Goal: Communication & Community: Answer question/provide support

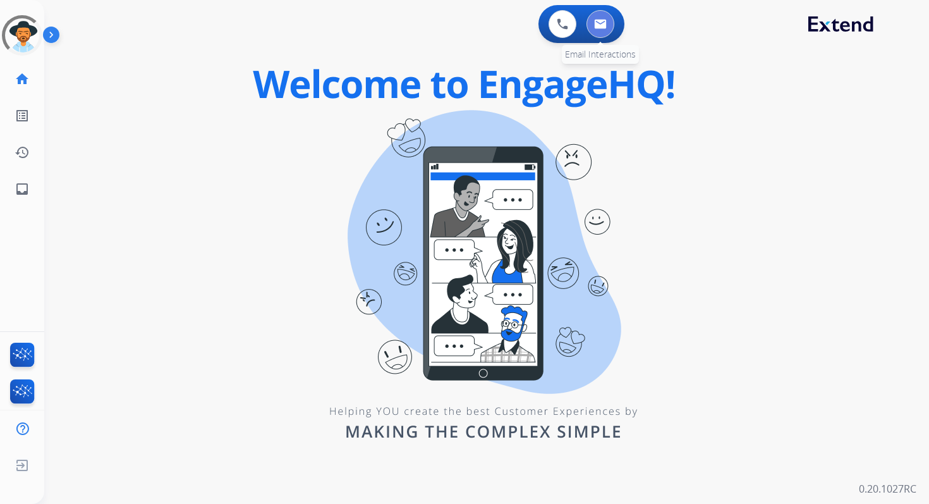
click at [595, 29] on button at bounding box center [601, 24] width 28 height 28
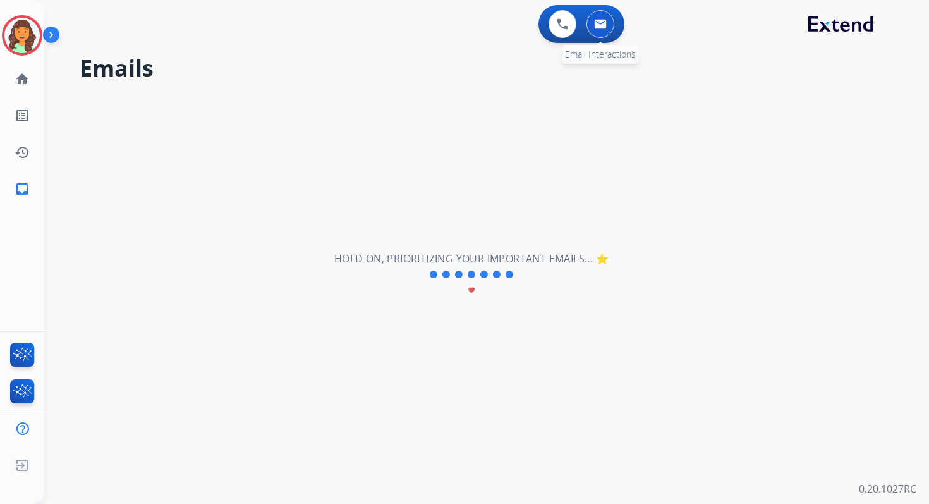
click at [599, 21] on img at bounding box center [600, 24] width 13 height 10
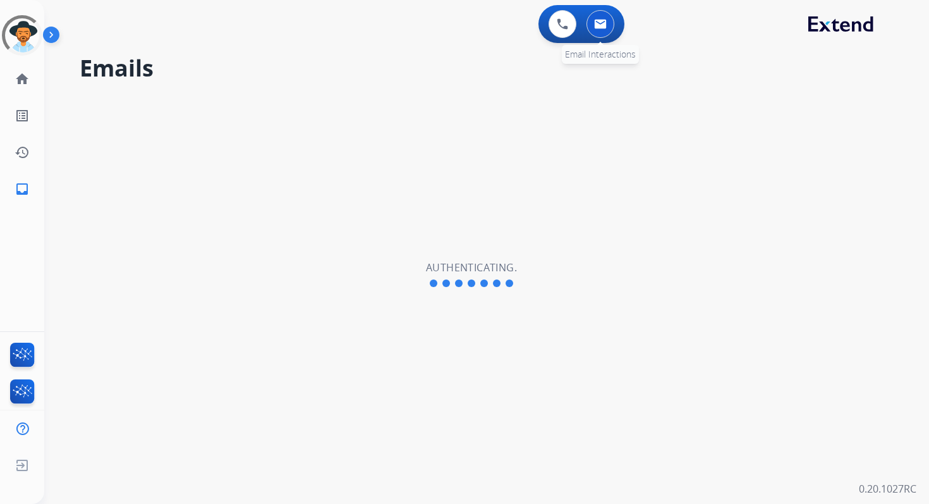
click at [596, 27] on img at bounding box center [600, 24] width 13 height 10
select select "**********"
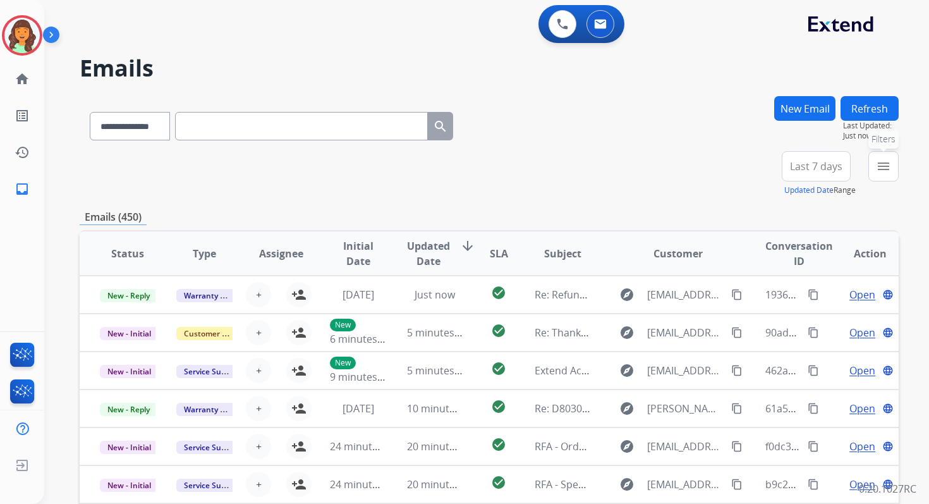
click at [891, 166] on button "menu Filters" at bounding box center [883, 166] width 30 height 30
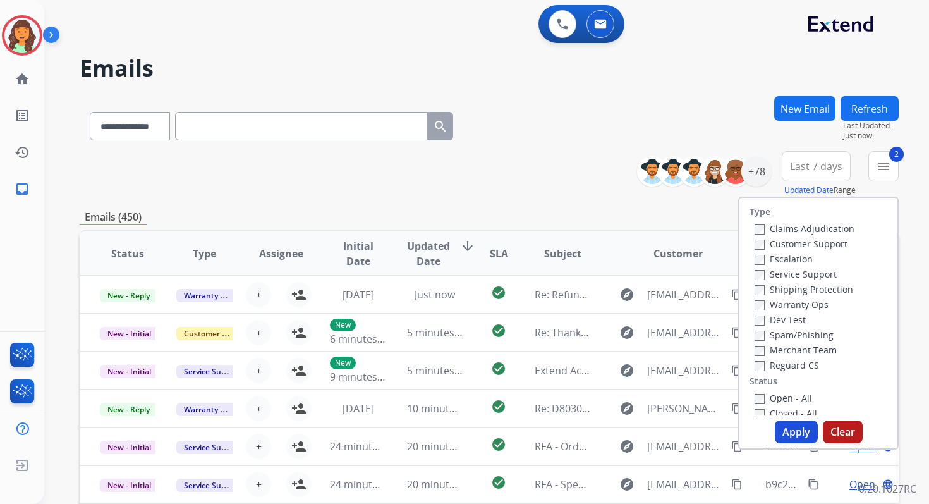
click at [783, 430] on button "Apply" at bounding box center [796, 431] width 43 height 23
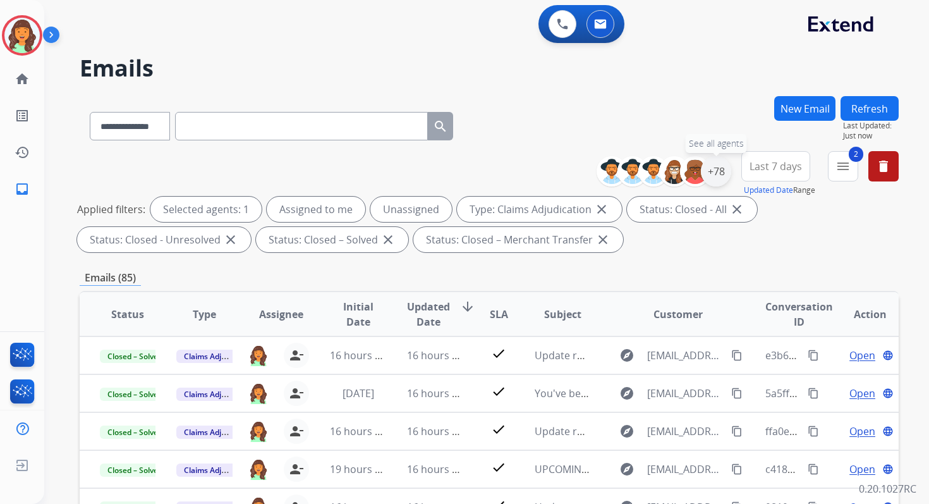
click at [711, 173] on div "+78" at bounding box center [716, 171] width 30 height 30
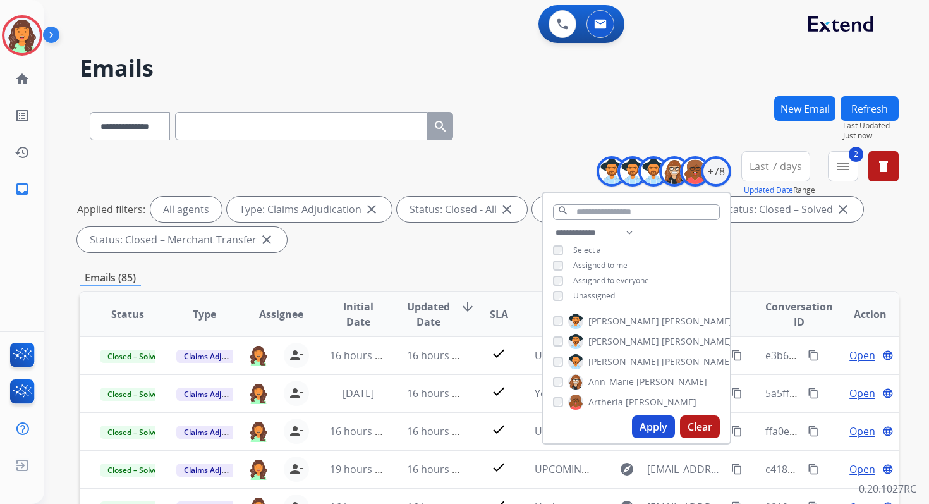
click at [650, 427] on button "Apply" at bounding box center [653, 426] width 43 height 23
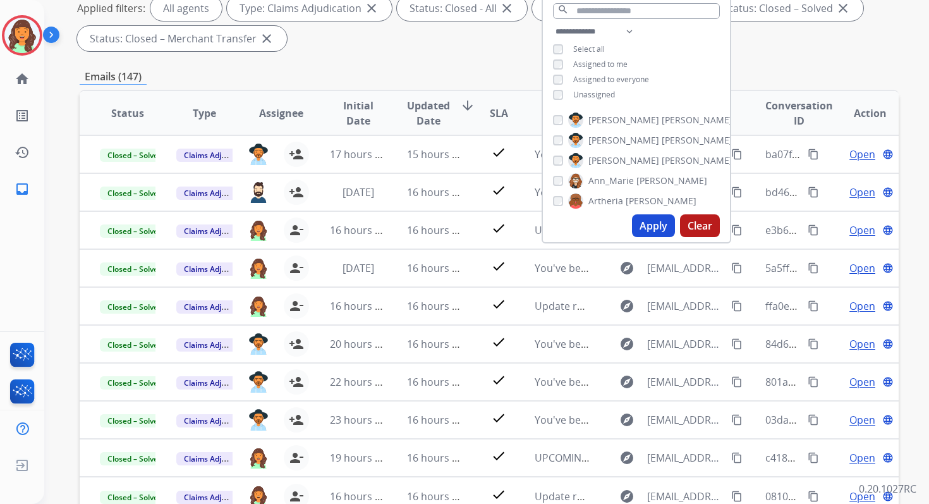
scroll to position [276, 0]
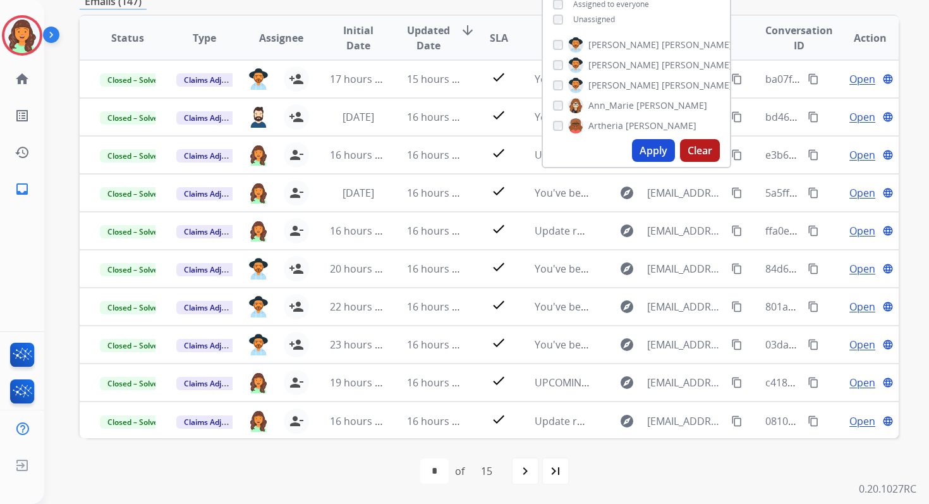
click at [319, 491] on div "first_page navigate_before * * * * * * * * * ** ** ** ** ** ** of 15 navigate_n…" at bounding box center [489, 471] width 819 height 66
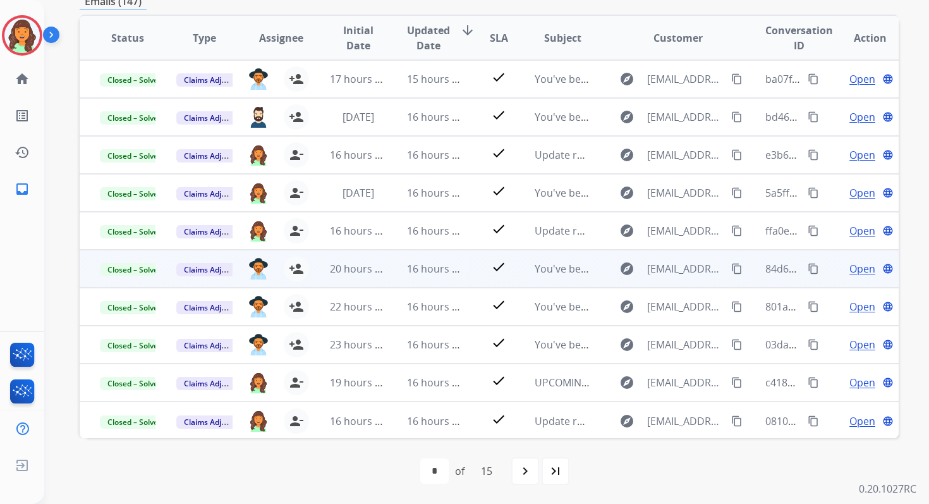
scroll to position [1, 0]
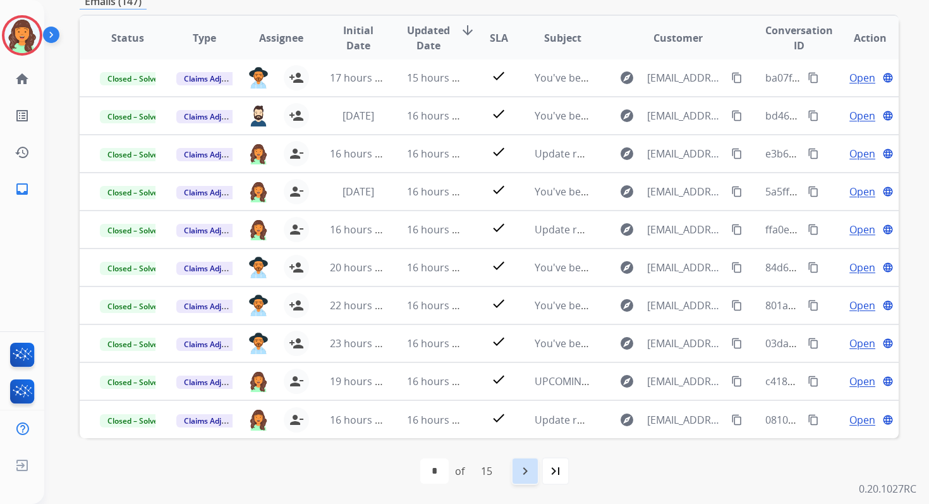
click at [527, 467] on mat-icon "navigate_next" at bounding box center [525, 470] width 15 height 15
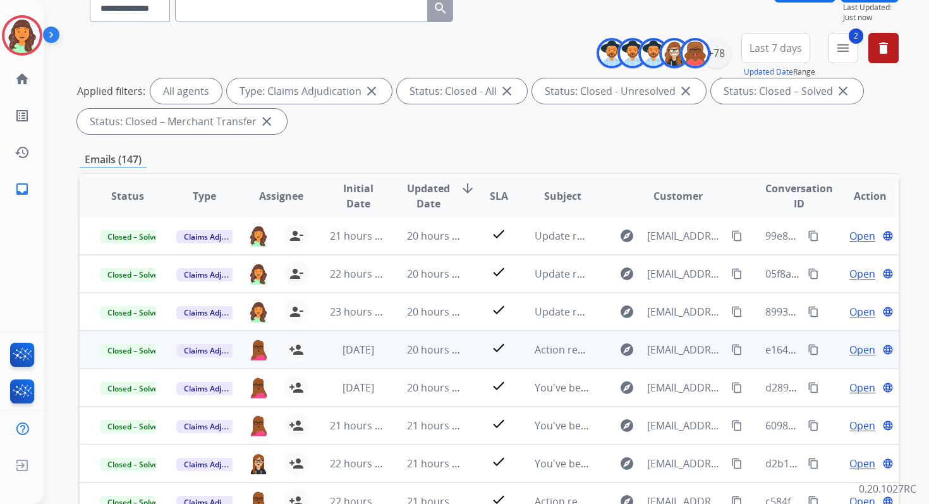
scroll to position [276, 0]
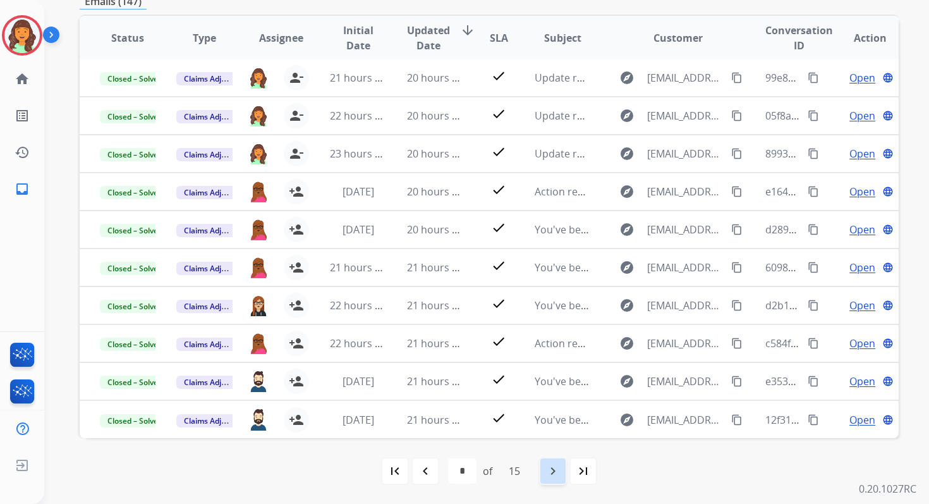
click at [556, 470] on mat-icon "navigate_next" at bounding box center [552, 470] width 15 height 15
click at [550, 473] on mat-icon "navigate_next" at bounding box center [552, 470] width 15 height 15
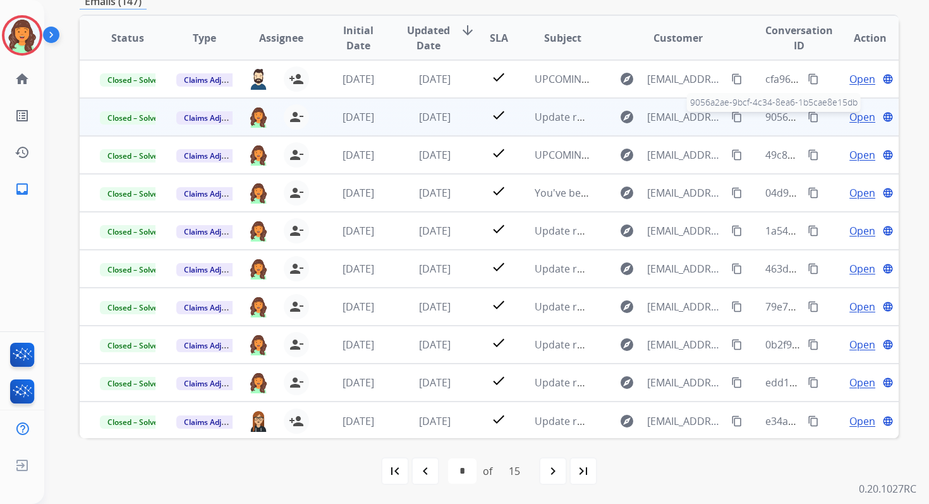
scroll to position [0, 0]
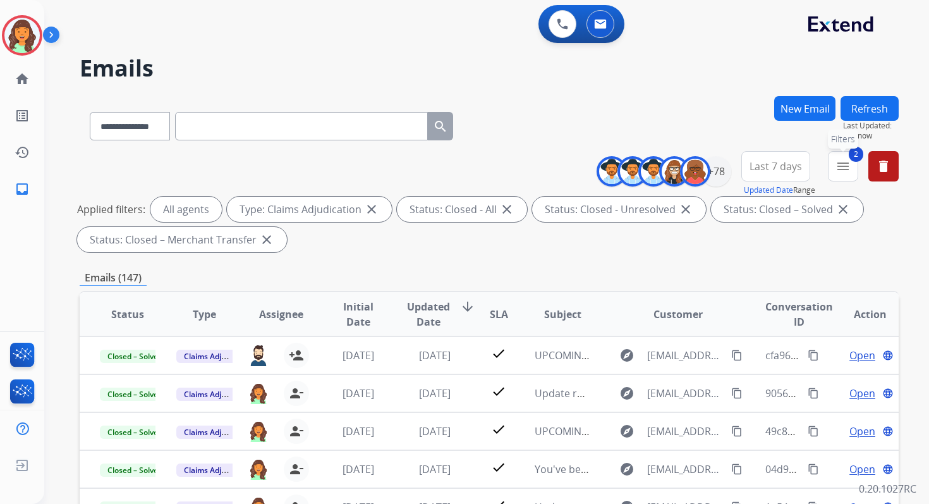
click at [847, 178] on button "2 menu Filters" at bounding box center [843, 166] width 30 height 30
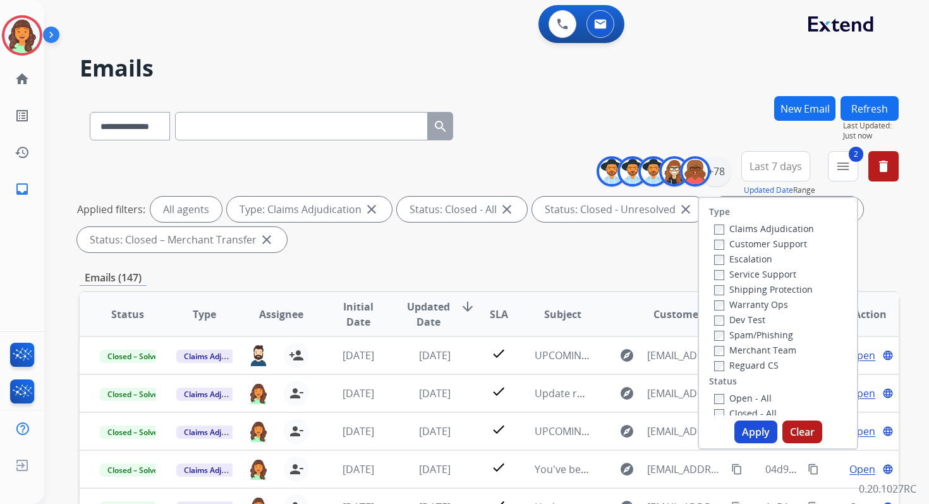
click at [717, 277] on label "Service Support" at bounding box center [755, 274] width 82 height 12
click at [746, 424] on button "Apply" at bounding box center [755, 431] width 43 height 23
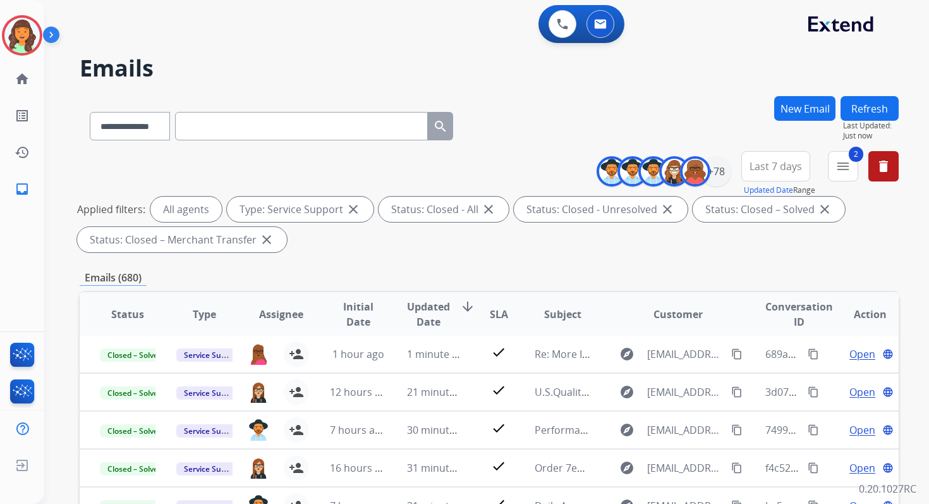
scroll to position [276, 0]
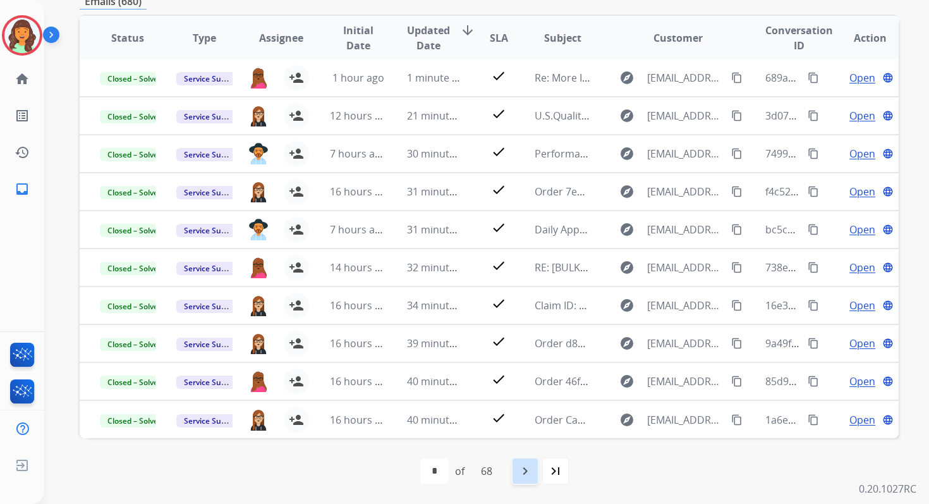
click at [528, 472] on mat-icon "navigate_next" at bounding box center [525, 470] width 15 height 15
click at [560, 466] on mat-icon "navigate_next" at bounding box center [552, 470] width 15 height 15
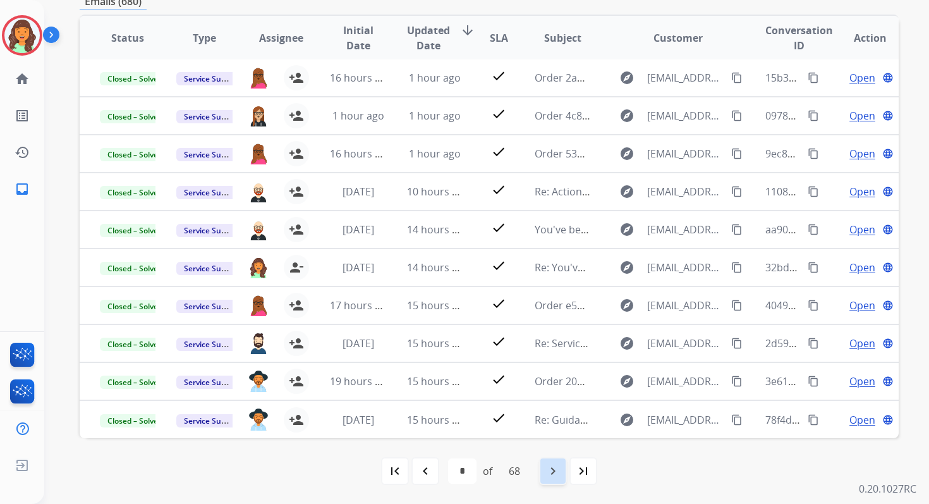
click at [559, 470] on mat-icon "navigate_next" at bounding box center [552, 470] width 15 height 15
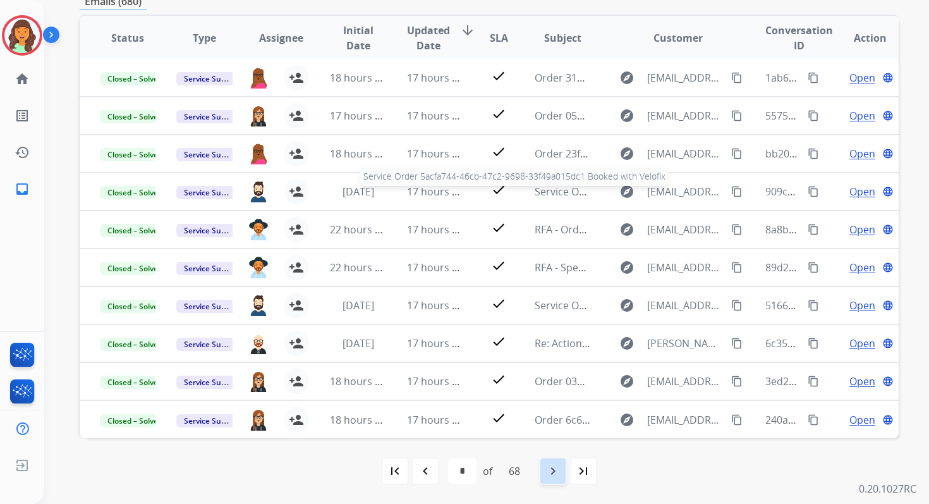
click at [559, 470] on mat-icon "navigate_next" at bounding box center [552, 470] width 15 height 15
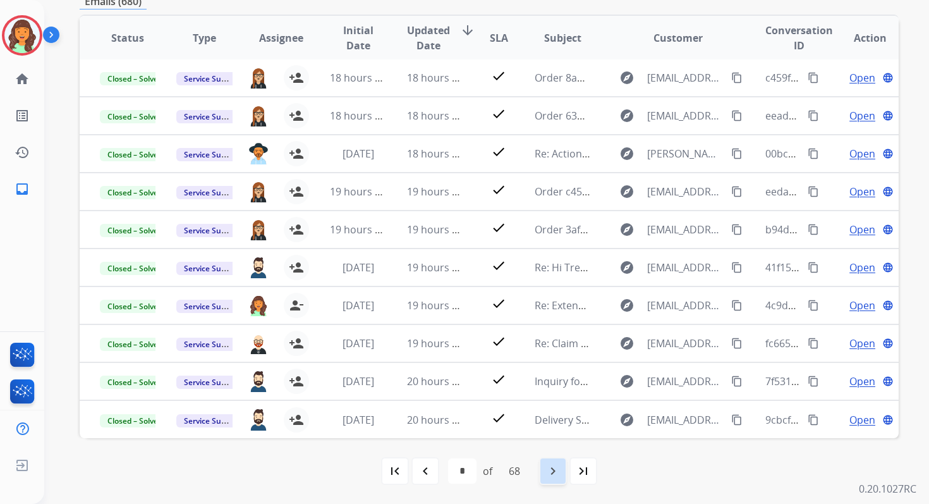
click at [559, 470] on mat-icon "navigate_next" at bounding box center [552, 470] width 15 height 15
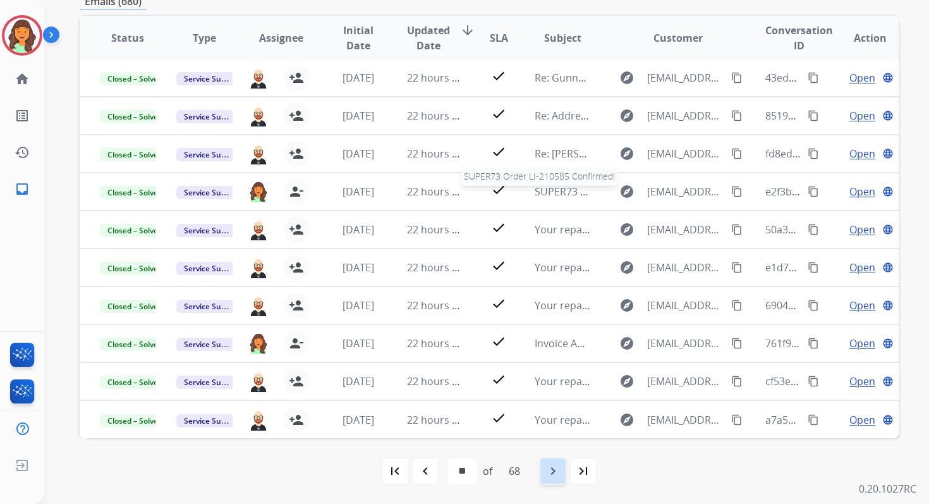
click at [559, 470] on mat-icon "navigate_next" at bounding box center [552, 470] width 15 height 15
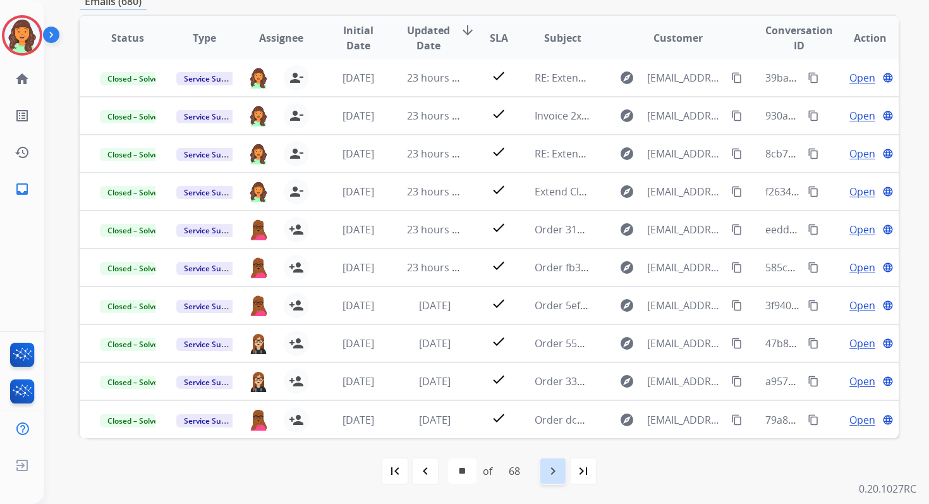
click at [559, 470] on mat-icon "navigate_next" at bounding box center [552, 470] width 15 height 15
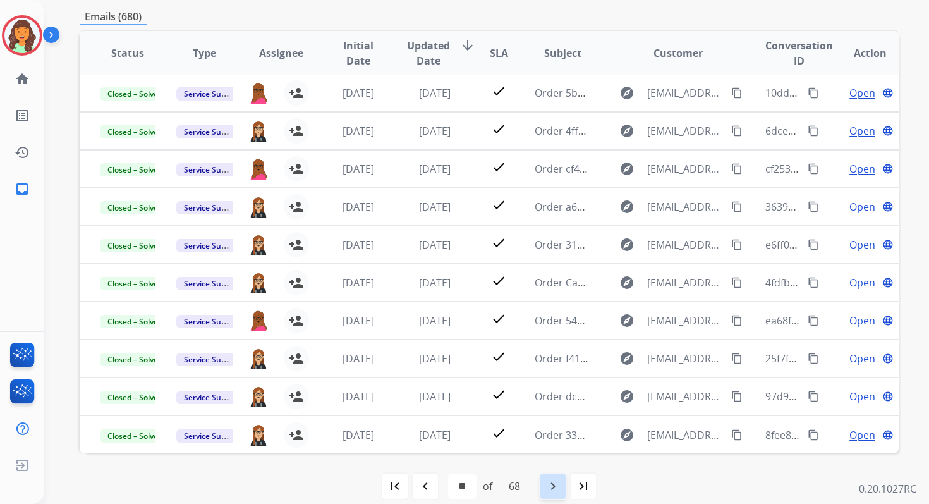
scroll to position [263, 0]
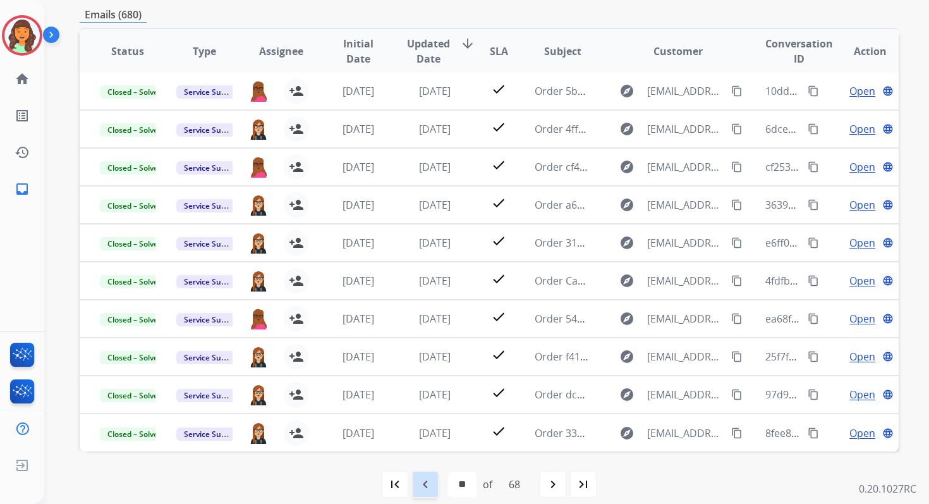
click at [426, 488] on mat-icon "navigate_before" at bounding box center [425, 484] width 15 height 15
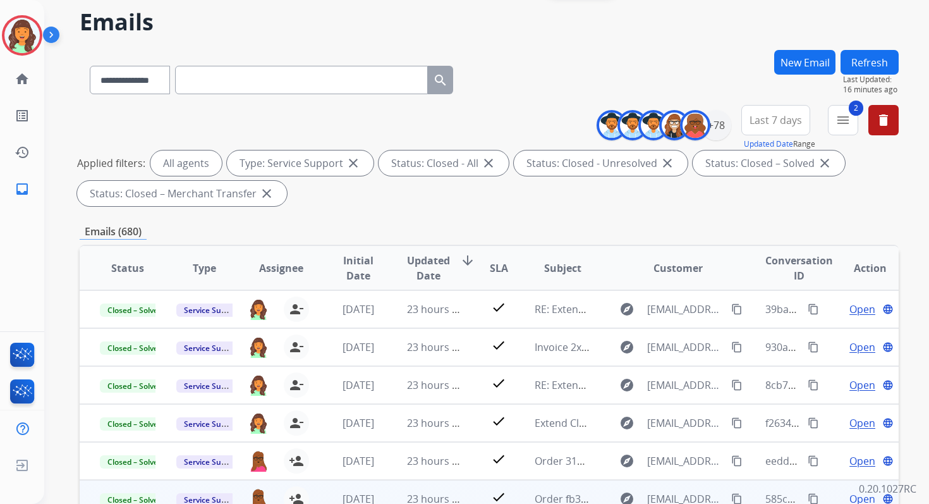
scroll to position [0, 0]
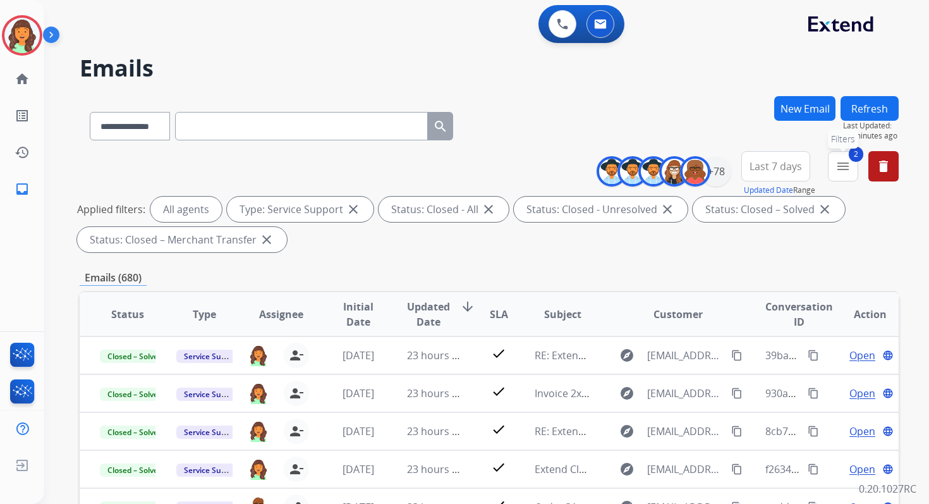
click at [839, 169] on mat-icon "menu" at bounding box center [843, 166] width 15 height 15
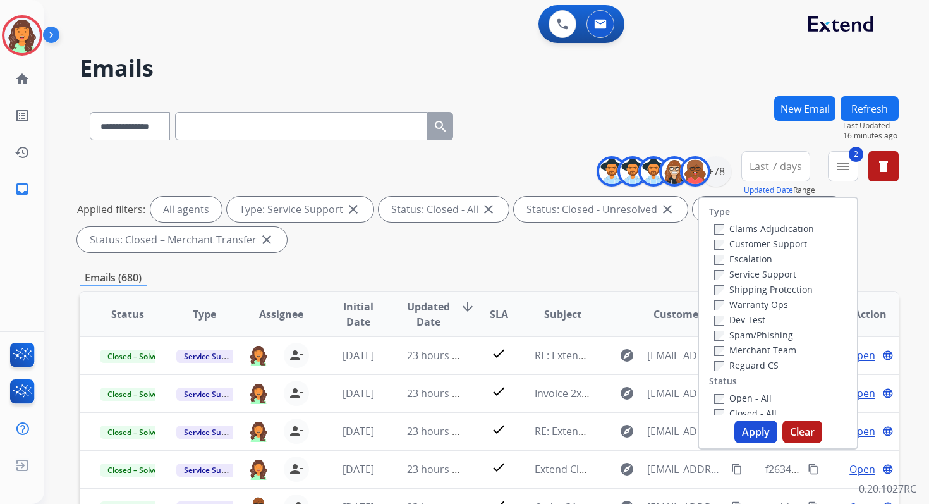
click at [737, 430] on button "Apply" at bounding box center [755, 431] width 43 height 23
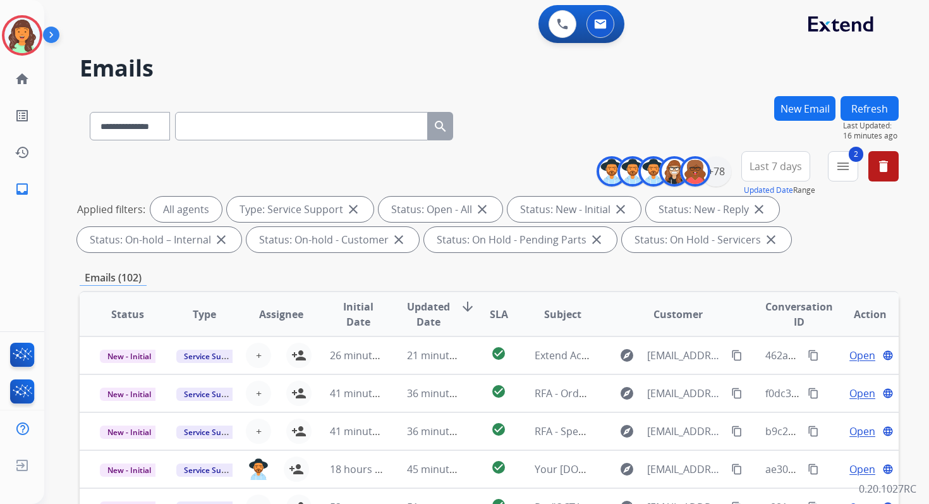
click at [411, 268] on div "**********" at bounding box center [489, 438] width 819 height 684
click at [839, 166] on mat-icon "menu" at bounding box center [843, 166] width 15 height 15
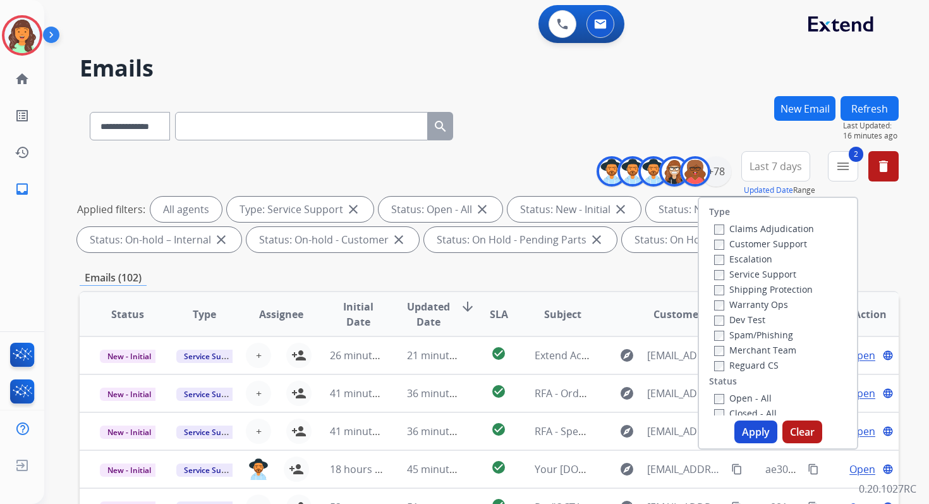
click at [751, 425] on button "Apply" at bounding box center [755, 431] width 43 height 23
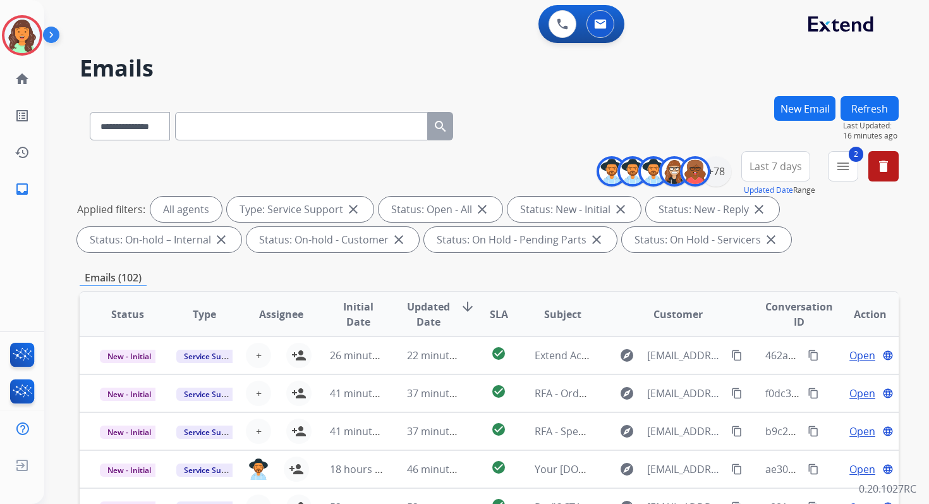
click at [578, 274] on div "Emails (102)" at bounding box center [489, 278] width 819 height 16
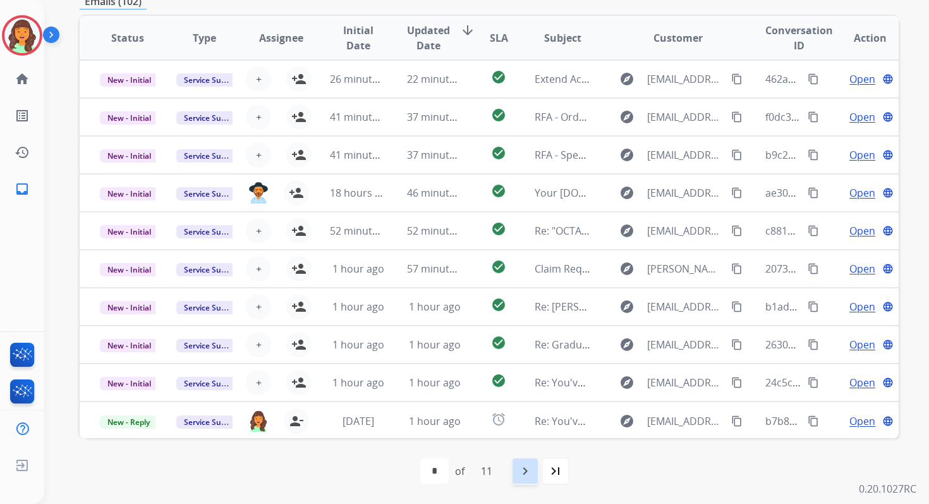
click at [526, 465] on mat-icon "navigate_next" at bounding box center [525, 470] width 15 height 15
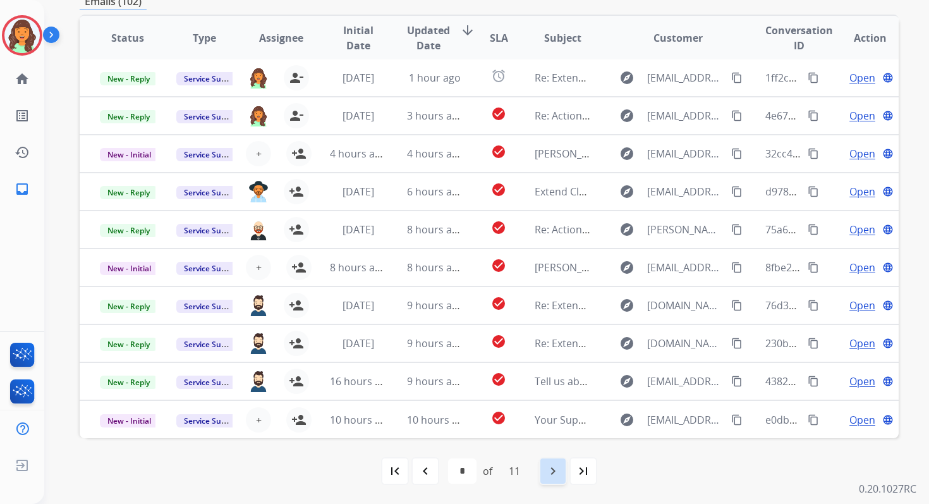
click at [557, 470] on mat-icon "navigate_next" at bounding box center [552, 470] width 15 height 15
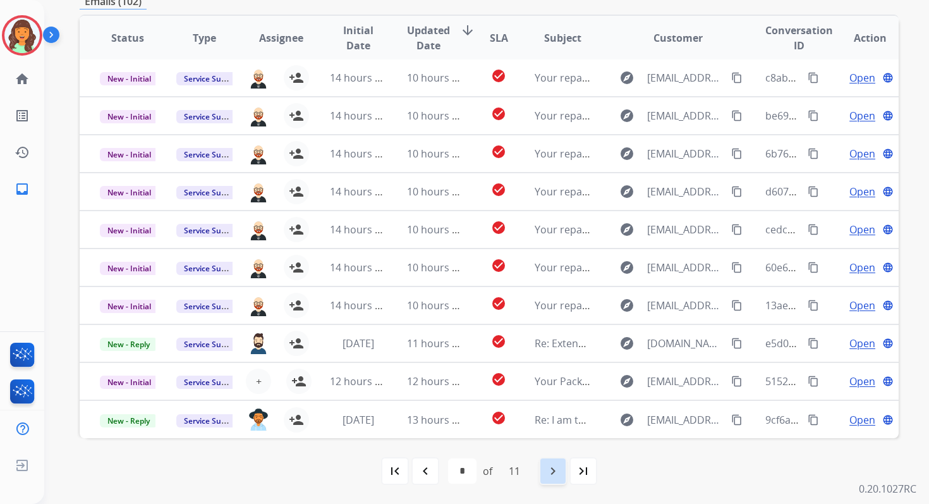
click at [551, 464] on mat-icon "navigate_next" at bounding box center [552, 470] width 15 height 15
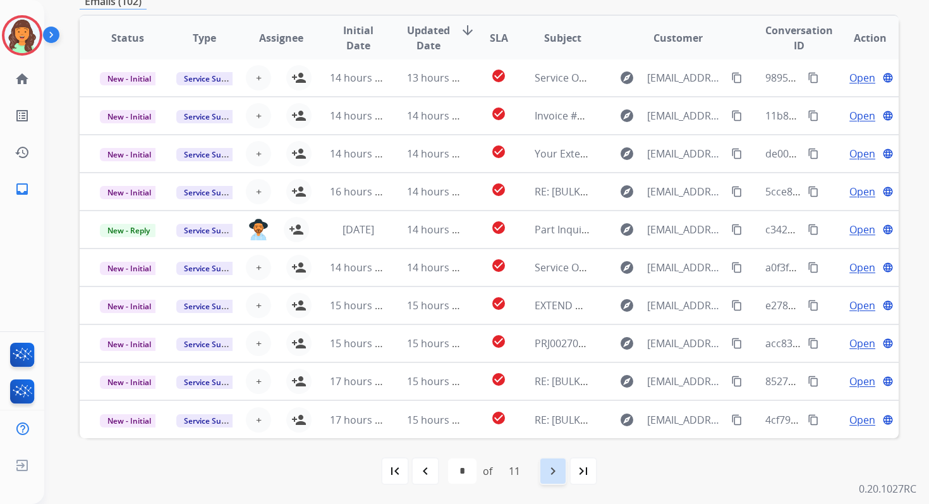
click at [552, 471] on mat-icon "navigate_next" at bounding box center [552, 470] width 15 height 15
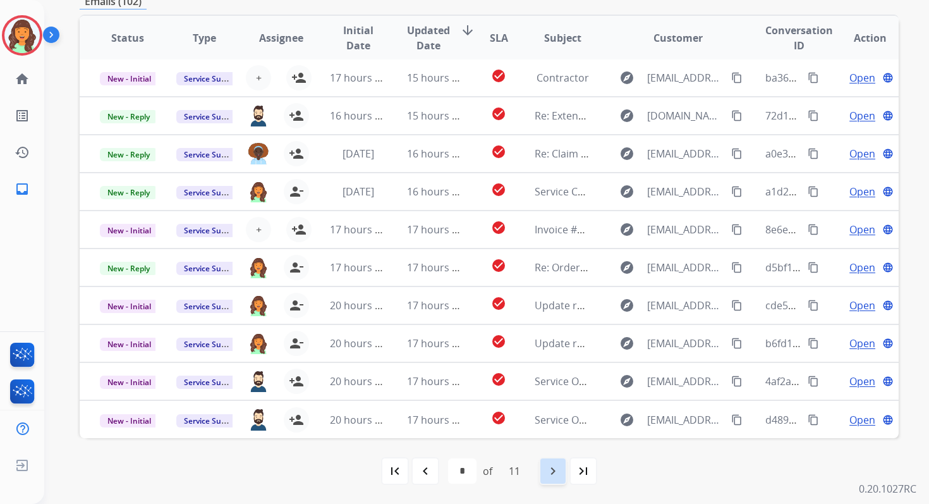
click at [552, 470] on mat-icon "navigate_next" at bounding box center [552, 470] width 15 height 15
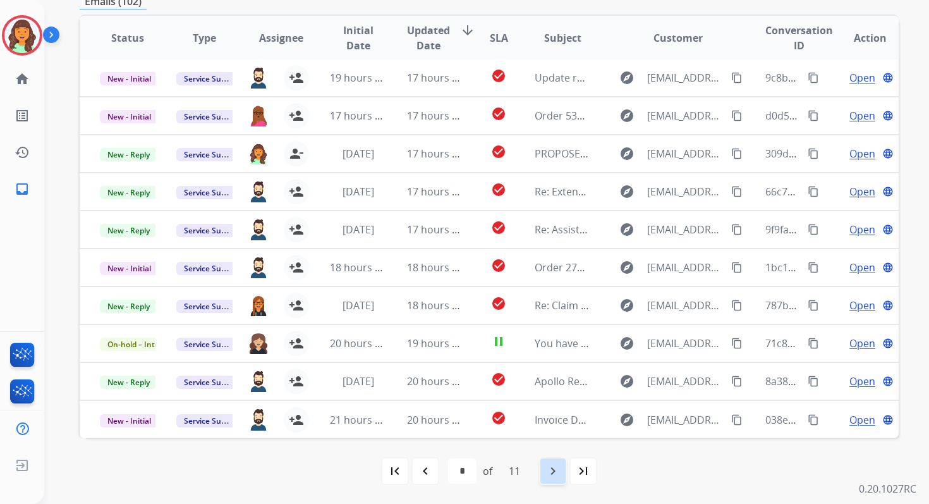
click at [556, 471] on mat-icon "navigate_next" at bounding box center [552, 470] width 15 height 15
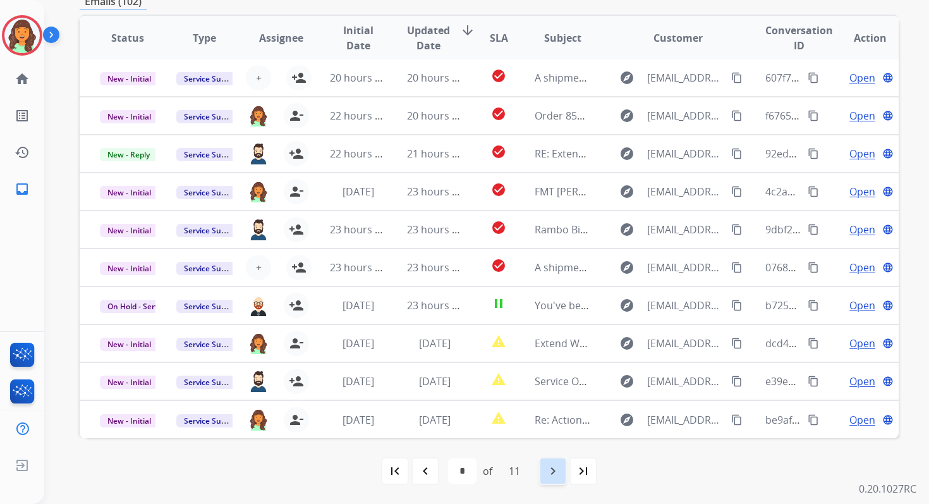
click at [556, 471] on mat-icon "navigate_next" at bounding box center [552, 470] width 15 height 15
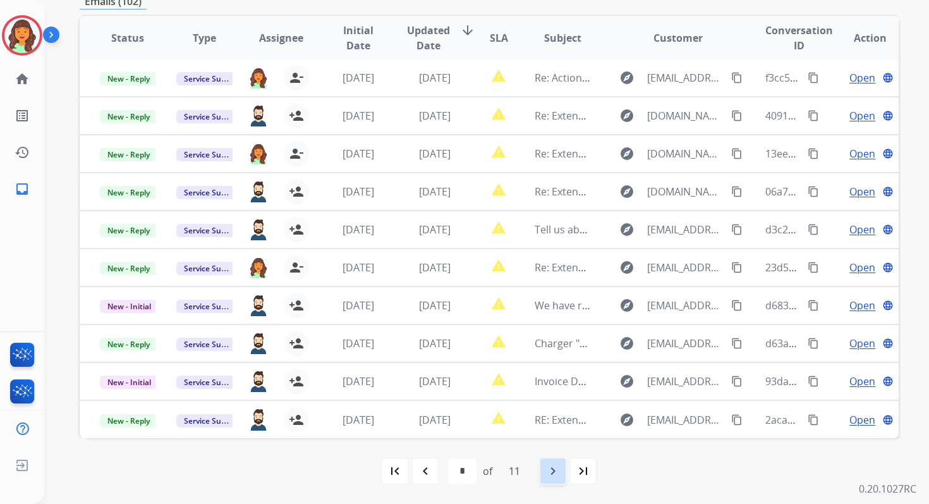
click at [556, 471] on mat-icon "navigate_next" at bounding box center [552, 470] width 15 height 15
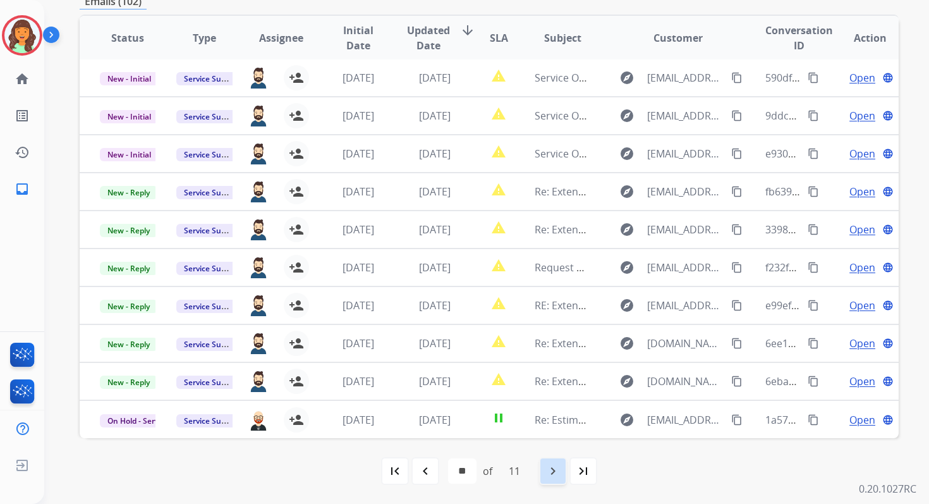
click at [556, 471] on mat-icon "navigate_next" at bounding box center [552, 470] width 15 height 15
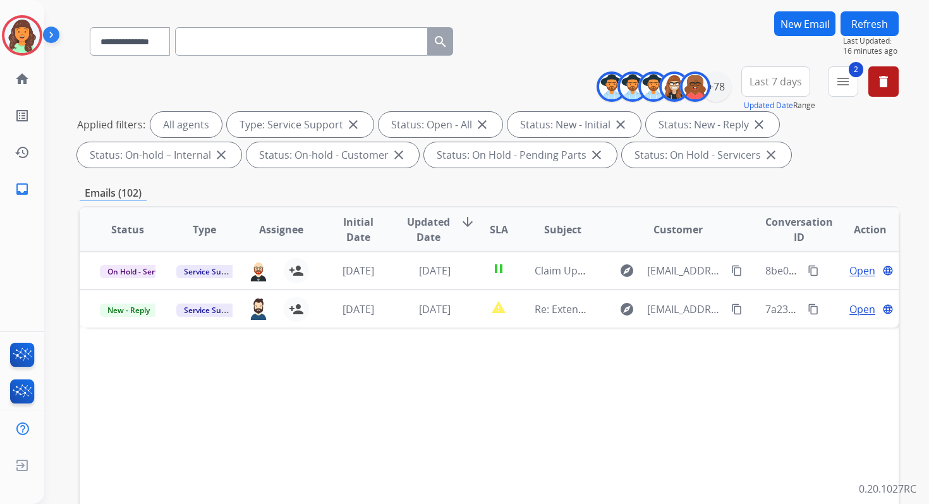
scroll to position [64, 0]
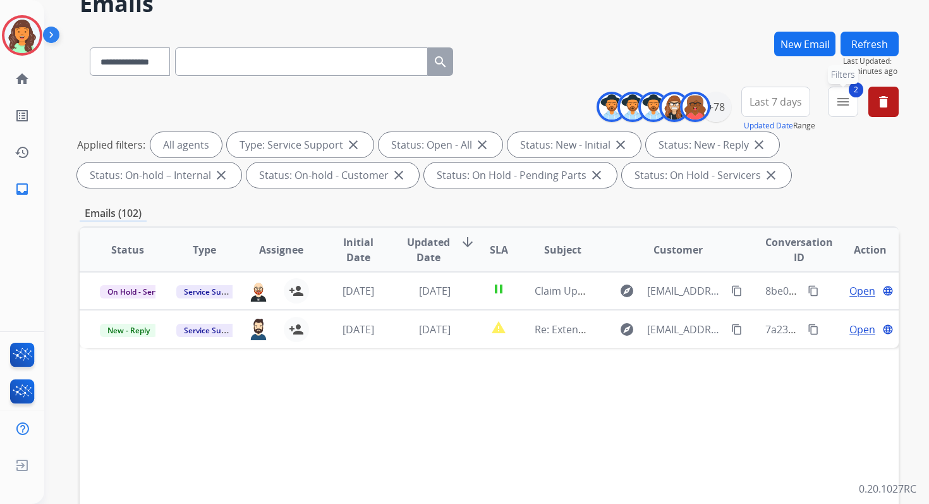
click at [832, 97] on button "2 menu Filters" at bounding box center [843, 102] width 30 height 30
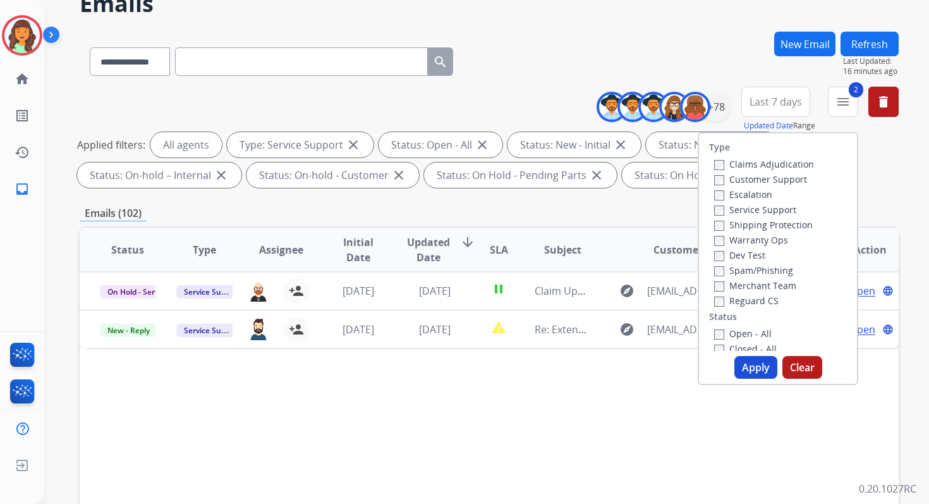
click at [763, 110] on button "Last 7 days" at bounding box center [775, 102] width 69 height 30
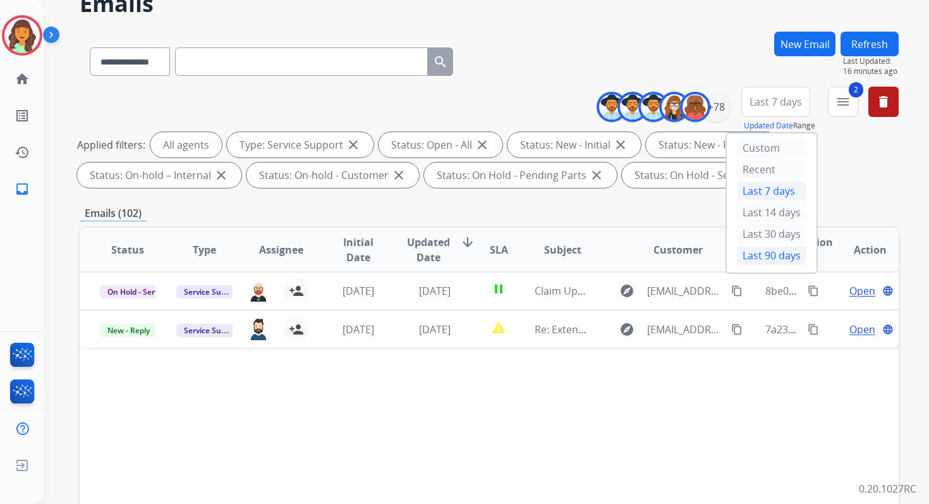
click at [753, 247] on div "Last 90 days" at bounding box center [772, 255] width 70 height 19
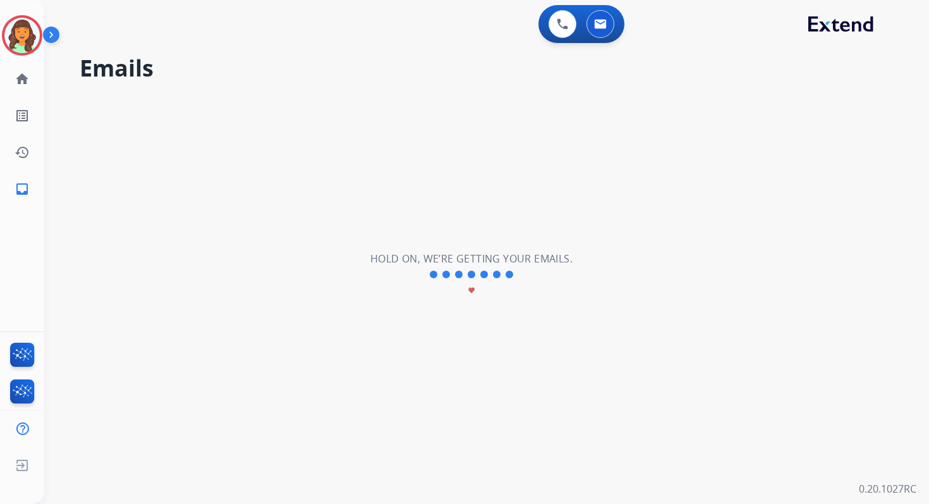
scroll to position [0, 0]
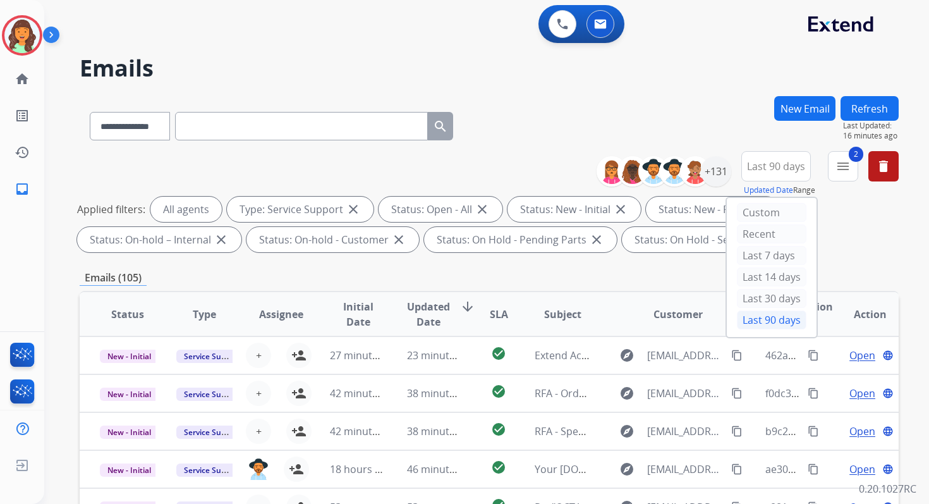
click at [717, 108] on div "**********" at bounding box center [489, 123] width 819 height 55
click at [678, 100] on div "**********" at bounding box center [489, 123] width 819 height 55
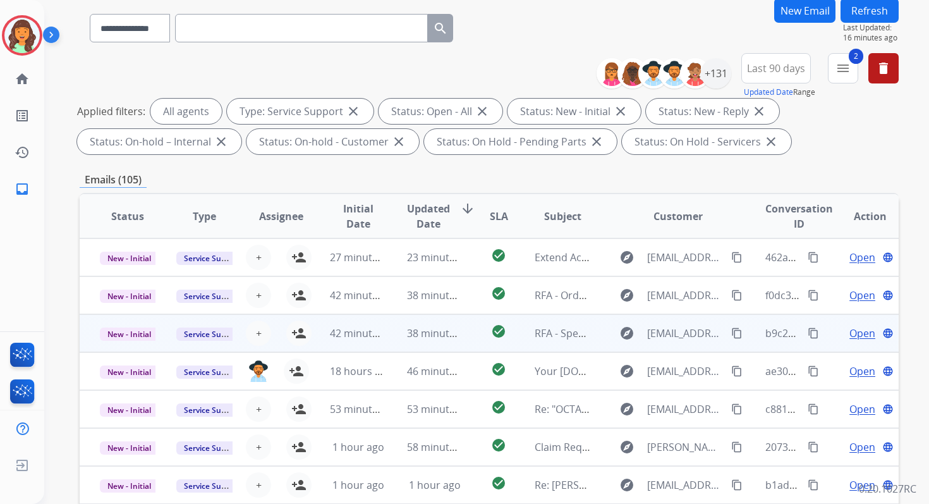
scroll to position [20, 0]
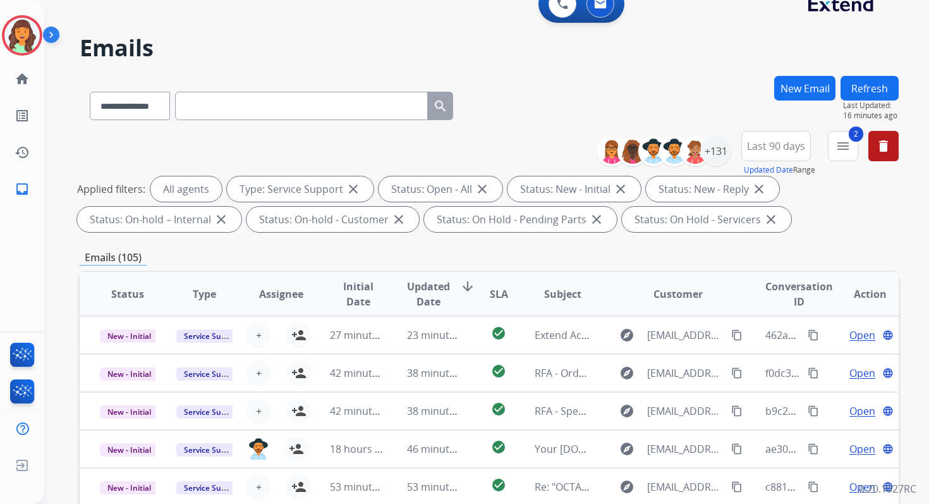
click at [825, 149] on div "**********" at bounding box center [752, 154] width 293 height 46
click at [832, 147] on button "2 menu Filters" at bounding box center [843, 146] width 30 height 30
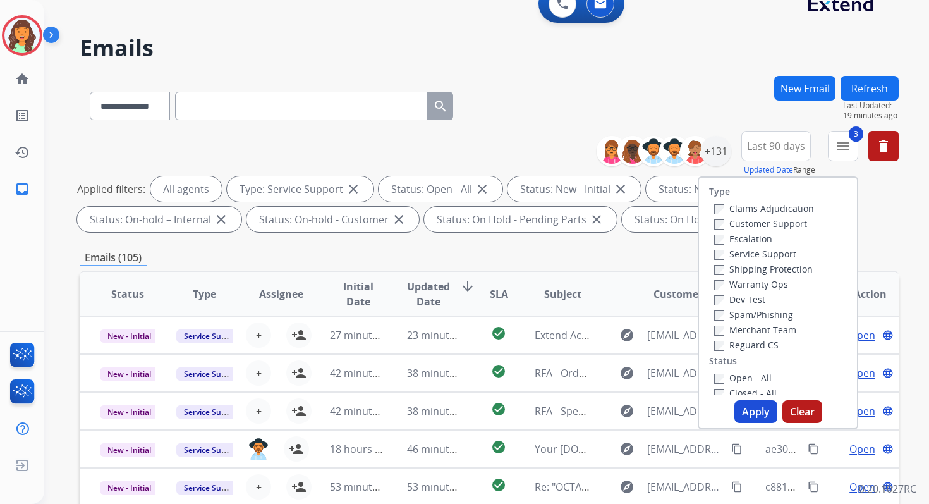
click at [714, 203] on label "Claims Adjudication" at bounding box center [764, 208] width 100 height 12
click at [755, 411] on button "Apply" at bounding box center [755, 411] width 43 height 23
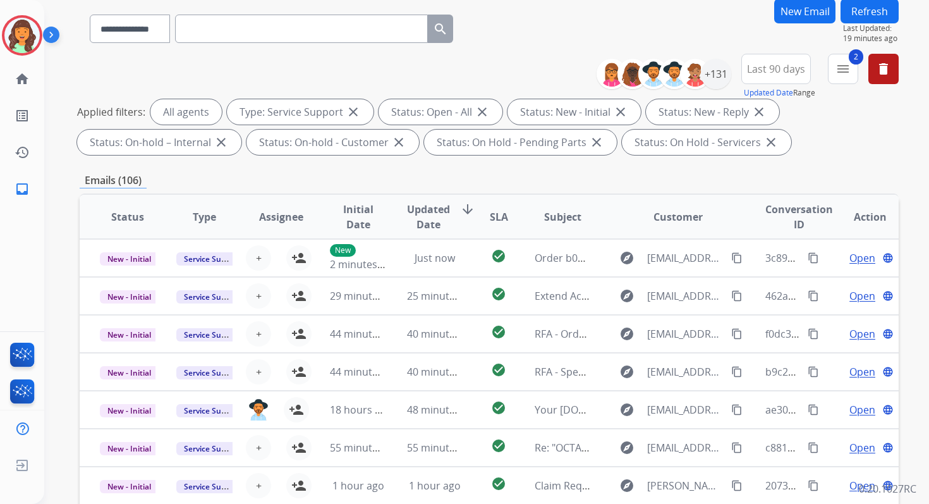
scroll to position [276, 0]
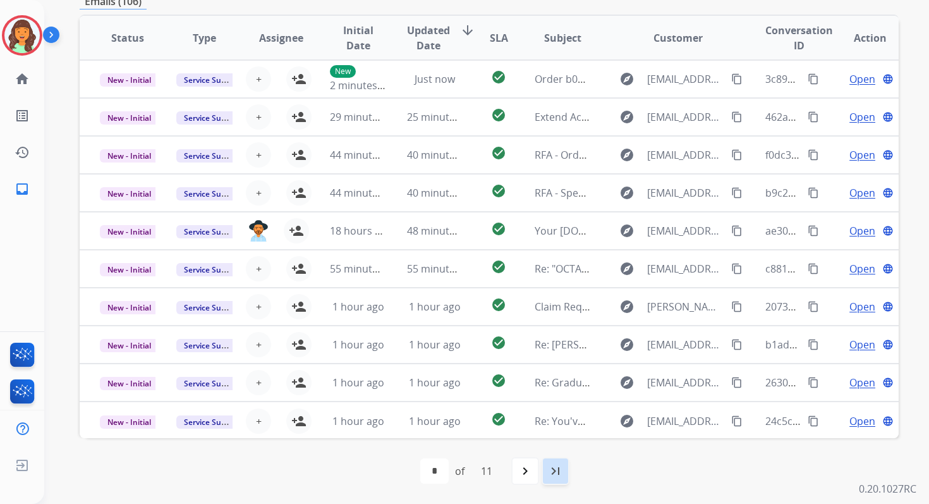
click at [556, 470] on mat-icon "last_page" at bounding box center [555, 470] width 15 height 15
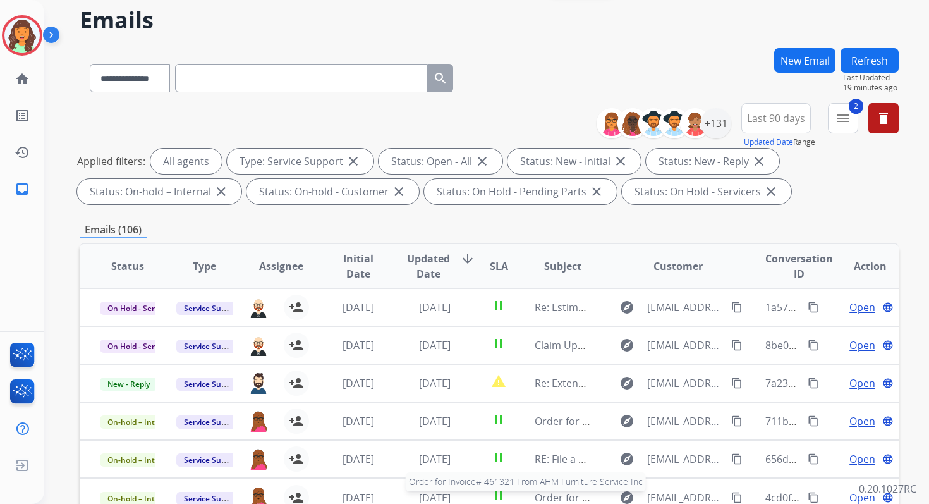
scroll to position [0, 0]
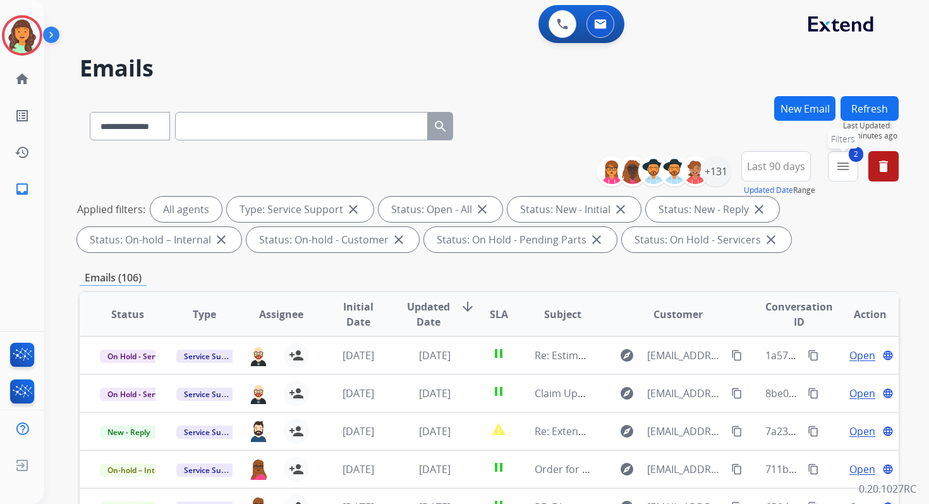
click at [844, 162] on mat-icon "menu" at bounding box center [843, 166] width 15 height 15
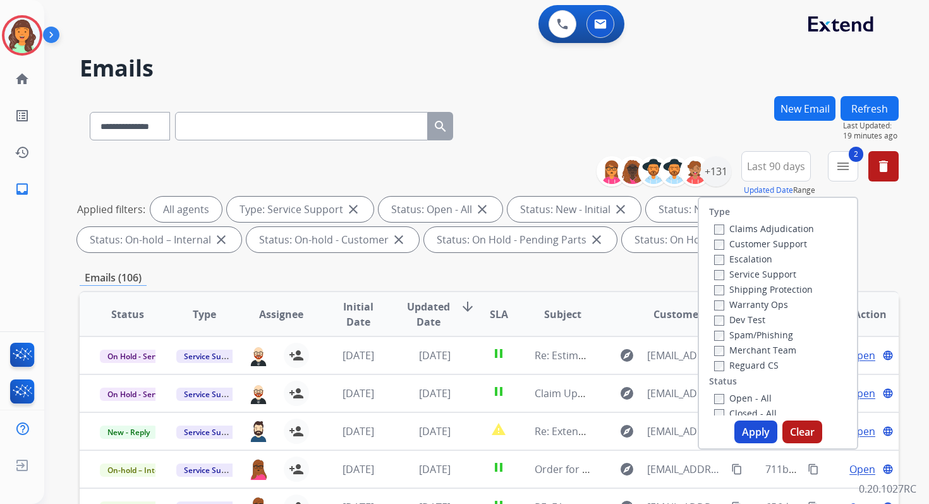
click at [745, 427] on button "Apply" at bounding box center [755, 431] width 43 height 23
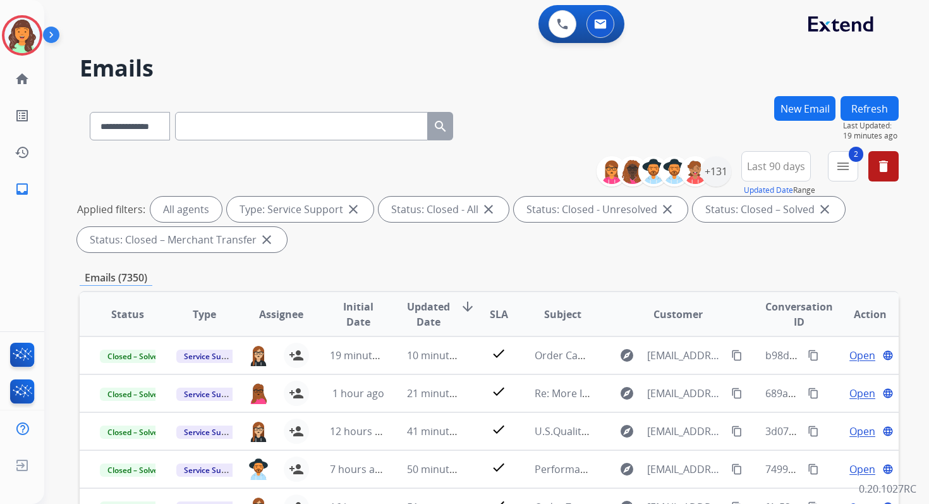
scroll to position [276, 0]
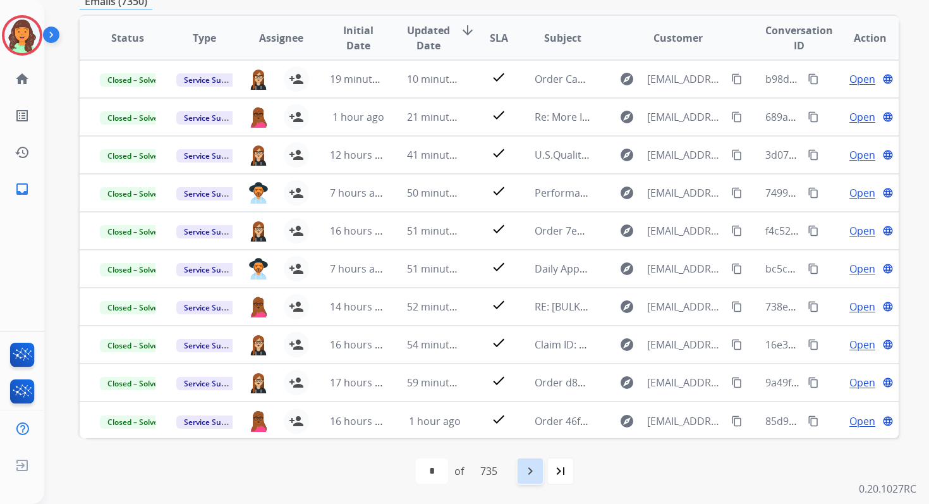
click at [532, 464] on mat-icon "navigate_next" at bounding box center [530, 470] width 15 height 15
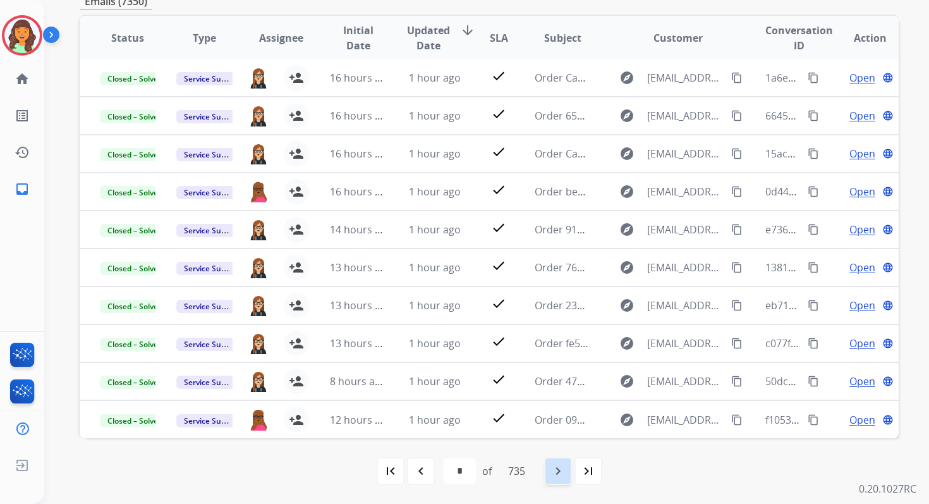
click at [559, 467] on mat-icon "navigate_next" at bounding box center [557, 470] width 15 height 15
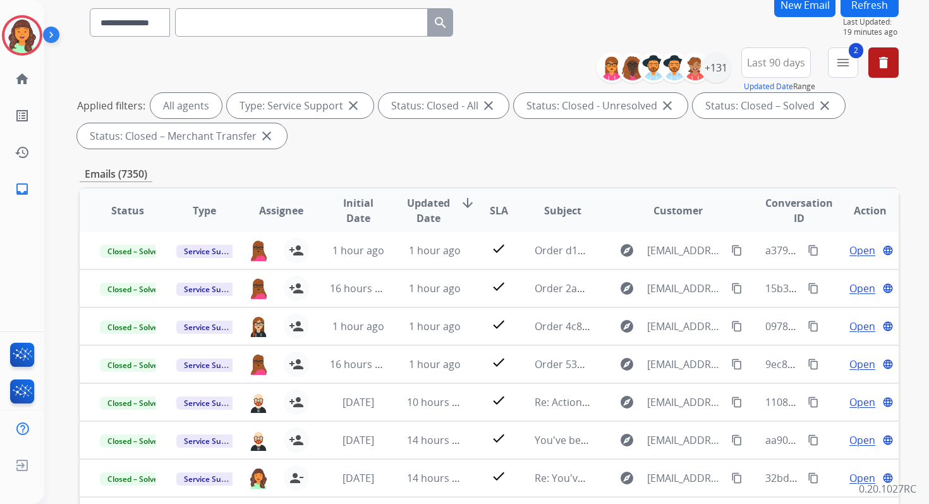
scroll to position [90, 0]
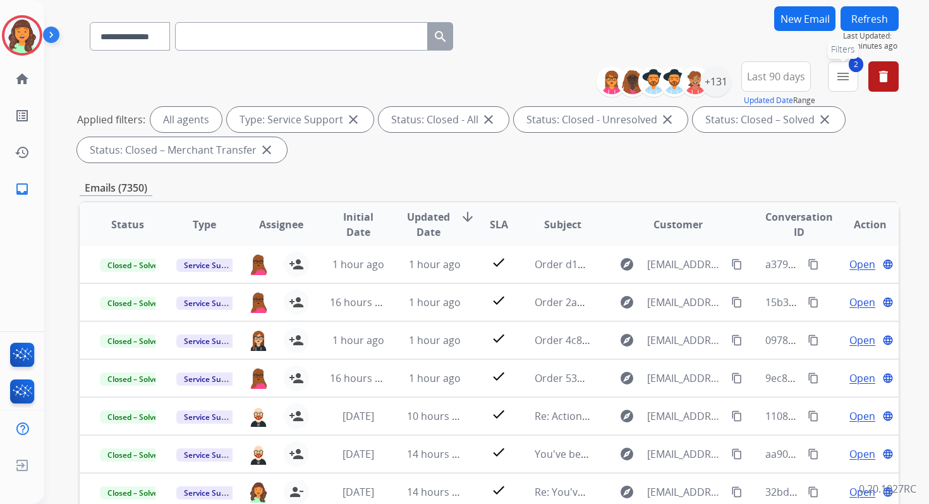
click at [844, 76] on mat-icon "menu" at bounding box center [843, 76] width 15 height 15
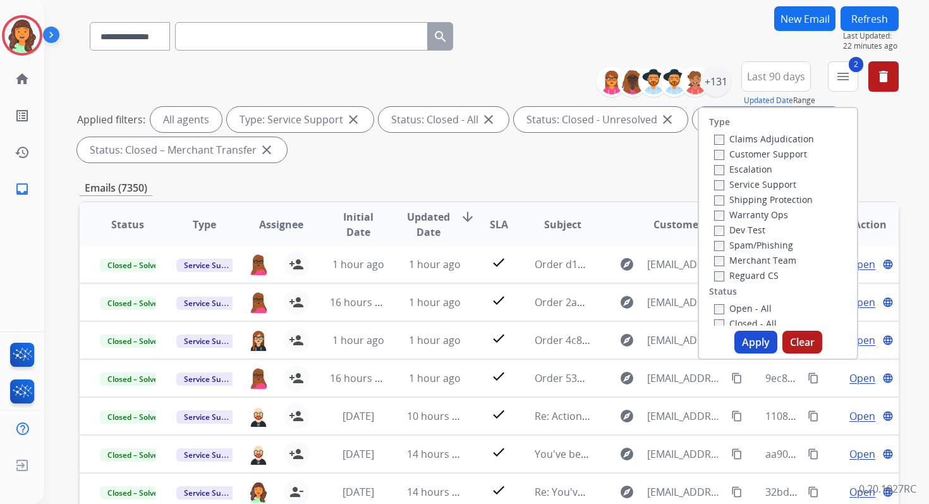
click at [752, 340] on button "Apply" at bounding box center [755, 342] width 43 height 23
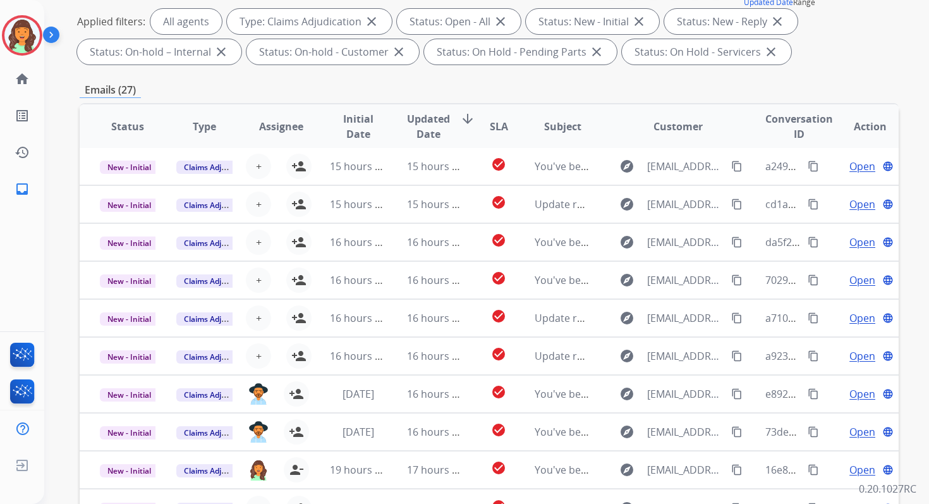
scroll to position [276, 0]
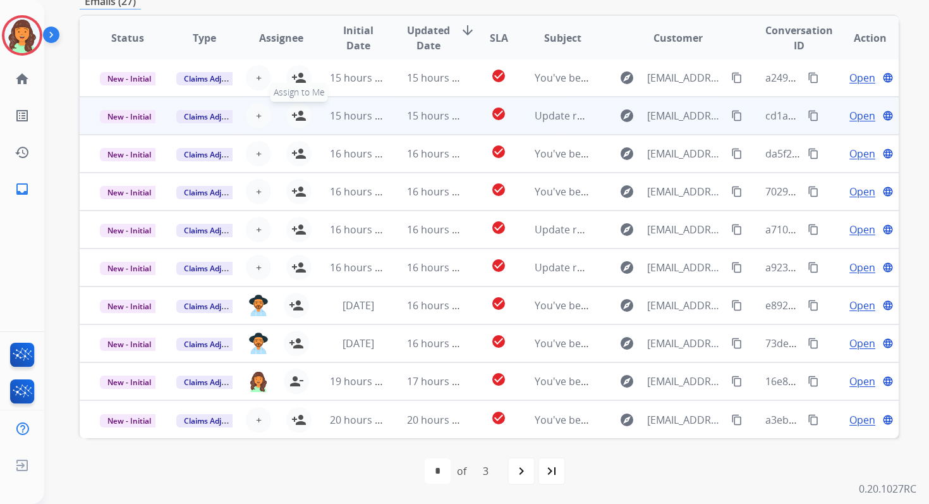
click at [295, 114] on mat-icon "person_add" at bounding box center [298, 115] width 15 height 15
click at [142, 114] on span "New - Initial" at bounding box center [129, 116] width 59 height 13
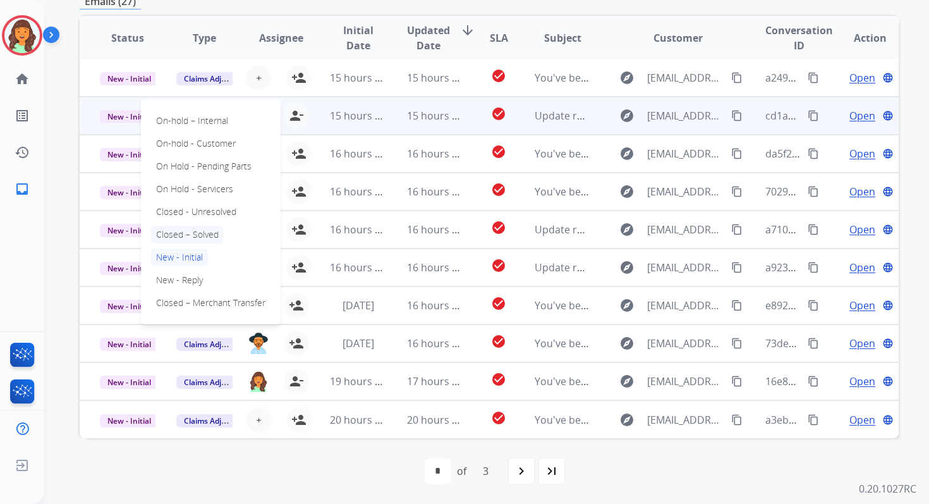
click at [179, 233] on p "Closed – Solved" at bounding box center [187, 235] width 73 height 18
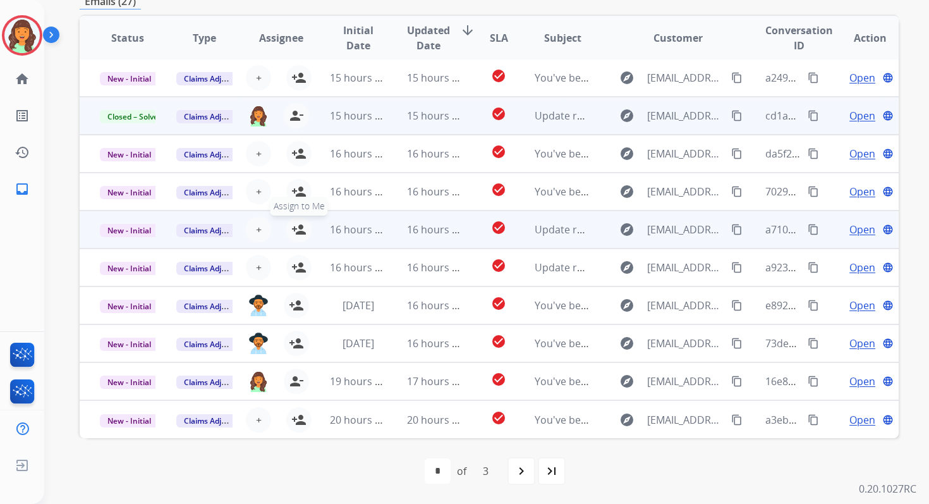
click at [303, 231] on mat-icon "person_add" at bounding box center [298, 229] width 15 height 15
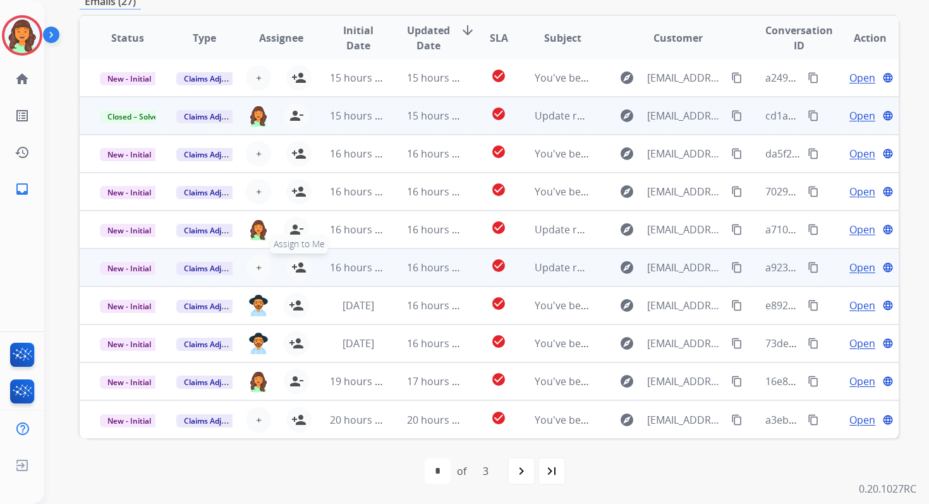
click at [298, 272] on mat-icon "person_add" at bounding box center [298, 267] width 15 height 15
click at [142, 268] on span "New - Initial" at bounding box center [129, 268] width 59 height 13
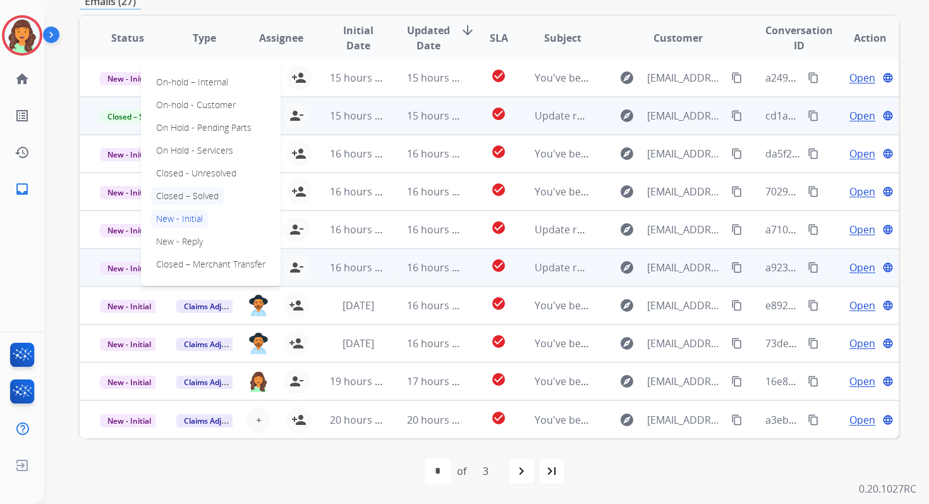
click at [188, 193] on p "Closed – Solved" at bounding box center [187, 196] width 73 height 18
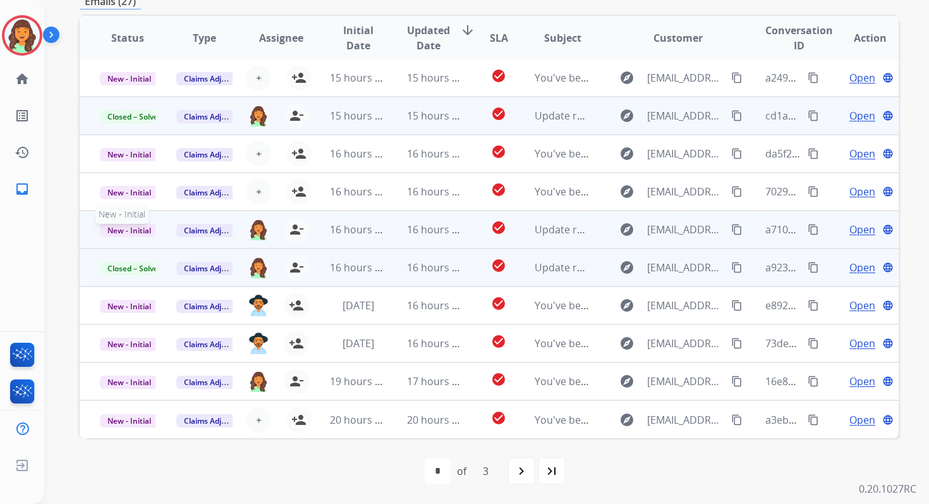
click at [143, 231] on span "New - Initial" at bounding box center [129, 230] width 59 height 13
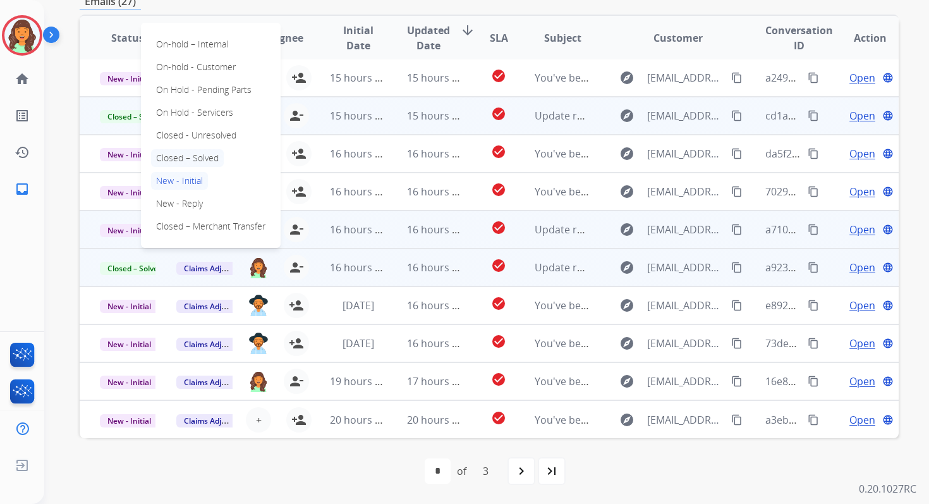
click at [189, 162] on p "Closed – Solved" at bounding box center [187, 158] width 73 height 18
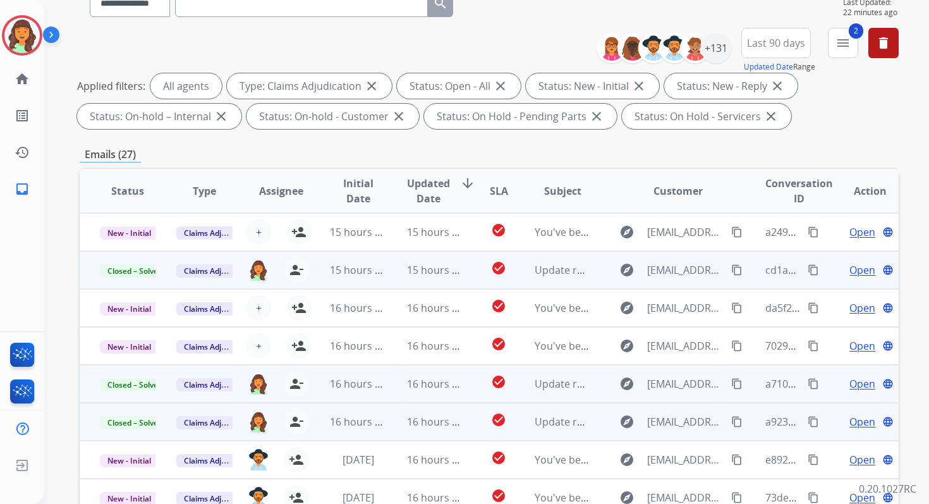
scroll to position [0, 0]
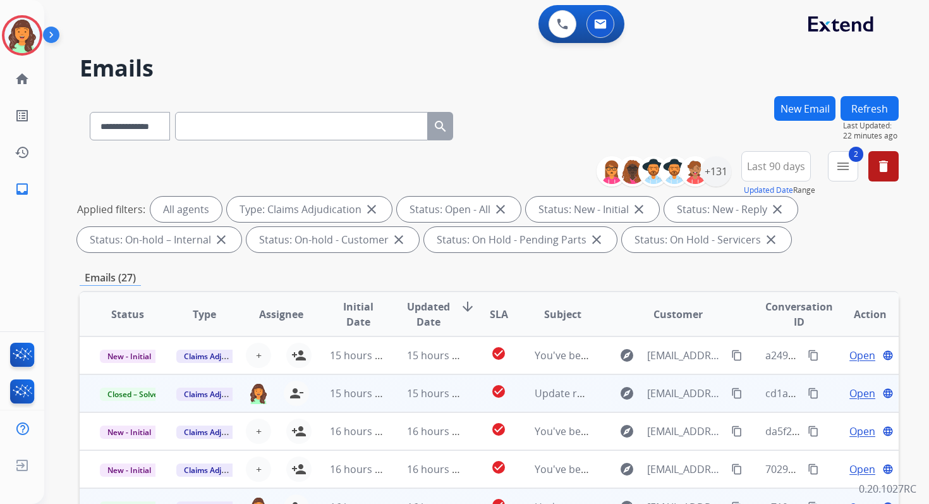
click at [868, 102] on button "Refresh" at bounding box center [870, 108] width 58 height 25
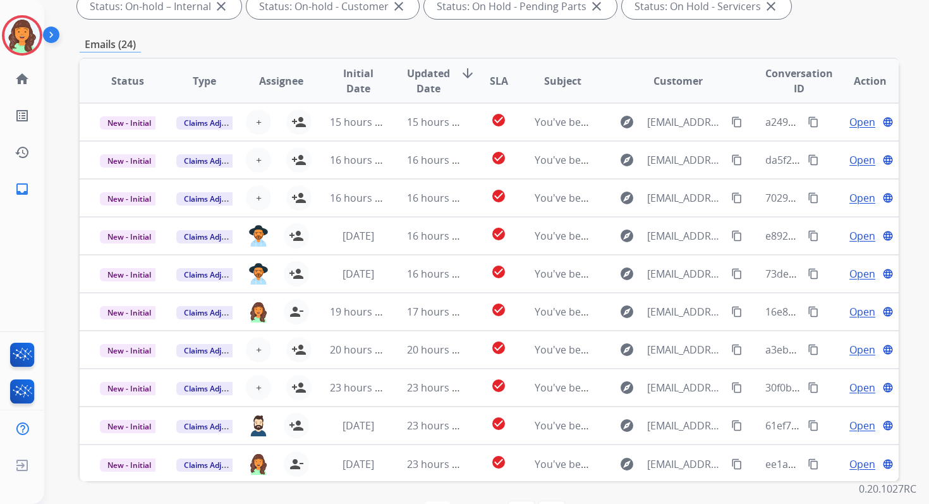
scroll to position [276, 0]
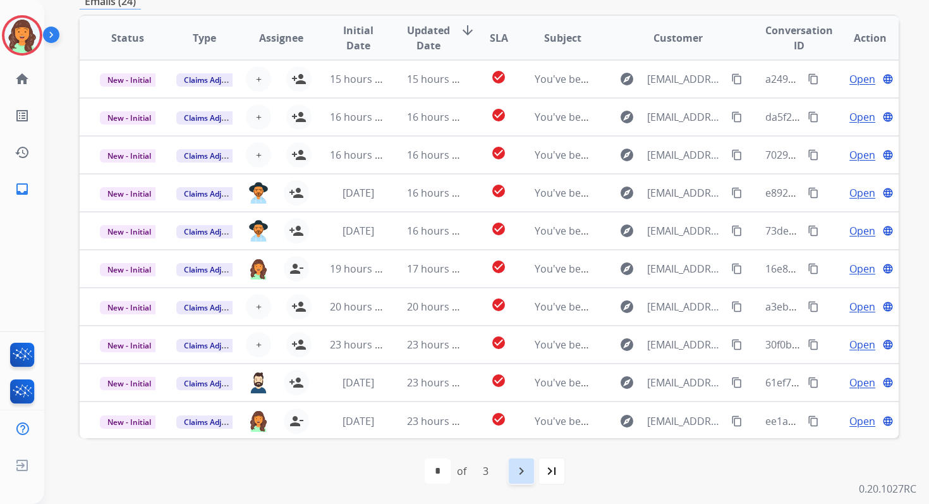
click at [522, 472] on mat-icon "navigate_next" at bounding box center [521, 470] width 15 height 15
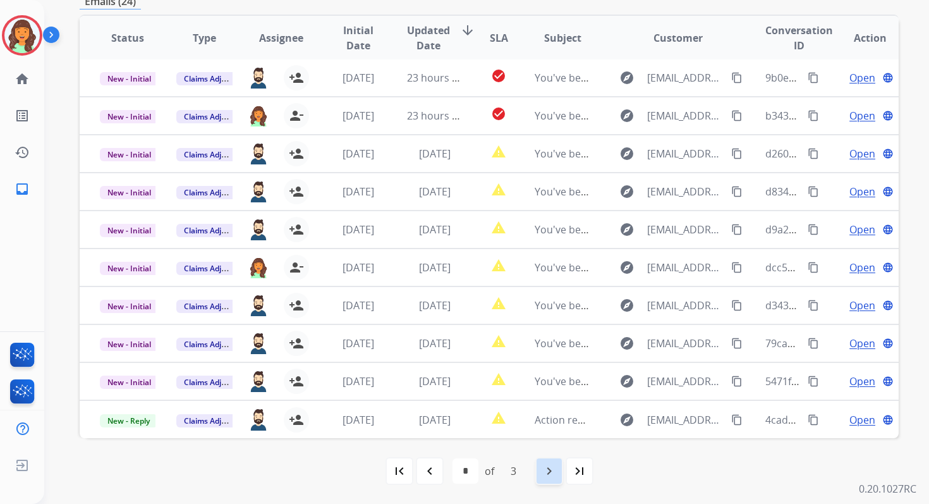
click at [553, 473] on mat-icon "navigate_next" at bounding box center [549, 470] width 15 height 15
select select "*"
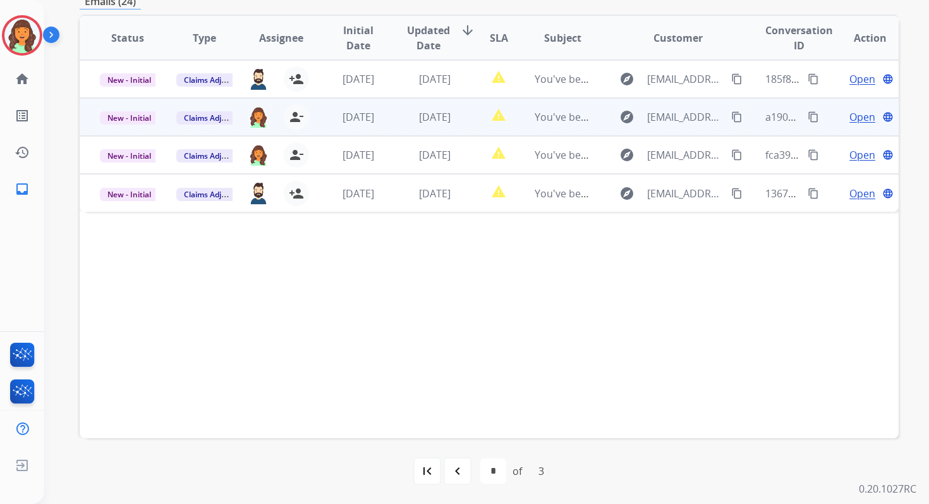
scroll to position [0, 0]
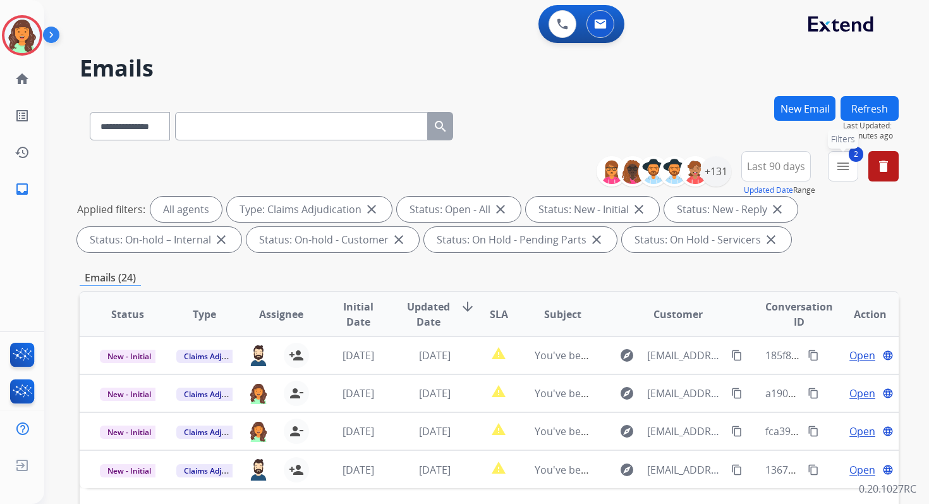
click at [848, 169] on mat-icon "menu" at bounding box center [843, 166] width 15 height 15
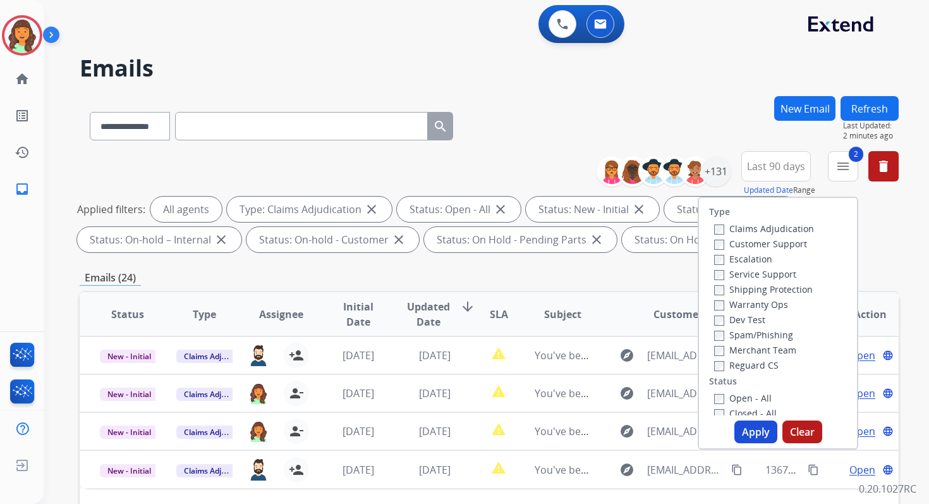
click at [748, 427] on button "Apply" at bounding box center [755, 431] width 43 height 23
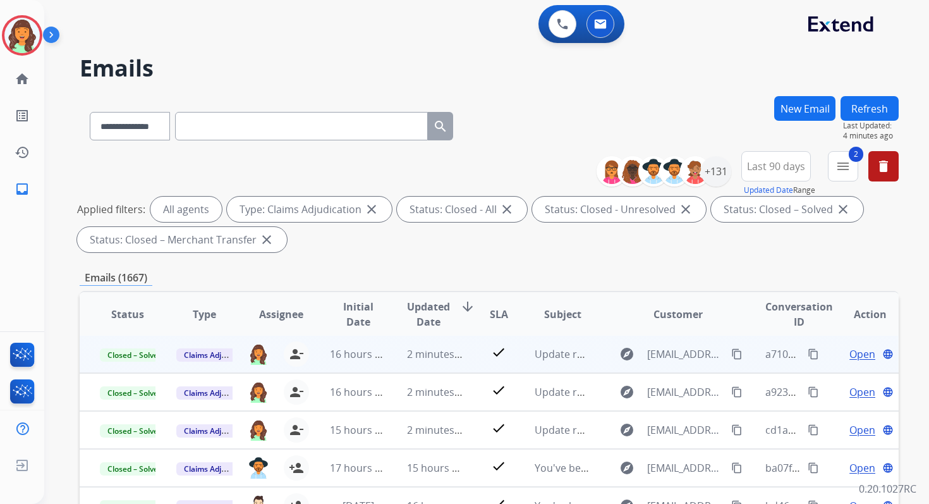
click at [485, 257] on div "**********" at bounding box center [489, 438] width 819 height 684
click at [834, 172] on button "2 menu Filters" at bounding box center [843, 166] width 30 height 30
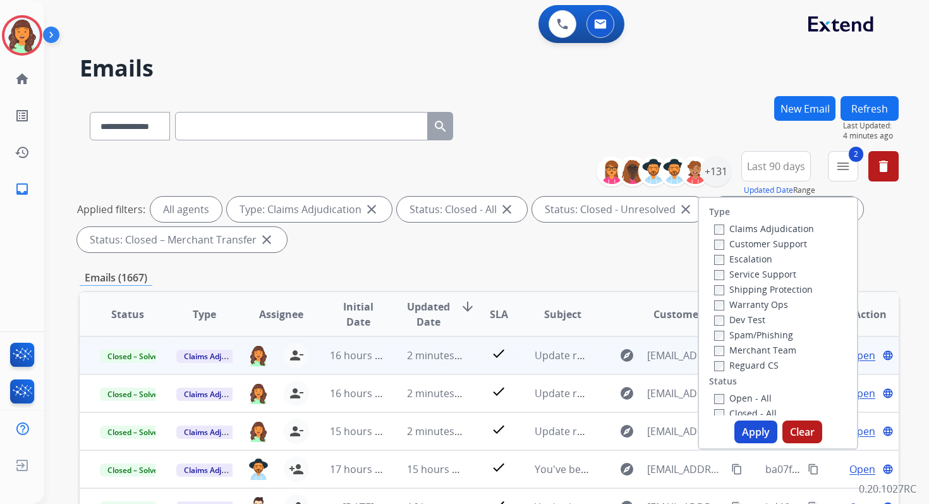
click at [755, 432] on button "Apply" at bounding box center [755, 431] width 43 height 23
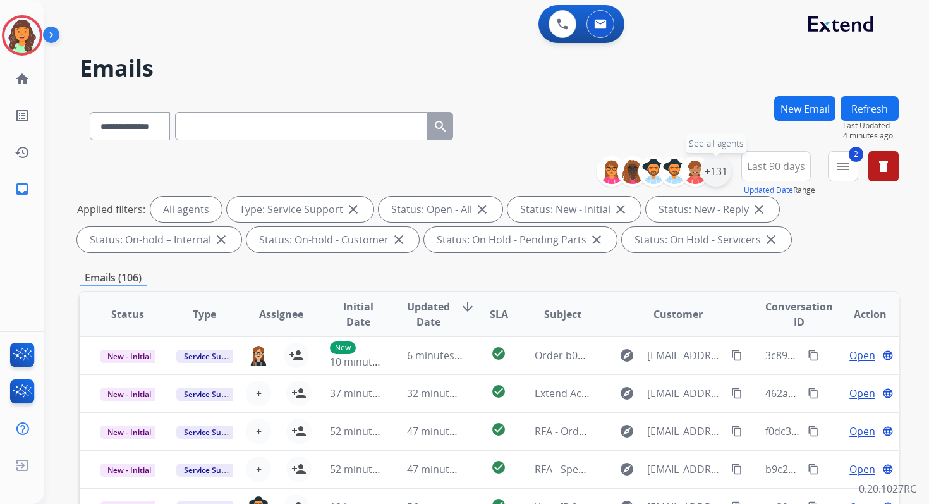
click at [708, 168] on div "+131" at bounding box center [716, 171] width 30 height 30
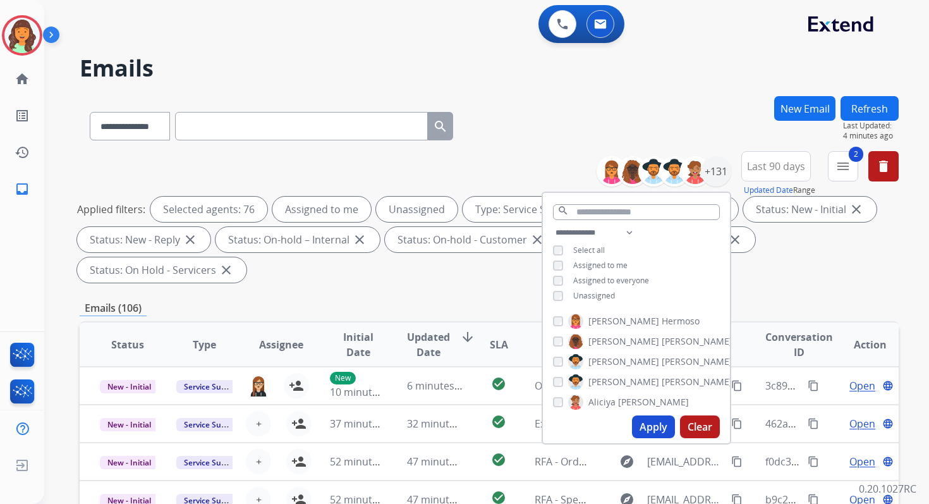
click at [657, 434] on button "Apply" at bounding box center [653, 426] width 43 height 23
click at [427, 280] on div "Applied filters: Selected agents: 1 Assigned to me Unassigned Type: Service Sup…" at bounding box center [486, 240] width 819 height 86
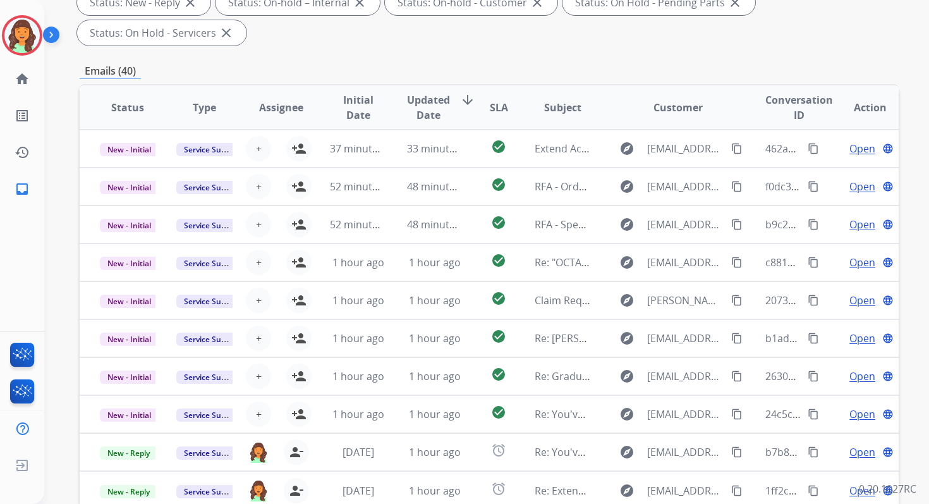
scroll to position [307, 0]
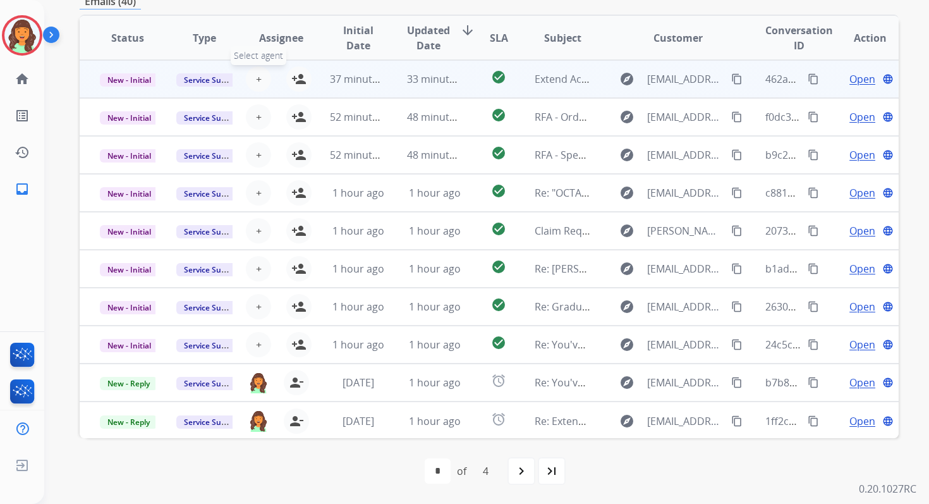
click at [257, 80] on span "+" at bounding box center [259, 78] width 6 height 15
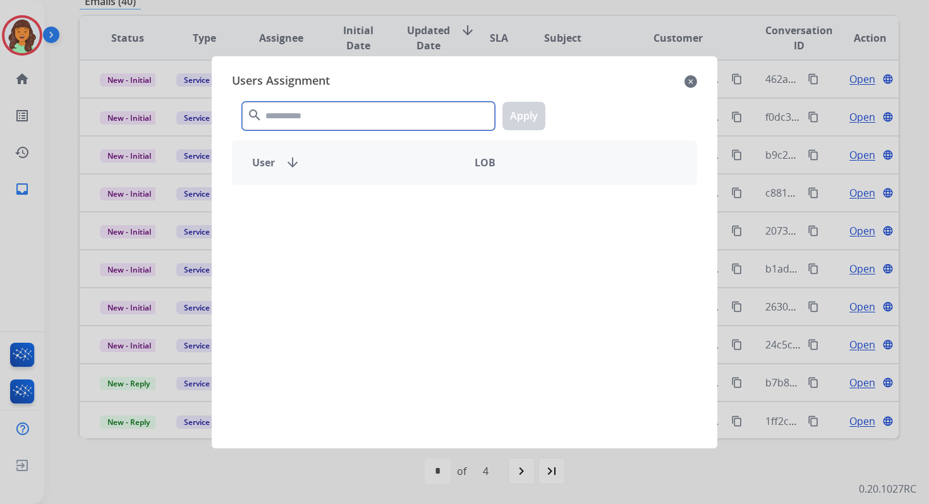
click at [287, 120] on input "text" at bounding box center [368, 116] width 253 height 28
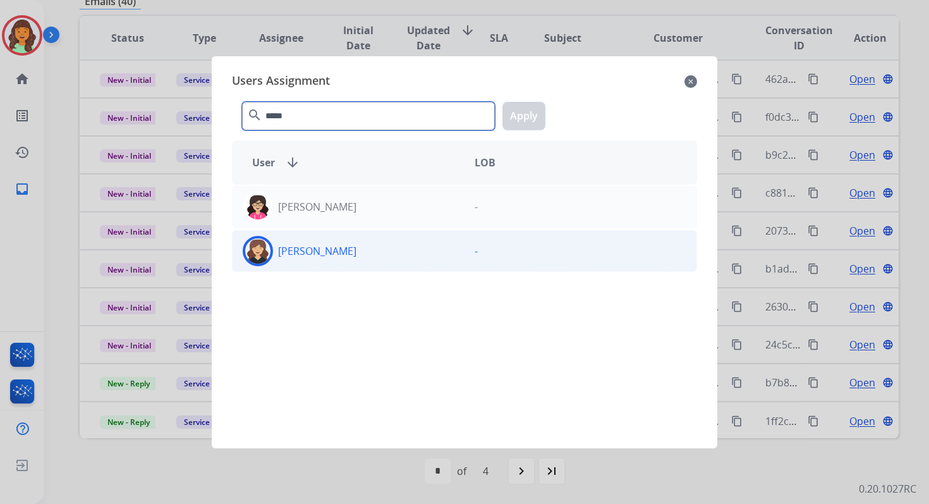
type input "*****"
click at [322, 257] on div "Whittney Boothe" at bounding box center [349, 251] width 232 height 30
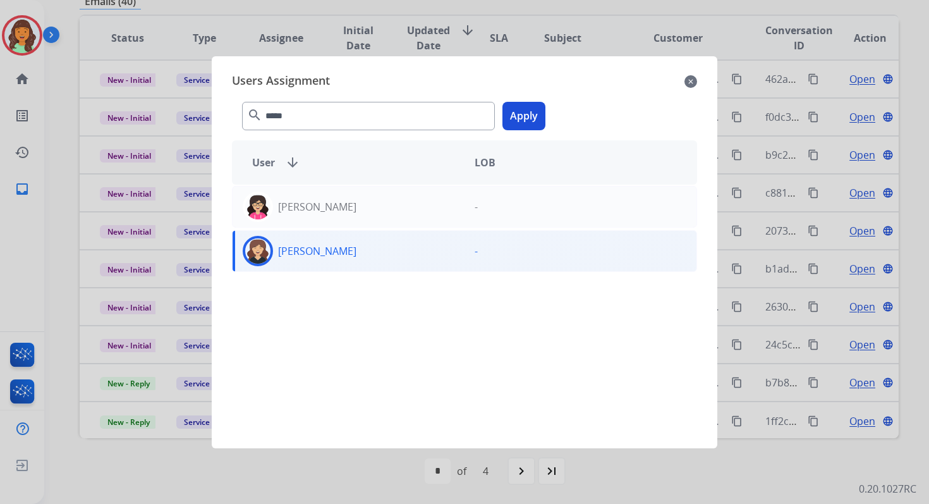
click at [514, 102] on button "Apply" at bounding box center [523, 116] width 43 height 28
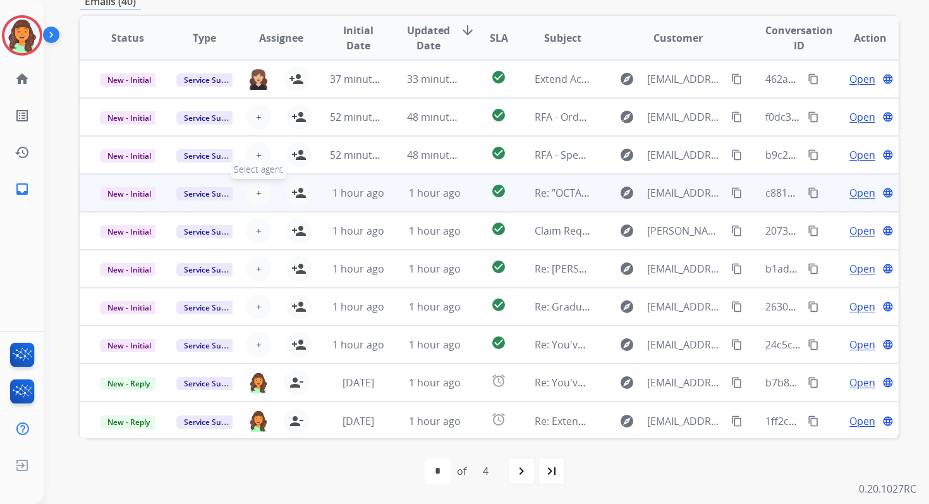
click at [257, 188] on span "+" at bounding box center [259, 192] width 6 height 15
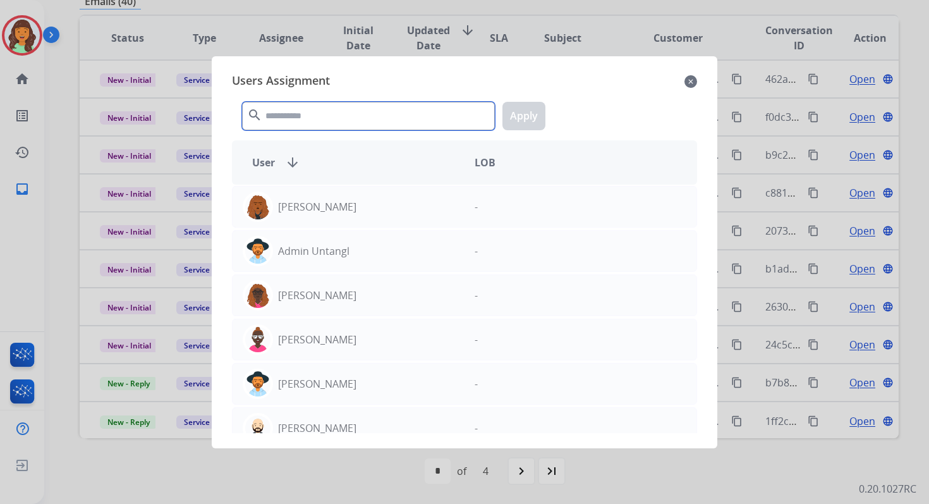
click at [317, 123] on input "text" at bounding box center [368, 116] width 253 height 28
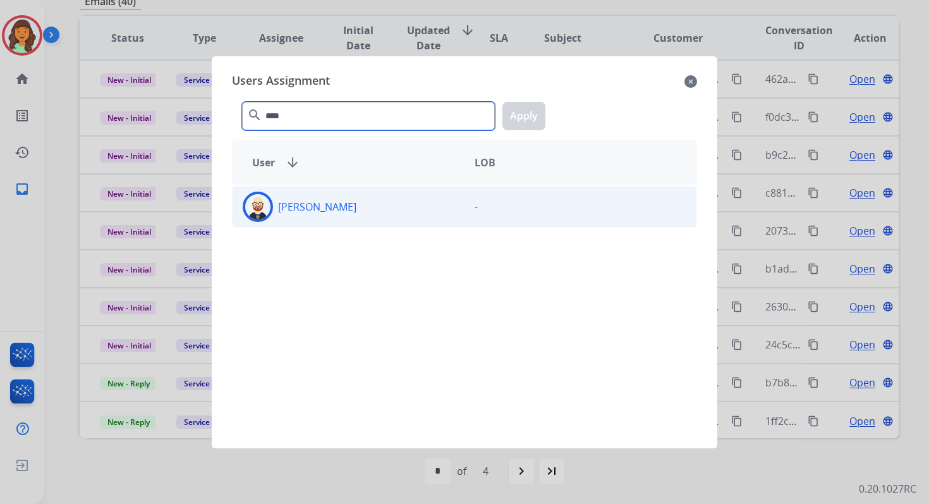
type input "****"
click at [346, 222] on div "Ezra Barnes -" at bounding box center [464, 207] width 465 height 42
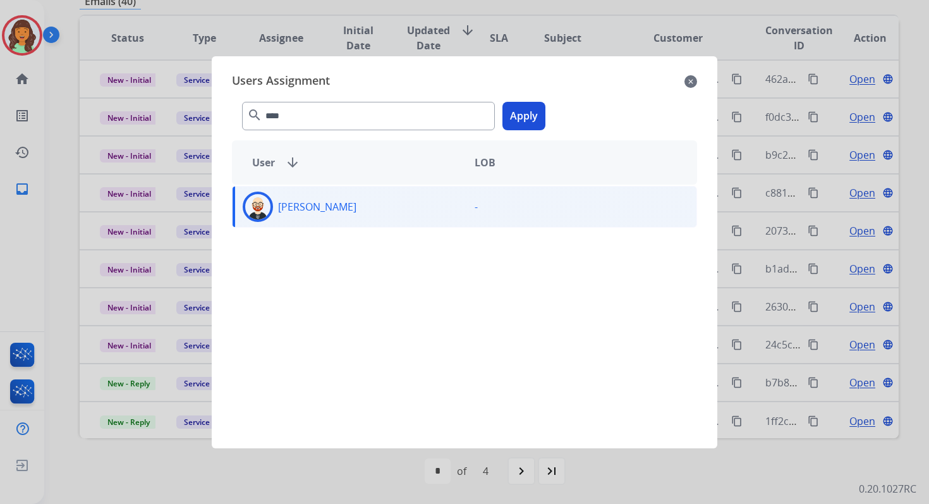
click at [523, 116] on button "Apply" at bounding box center [523, 116] width 43 height 28
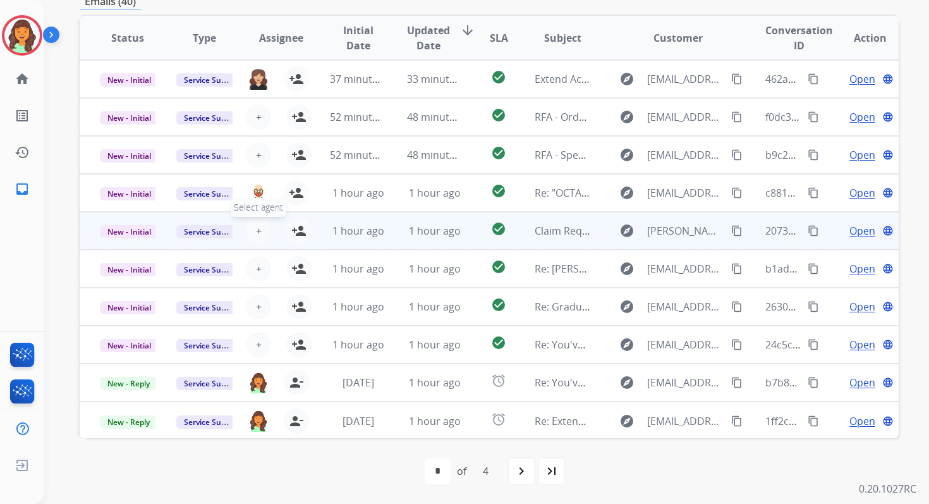
click at [262, 226] on button "+ Select agent" at bounding box center [258, 230] width 25 height 25
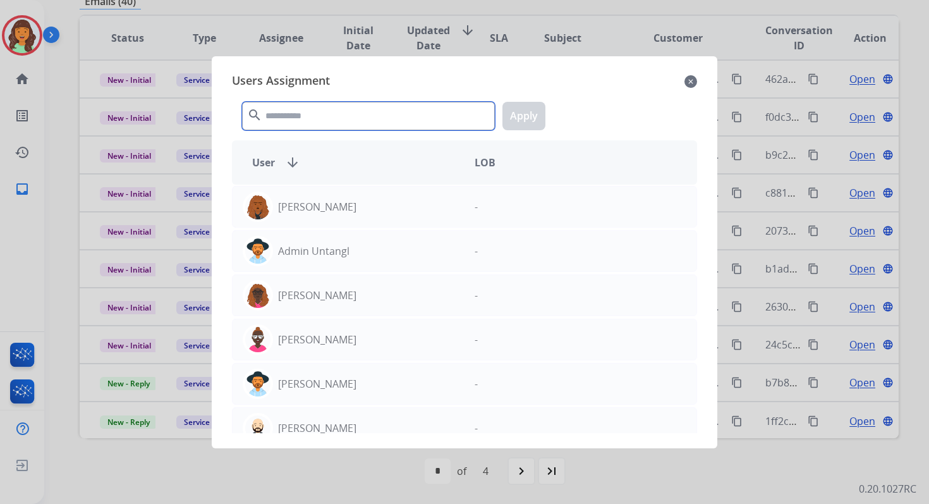
click at [295, 119] on input "text" at bounding box center [368, 116] width 253 height 28
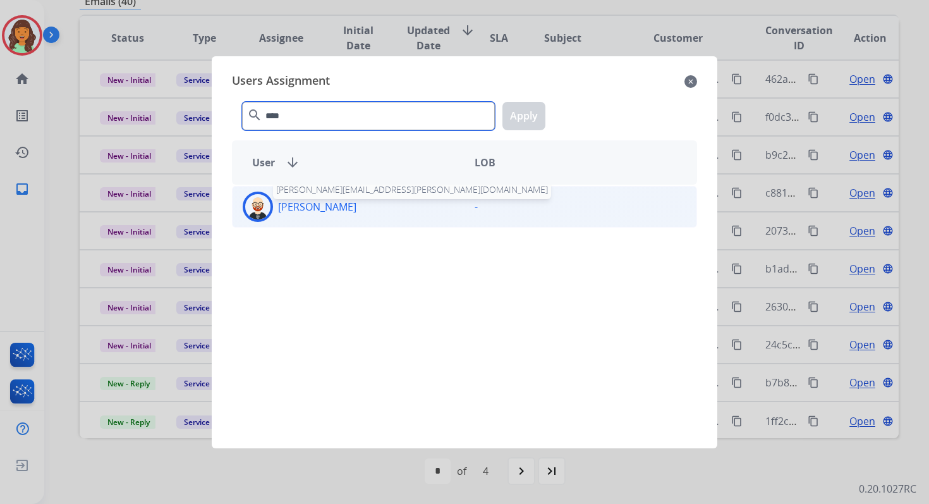
type input "****"
click at [317, 202] on p "Ezra Barnes" at bounding box center [317, 206] width 78 height 15
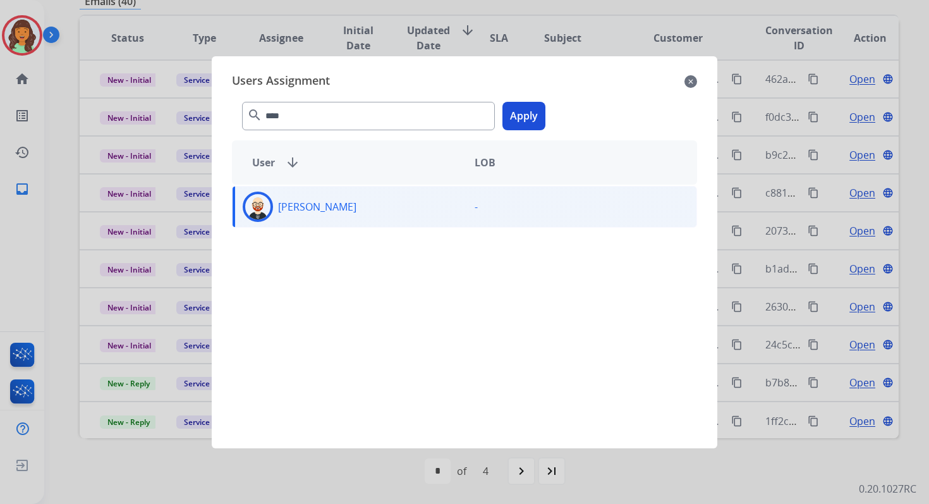
click at [521, 116] on button "Apply" at bounding box center [523, 116] width 43 height 28
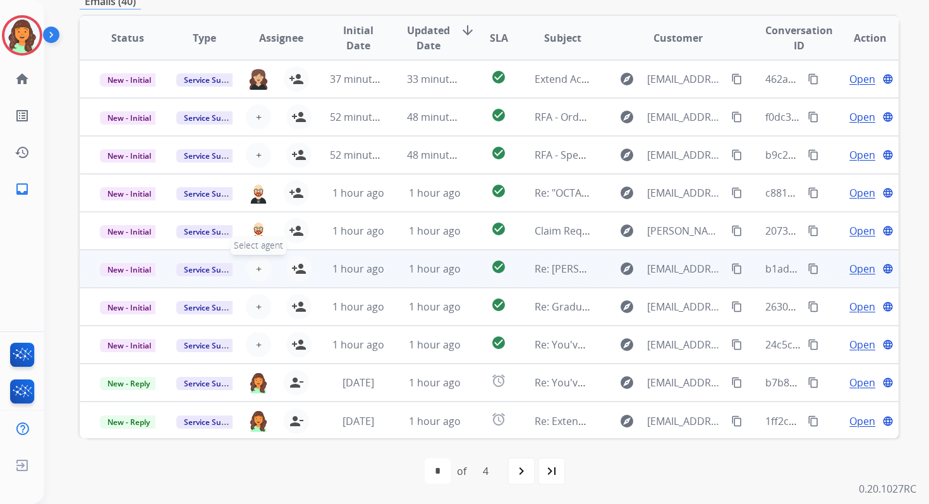
click at [256, 265] on span "+" at bounding box center [259, 268] width 6 height 15
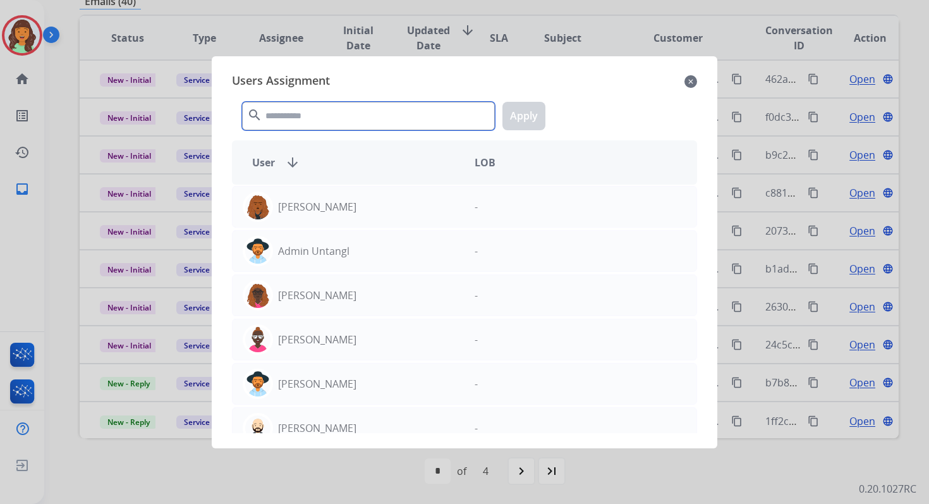
click at [308, 112] on input "text" at bounding box center [368, 116] width 253 height 28
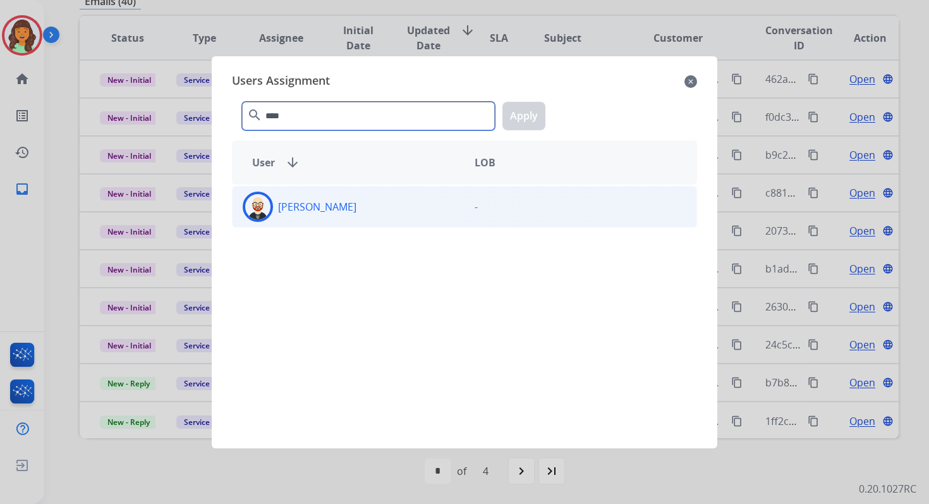
type input "****"
click at [353, 219] on div "Ezra Barnes" at bounding box center [349, 207] width 232 height 30
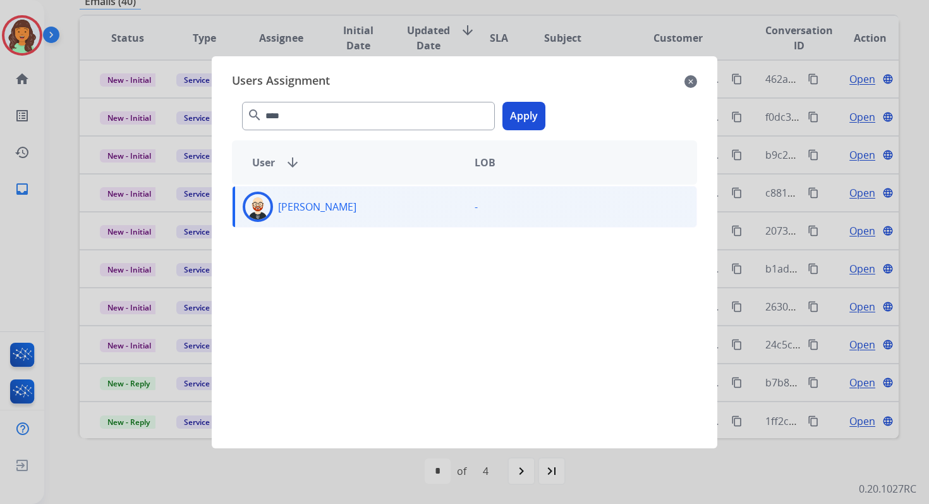
click at [523, 109] on button "Apply" at bounding box center [523, 116] width 43 height 28
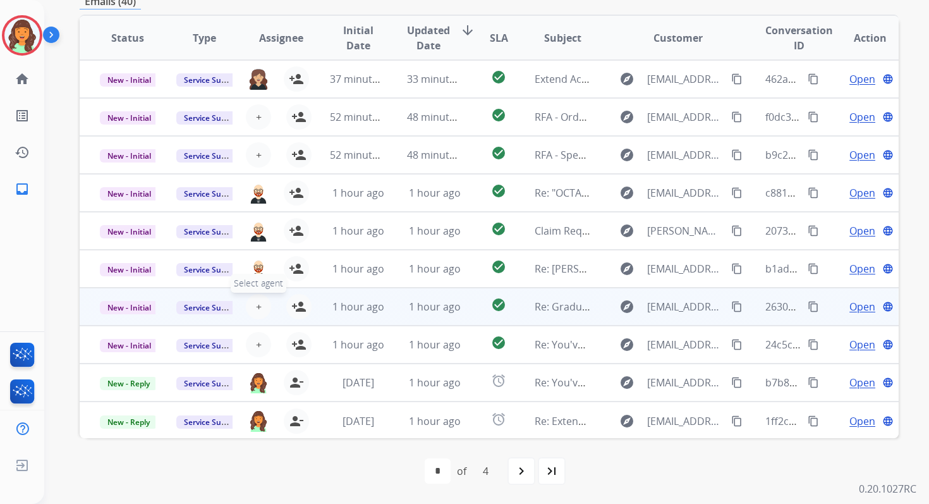
click at [259, 305] on span "+" at bounding box center [259, 306] width 6 height 15
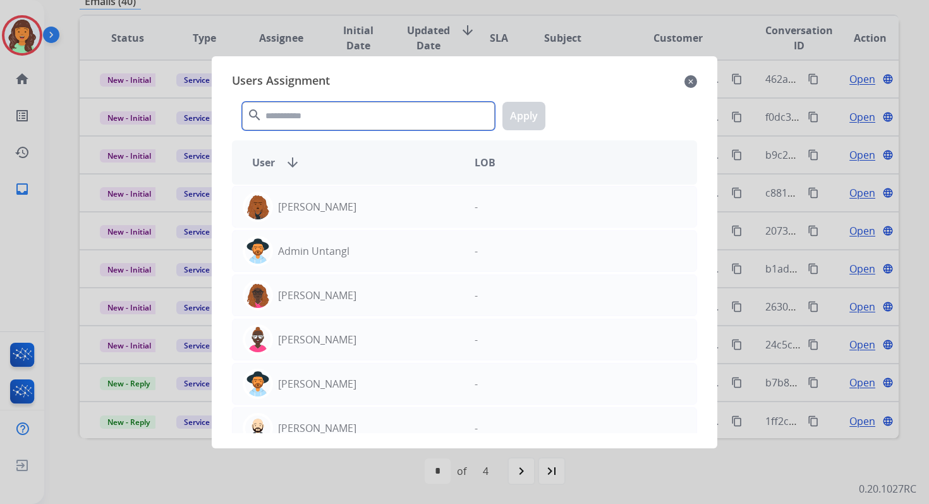
click at [307, 116] on input "text" at bounding box center [368, 116] width 253 height 28
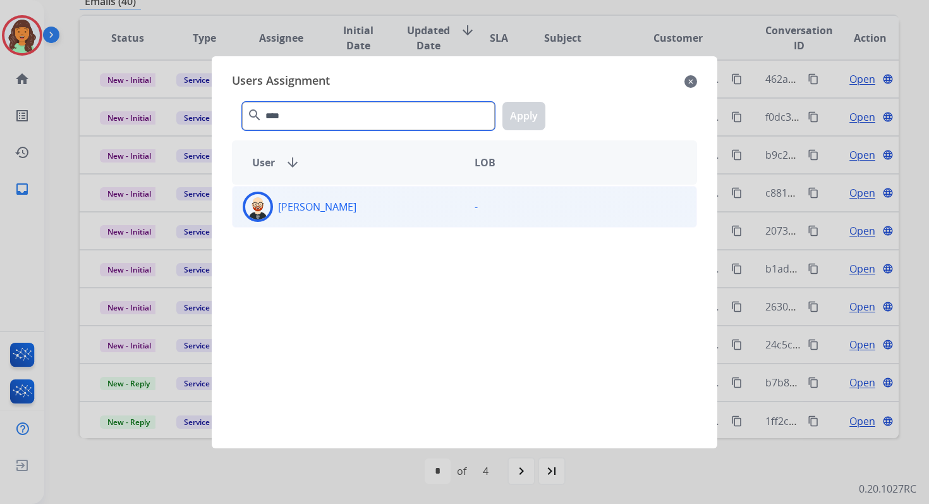
type input "****"
click at [339, 208] on div "Ezra Barnes" at bounding box center [349, 207] width 232 height 30
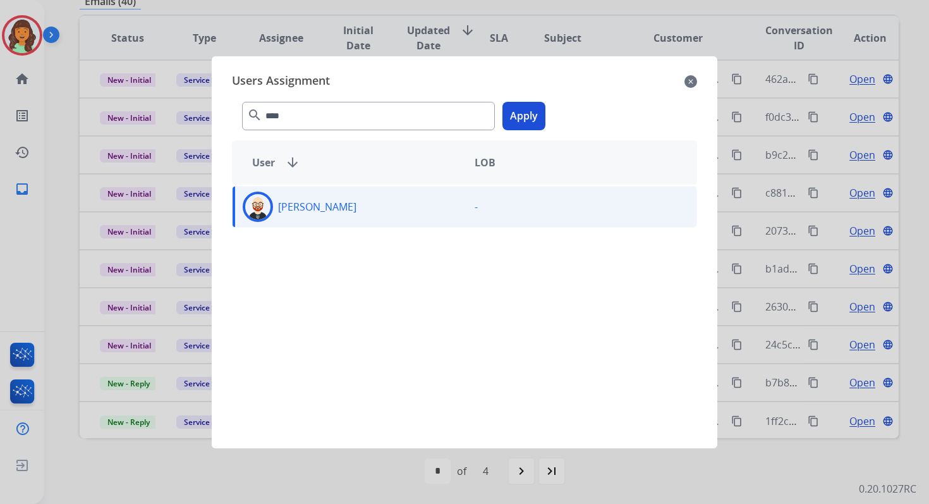
click at [530, 119] on button "Apply" at bounding box center [523, 116] width 43 height 28
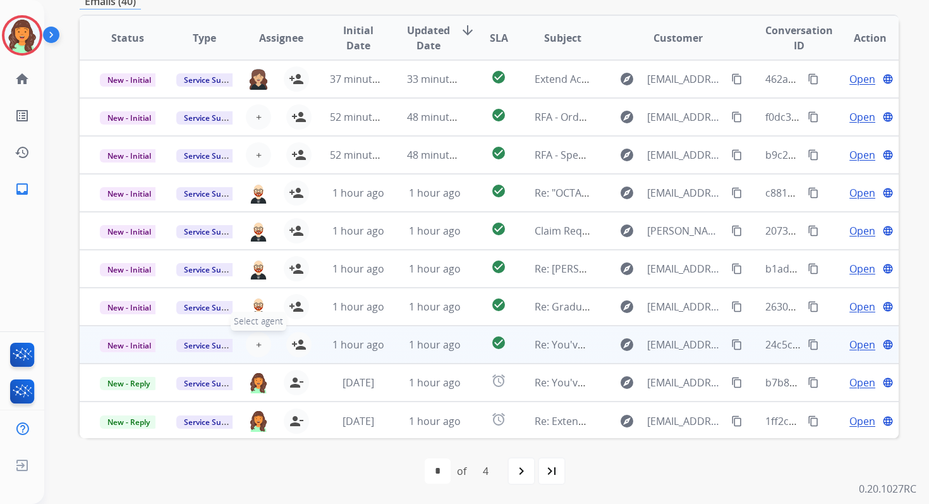
click at [259, 344] on button "+ Select agent" at bounding box center [258, 344] width 25 height 25
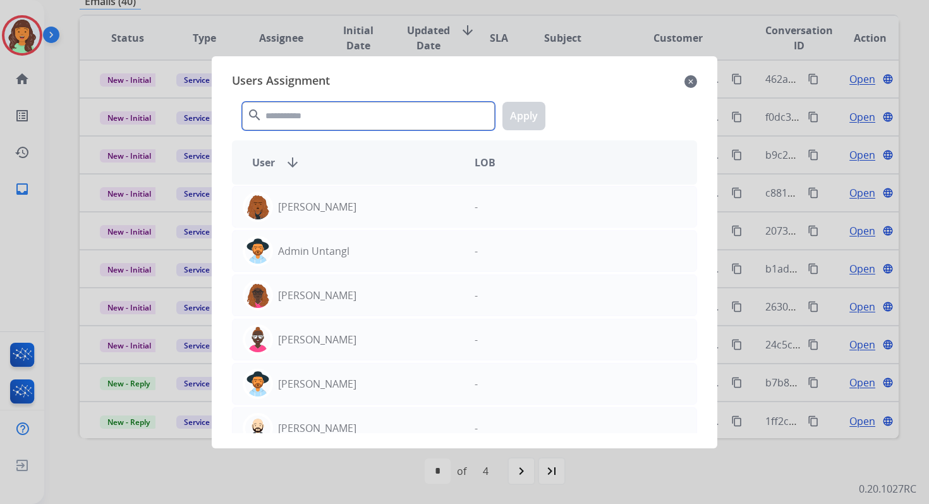
click at [339, 116] on input "text" at bounding box center [368, 116] width 253 height 28
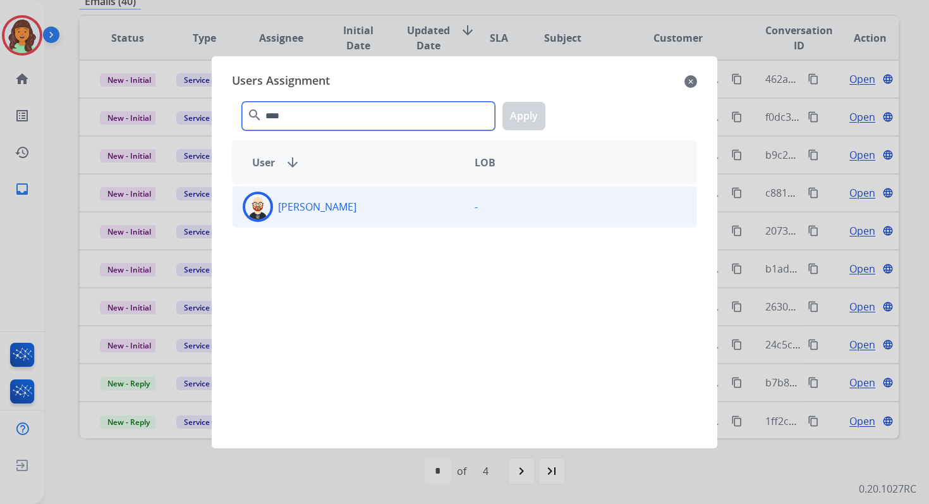
type input "****"
click at [350, 207] on div "Ezra Barnes" at bounding box center [349, 207] width 232 height 30
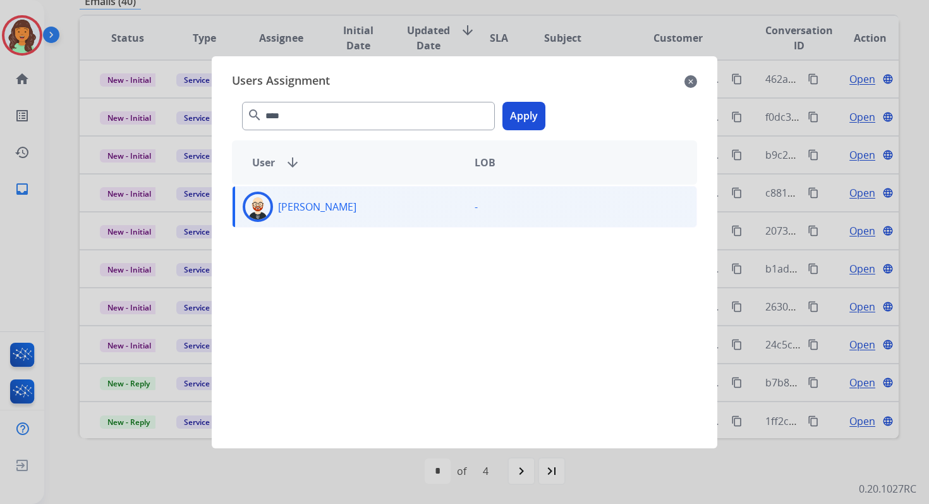
click at [531, 100] on div "**** search Apply" at bounding box center [464, 114] width 465 height 44
click at [525, 111] on button "Apply" at bounding box center [523, 116] width 43 height 28
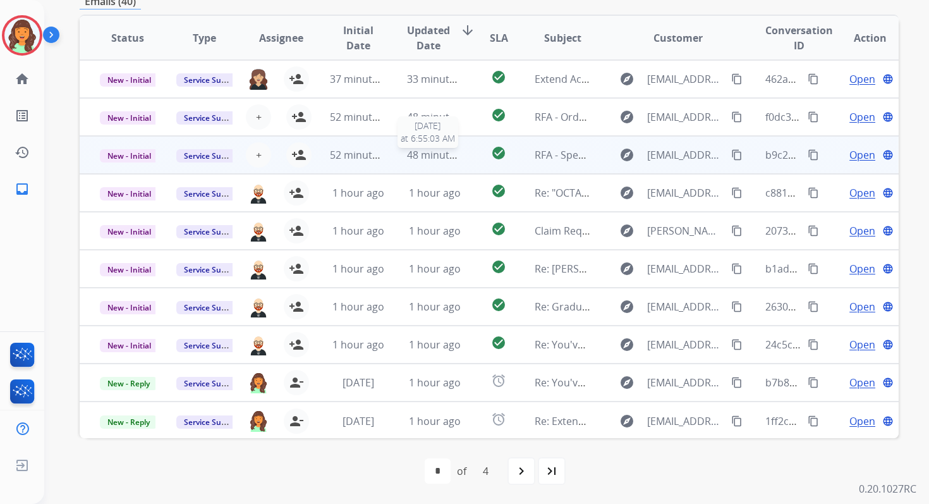
click at [415, 150] on span "48 minutes ago" at bounding box center [443, 155] width 73 height 14
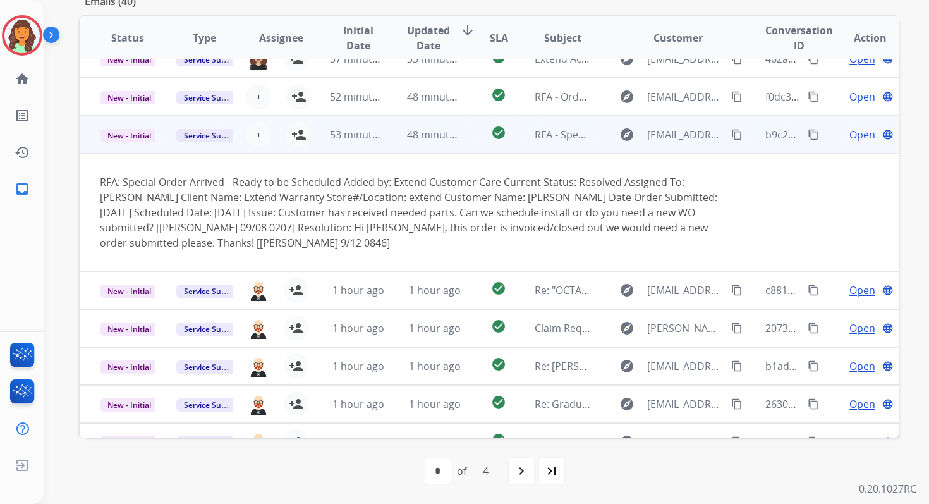
scroll to position [0, 0]
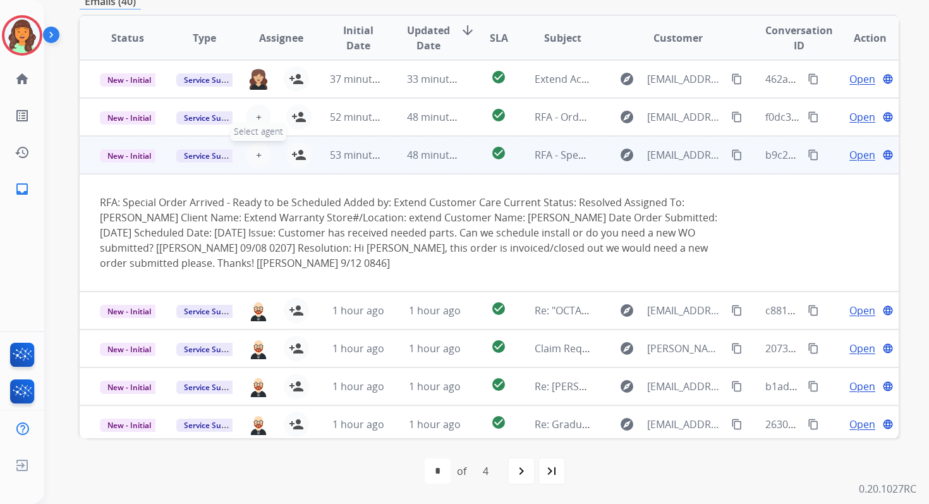
click at [260, 155] on button "+ Select agent" at bounding box center [258, 154] width 25 height 25
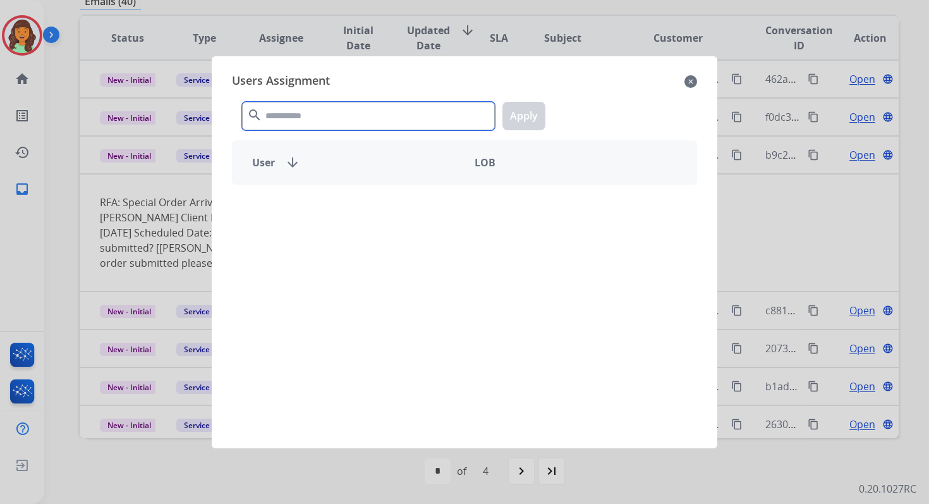
click at [301, 116] on input "text" at bounding box center [368, 116] width 253 height 28
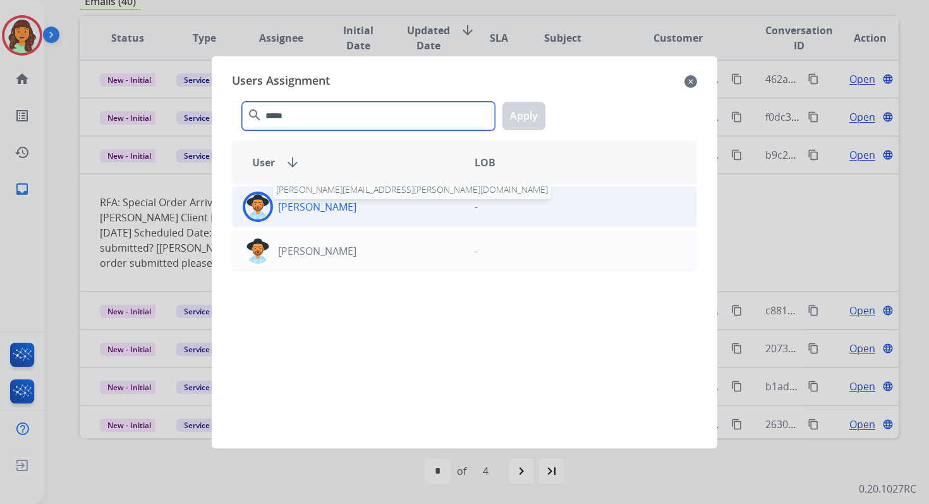
type input "*****"
click at [319, 209] on p "Heather Hocker" at bounding box center [317, 206] width 78 height 15
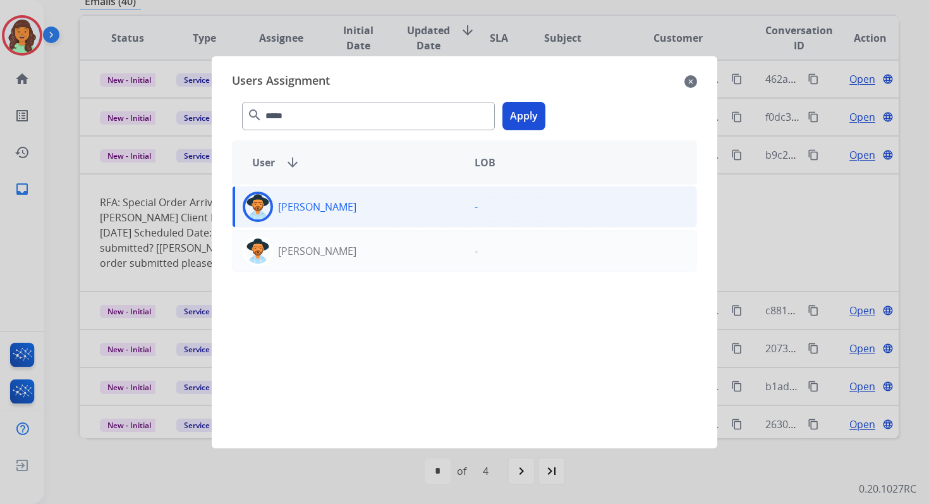
click at [529, 120] on button "Apply" at bounding box center [523, 116] width 43 height 28
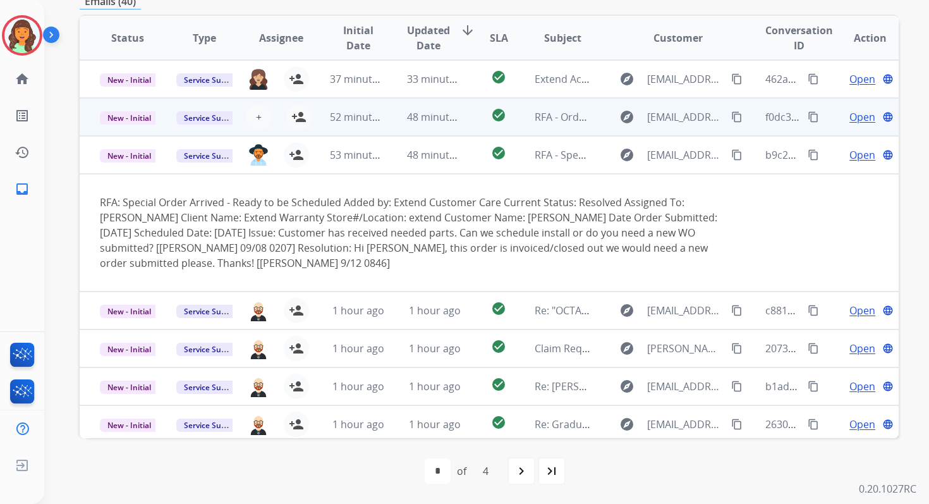
click at [403, 131] on td "48 minutes ago" at bounding box center [425, 117] width 76 height 38
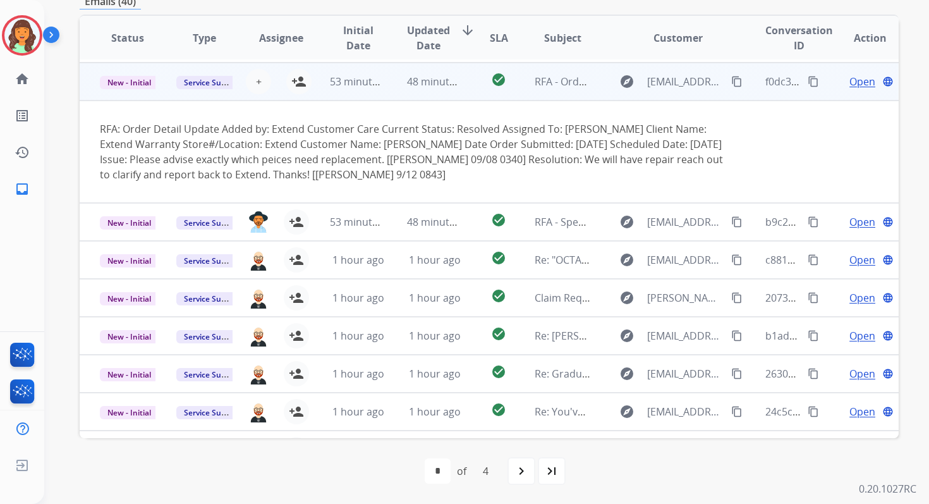
scroll to position [38, 0]
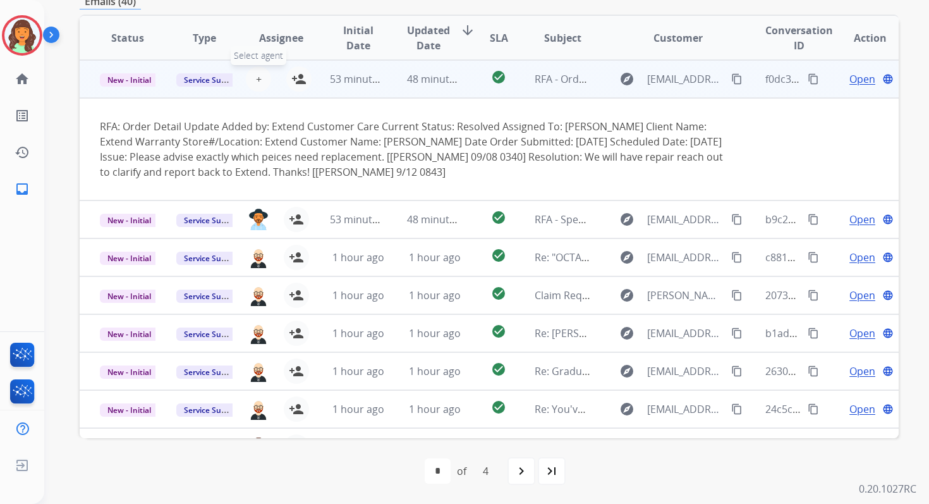
click at [256, 80] on span "+" at bounding box center [259, 78] width 6 height 15
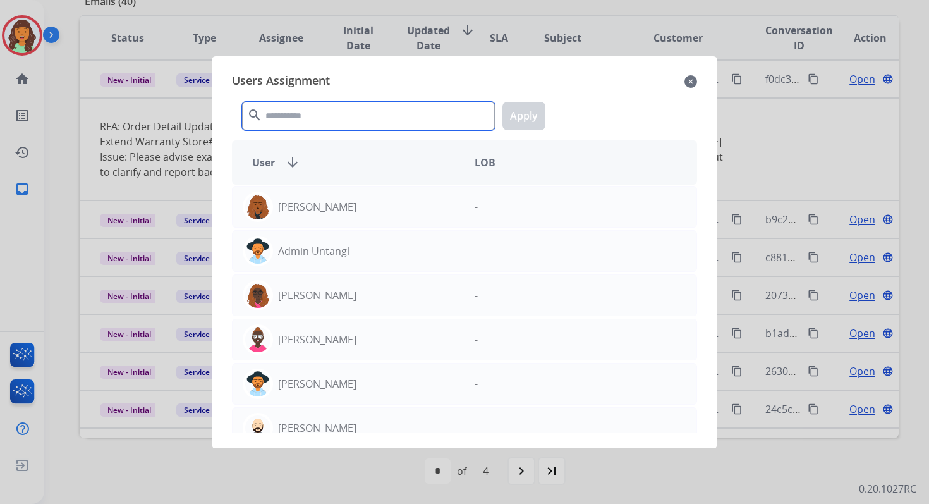
click at [308, 111] on input "text" at bounding box center [368, 116] width 253 height 28
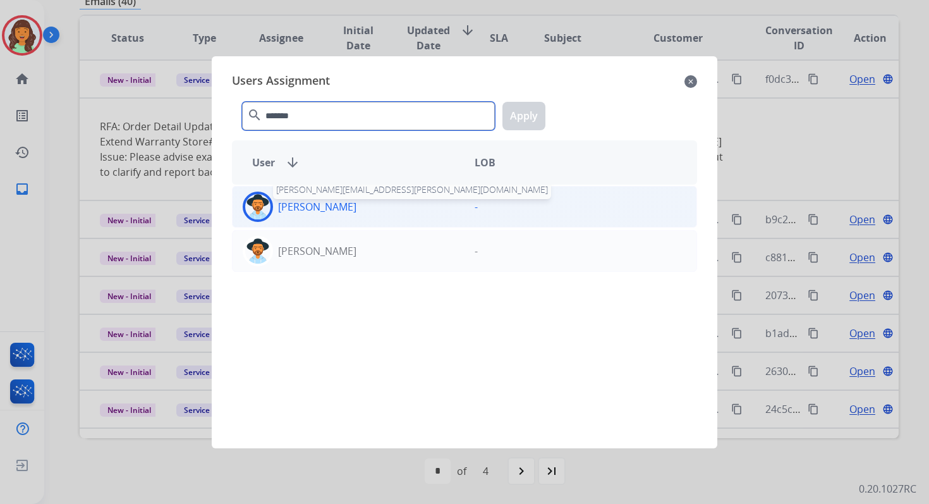
type input "*******"
click at [329, 209] on p "Heather Hocker" at bounding box center [317, 206] width 78 height 15
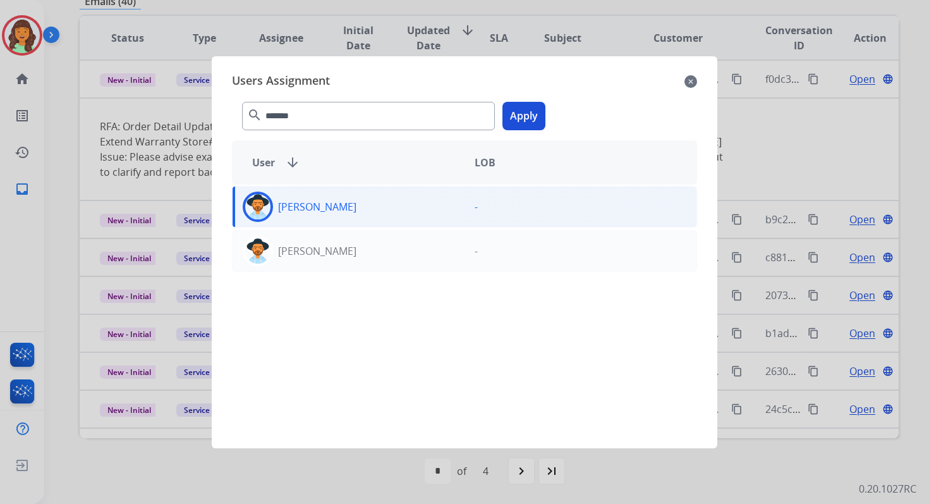
click at [539, 106] on button "Apply" at bounding box center [523, 116] width 43 height 28
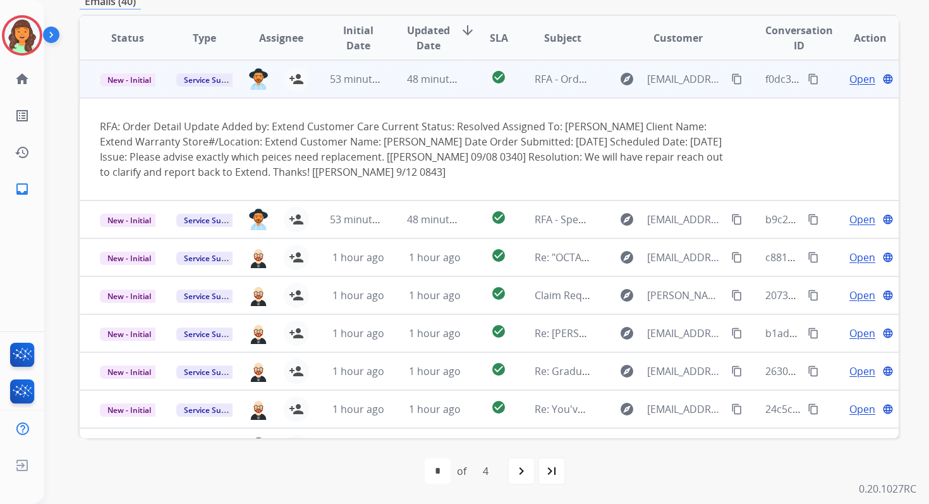
click at [447, 92] on td "48 minutes ago" at bounding box center [425, 79] width 76 height 38
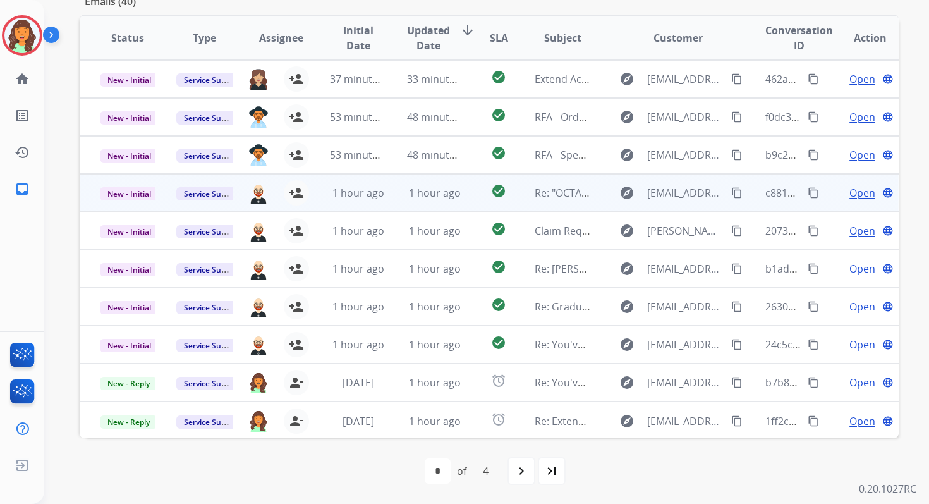
scroll to position [0, 0]
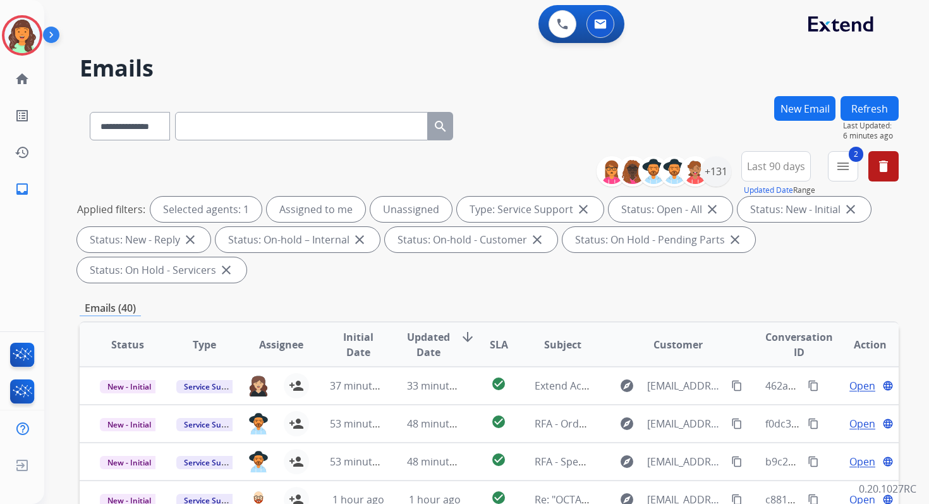
click at [881, 111] on button "Refresh" at bounding box center [870, 108] width 58 height 25
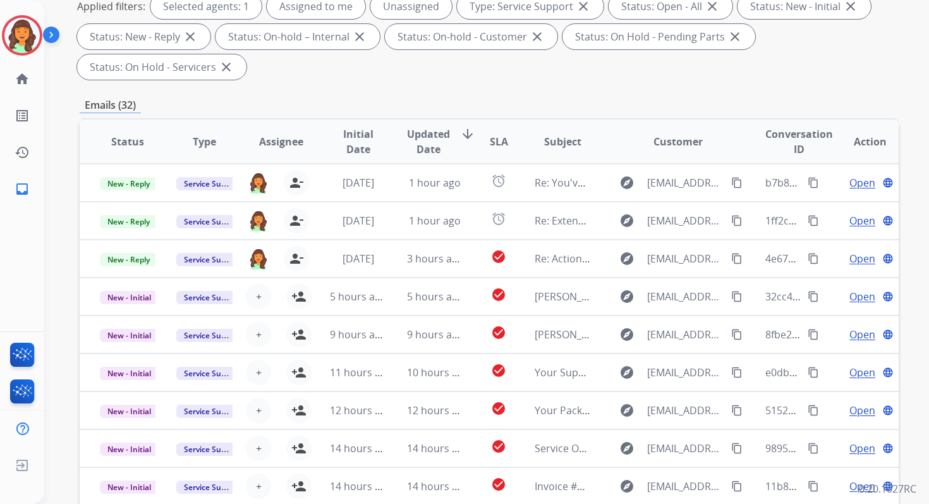
scroll to position [307, 0]
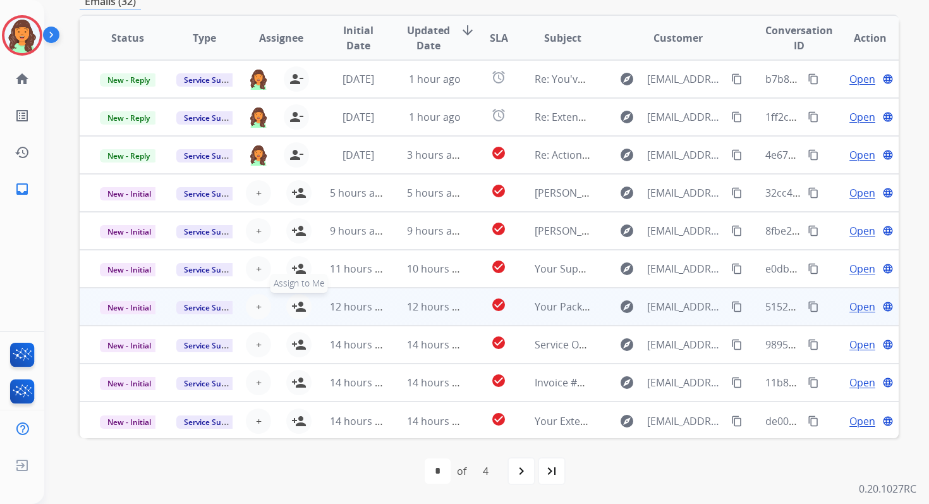
click at [301, 307] on mat-icon "person_add" at bounding box center [298, 306] width 15 height 15
click at [142, 305] on span "New - Initial" at bounding box center [129, 307] width 59 height 13
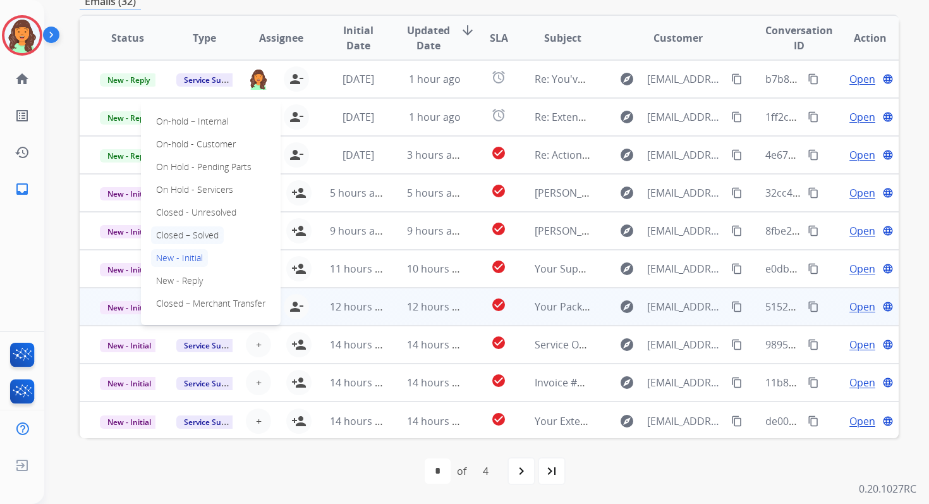
click at [178, 235] on p "Closed – Solved" at bounding box center [187, 235] width 73 height 18
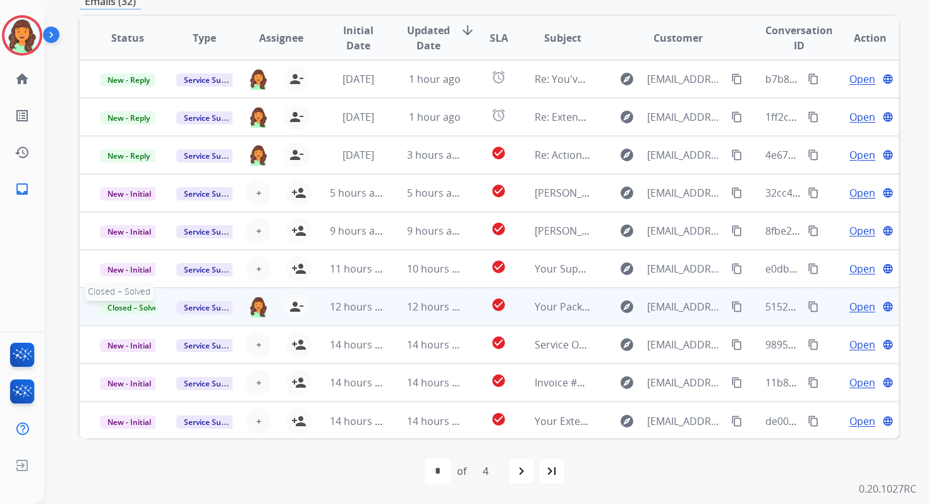
click at [135, 308] on span "Closed – Solved" at bounding box center [135, 307] width 70 height 13
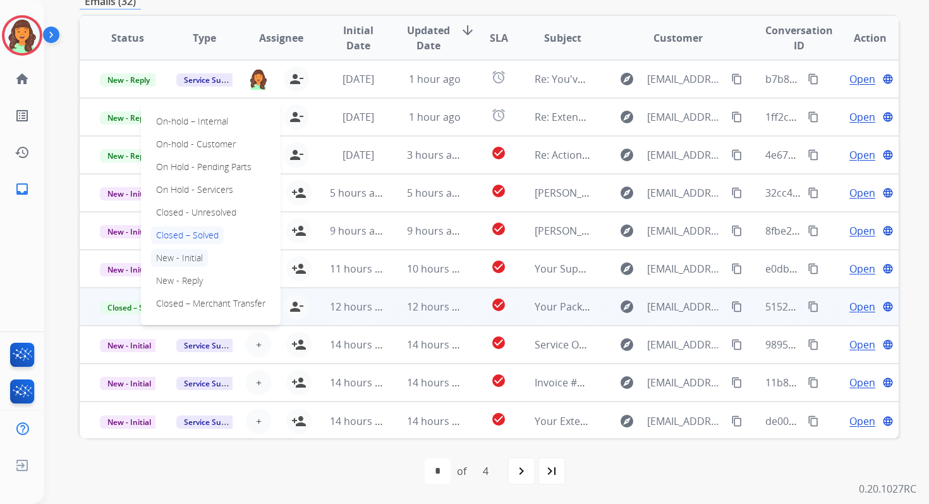
click at [187, 257] on p "New - Initial" at bounding box center [179, 258] width 57 height 18
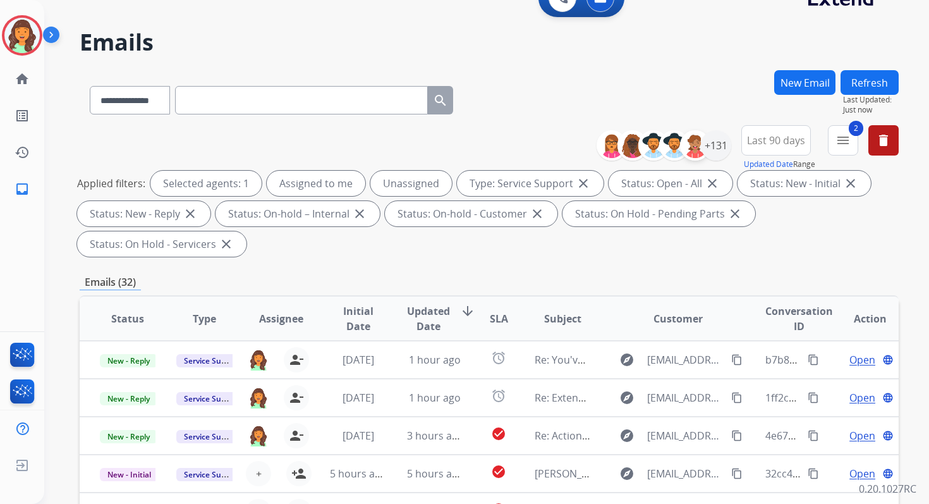
scroll to position [0, 0]
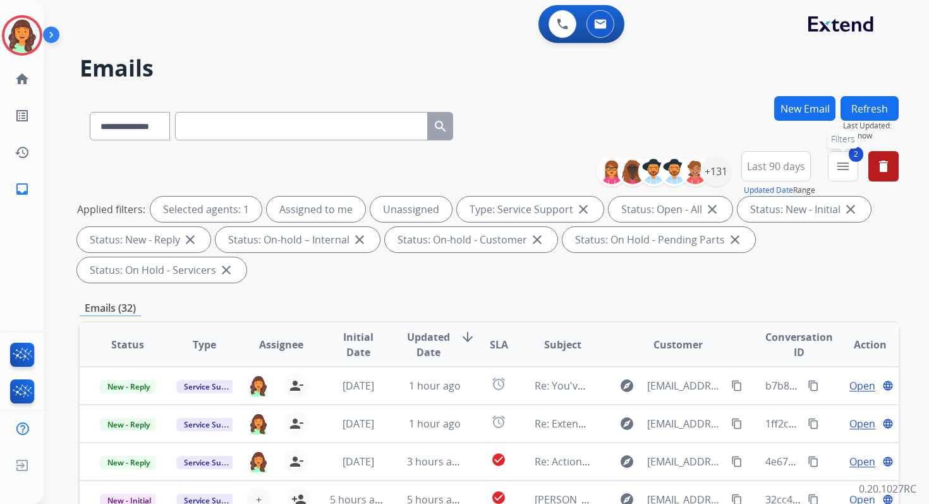
click at [843, 165] on mat-icon "menu" at bounding box center [843, 166] width 15 height 15
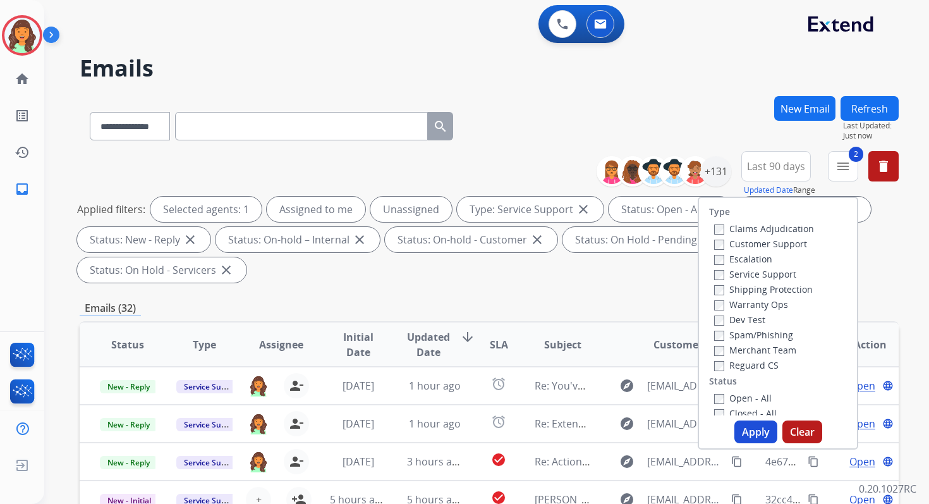
click at [760, 430] on button "Apply" at bounding box center [755, 431] width 43 height 23
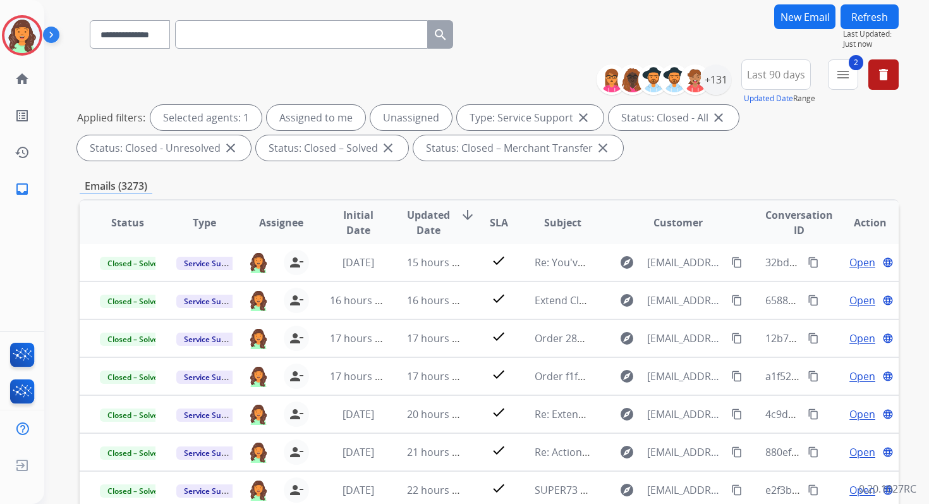
scroll to position [276, 0]
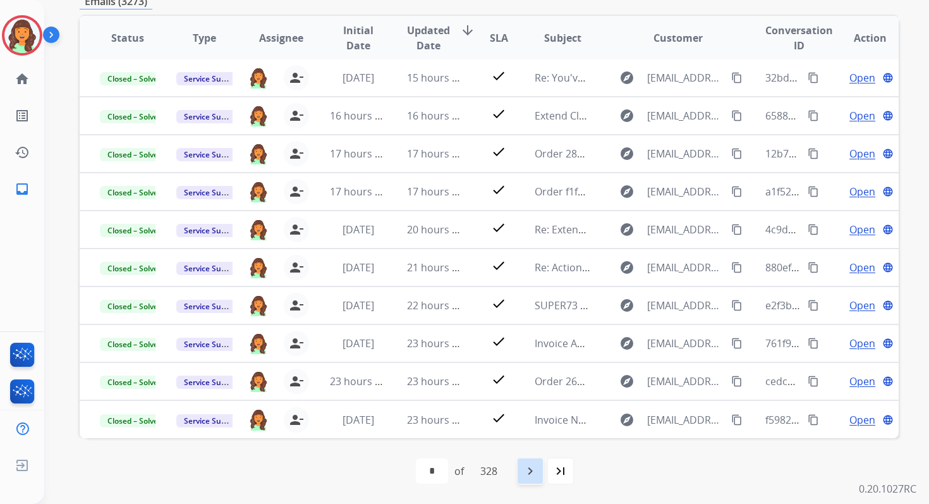
click at [535, 477] on mat-icon "navigate_next" at bounding box center [530, 470] width 15 height 15
click at [561, 471] on mat-icon "navigate_next" at bounding box center [557, 470] width 15 height 15
click at [561, 470] on mat-icon "navigate_next" at bounding box center [557, 470] width 15 height 15
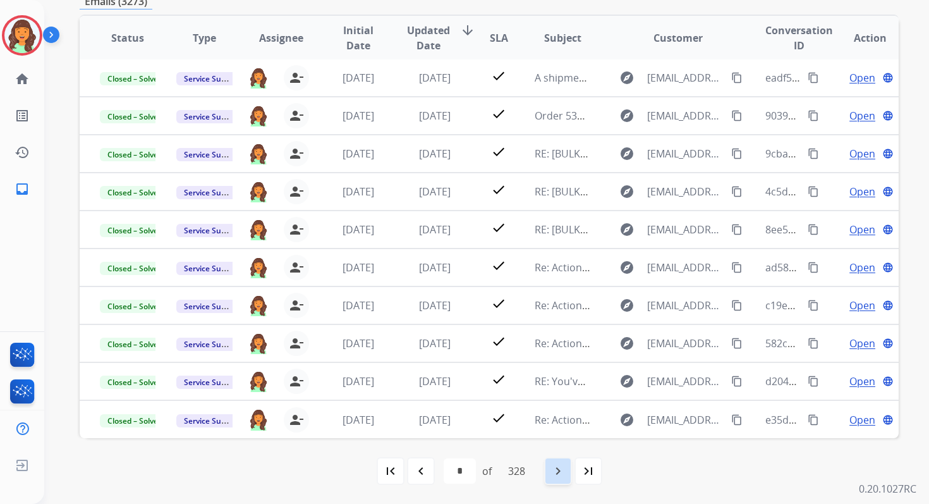
click at [561, 470] on mat-icon "navigate_next" at bounding box center [557, 470] width 15 height 15
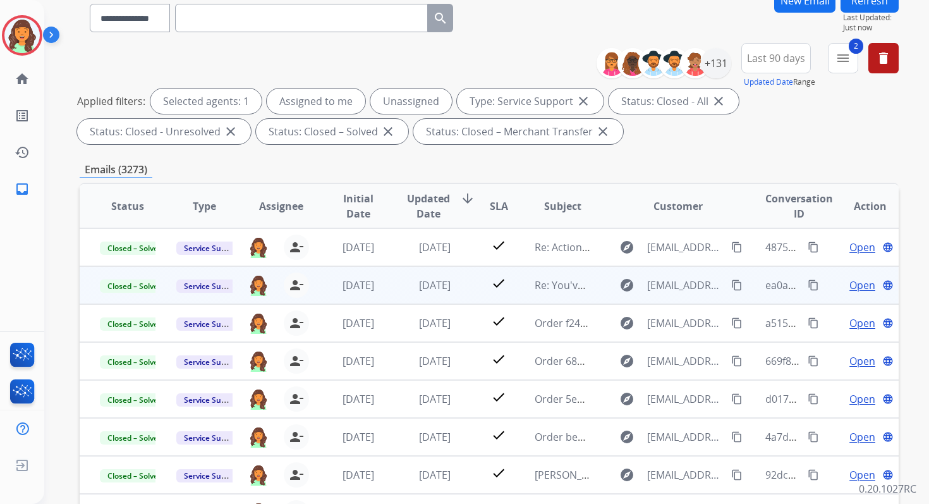
scroll to position [0, 0]
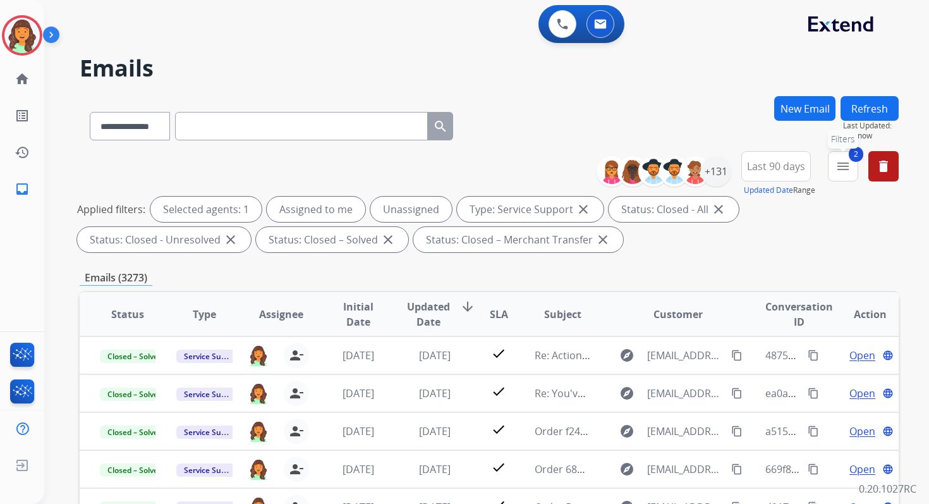
click at [849, 167] on mat-icon "menu" at bounding box center [843, 166] width 15 height 15
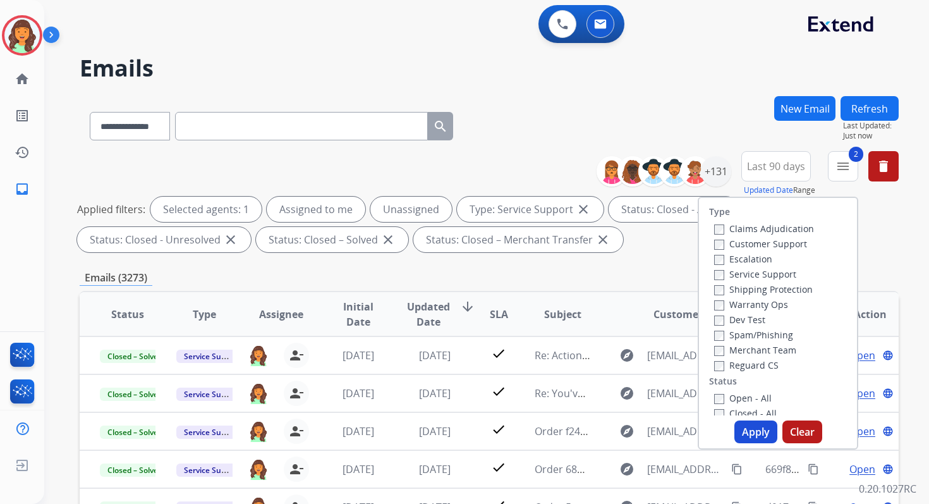
click at [753, 435] on button "Apply" at bounding box center [755, 431] width 43 height 23
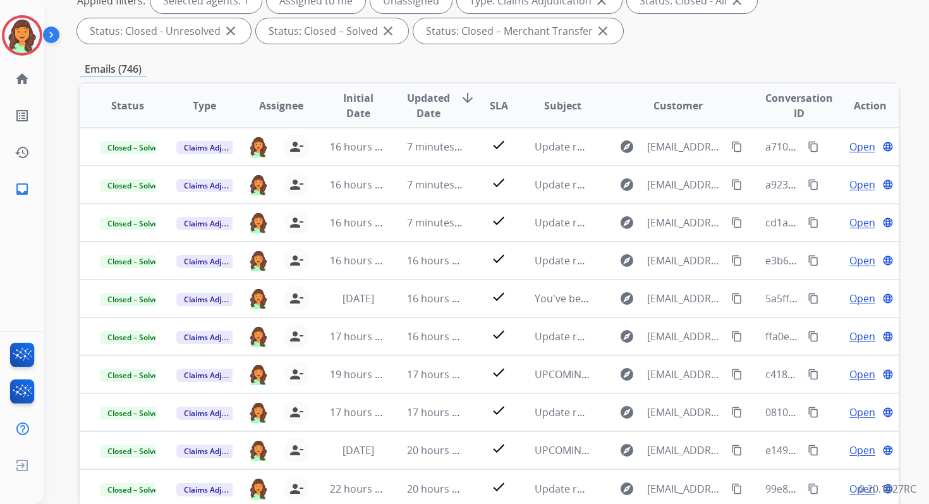
scroll to position [276, 0]
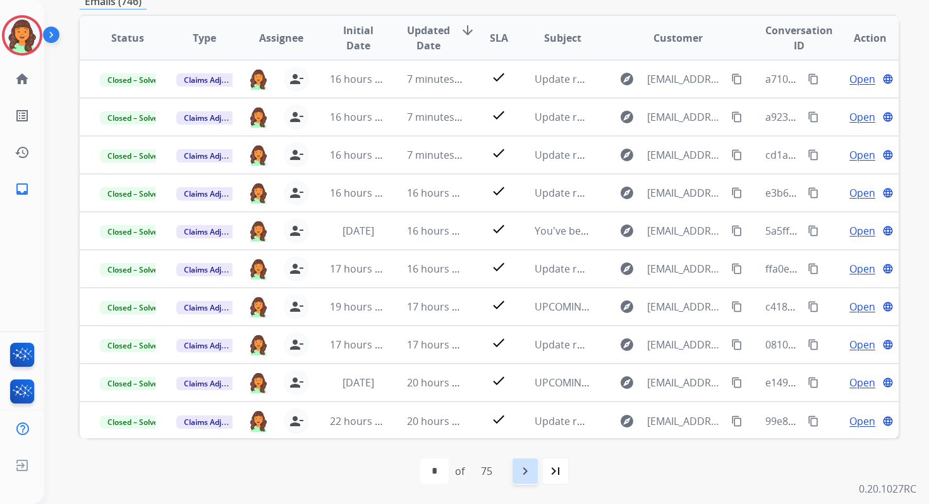
click at [530, 471] on mat-icon "navigate_next" at bounding box center [525, 470] width 15 height 15
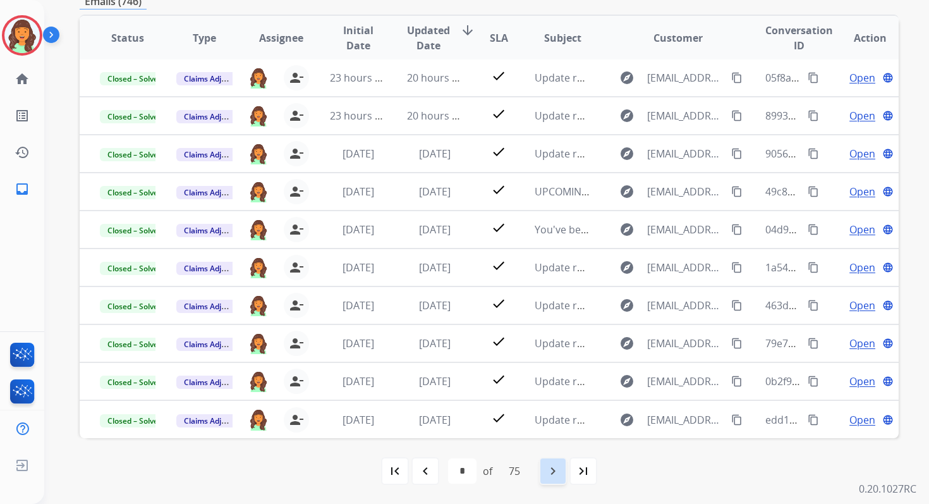
click at [556, 468] on mat-icon "navigate_next" at bounding box center [552, 470] width 15 height 15
click at [424, 466] on mat-icon "navigate_before" at bounding box center [425, 470] width 15 height 15
click at [423, 477] on mat-icon "navigate_before" at bounding box center [425, 470] width 15 height 15
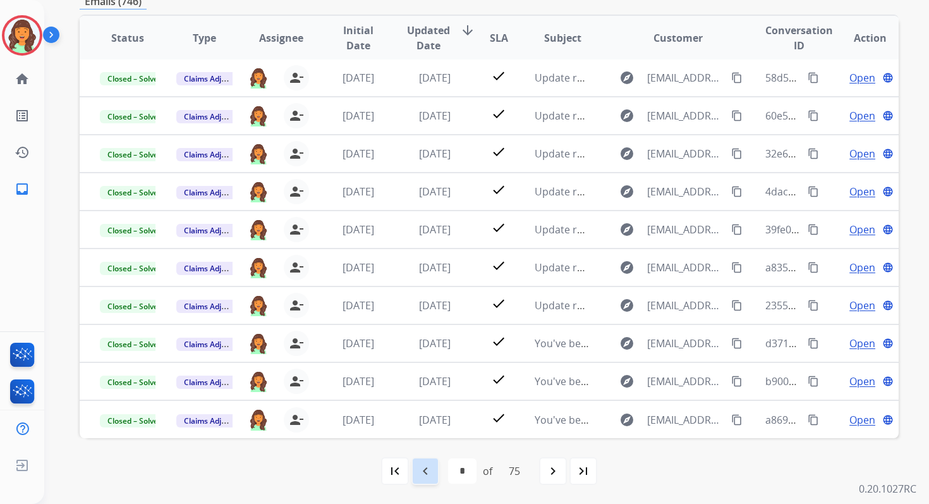
click at [427, 470] on mat-icon "navigate_before" at bounding box center [425, 470] width 15 height 15
click at [425, 473] on mat-icon "navigate_before" at bounding box center [425, 470] width 15 height 15
select select "*"
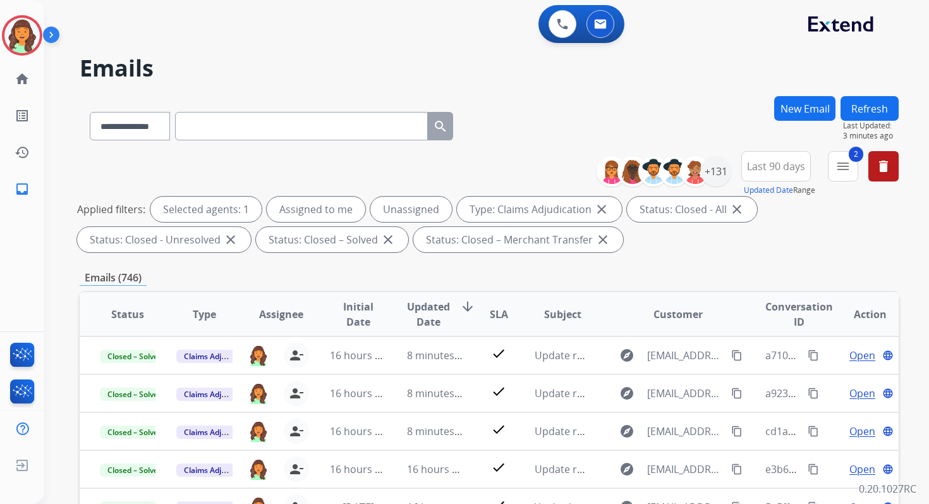
scroll to position [1, 0]
click at [425, 274] on div "Emails (746)" at bounding box center [489, 278] width 819 height 16
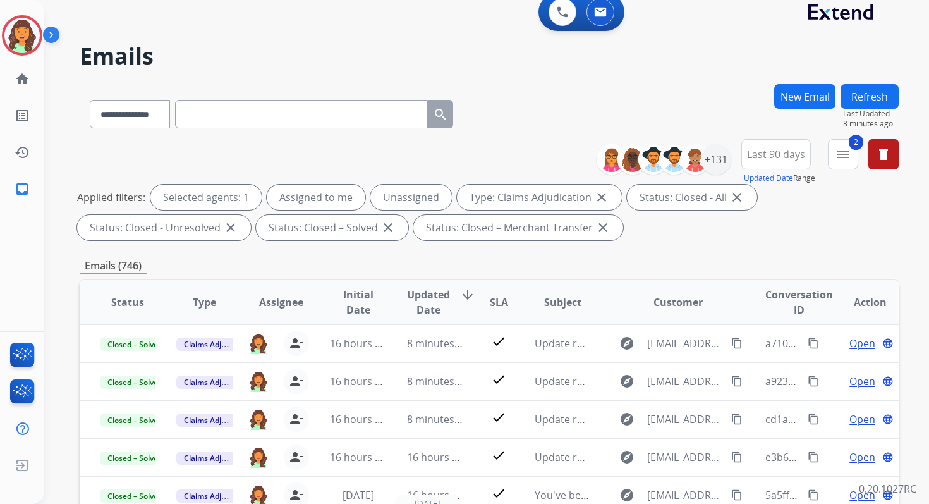
scroll to position [0, 0]
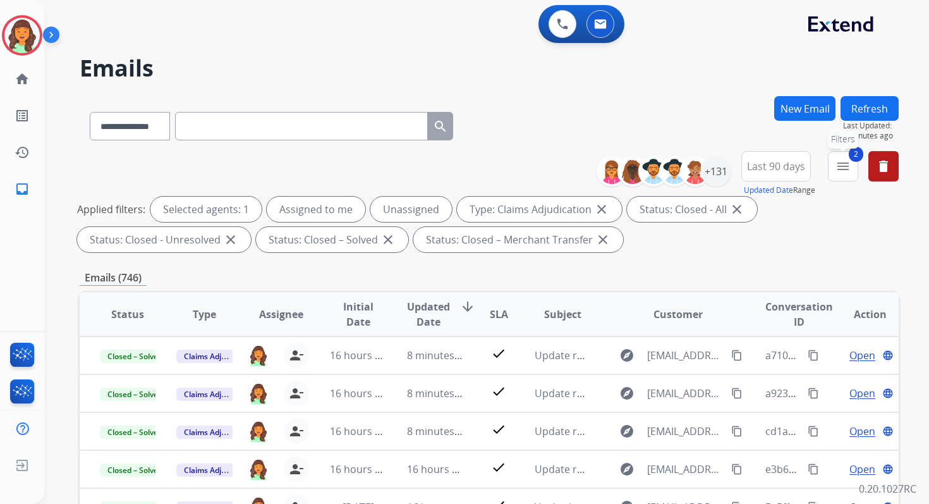
click at [839, 174] on button "2 menu Filters" at bounding box center [843, 166] width 30 height 30
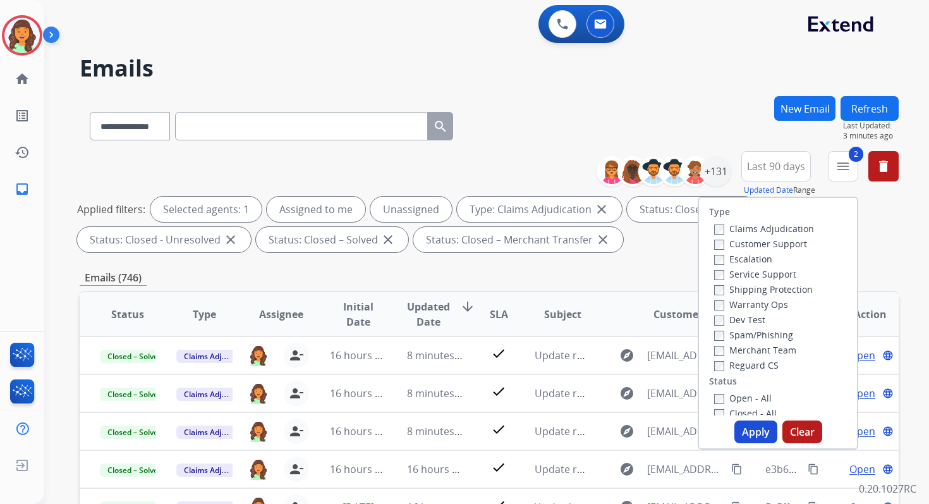
click at [751, 435] on button "Apply" at bounding box center [755, 431] width 43 height 23
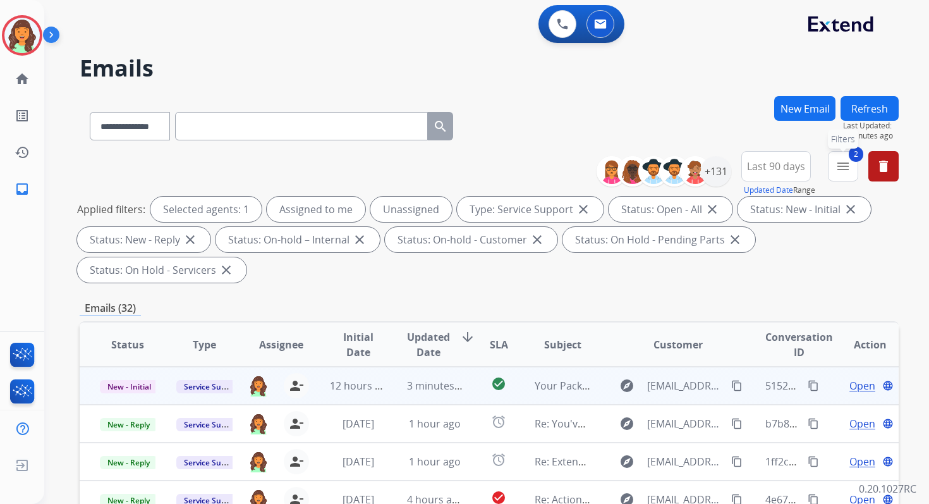
click at [848, 176] on button "2 menu Filters" at bounding box center [843, 166] width 30 height 30
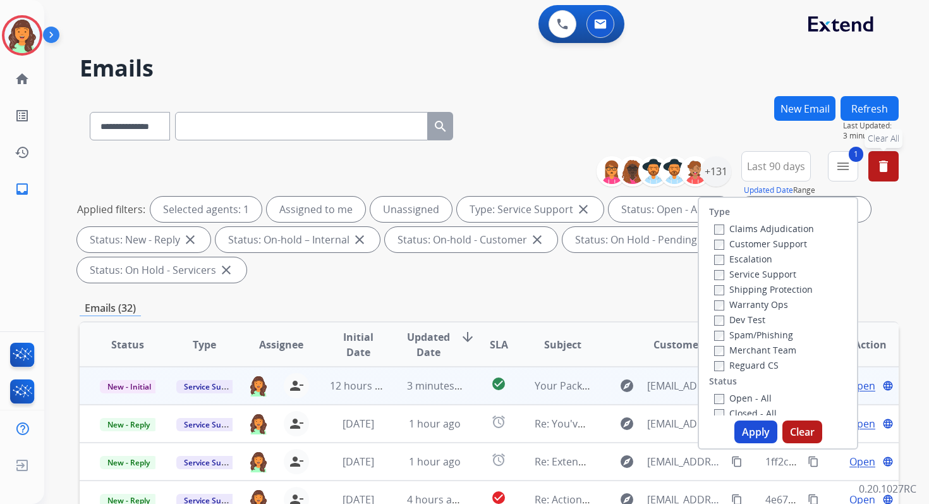
click at [891, 164] on button "delete Clear All" at bounding box center [883, 166] width 30 height 30
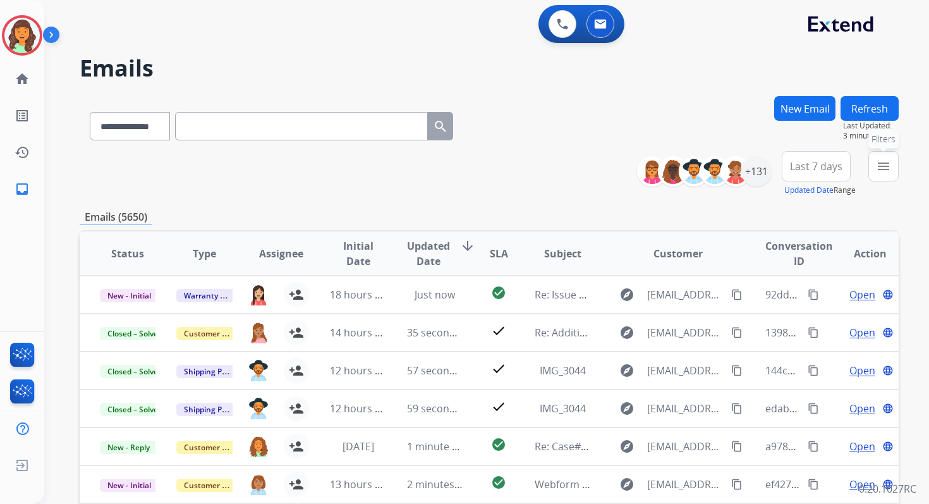
click at [885, 168] on mat-icon "menu" at bounding box center [883, 166] width 15 height 15
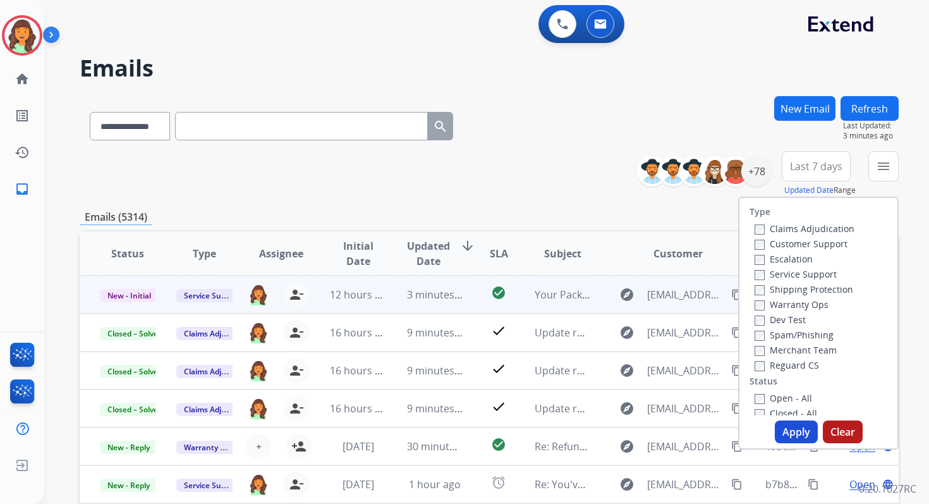
click at [561, 181] on div "**********" at bounding box center [489, 174] width 819 height 46
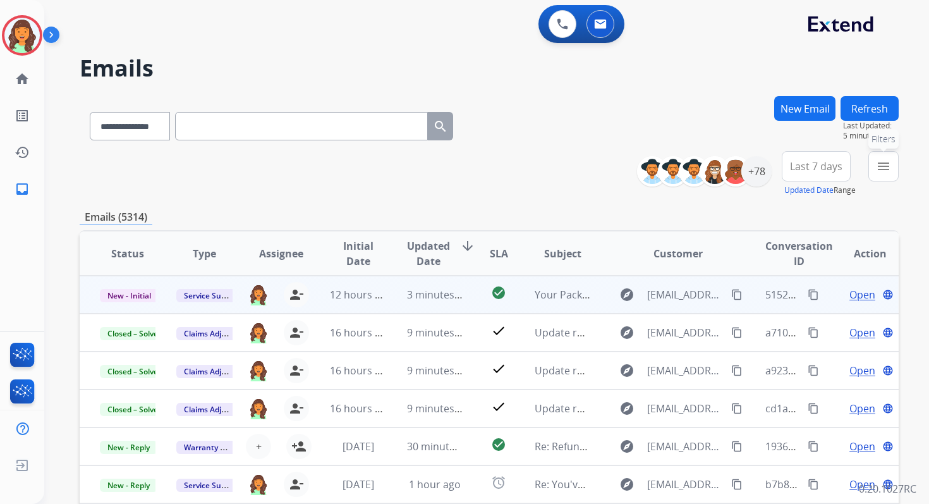
click at [882, 167] on mat-icon "menu" at bounding box center [883, 166] width 15 height 15
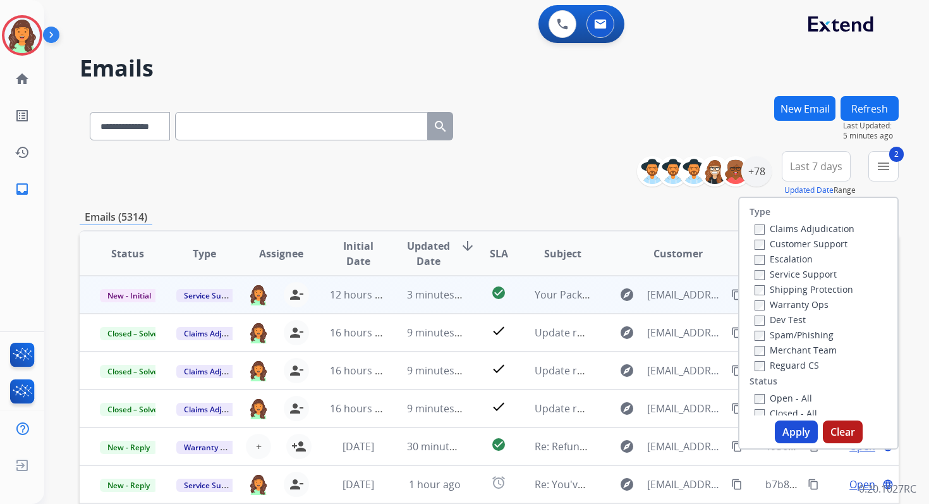
click at [789, 440] on button "Apply" at bounding box center [796, 431] width 43 height 23
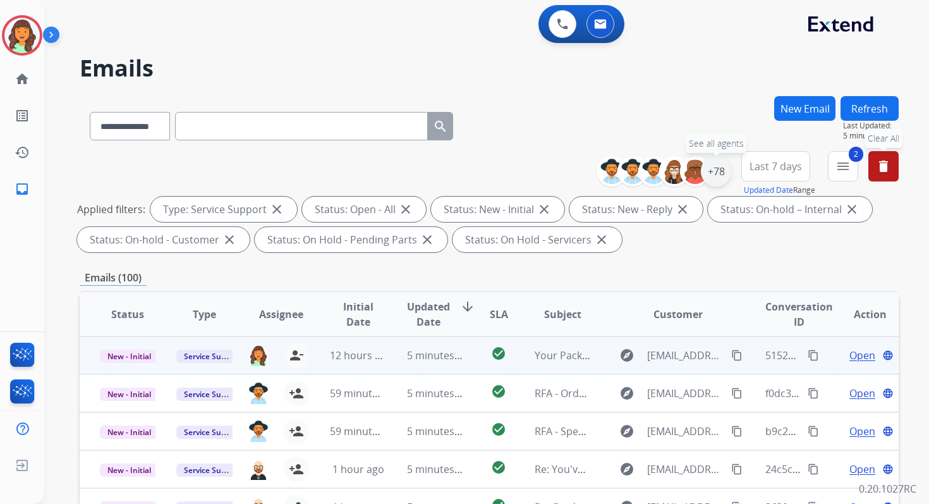
click at [717, 175] on div "+78" at bounding box center [716, 171] width 30 height 30
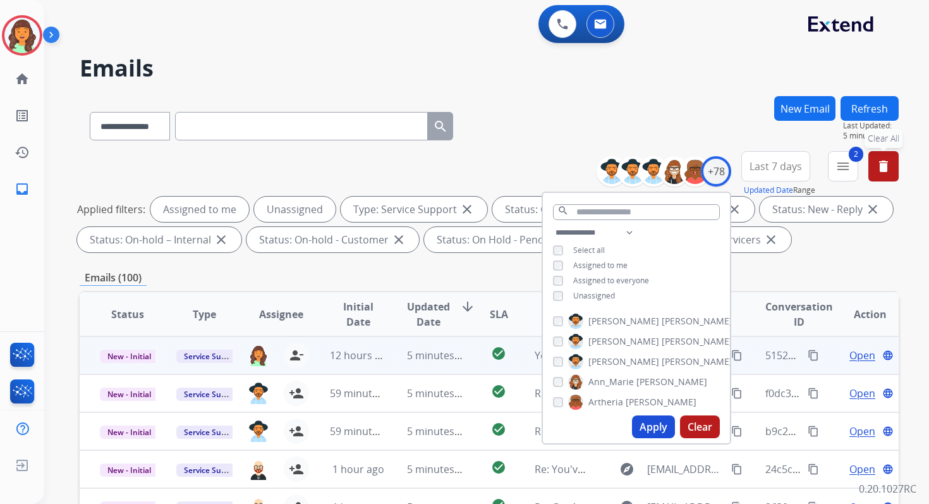
click at [642, 423] on button "Apply" at bounding box center [653, 426] width 43 height 23
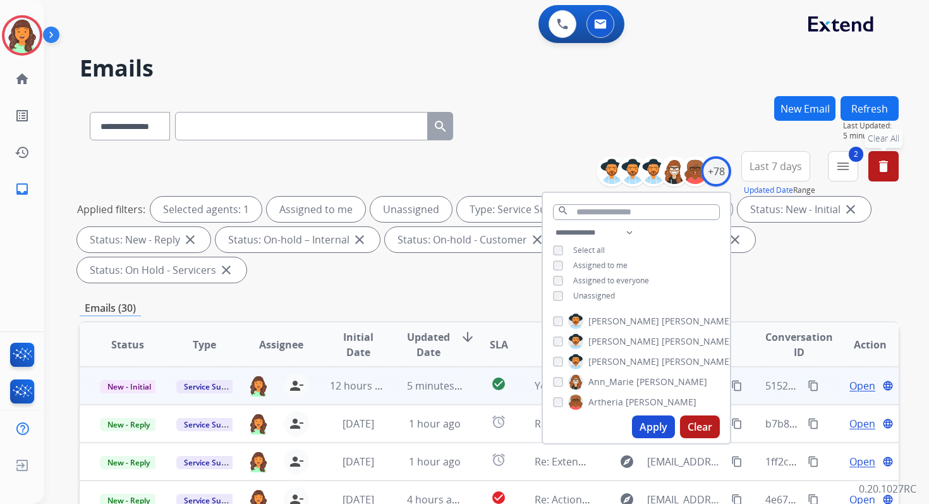
click at [423, 267] on div "Applied filters: Selected agents: 1 Assigned to me Unassigned Type: Service Sup…" at bounding box center [486, 240] width 819 height 86
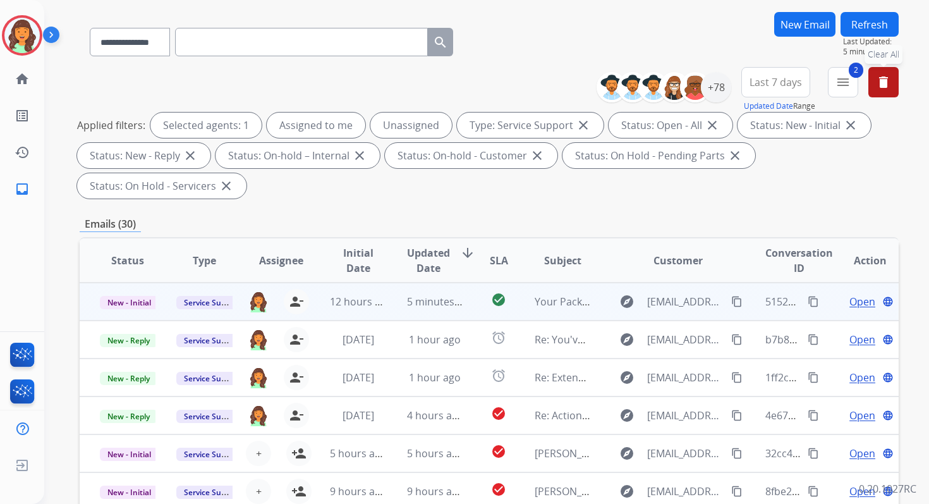
scroll to position [307, 0]
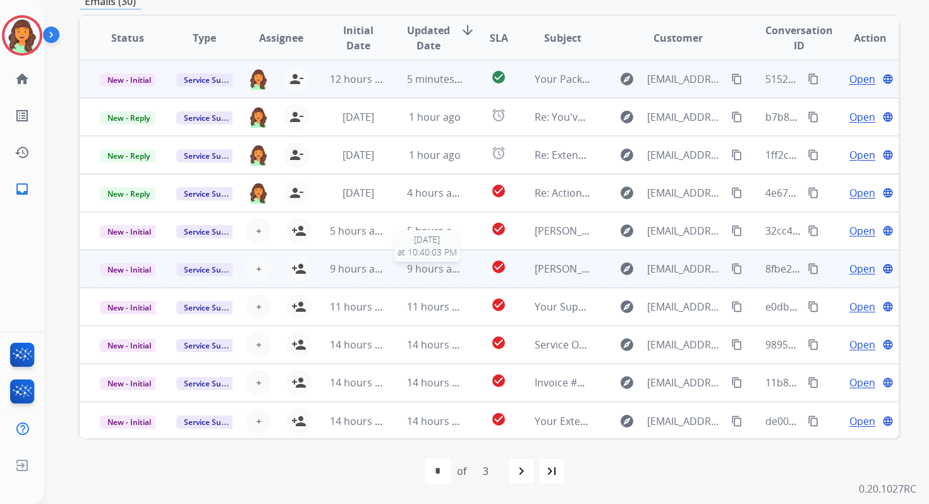
click at [423, 267] on span "9 hours ago" at bounding box center [435, 269] width 57 height 14
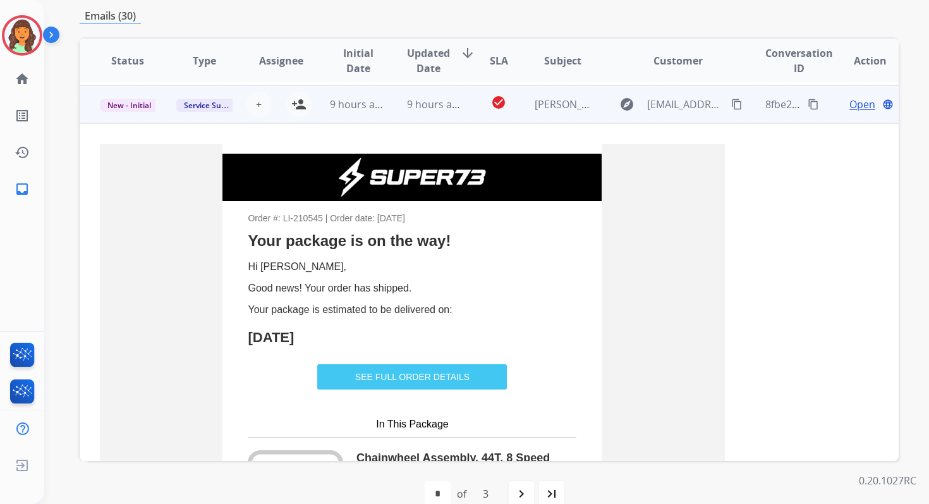
scroll to position [190, 0]
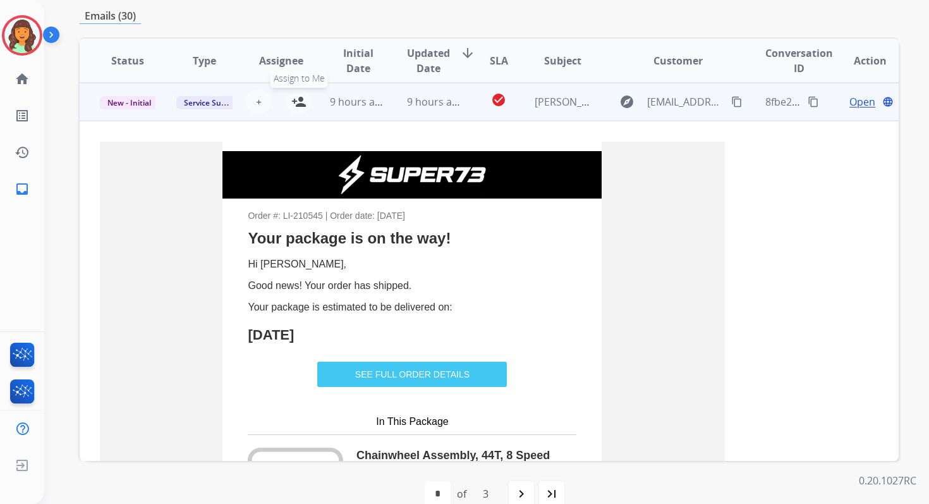
click at [299, 99] on mat-icon "person_add" at bounding box center [298, 101] width 15 height 15
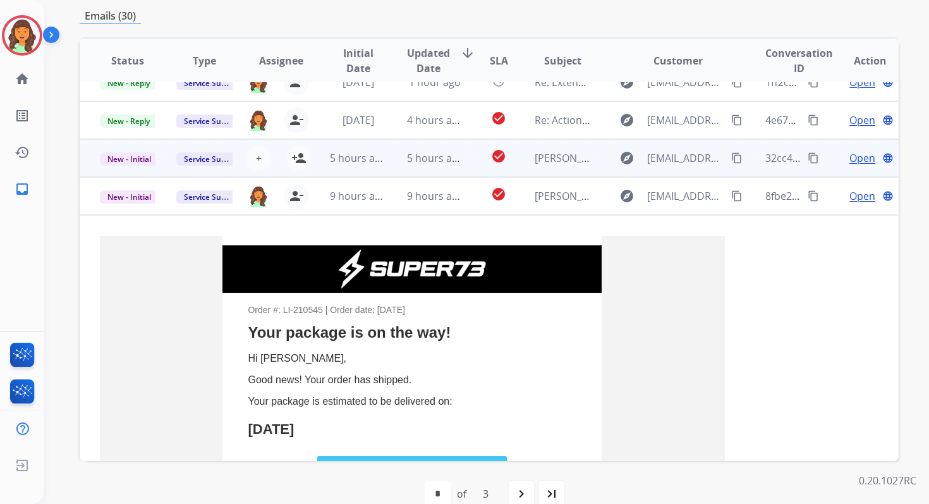
click at [387, 161] on td "5 hours ago" at bounding box center [425, 158] width 76 height 38
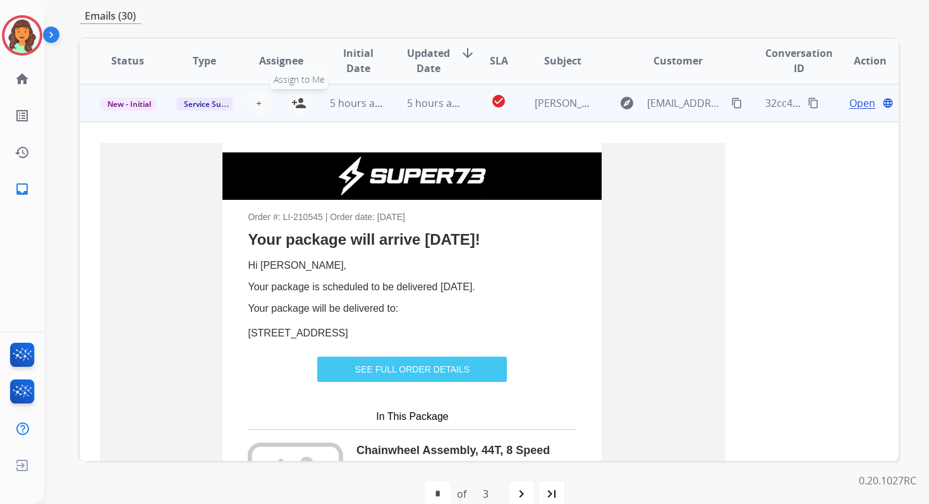
scroll to position [152, 0]
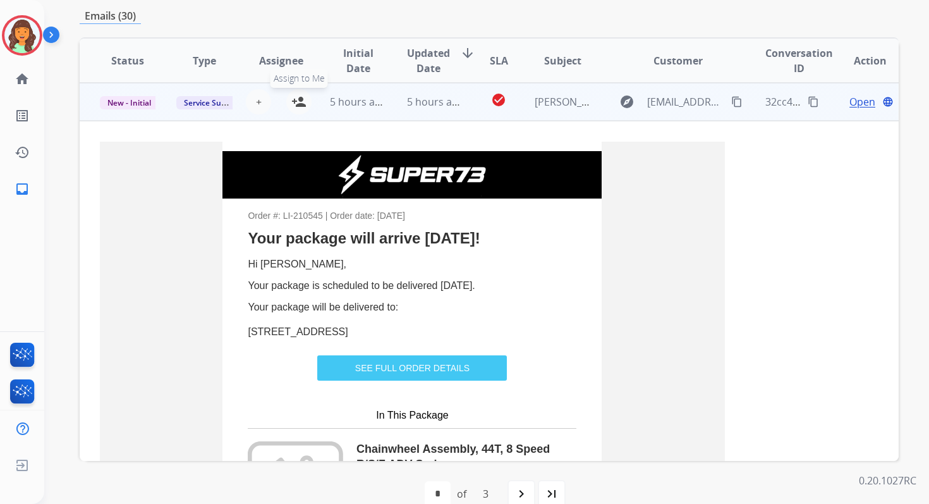
click at [300, 100] on mat-icon "person_add" at bounding box center [298, 101] width 15 height 15
click at [357, 104] on span "5 hours ago" at bounding box center [358, 102] width 57 height 14
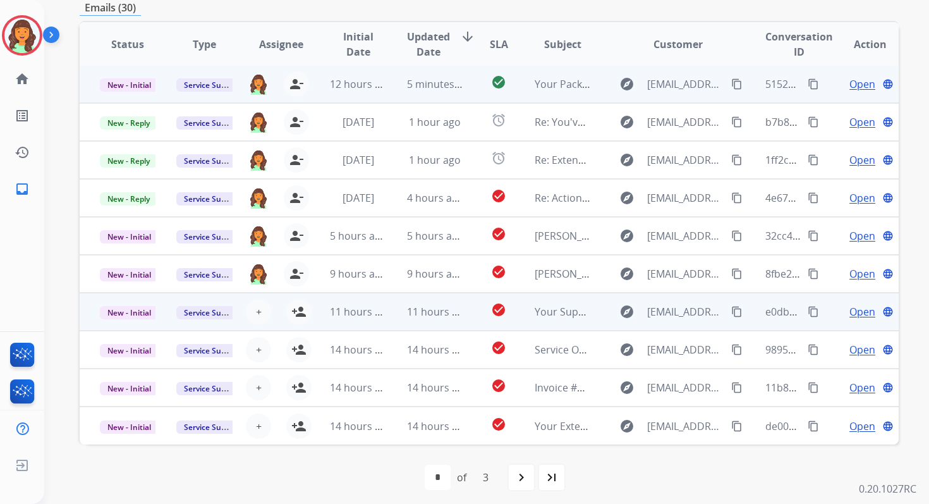
click at [401, 308] on td "11 hours ago" at bounding box center [425, 312] width 76 height 38
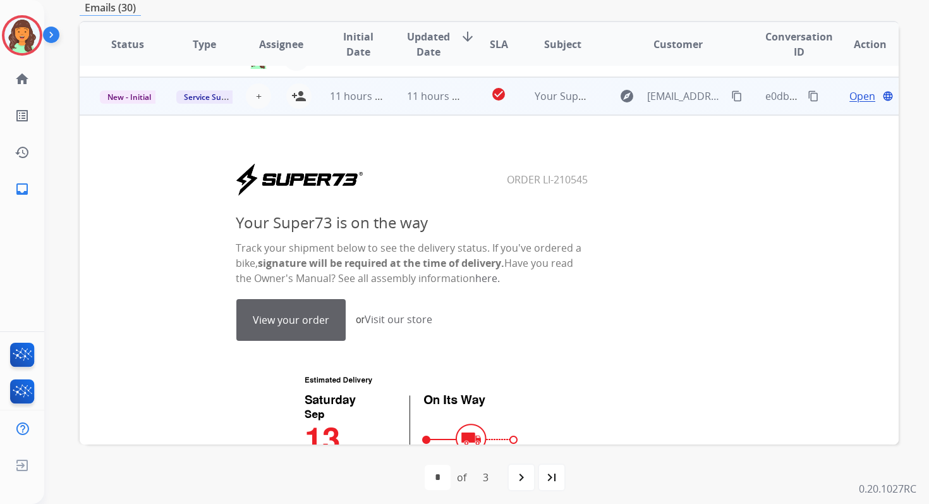
scroll to position [228, 0]
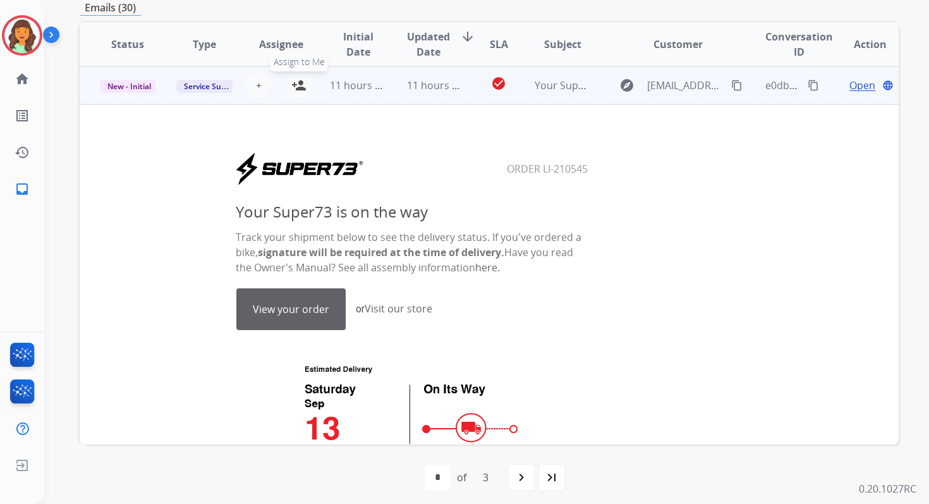
click at [300, 91] on mat-icon "person_add" at bounding box center [298, 85] width 15 height 15
click at [372, 91] on span "11 hours ago" at bounding box center [361, 85] width 63 height 14
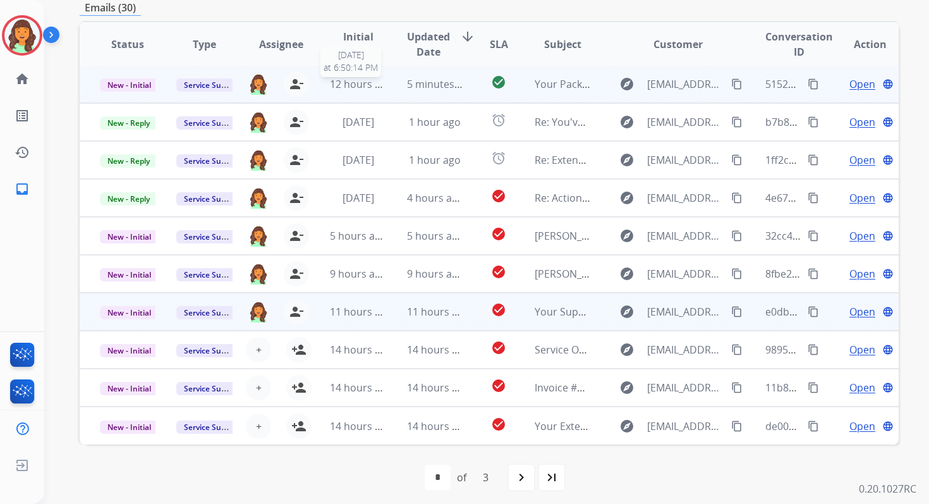
scroll to position [1, 0]
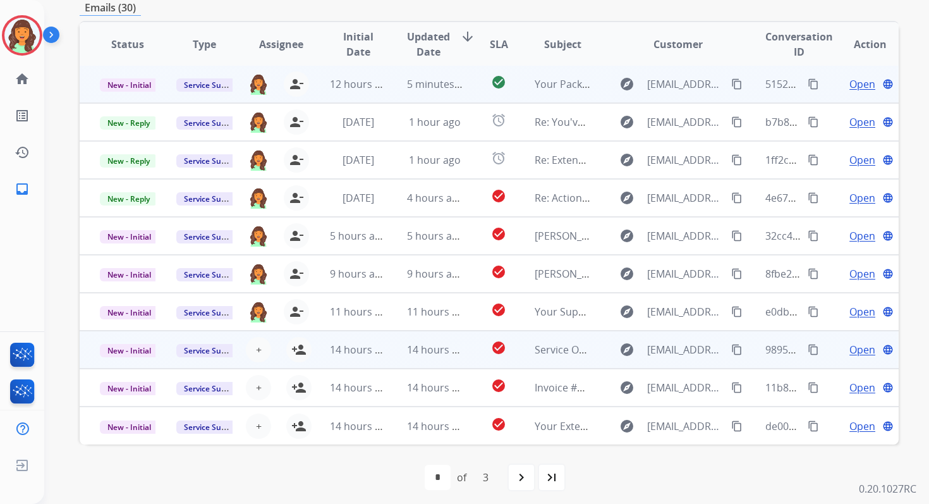
click at [398, 348] on td "14 hours ago" at bounding box center [425, 350] width 76 height 38
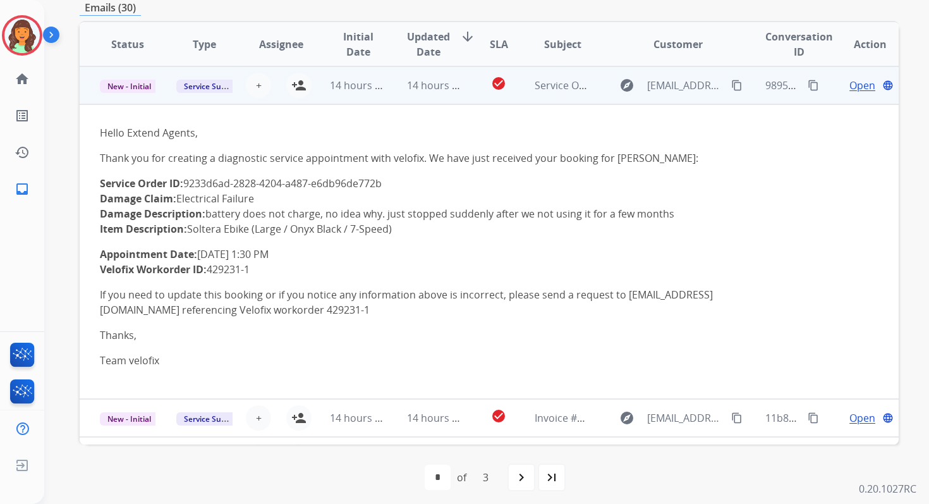
click at [404, 93] on td "14 hours ago" at bounding box center [425, 85] width 76 height 38
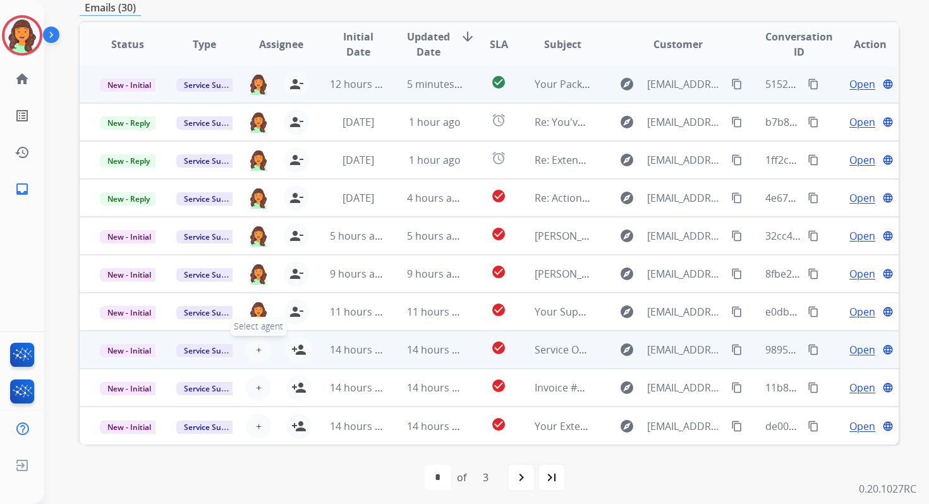
click at [256, 344] on span "+" at bounding box center [259, 349] width 6 height 15
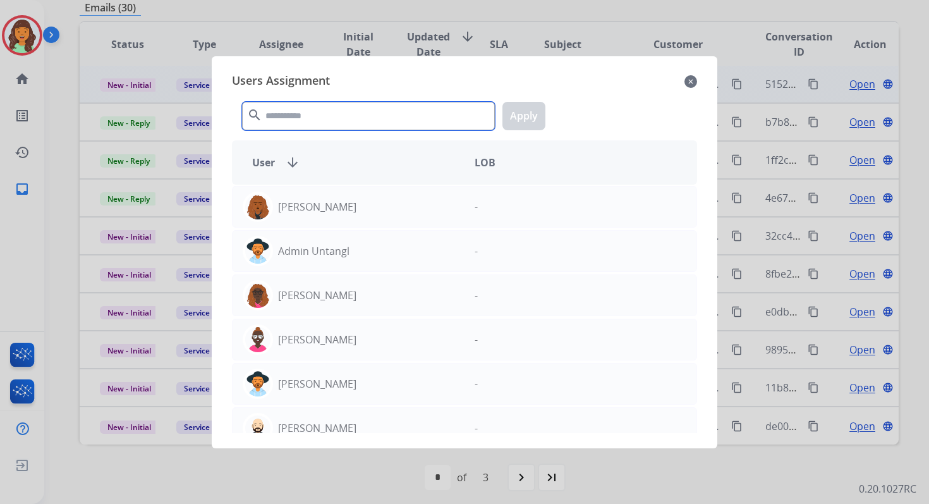
click at [329, 116] on input "text" at bounding box center [368, 116] width 253 height 28
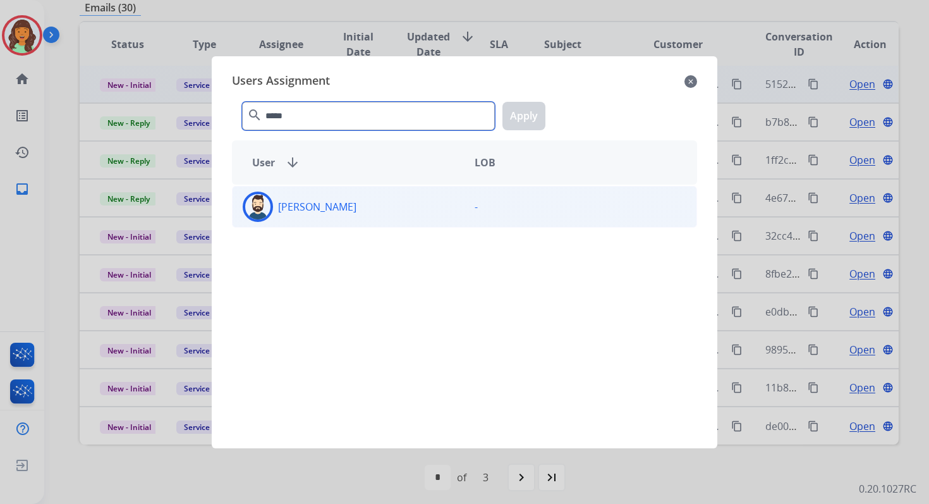
type input "*****"
click at [350, 219] on div "Jared Holt" at bounding box center [349, 207] width 232 height 30
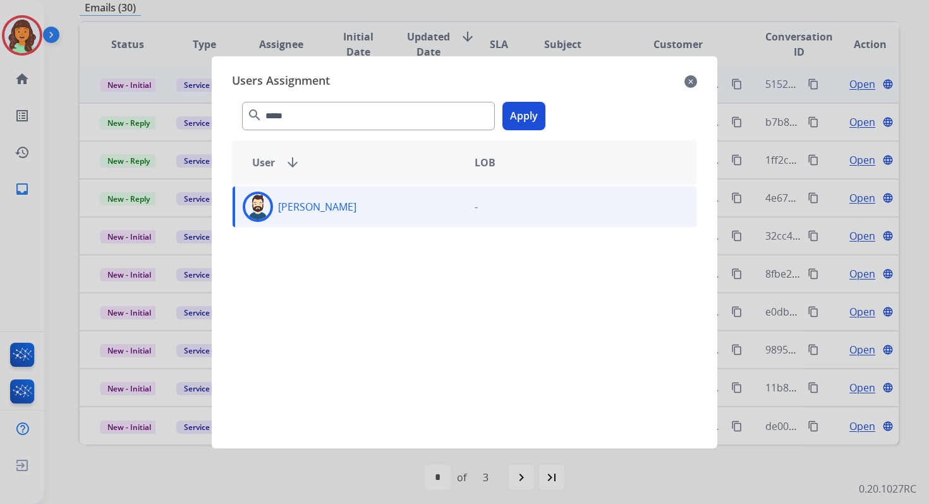
click at [526, 111] on button "Apply" at bounding box center [523, 116] width 43 height 28
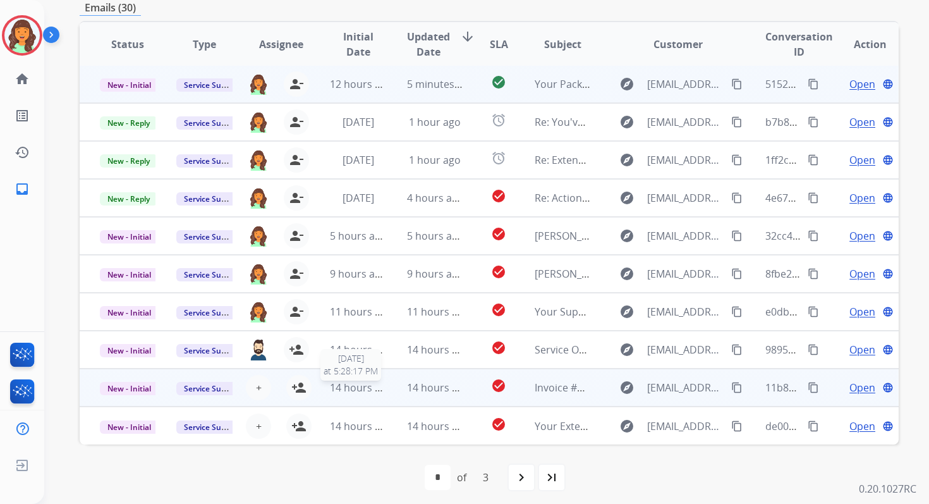
click at [362, 389] on span "14 hours ago" at bounding box center [361, 387] width 63 height 14
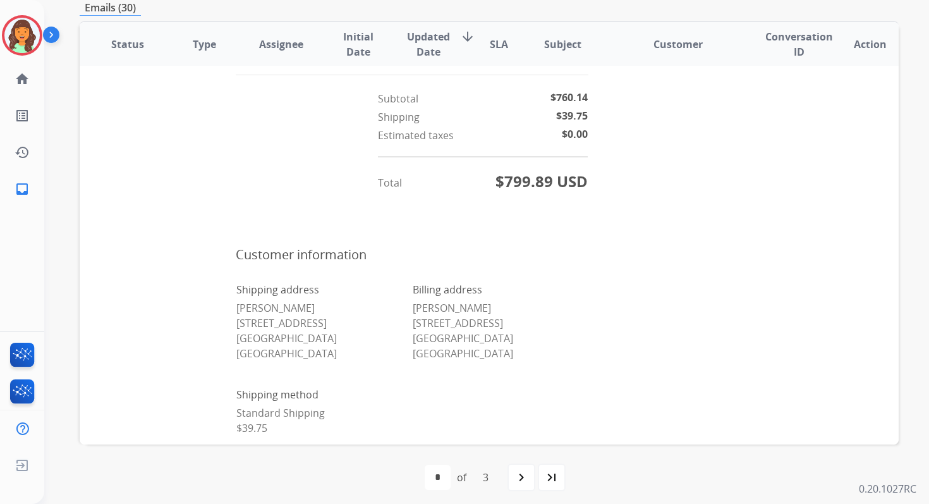
scroll to position [812, 0]
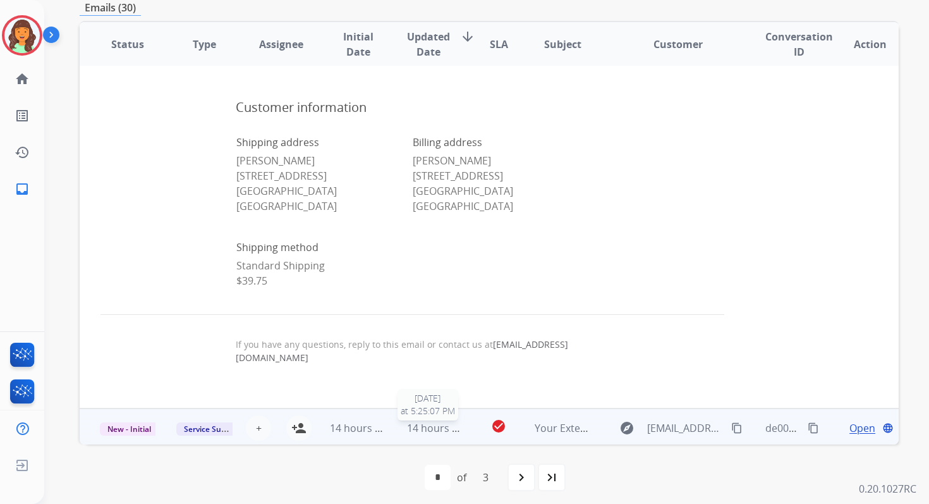
click at [416, 422] on span "14 hours ago" at bounding box center [438, 428] width 63 height 14
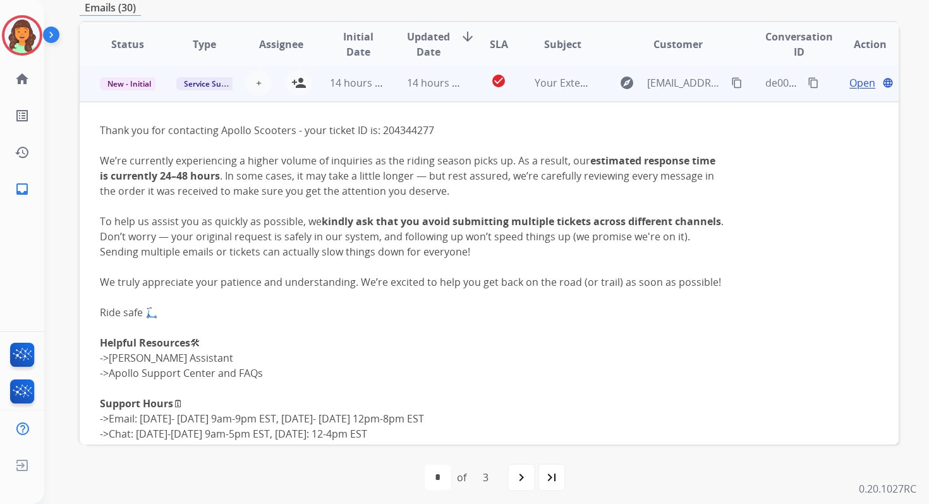
scroll to position [341, 0]
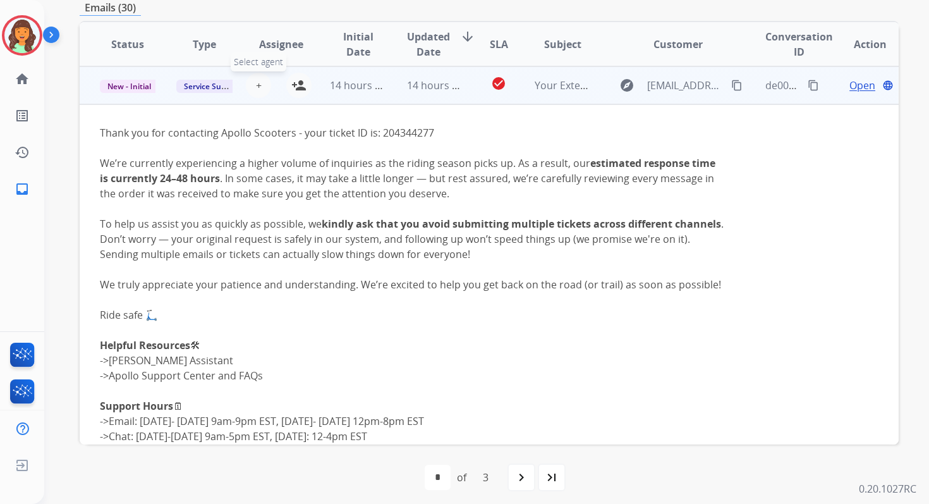
click at [256, 89] on span "+" at bounding box center [259, 85] width 6 height 15
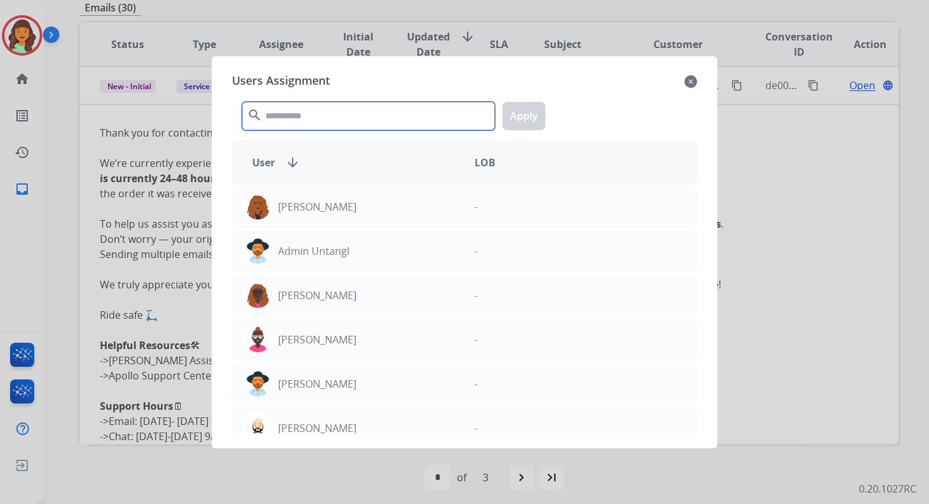
click at [332, 113] on input "text" at bounding box center [368, 116] width 253 height 28
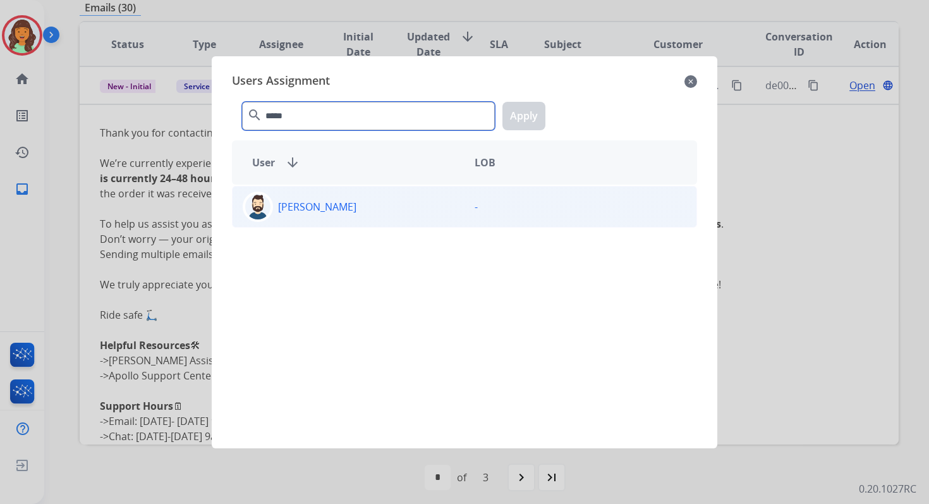
type input "*****"
click at [357, 199] on div "Jared Holt" at bounding box center [349, 207] width 232 height 30
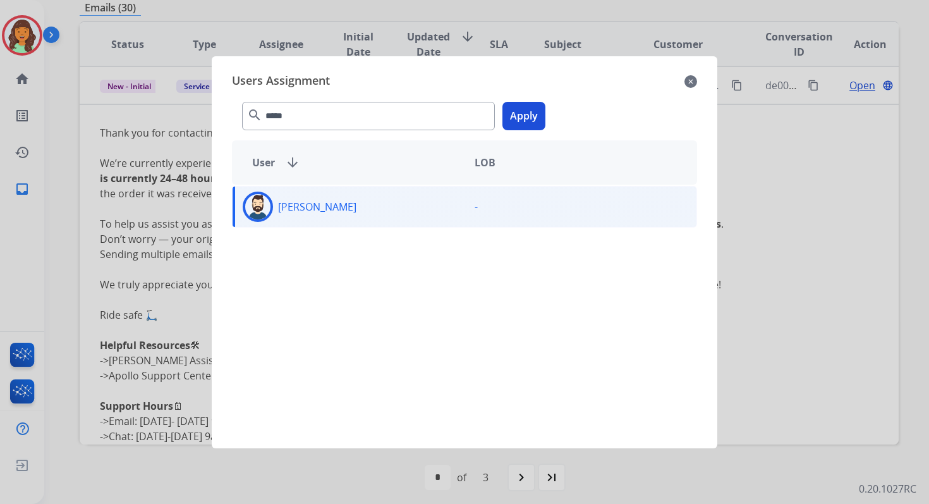
click at [535, 113] on button "Apply" at bounding box center [523, 116] width 43 height 28
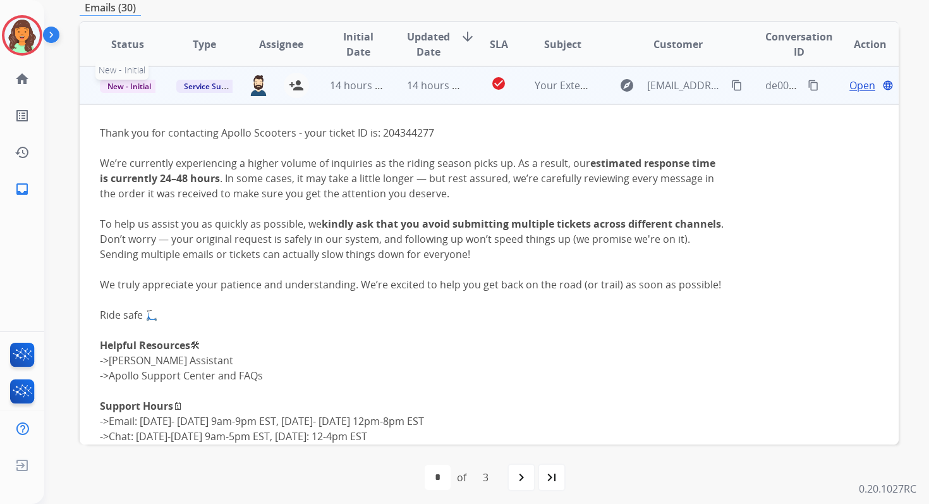
click at [138, 83] on span "New - Initial" at bounding box center [129, 86] width 59 height 13
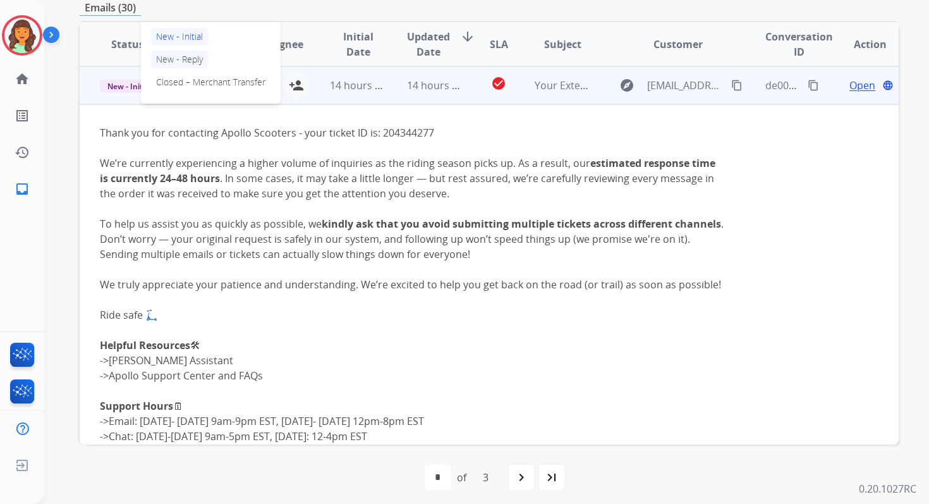
scroll to position [304, 0]
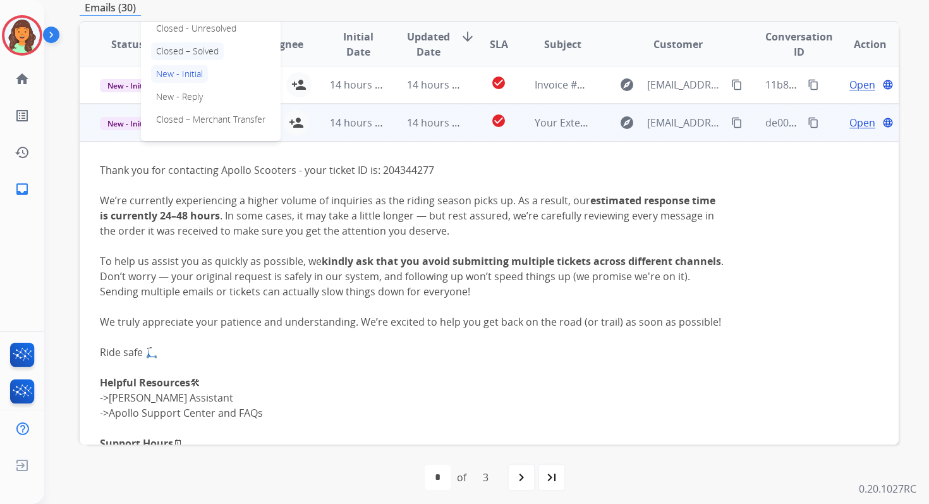
click at [176, 58] on p "Closed – Solved" at bounding box center [187, 51] width 73 height 18
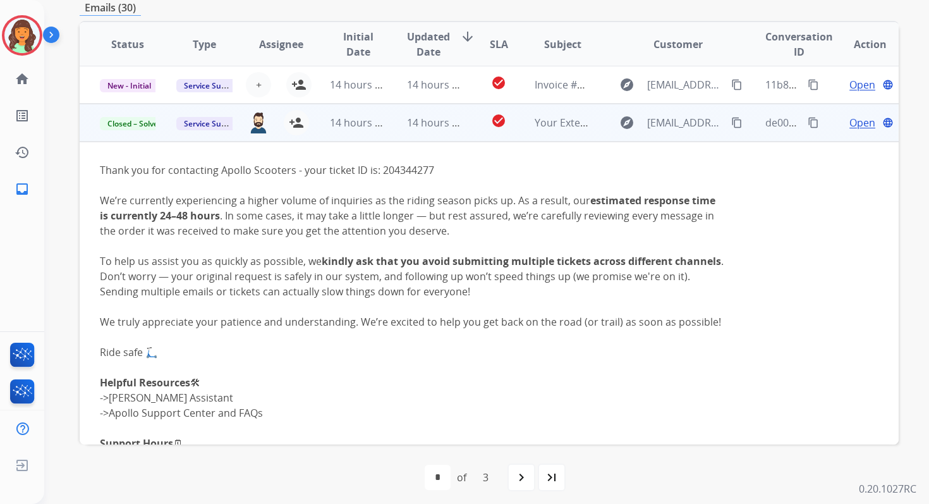
click at [415, 125] on span "14 hours ago" at bounding box center [438, 123] width 63 height 14
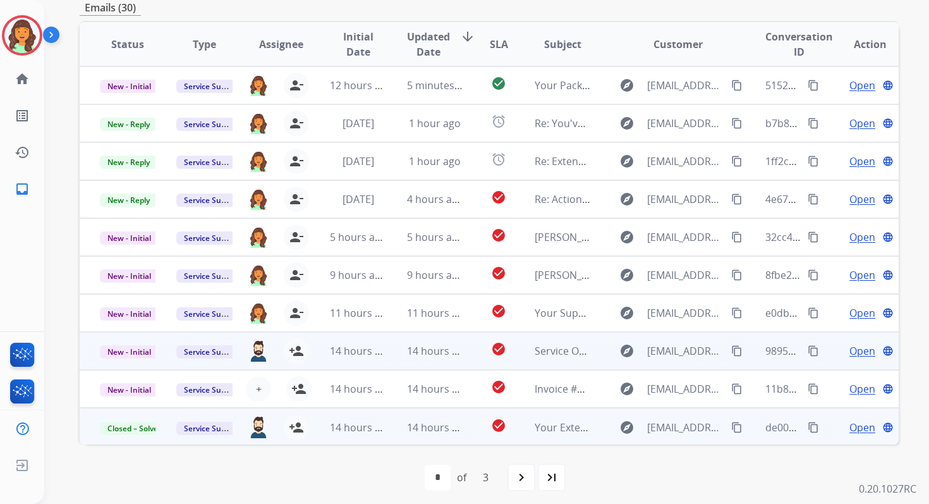
scroll to position [0, 0]
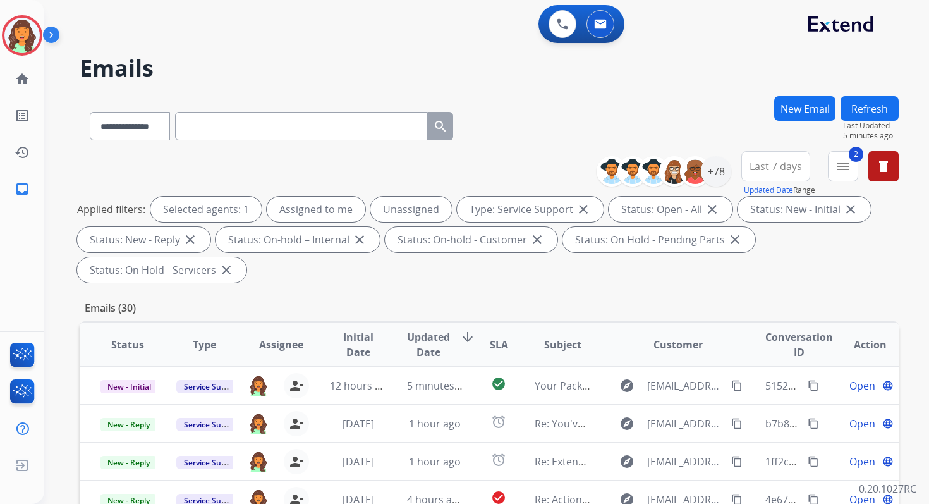
click at [884, 107] on button "Refresh" at bounding box center [870, 108] width 58 height 25
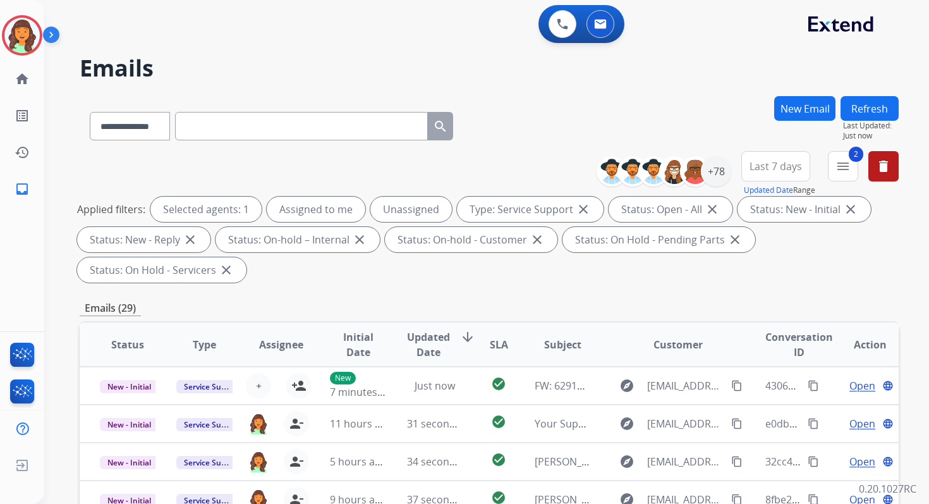
click at [466, 268] on div "Applied filters: Selected agents: 1 Assigned to me Unassigned Type: Service Sup…" at bounding box center [486, 240] width 819 height 86
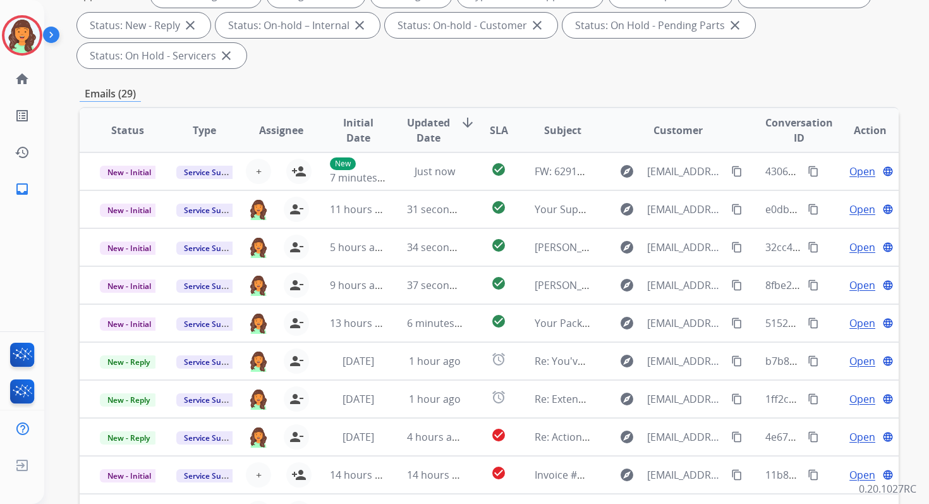
scroll to position [307, 0]
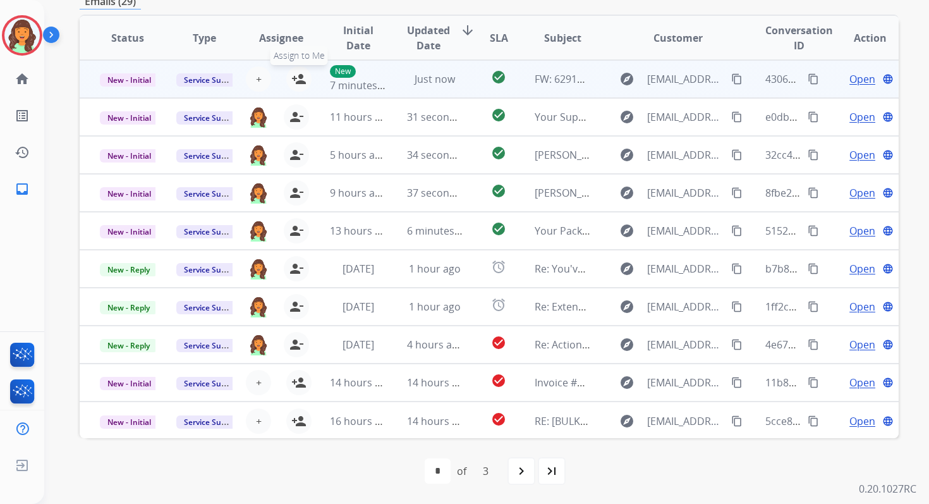
click at [300, 79] on mat-icon "person_add" at bounding box center [298, 78] width 15 height 15
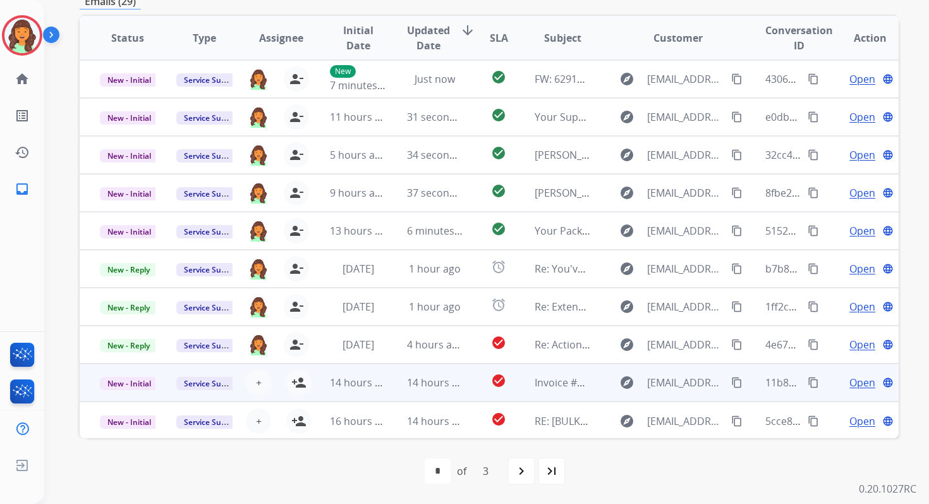
scroll to position [1, 0]
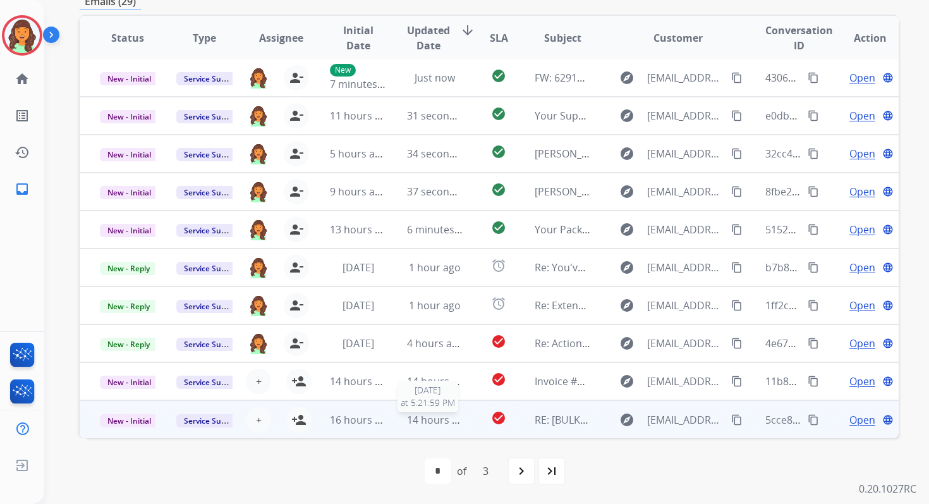
click at [422, 423] on span "14 hours ago" at bounding box center [438, 420] width 63 height 14
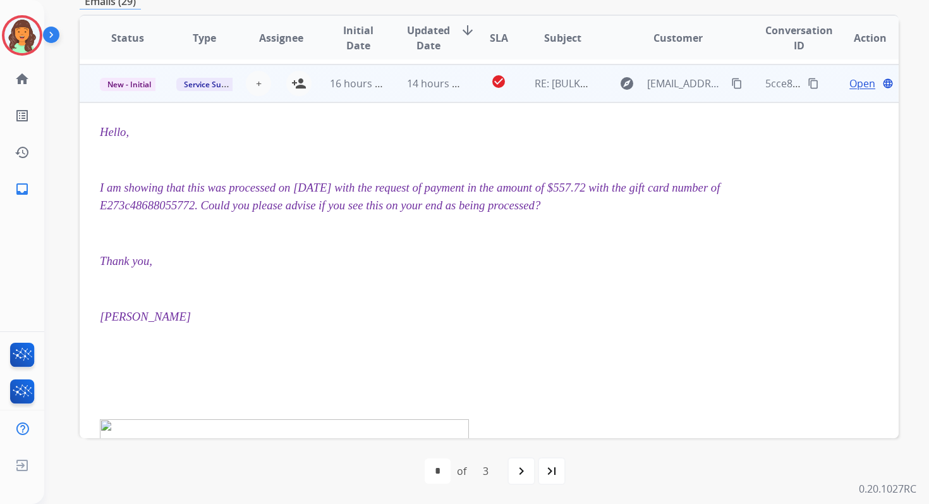
scroll to position [341, 0]
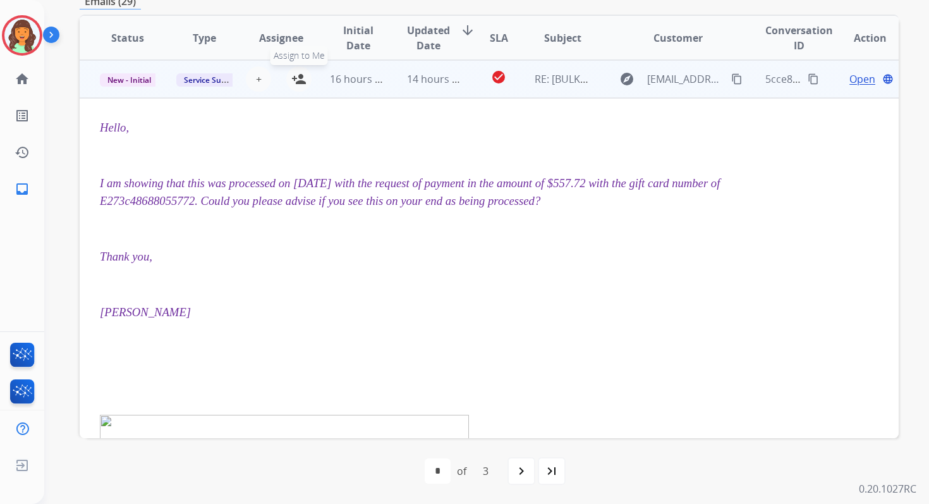
click at [303, 84] on mat-icon "person_add" at bounding box center [298, 78] width 15 height 15
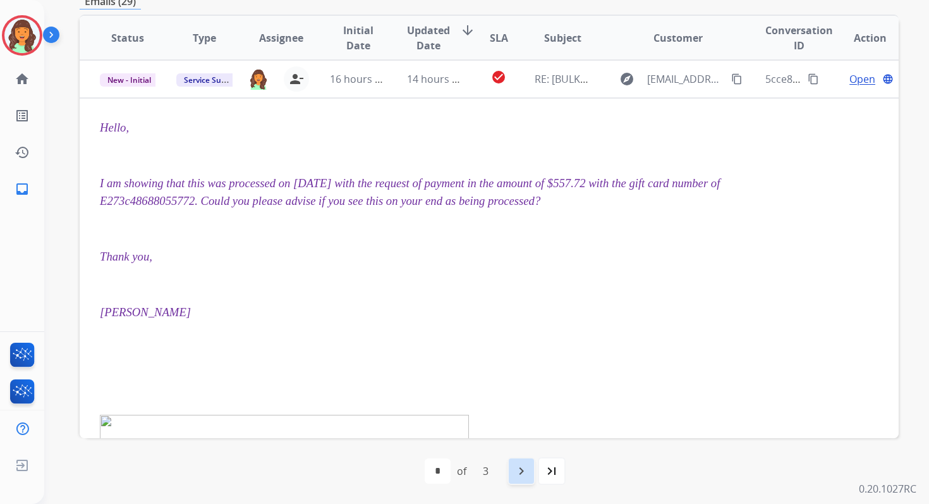
click at [525, 474] on mat-icon "navigate_next" at bounding box center [521, 470] width 15 height 15
select select "*"
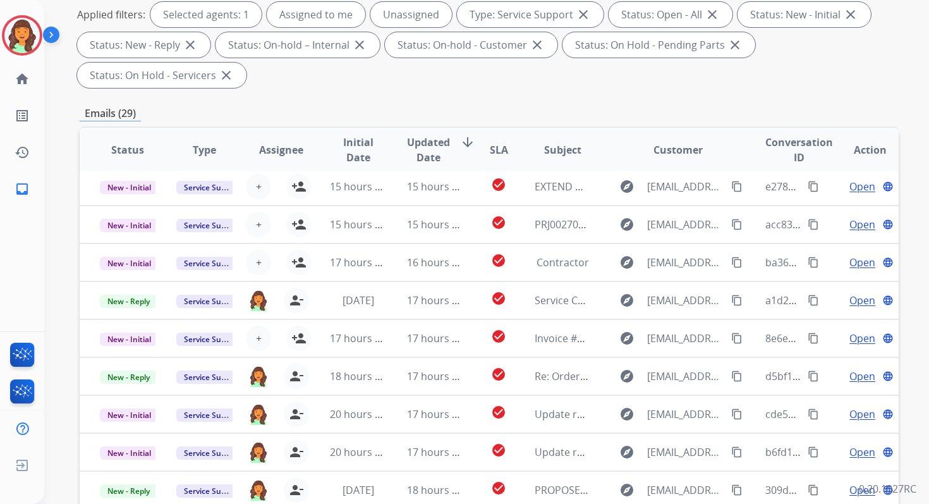
scroll to position [307, 0]
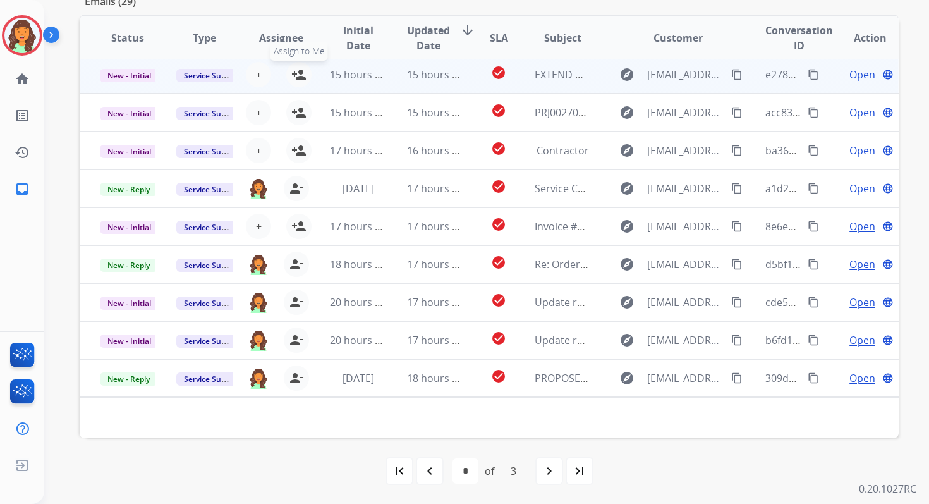
click at [299, 74] on mat-icon "person_add" at bounding box center [298, 74] width 15 height 15
click at [132, 75] on span "New - Initial" at bounding box center [129, 75] width 59 height 13
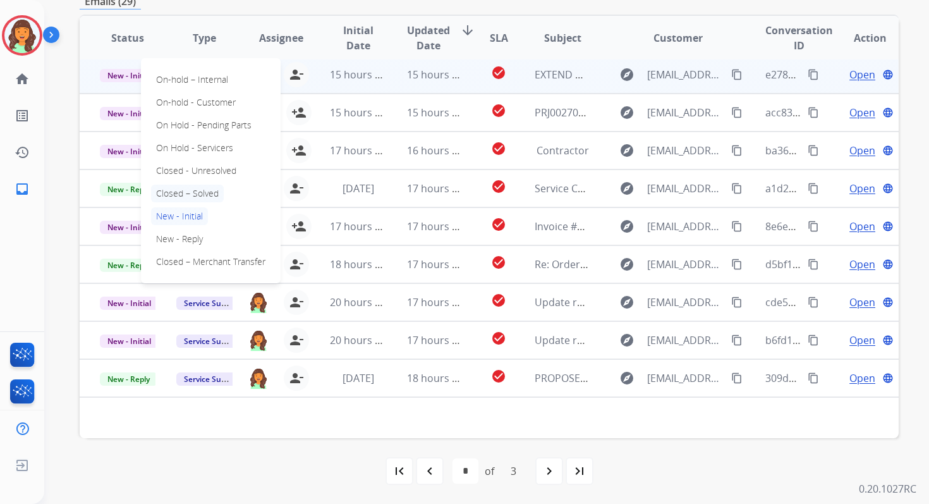
click at [183, 188] on p "Closed – Solved" at bounding box center [187, 194] width 73 height 18
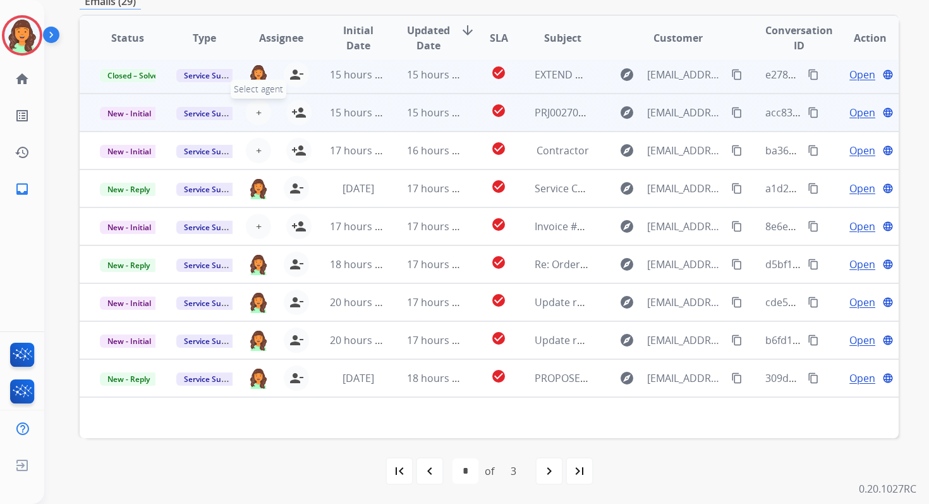
click at [258, 114] on span "+" at bounding box center [259, 112] width 6 height 15
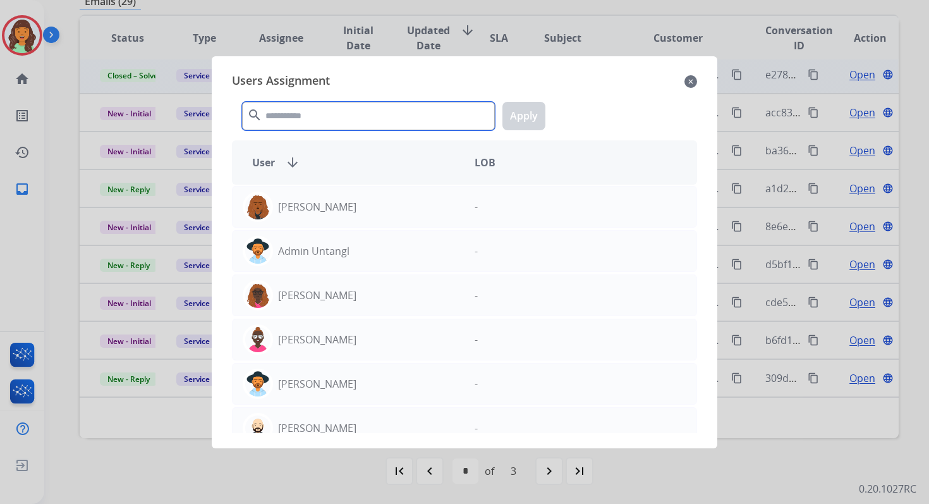
click at [291, 116] on input "text" at bounding box center [368, 116] width 253 height 28
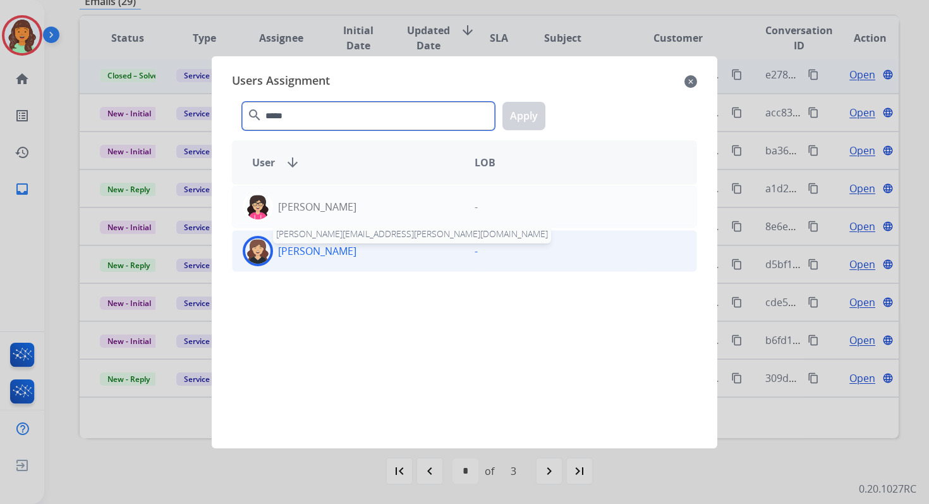
type input "*****"
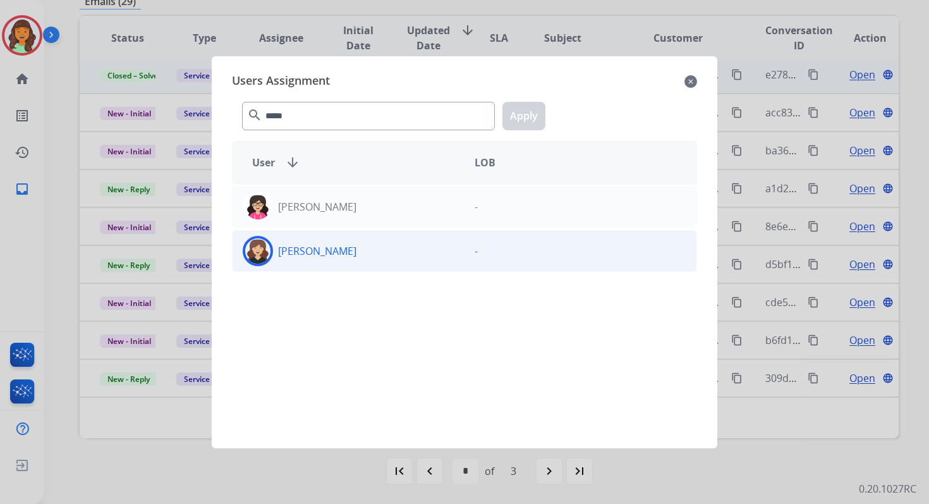
click at [332, 264] on div "Whittney Boothe" at bounding box center [349, 251] width 232 height 30
click at [531, 113] on button "Apply" at bounding box center [523, 116] width 43 height 28
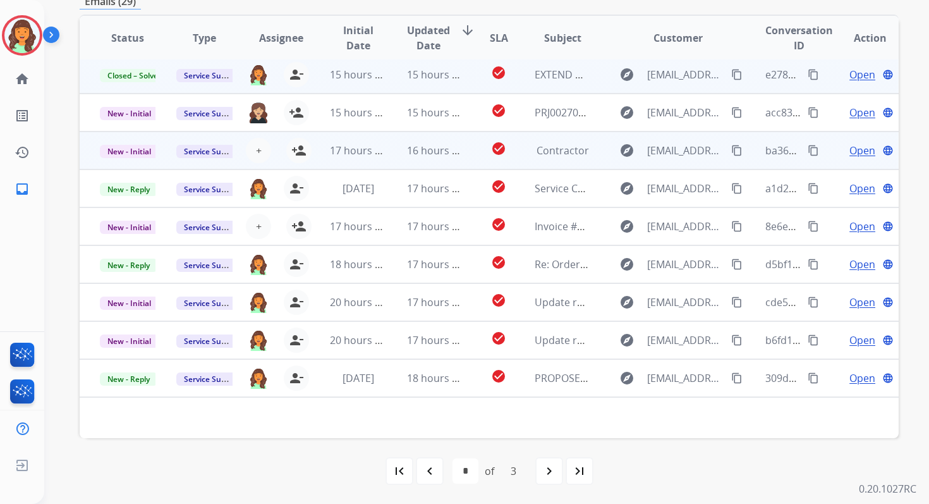
click at [394, 150] on td "16 hours ago" at bounding box center [425, 150] width 76 height 38
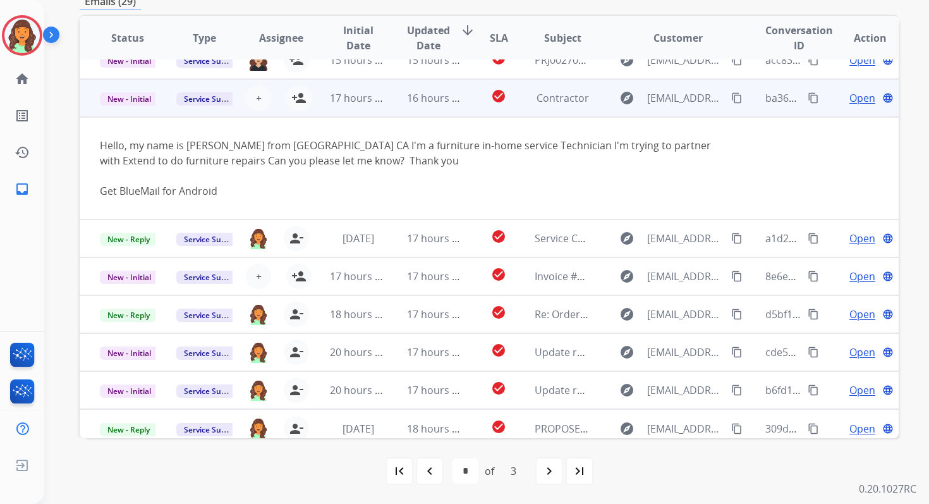
scroll to position [104, 0]
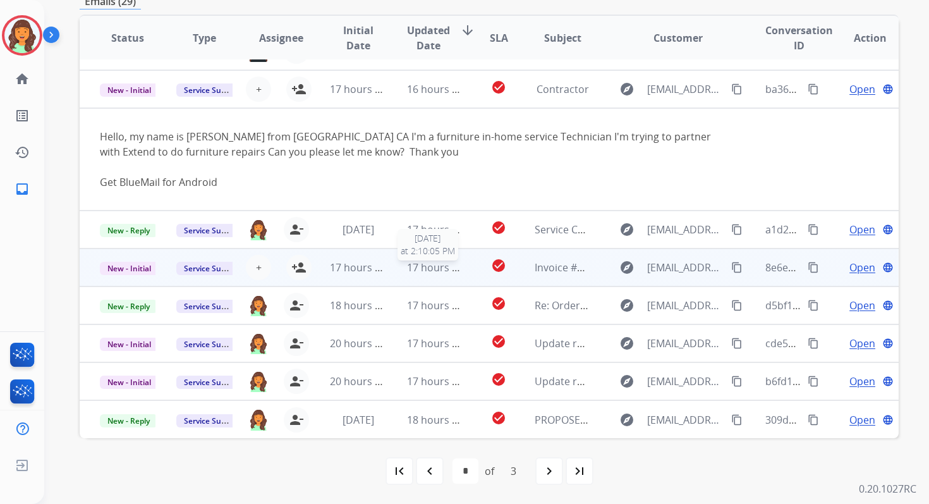
click at [429, 269] on span "17 hours ago" at bounding box center [438, 267] width 63 height 14
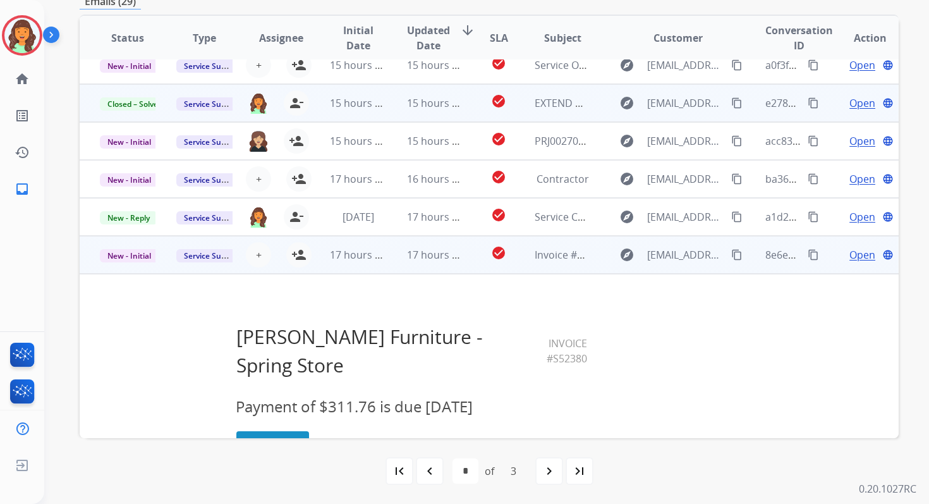
scroll to position [3, 0]
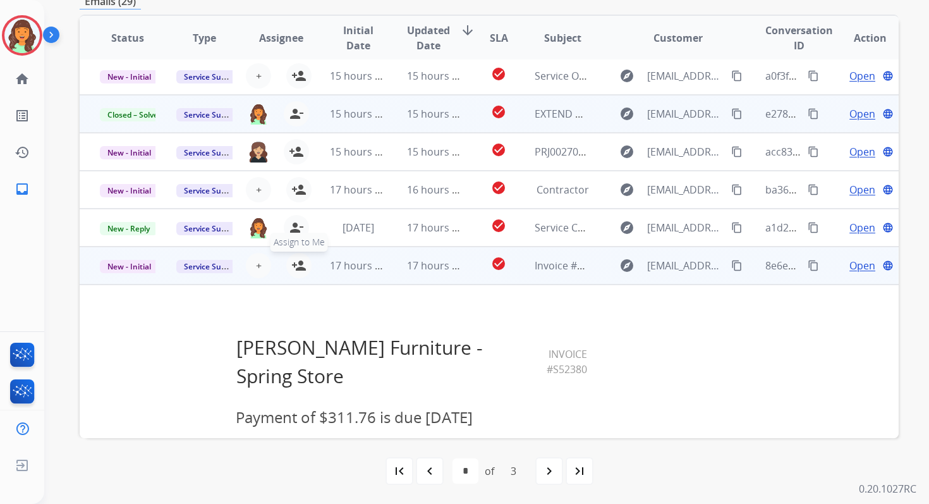
drag, startPoint x: 296, startPoint y: 267, endPoint x: 306, endPoint y: 267, distance: 10.1
click at [296, 267] on mat-icon "person_add" at bounding box center [298, 265] width 15 height 15
click at [391, 267] on td "17 hours ago" at bounding box center [425, 265] width 76 height 38
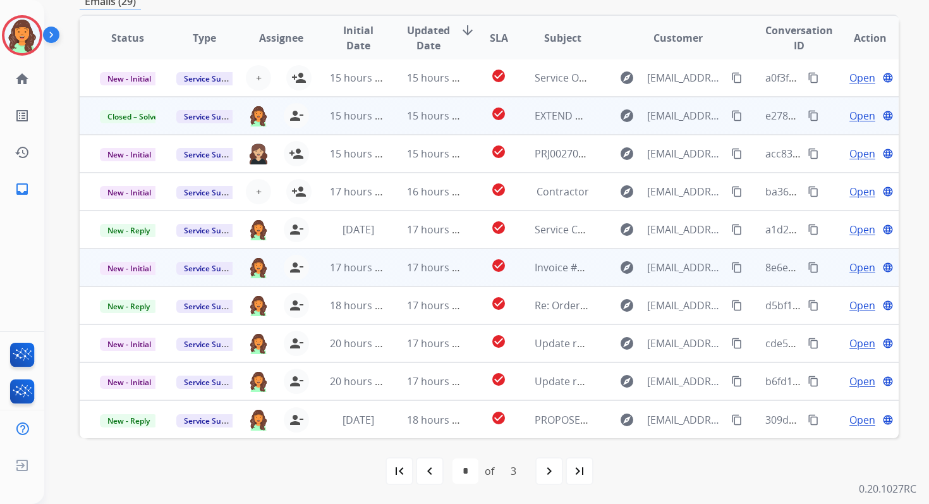
scroll to position [1, 0]
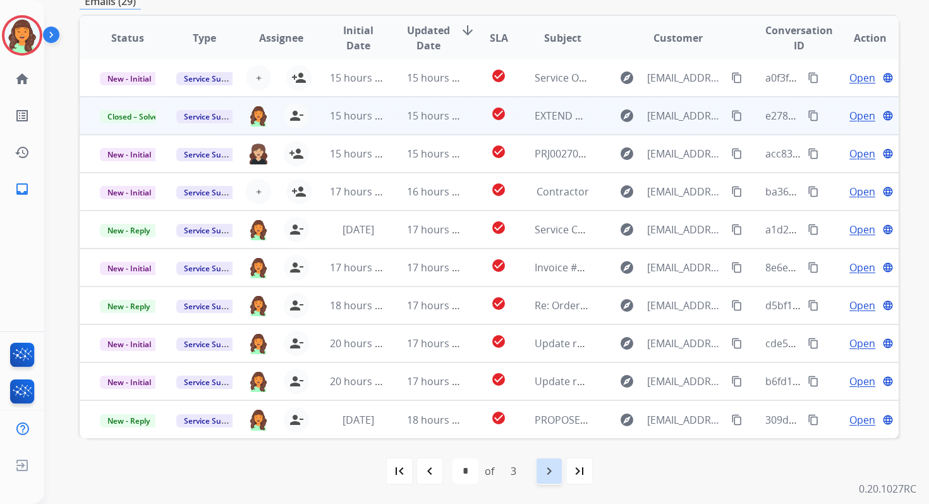
click at [547, 475] on mat-icon "navigate_next" at bounding box center [549, 470] width 15 height 15
select select "*"
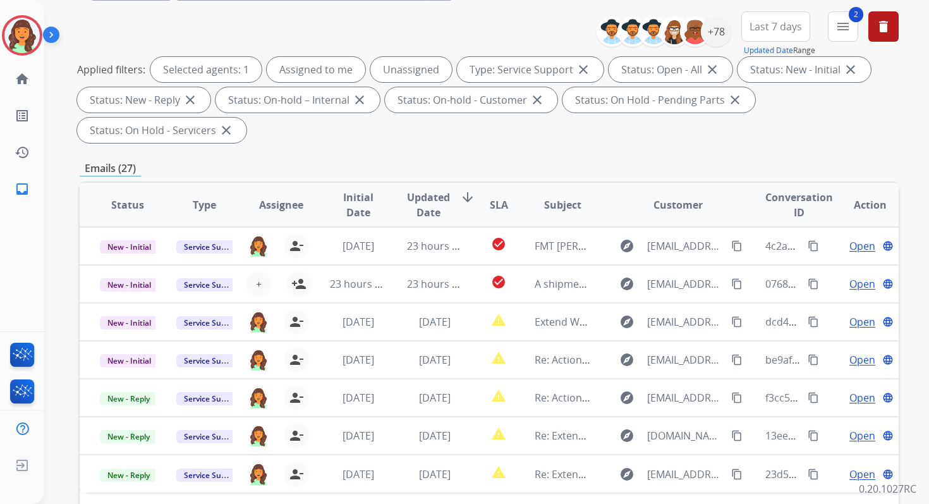
scroll to position [307, 0]
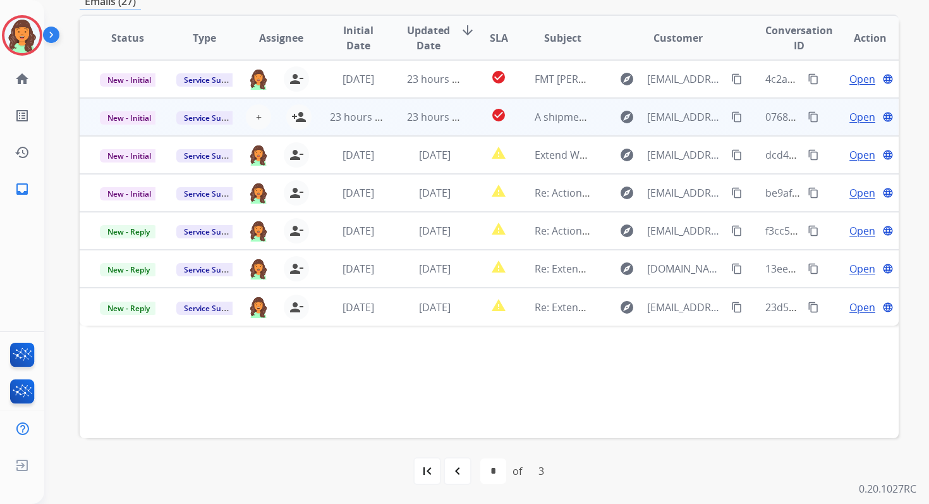
click at [444, 125] on td "23 hours ago" at bounding box center [425, 117] width 76 height 38
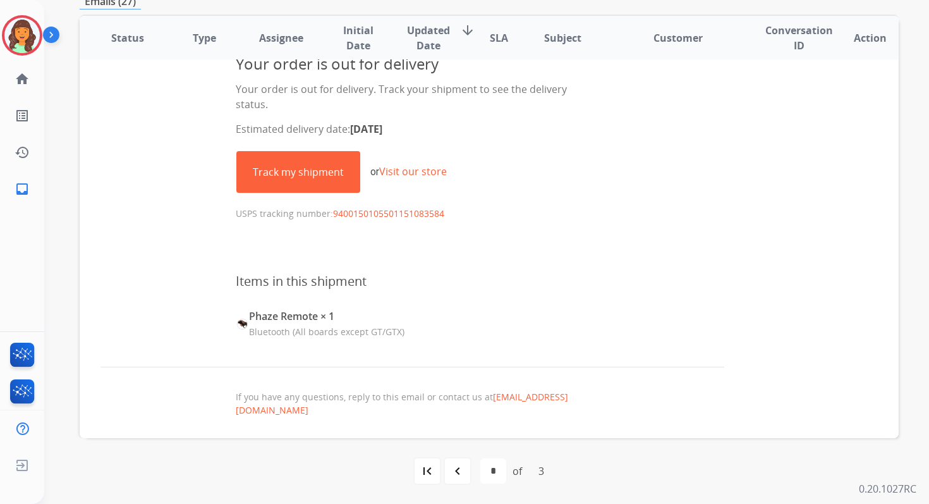
scroll to position [97, 0]
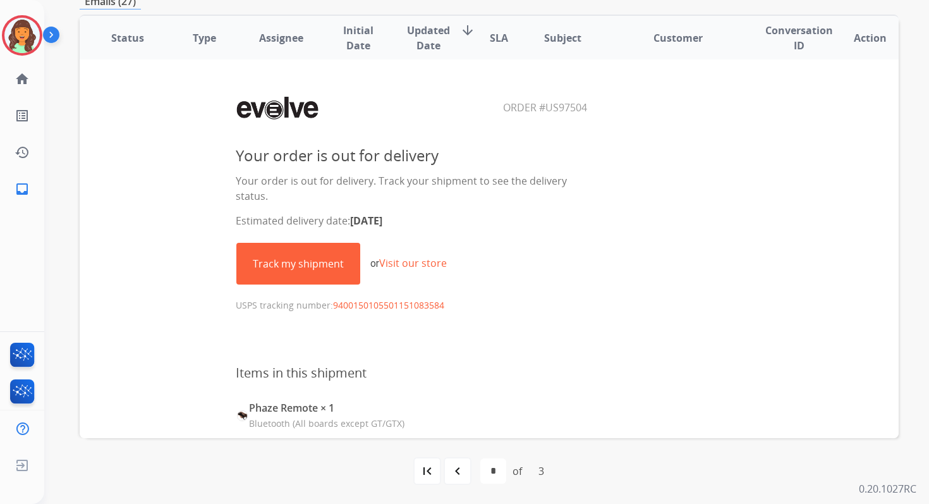
click at [305, 264] on link "Track my shipment" at bounding box center [298, 263] width 123 height 40
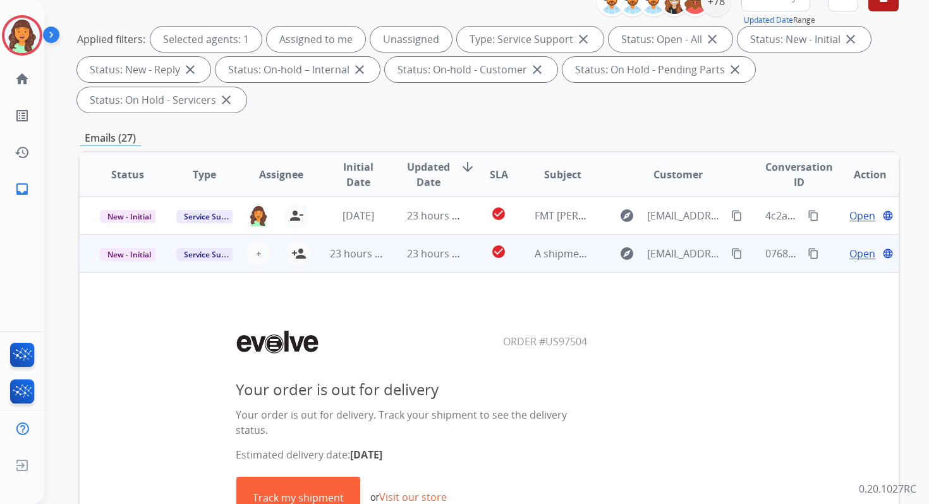
scroll to position [0, 0]
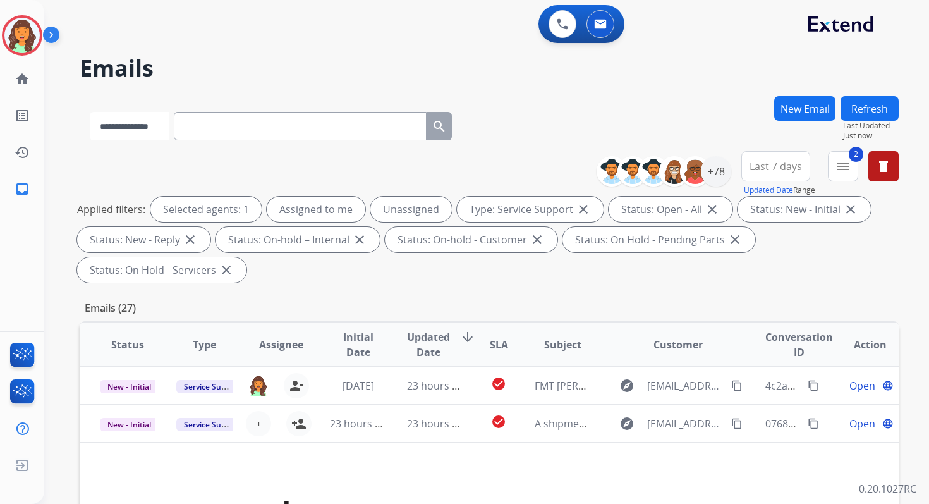
click at [151, 115] on select "**********" at bounding box center [129, 126] width 79 height 28
select select "*******"
click at [90, 112] on select "**********" at bounding box center [129, 126] width 79 height 28
click at [212, 124] on input "text" at bounding box center [301, 126] width 253 height 28
paste input "**********"
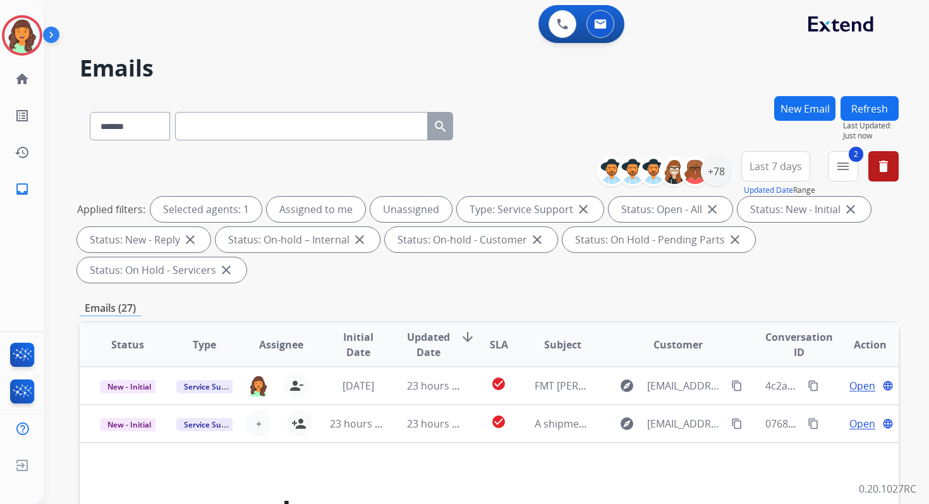
type input "**********"
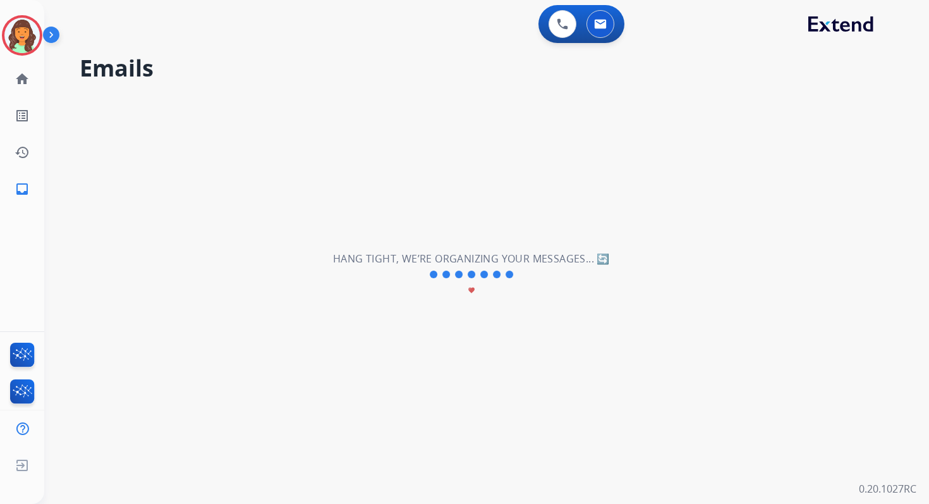
select select "*"
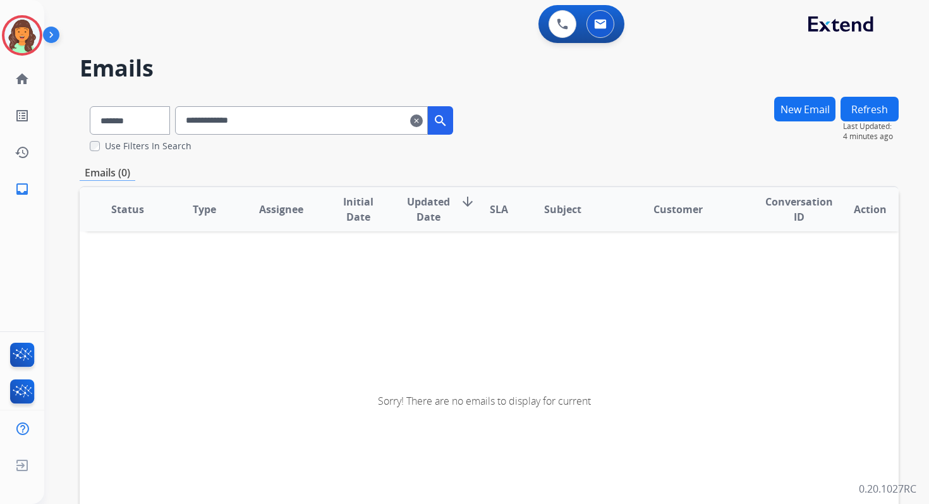
click at [288, 122] on input "**********" at bounding box center [301, 120] width 253 height 28
click at [150, 114] on select "**********" at bounding box center [129, 120] width 79 height 28
click at [90, 106] on select "**********" at bounding box center [129, 120] width 79 height 28
click at [255, 122] on input "**********" at bounding box center [301, 120] width 253 height 28
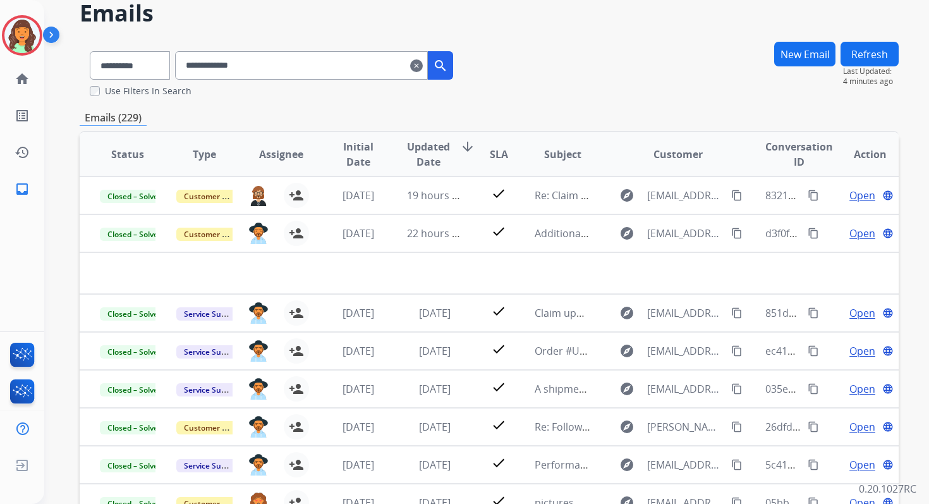
scroll to position [171, 0]
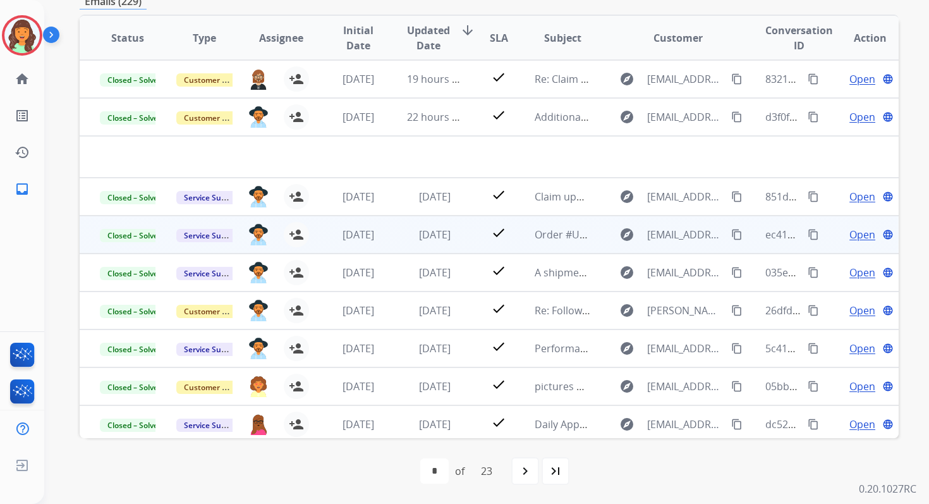
click at [390, 241] on td "2 days ago" at bounding box center [425, 235] width 76 height 38
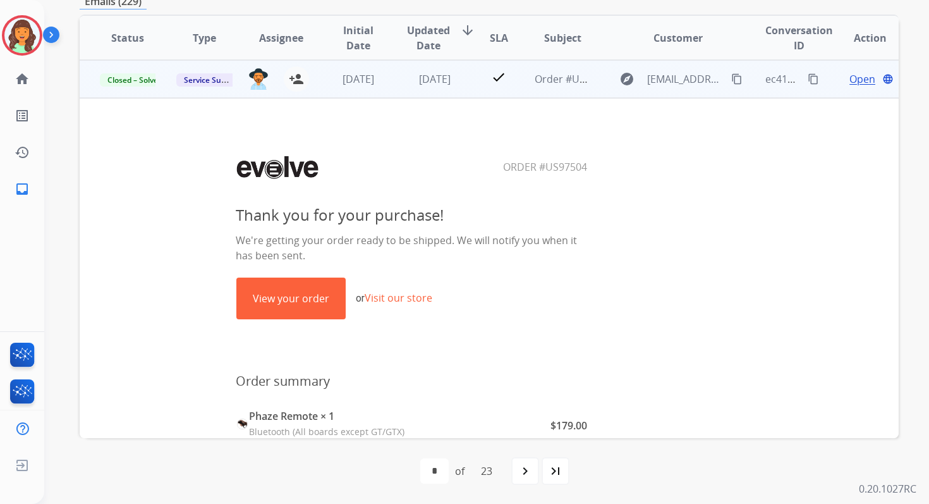
click at [422, 90] on td "2 days ago" at bounding box center [425, 79] width 76 height 38
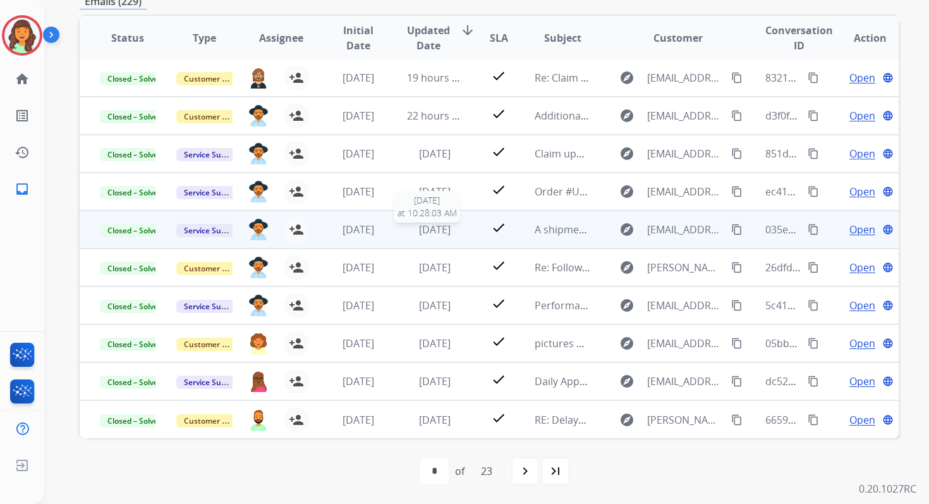
click at [427, 234] on span "2 days ago" at bounding box center [435, 229] width 32 height 14
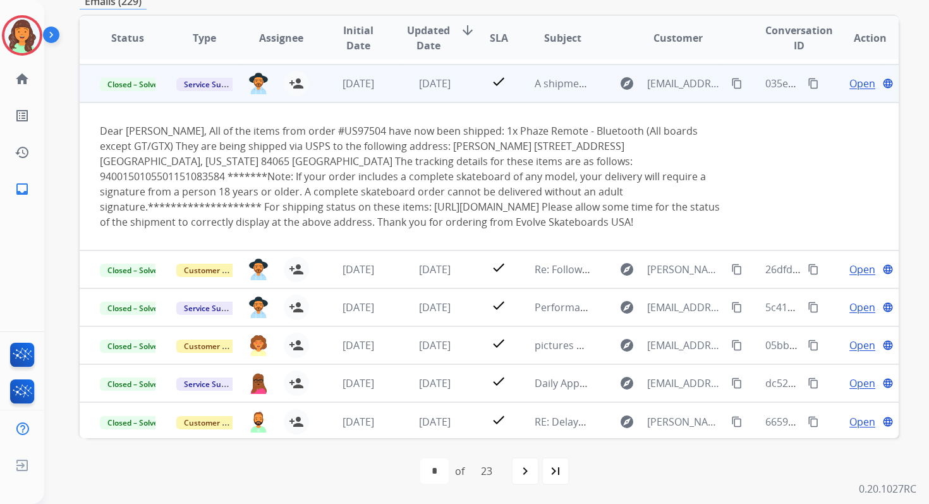
scroll to position [149, 0]
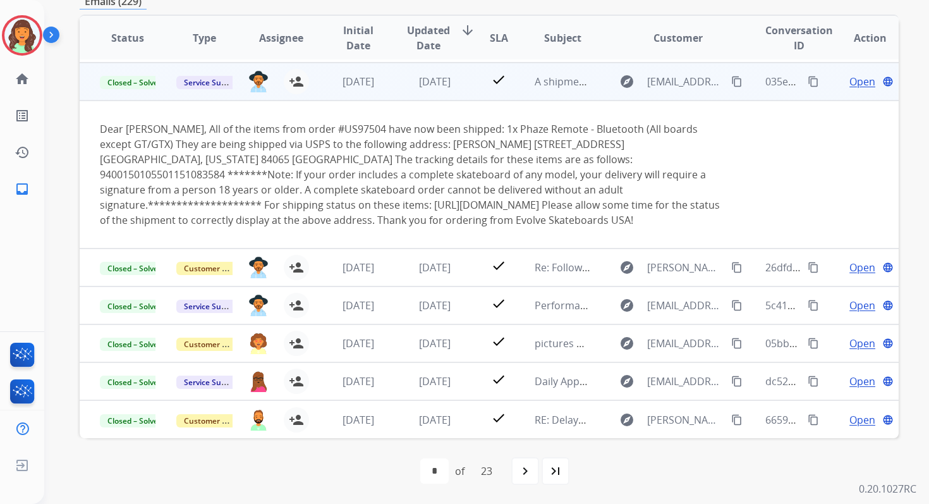
click at [852, 83] on span "Open" at bounding box center [862, 81] width 26 height 15
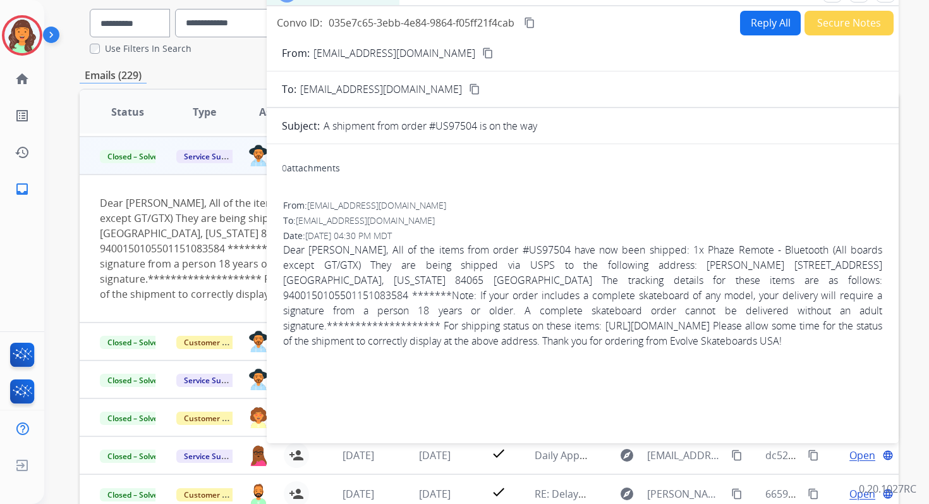
scroll to position [92, 0]
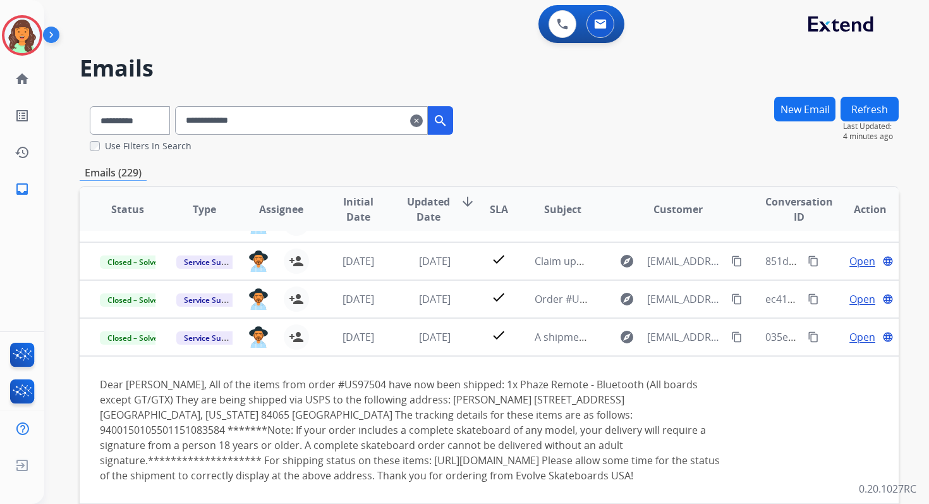
scroll to position [149, 0]
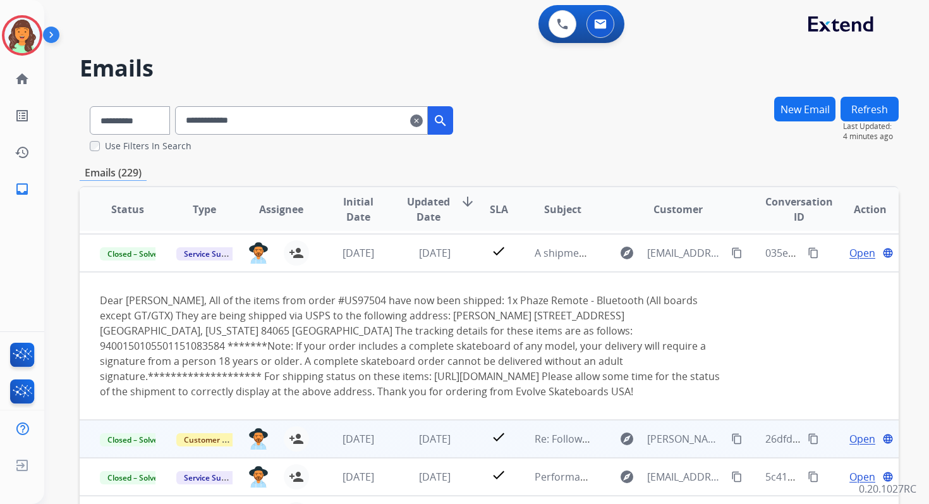
click at [418, 430] on td "3 days ago" at bounding box center [425, 439] width 76 height 38
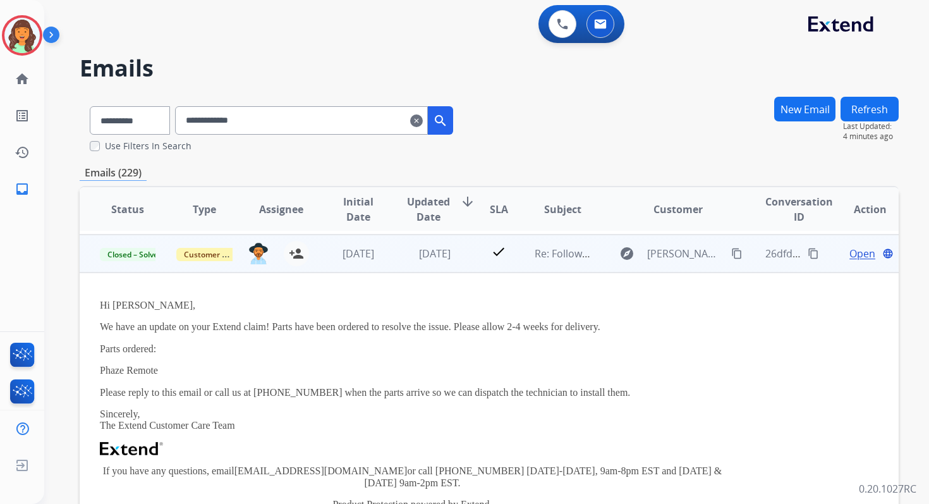
scroll to position [190, 0]
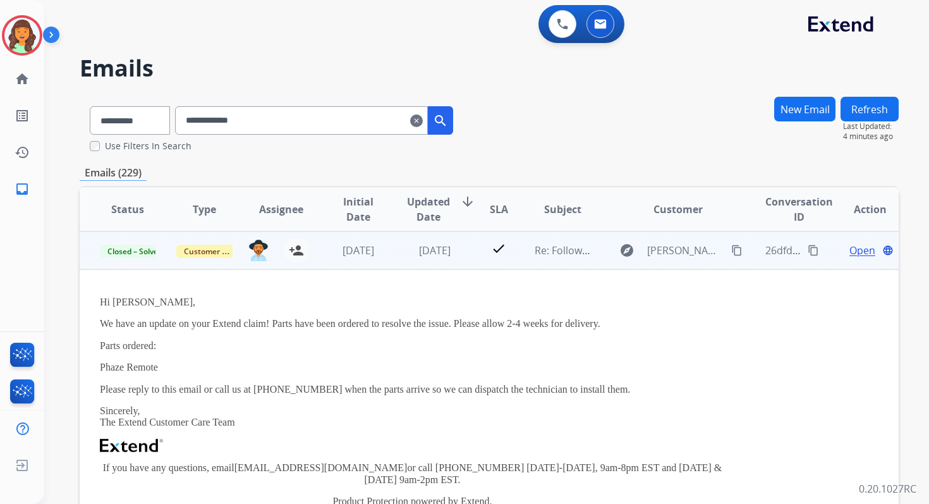
click at [808, 245] on mat-icon "content_copy" at bounding box center [813, 250] width 11 height 11
click at [732, 245] on mat-icon "content_copy" at bounding box center [736, 250] width 11 height 11
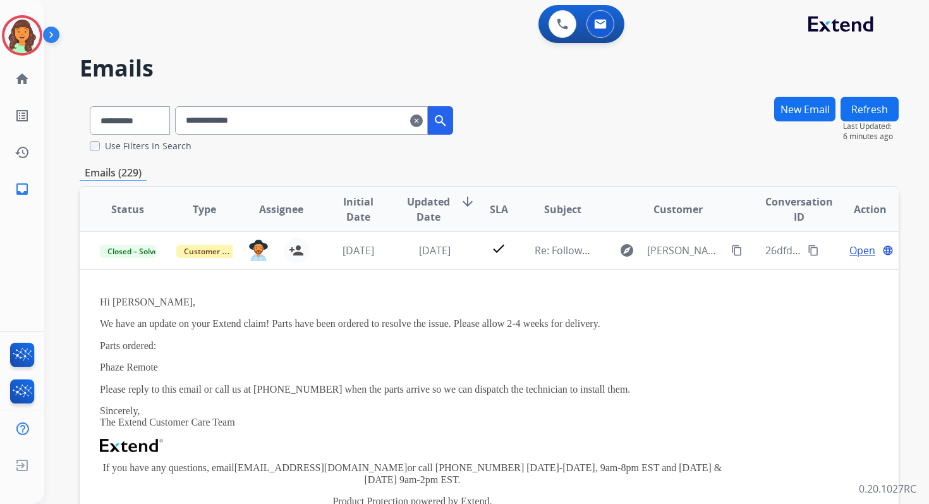
click at [423, 125] on mat-icon "clear" at bounding box center [416, 120] width 13 height 15
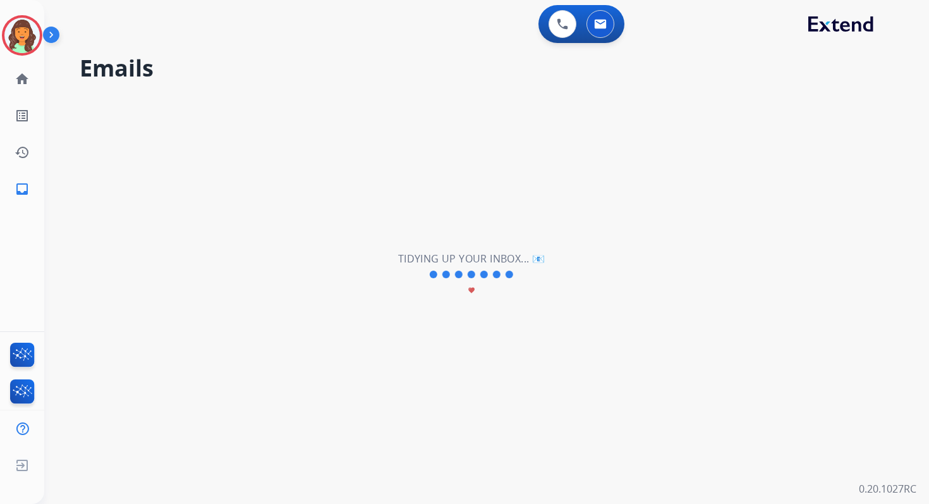
select select "**********"
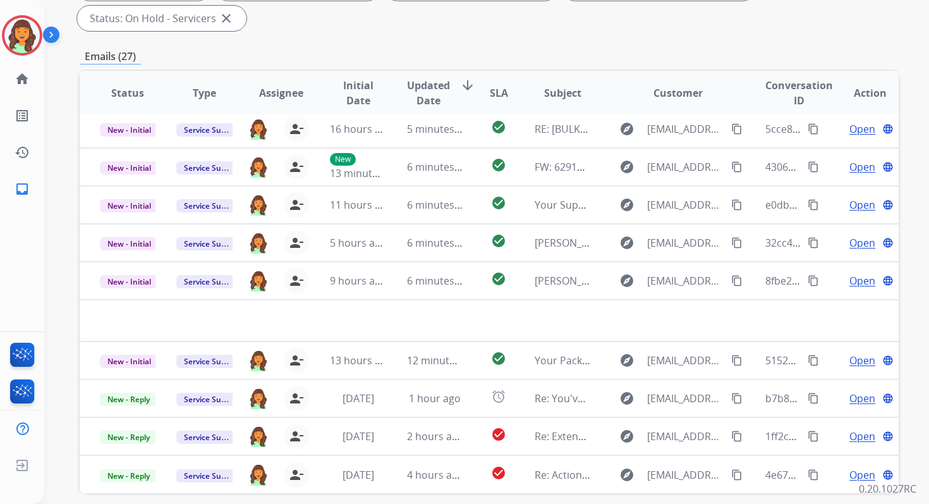
scroll to position [307, 0]
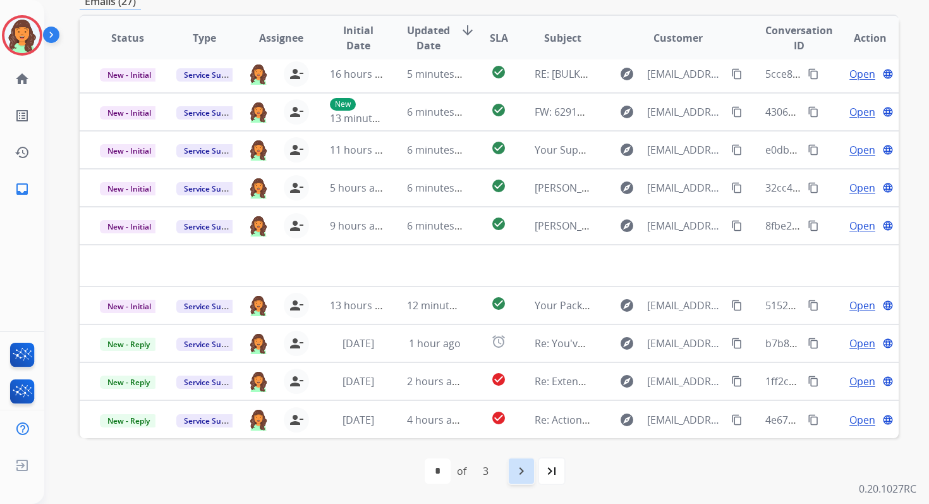
click at [521, 477] on mat-icon "navigate_next" at bounding box center [521, 470] width 15 height 15
select select "*"
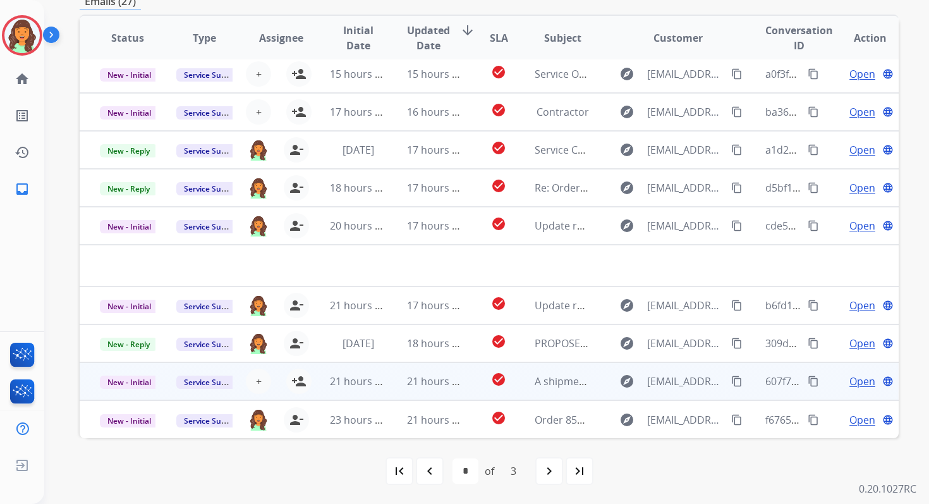
click at [463, 381] on td "check_circle" at bounding box center [488, 381] width 51 height 38
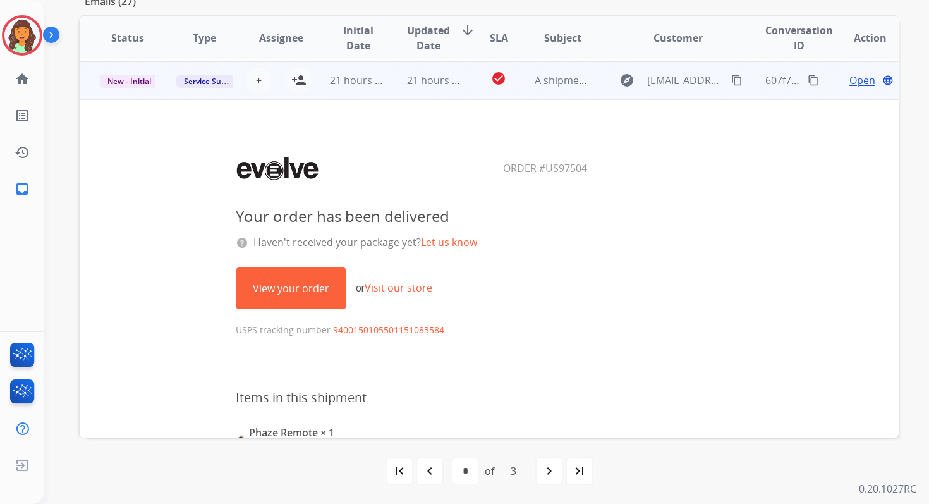
scroll to position [303, 0]
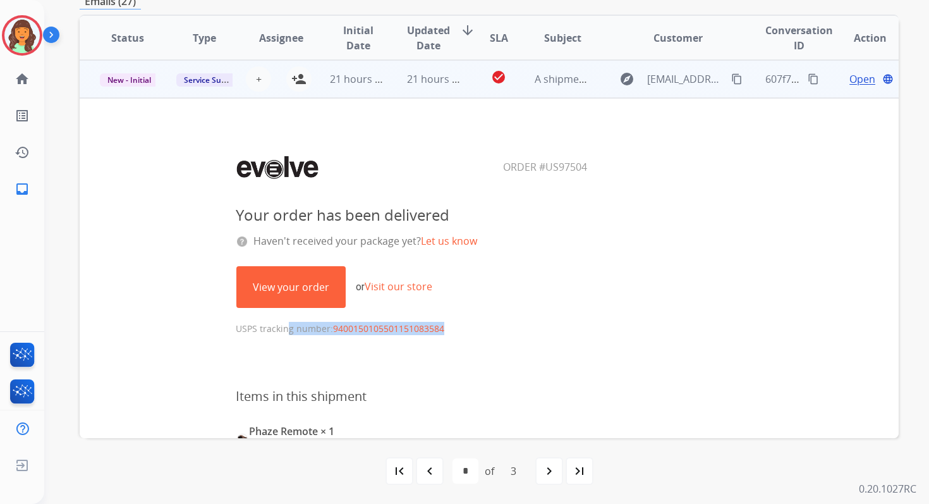
drag, startPoint x: 233, startPoint y: 329, endPoint x: 468, endPoint y: 324, distance: 235.2
click at [468, 324] on p "USPS tracking number: 9400150105501151083584" at bounding box center [412, 321] width 353 height 27
copy p "USPS tracking number: 9400150105501151083584"
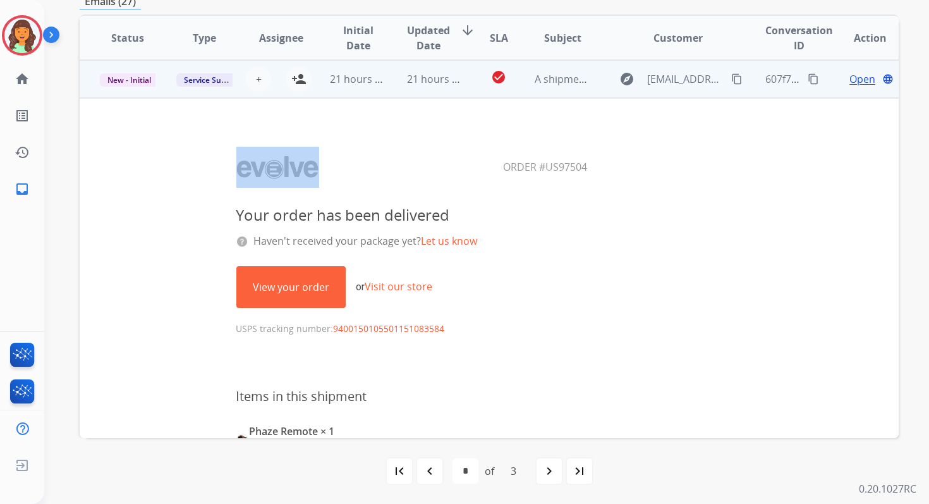
drag, startPoint x: 497, startPoint y: 167, endPoint x: 626, endPoint y: 167, distance: 129.6
click at [626, 167] on center "Order #US97504" at bounding box center [412, 167] width 623 height 44
copy table
click at [808, 82] on mat-icon "content_copy" at bounding box center [813, 78] width 11 height 11
click at [296, 79] on mat-icon "person_add" at bounding box center [298, 78] width 15 height 15
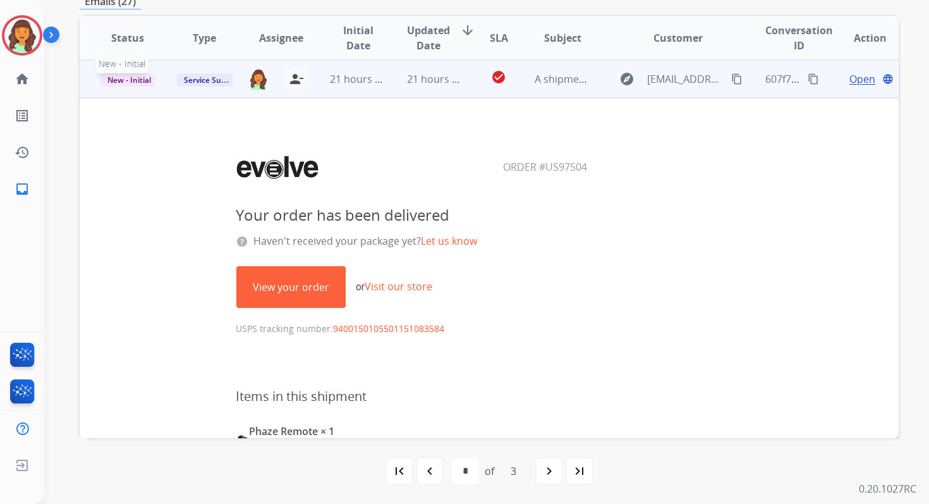
click at [140, 82] on span "New - Initial" at bounding box center [129, 79] width 59 height 13
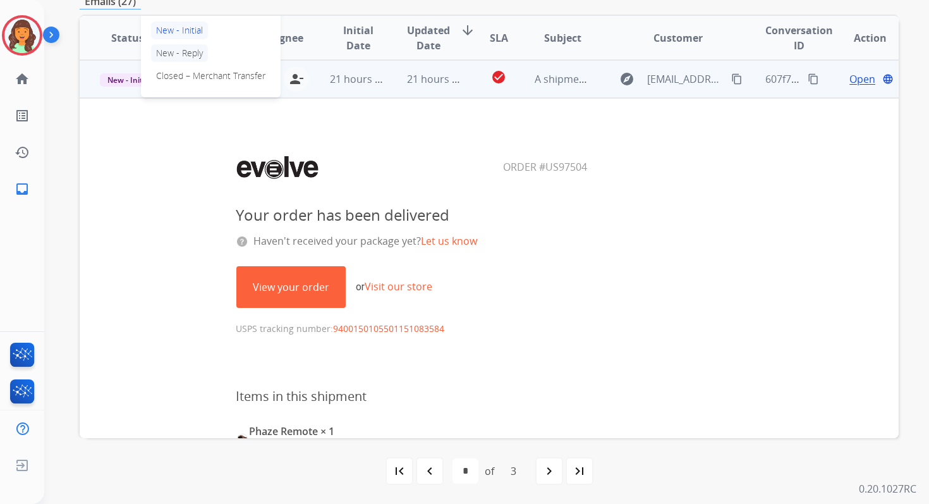
scroll to position [254, 0]
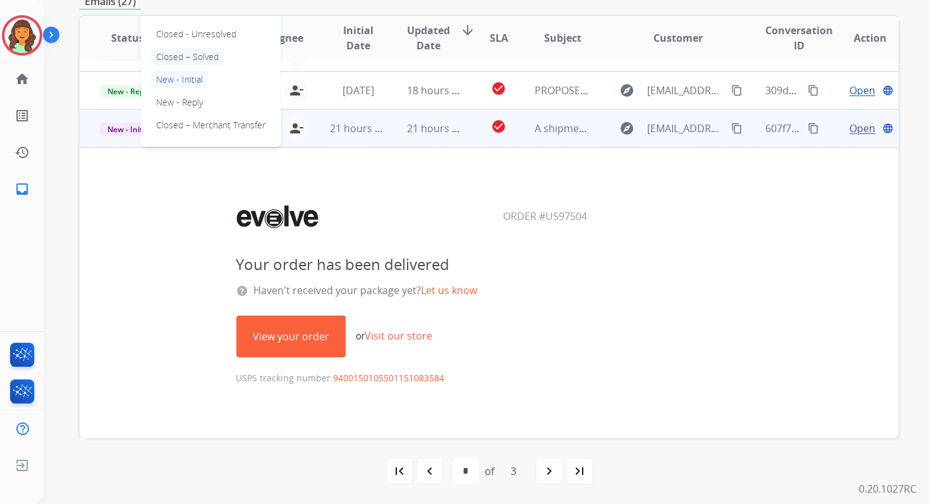
click at [185, 53] on p "Closed – Solved" at bounding box center [187, 57] width 73 height 18
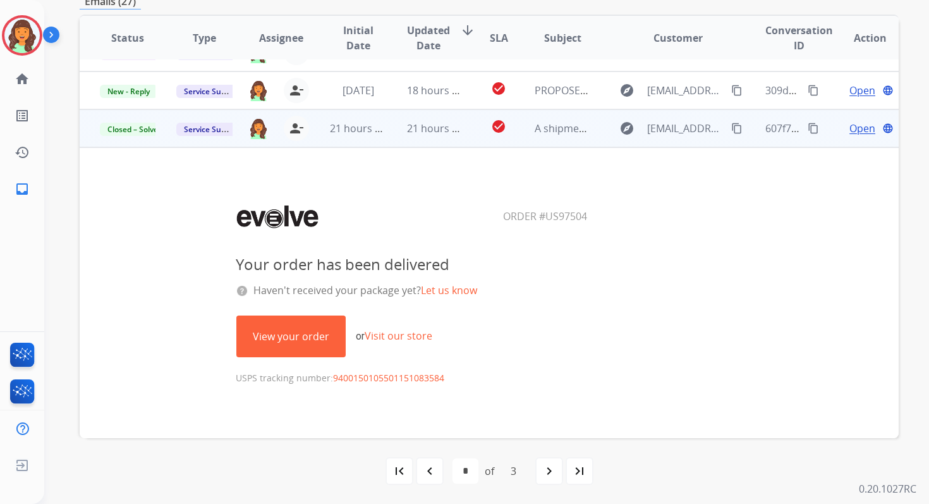
scroll to position [0, 0]
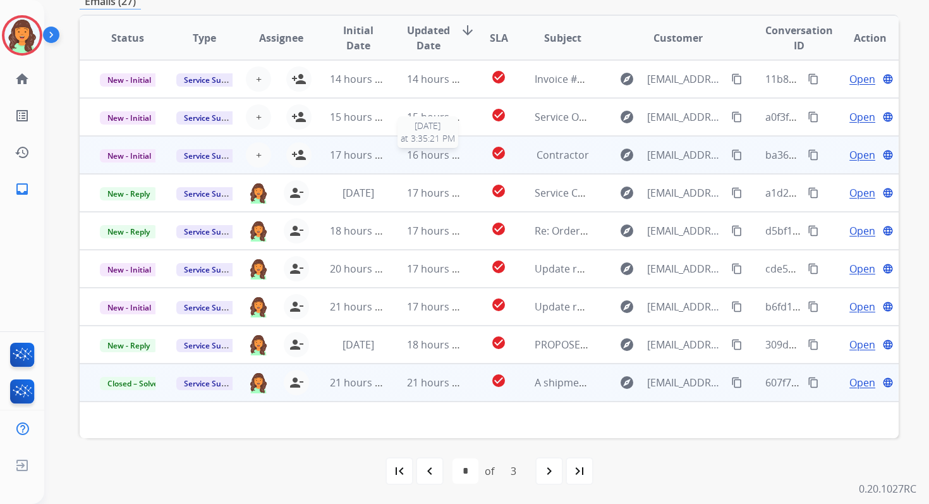
click at [407, 159] on span "16 hours ago" at bounding box center [438, 155] width 63 height 14
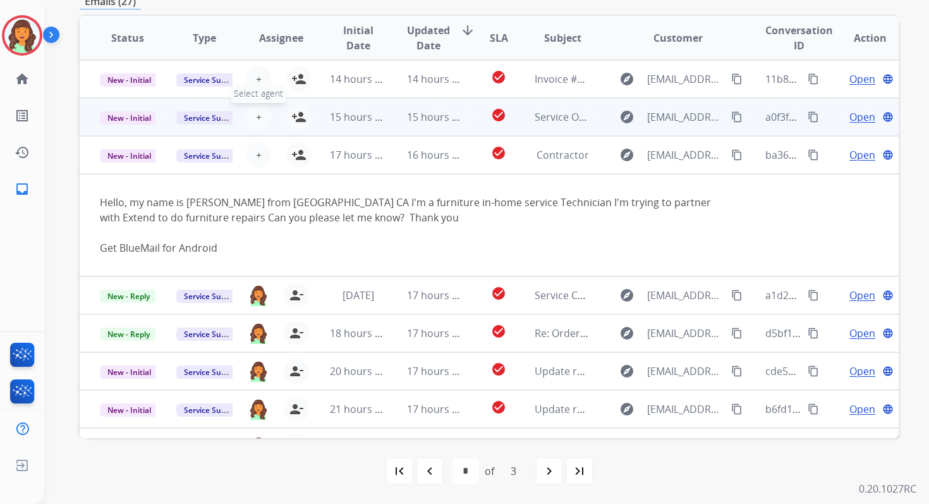
click at [257, 115] on span "+" at bounding box center [259, 116] width 6 height 15
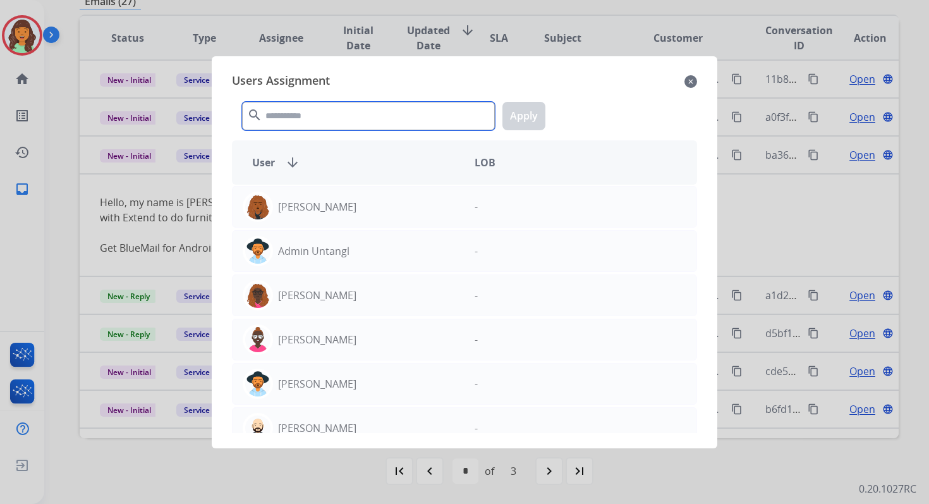
click at [298, 114] on input "text" at bounding box center [368, 116] width 253 height 28
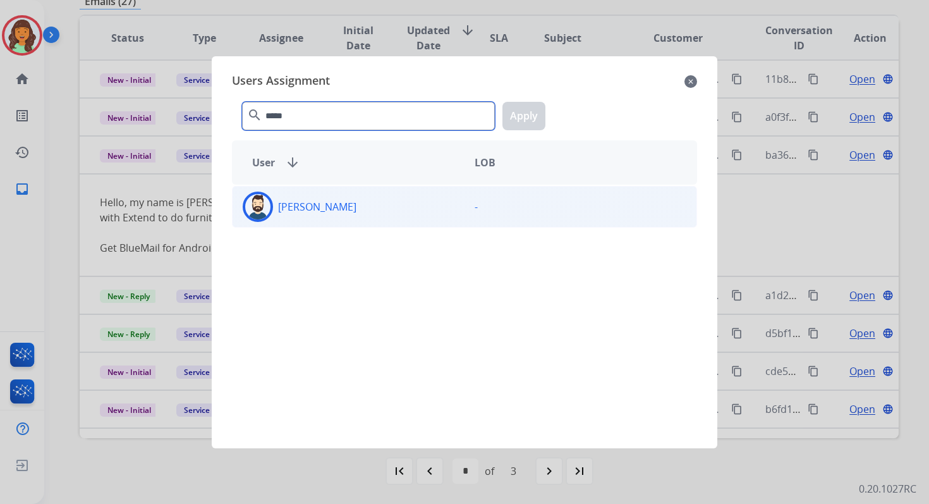
type input "*****"
click at [328, 215] on div "Jared Holt" at bounding box center [349, 207] width 232 height 30
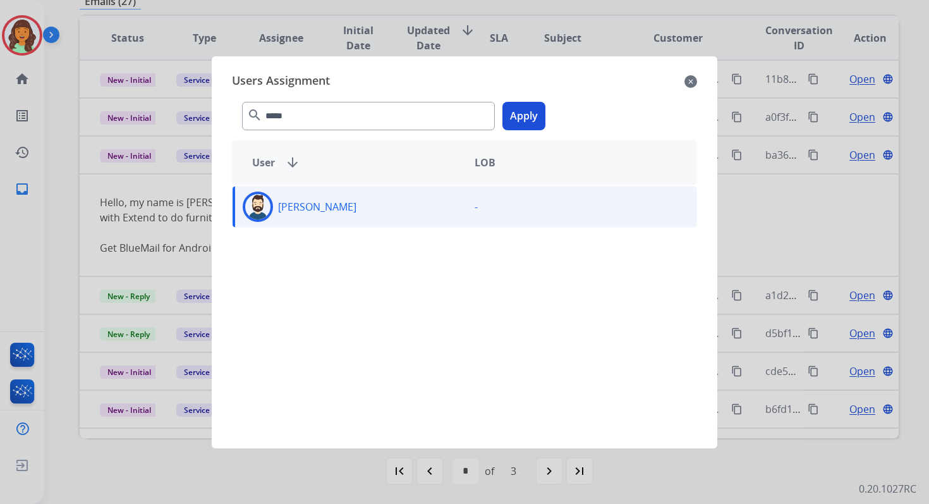
click at [531, 113] on button "Apply" at bounding box center [523, 116] width 43 height 28
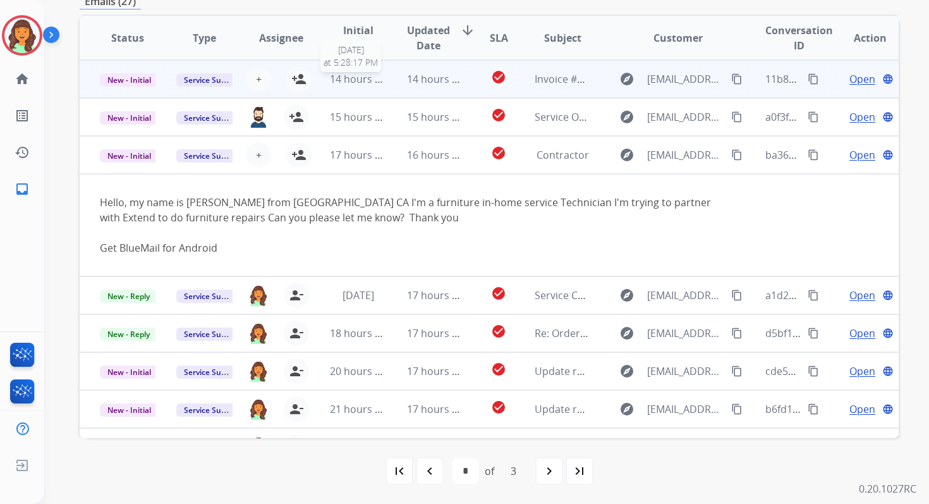
click at [373, 75] on span "14 hours ago" at bounding box center [361, 79] width 63 height 14
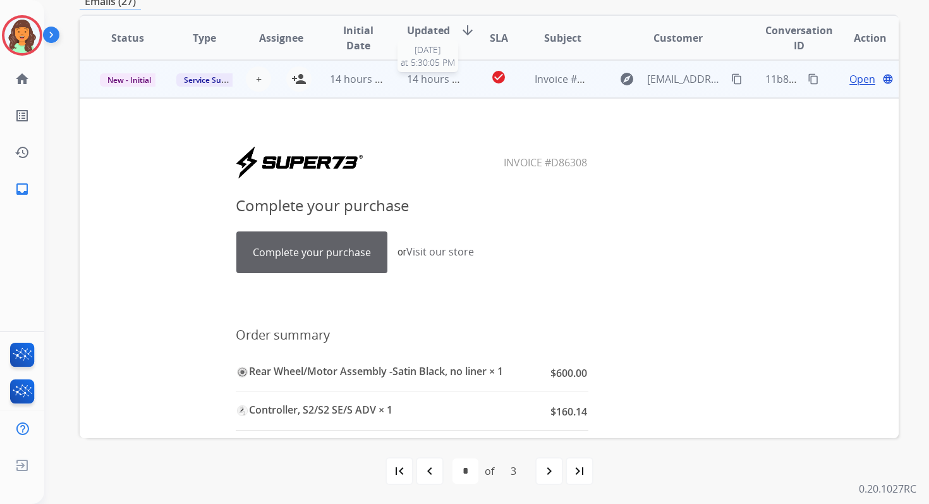
click at [413, 75] on span "14 hours ago" at bounding box center [438, 79] width 63 height 14
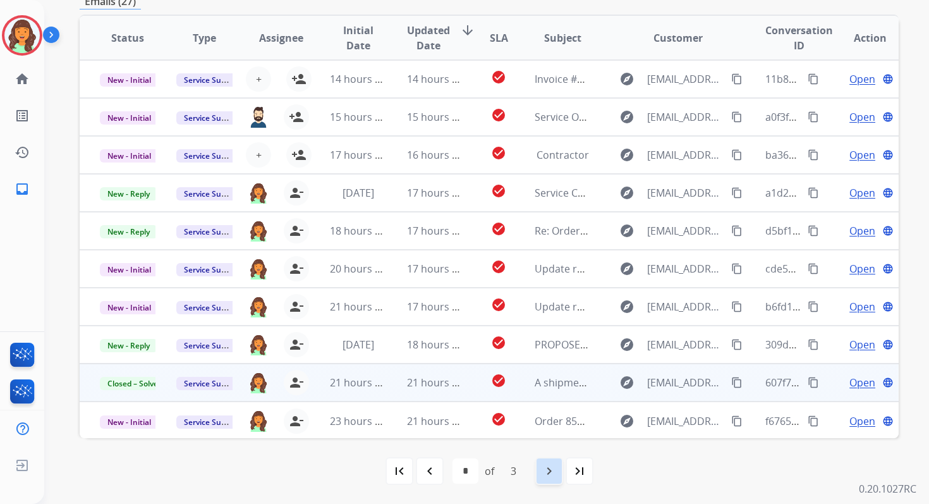
click at [554, 472] on mat-icon "navigate_next" at bounding box center [549, 470] width 15 height 15
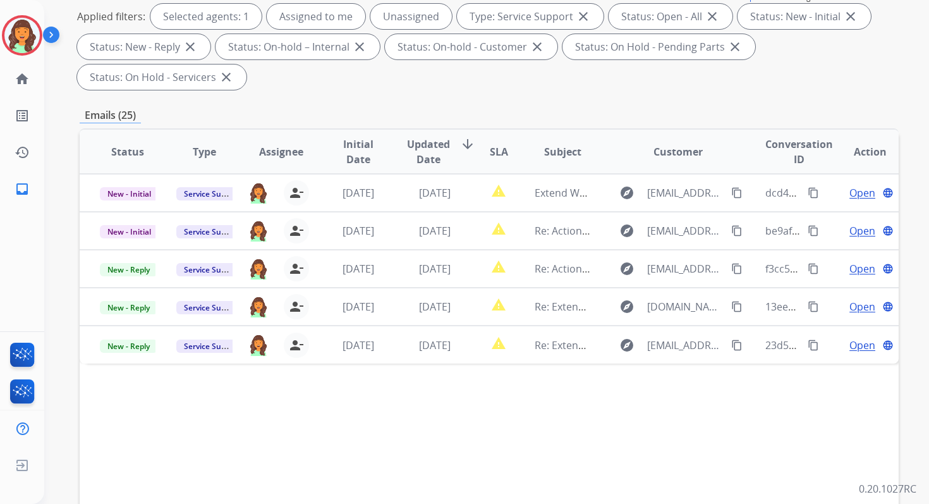
scroll to position [307, 0]
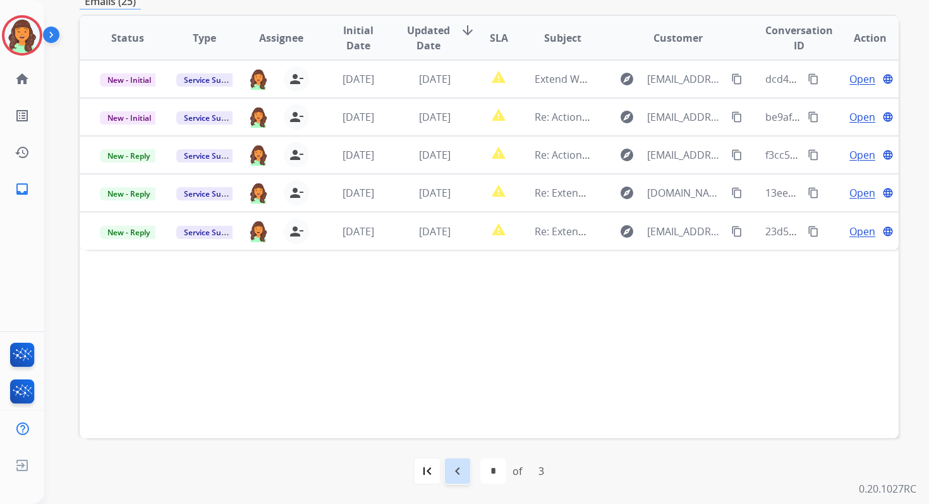
click at [454, 463] on mat-icon "navigate_before" at bounding box center [457, 470] width 15 height 15
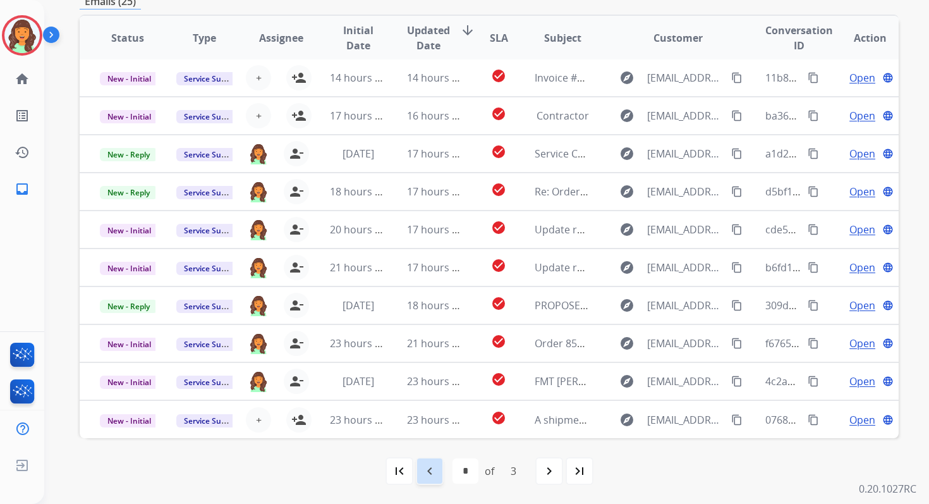
click at [426, 466] on mat-icon "navigate_before" at bounding box center [429, 470] width 15 height 15
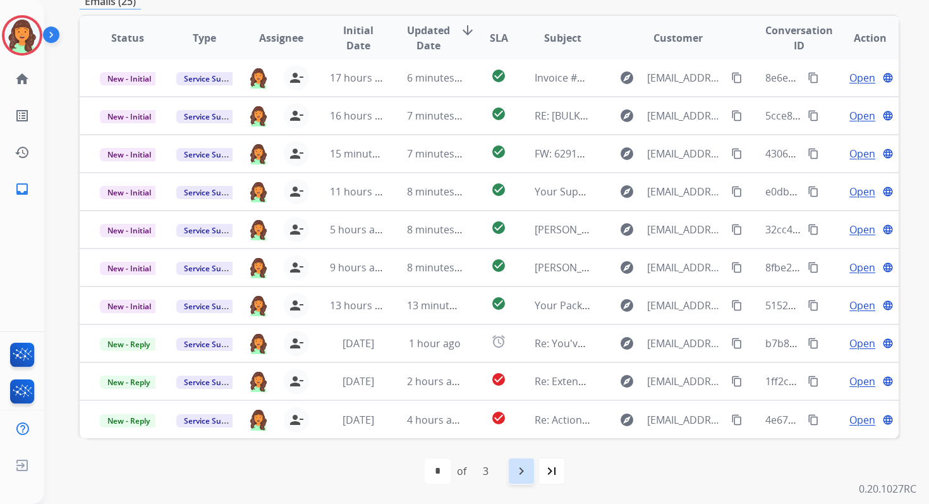
click at [528, 475] on mat-icon "navigate_next" at bounding box center [521, 470] width 15 height 15
select select "*"
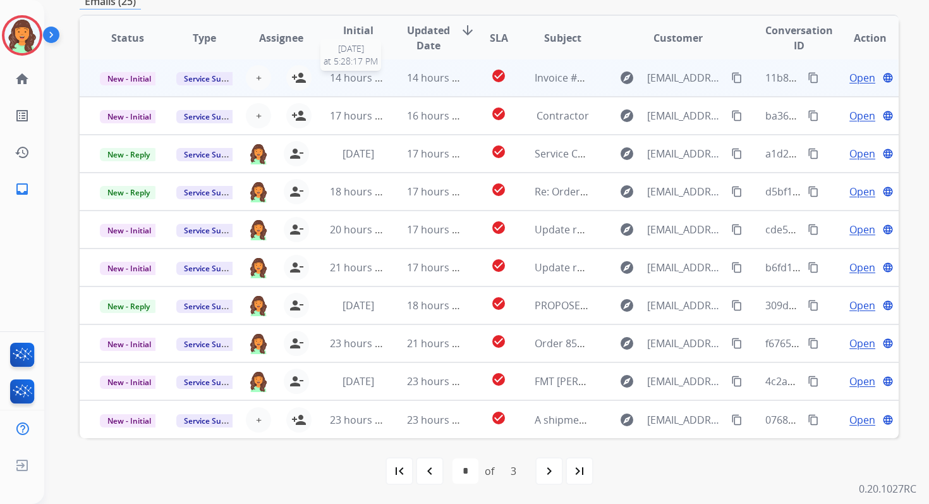
click at [372, 81] on span "14 hours ago" at bounding box center [361, 78] width 63 height 14
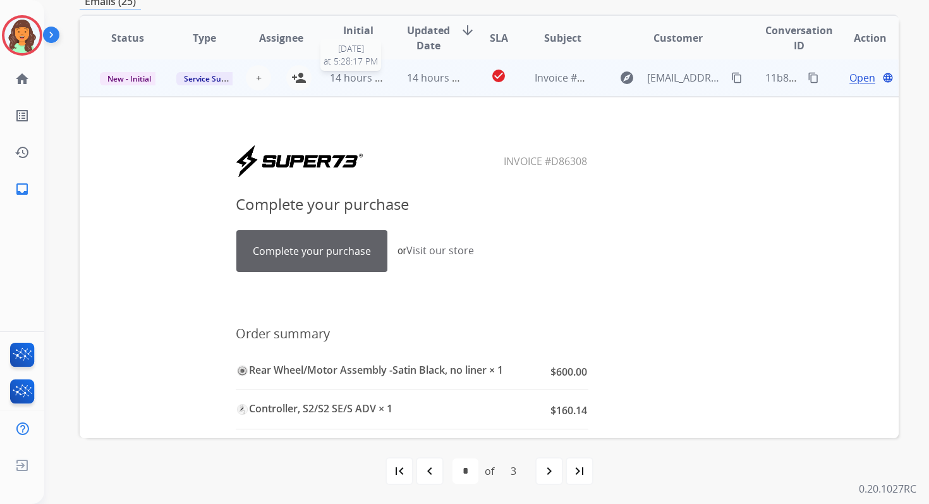
click at [372, 81] on span "14 hours ago" at bounding box center [361, 78] width 63 height 14
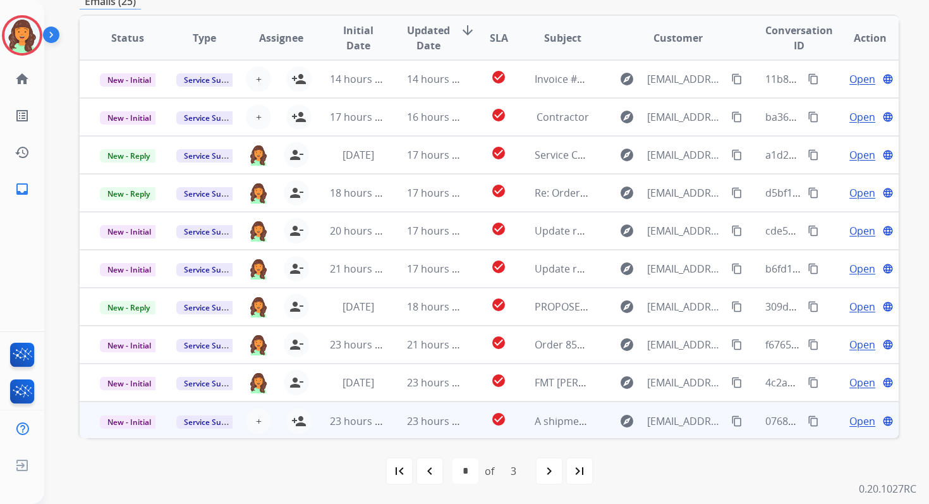
click at [400, 417] on td "23 hours ago" at bounding box center [425, 420] width 76 height 38
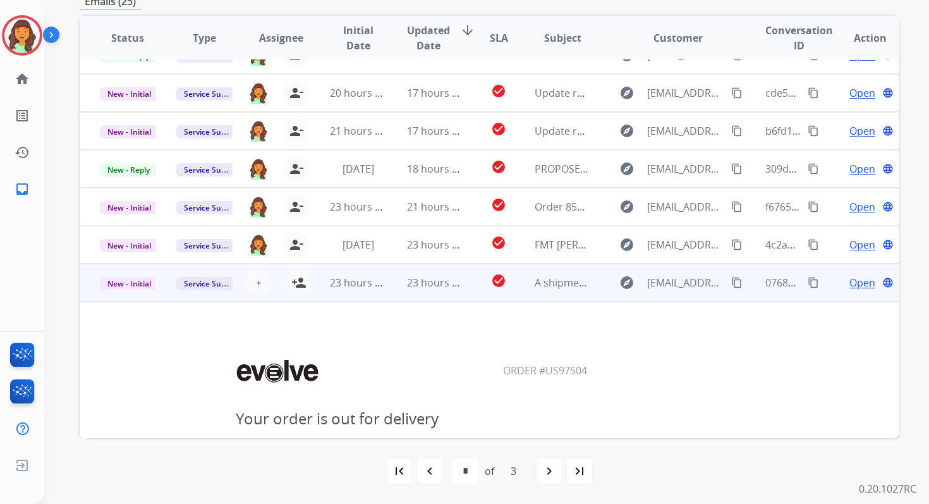
scroll to position [99, 0]
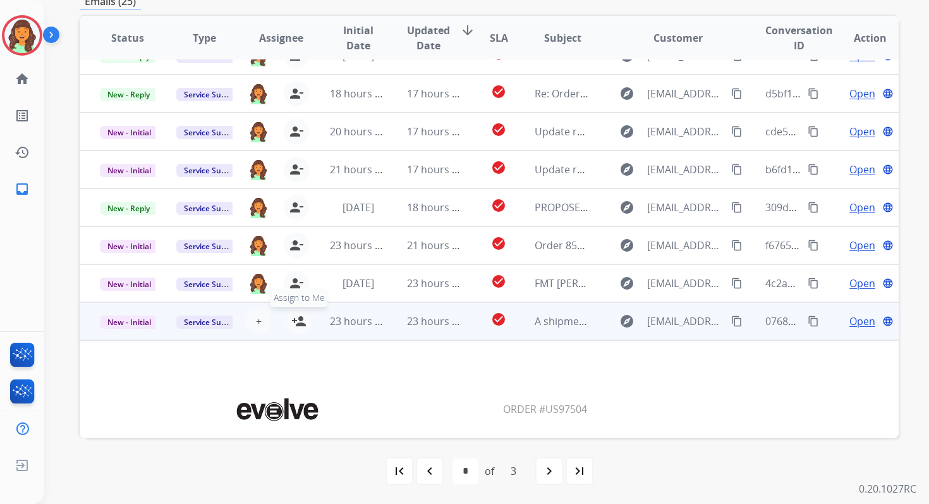
click at [303, 321] on mat-icon "person_add" at bounding box center [298, 320] width 15 height 15
click at [138, 320] on span "New - Initial" at bounding box center [129, 321] width 59 height 13
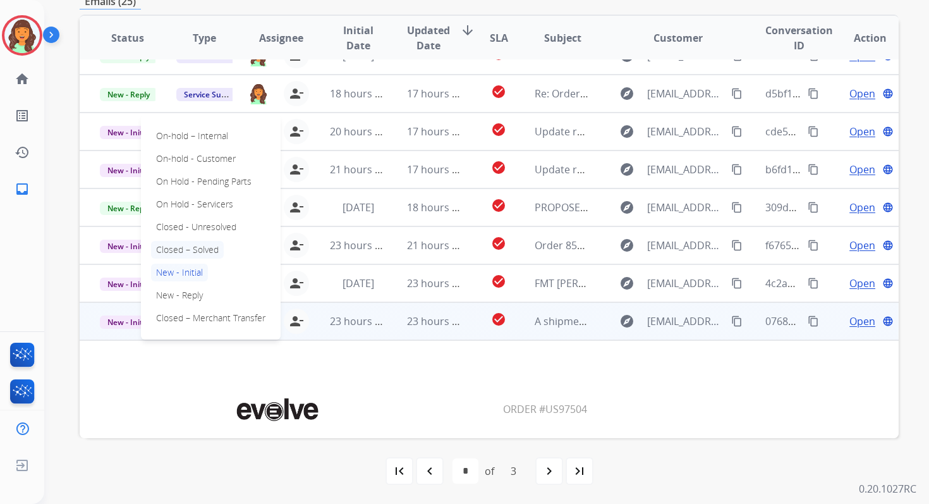
click at [193, 251] on p "Closed – Solved" at bounding box center [187, 250] width 73 height 18
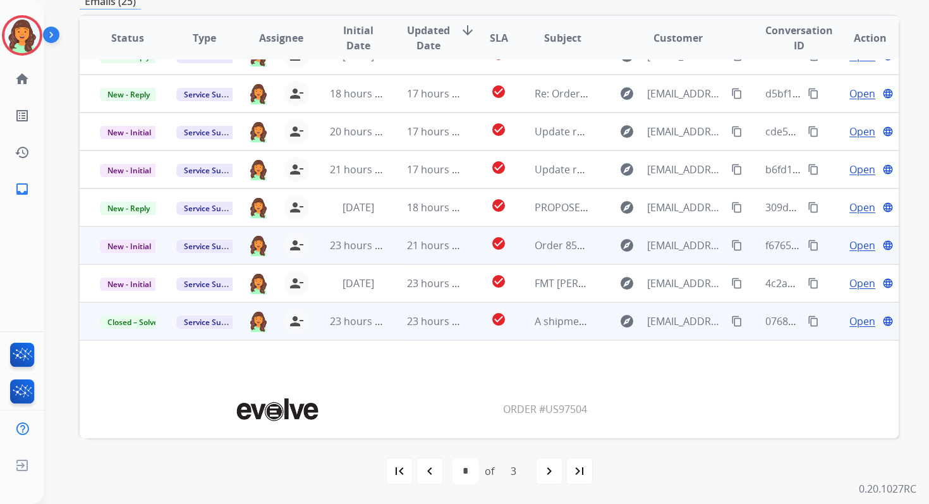
click at [394, 243] on td "21 hours ago" at bounding box center [425, 245] width 76 height 38
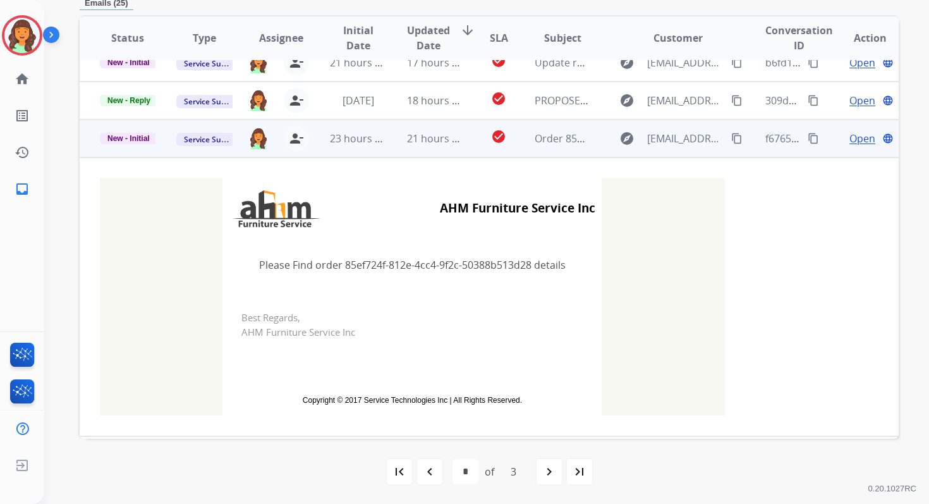
scroll to position [205, 0]
click at [412, 145] on span "21 hours ago" at bounding box center [438, 140] width 63 height 14
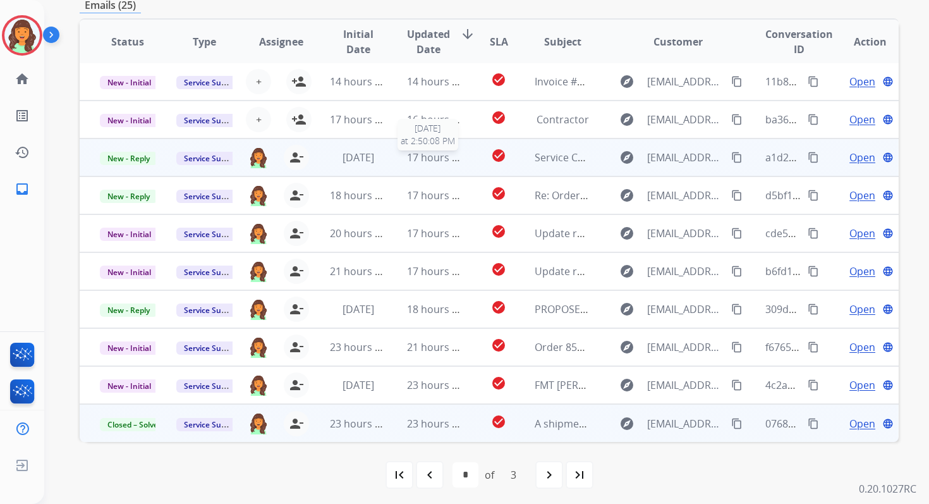
click at [427, 161] on span "17 hours ago" at bounding box center [438, 157] width 63 height 14
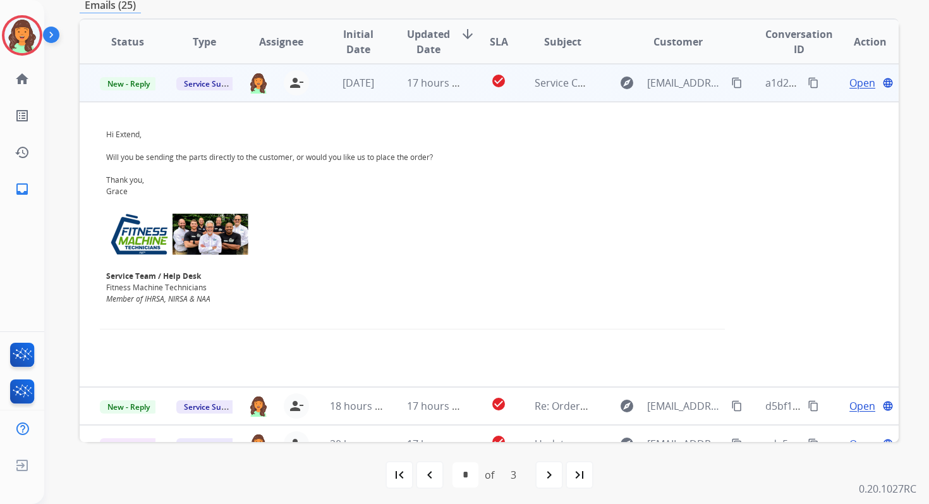
scroll to position [76, 0]
click at [853, 81] on span "Open" at bounding box center [862, 82] width 26 height 15
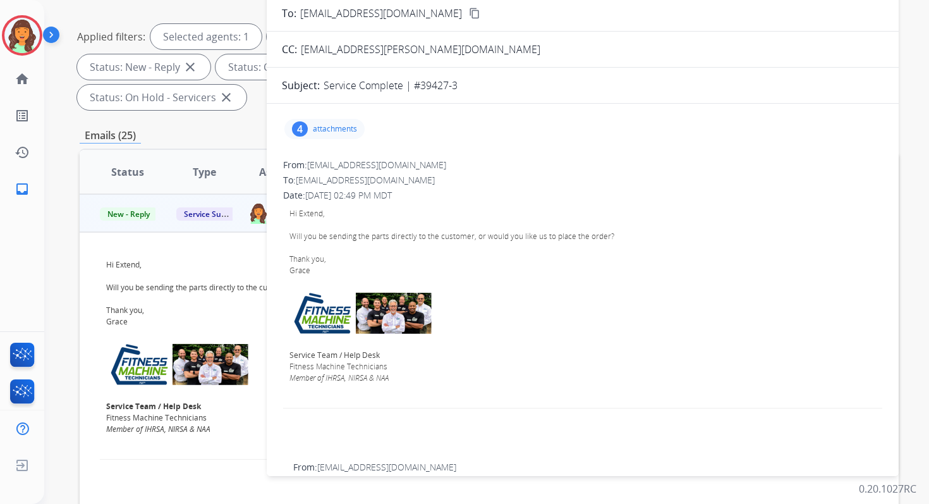
scroll to position [155, 0]
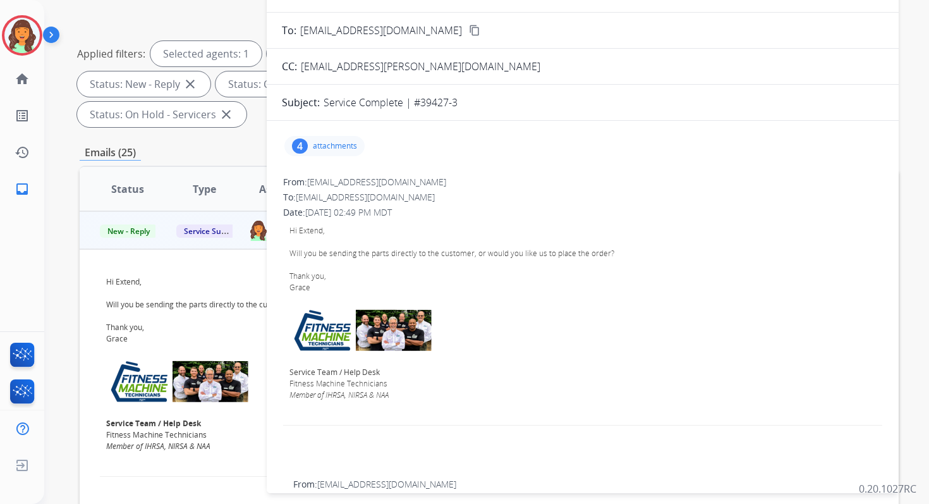
click at [309, 140] on div "4 attachments" at bounding box center [324, 146] width 80 height 20
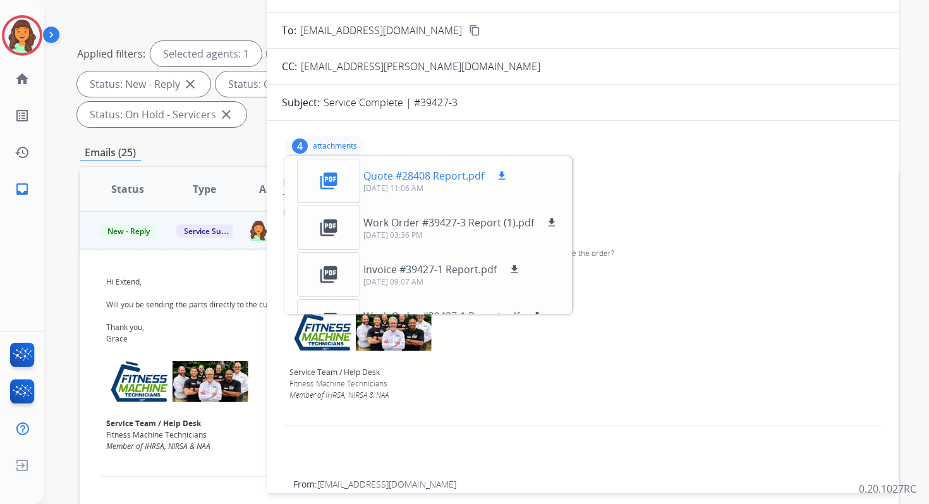
click at [331, 176] on mat-icon "picture_as_pdf" at bounding box center [329, 181] width 20 height 20
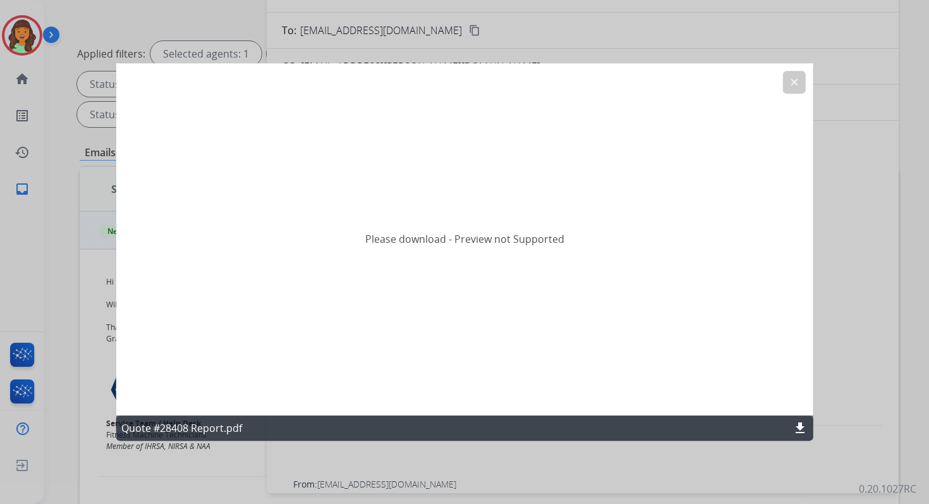
click at [799, 423] on mat-icon "download" at bounding box center [800, 427] width 15 height 15
click at [789, 85] on mat-icon "clear" at bounding box center [793, 81] width 11 height 11
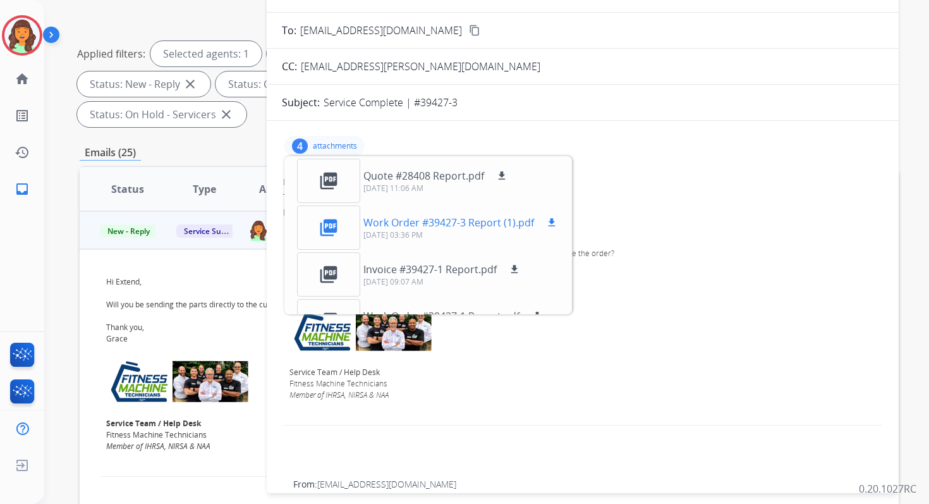
click at [333, 217] on mat-icon "picture_as_pdf" at bounding box center [329, 227] width 20 height 20
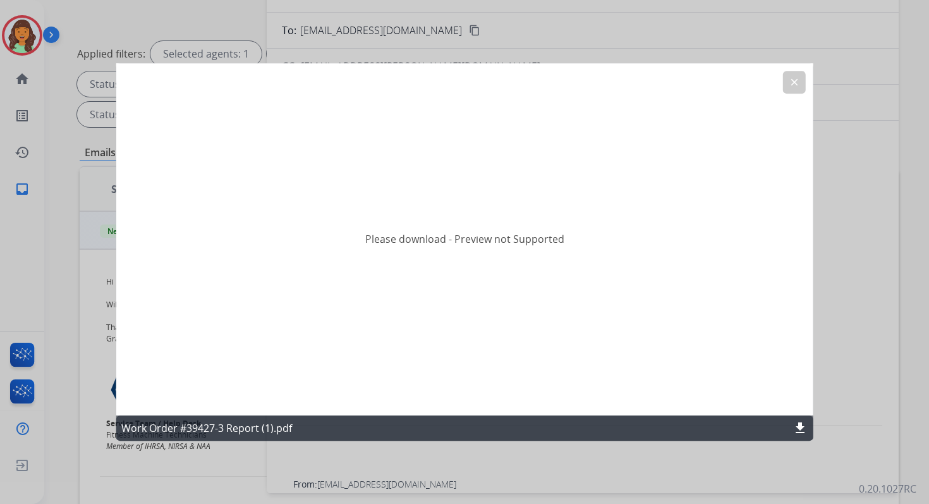
click at [808, 427] on div "Work Order #39427-3 Report (1).pdf download" at bounding box center [464, 427] width 697 height 25
click at [795, 427] on mat-icon "download" at bounding box center [800, 427] width 15 height 15
click at [795, 81] on mat-icon "clear" at bounding box center [793, 81] width 11 height 11
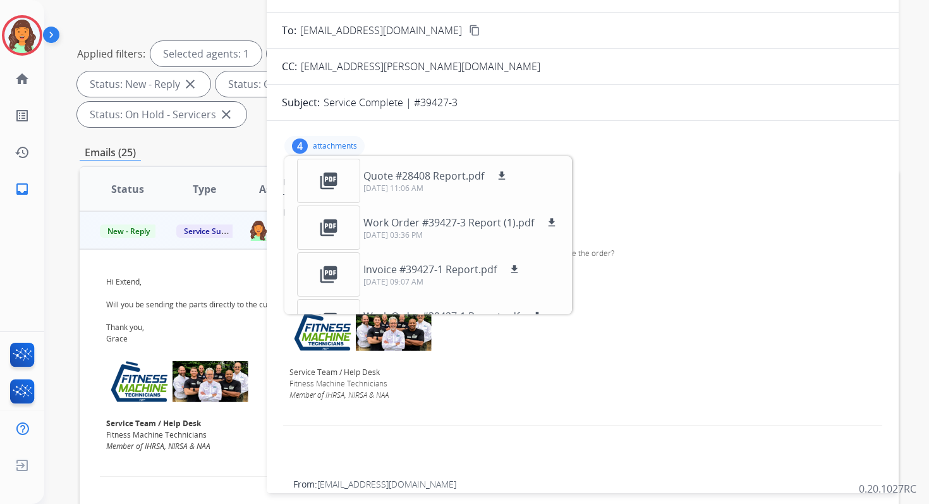
click at [331, 145] on p "attachments" at bounding box center [335, 146] width 44 height 10
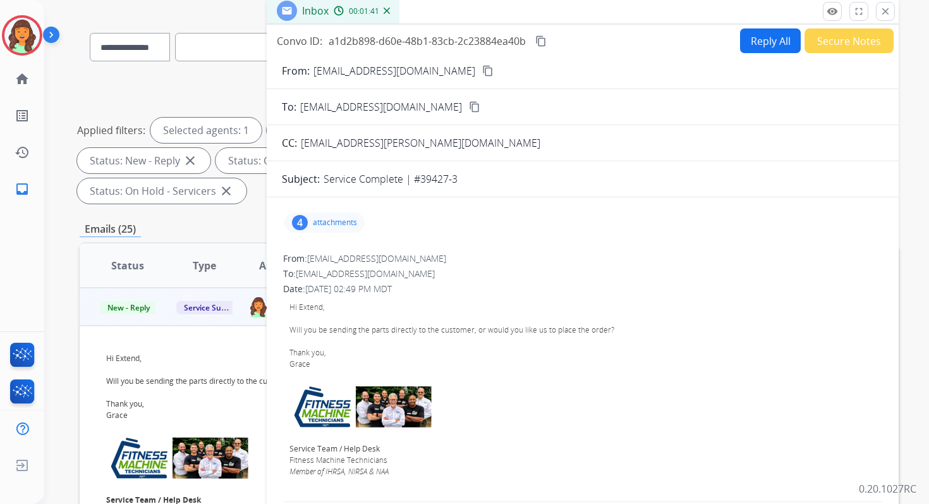
scroll to position [0, 0]
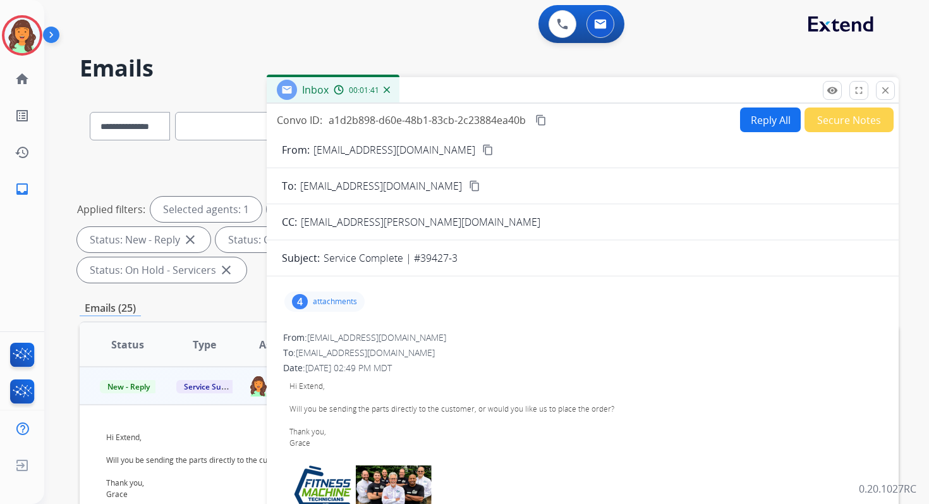
click at [762, 125] on button "Reply All" at bounding box center [770, 119] width 61 height 25
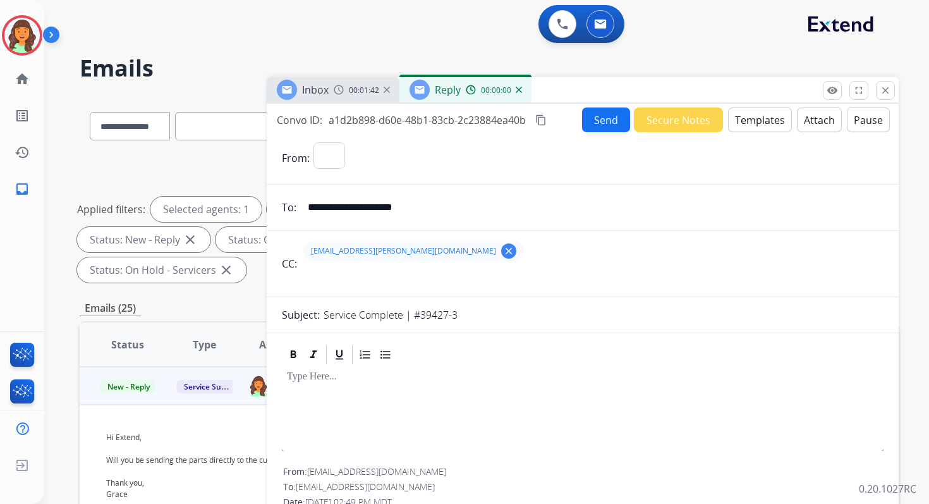
click at [762, 125] on button "Templates" at bounding box center [760, 119] width 64 height 25
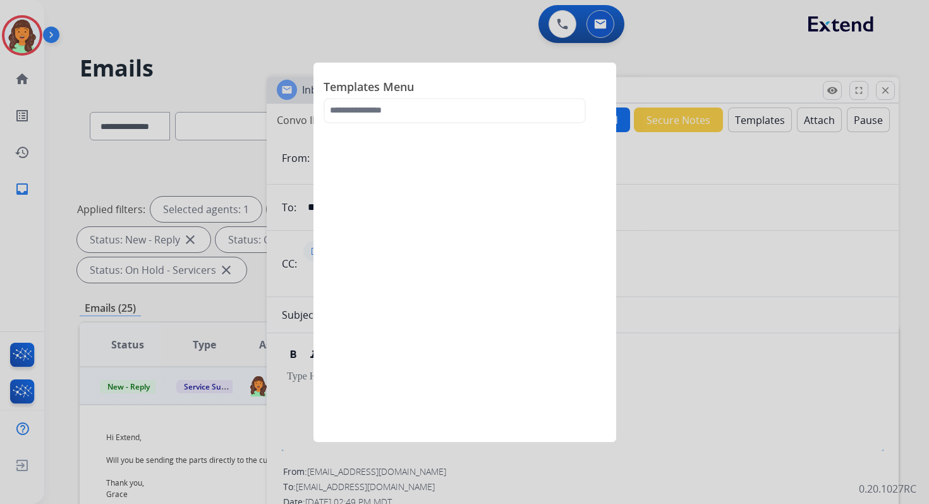
select select "**********"
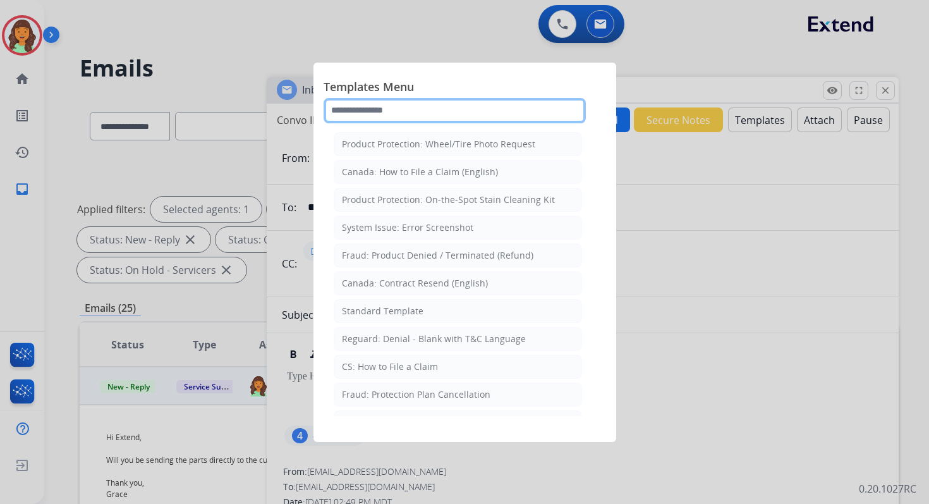
click at [435, 115] on input "text" at bounding box center [455, 110] width 262 height 25
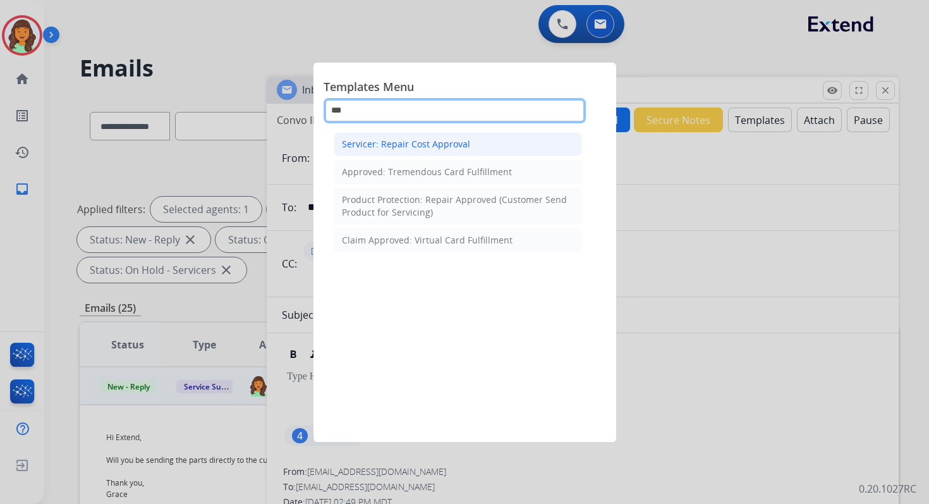
type input "***"
click at [441, 142] on div "Servicer: Repair Cost Approval" at bounding box center [406, 144] width 128 height 13
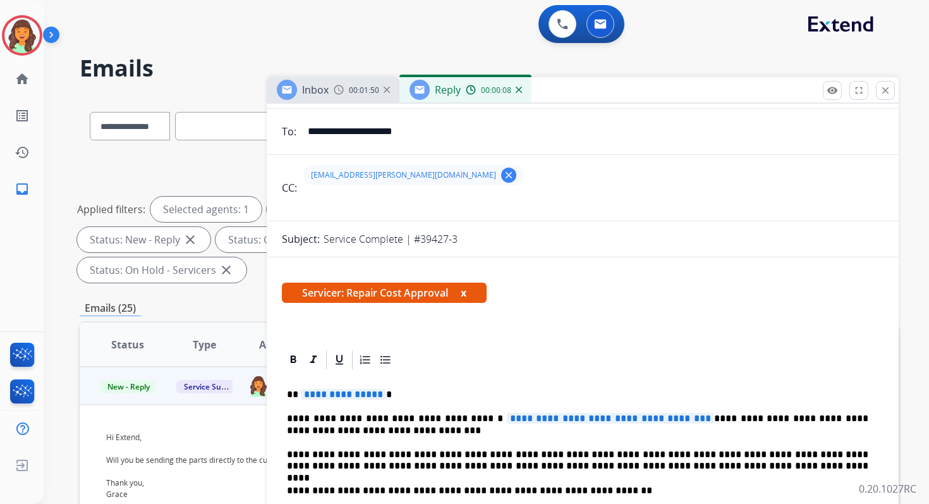
scroll to position [153, 0]
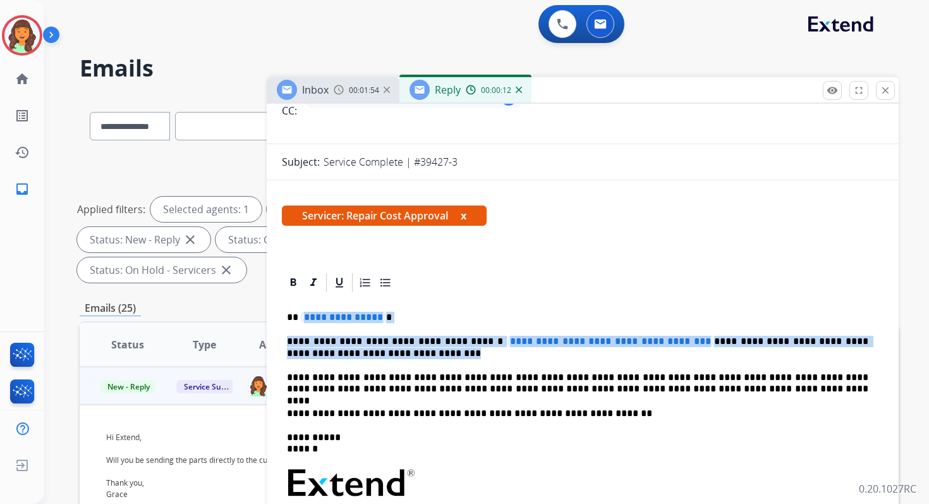
drag, startPoint x: 298, startPoint y: 317, endPoint x: 546, endPoint y: 351, distance: 250.2
click at [546, 351] on div "**********" at bounding box center [583, 476] width 602 height 365
click at [546, 351] on p "**********" at bounding box center [577, 347] width 581 height 23
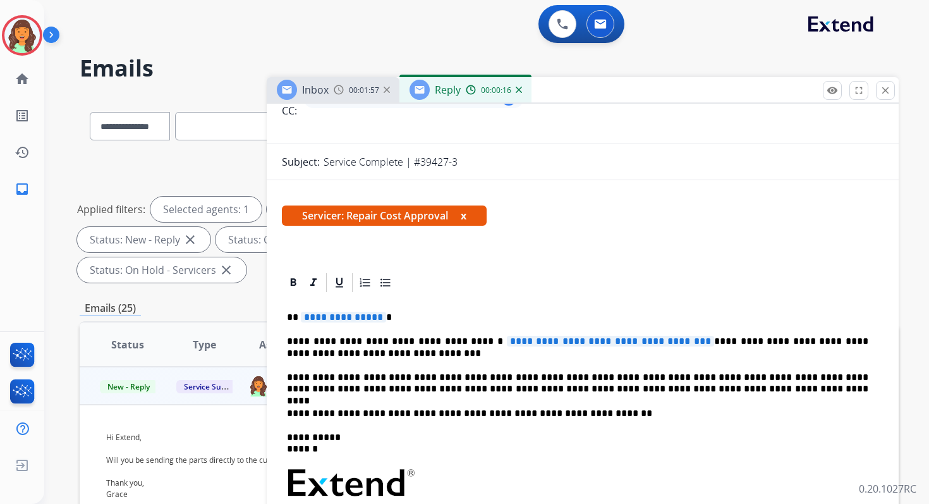
click at [832, 342] on p "**********" at bounding box center [577, 347] width 581 height 23
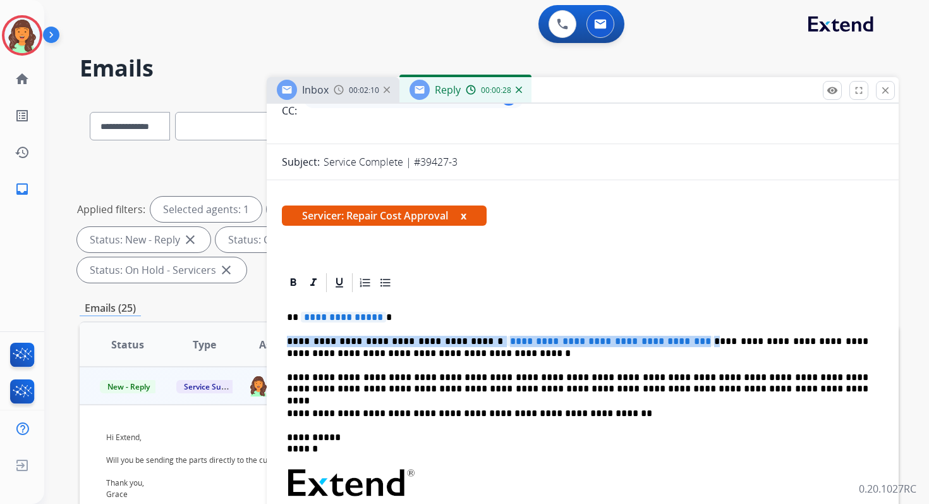
drag, startPoint x: 699, startPoint y: 347, endPoint x: 286, endPoint y: 338, distance: 412.8
click at [286, 338] on div "**********" at bounding box center [583, 476] width 602 height 365
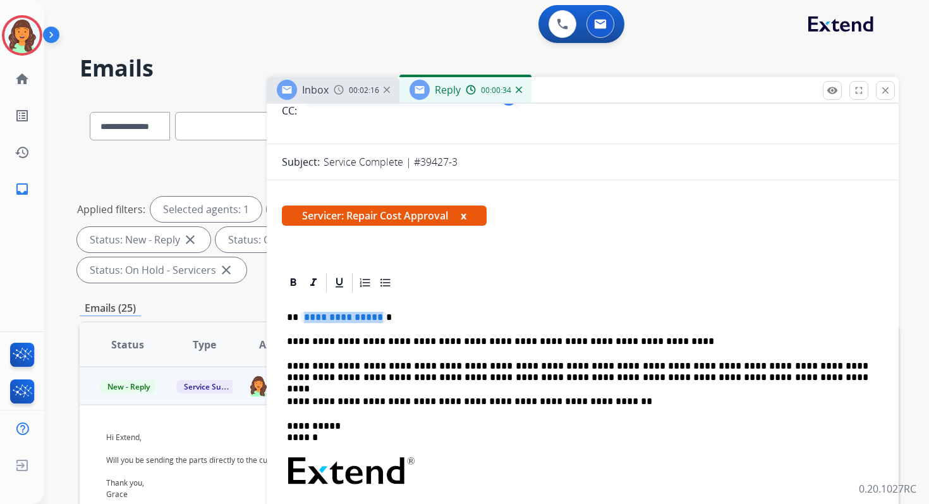
drag, startPoint x: 374, startPoint y: 319, endPoint x: 304, endPoint y: 320, distance: 69.5
click at [304, 320] on p "**********" at bounding box center [577, 317] width 581 height 11
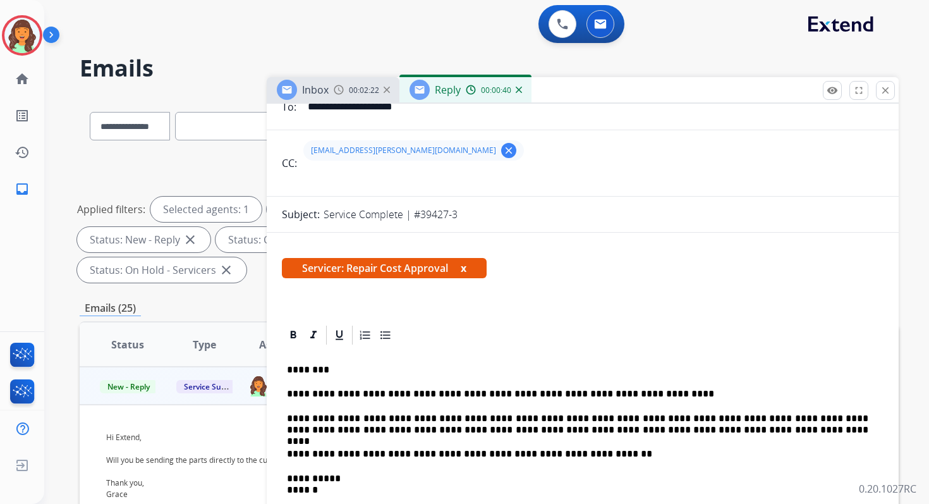
scroll to position [0, 0]
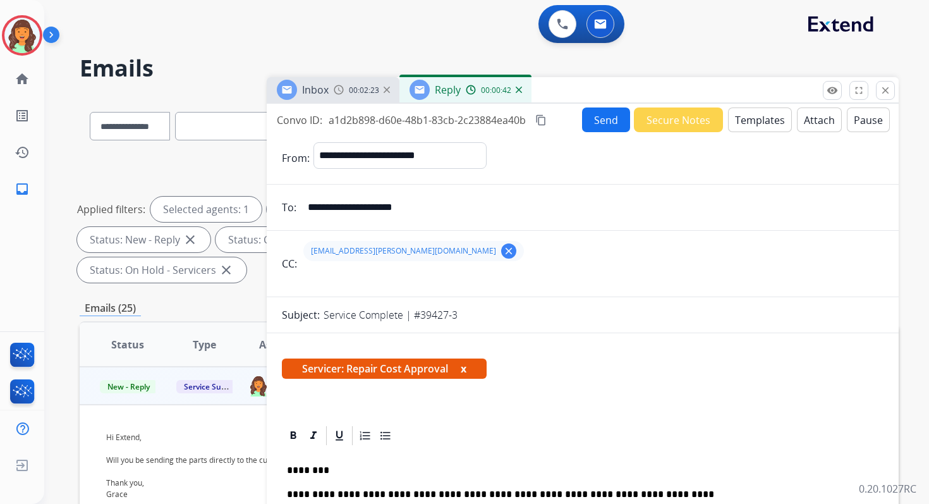
click at [593, 115] on button "Send" at bounding box center [606, 119] width 48 height 25
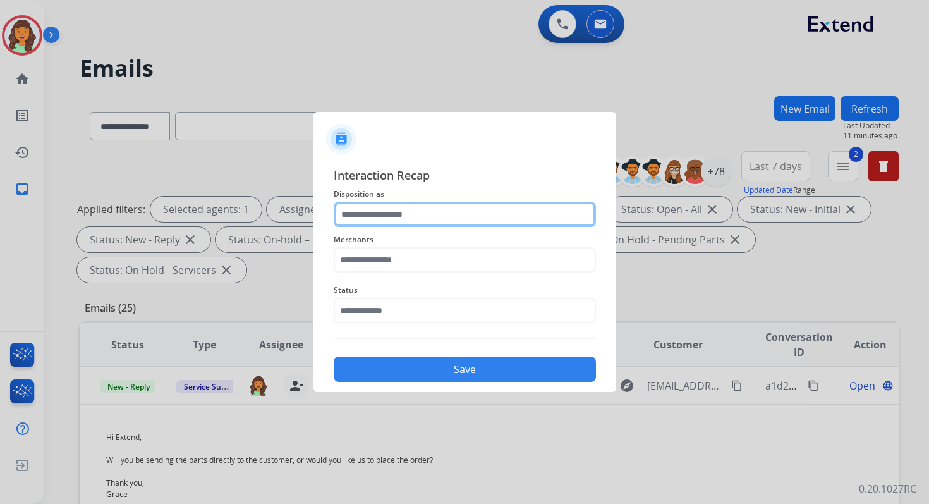
click at [412, 210] on input "text" at bounding box center [465, 214] width 262 height 25
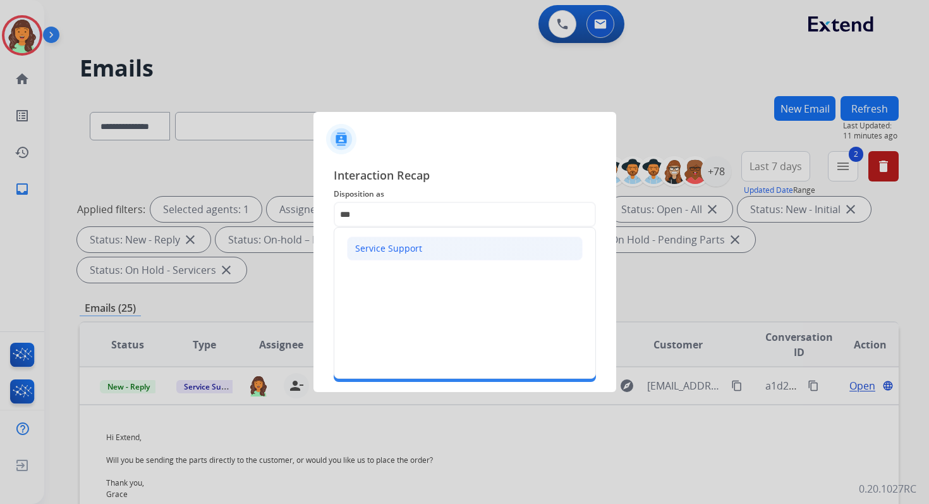
click at [417, 248] on div "Service Support" at bounding box center [388, 248] width 67 height 13
type input "**********"
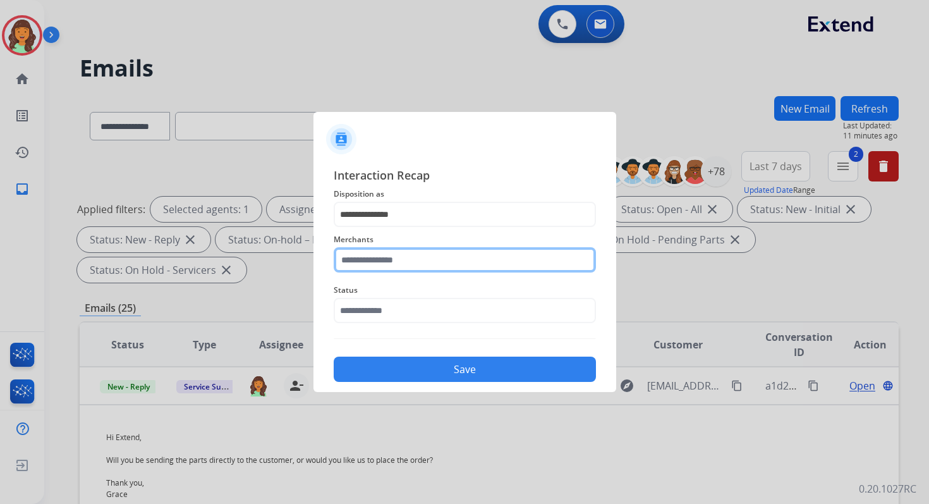
click at [417, 255] on input "text" at bounding box center [465, 259] width 262 height 25
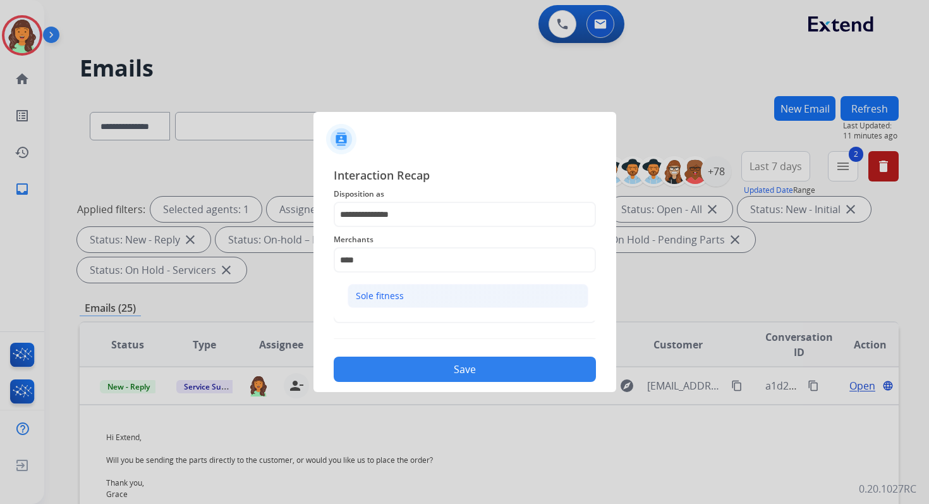
click at [427, 298] on li "Sole fitness" at bounding box center [468, 296] width 241 height 24
type input "**********"
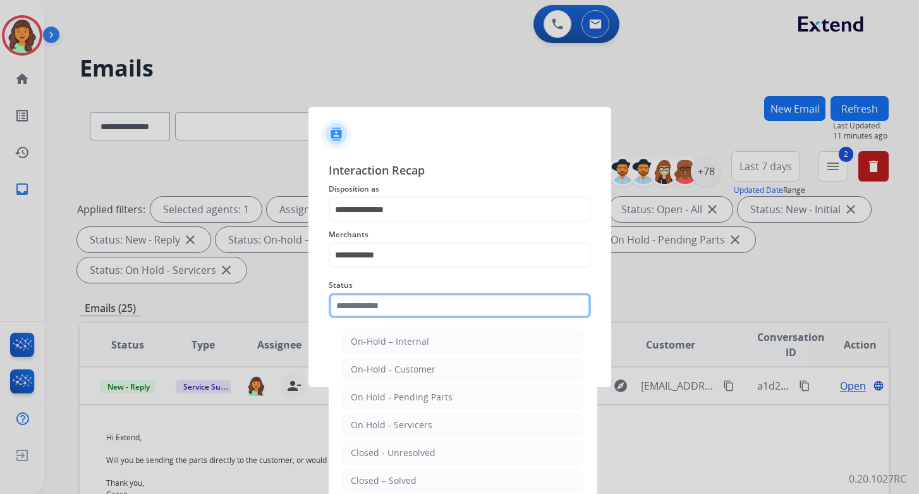
click at [427, 308] on input "text" at bounding box center [460, 305] width 262 height 25
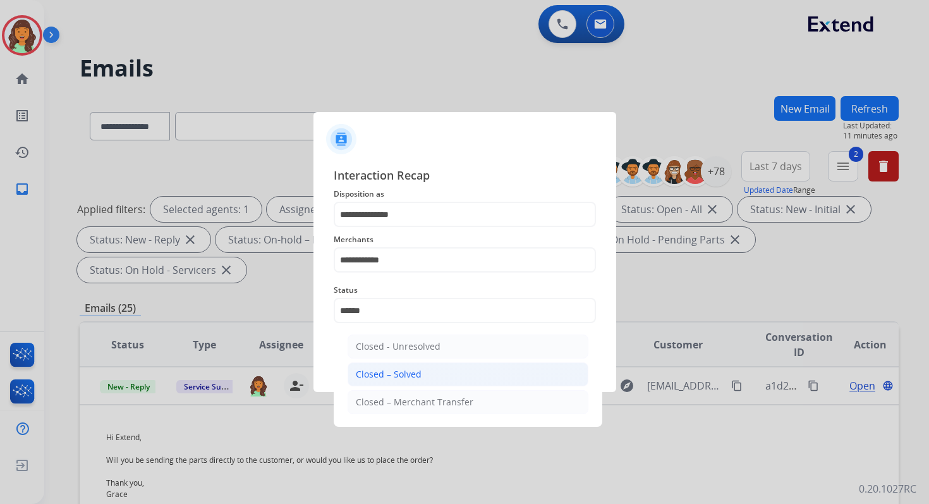
click at [432, 373] on li "Closed – Solved" at bounding box center [468, 374] width 241 height 24
type input "**********"
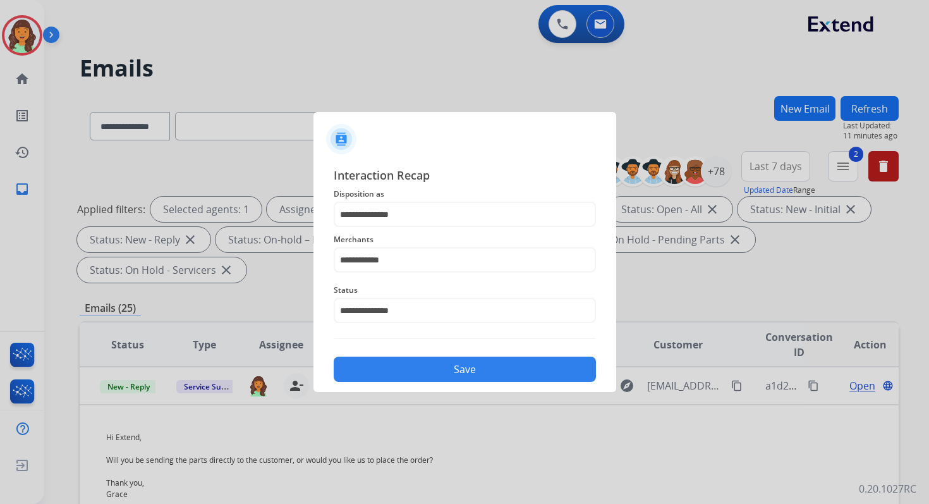
click at [432, 373] on button "Save" at bounding box center [465, 368] width 262 height 25
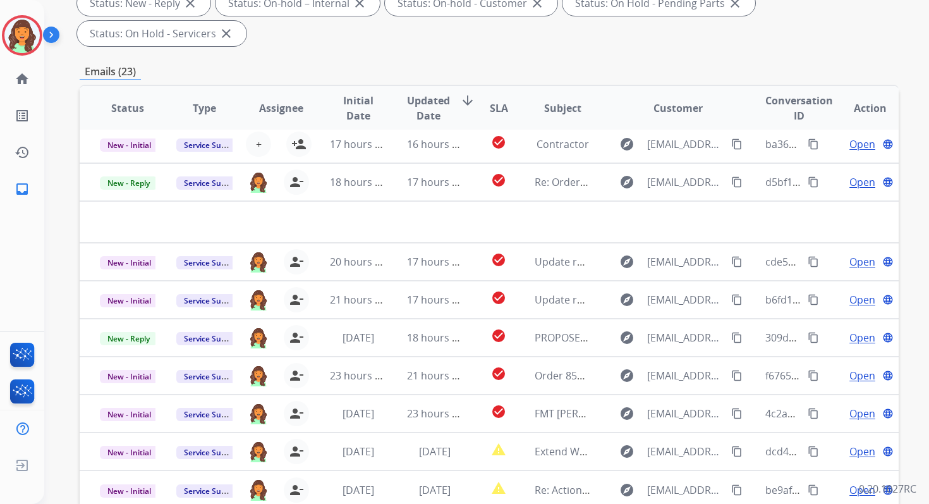
scroll to position [307, 0]
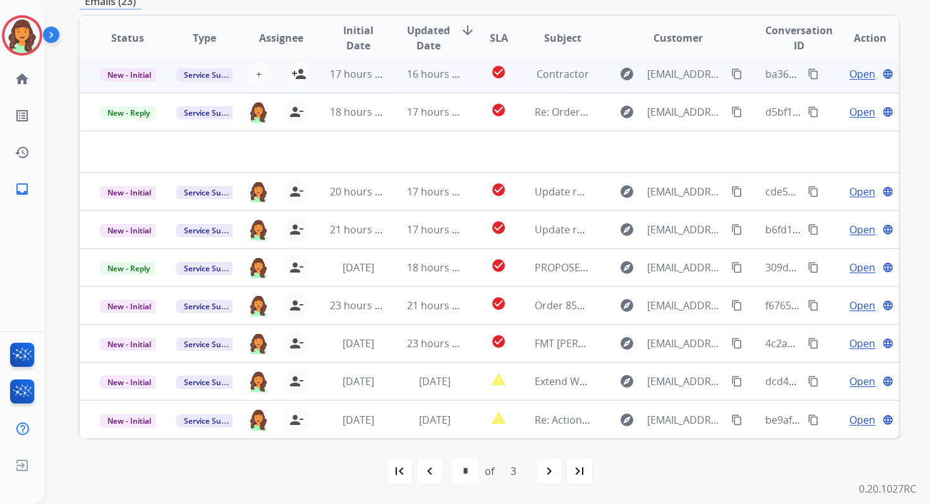
click at [856, 78] on span "Open" at bounding box center [862, 73] width 26 height 15
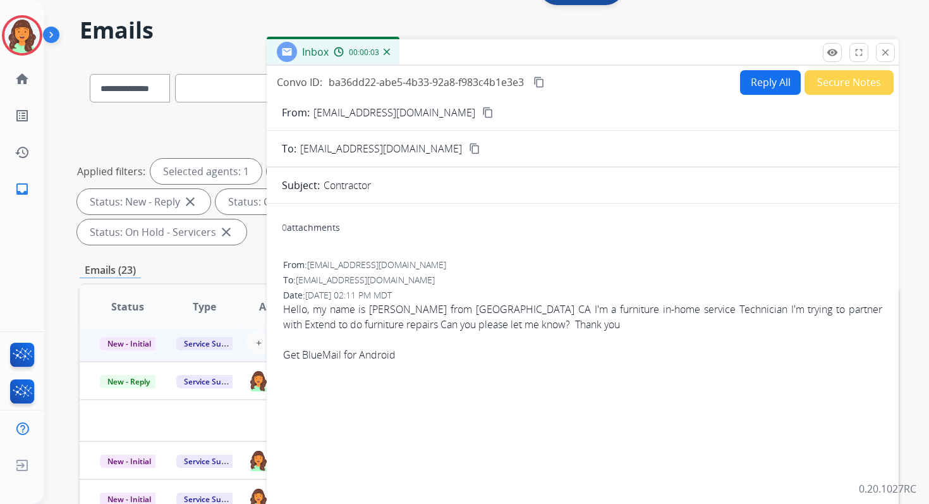
scroll to position [28, 0]
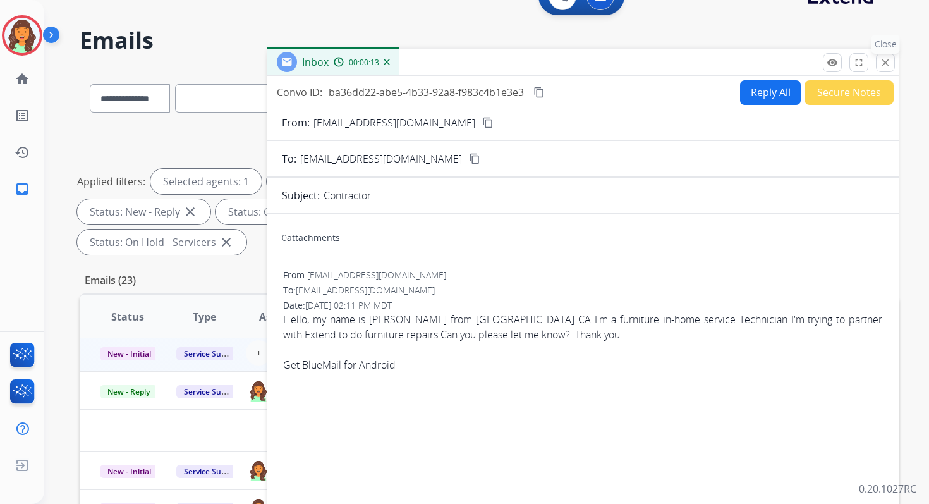
click at [884, 63] on mat-icon "close" at bounding box center [885, 62] width 11 height 11
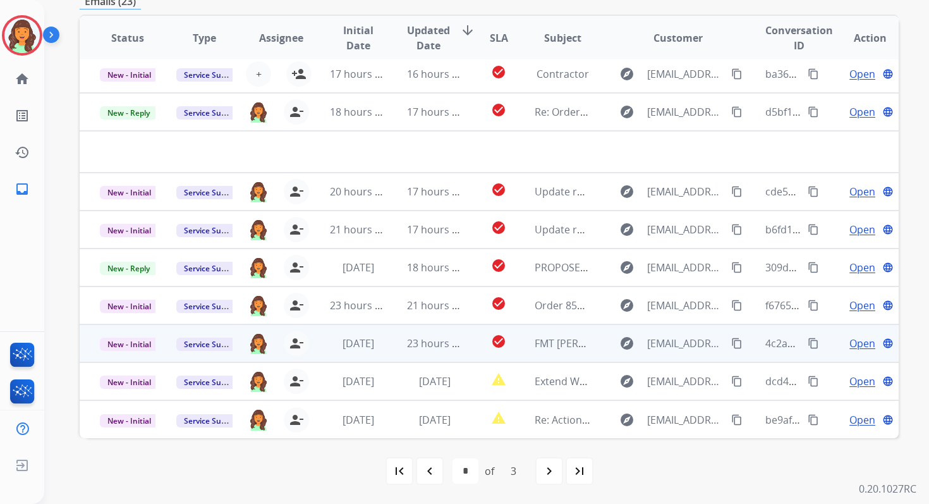
scroll to position [0, 0]
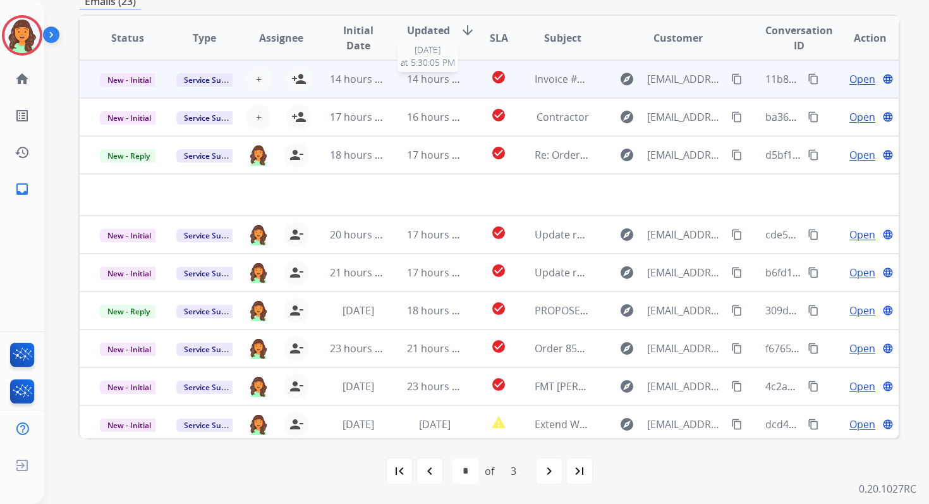
click at [427, 84] on span "14 hours ago" at bounding box center [438, 79] width 63 height 14
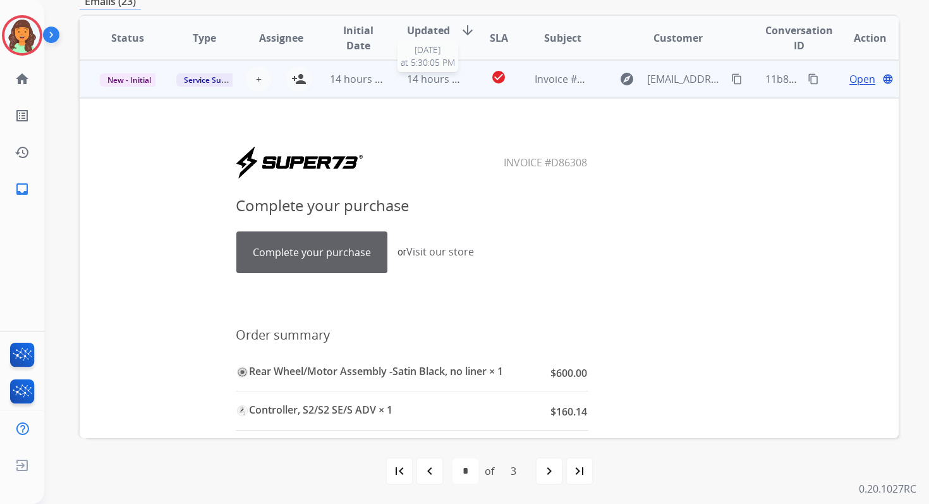
click at [427, 84] on span "14 hours ago" at bounding box center [438, 79] width 63 height 14
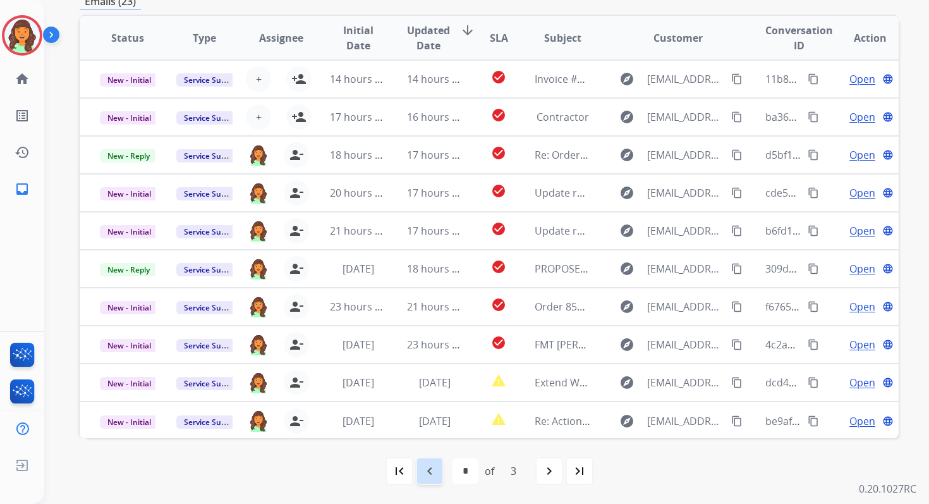
click at [434, 470] on mat-icon "navigate_before" at bounding box center [429, 470] width 15 height 15
select select "*"
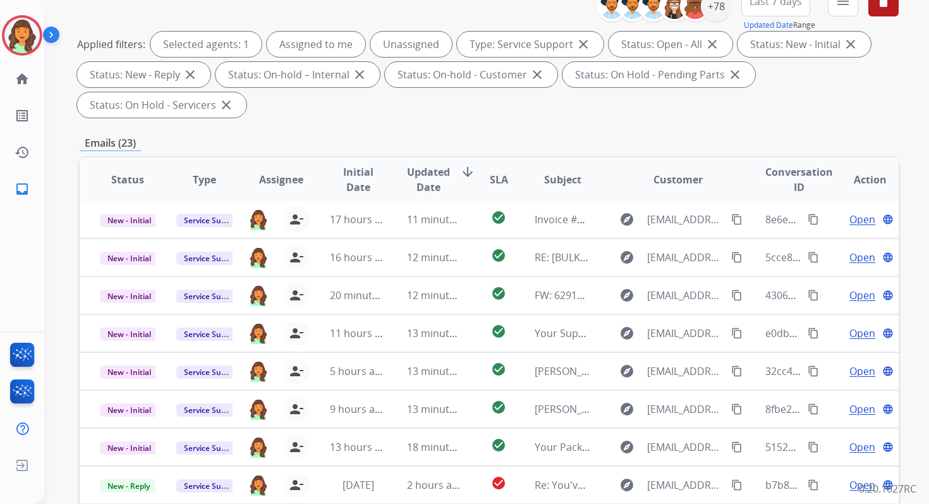
scroll to position [307, 0]
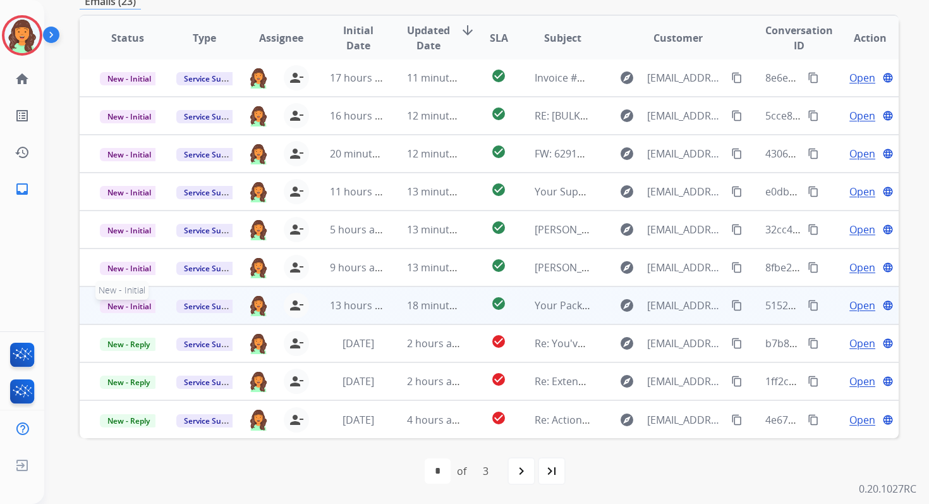
click at [133, 303] on span "New - Initial" at bounding box center [129, 306] width 59 height 13
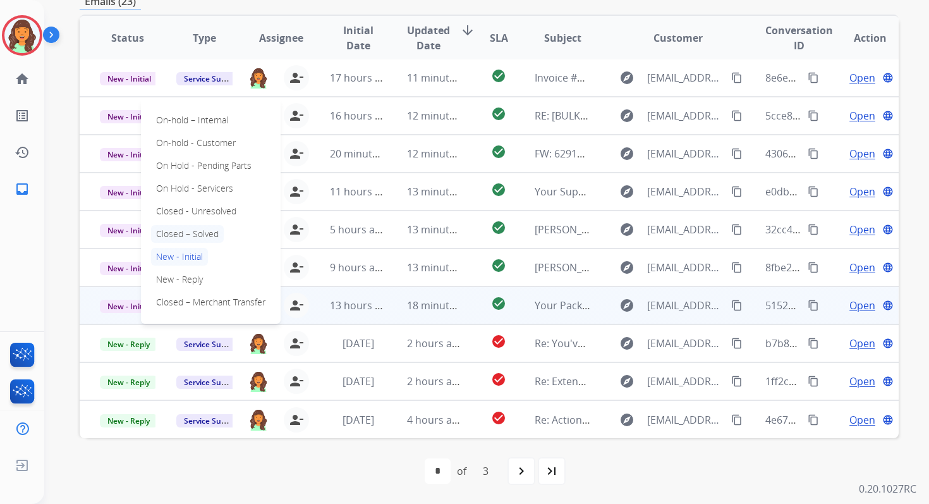
click at [195, 228] on p "Closed – Solved" at bounding box center [187, 234] width 73 height 18
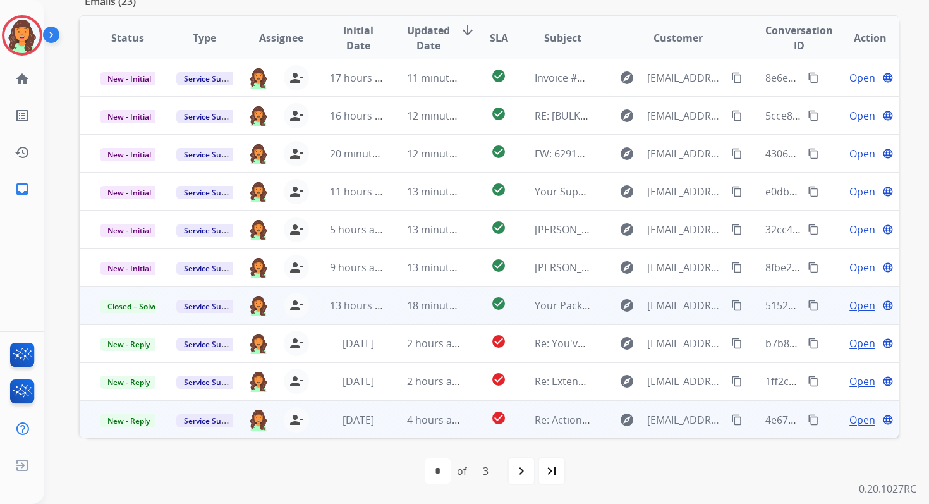
click at [446, 429] on td "4 hours ago" at bounding box center [425, 419] width 76 height 38
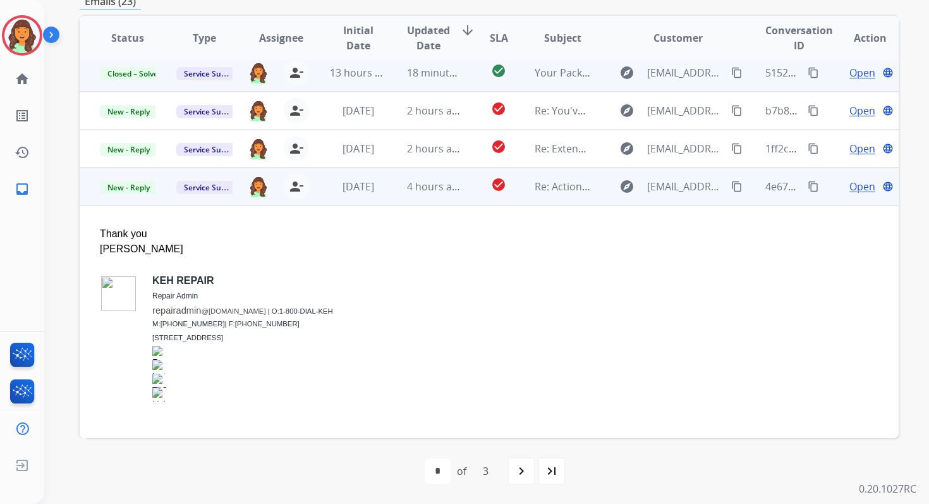
scroll to position [235, 0]
click at [145, 188] on span "New - Reply" at bounding box center [129, 187] width 58 height 13
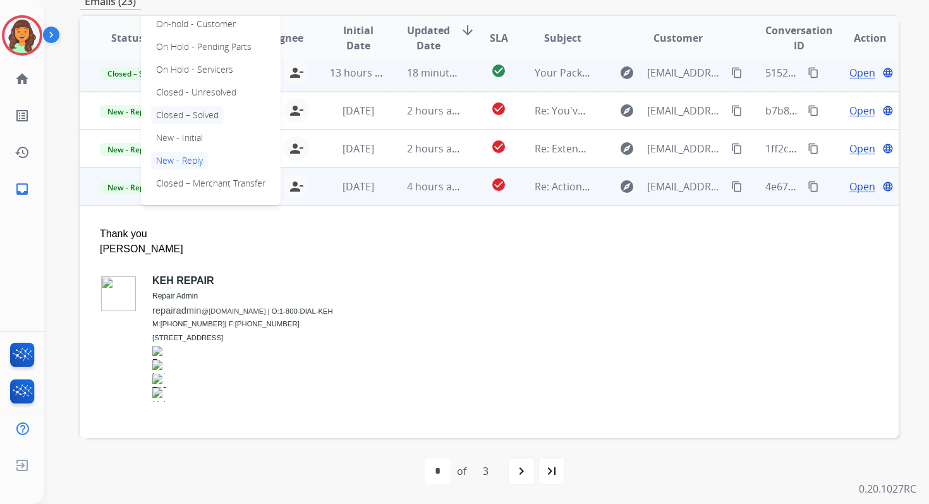
click at [184, 114] on p "Closed – Solved" at bounding box center [187, 115] width 73 height 18
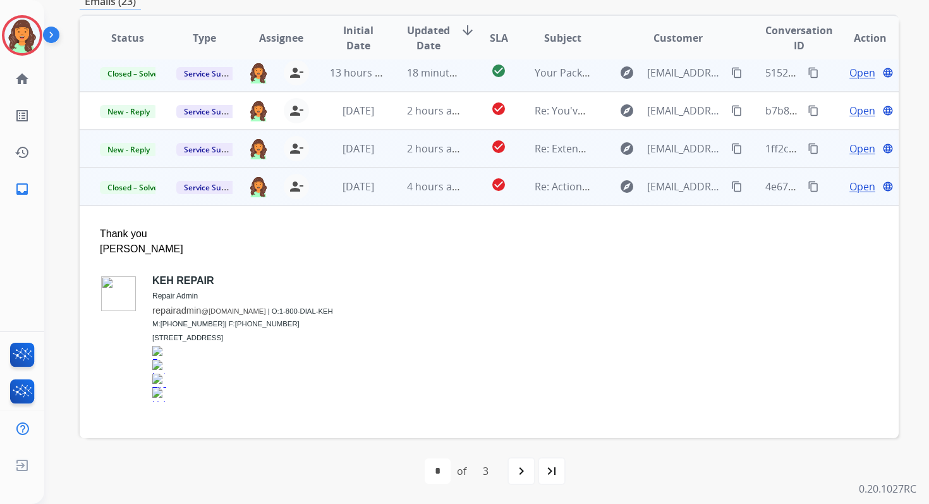
click at [391, 162] on td "2 hours ago" at bounding box center [425, 149] width 76 height 38
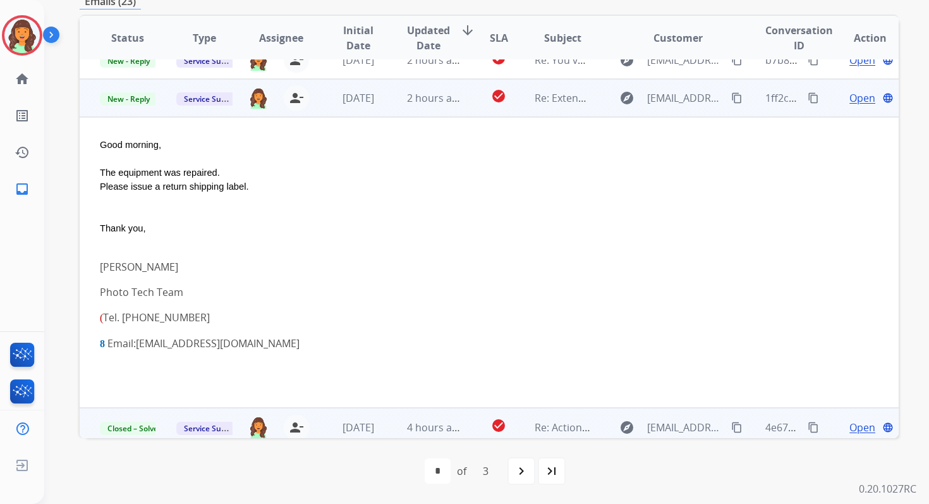
scroll to position [291, 0]
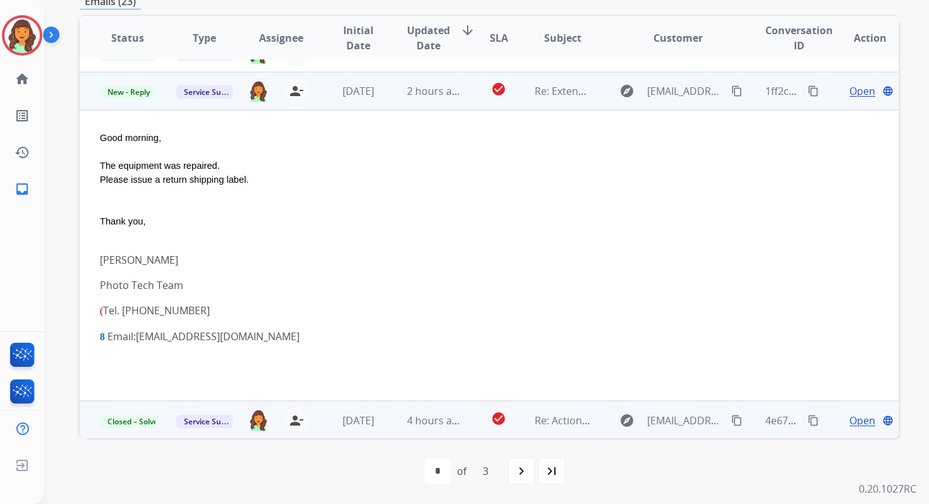
click at [849, 95] on span "Open" at bounding box center [862, 90] width 26 height 15
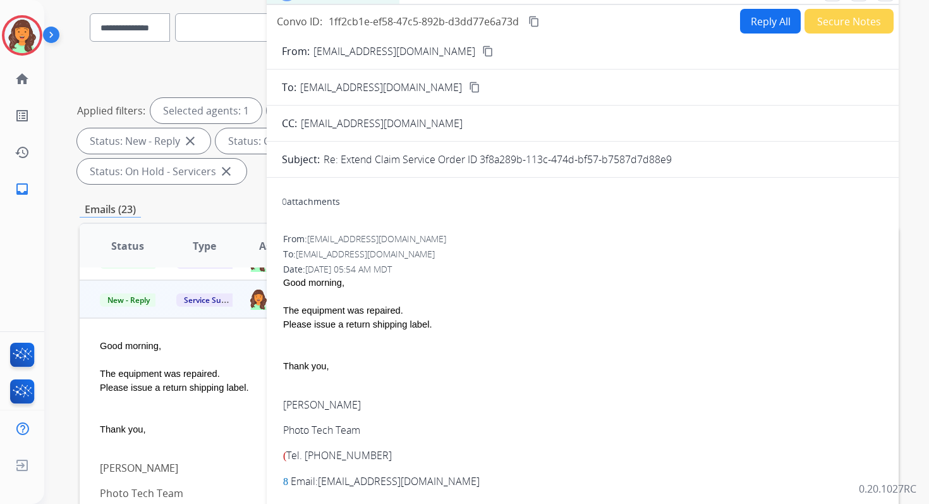
scroll to position [80, 0]
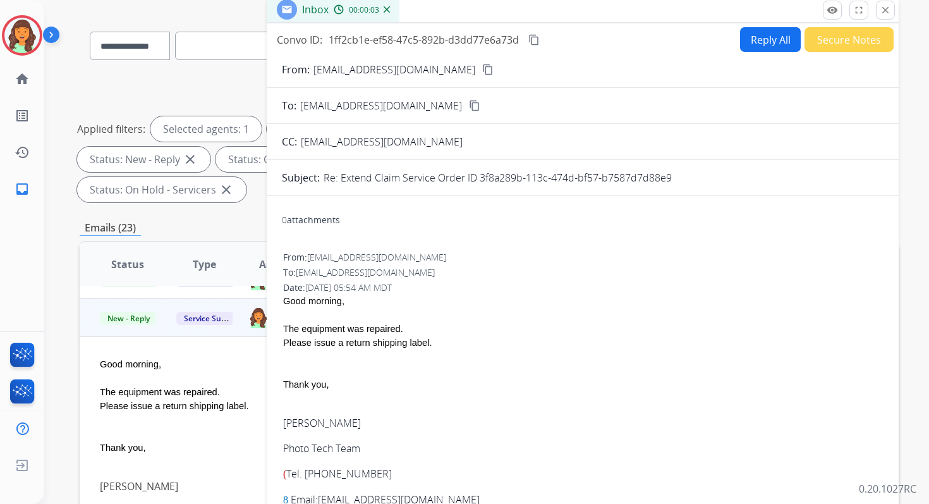
drag, startPoint x: 477, startPoint y: 176, endPoint x: 717, endPoint y: 179, distance: 239.6
click at [717, 179] on div "Re: Extend Claim Service Order ID 3f8a289b-113c-474d-bf57-b7587d7d88e9" at bounding box center [604, 177] width 560 height 15
copy p "3f8a289b-113c-474d-bf57-b7587d7d88e9"
click at [770, 40] on button "Reply All" at bounding box center [770, 39] width 61 height 25
select select "**********"
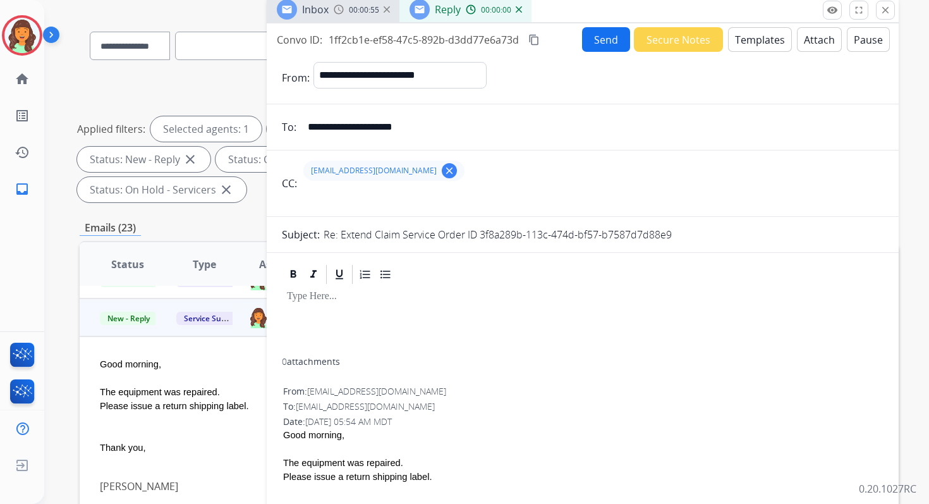
click at [770, 40] on button "Templates" at bounding box center [760, 39] width 64 height 25
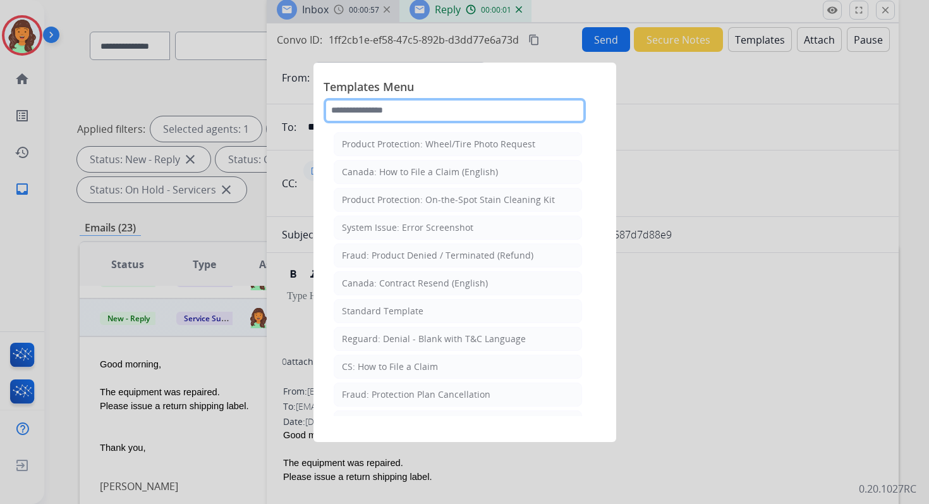
click at [438, 106] on input "text" at bounding box center [455, 110] width 262 height 25
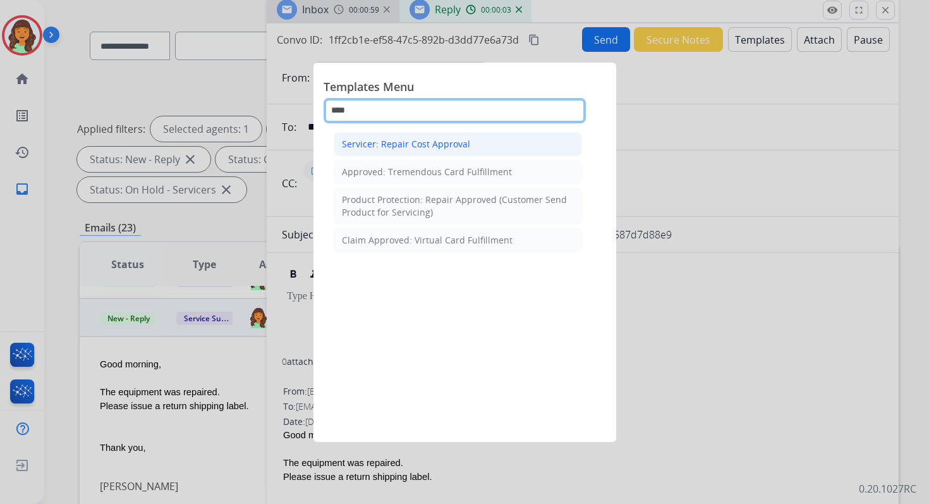
type input "****"
click at [415, 154] on li "Servicer: Repair Cost Approval" at bounding box center [458, 144] width 248 height 24
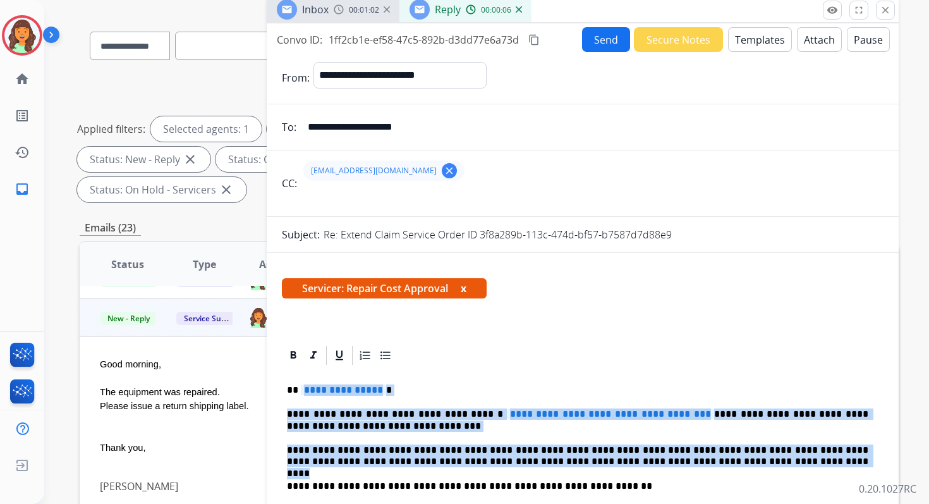
drag, startPoint x: 304, startPoint y: 390, endPoint x: 697, endPoint y: 461, distance: 399.6
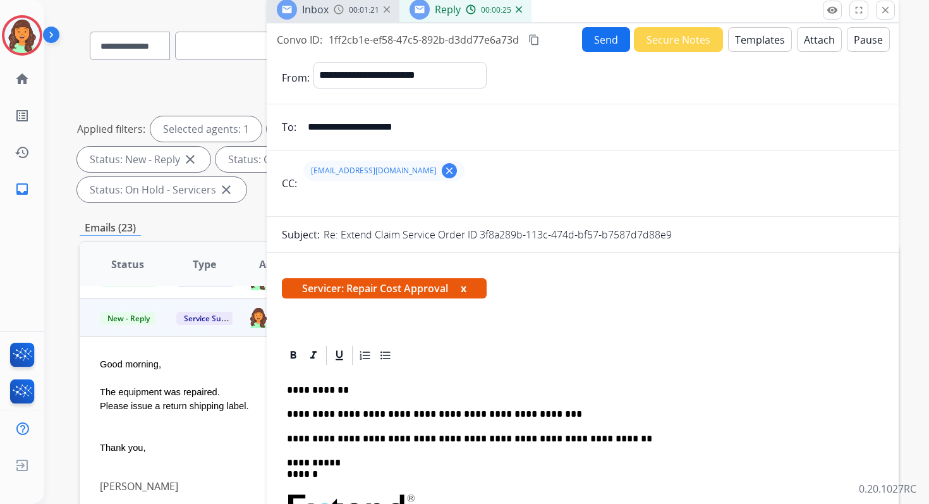
scroll to position [0, 0]
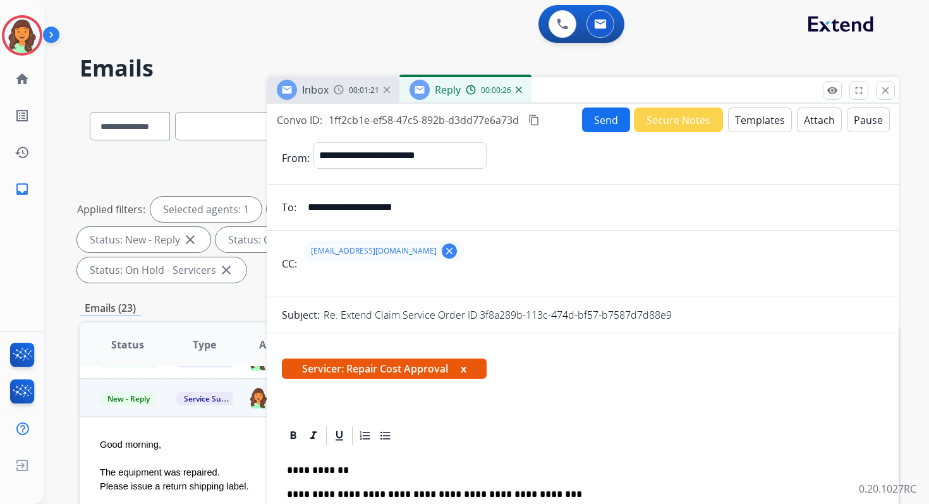
click at [816, 111] on button "Attach" at bounding box center [819, 119] width 45 height 25
click at [807, 122] on button "Attach" at bounding box center [819, 119] width 45 height 25
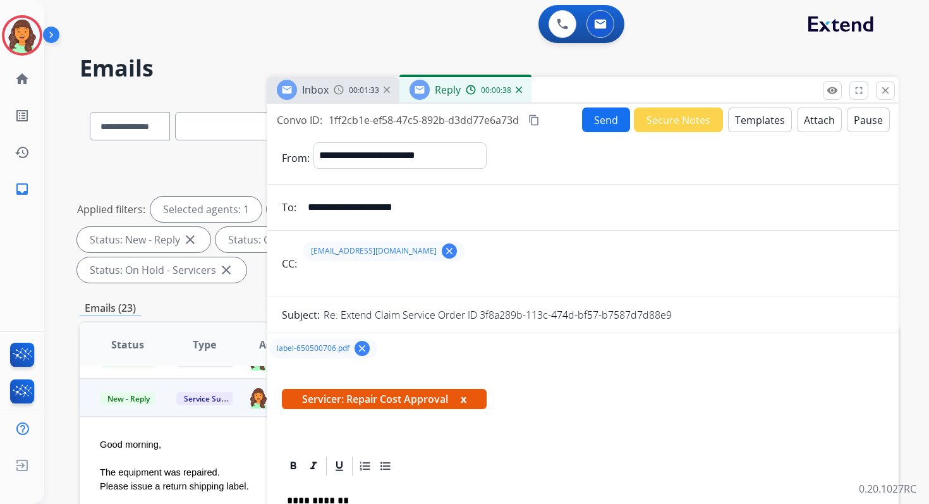
click at [538, 120] on mat-icon "content_copy" at bounding box center [533, 119] width 11 height 11
click at [595, 120] on button "Send" at bounding box center [606, 119] width 48 height 25
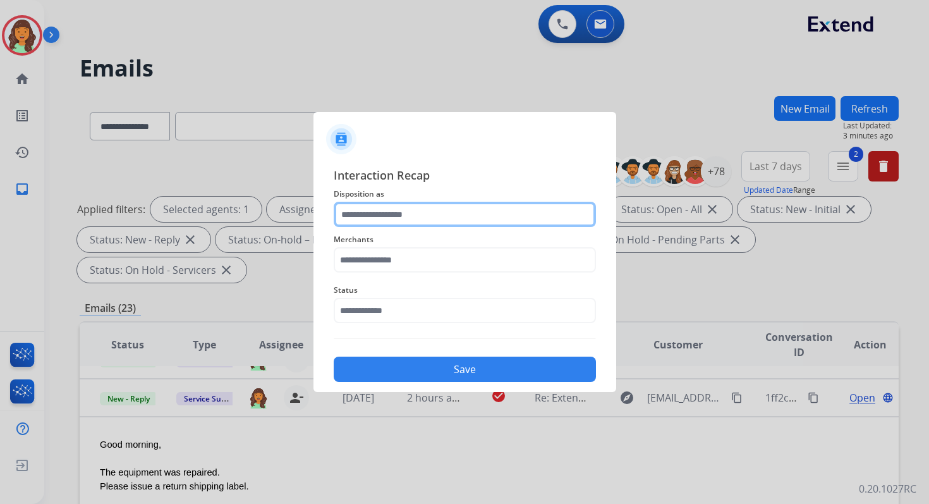
click at [425, 221] on input "text" at bounding box center [465, 214] width 262 height 25
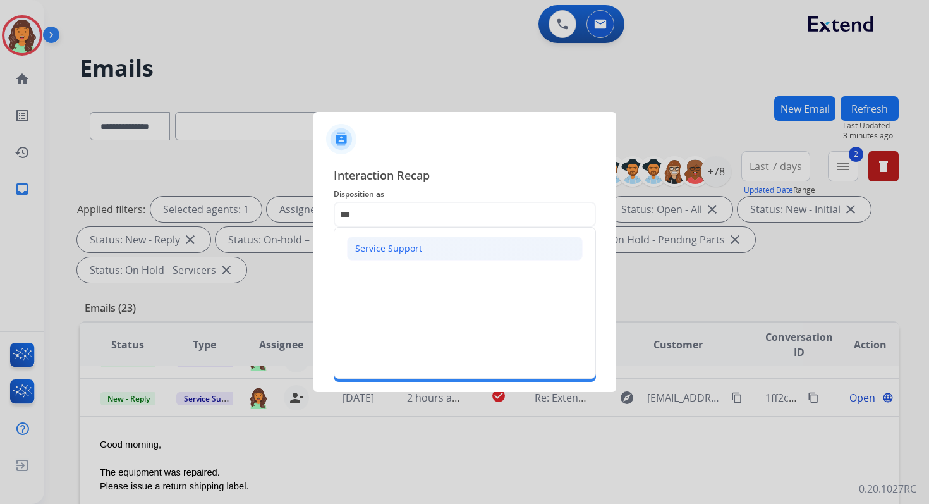
click at [435, 252] on li "Service Support" at bounding box center [465, 248] width 236 height 24
type input "**********"
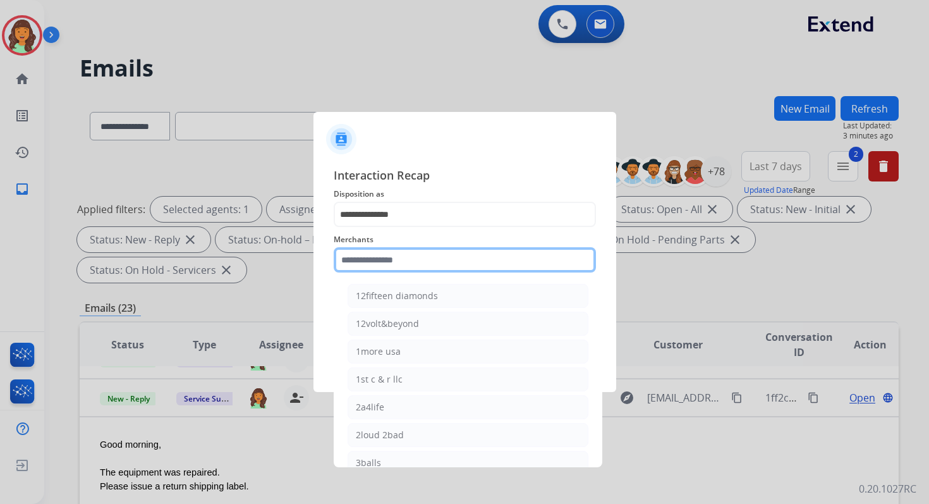
click at [435, 257] on input "text" at bounding box center [465, 259] width 262 height 25
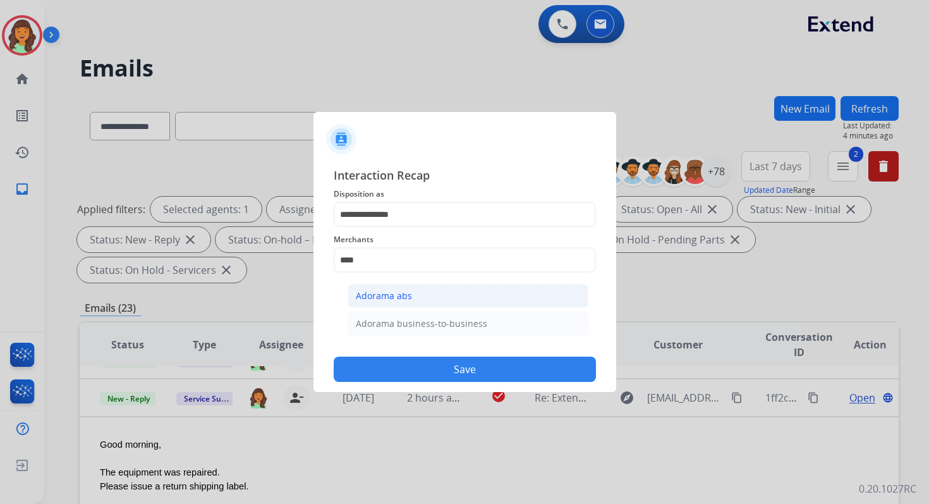
click at [442, 293] on li "Adorama abs" at bounding box center [468, 296] width 241 height 24
type input "**********"
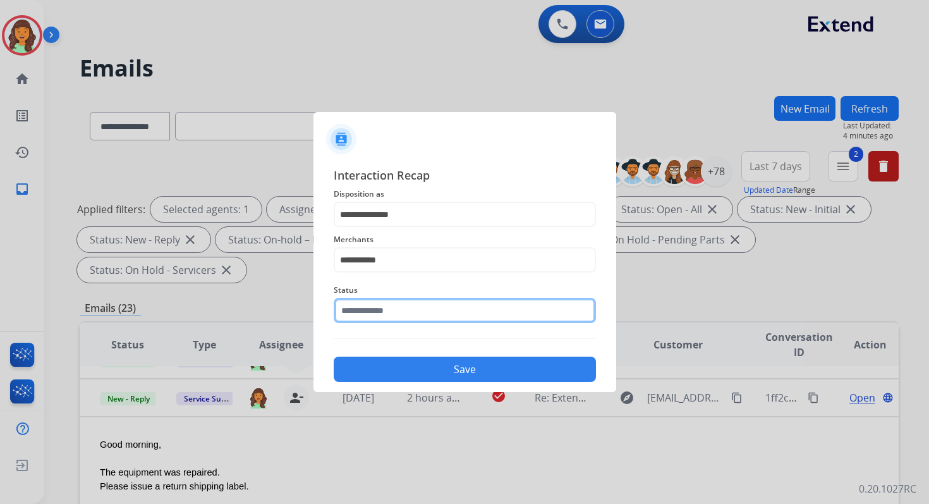
click at [442, 307] on input "text" at bounding box center [465, 310] width 262 height 25
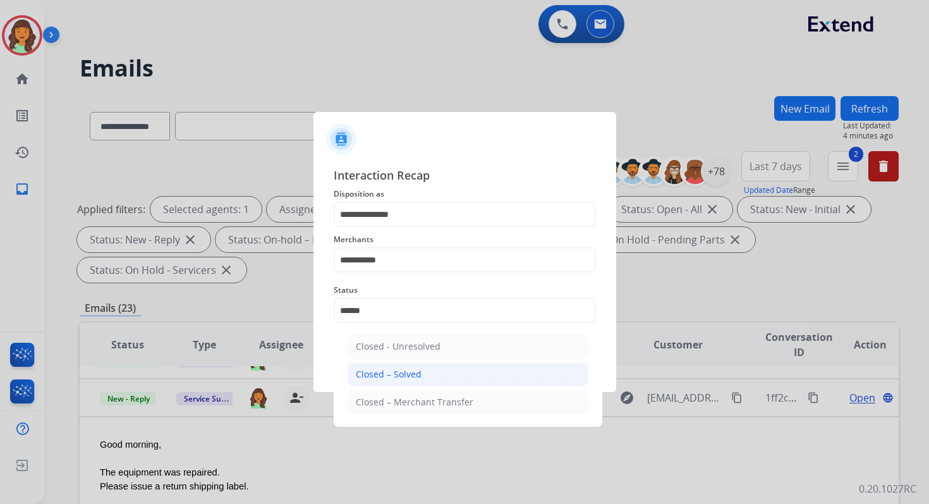
click at [456, 372] on li "Closed – Solved" at bounding box center [468, 374] width 241 height 24
type input "**********"
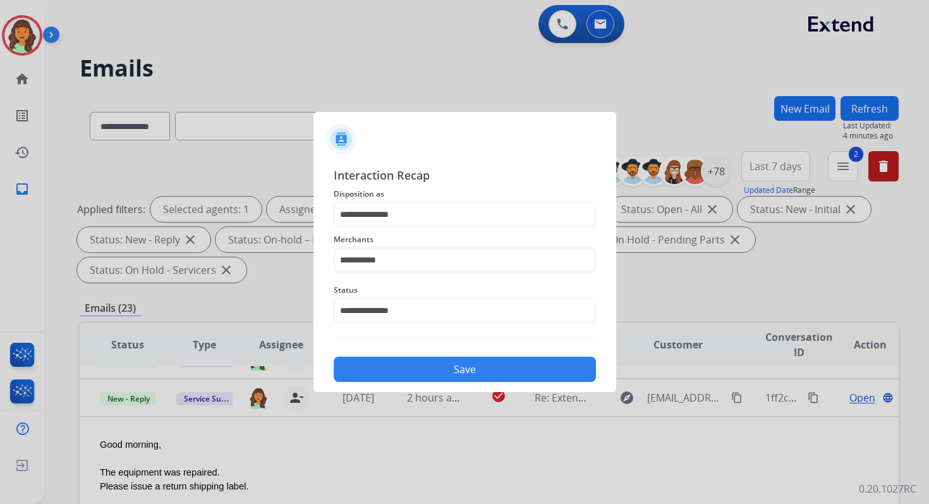
click at [456, 372] on button "Save" at bounding box center [465, 368] width 262 height 25
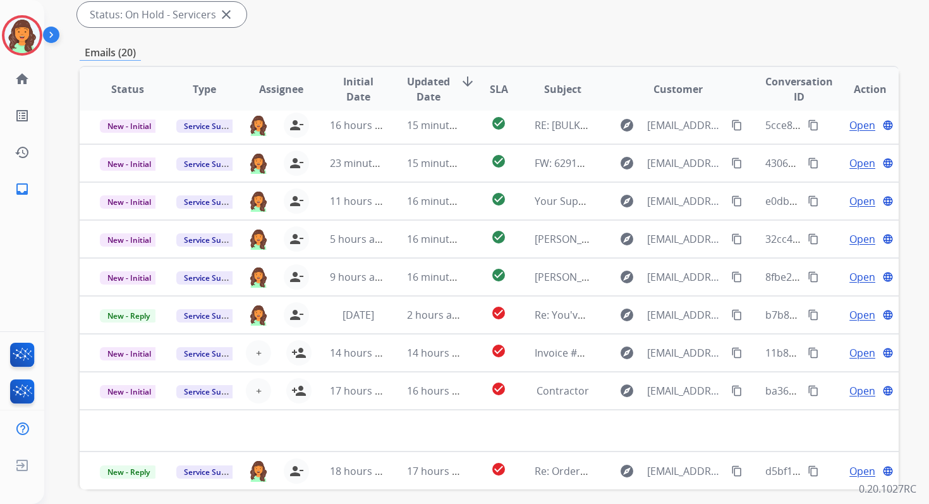
scroll to position [307, 0]
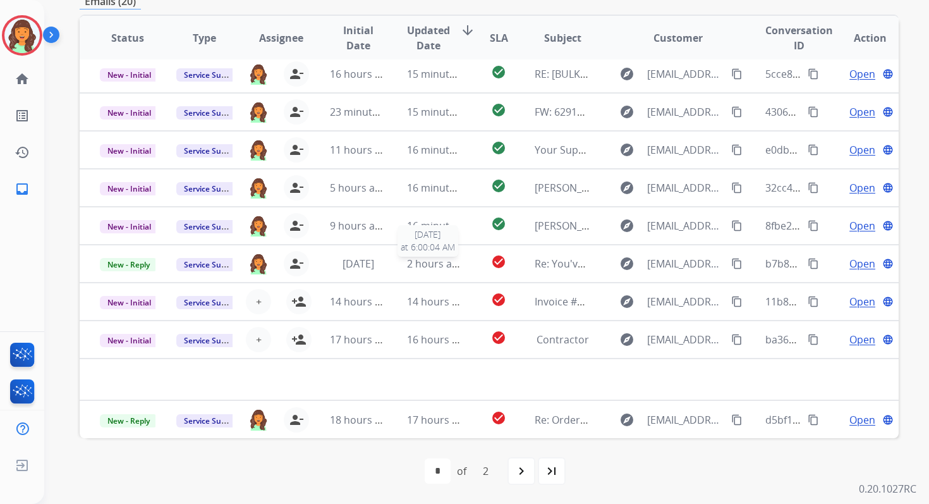
click at [446, 257] on span "2 hours ago" at bounding box center [435, 264] width 57 height 14
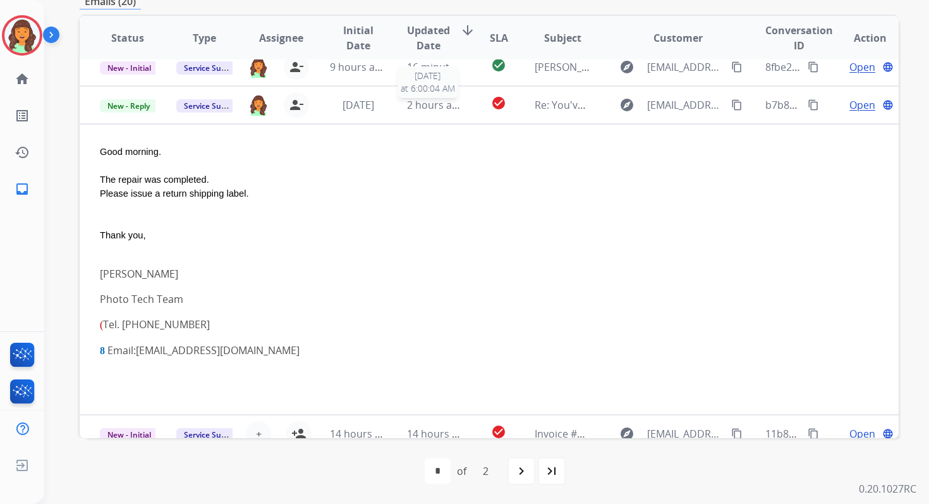
scroll to position [228, 0]
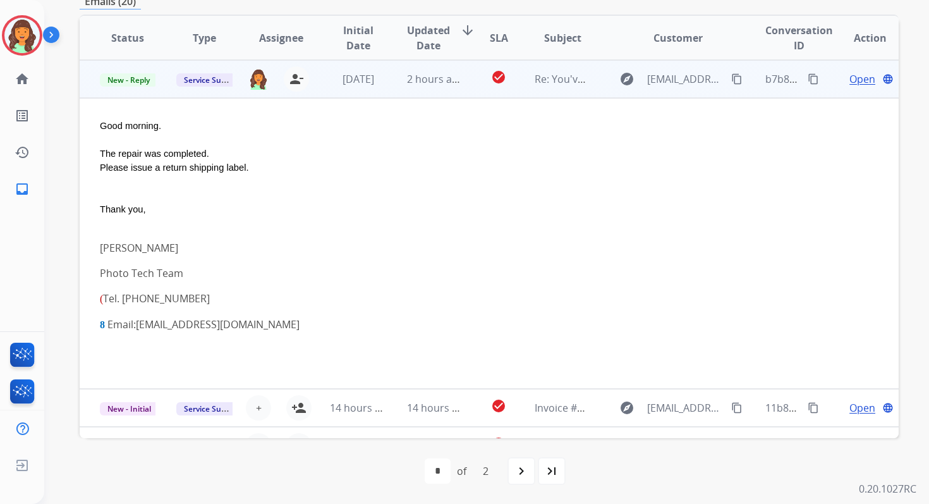
click at [856, 75] on span "Open" at bounding box center [862, 78] width 26 height 15
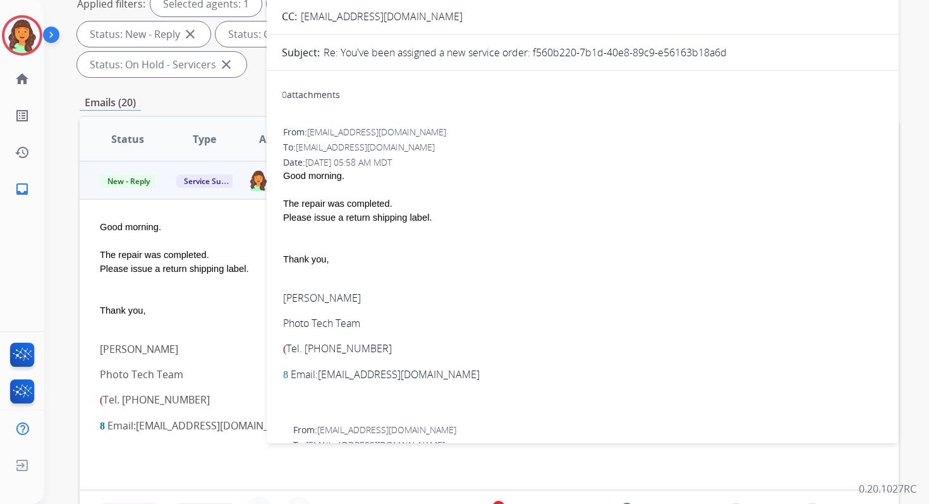
scroll to position [73, 0]
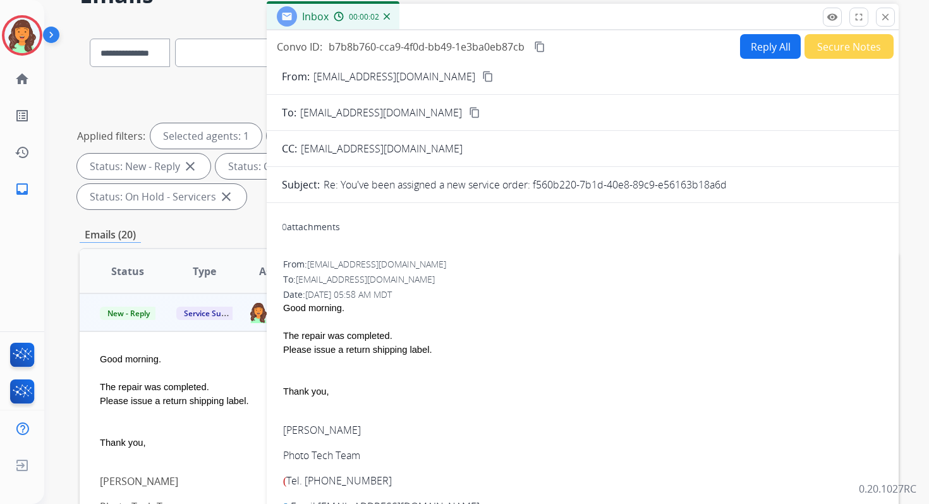
drag, startPoint x: 534, startPoint y: 183, endPoint x: 775, endPoint y: 185, distance: 240.8
click at [775, 185] on div "Re: You've been assigned a new service order: f560b220-7b1d-40e8-89c9-e56163b18…" at bounding box center [604, 184] width 560 height 15
copy p "f560b220-7b1d-40e8-89c9-e56163b18a6d"
click at [745, 51] on button "Reply All" at bounding box center [770, 46] width 61 height 25
select select "**********"
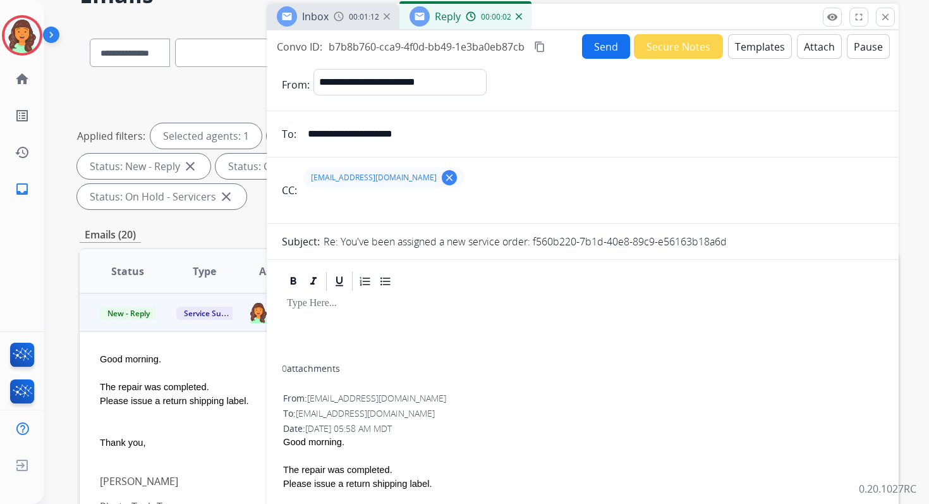
click at [746, 52] on button "Templates" at bounding box center [760, 46] width 64 height 25
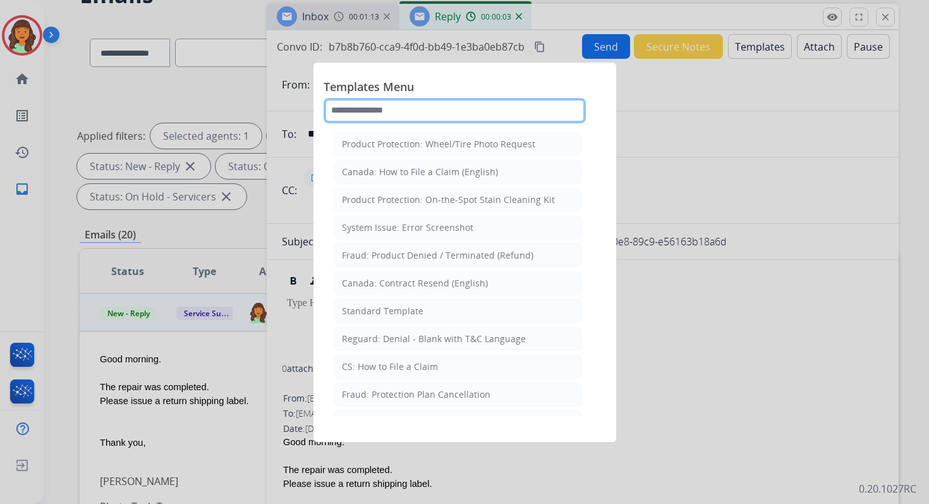
click at [425, 106] on input "text" at bounding box center [455, 110] width 262 height 25
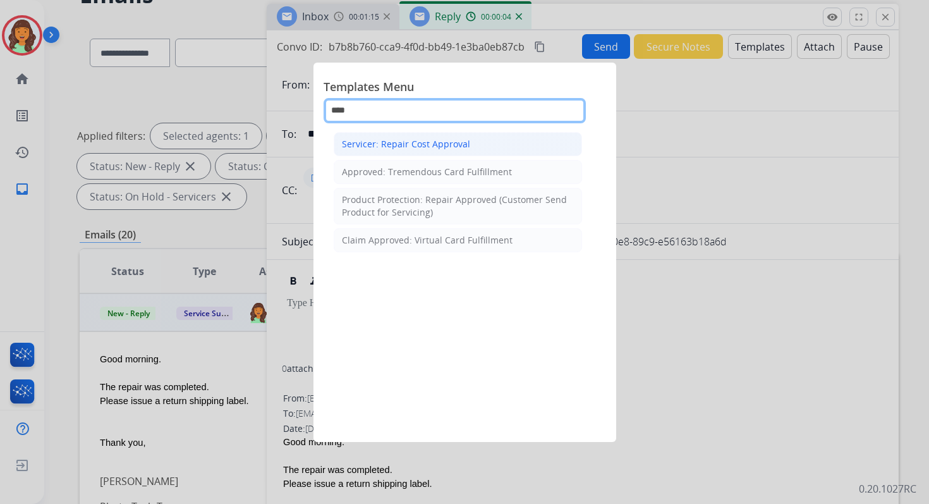
type input "****"
click at [401, 149] on div "Servicer: Repair Cost Approval" at bounding box center [406, 144] width 128 height 13
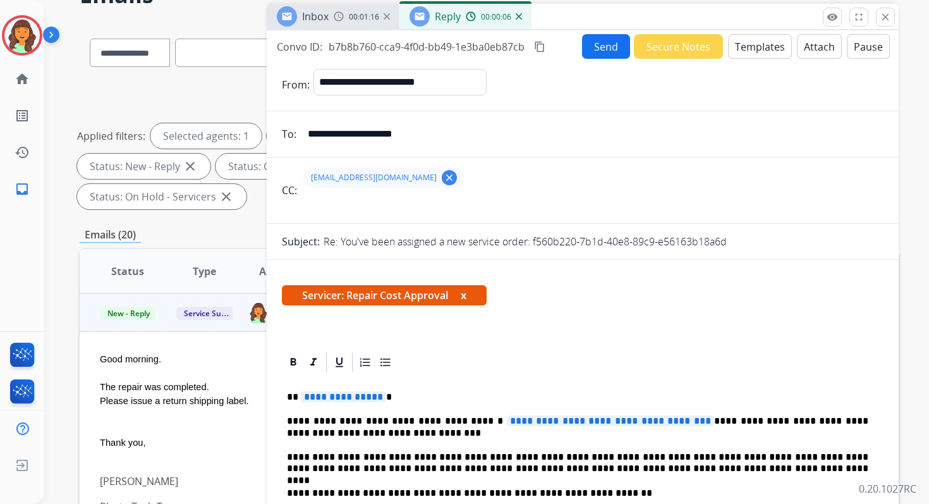
click at [810, 54] on button "Attach" at bounding box center [819, 46] width 45 height 25
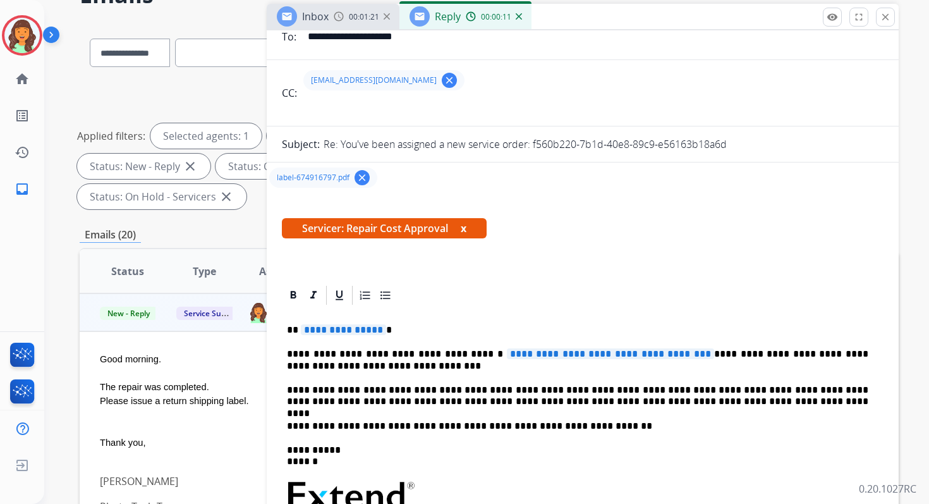
scroll to position [188, 0]
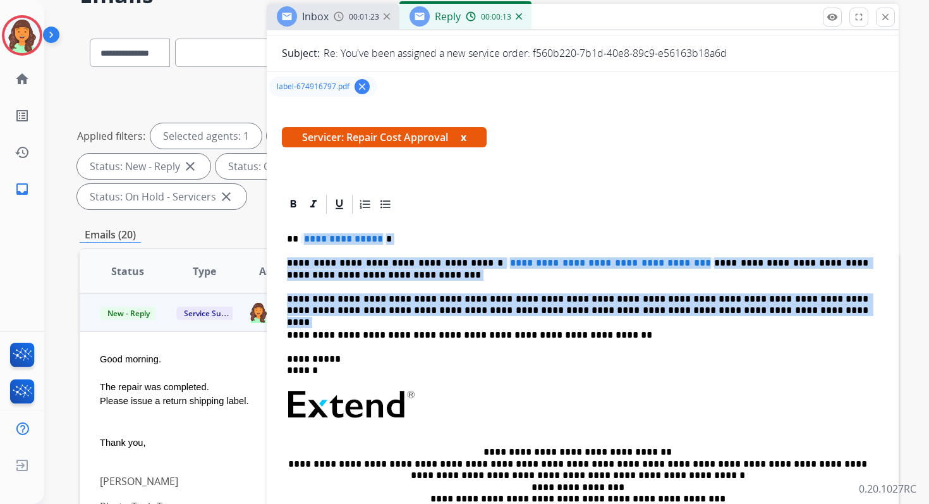
drag, startPoint x: 298, startPoint y: 238, endPoint x: 689, endPoint y: 322, distance: 399.5
click at [689, 322] on div "**********" at bounding box center [583, 406] width 602 height 380
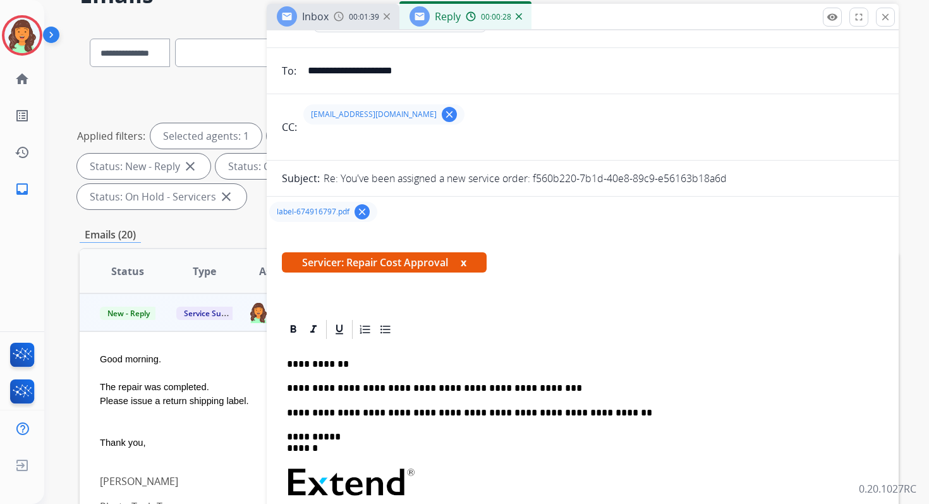
scroll to position [0, 0]
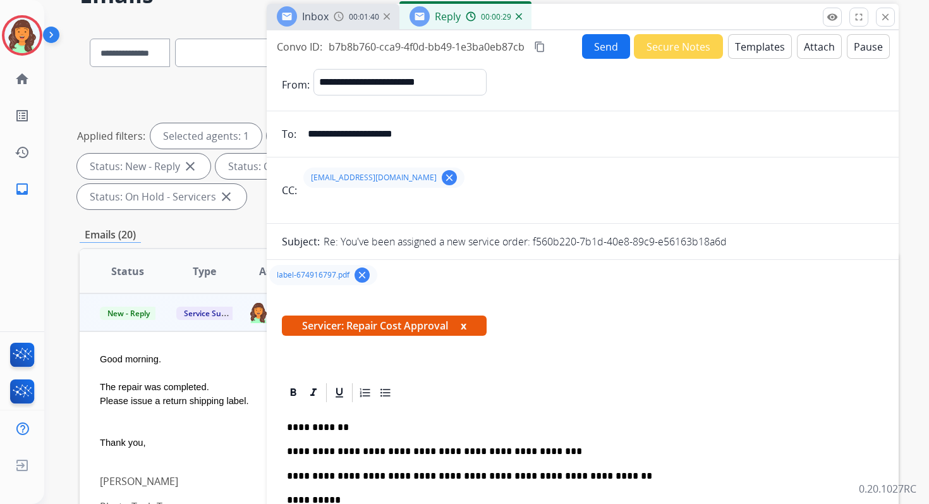
click at [540, 50] on mat-icon "content_copy" at bounding box center [539, 46] width 11 height 11
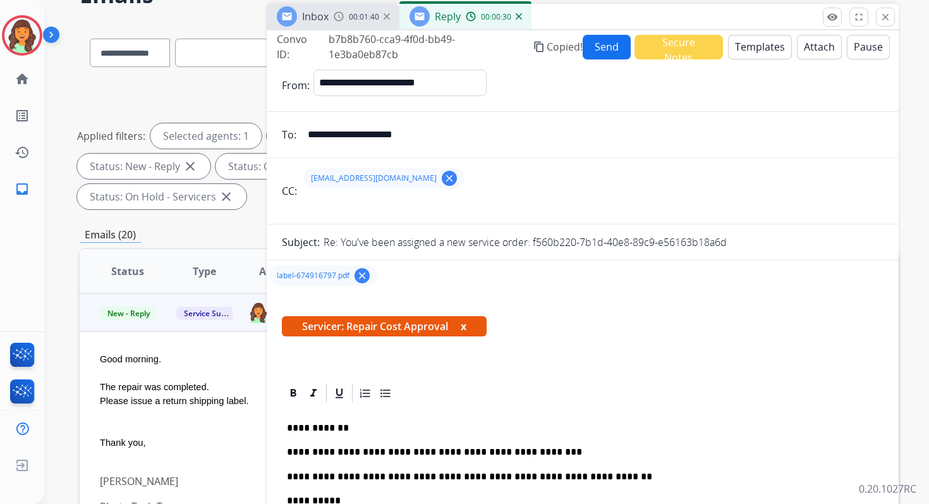
click at [583, 50] on button "Send" at bounding box center [607, 47] width 48 height 25
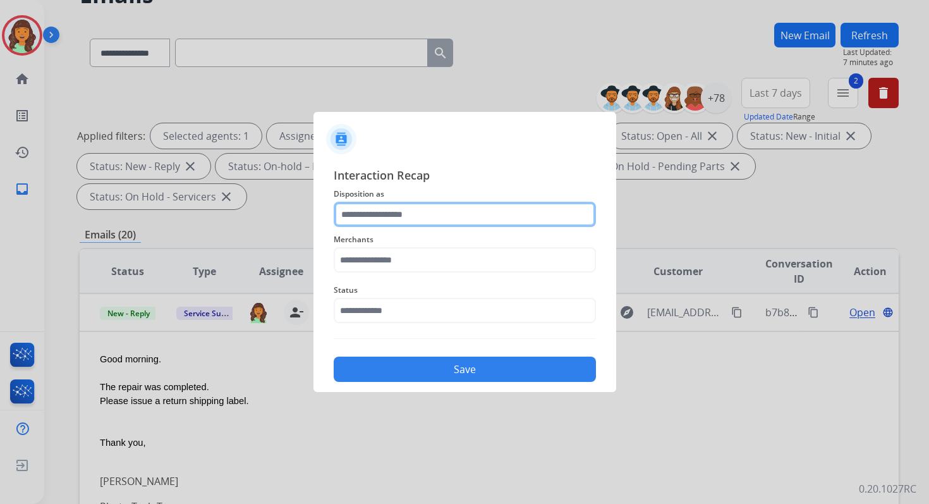
click at [428, 215] on input "text" at bounding box center [465, 214] width 262 height 25
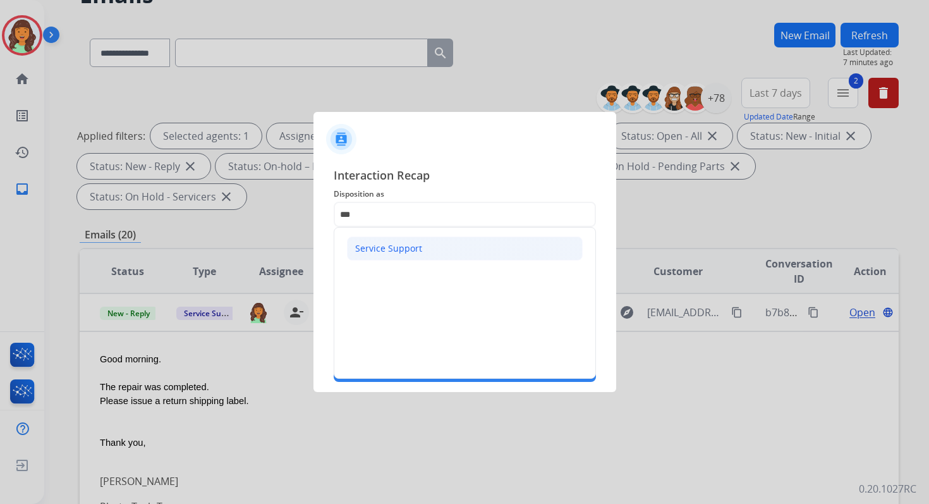
click at [391, 259] on li "Service Support" at bounding box center [465, 248] width 236 height 24
type input "**********"
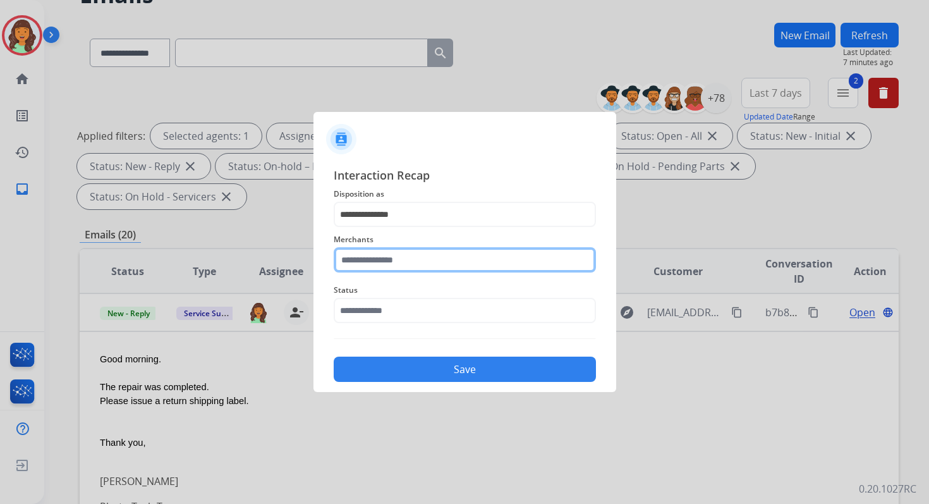
click at [389, 262] on input "text" at bounding box center [465, 259] width 262 height 25
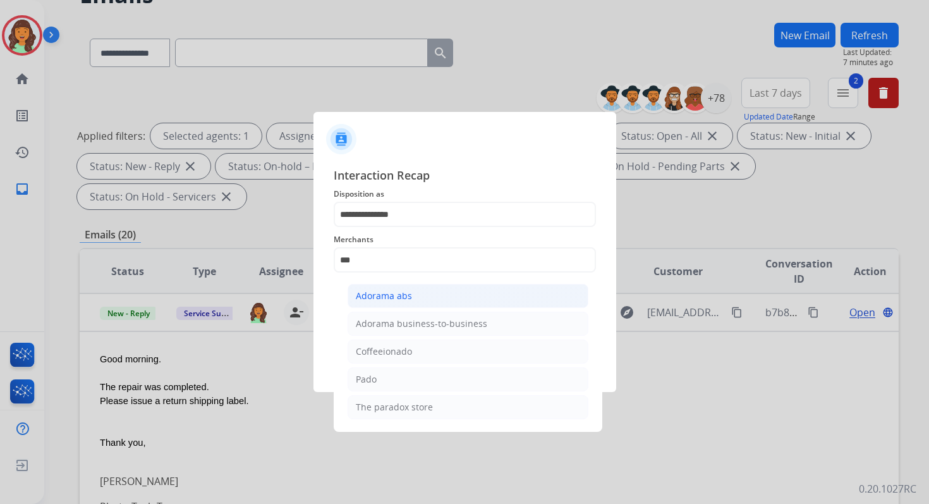
click at [399, 294] on div "Adorama abs" at bounding box center [384, 295] width 56 height 13
type input "**********"
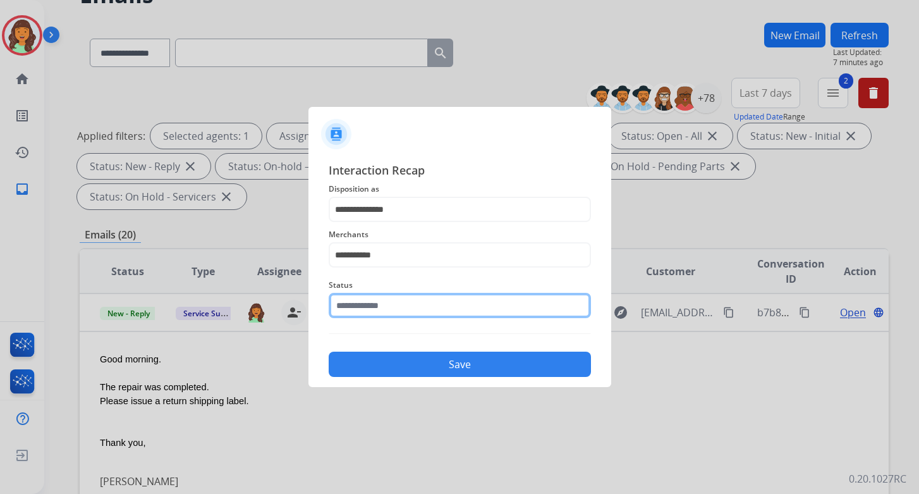
click at [403, 312] on input "text" at bounding box center [460, 305] width 262 height 25
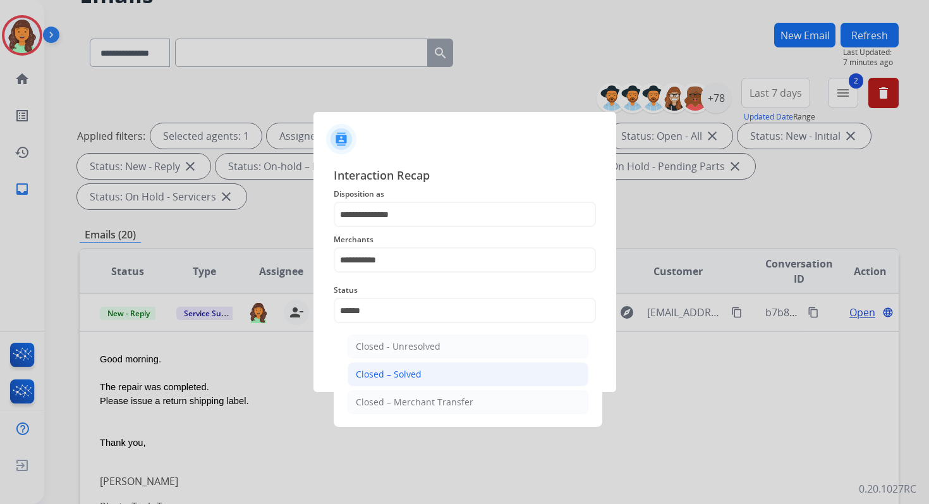
click at [419, 377] on li "Closed – Solved" at bounding box center [468, 374] width 241 height 24
type input "**********"
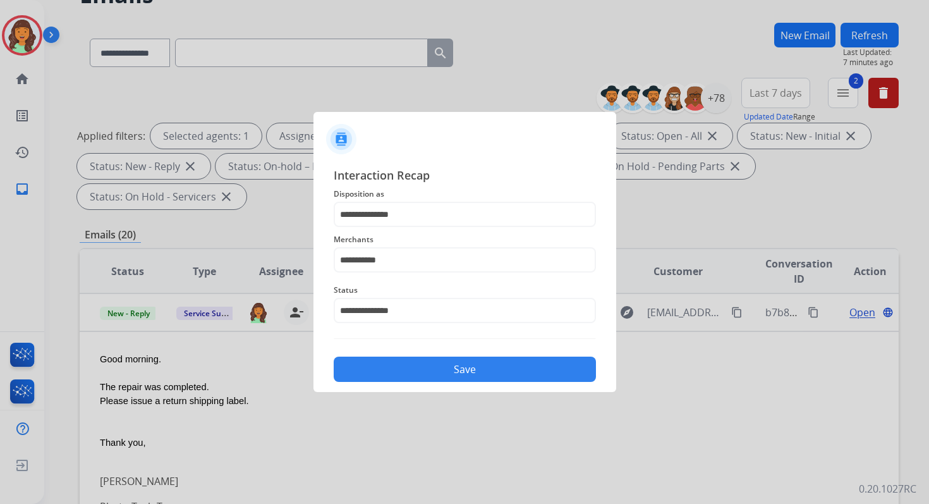
click at [461, 364] on button "Save" at bounding box center [465, 368] width 262 height 25
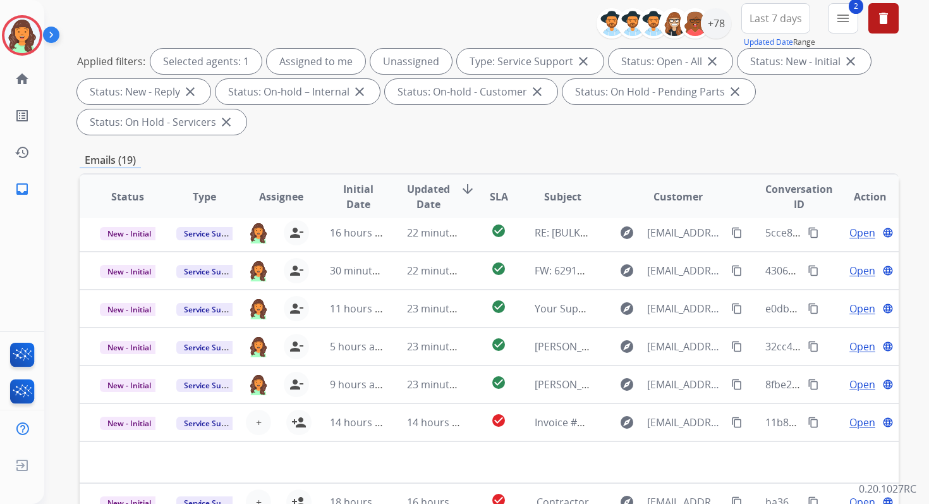
scroll to position [307, 0]
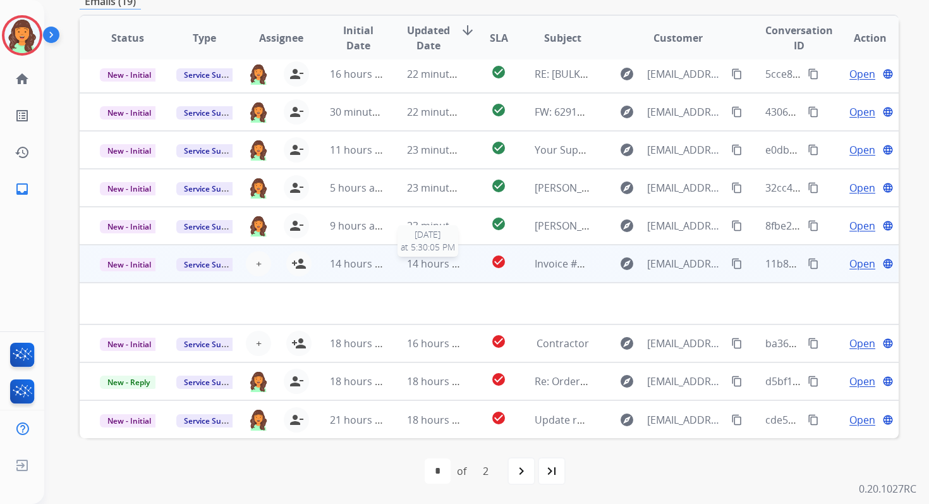
click at [430, 269] on span "14 hours ago" at bounding box center [438, 264] width 63 height 14
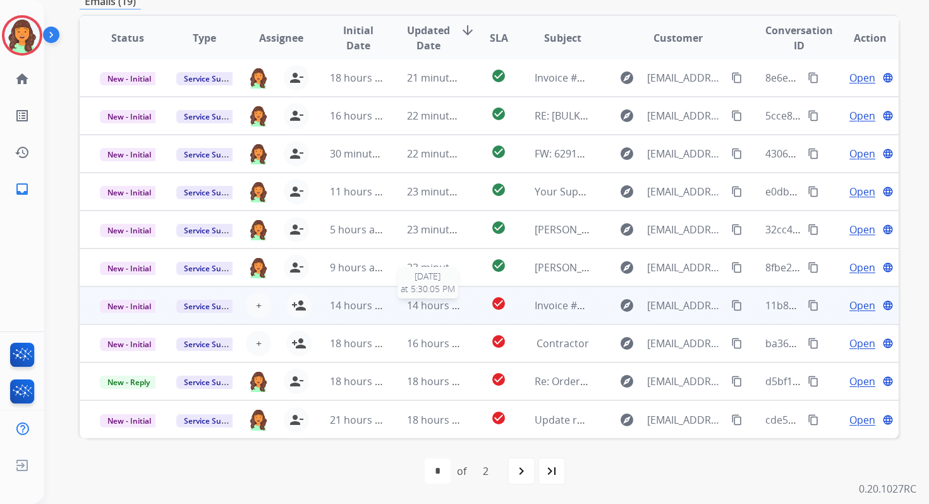
click at [436, 305] on span "14 hours ago" at bounding box center [438, 305] width 63 height 14
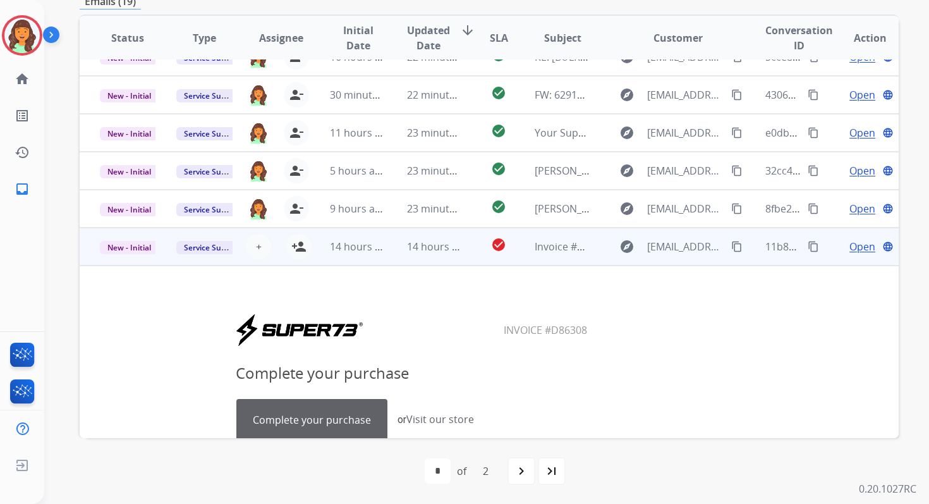
click at [436, 234] on td "14 hours ago" at bounding box center [425, 247] width 76 height 38
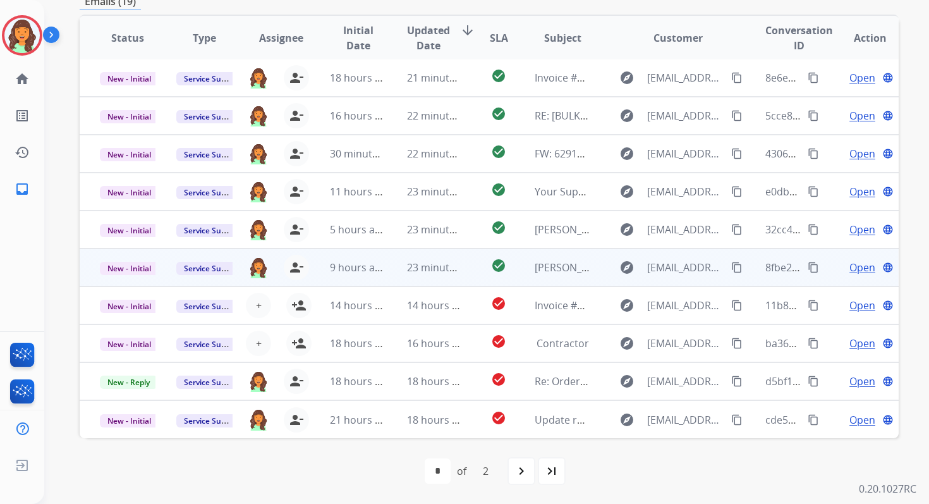
click at [430, 276] on td "23 minutes ago" at bounding box center [425, 267] width 76 height 38
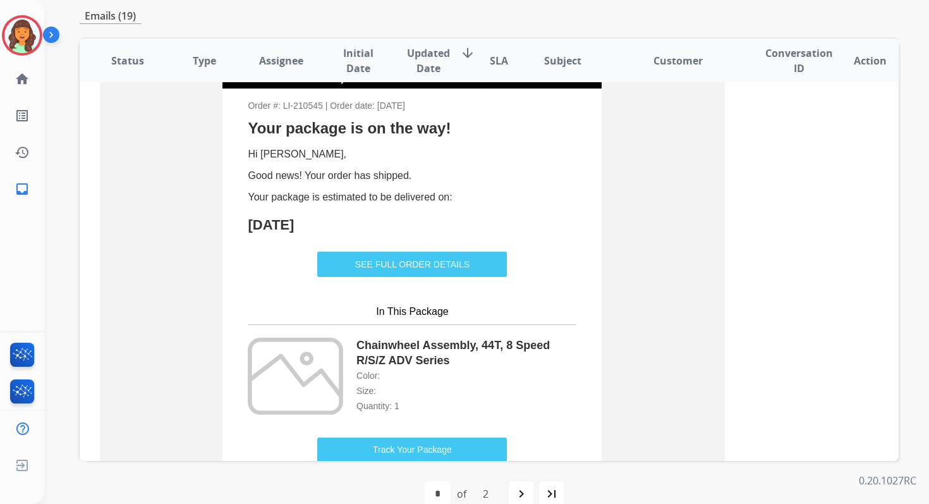
scroll to position [372, 0]
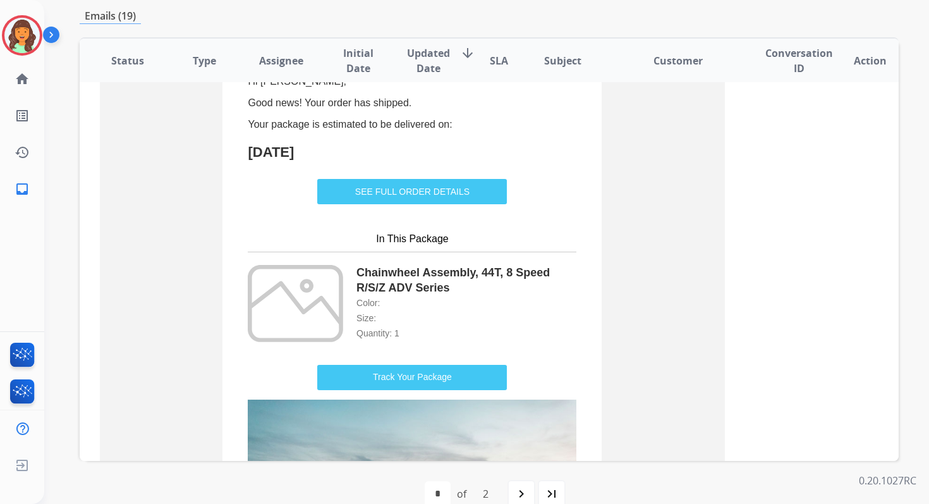
click at [424, 201] on link "SEE FULL ORDER DETAILS" at bounding box center [412, 191] width 190 height 23
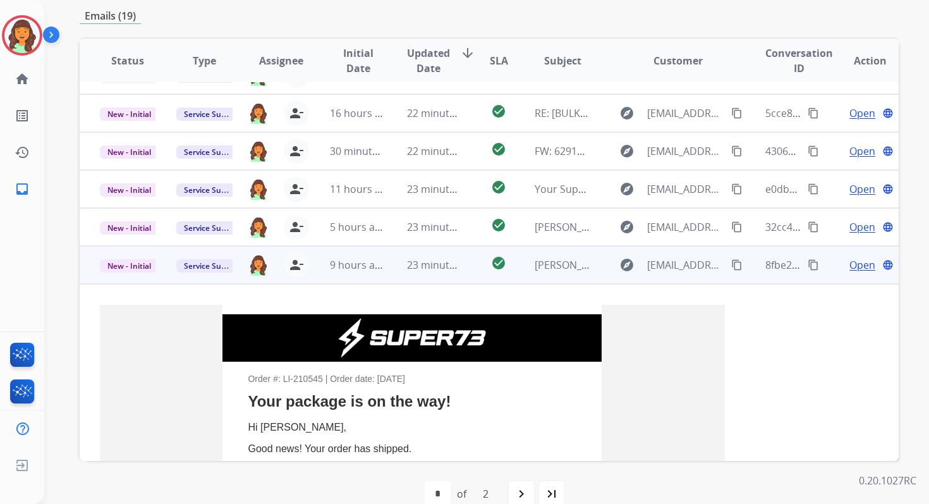
scroll to position [0, 0]
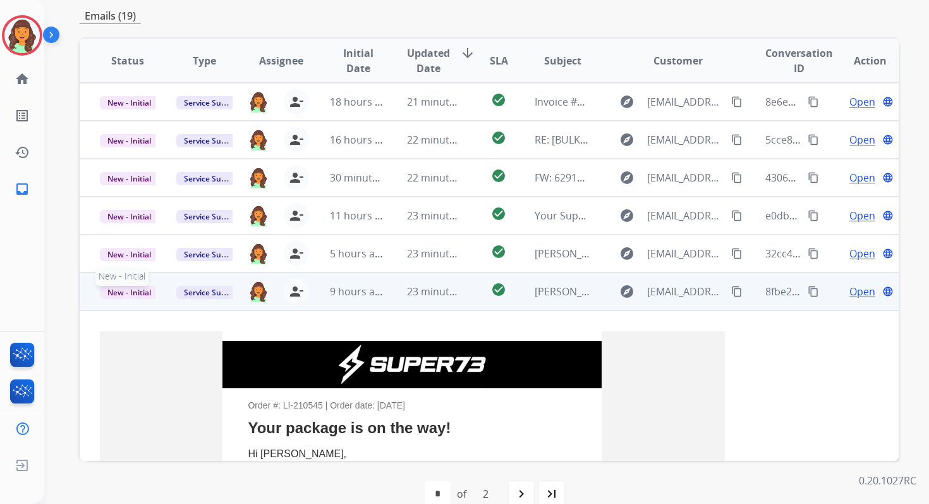
click at [132, 289] on span "New - Initial" at bounding box center [129, 292] width 59 height 13
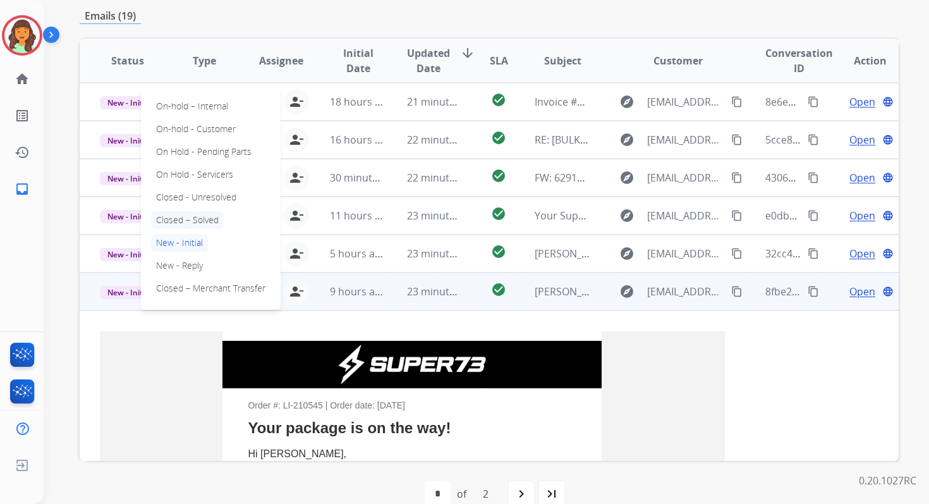
click at [197, 215] on p "Closed – Solved" at bounding box center [187, 220] width 73 height 18
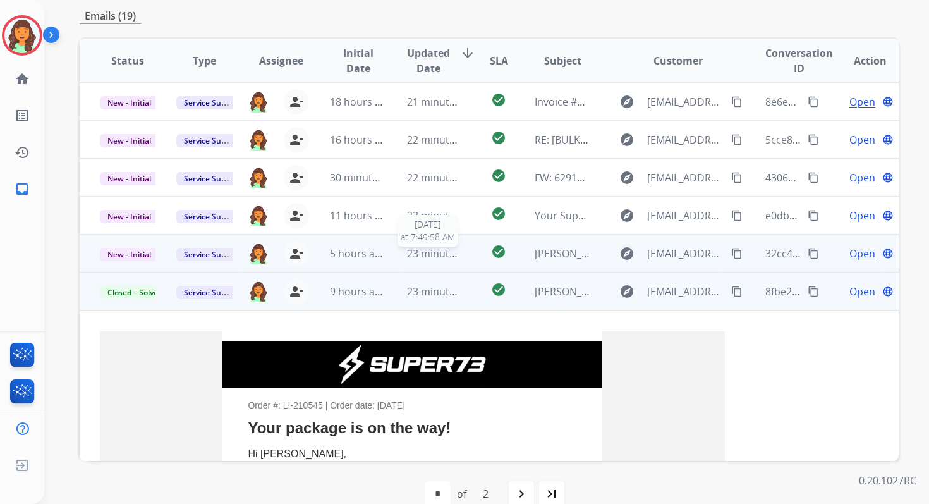
click at [407, 251] on span "23 minutes ago" at bounding box center [443, 253] width 73 height 14
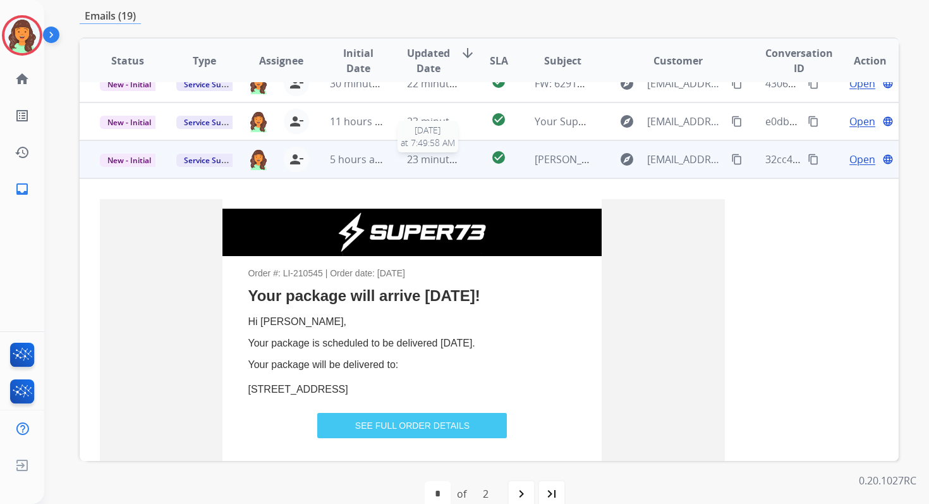
scroll to position [152, 0]
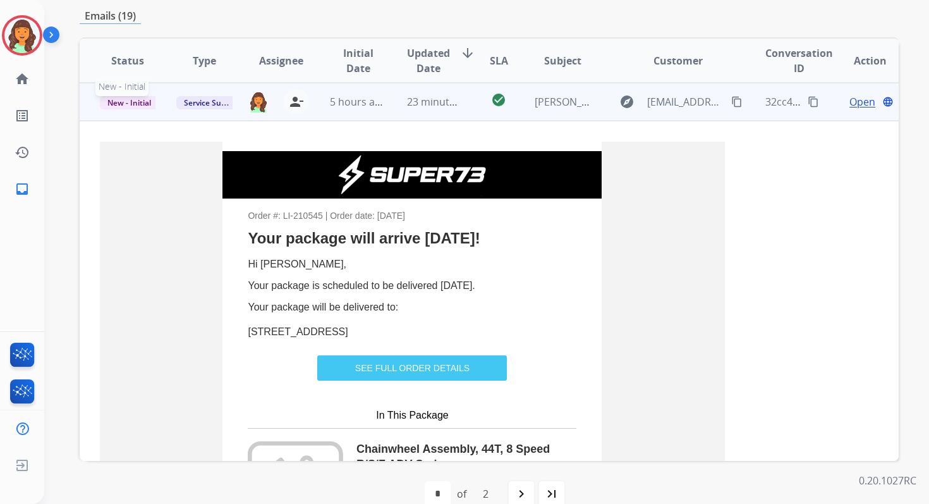
click at [137, 102] on span "New - Initial" at bounding box center [129, 102] width 59 height 13
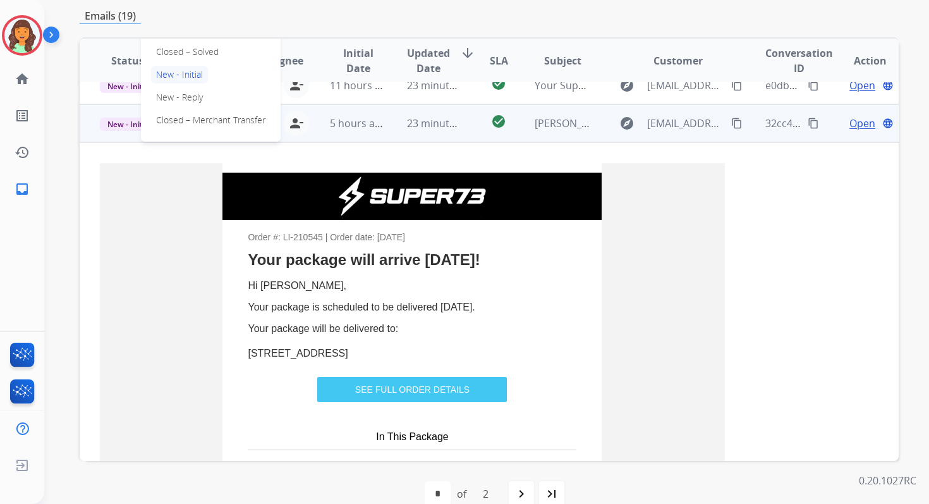
scroll to position [99, 0]
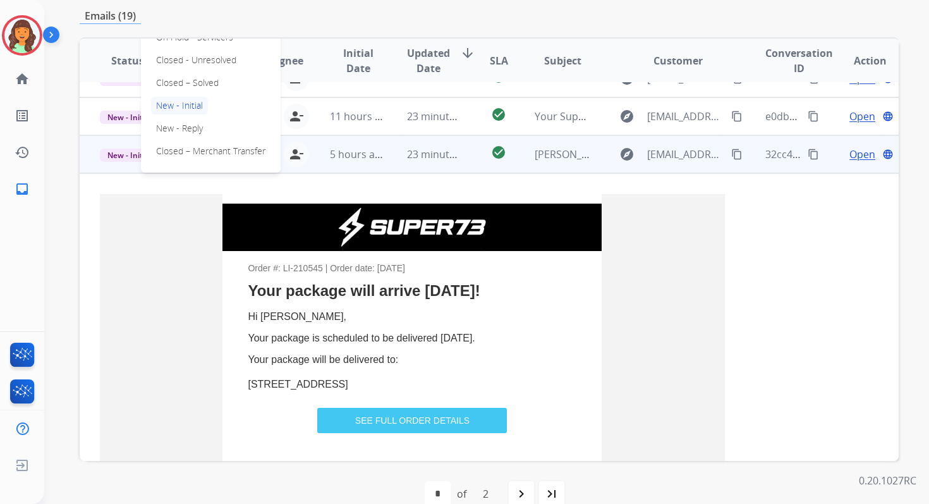
click at [161, 87] on p "Closed – Solved" at bounding box center [187, 83] width 73 height 18
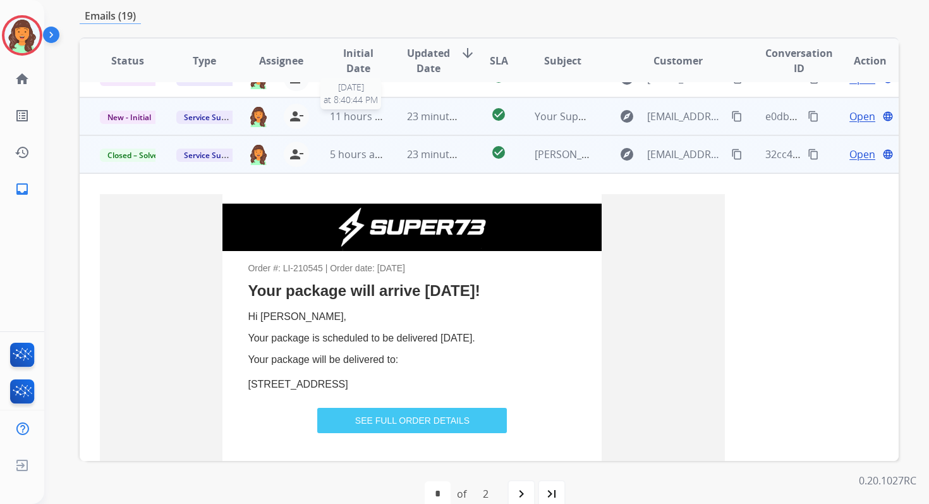
click at [359, 118] on span "11 hours ago" at bounding box center [361, 116] width 63 height 14
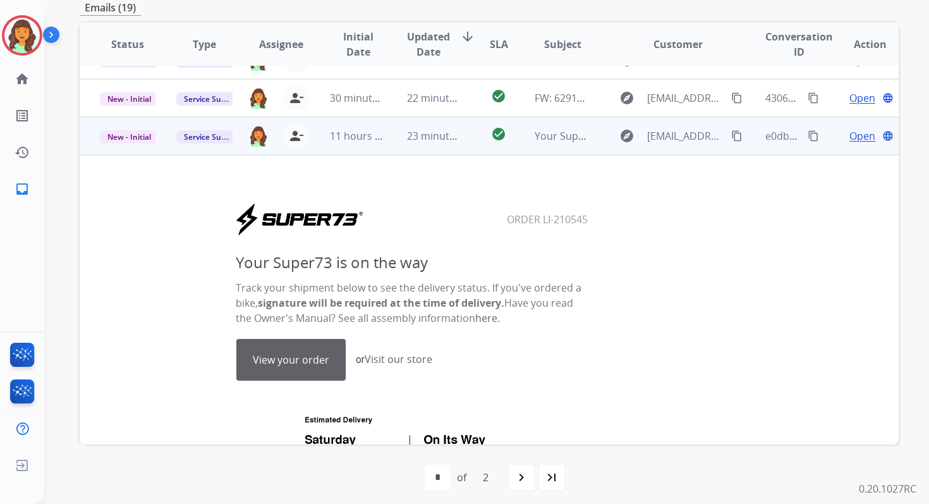
scroll to position [114, 0]
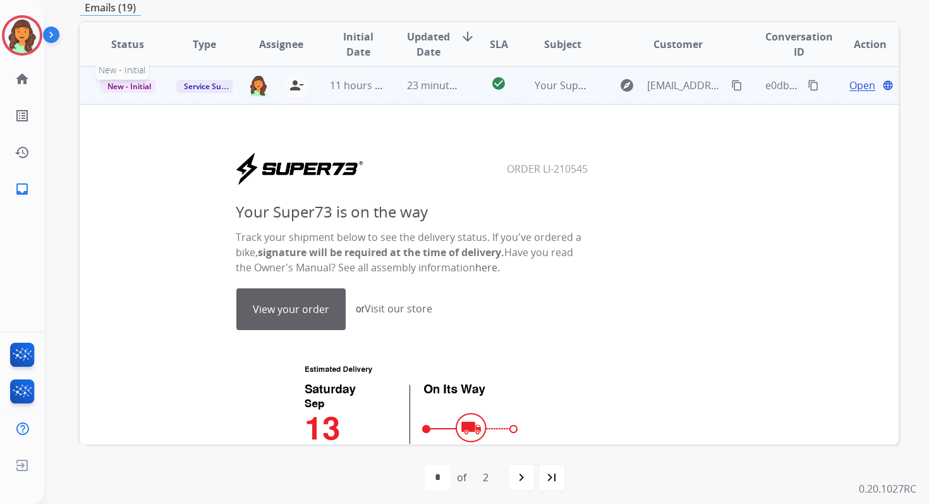
click at [147, 87] on span "New - Initial" at bounding box center [129, 86] width 59 height 13
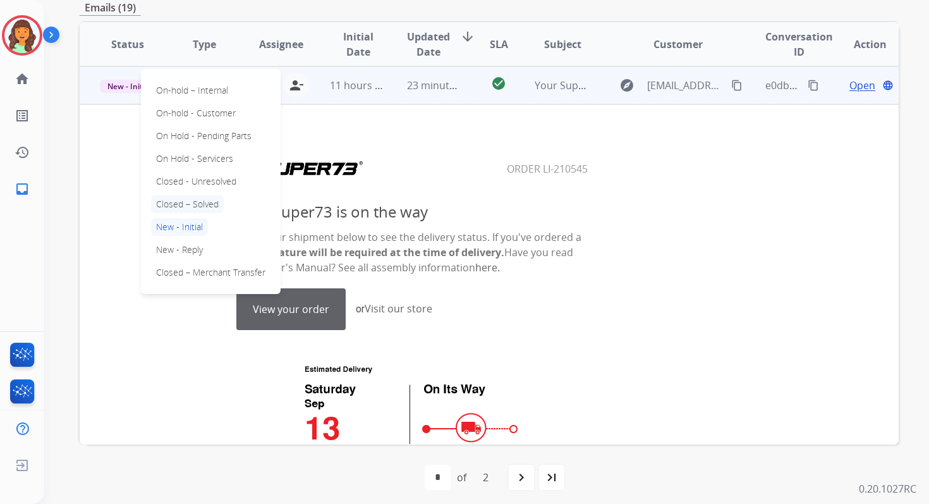
click at [190, 205] on p "Closed – Solved" at bounding box center [187, 204] width 73 height 18
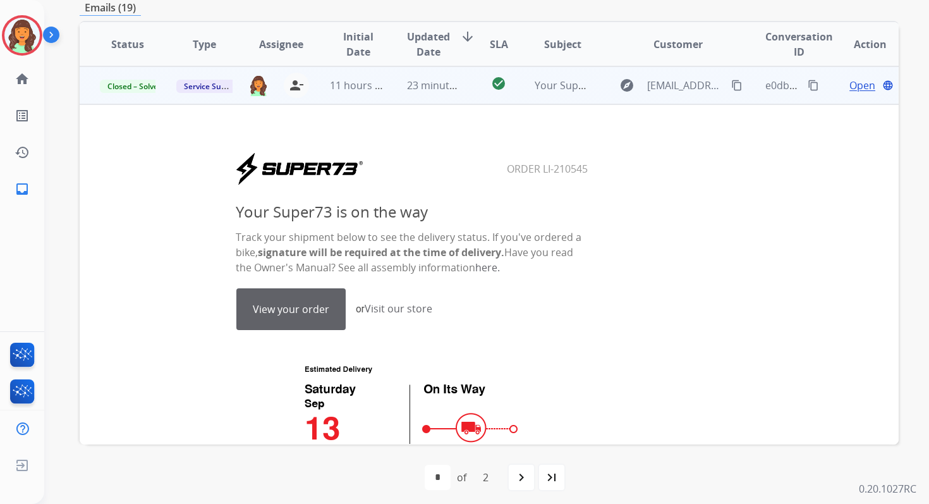
click at [293, 303] on link "View your order" at bounding box center [291, 309] width 108 height 40
drag, startPoint x: 501, startPoint y: 169, endPoint x: 610, endPoint y: 169, distance: 108.7
click at [610, 169] on center "Order LI-210545" at bounding box center [412, 169] width 623 height 34
copy table
click at [808, 84] on mat-icon "content_copy" at bounding box center [813, 85] width 11 height 11
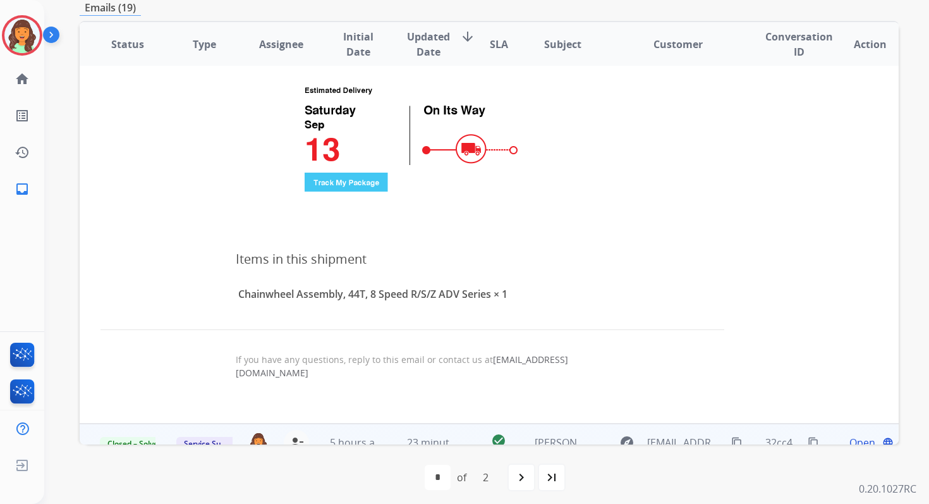
scroll to position [0, 0]
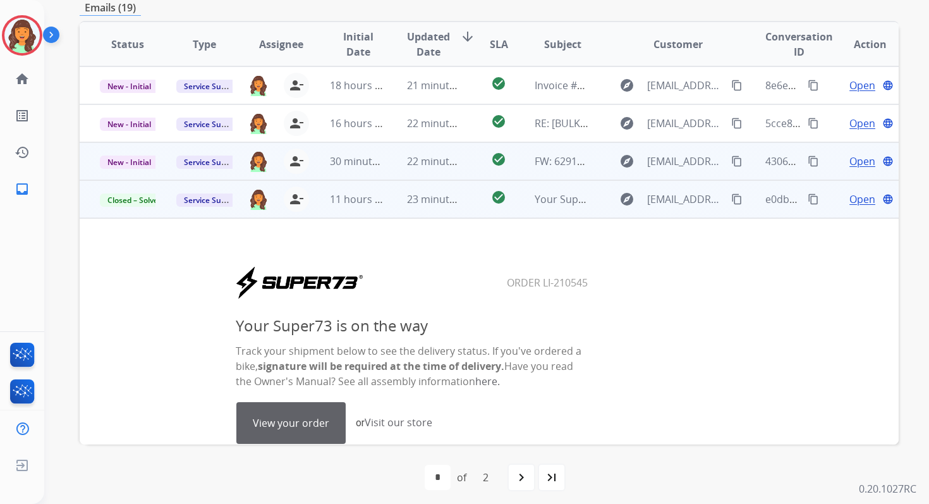
click at [425, 152] on td "22 minutes ago" at bounding box center [425, 161] width 76 height 38
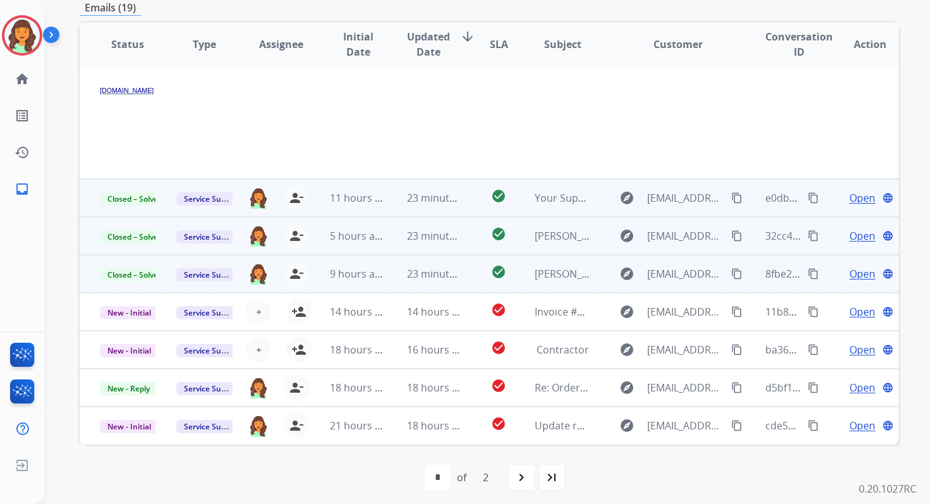
scroll to position [307, 0]
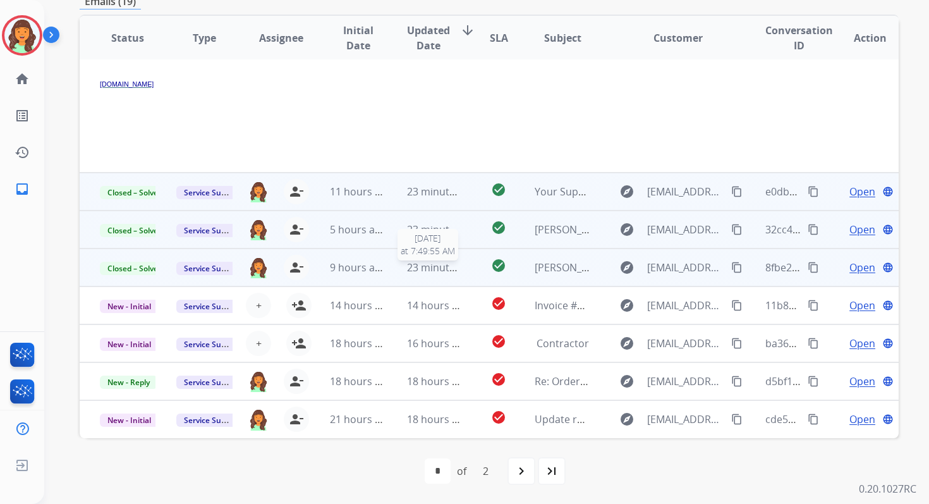
click at [418, 274] on div "23 minutes ago" at bounding box center [435, 267] width 56 height 15
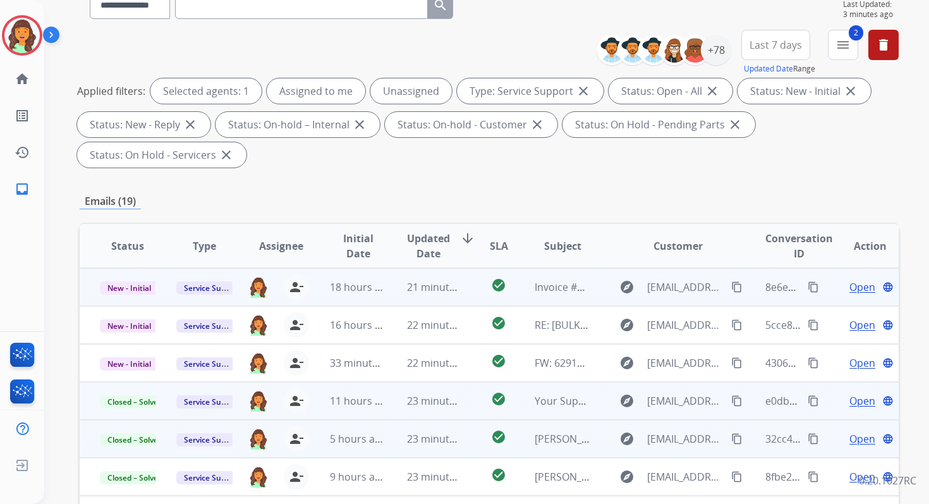
scroll to position [79, 0]
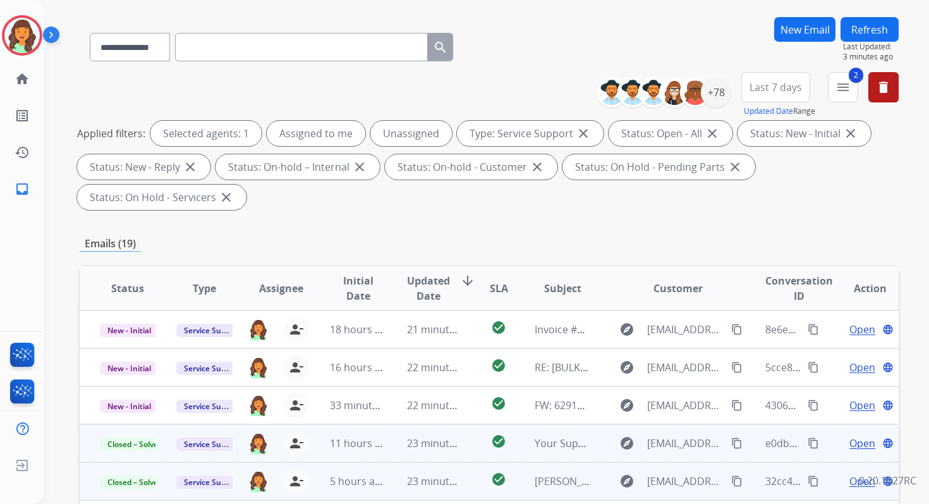
click at [875, 32] on button "Refresh" at bounding box center [870, 29] width 58 height 25
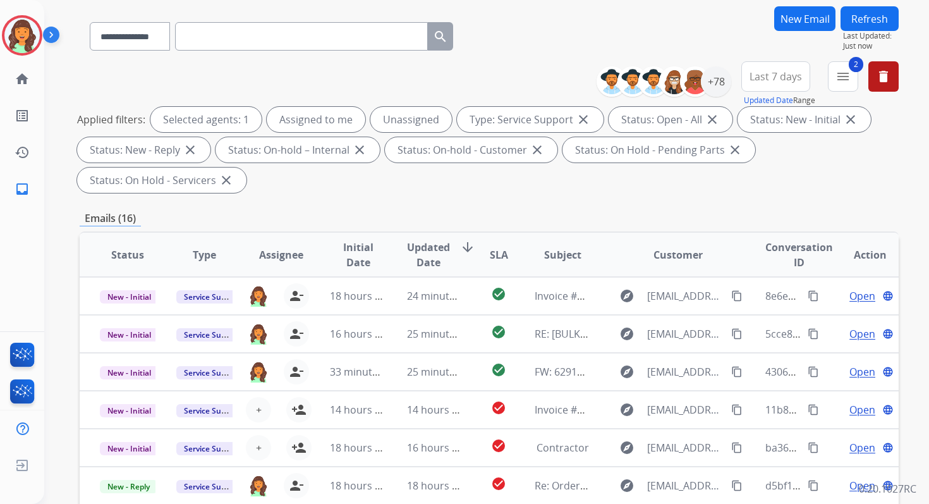
scroll to position [307, 0]
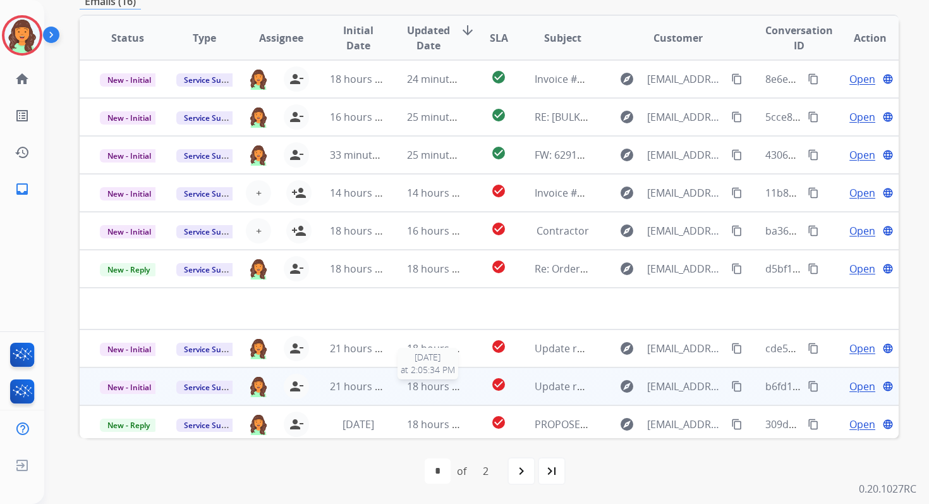
click at [430, 386] on span "18 hours ago" at bounding box center [438, 386] width 63 height 14
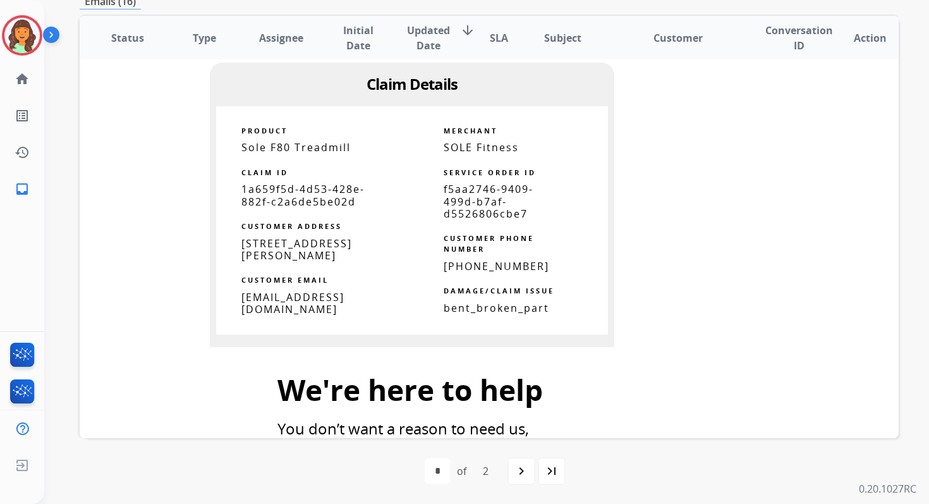
scroll to position [676, 0]
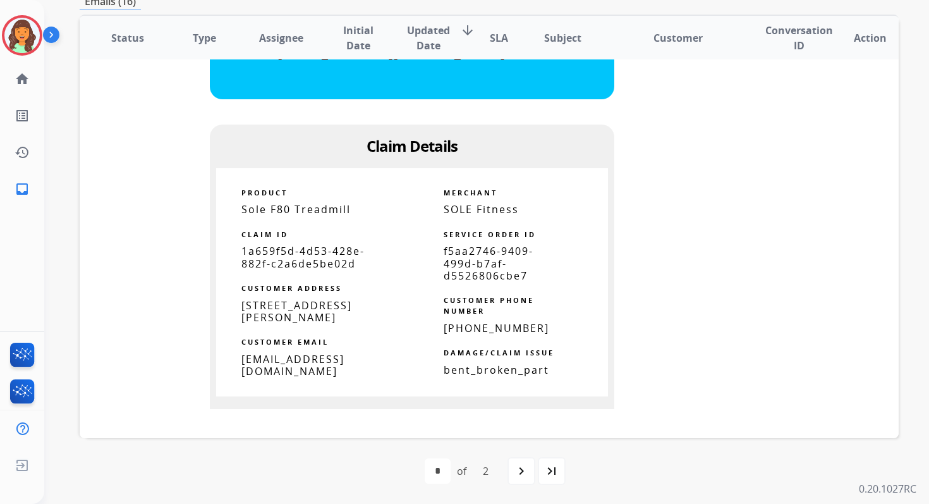
click at [474, 271] on span "f5aa2746-9409-499d-b7af-d5526806cbe7" at bounding box center [489, 263] width 90 height 38
copy tbody
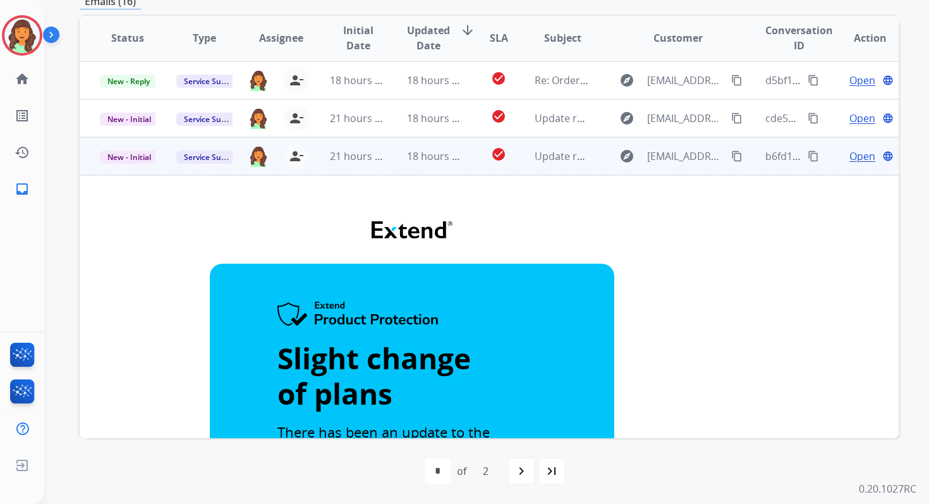
scroll to position [102, 0]
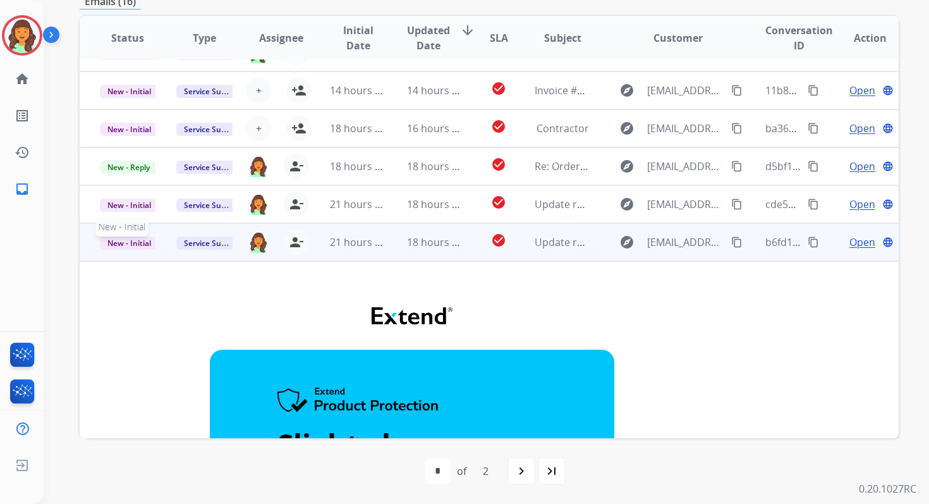
click at [123, 241] on span "New - Initial" at bounding box center [129, 242] width 59 height 13
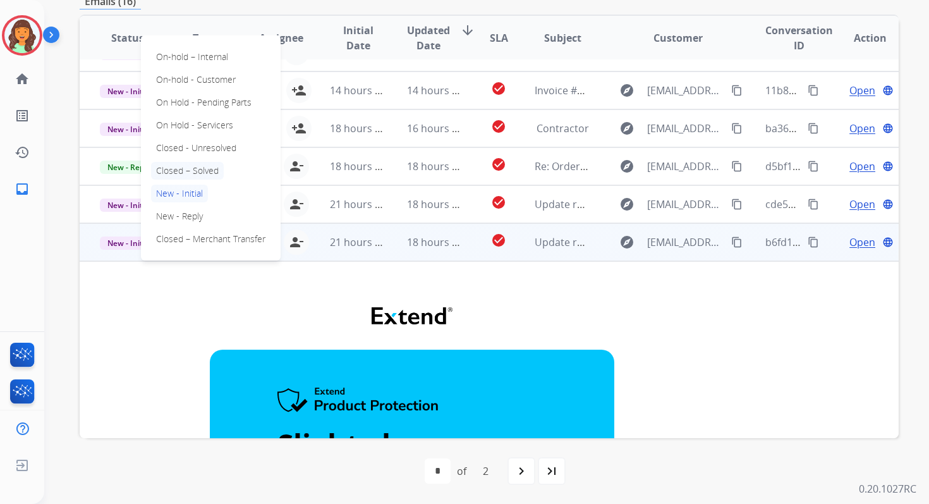
click at [197, 174] on p "Closed – Solved" at bounding box center [187, 171] width 73 height 18
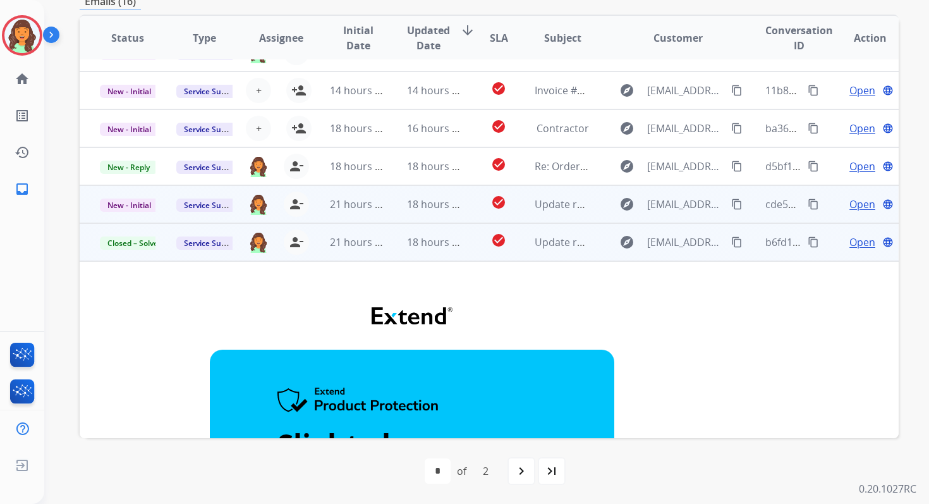
click at [393, 204] on td "18 hours ago" at bounding box center [425, 204] width 76 height 38
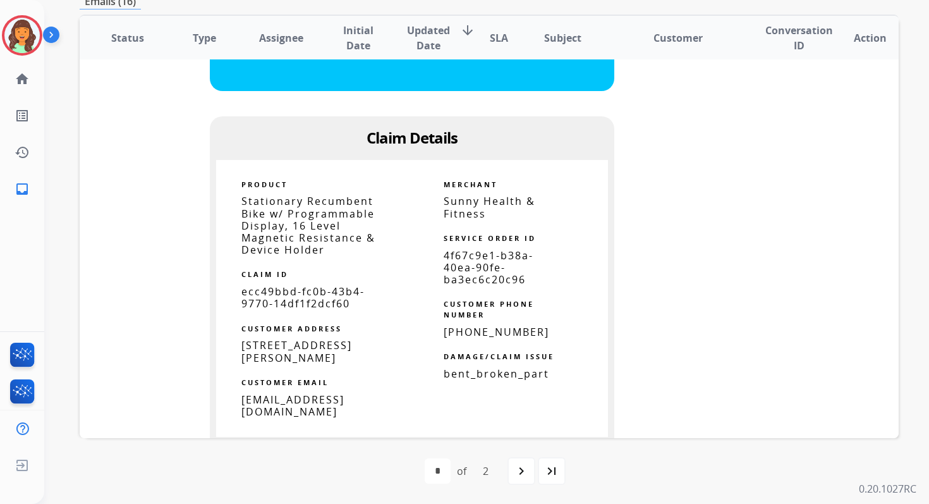
scroll to position [633, 0]
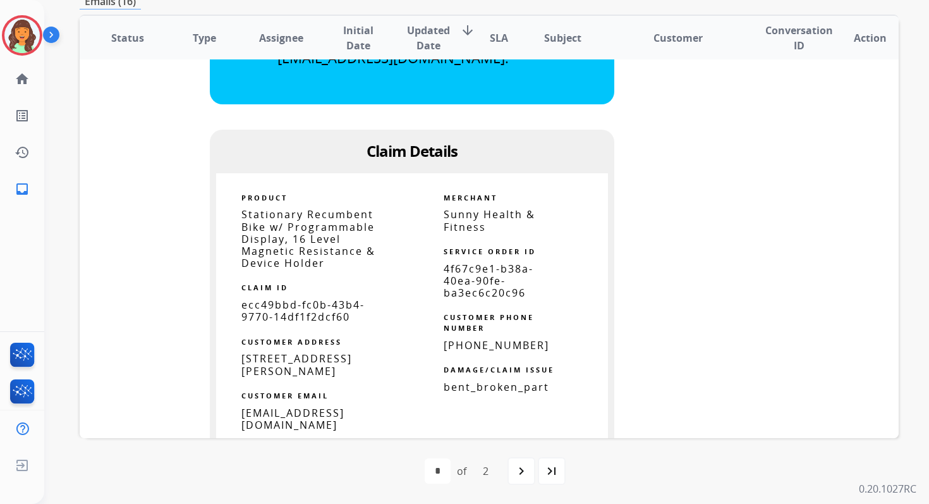
click at [477, 284] on span "4f67c9e1-b38a-40ea-90fe-ba3ec6c20c96" at bounding box center [489, 281] width 90 height 38
copy tbody
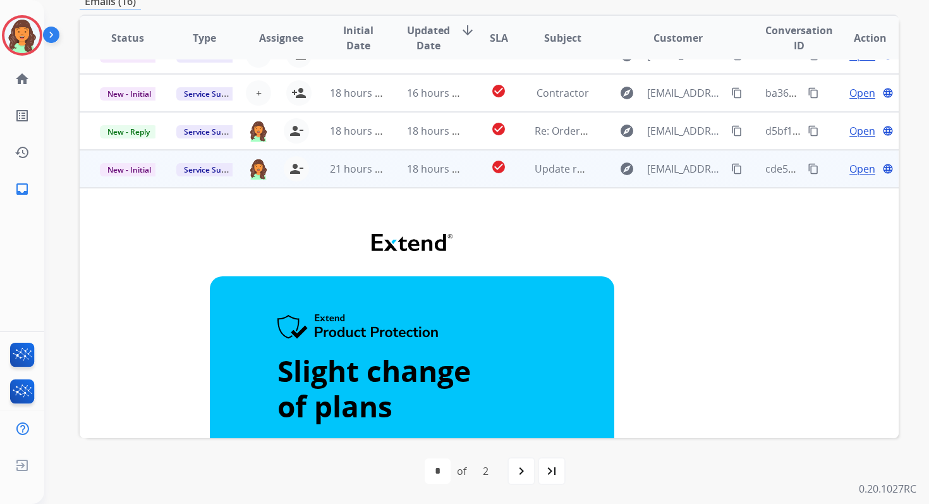
scroll to position [84, 0]
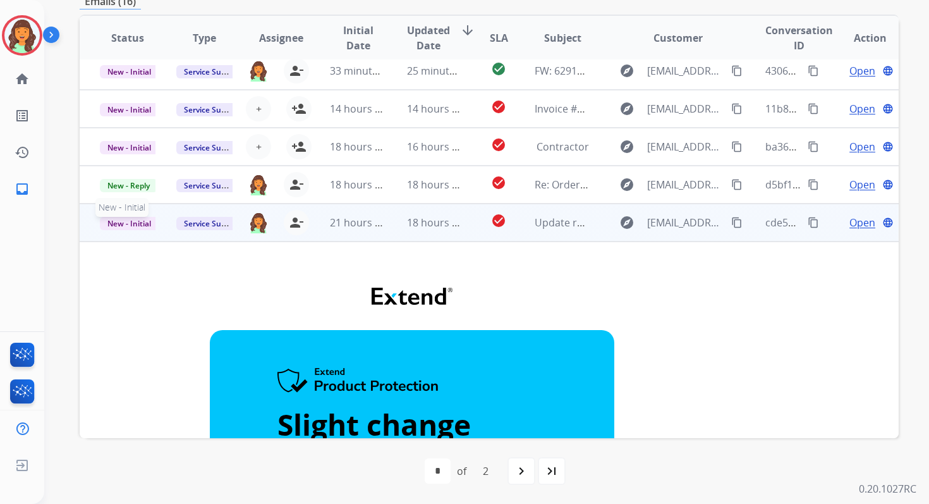
click at [138, 218] on span "New - Initial" at bounding box center [129, 223] width 59 height 13
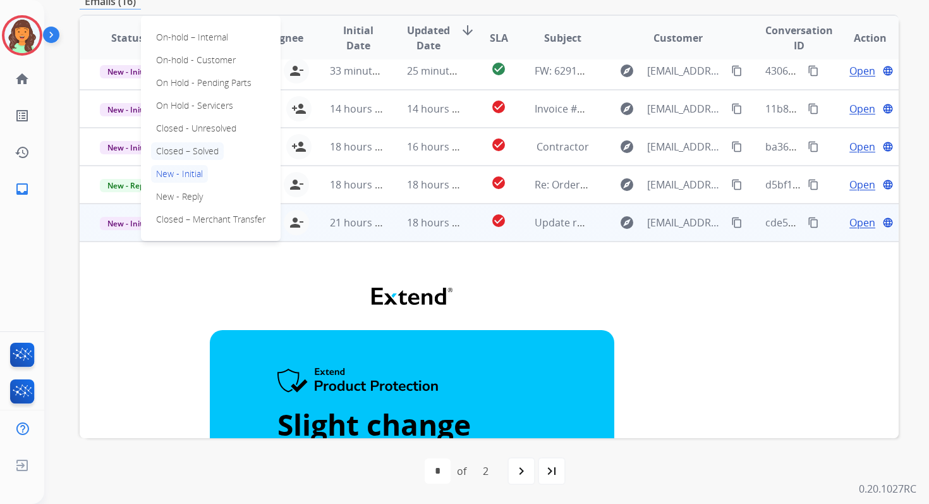
click at [197, 149] on p "Closed – Solved" at bounding box center [187, 151] width 73 height 18
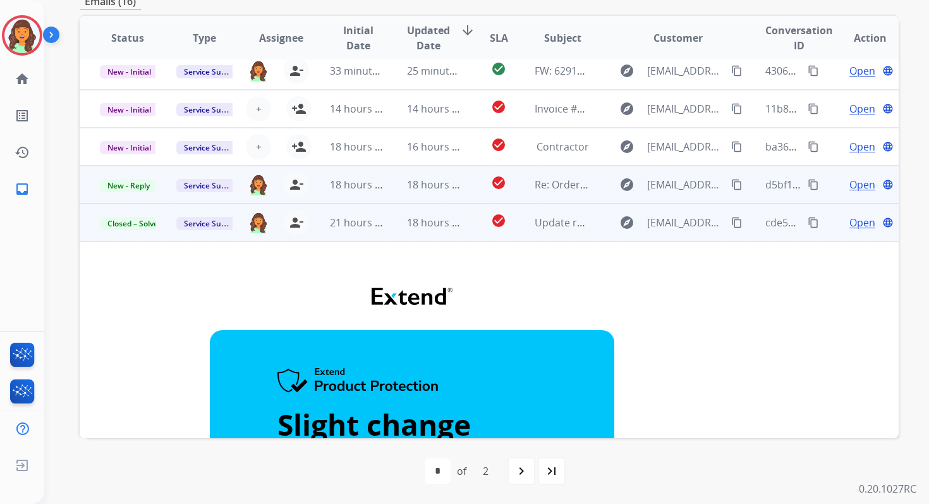
click at [435, 198] on td "18 hours ago" at bounding box center [425, 185] width 76 height 38
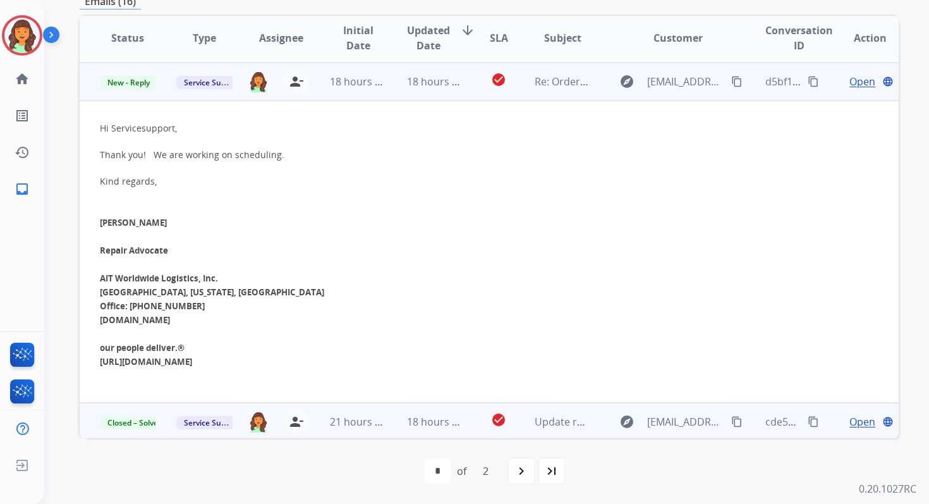
scroll to position [190, 0]
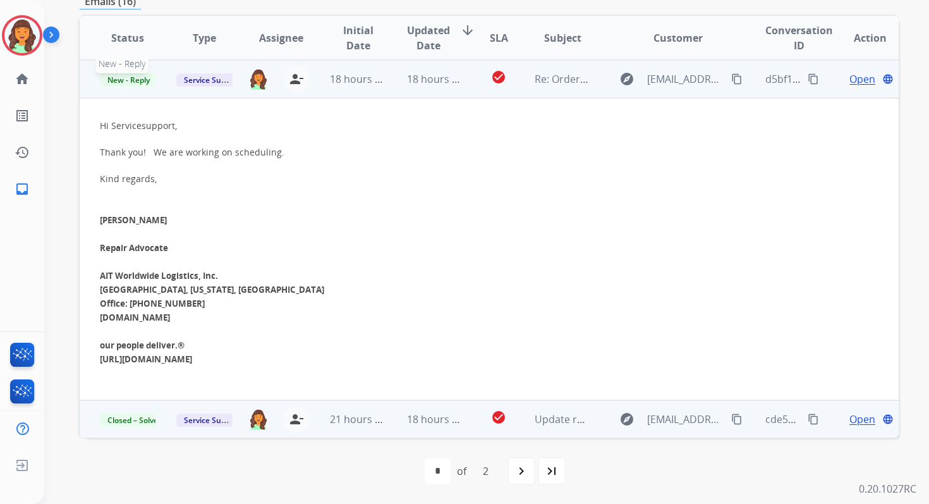
click at [143, 77] on span "New - Reply" at bounding box center [129, 79] width 58 height 13
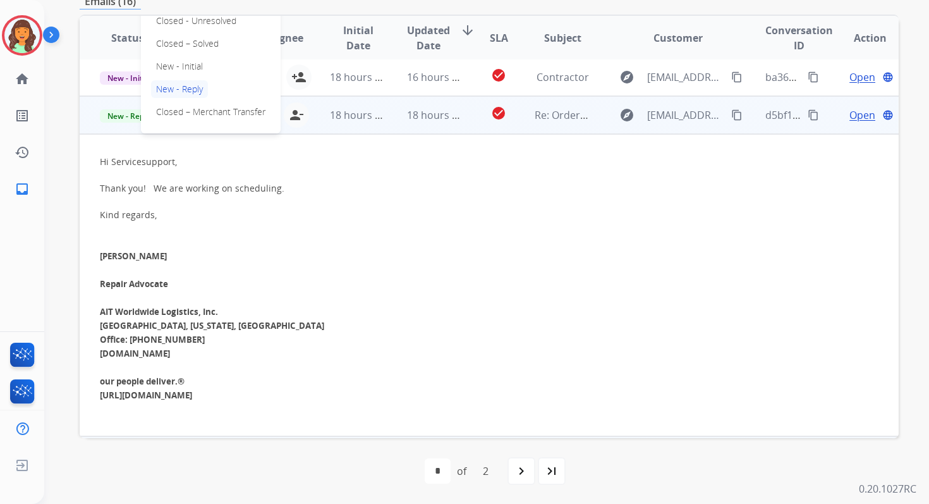
scroll to position [145, 0]
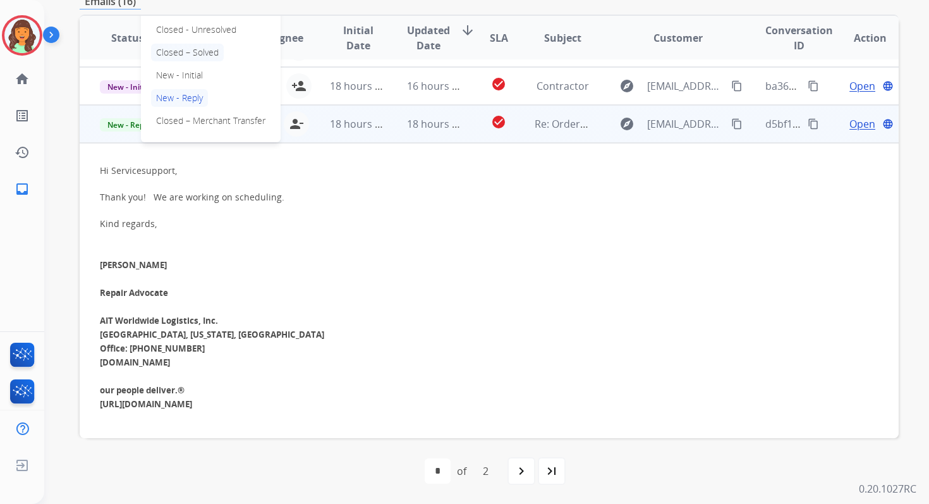
click at [197, 55] on p "Closed – Solved" at bounding box center [187, 53] width 73 height 18
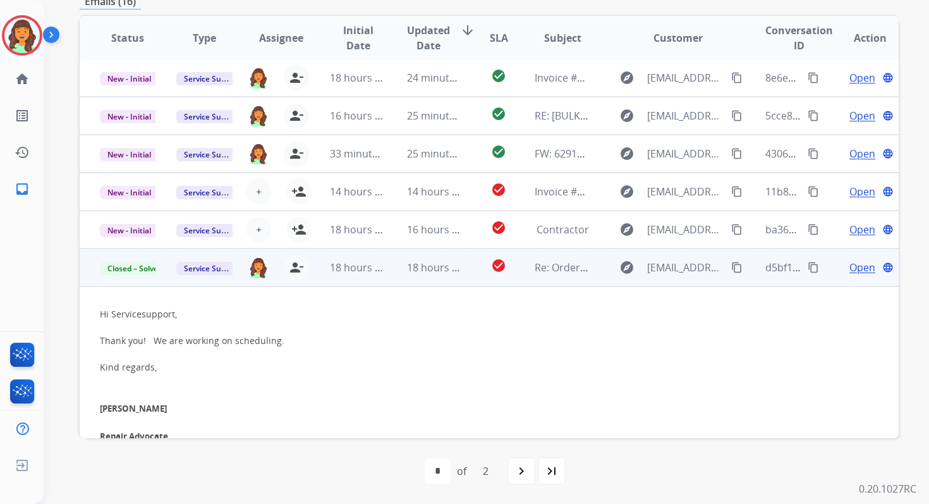
scroll to position [0, 0]
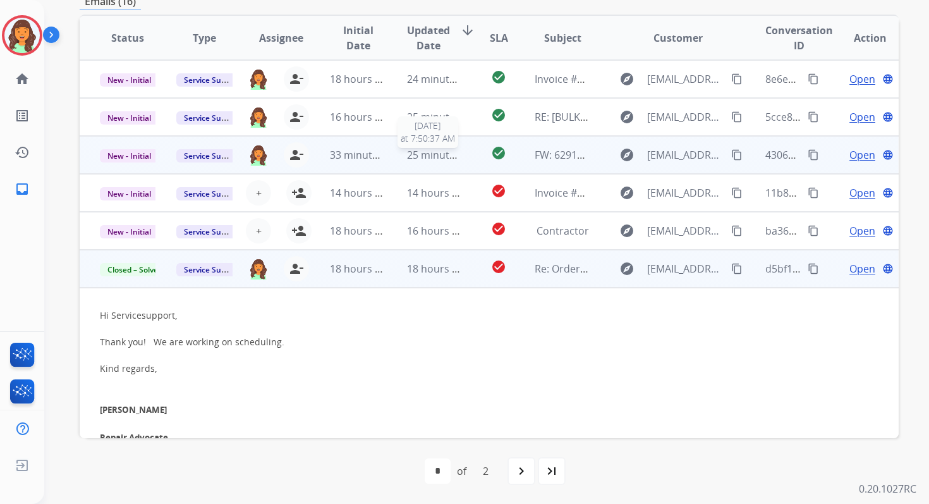
click at [418, 158] on span "25 minutes ago" at bounding box center [443, 155] width 73 height 14
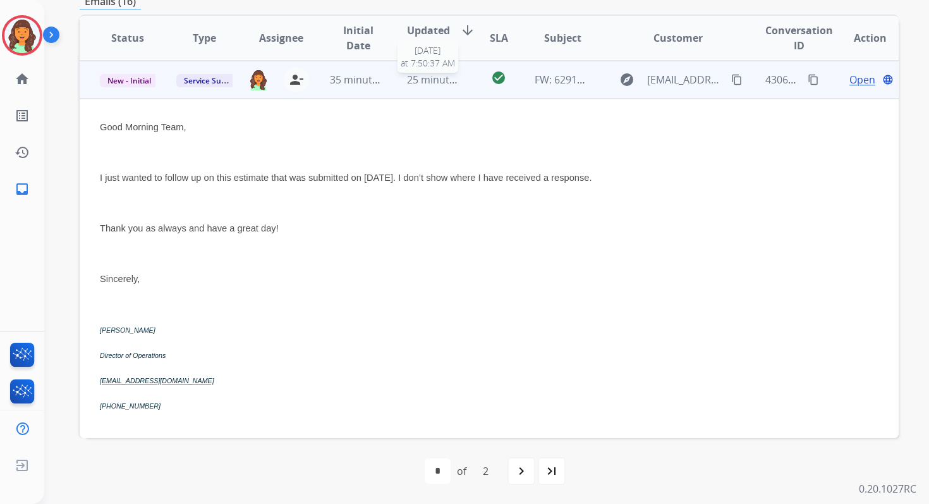
scroll to position [76, 0]
click at [851, 82] on span "Open" at bounding box center [862, 78] width 26 height 15
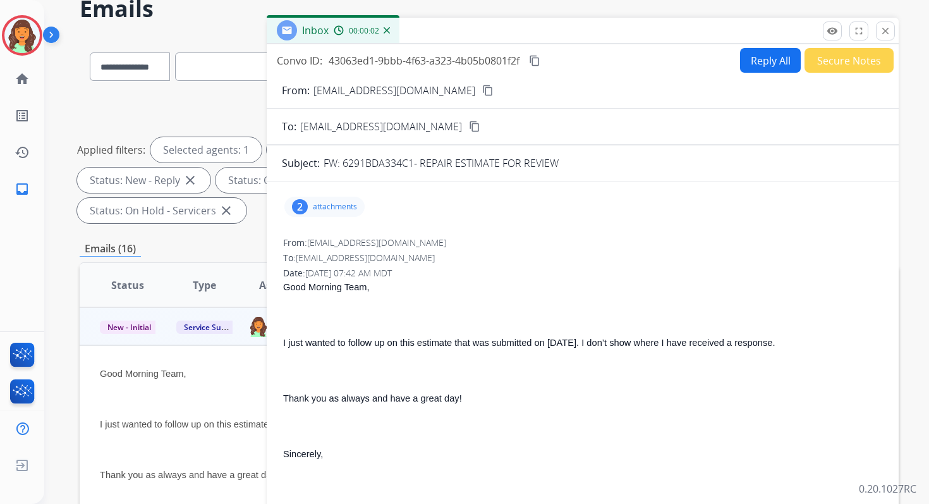
scroll to position [0, 0]
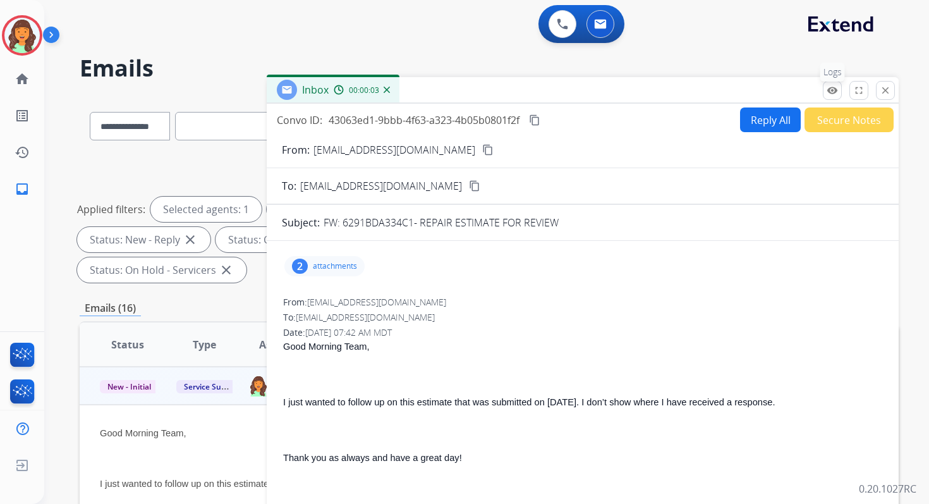
click at [834, 90] on mat-icon "remove_red_eye" at bounding box center [832, 90] width 11 height 11
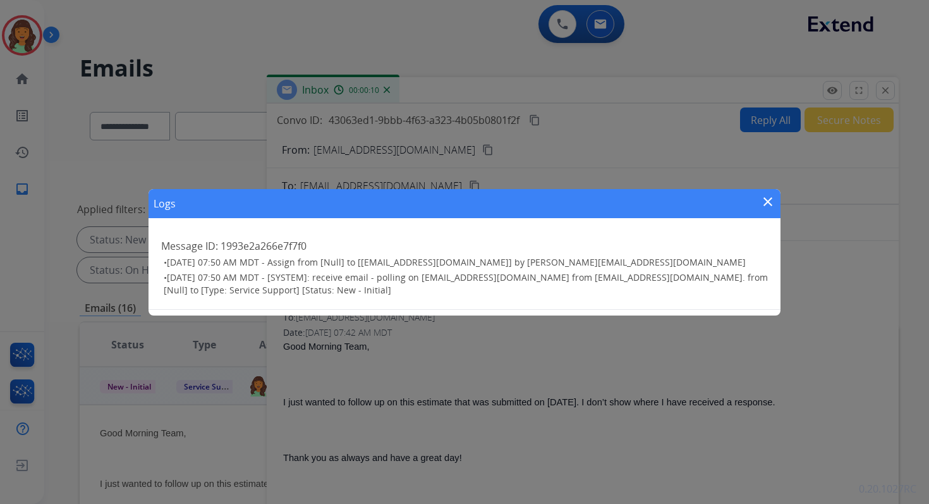
click at [767, 207] on mat-icon "close" at bounding box center [767, 201] width 15 height 15
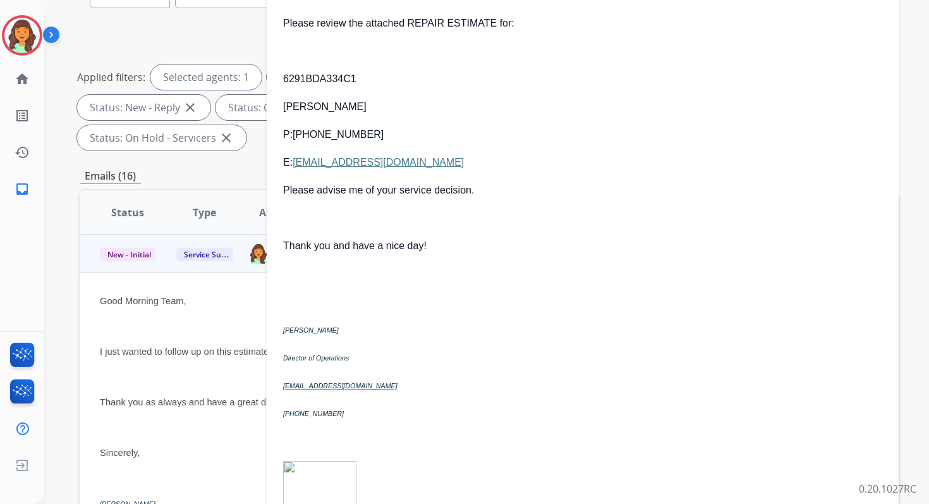
scroll to position [896, 0]
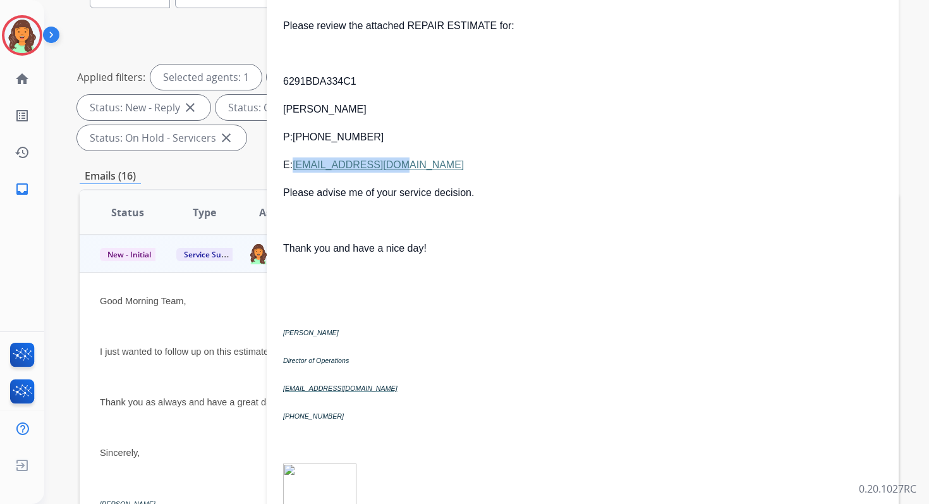
copy link "kperez177@yahoo.com"
drag, startPoint x: 410, startPoint y: 167, endPoint x: 296, endPoint y: 166, distance: 113.1
click at [296, 166] on p "E: kperez177@yahoo.com" at bounding box center [582, 164] width 599 height 15
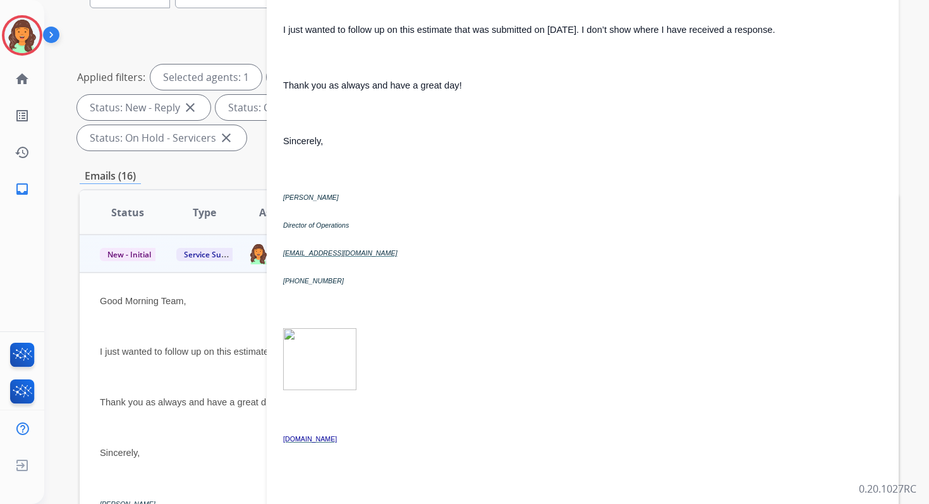
scroll to position [0, 0]
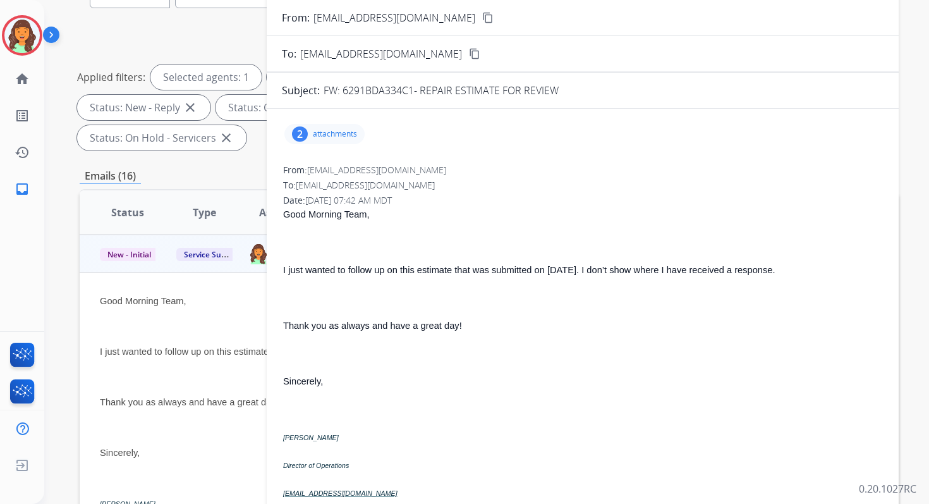
click at [342, 133] on p "attachments" at bounding box center [335, 134] width 44 height 10
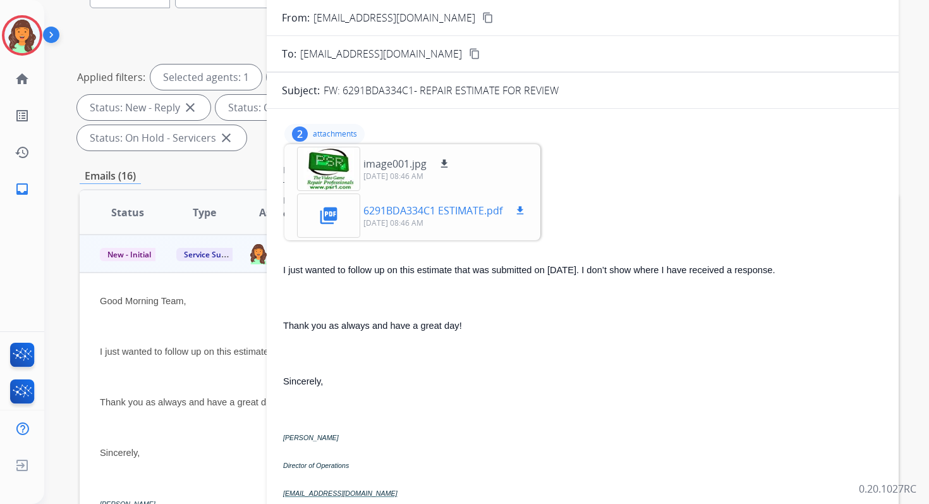
click at [334, 210] on mat-icon "picture_as_pdf" at bounding box center [329, 215] width 20 height 20
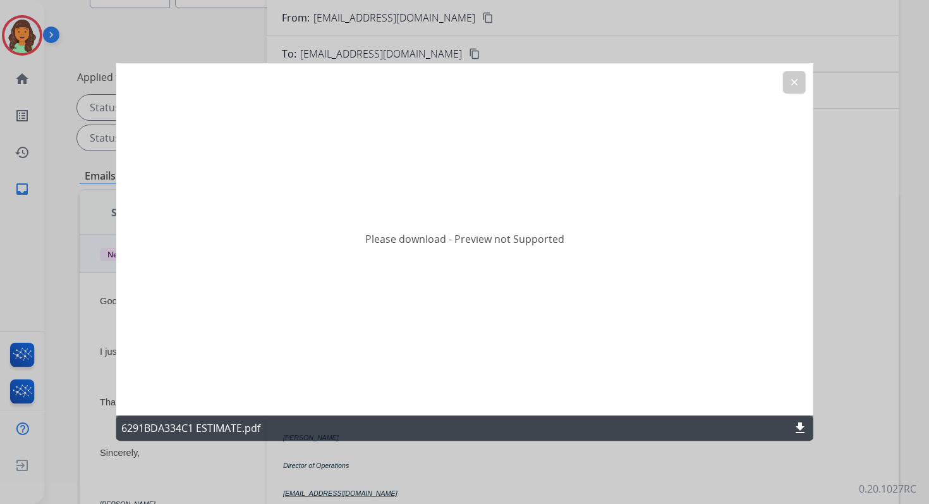
click at [800, 423] on mat-icon "download" at bounding box center [800, 427] width 15 height 15
click at [803, 76] on button "clear" at bounding box center [793, 82] width 23 height 23
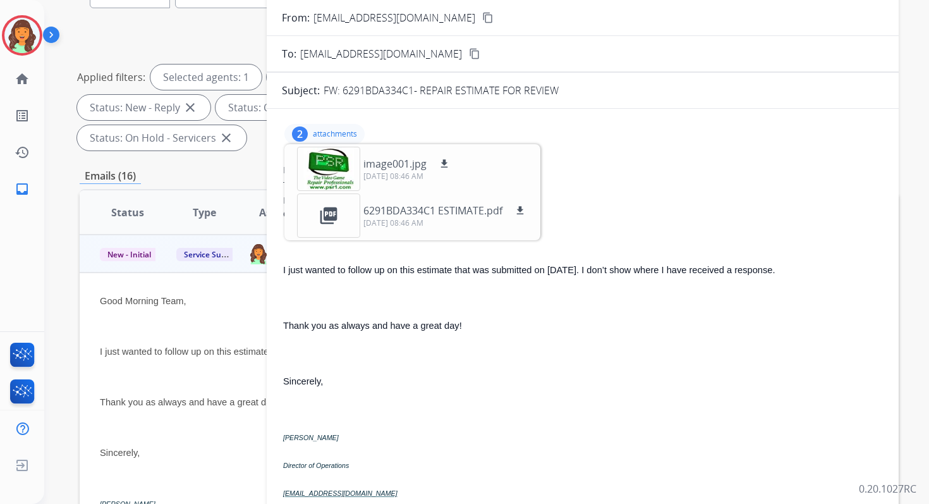
click at [352, 135] on p "attachments" at bounding box center [335, 134] width 44 height 10
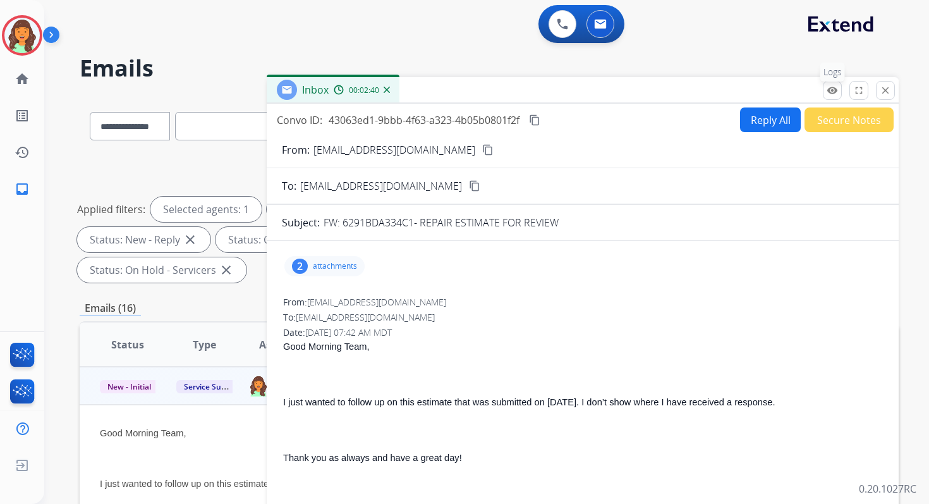
click at [830, 92] on mat-icon "remove_red_eye" at bounding box center [832, 90] width 11 height 11
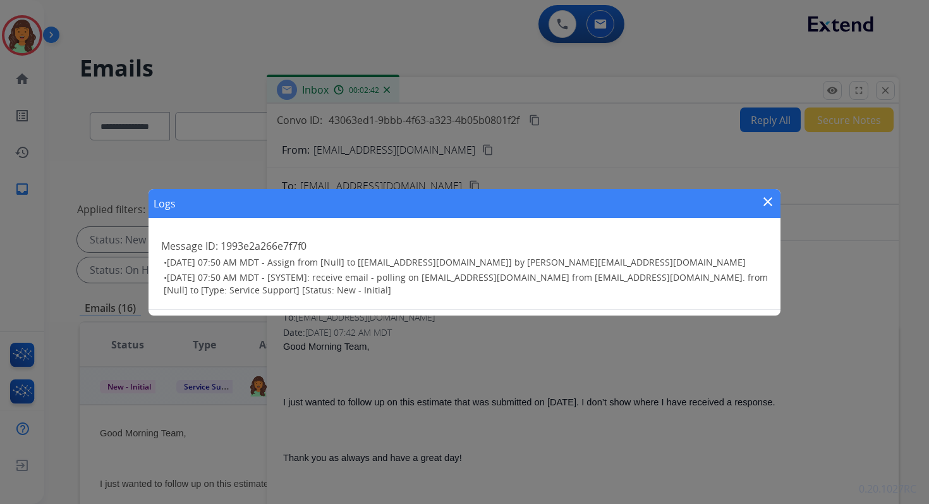
click at [770, 202] on mat-icon "close" at bounding box center [767, 201] width 15 height 15
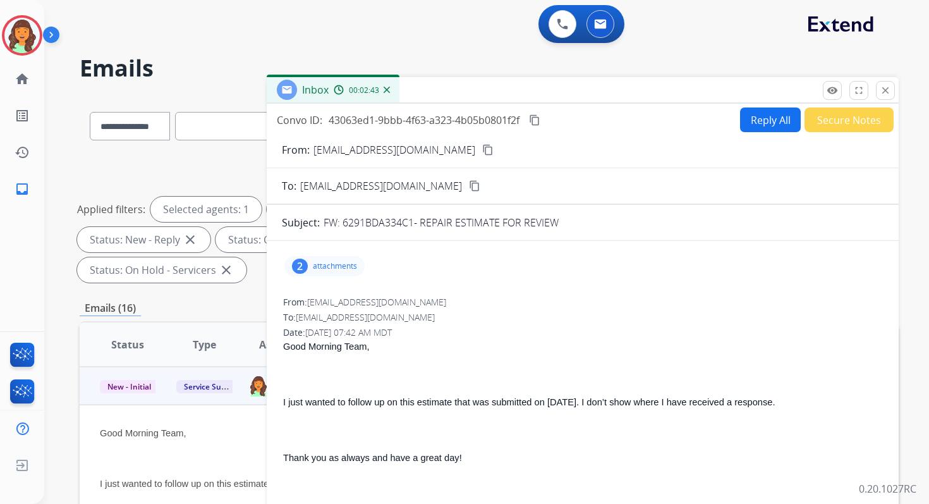
click at [763, 123] on button "Reply All" at bounding box center [770, 119] width 61 height 25
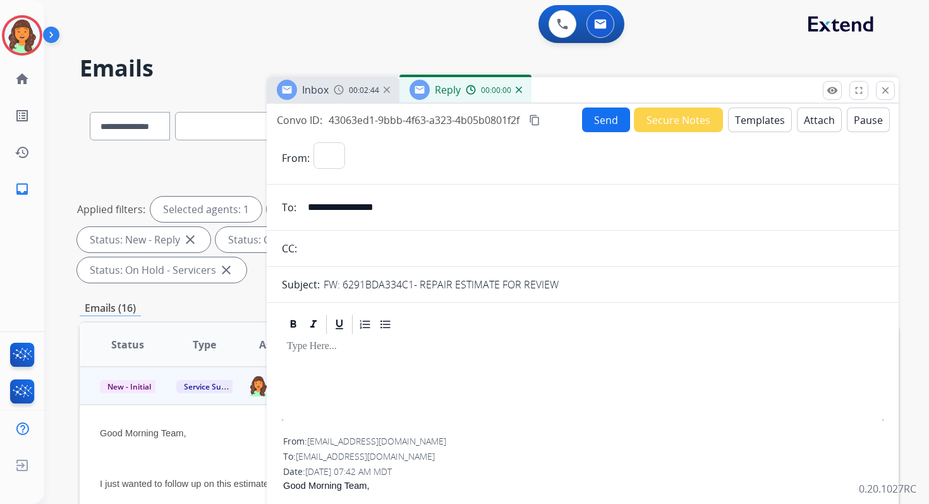
click at [763, 123] on button "Templates" at bounding box center [760, 119] width 64 height 25
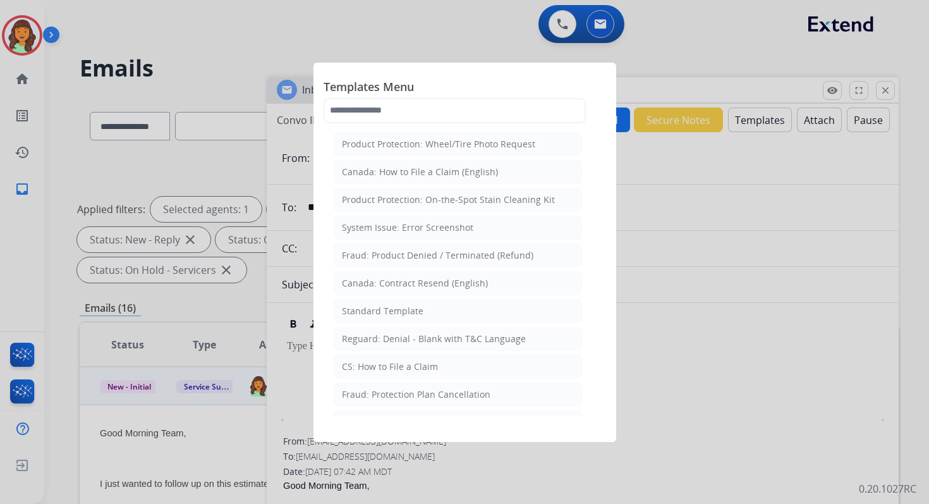
click at [689, 253] on div at bounding box center [464, 252] width 929 height 504
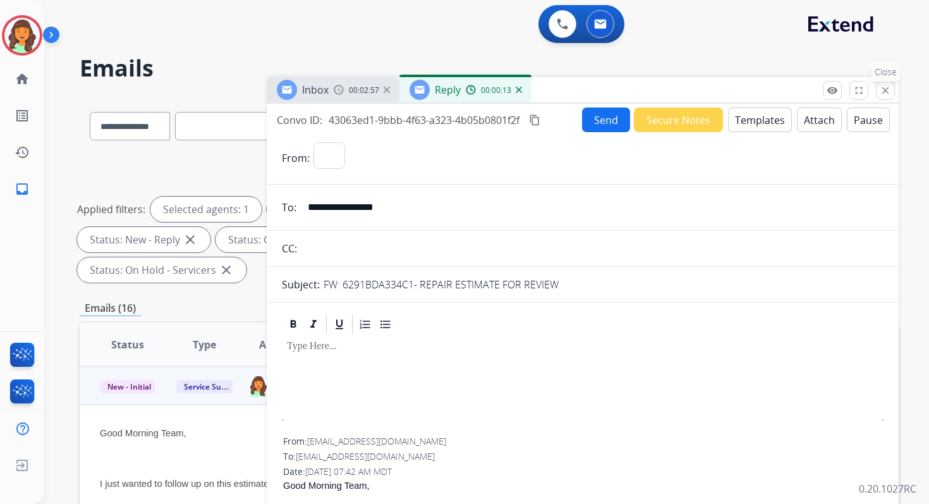
click at [884, 90] on mat-icon "close" at bounding box center [885, 90] width 11 height 11
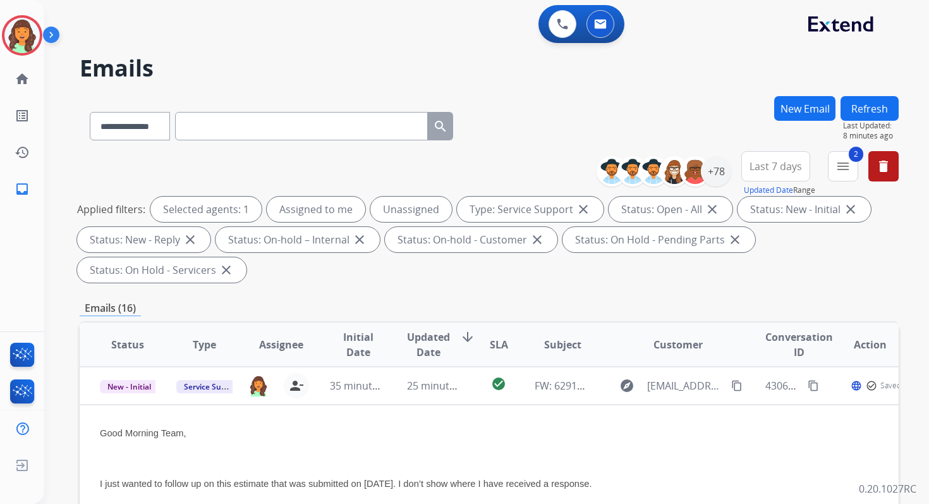
scroll to position [307, 0]
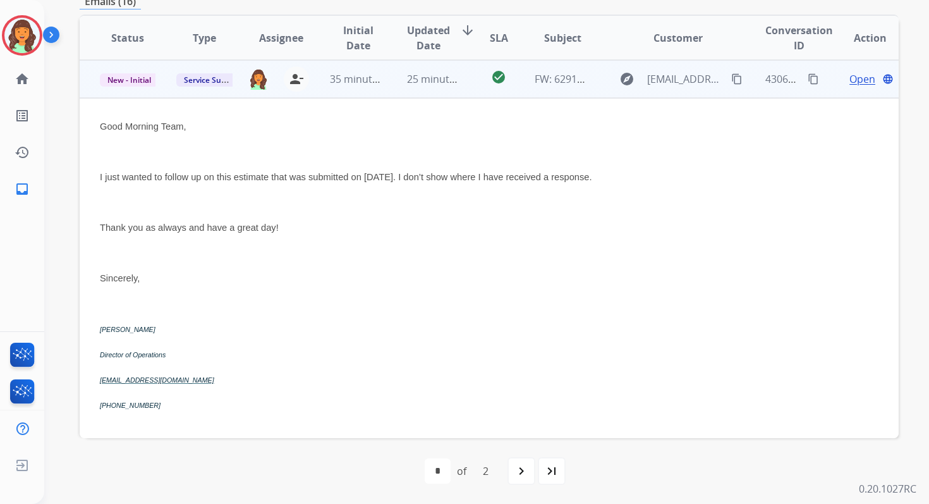
click at [851, 80] on span "Open" at bounding box center [862, 78] width 26 height 15
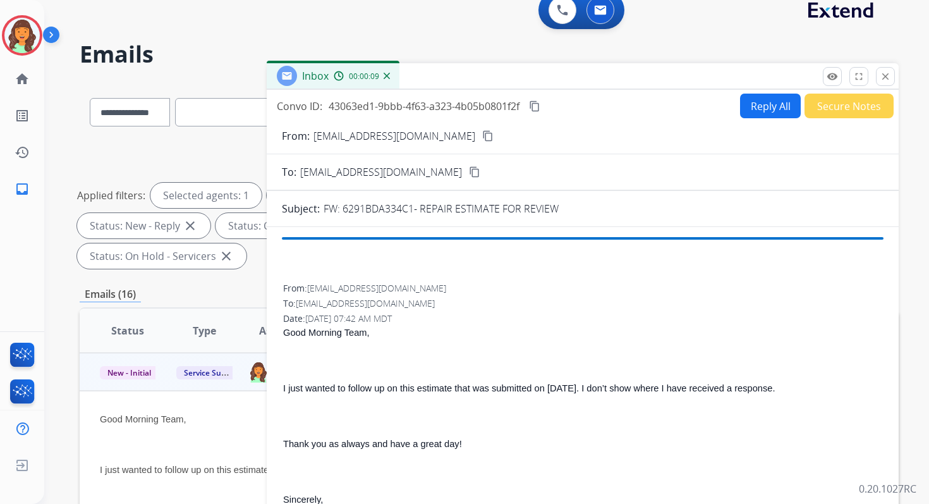
scroll to position [13, 0]
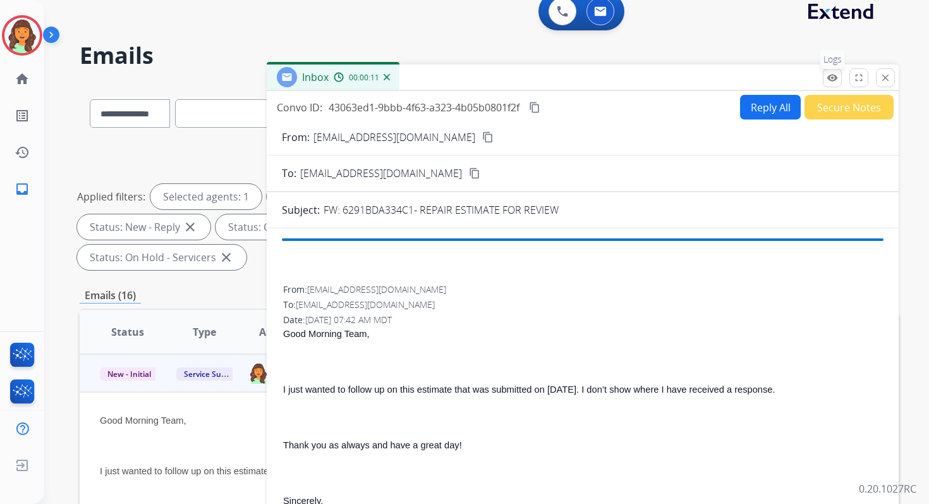
click at [833, 79] on mat-icon "remove_red_eye" at bounding box center [832, 77] width 11 height 11
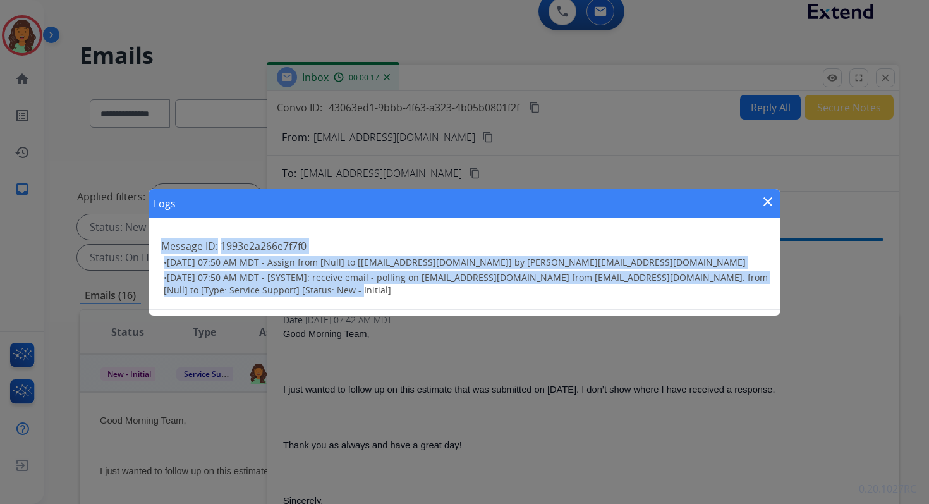
drag, startPoint x: 161, startPoint y: 245, endPoint x: 346, endPoint y: 295, distance: 192.6
click at [346, 295] on div "Message ID: 1993e2a266e7f7f0 • 09/12/2025 - 07:50 AM MDT - Assign from [Null] t…" at bounding box center [465, 266] width 632 height 87
click at [768, 199] on mat-icon "close" at bounding box center [767, 201] width 15 height 15
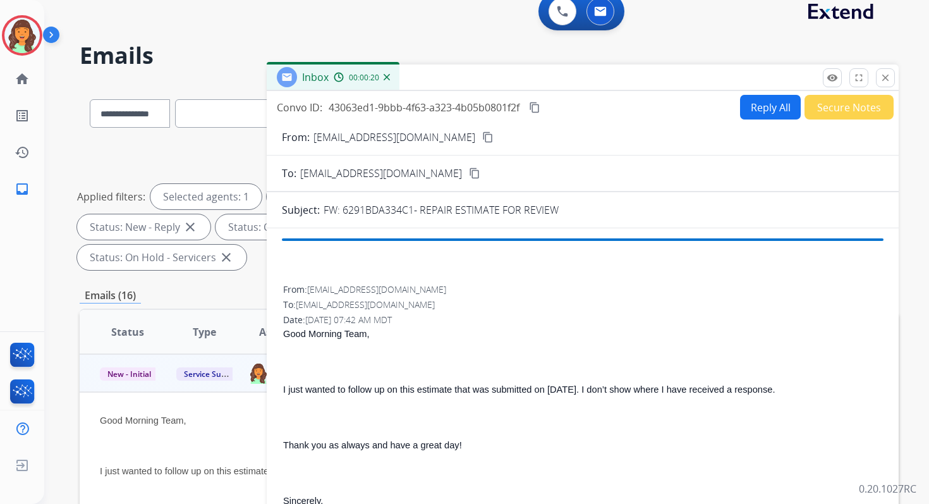
click at [540, 108] on mat-icon "content_copy" at bounding box center [534, 107] width 11 height 11
click at [749, 99] on button "Reply All" at bounding box center [770, 107] width 61 height 25
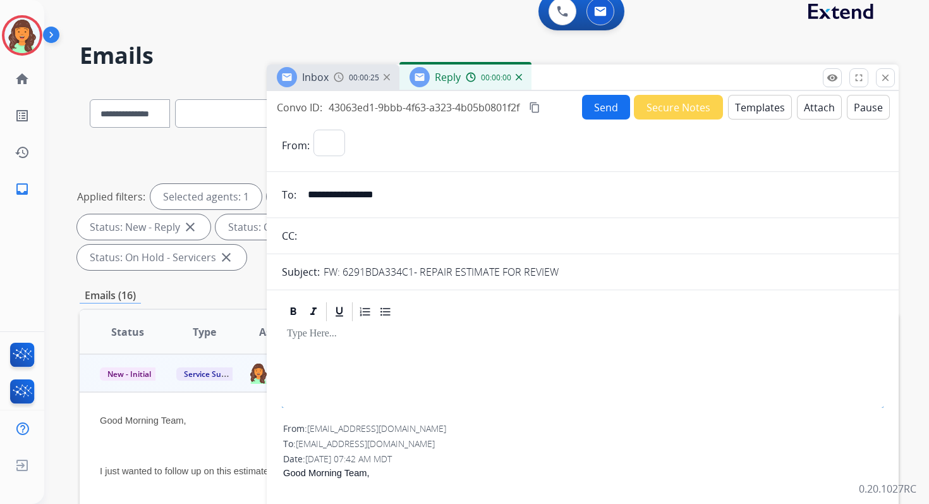
click at [749, 99] on button "Templates" at bounding box center [760, 107] width 64 height 25
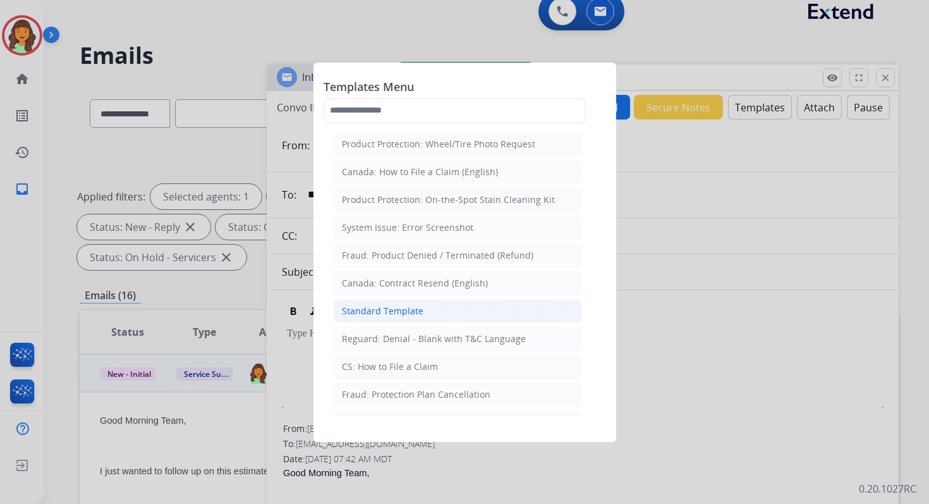
click at [396, 307] on div "Standard Template" at bounding box center [383, 311] width 82 height 13
select select "**********"
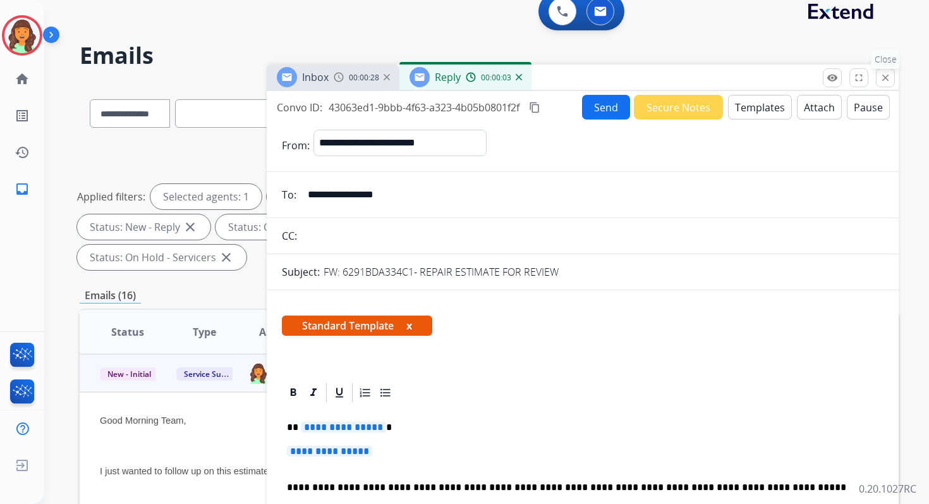
click at [884, 77] on mat-icon "close" at bounding box center [885, 77] width 11 height 11
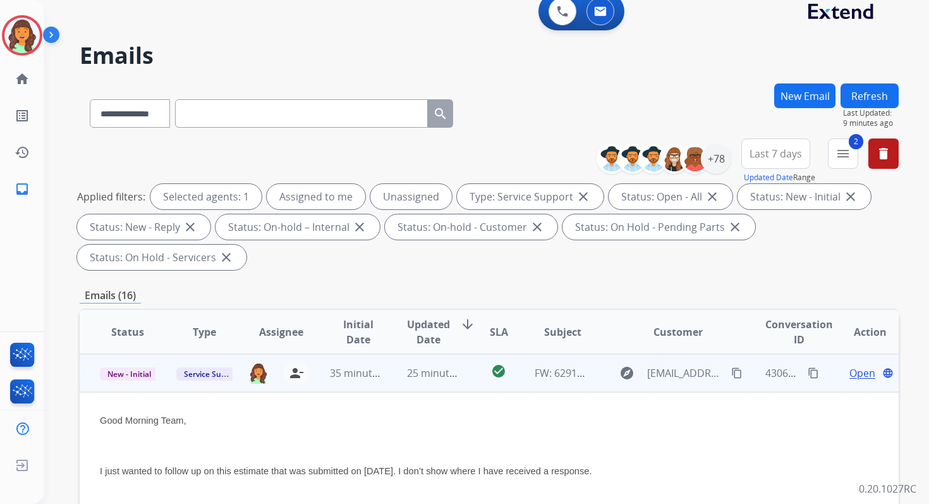
click at [853, 371] on span "Open" at bounding box center [862, 372] width 26 height 15
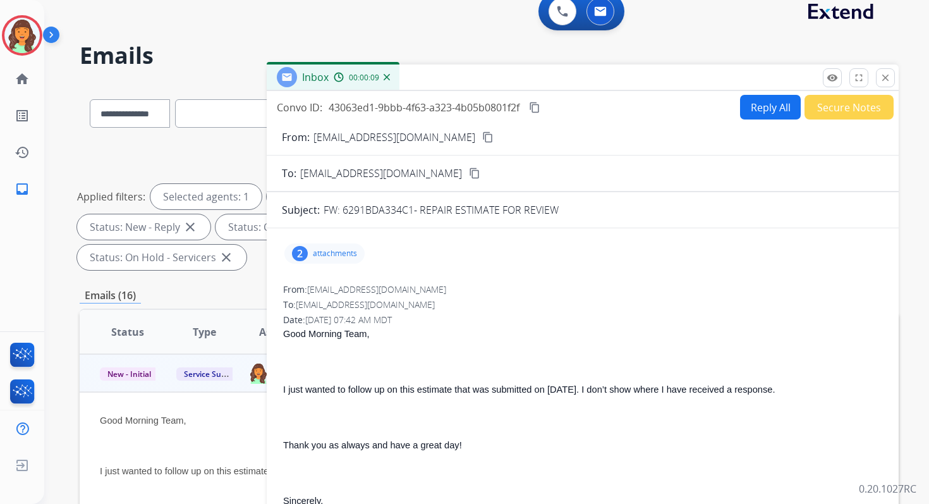
click at [763, 111] on button "Reply All" at bounding box center [770, 107] width 61 height 25
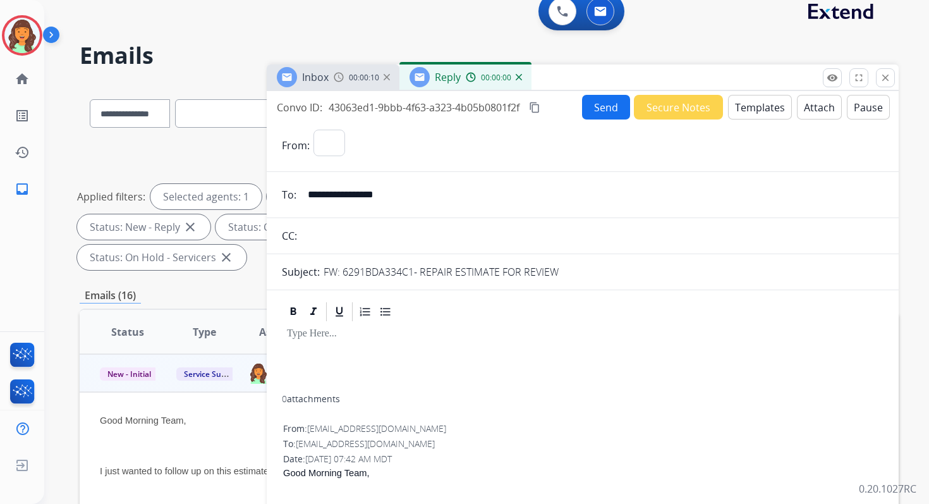
click at [763, 111] on button "Templates" at bounding box center [760, 107] width 64 height 25
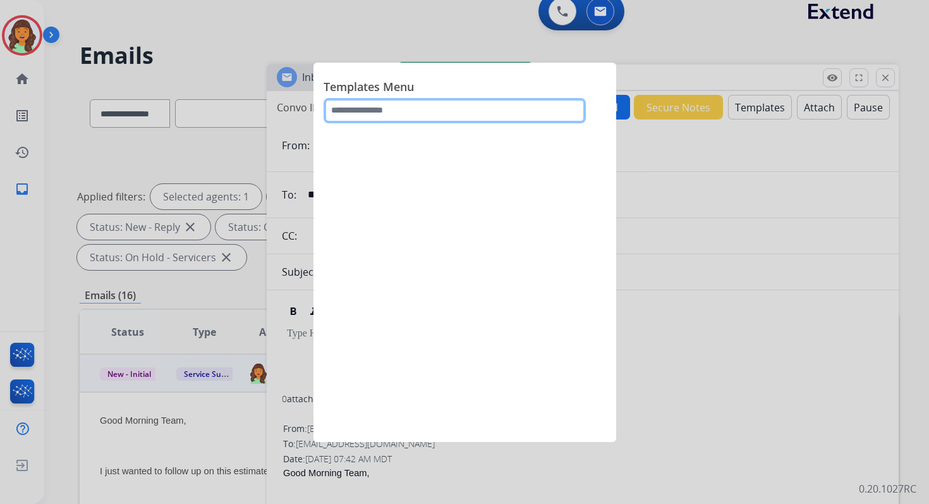
click at [413, 111] on input "text" at bounding box center [455, 110] width 262 height 25
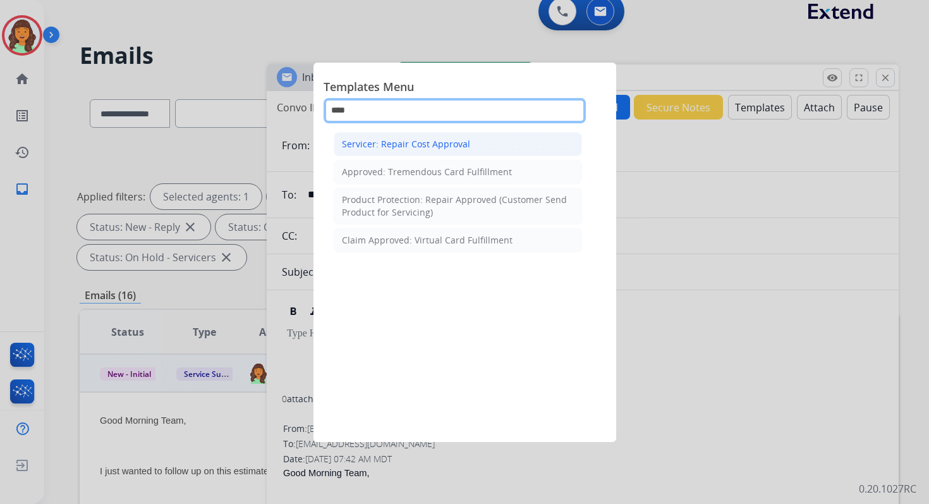
type input "****"
click at [413, 147] on div "Servicer: Repair Cost Approval" at bounding box center [406, 144] width 128 height 13
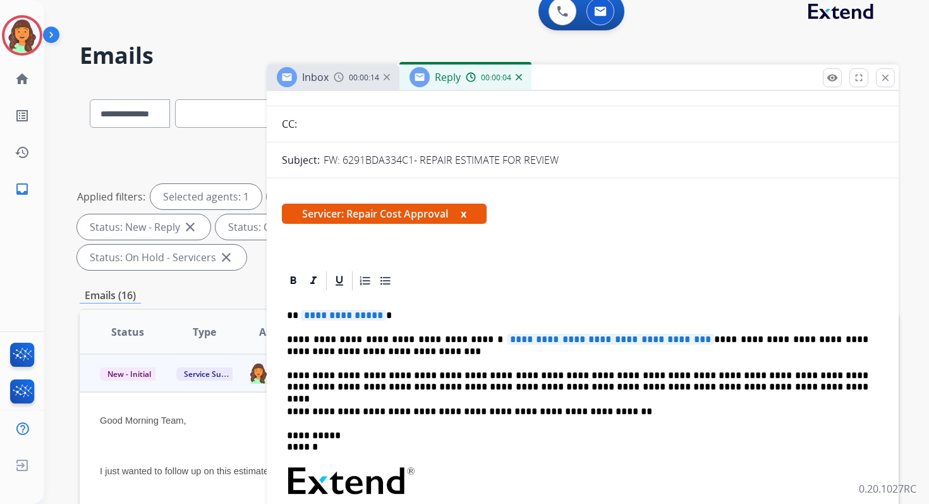
scroll to position [166, 0]
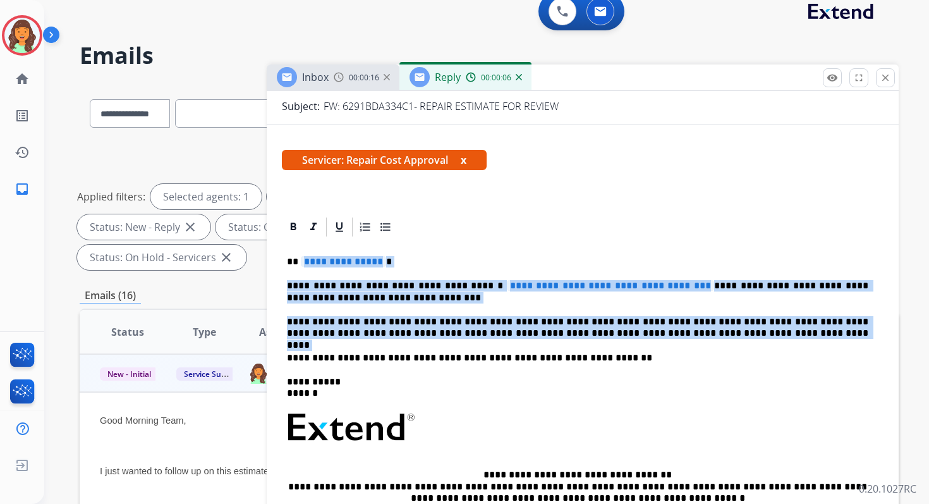
drag, startPoint x: 300, startPoint y: 259, endPoint x: 701, endPoint y: 340, distance: 409.4
click at [701, 340] on div "**********" at bounding box center [583, 428] width 602 height 380
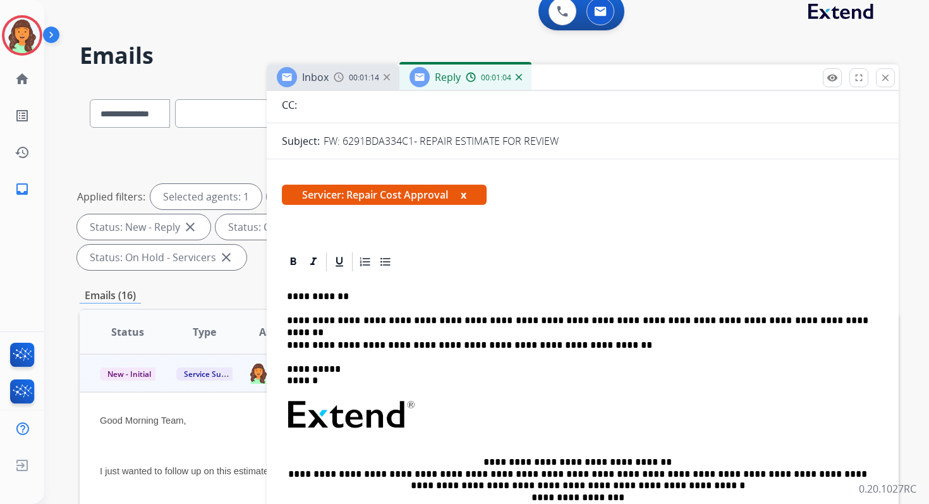
scroll to position [114, 0]
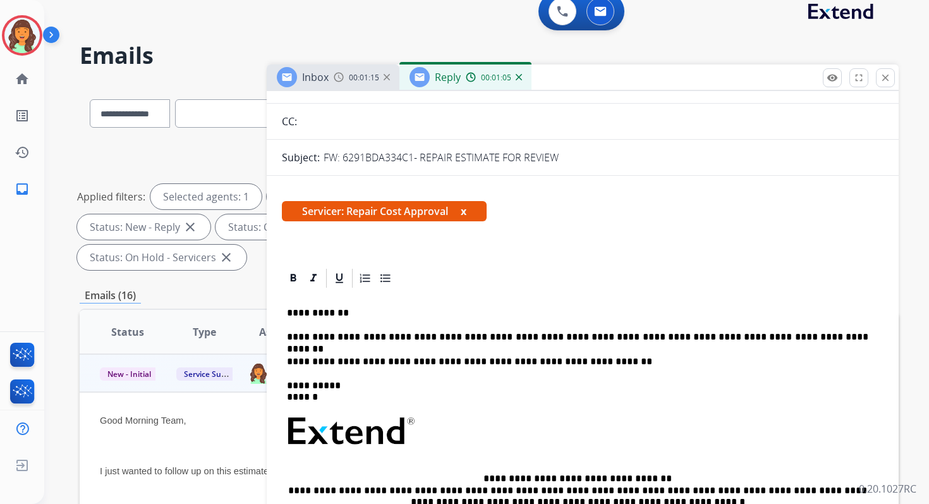
click at [303, 315] on p "**********" at bounding box center [577, 312] width 581 height 11
click at [373, 339] on p "**********" at bounding box center [577, 336] width 581 height 11
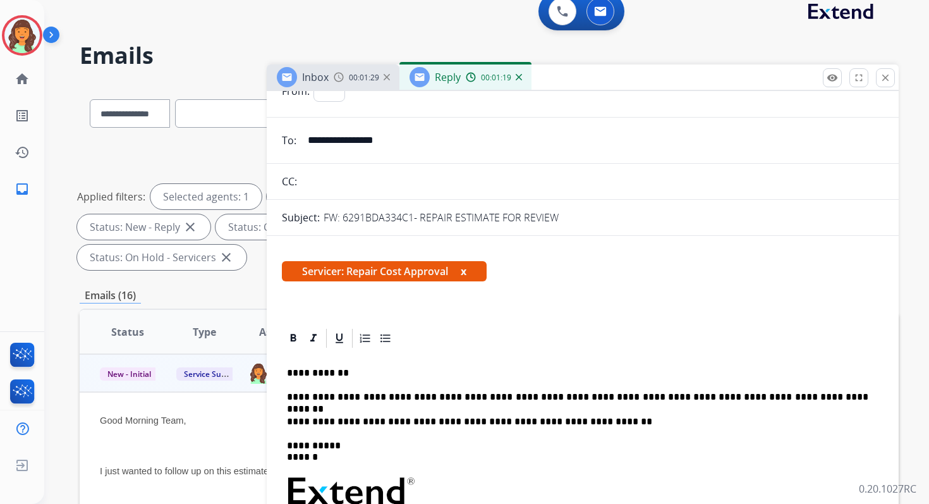
scroll to position [0, 0]
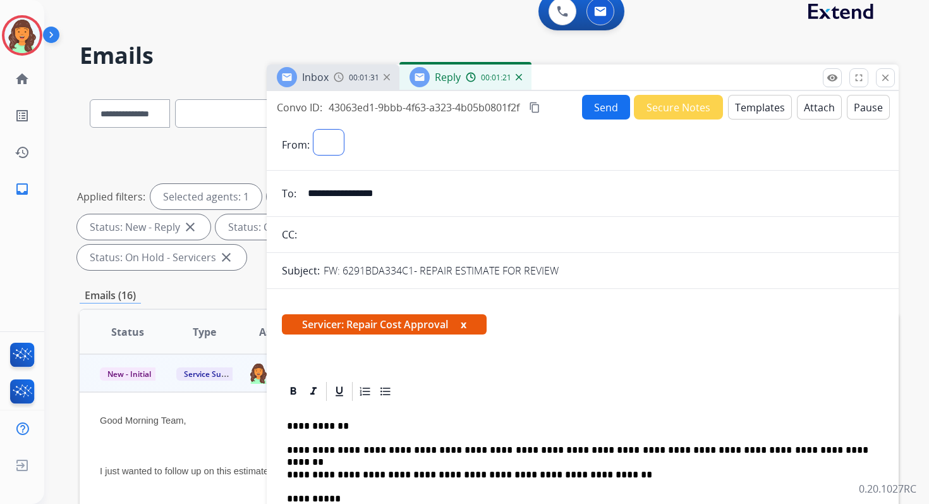
click at [325, 139] on select at bounding box center [328, 142] width 30 height 25
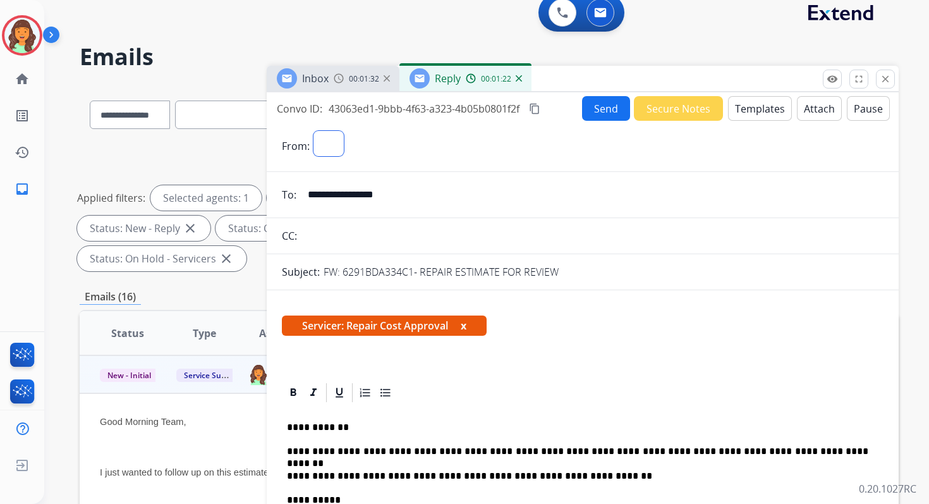
click at [329, 147] on select at bounding box center [328, 143] width 30 height 25
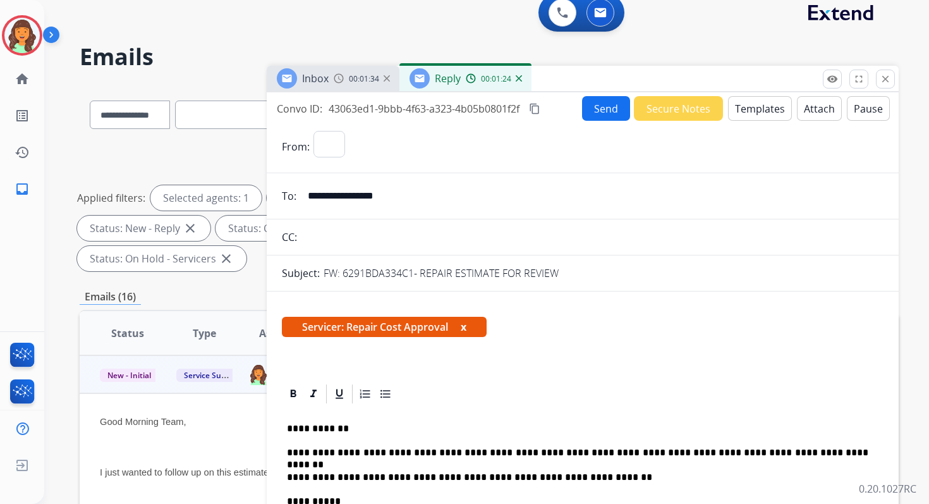
click at [594, 109] on button "Send" at bounding box center [606, 108] width 48 height 25
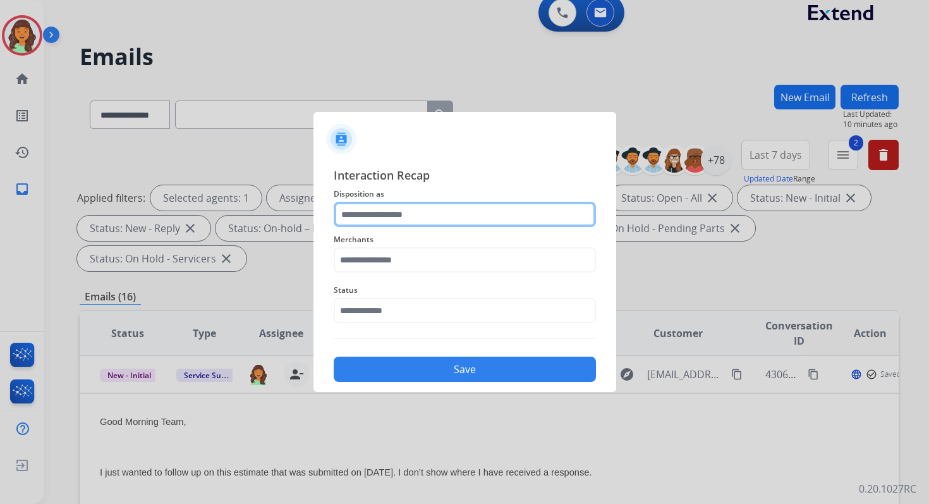
click at [447, 214] on input "text" at bounding box center [465, 214] width 262 height 25
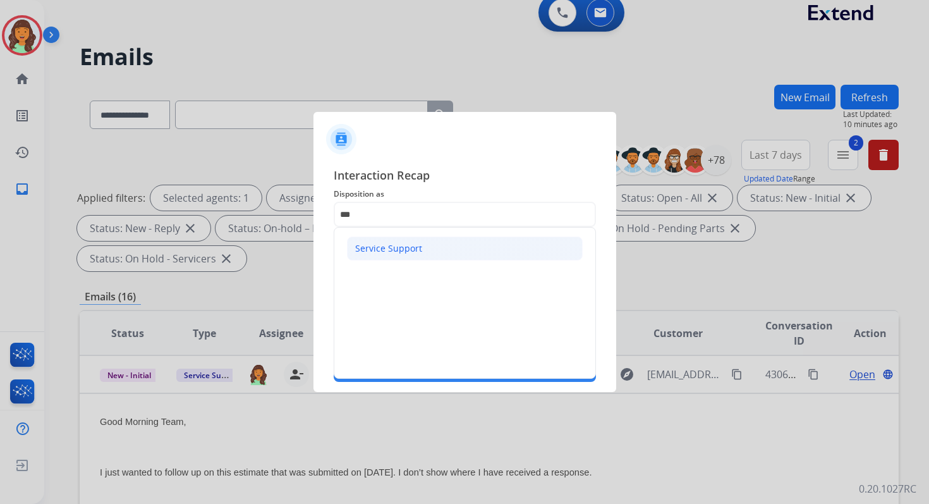
click at [414, 245] on div "Service Support" at bounding box center [388, 248] width 67 height 13
type input "**********"
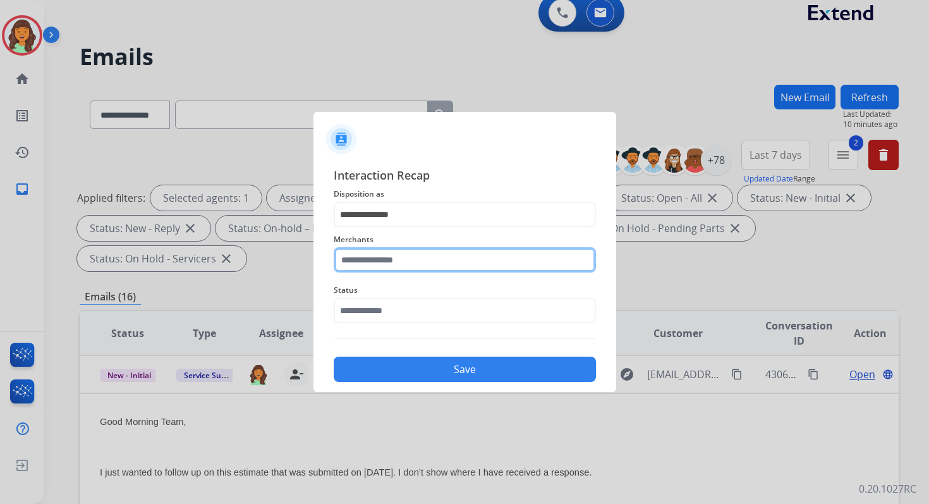
click at [415, 261] on input "text" at bounding box center [465, 259] width 262 height 25
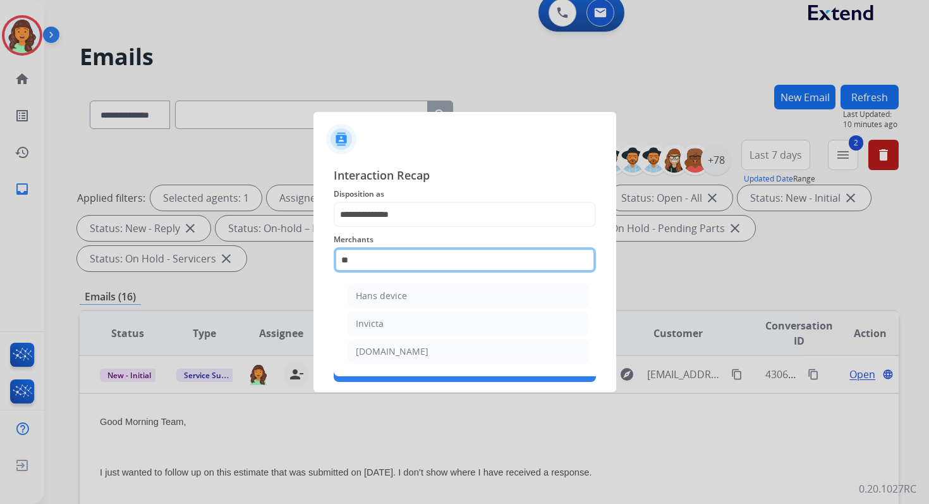
type input "*"
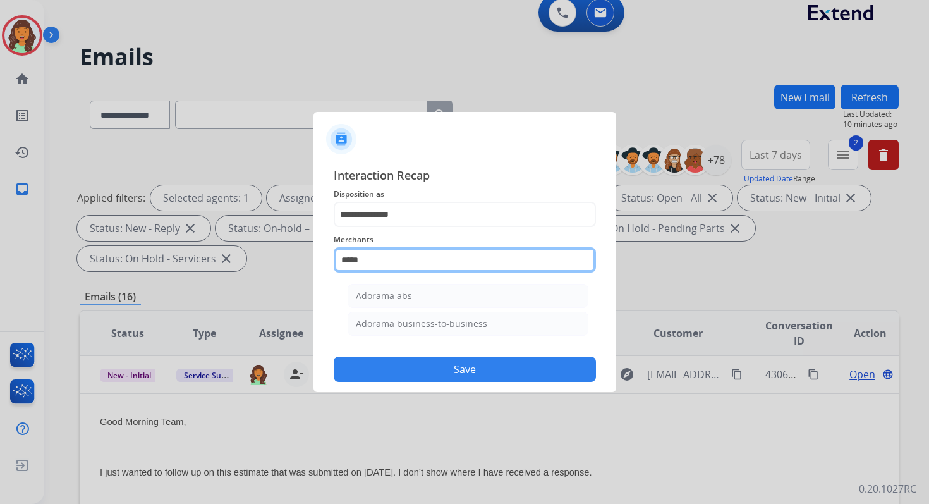
type input "*****"
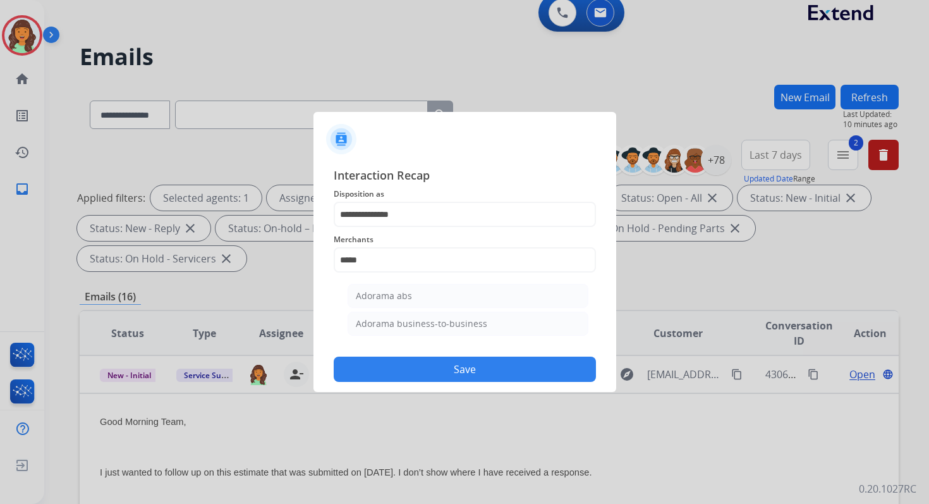
click at [415, 308] on ul "Adorama abs Adorama business-to-business" at bounding box center [468, 312] width 248 height 71
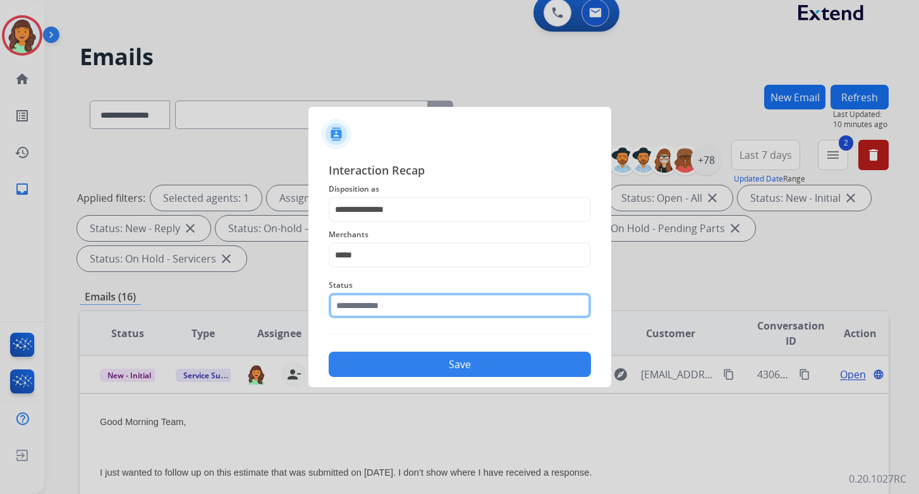
click at [410, 313] on input "text" at bounding box center [460, 305] width 262 height 25
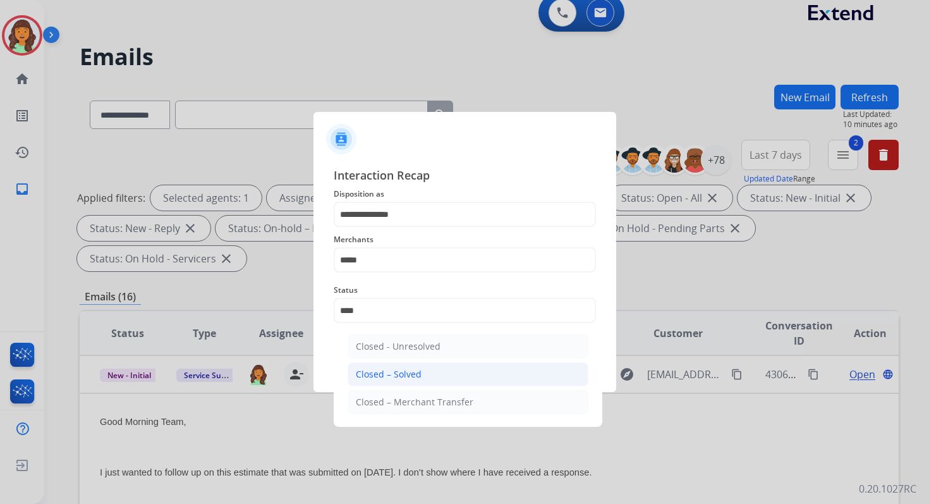
click at [393, 374] on div "Closed – Solved" at bounding box center [389, 374] width 66 height 13
type input "**********"
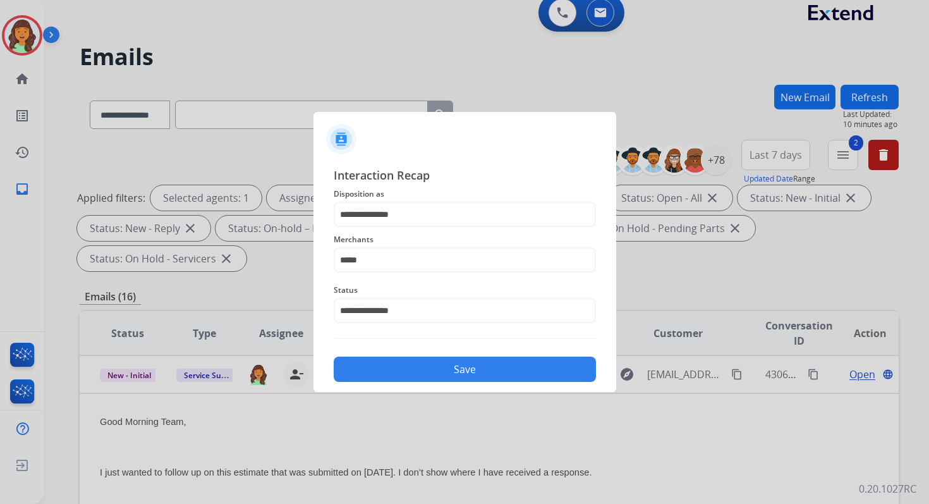
click at [441, 367] on button "Save" at bounding box center [465, 368] width 262 height 25
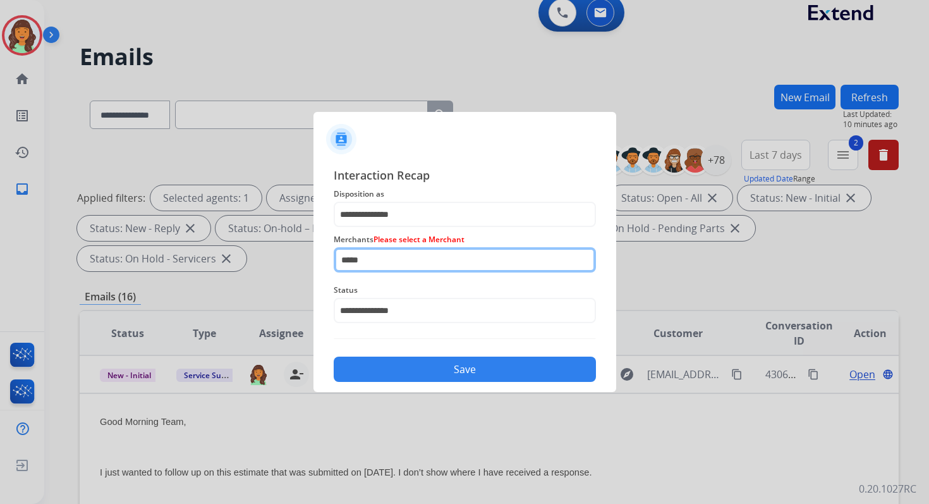
click at [383, 255] on input "*****" at bounding box center [465, 259] width 262 height 25
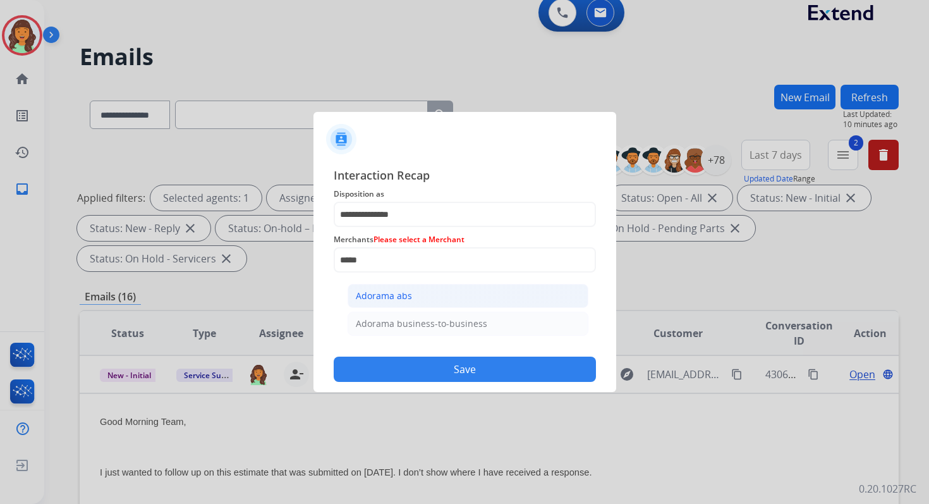
click at [401, 296] on div "Adorama abs" at bounding box center [384, 295] width 56 height 13
type input "**********"
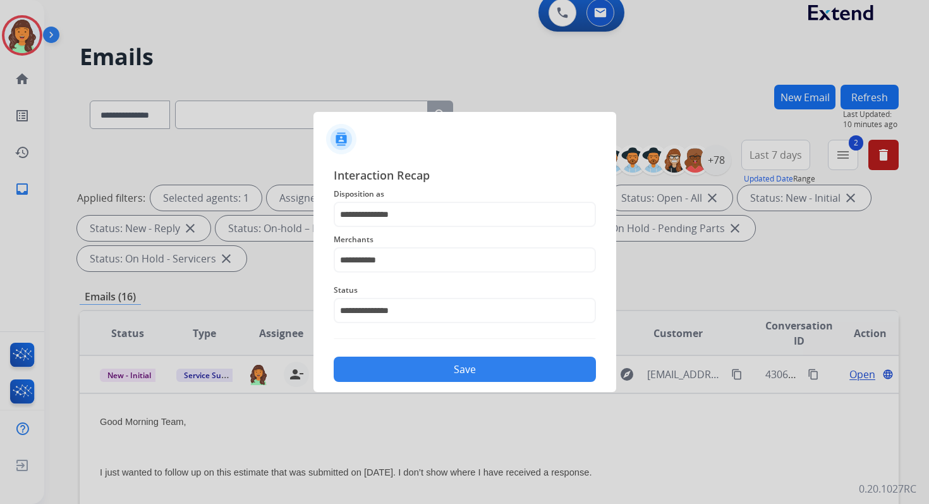
click at [459, 364] on button "Save" at bounding box center [465, 368] width 262 height 25
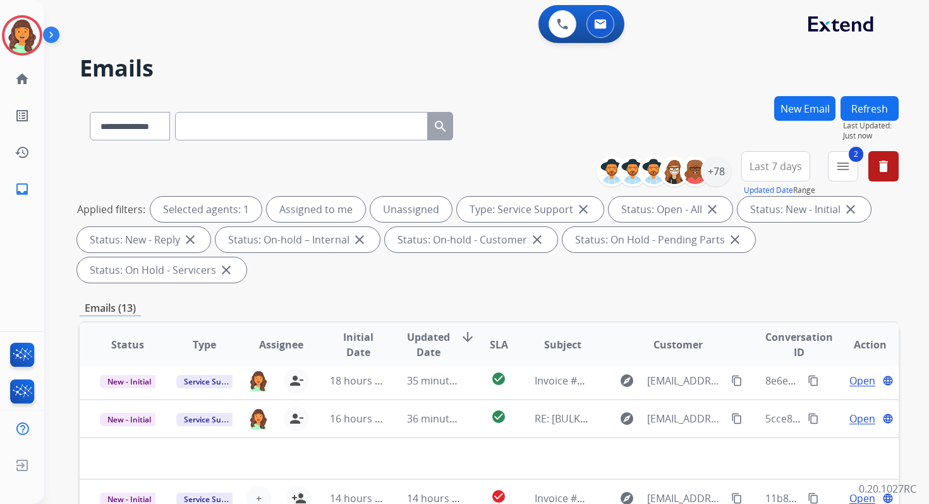
scroll to position [43, 0]
click at [892, 162] on button "delete Clear All" at bounding box center [883, 166] width 30 height 30
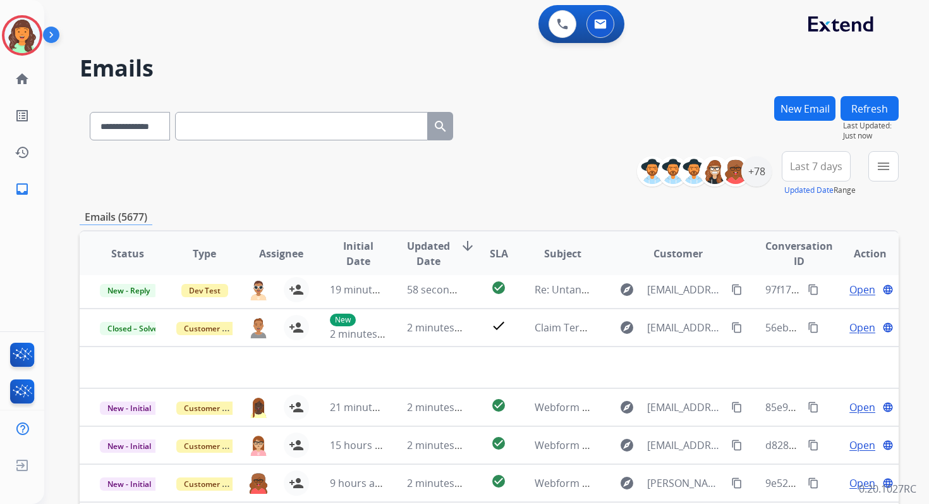
click at [879, 109] on button "Refresh" at bounding box center [870, 108] width 58 height 25
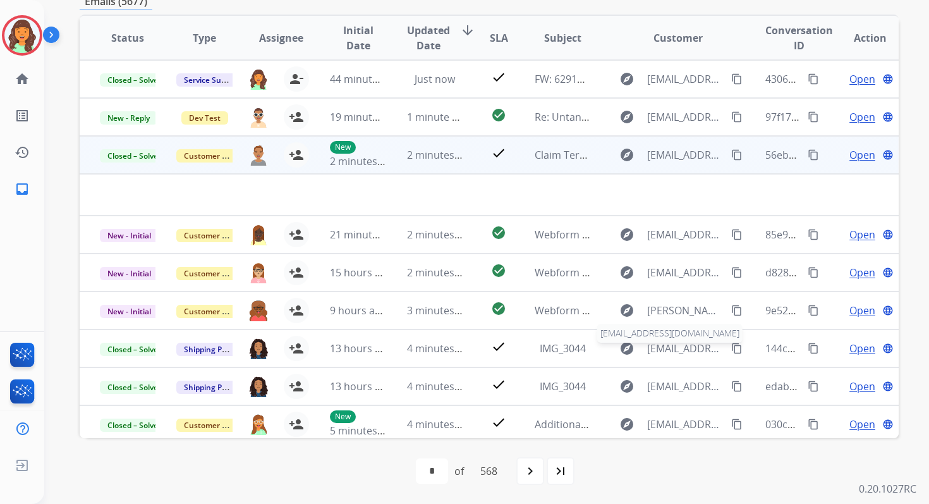
scroll to position [0, 0]
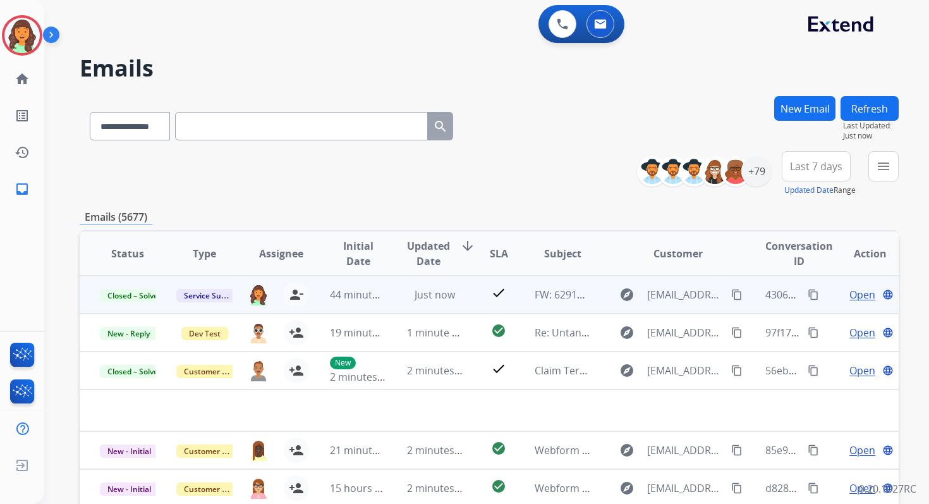
click at [808, 291] on mat-icon "content_copy" at bounding box center [813, 294] width 11 height 11
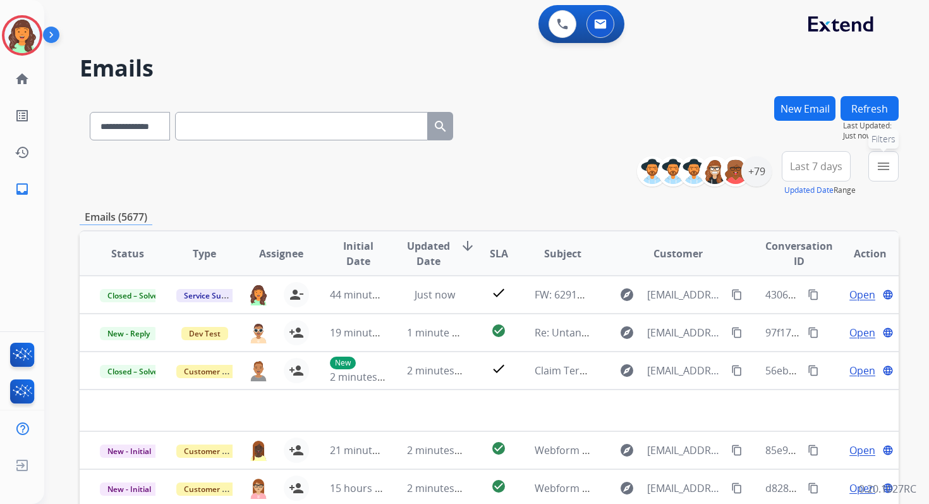
click at [887, 174] on button "menu Filters" at bounding box center [883, 166] width 30 height 30
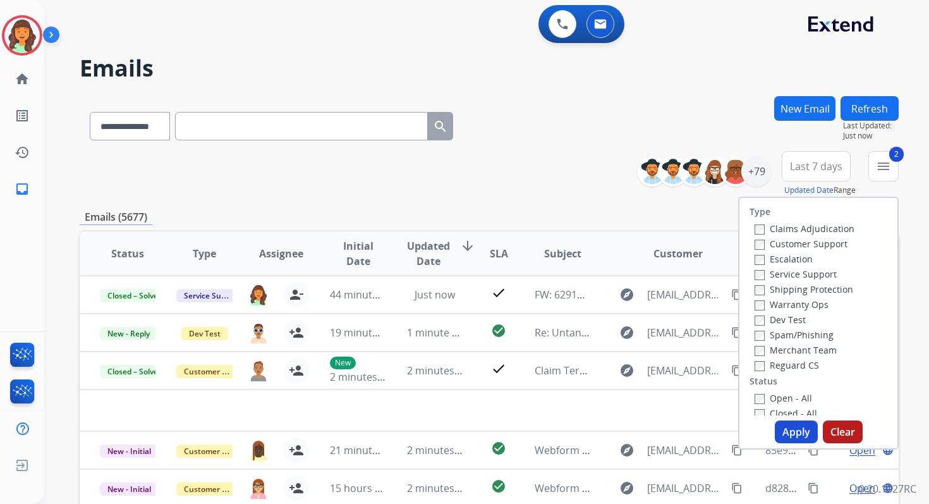
click at [794, 430] on button "Apply" at bounding box center [796, 431] width 43 height 23
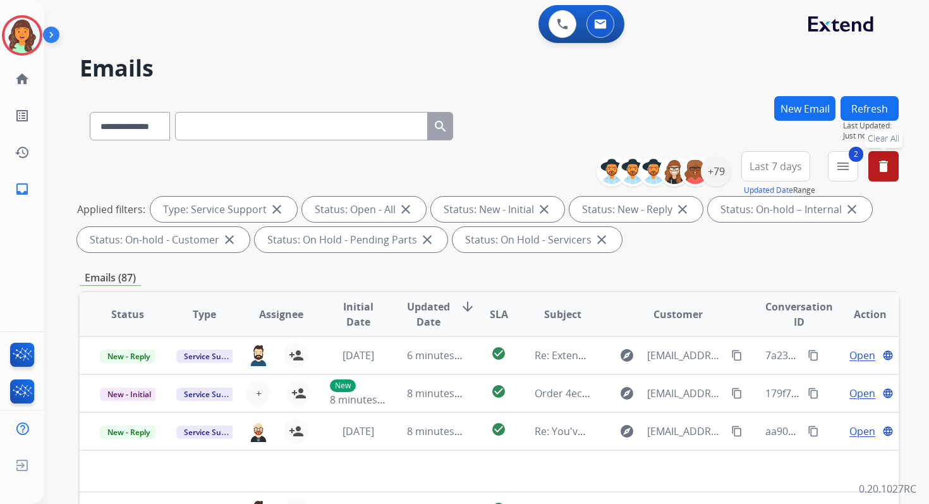
click at [607, 286] on div "**********" at bounding box center [489, 438] width 819 height 684
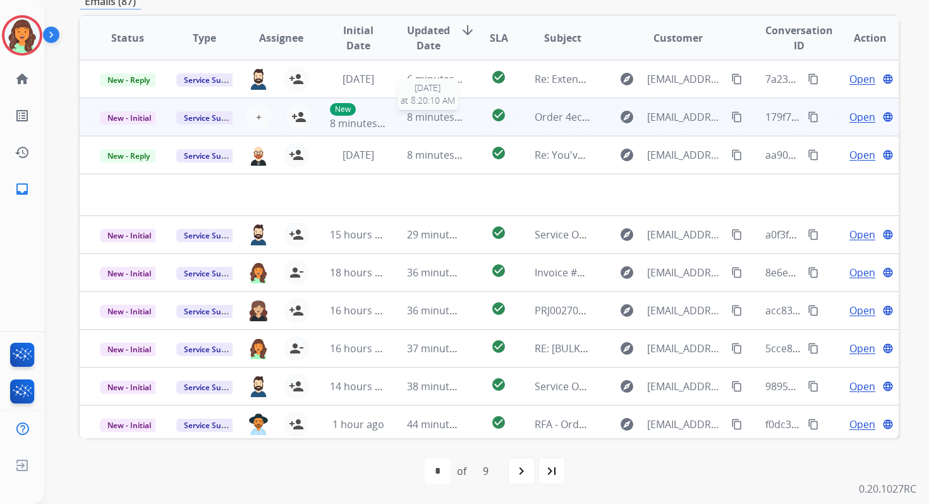
click at [456, 119] on span "8 minutes ago" at bounding box center [441, 117] width 68 height 14
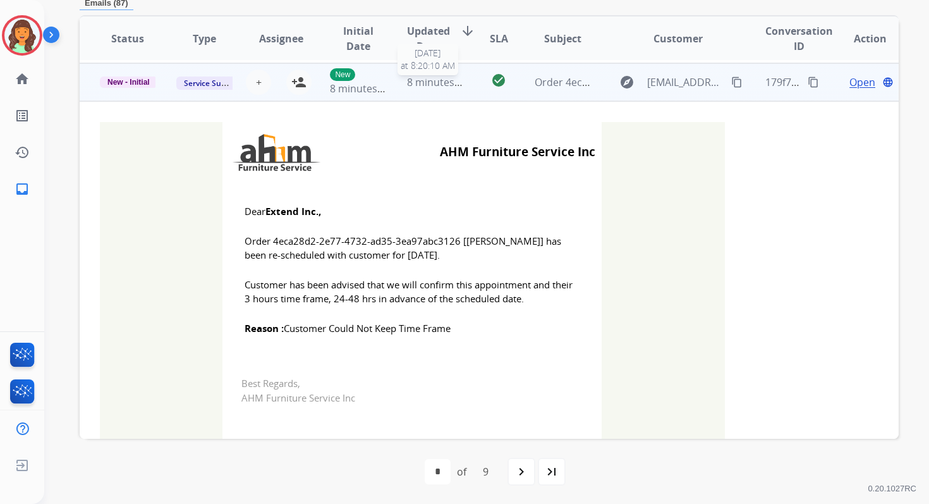
scroll to position [38, 0]
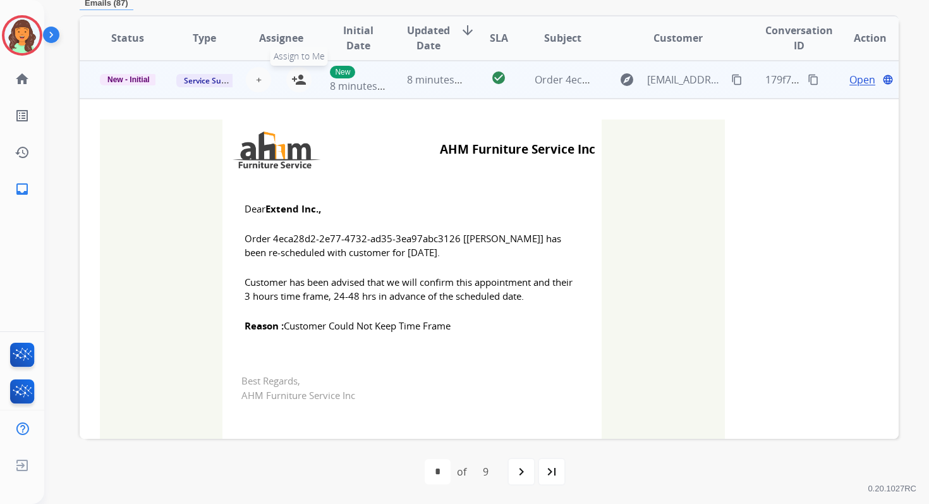
click at [293, 81] on mat-icon "person_add" at bounding box center [298, 79] width 15 height 15
click at [143, 74] on span "New - Initial" at bounding box center [129, 79] width 58 height 11
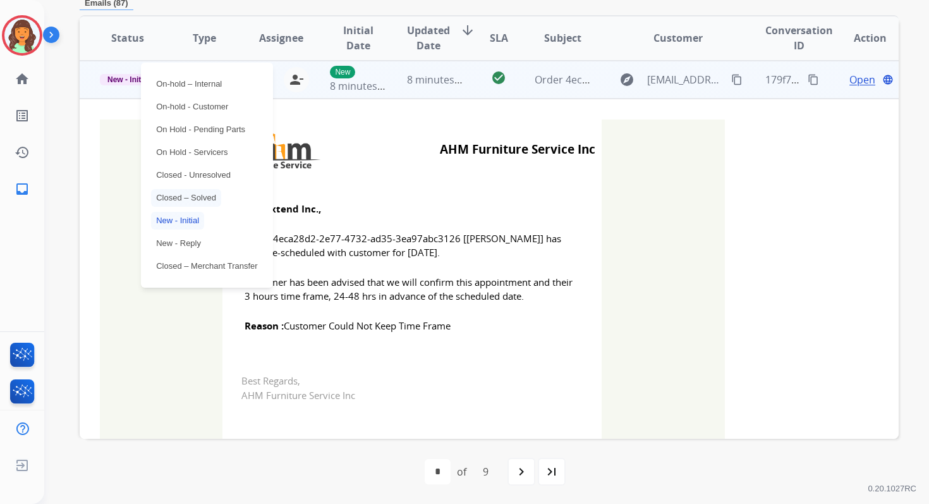
click at [198, 193] on p "Closed – Solved" at bounding box center [186, 198] width 70 height 18
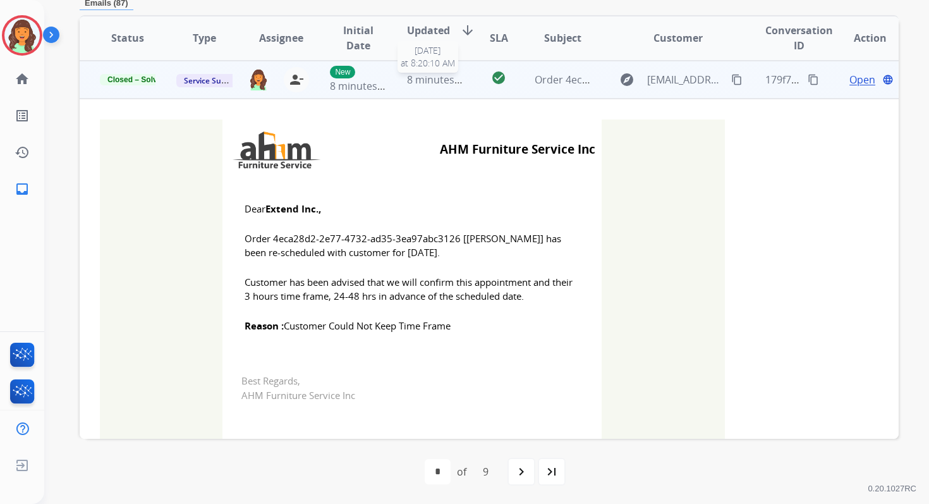
click at [445, 81] on span "8 minutes ago" at bounding box center [441, 80] width 68 height 14
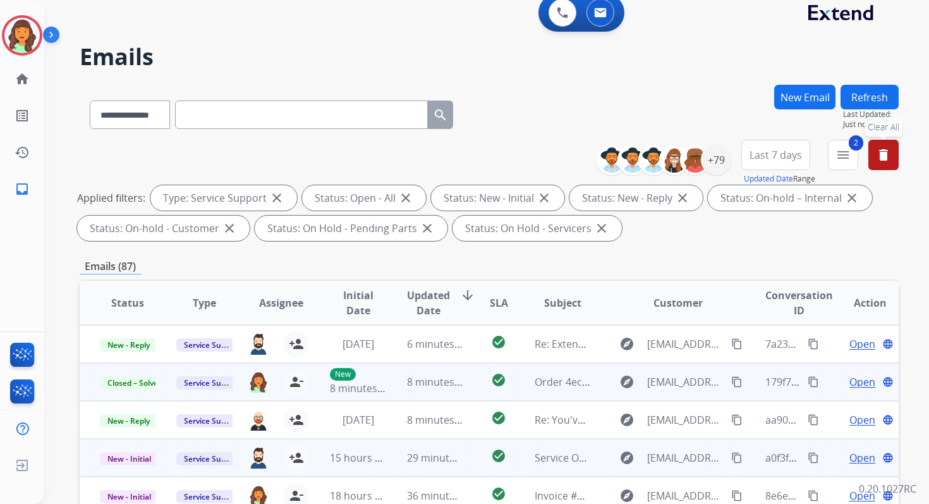
scroll to position [0, 0]
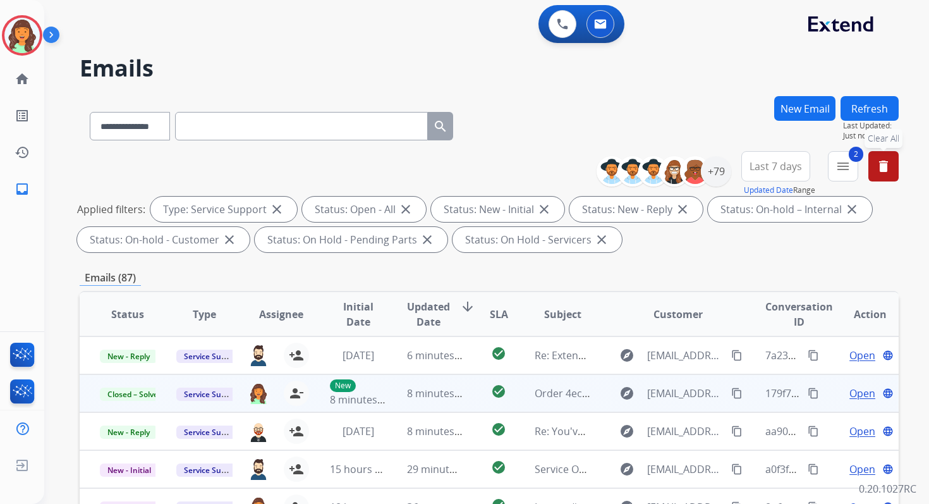
click at [865, 115] on button "Refresh" at bounding box center [870, 108] width 58 height 25
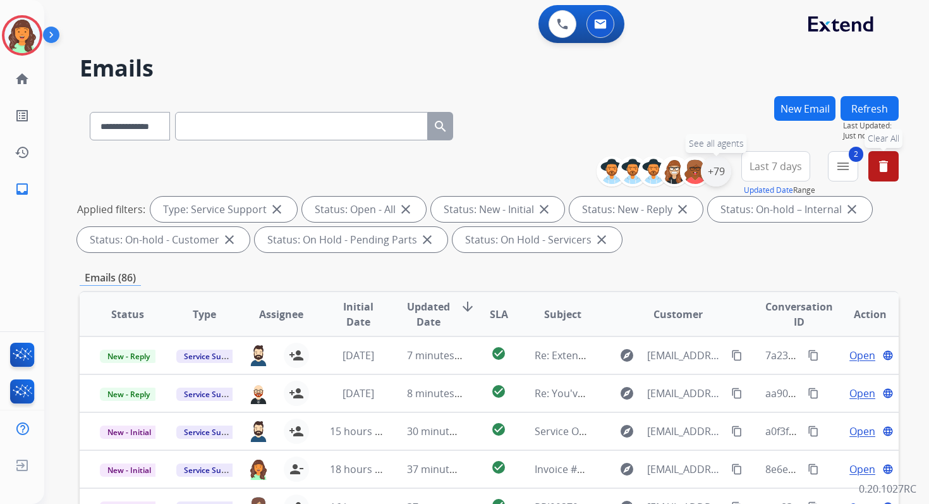
click at [728, 170] on div "+79" at bounding box center [716, 171] width 30 height 30
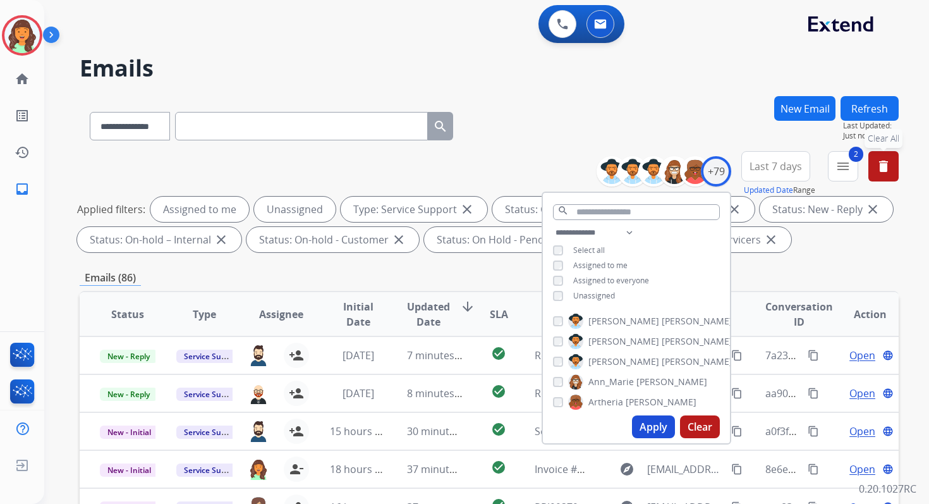
click at [648, 425] on button "Apply" at bounding box center [653, 426] width 43 height 23
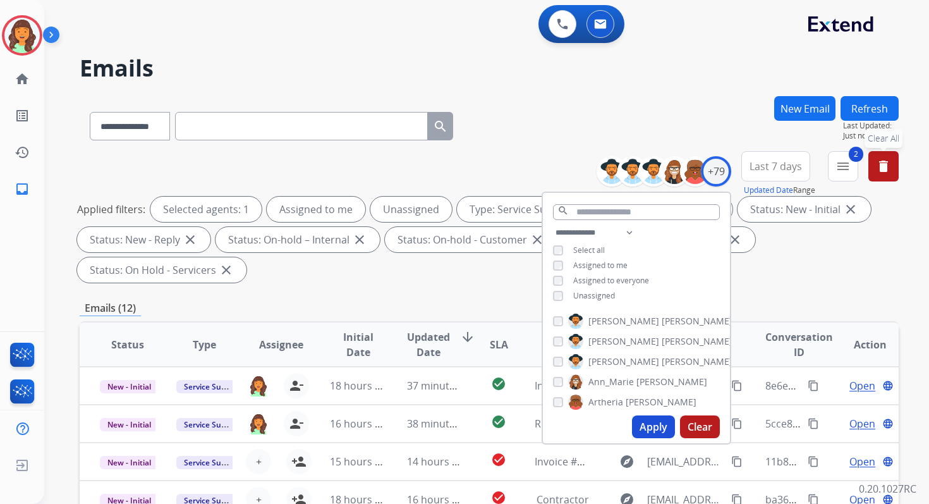
click at [655, 430] on button "Apply" at bounding box center [653, 426] width 43 height 23
click at [422, 301] on div "Emails (12)" at bounding box center [489, 308] width 819 height 16
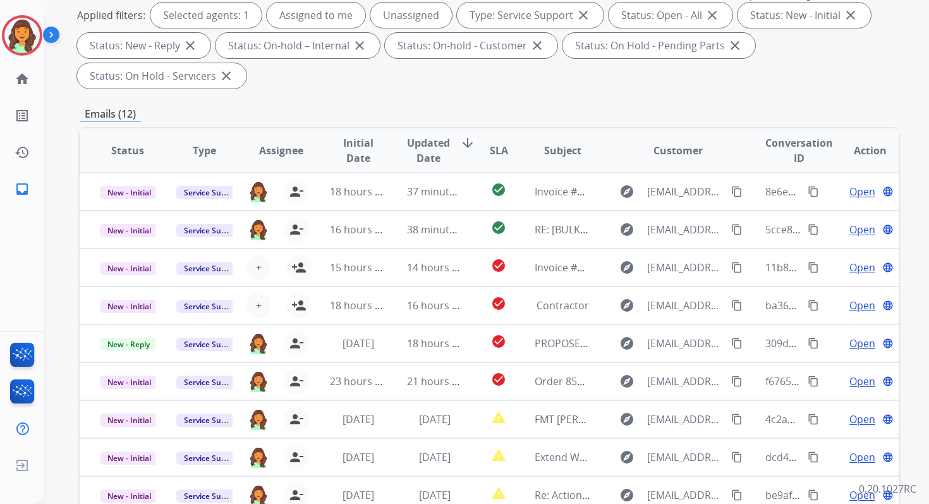
scroll to position [307, 0]
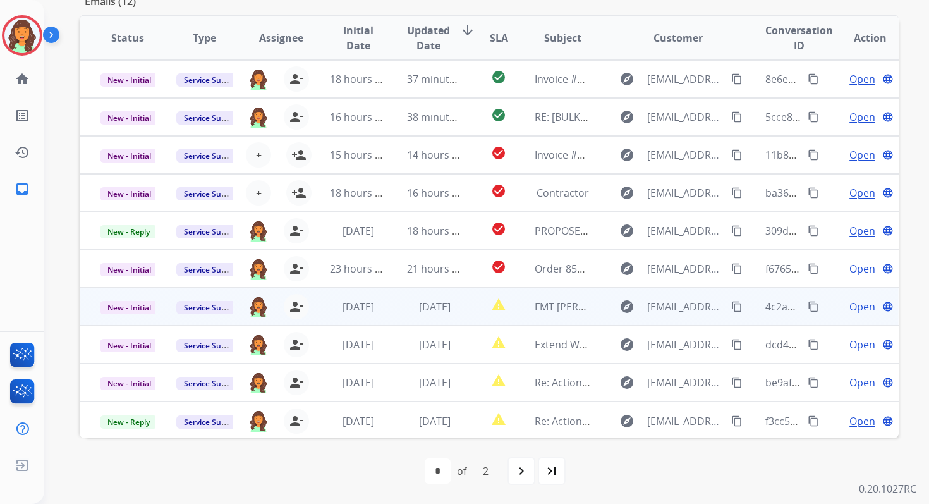
click at [439, 298] on td "1 day ago" at bounding box center [425, 307] width 76 height 38
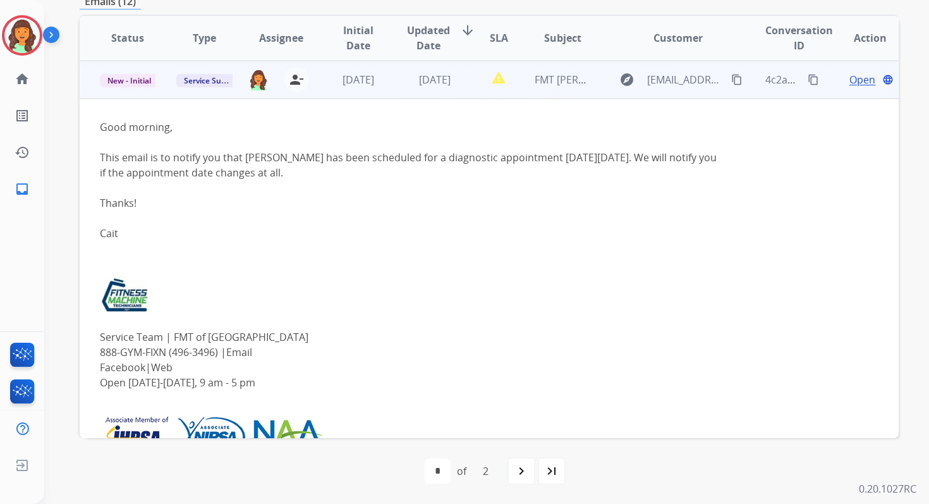
scroll to position [228, 0]
click at [849, 80] on span "Open" at bounding box center [862, 78] width 26 height 15
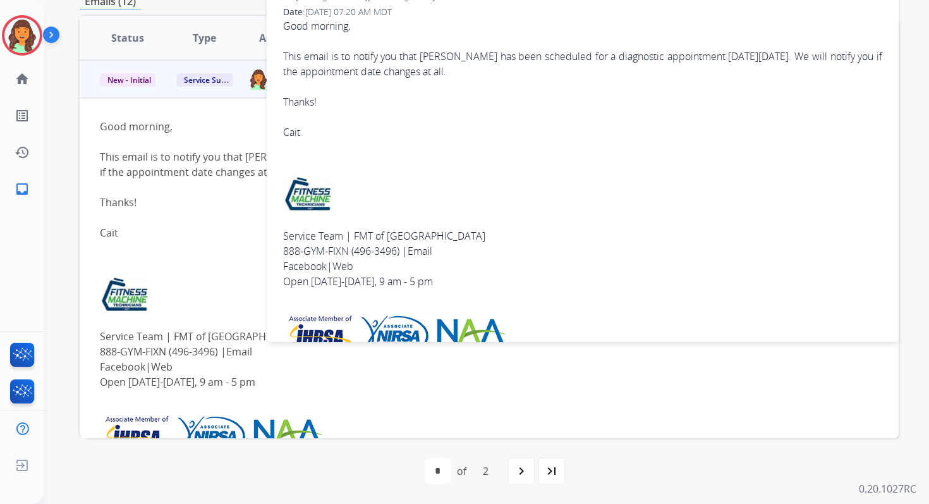
scroll to position [0, 0]
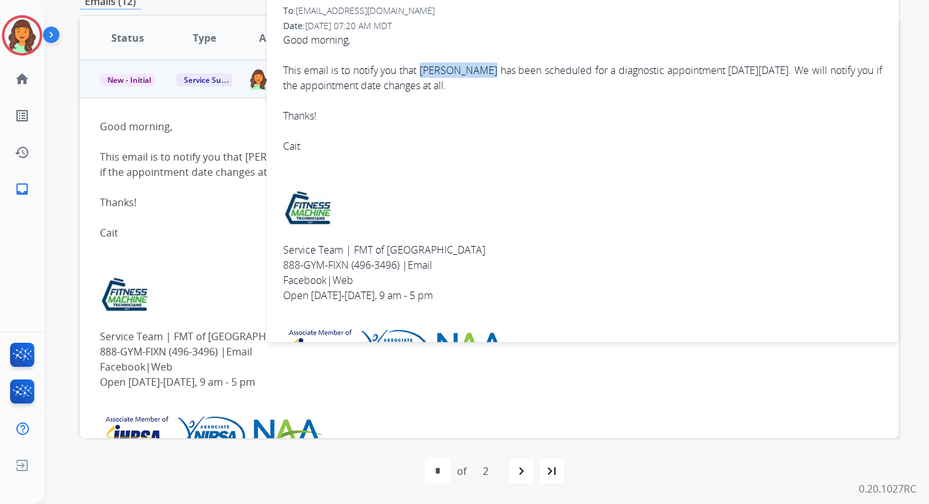
copy div "Jeremy Miller"
drag, startPoint x: 423, startPoint y: 70, endPoint x: 482, endPoint y: 74, distance: 58.9
click at [482, 74] on div "This email is to notify you that Jeremy Miller has been scheduled for a diagnos…" at bounding box center [582, 78] width 599 height 30
click at [608, 71] on div "This email is to notify you that Jeremy Miller has been scheduled for a diagnos…" at bounding box center [582, 78] width 599 height 30
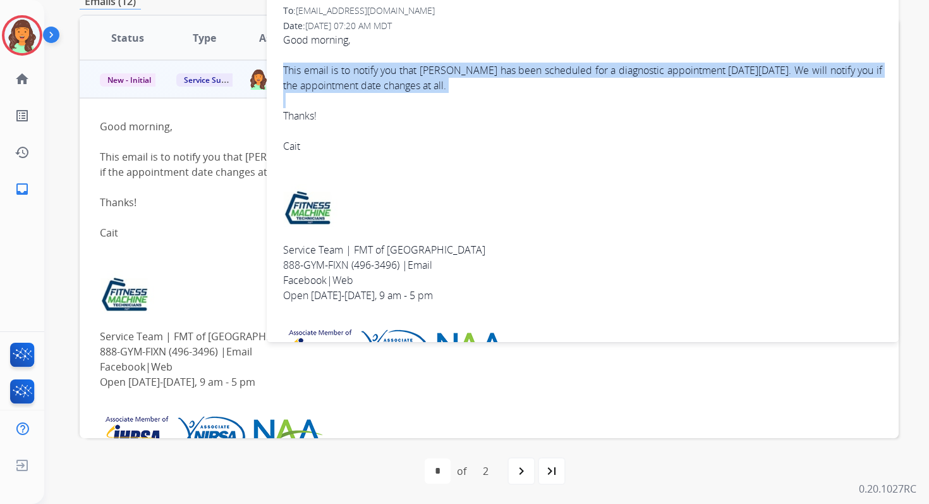
click at [608, 71] on div "This email is to notify you that Jeremy Miller has been scheduled for a diagnos…" at bounding box center [582, 78] width 599 height 30
copy div "This email is to notify you that Jeremy Miller has been scheduled for a diagnos…"
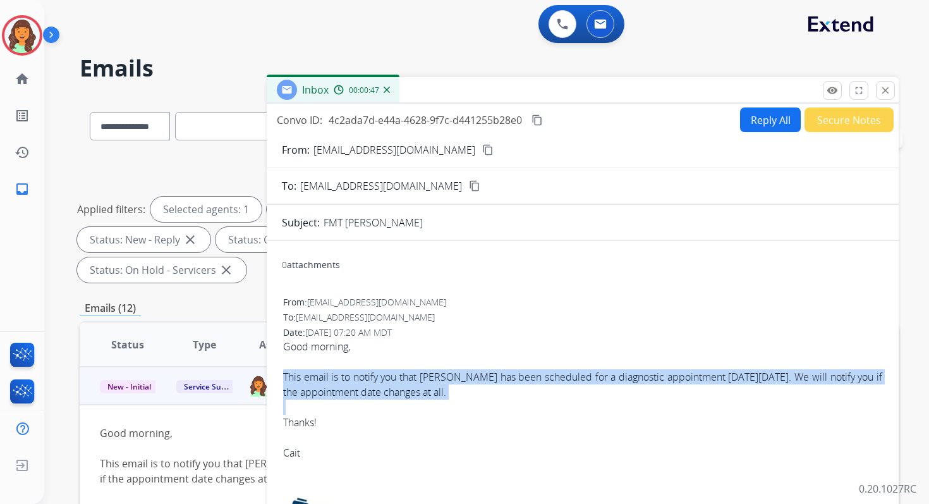
click at [540, 115] on mat-icon "content_copy" at bounding box center [537, 119] width 11 height 11
click at [763, 122] on button "Reply All" at bounding box center [770, 119] width 61 height 25
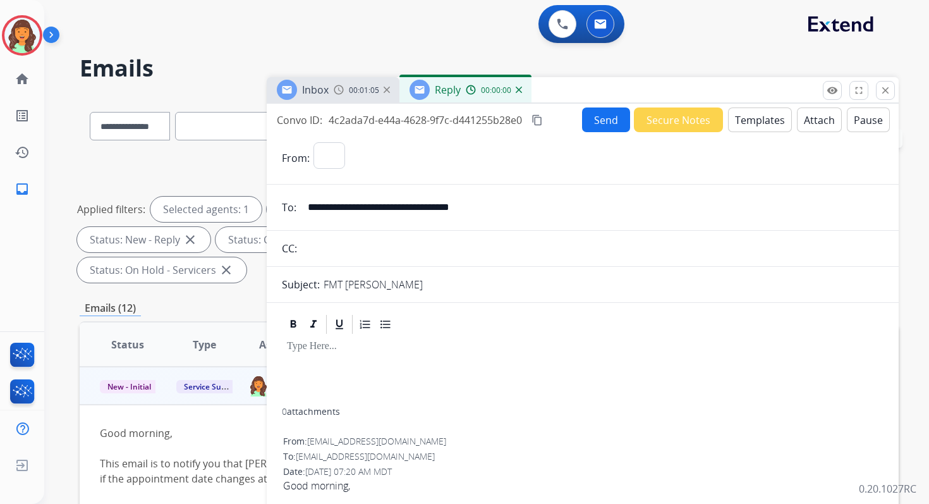
select select "**********"
click at [761, 122] on button "Templates" at bounding box center [760, 119] width 64 height 25
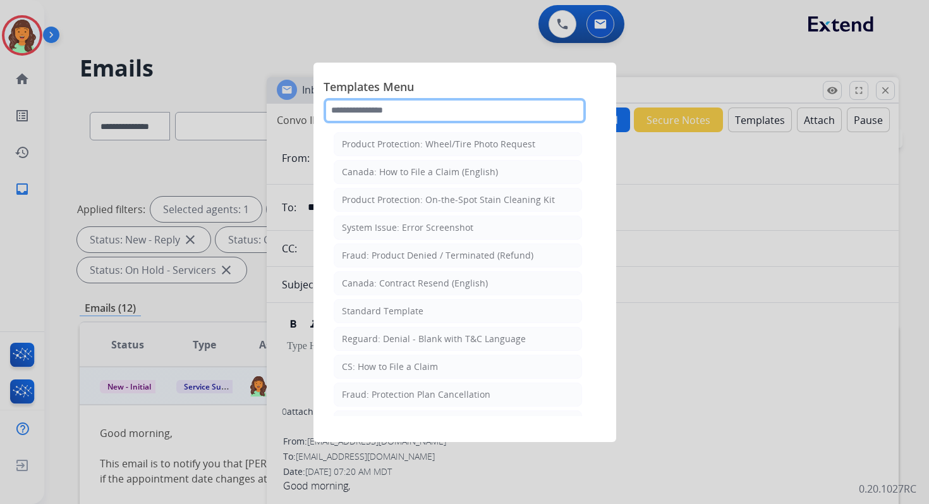
click at [474, 117] on input "text" at bounding box center [455, 110] width 262 height 25
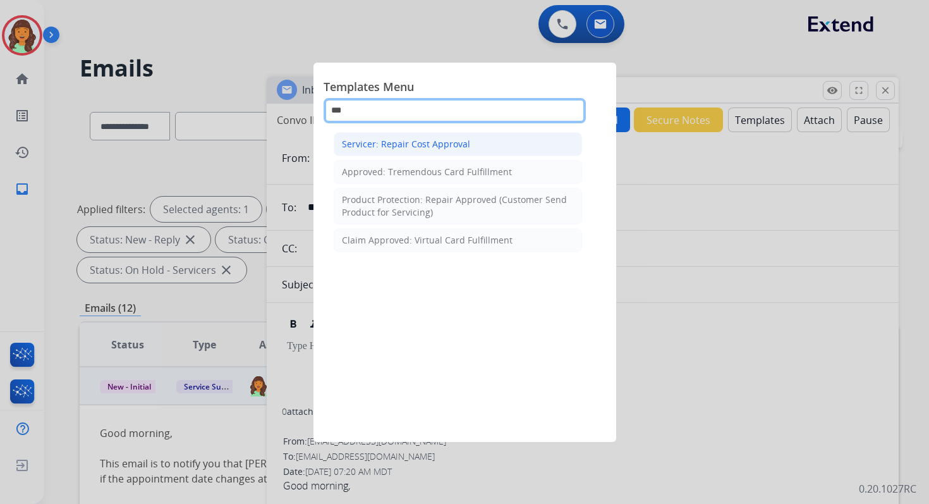
type input "***"
click at [470, 149] on li "Servicer: Repair Cost Approval" at bounding box center [458, 144] width 248 height 24
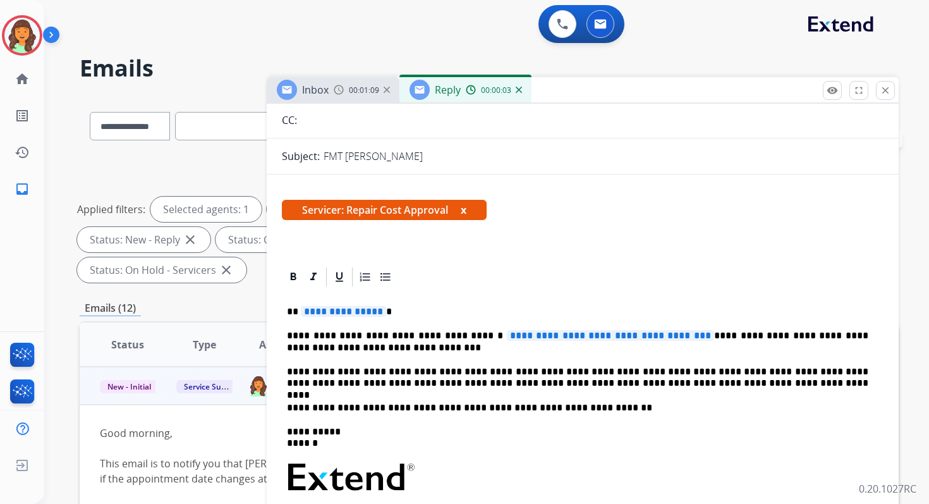
scroll to position [149, 0]
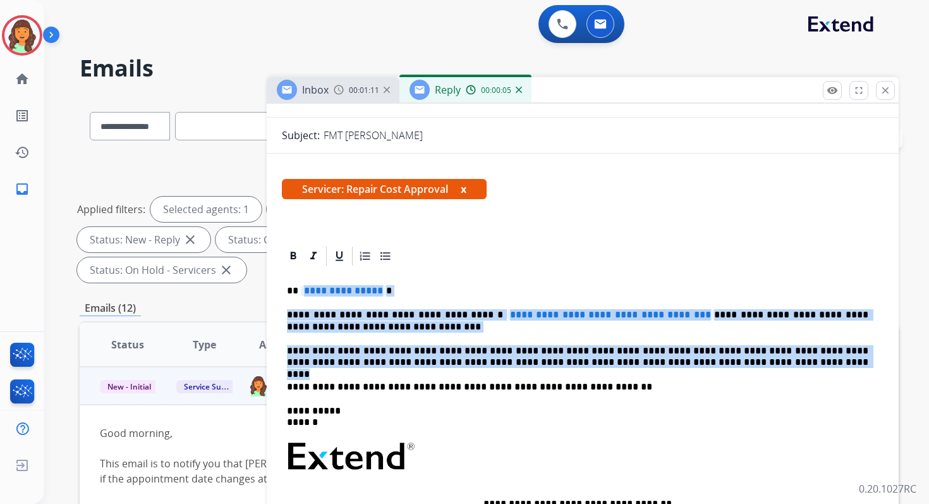
drag, startPoint x: 300, startPoint y: 287, endPoint x: 696, endPoint y: 365, distance: 404.5
click at [696, 365] on div "**********" at bounding box center [583, 457] width 602 height 380
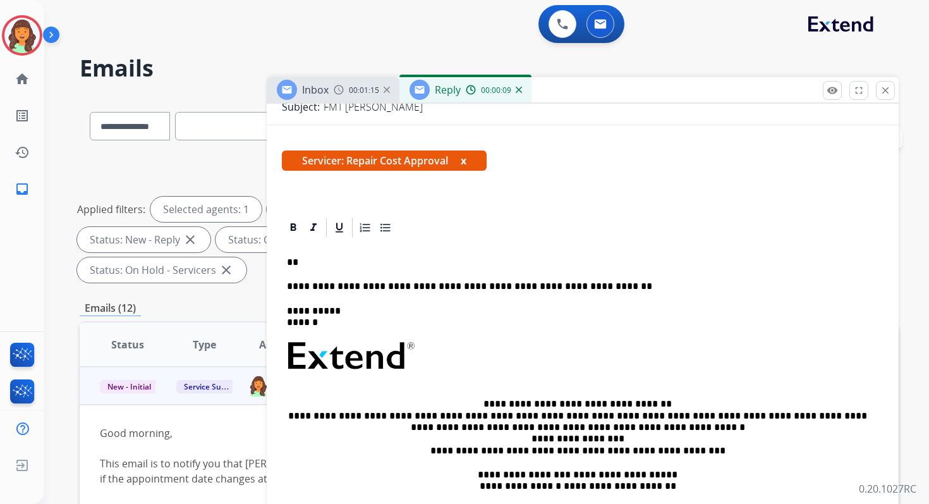
scroll to position [162, 0]
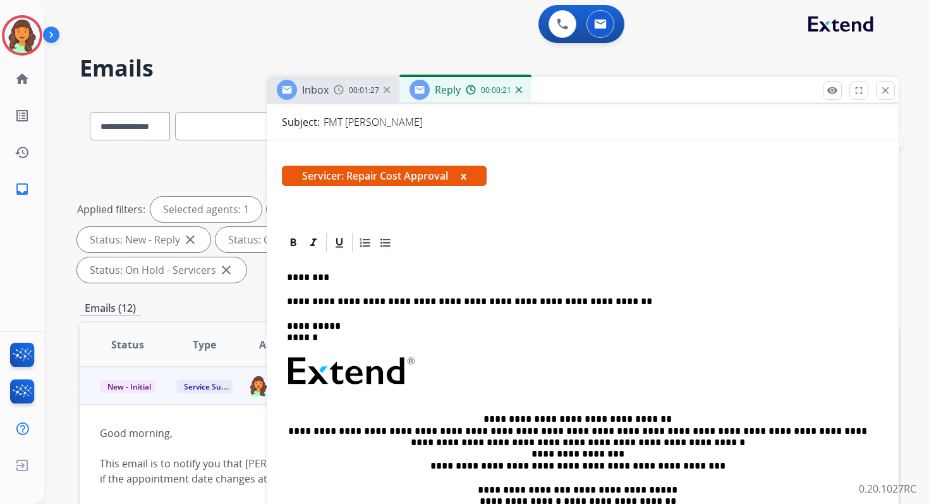
click at [613, 302] on p "**********" at bounding box center [577, 301] width 581 height 11
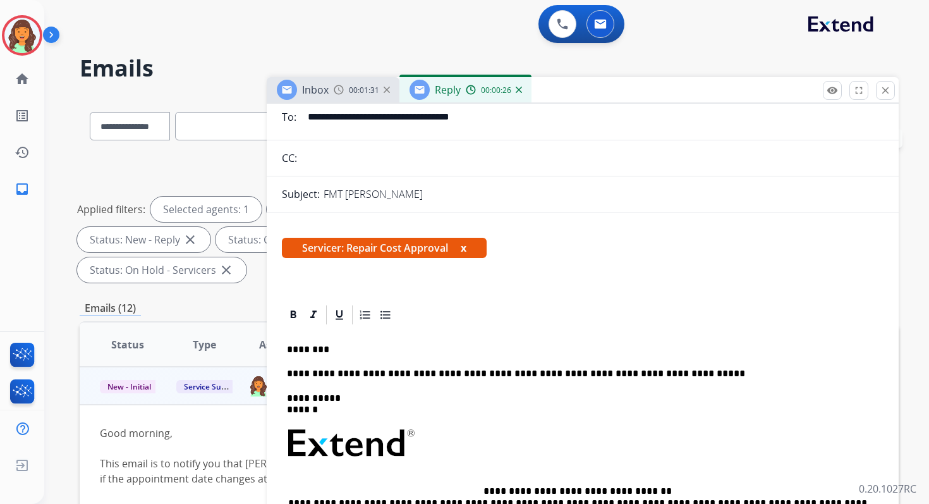
scroll to position [0, 0]
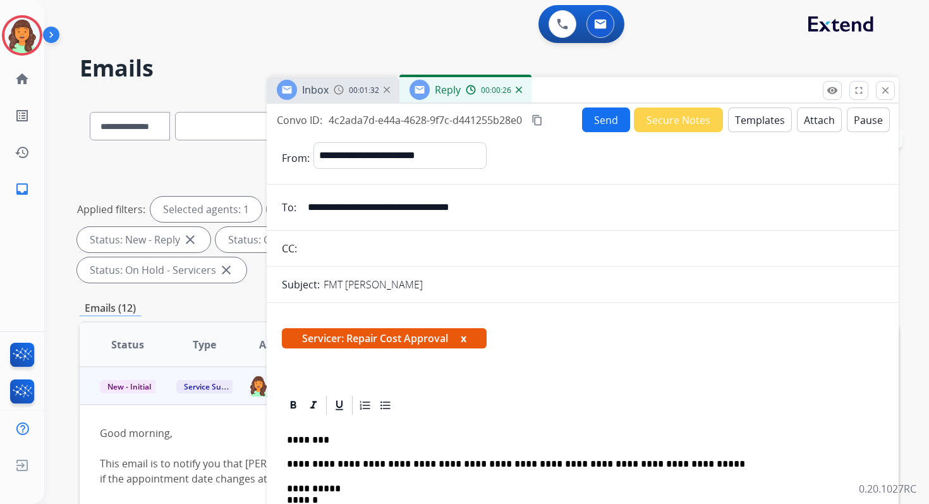
click at [604, 118] on button "Send" at bounding box center [606, 119] width 48 height 25
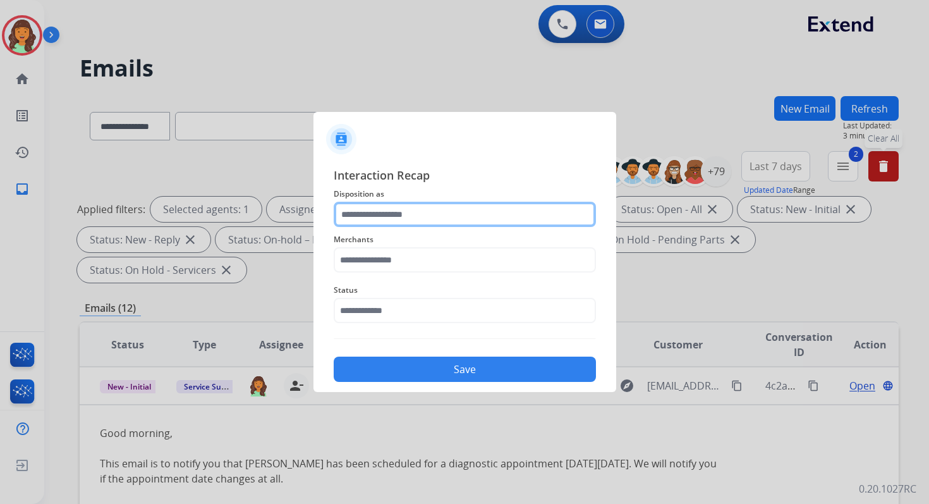
click at [444, 215] on input "text" at bounding box center [465, 214] width 262 height 25
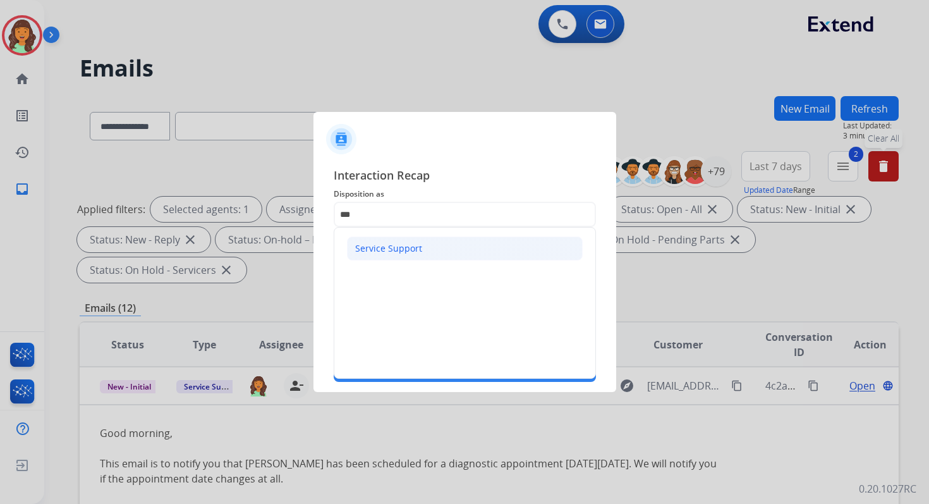
click at [409, 244] on div "Service Support" at bounding box center [388, 248] width 67 height 13
type input "**********"
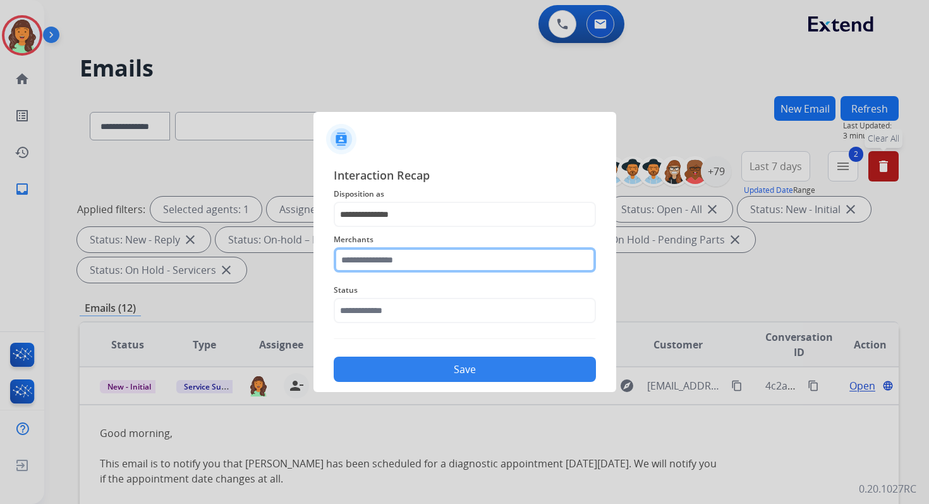
click at [408, 257] on input "text" at bounding box center [465, 259] width 262 height 25
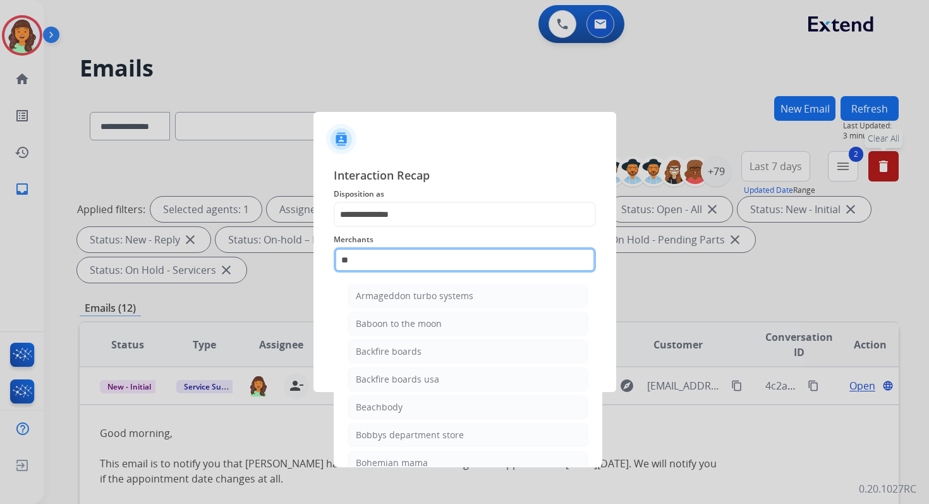
type input "*"
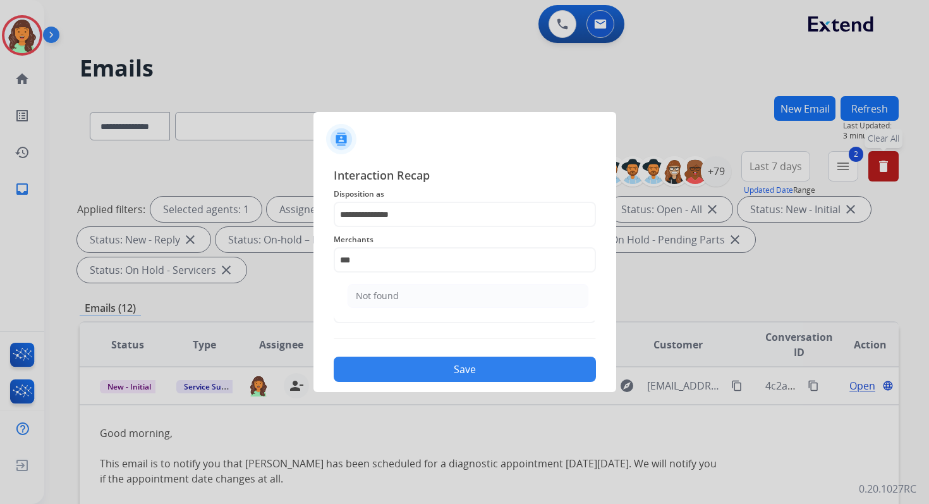
click at [438, 309] on ul "Not found" at bounding box center [468, 298] width 248 height 43
click at [403, 300] on li "Not found" at bounding box center [468, 296] width 241 height 24
type input "*********"
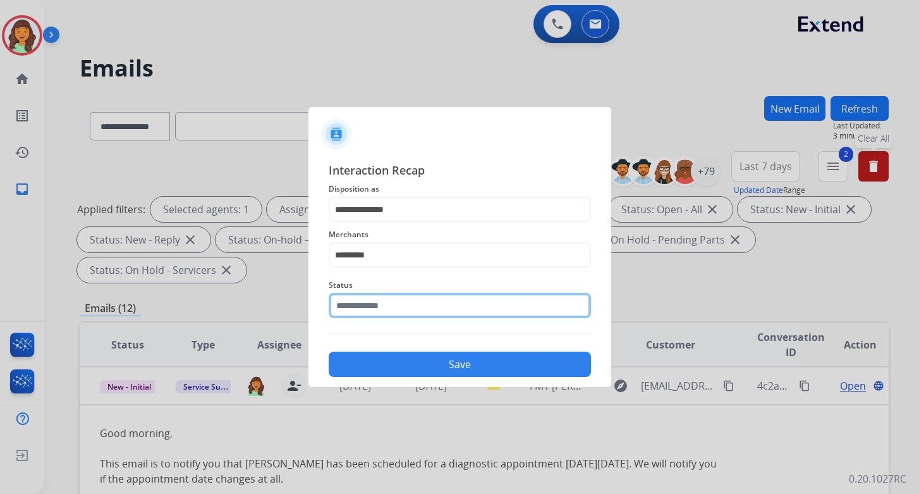
click at [389, 314] on input "text" at bounding box center [460, 305] width 262 height 25
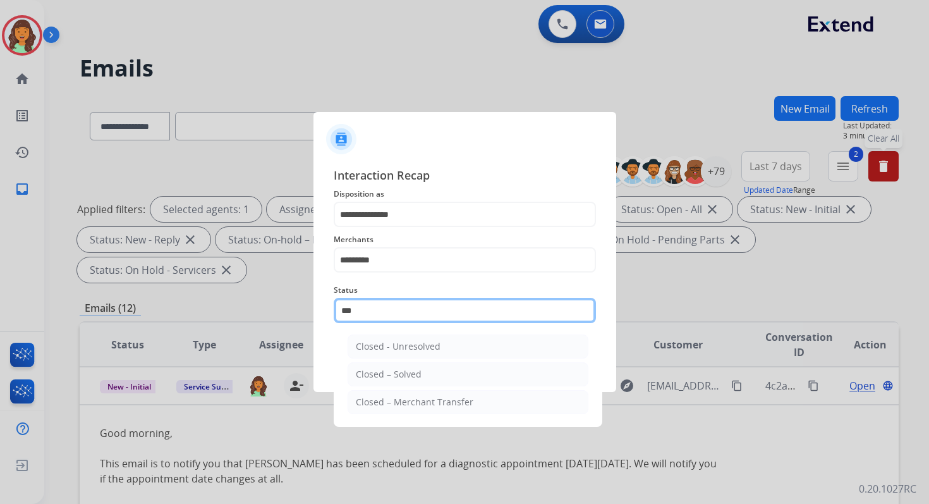
type input "****"
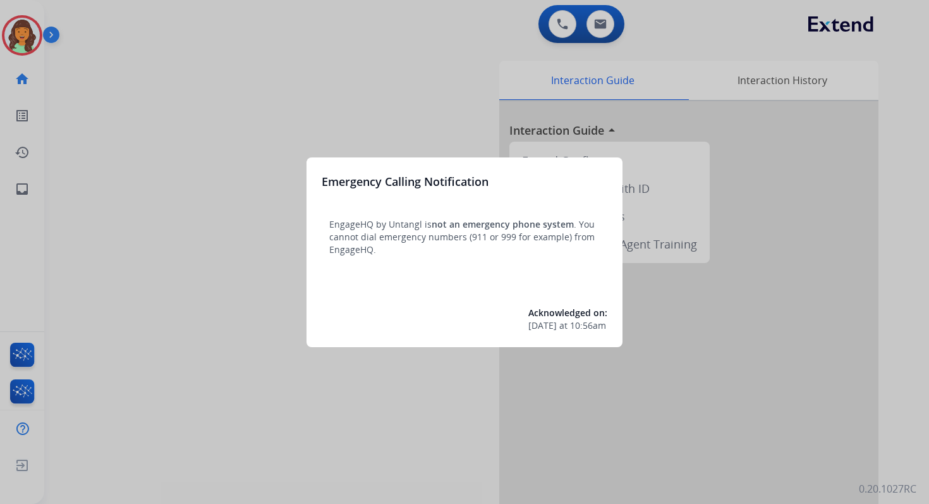
click at [516, 37] on div at bounding box center [464, 252] width 929 height 504
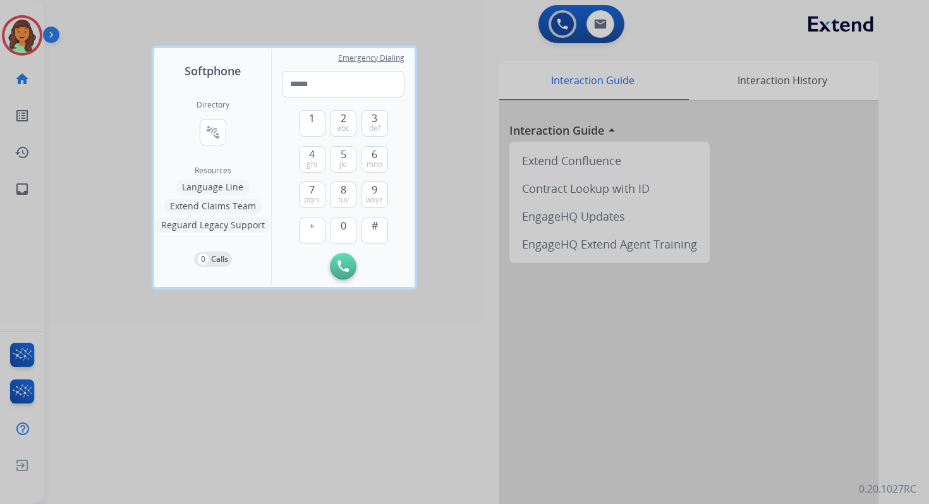
click at [516, 37] on div at bounding box center [464, 252] width 929 height 504
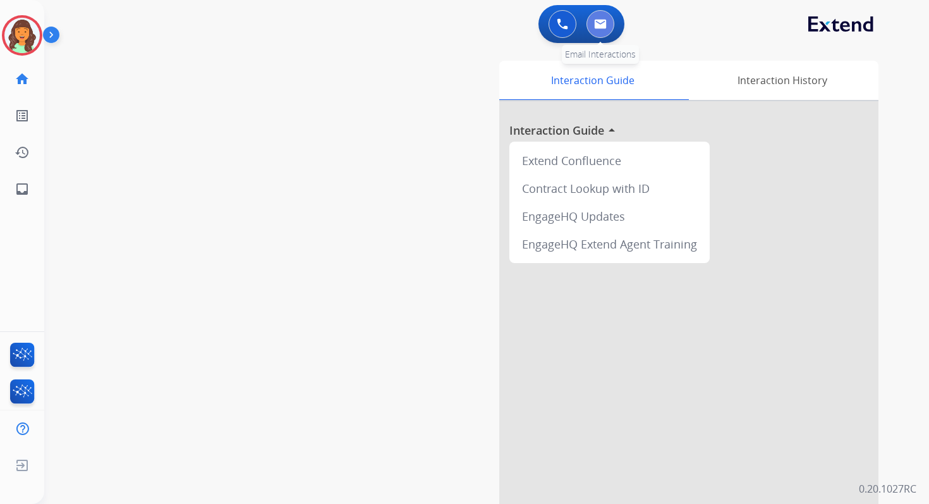
click at [598, 23] on img at bounding box center [600, 24] width 13 height 10
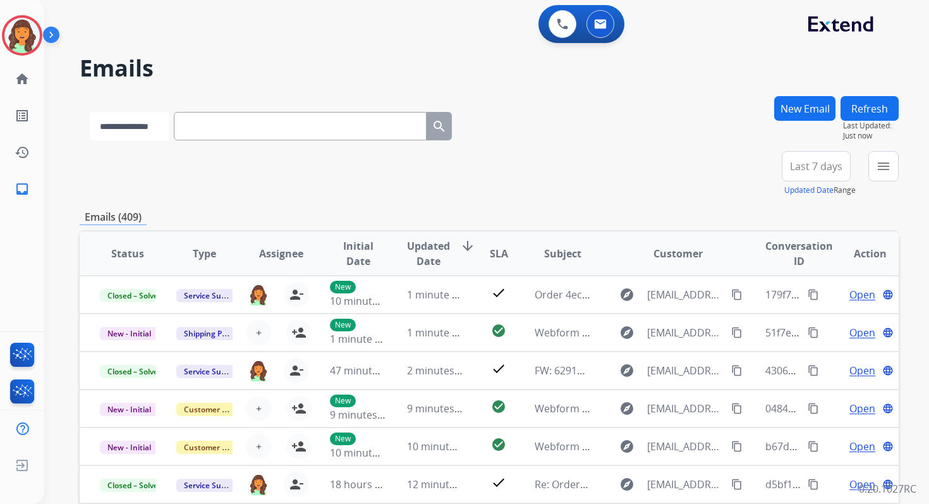
click at [146, 128] on select "**********" at bounding box center [129, 126] width 79 height 28
select select "*******"
click at [90, 112] on select "**********" at bounding box center [129, 126] width 79 height 28
click at [231, 122] on input "text" at bounding box center [301, 126] width 253 height 28
paste input "**********"
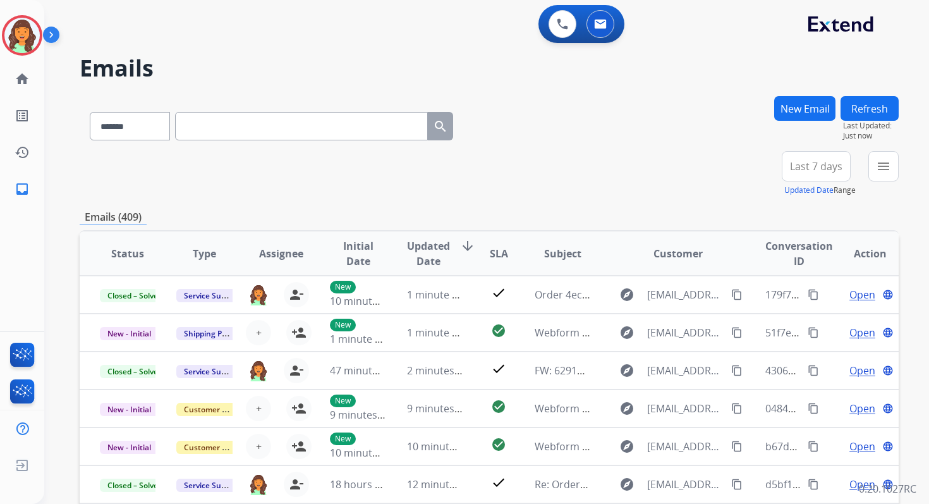
type input "**********"
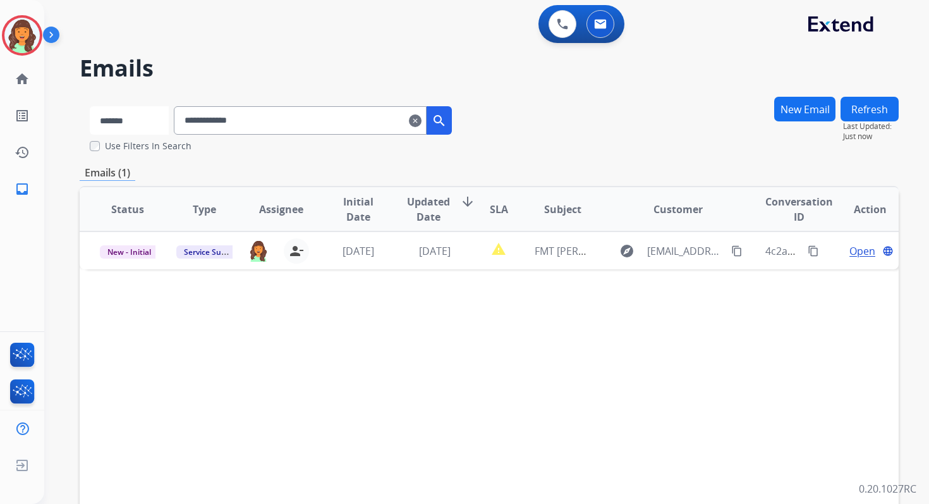
click at [153, 115] on select "**********" at bounding box center [129, 120] width 79 height 28
click at [90, 106] on select "**********" at bounding box center [129, 120] width 79 height 28
click at [242, 126] on input "**********" at bounding box center [301, 120] width 253 height 28
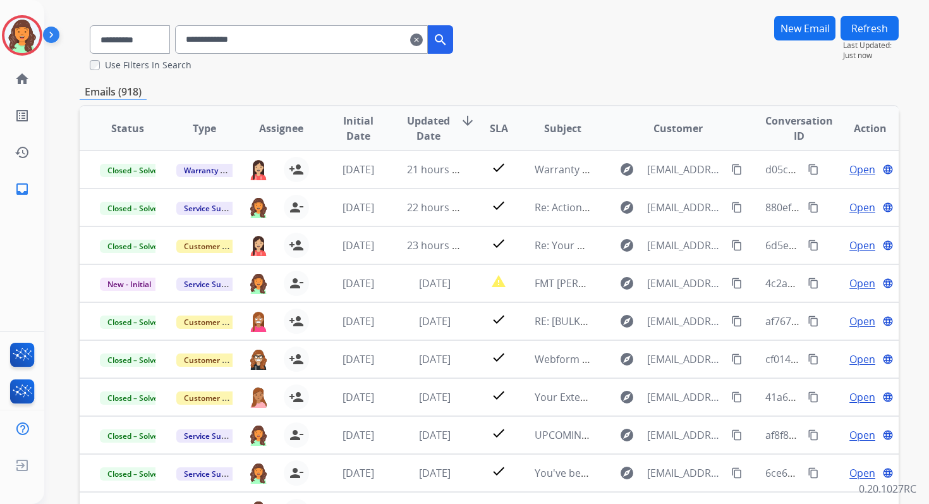
scroll to position [171, 0]
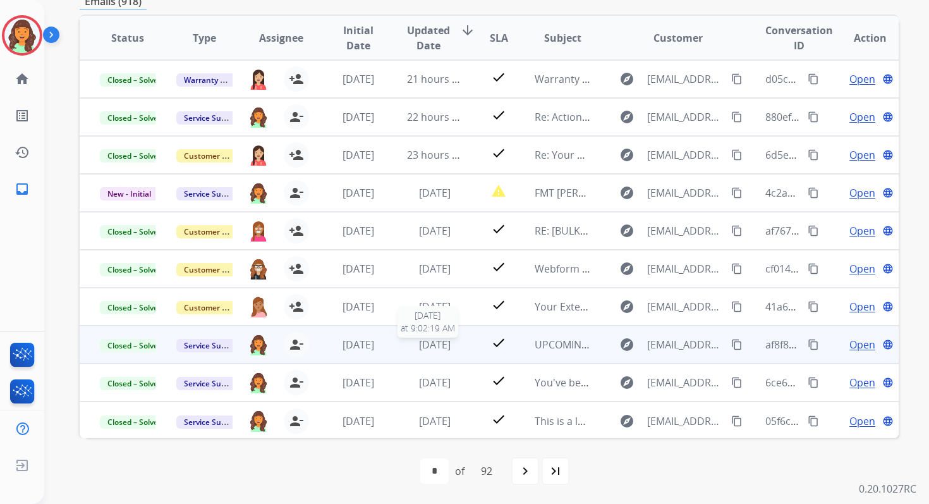
click at [430, 352] on td "1 day ago 9/10/2025 at 9:02:19 AM" at bounding box center [425, 344] width 76 height 38
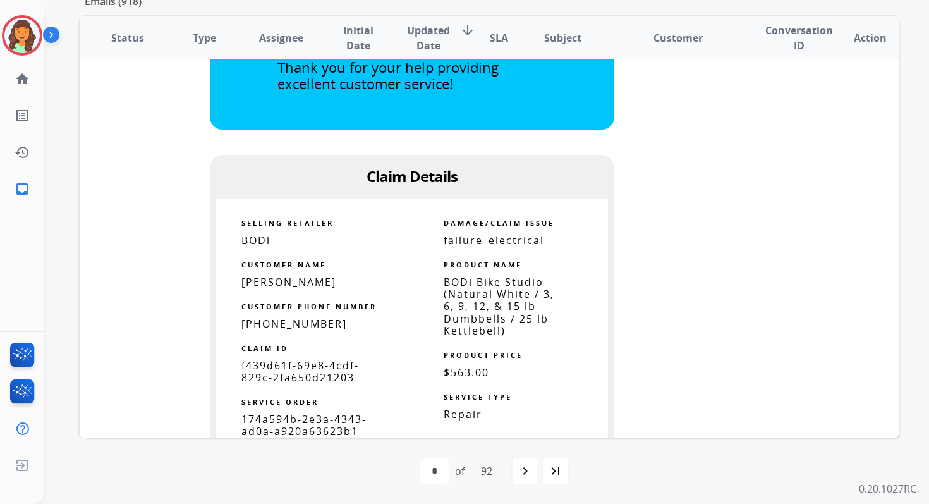
scroll to position [816, 0]
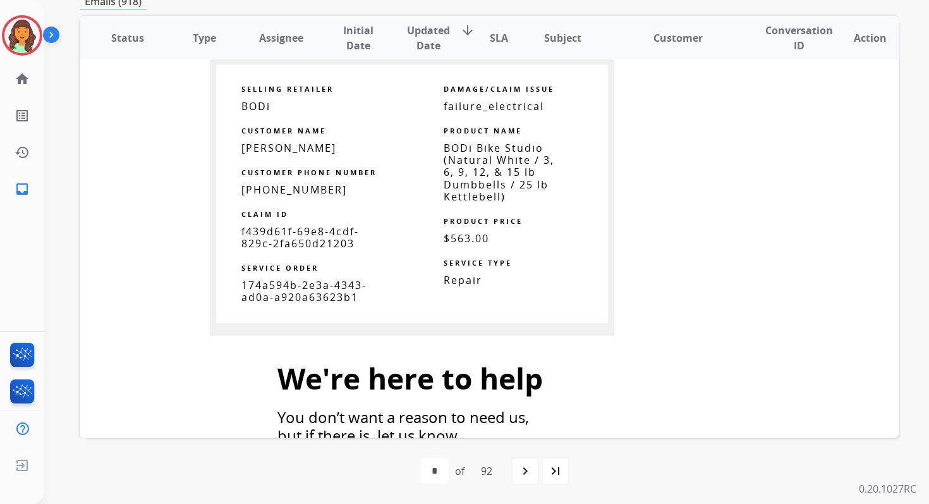
click at [464, 173] on span "BODi Bike Studio (Natural White / 3, 6, 9, 12, & 15 lb Dumbbells / 25 lb Kettle…" at bounding box center [499, 172] width 111 height 63
click at [294, 237] on span "f439d61f-69e8-4cdf-829c-2fa650d21203" at bounding box center [300, 237] width 118 height 26
copy tbody
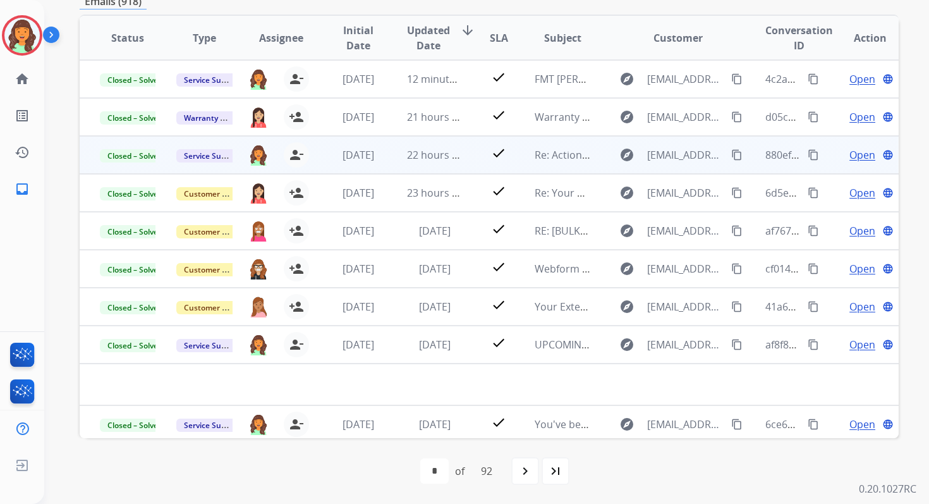
scroll to position [0, 0]
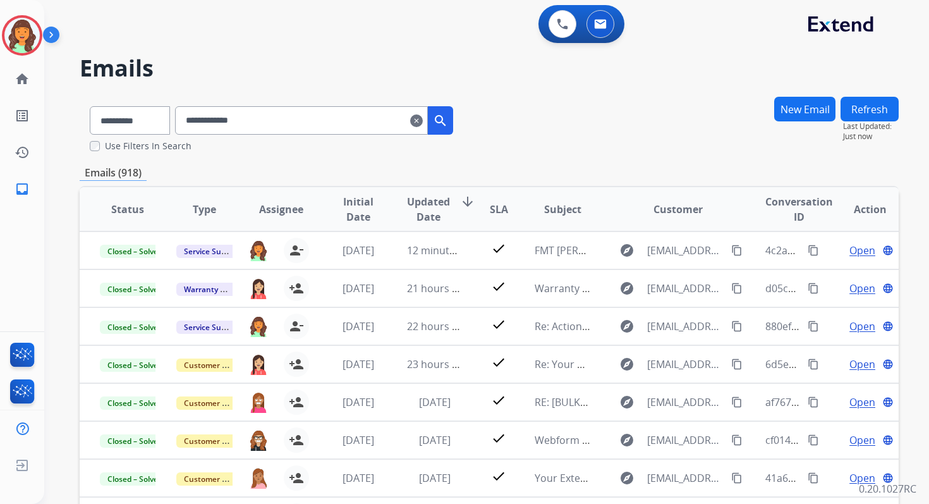
click at [423, 118] on mat-icon "clear" at bounding box center [416, 120] width 13 height 15
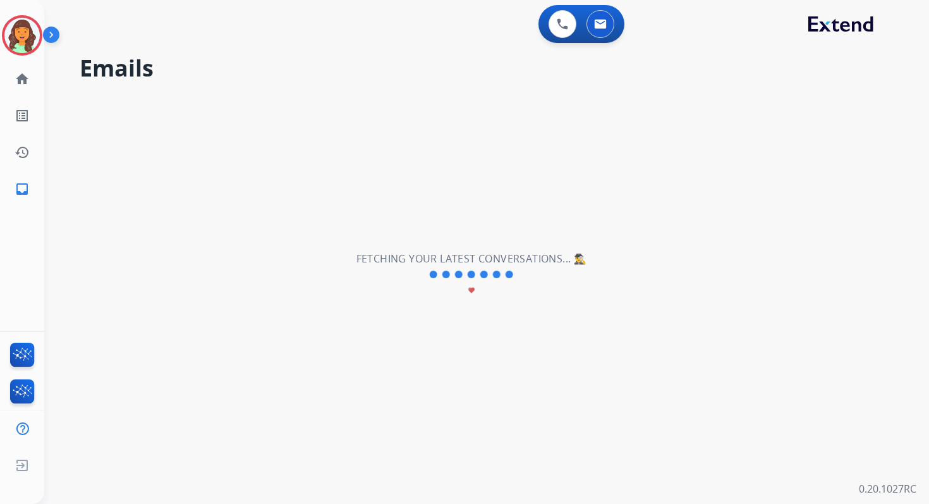
select select "**********"
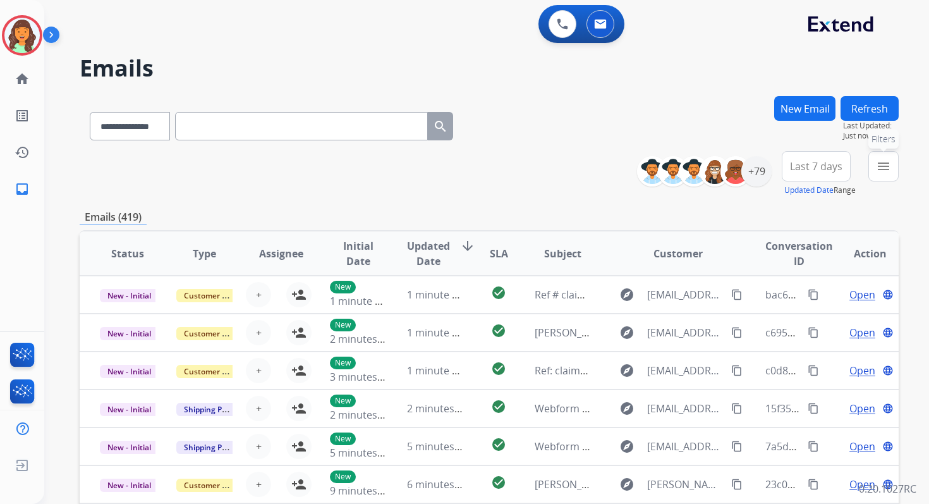
click at [882, 172] on mat-icon "menu" at bounding box center [883, 166] width 15 height 15
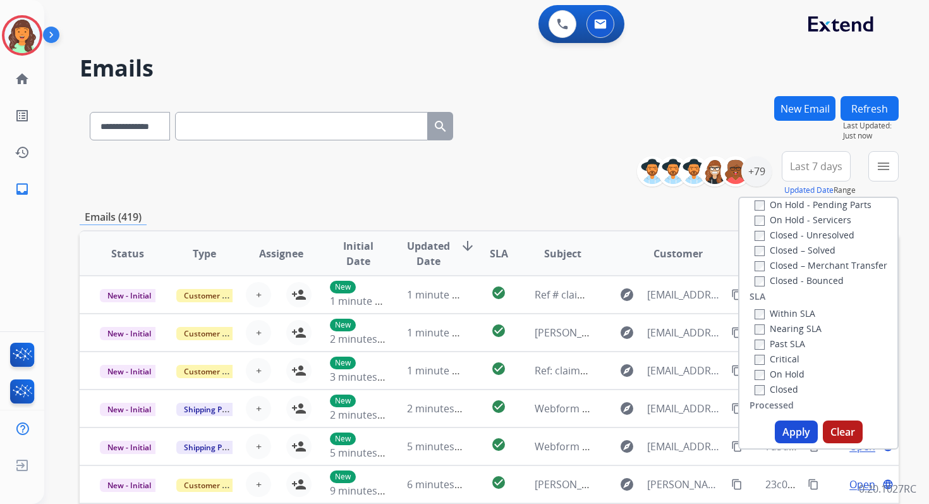
scroll to position [229, 0]
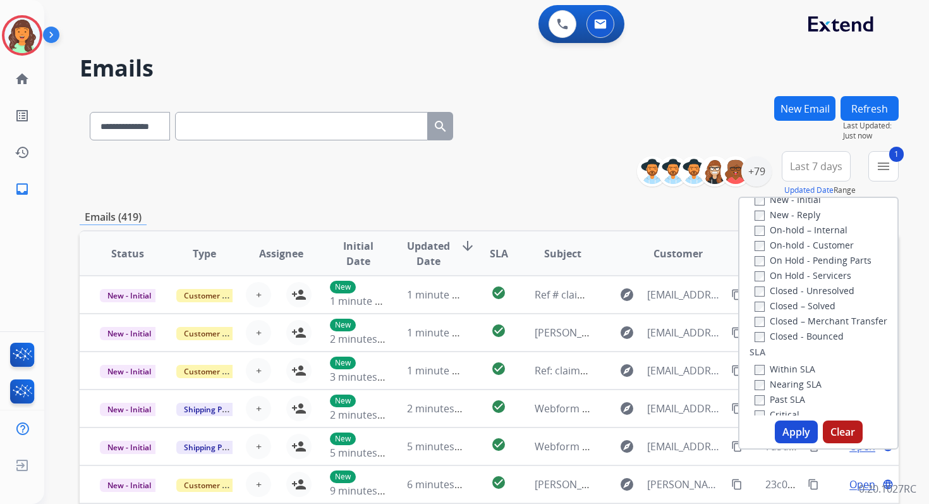
click at [789, 429] on button "Apply" at bounding box center [796, 431] width 43 height 23
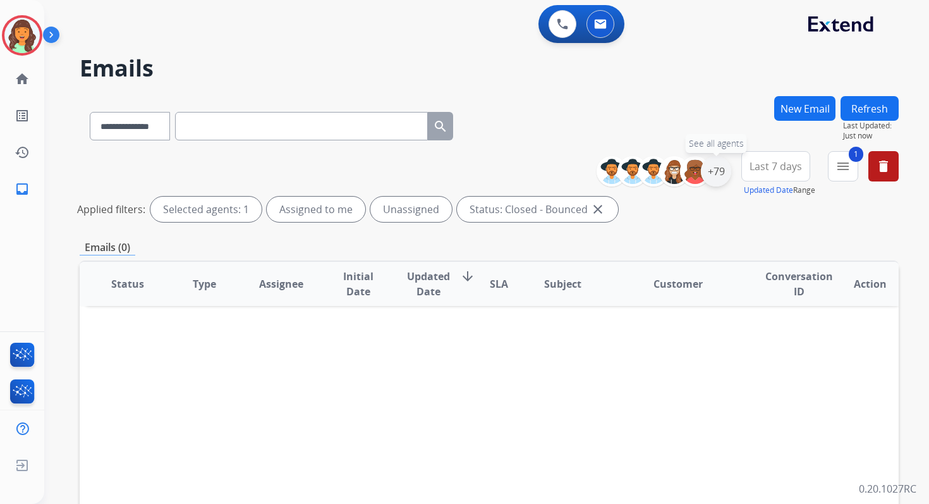
click at [721, 170] on div "+79" at bounding box center [716, 171] width 30 height 30
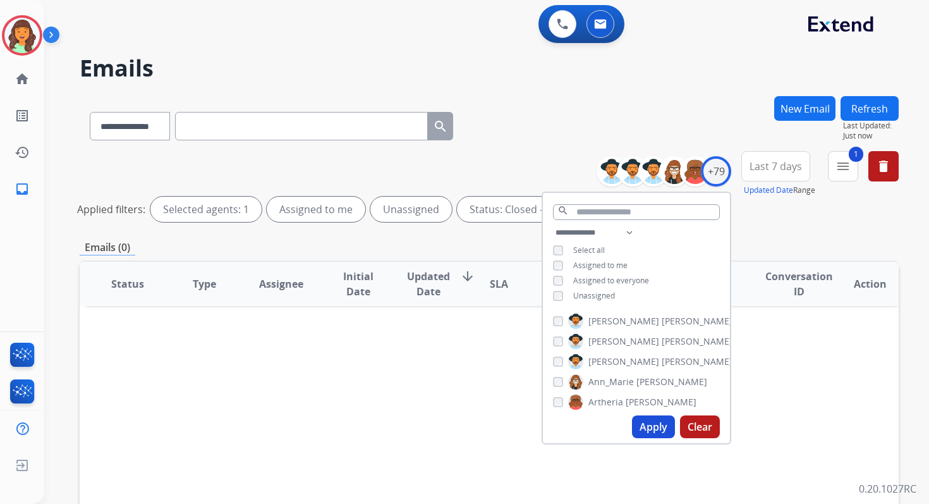
click at [555, 255] on div "**********" at bounding box center [636, 265] width 187 height 81
click at [655, 423] on button "Apply" at bounding box center [653, 426] width 43 height 23
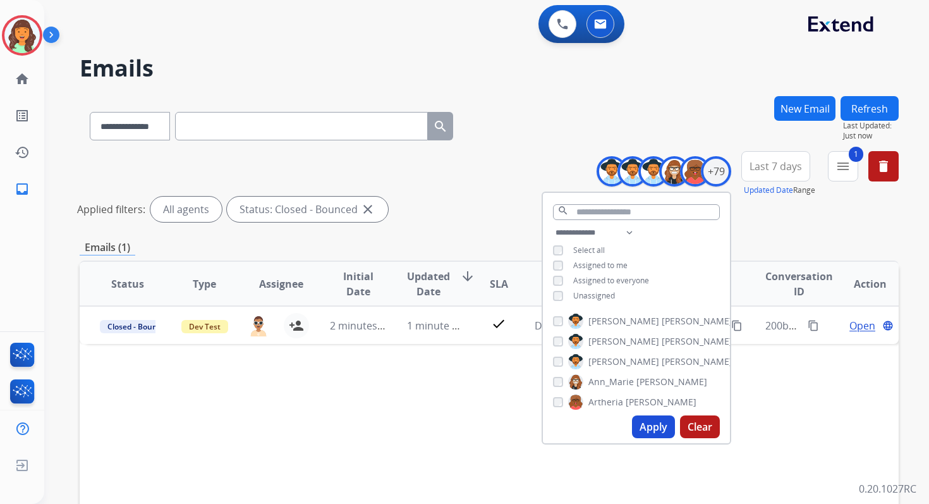
click at [477, 202] on div "Applied filters: All agents Status: Closed - Bounced close" at bounding box center [486, 209] width 819 height 25
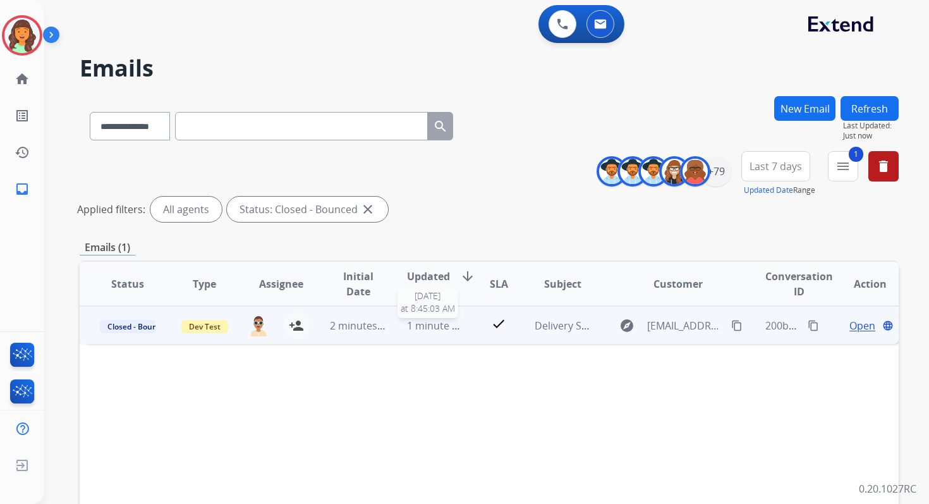
click at [425, 331] on span "1 minute ago" at bounding box center [438, 326] width 63 height 14
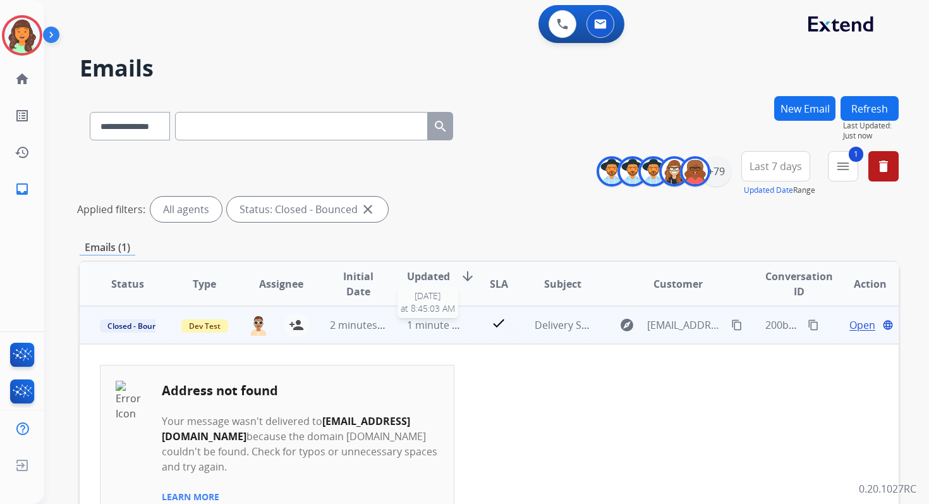
click at [425, 331] on span "1 minute ago" at bounding box center [438, 325] width 63 height 14
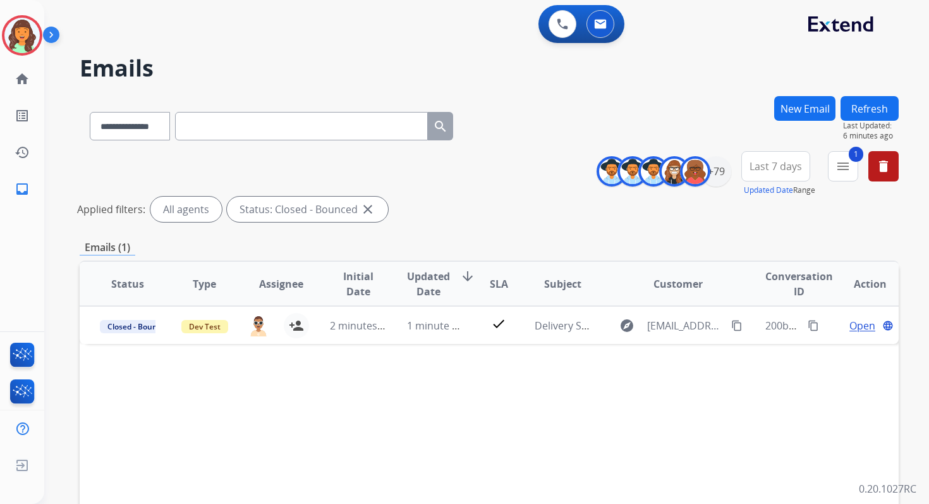
click at [879, 111] on button "Refresh" at bounding box center [870, 108] width 58 height 25
click at [846, 171] on mat-icon "menu" at bounding box center [843, 166] width 15 height 15
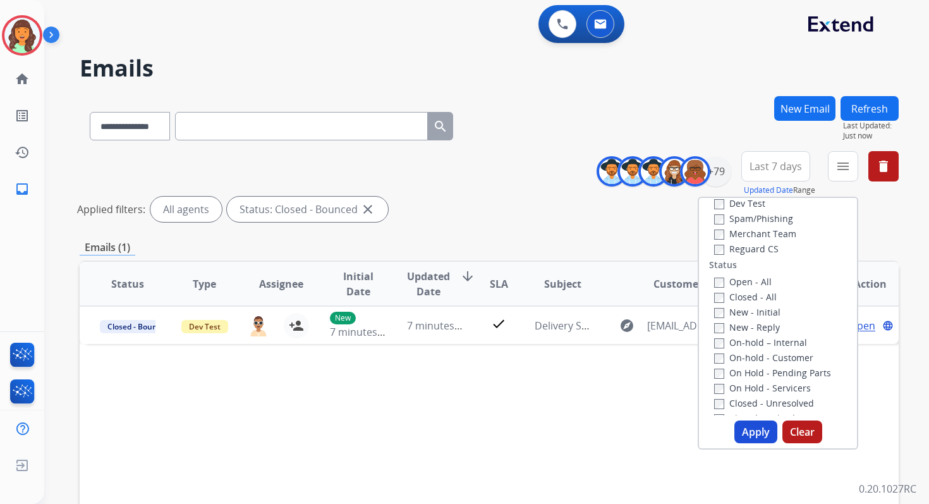
scroll to position [0, 0]
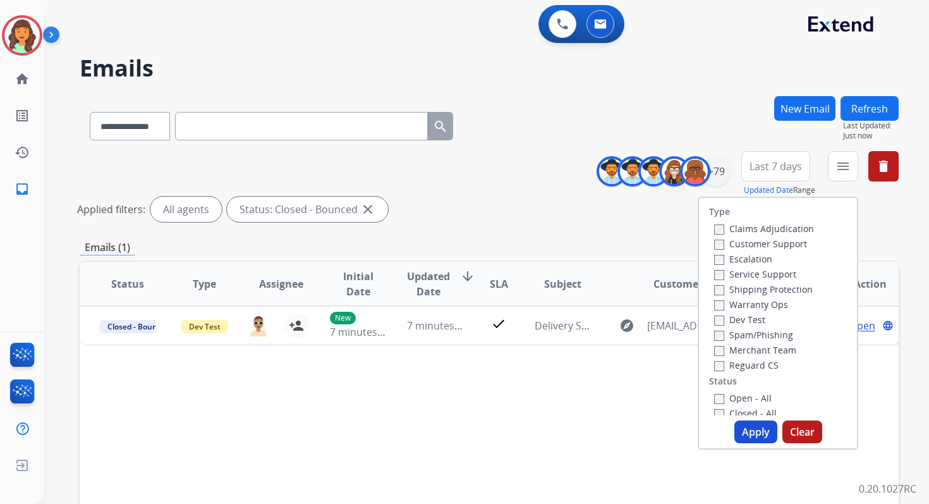
click at [795, 432] on button "Clear" at bounding box center [802, 431] width 40 height 23
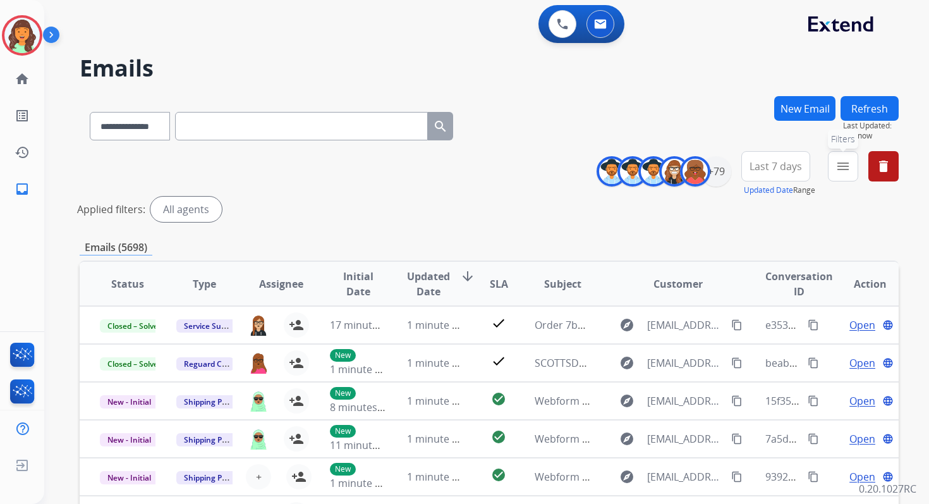
click at [844, 167] on mat-icon "menu" at bounding box center [843, 166] width 15 height 15
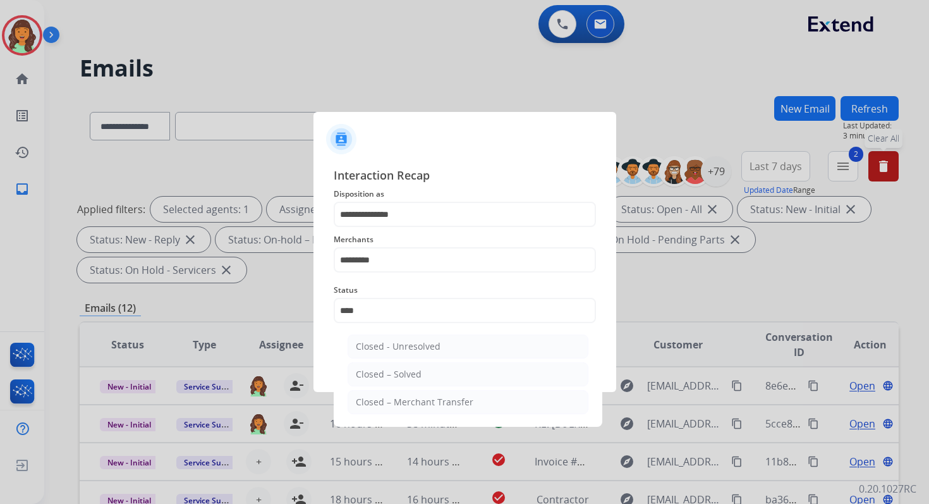
select select "**********"
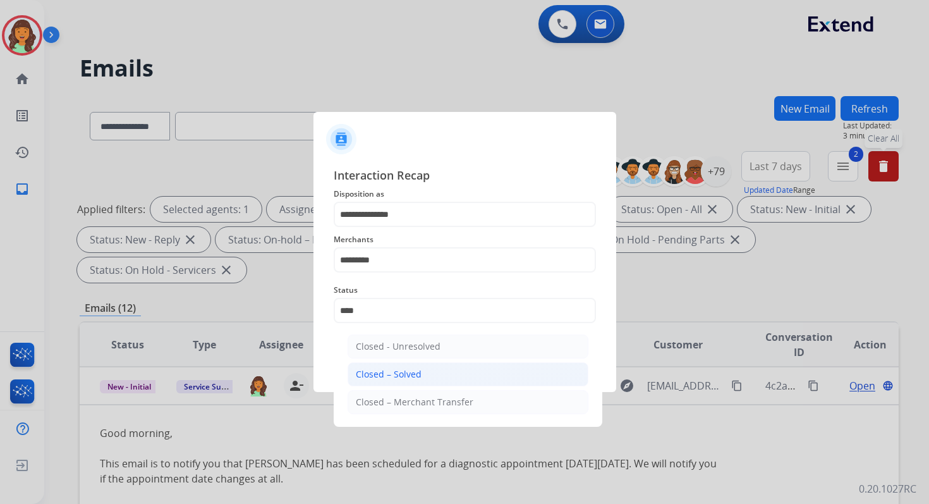
click at [387, 370] on div "Closed – Solved" at bounding box center [389, 374] width 66 height 13
type input "**********"
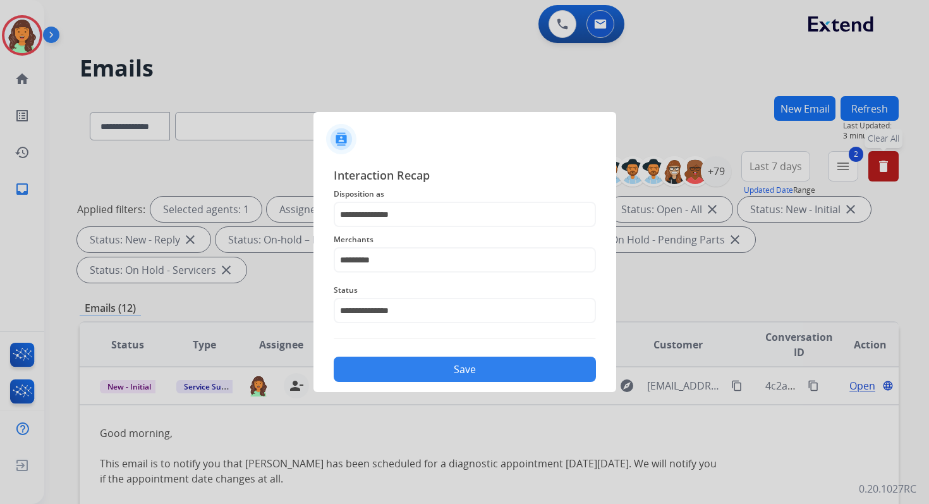
click at [392, 372] on button "Save" at bounding box center [465, 368] width 262 height 25
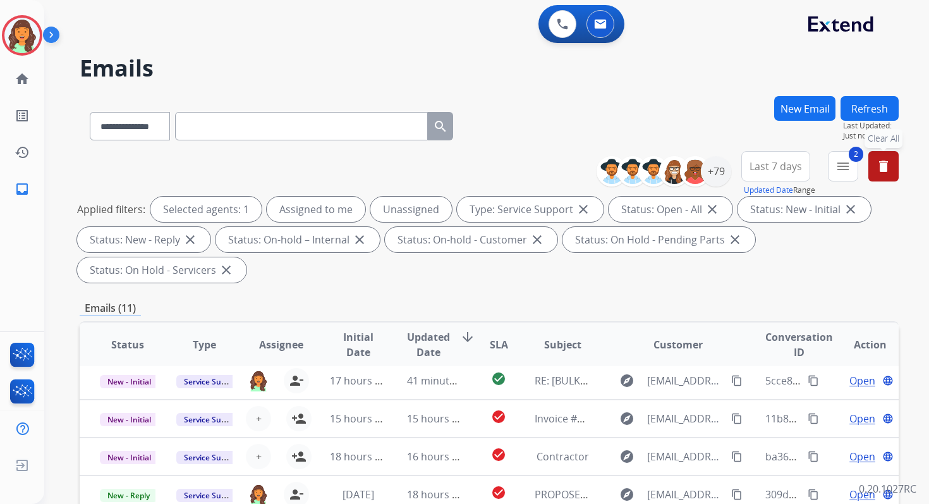
scroll to position [43, 0]
click at [480, 294] on div "**********" at bounding box center [489, 453] width 819 height 714
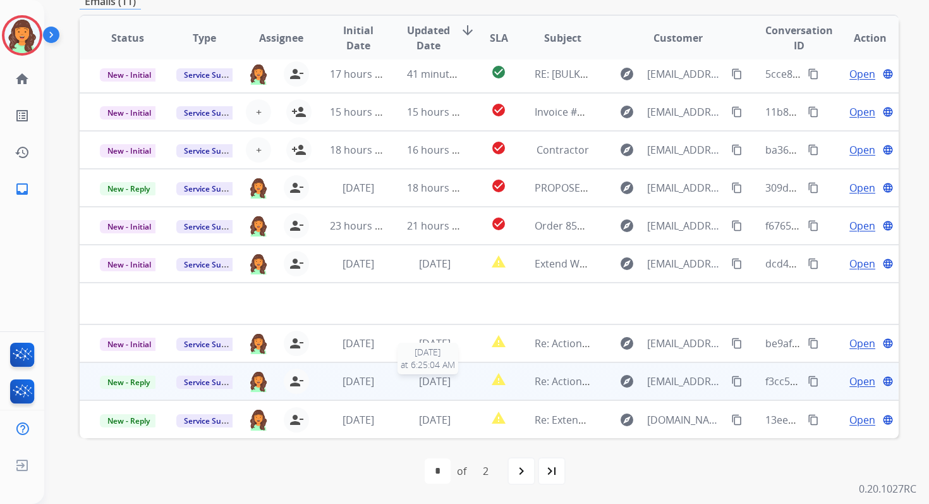
click at [419, 382] on span "1 day ago" at bounding box center [435, 381] width 32 height 14
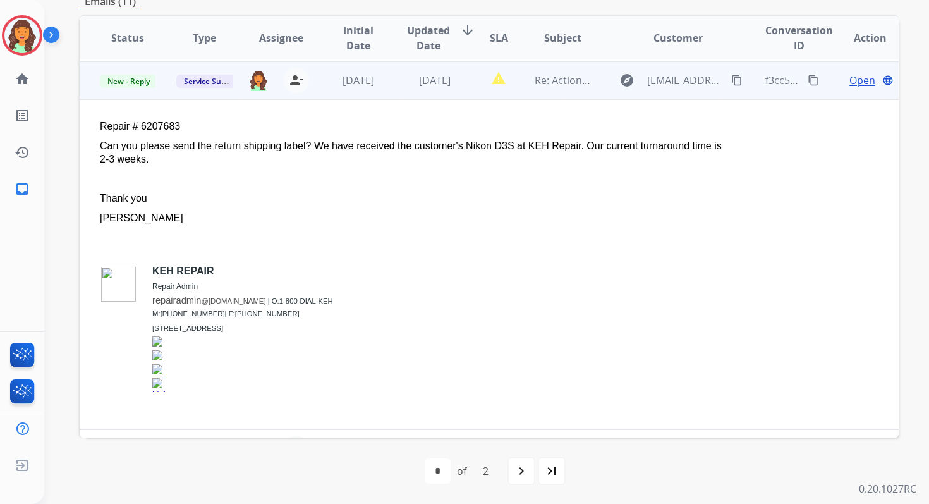
scroll to position [303, 0]
click at [851, 78] on span "Open" at bounding box center [862, 78] width 26 height 15
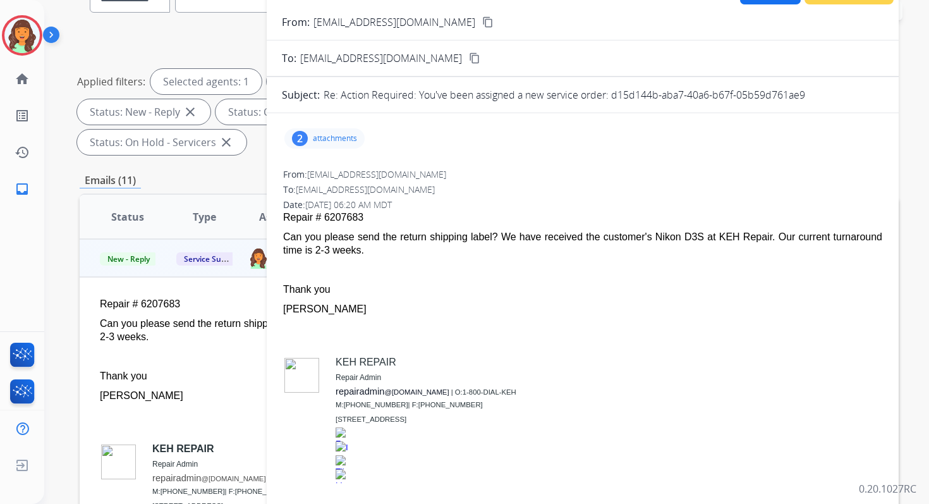
scroll to position [44, 0]
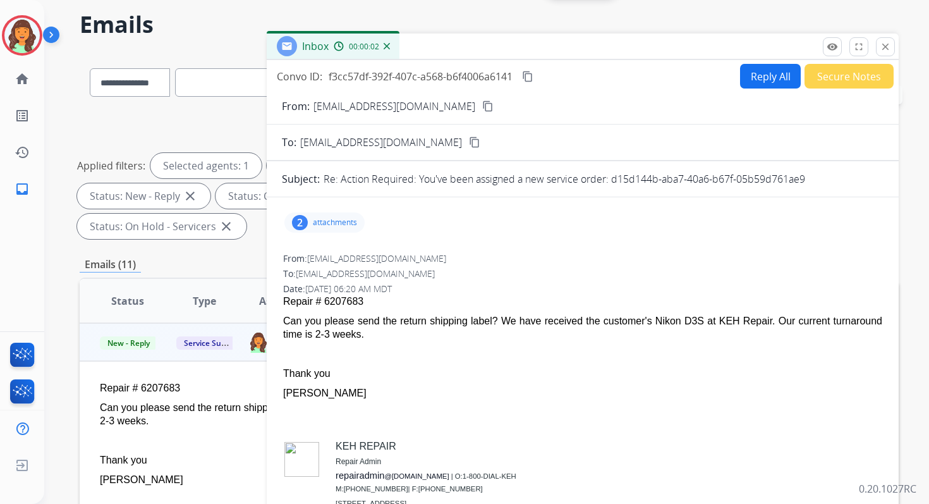
drag, startPoint x: 611, startPoint y: 178, endPoint x: 830, endPoint y: 174, distance: 219.3
click at [830, 174] on div "Re: Action Required: You've been assigned a new service order: d15d144b-aba7-40…" at bounding box center [604, 178] width 560 height 15
copy p "d15d144b-aba7-40a6-b67f-05b59d761ae9"
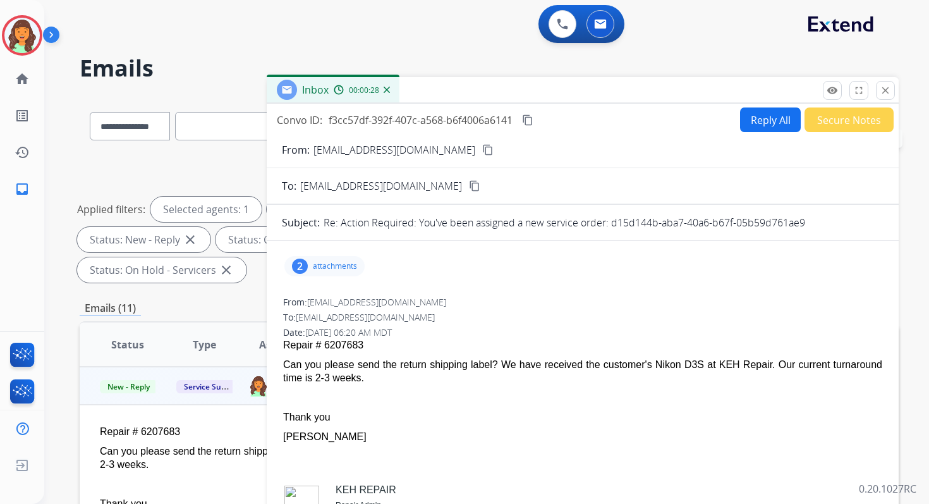
click at [775, 116] on button "Reply All" at bounding box center [770, 119] width 61 height 25
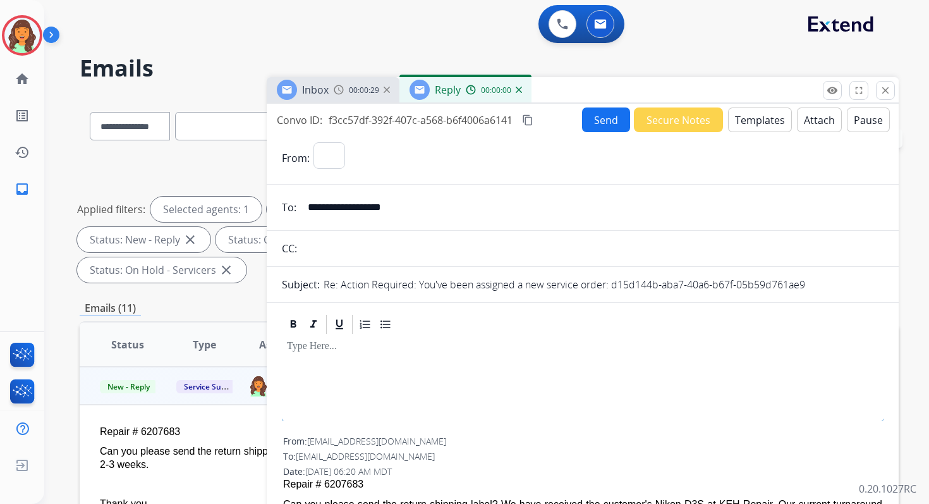
click at [775, 116] on button "Templates" at bounding box center [760, 119] width 64 height 25
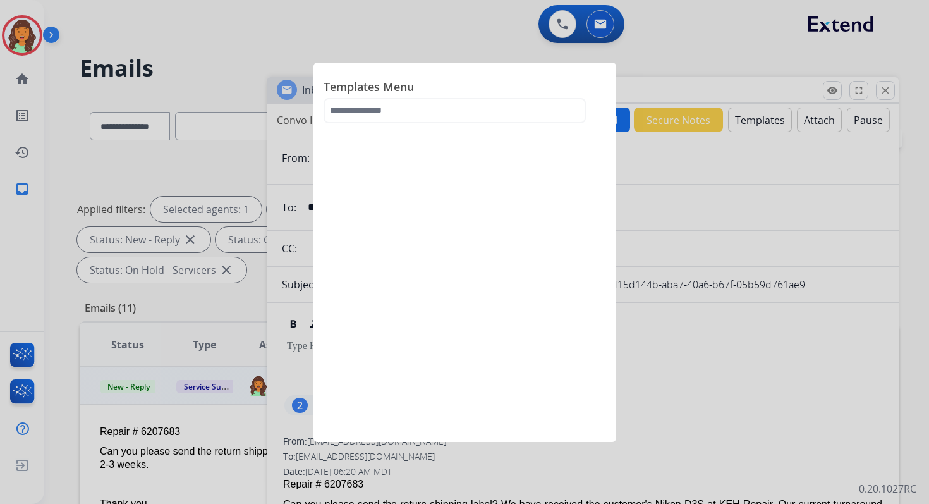
select select "**********"
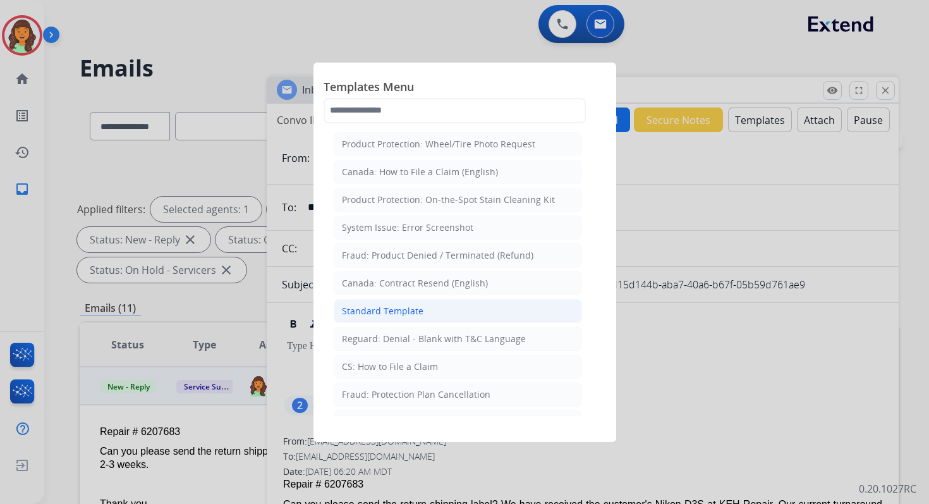
click at [413, 315] on li "Standard Template" at bounding box center [458, 311] width 248 height 24
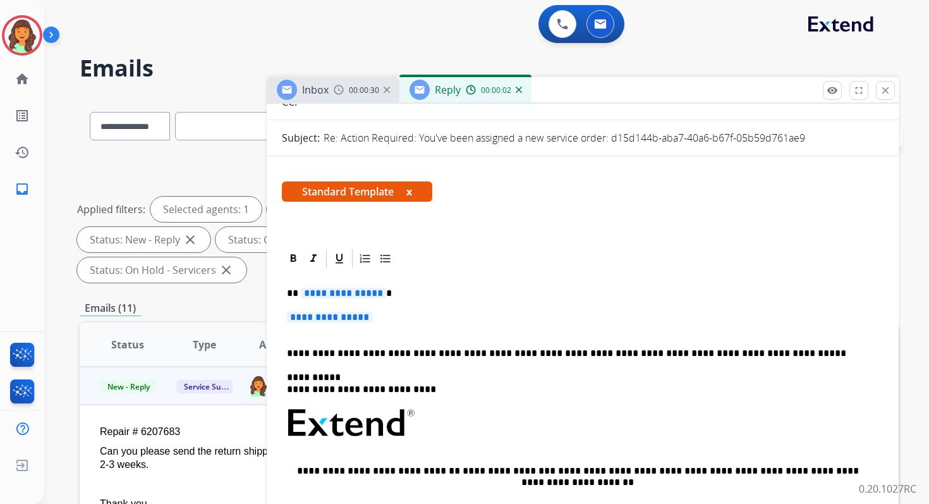
scroll to position [271, 0]
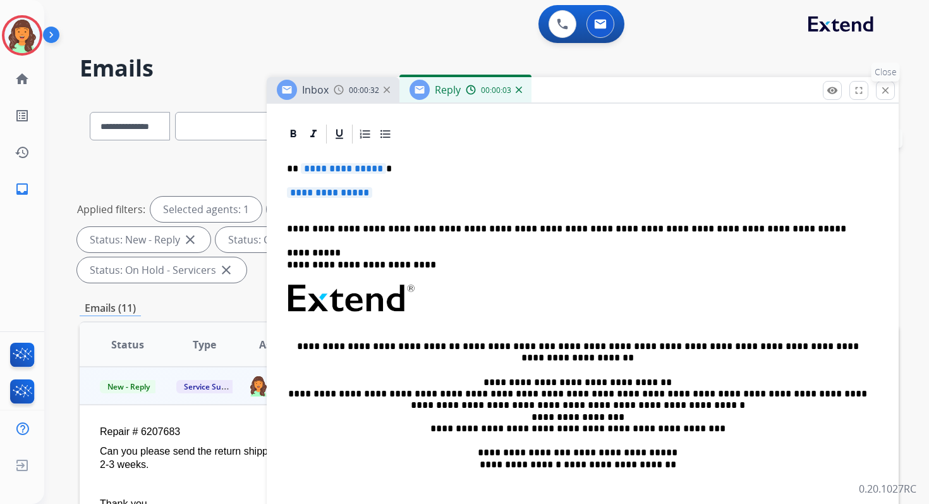
click at [888, 88] on mat-icon "close" at bounding box center [885, 90] width 11 height 11
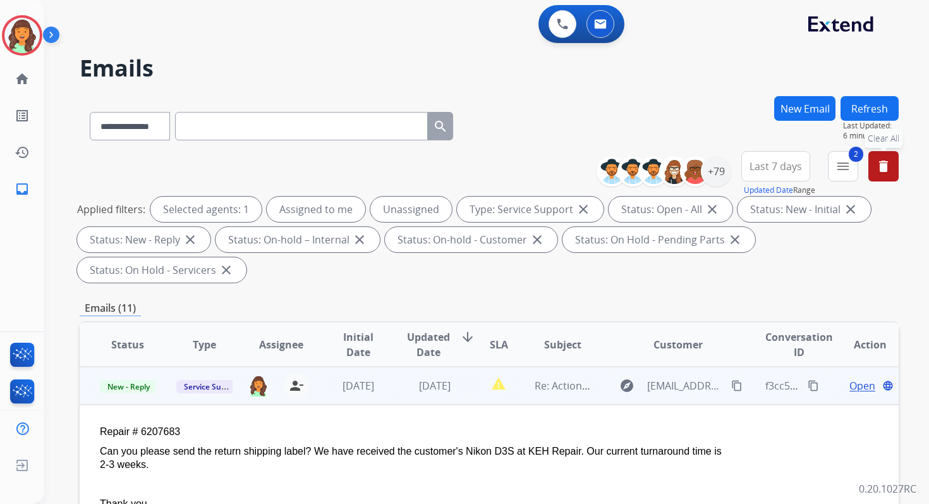
click at [849, 383] on span "Open" at bounding box center [862, 385] width 26 height 15
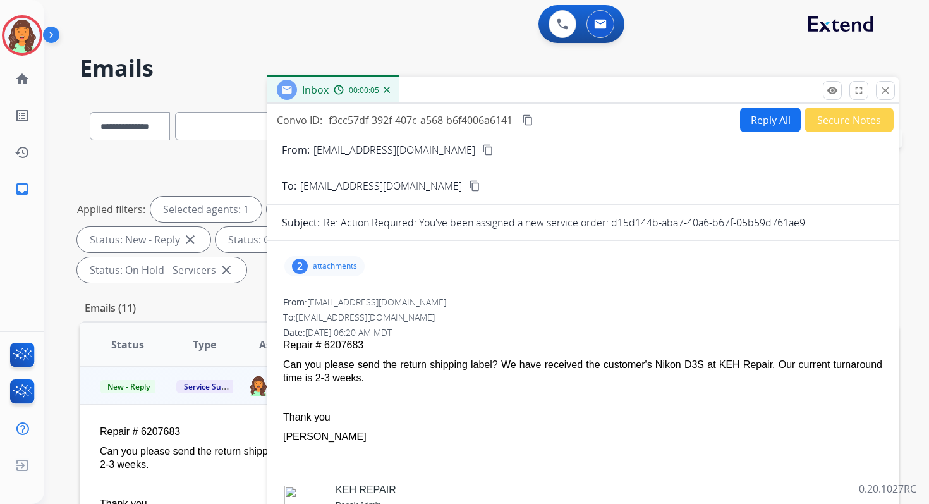
click at [770, 122] on button "Reply All" at bounding box center [770, 119] width 61 height 25
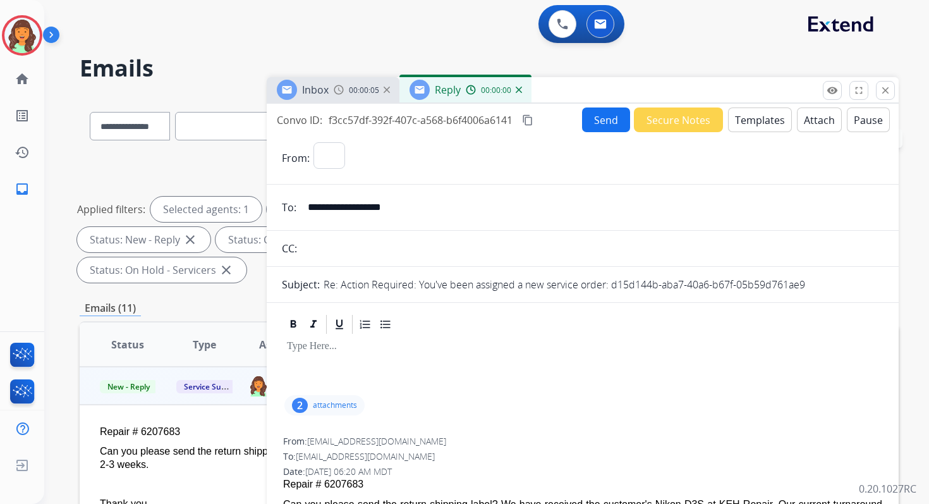
select select "**********"
click at [734, 117] on button "Templates" at bounding box center [760, 119] width 64 height 25
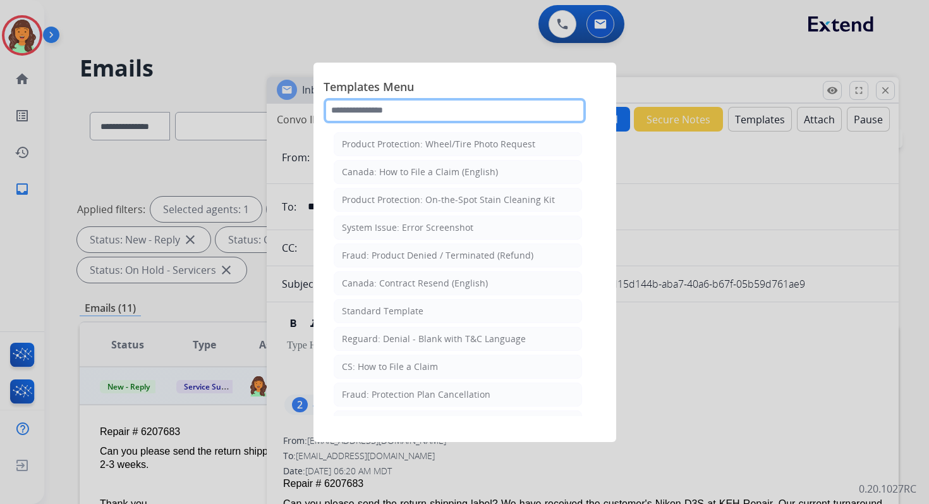
click at [465, 107] on input "text" at bounding box center [455, 110] width 262 height 25
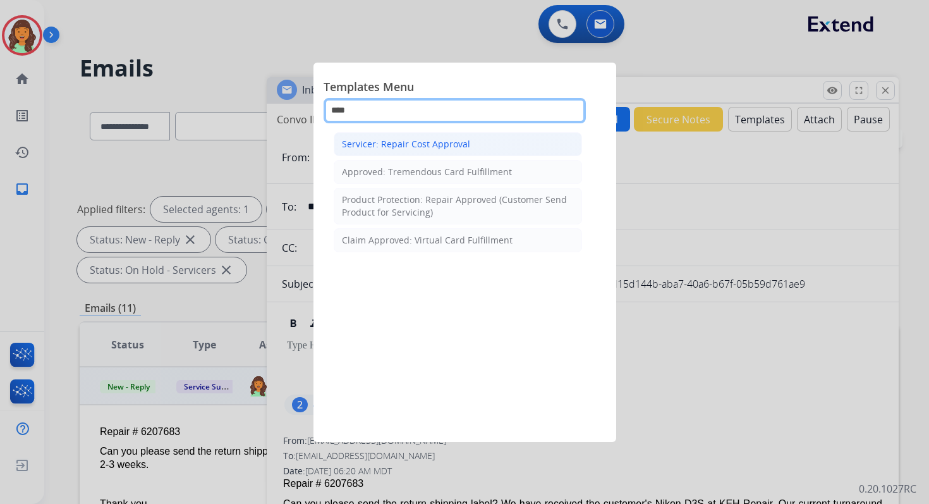
type input "****"
click at [406, 147] on div "Servicer: Repair Cost Approval" at bounding box center [406, 144] width 128 height 13
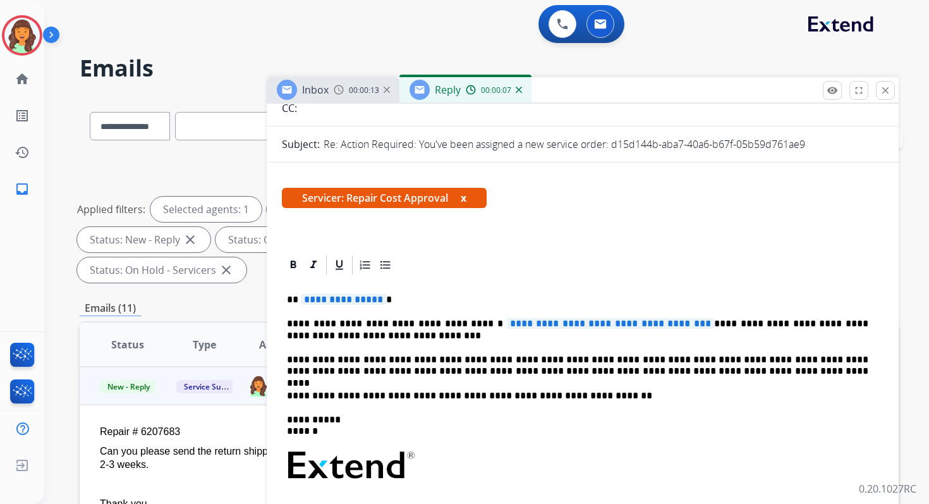
scroll to position [169, 0]
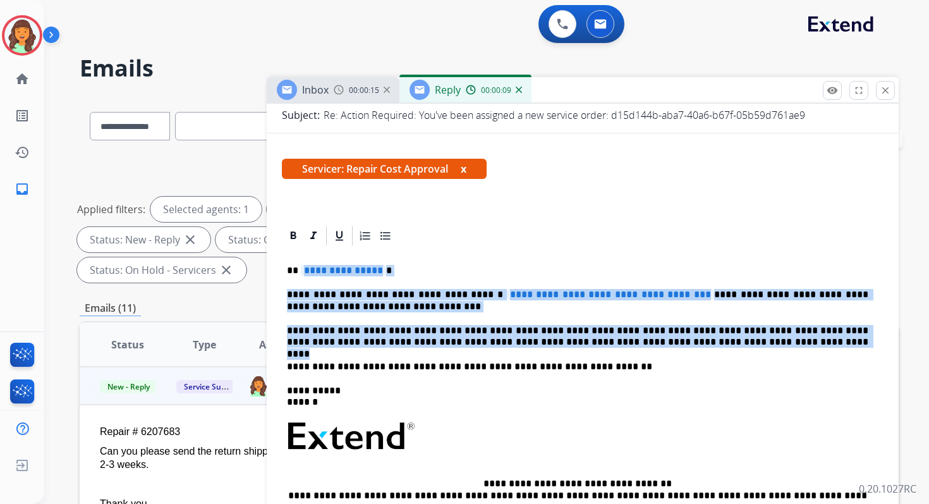
drag, startPoint x: 300, startPoint y: 271, endPoint x: 702, endPoint y: 341, distance: 407.4
click at [702, 342] on div "**********" at bounding box center [583, 429] width 602 height 365
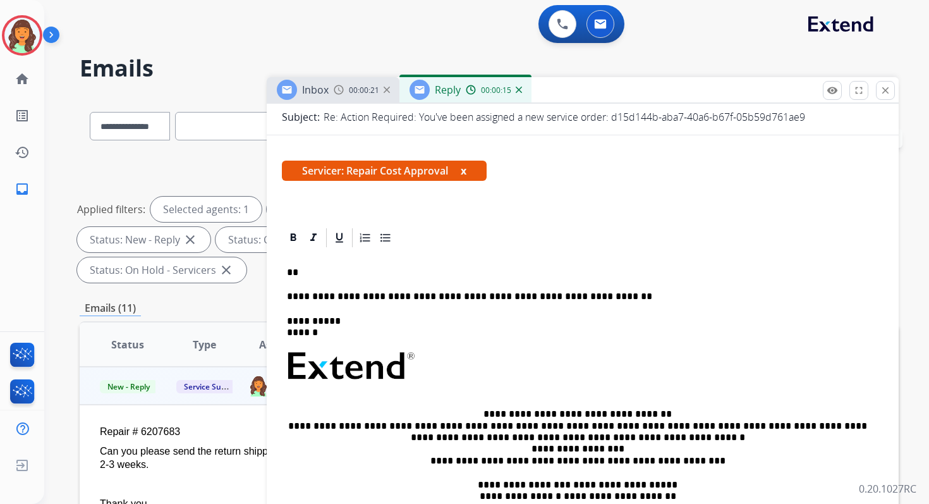
scroll to position [0, 0]
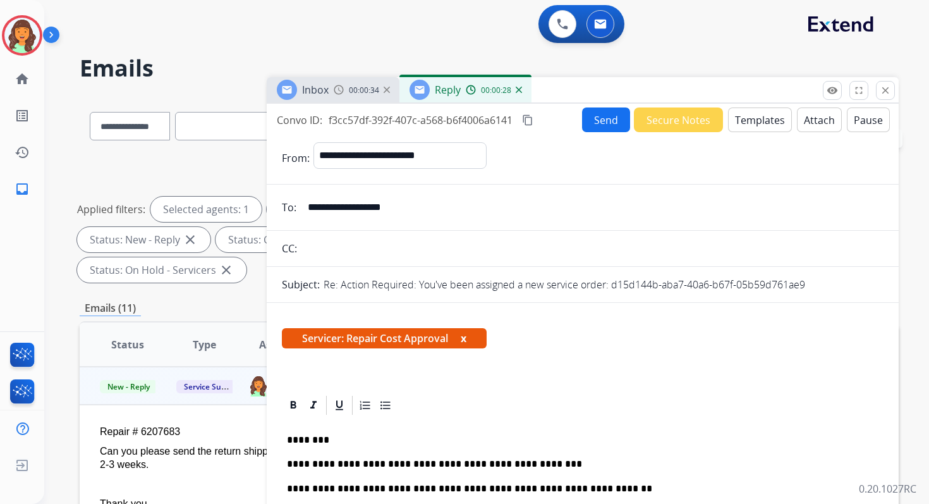
click at [756, 113] on button "Templates" at bounding box center [760, 119] width 64 height 25
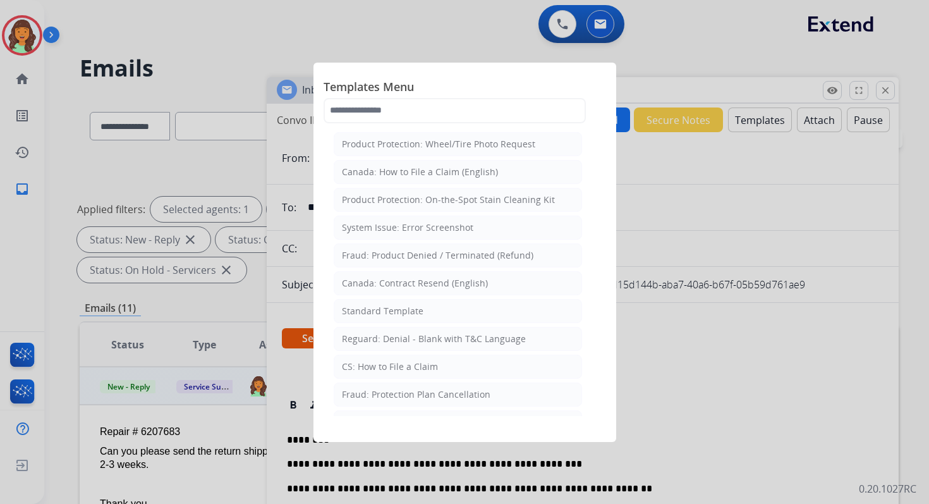
click at [756, 174] on div at bounding box center [464, 252] width 929 height 504
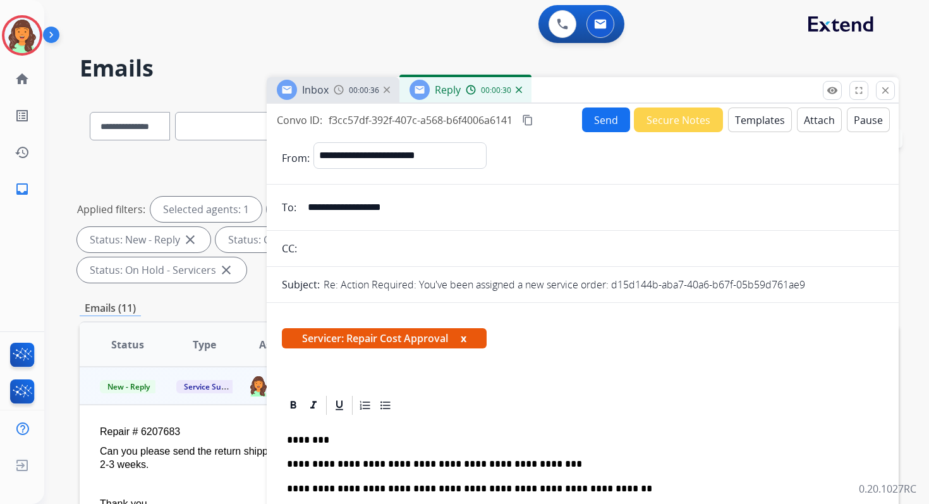
click at [806, 126] on button "Attach" at bounding box center [819, 119] width 45 height 25
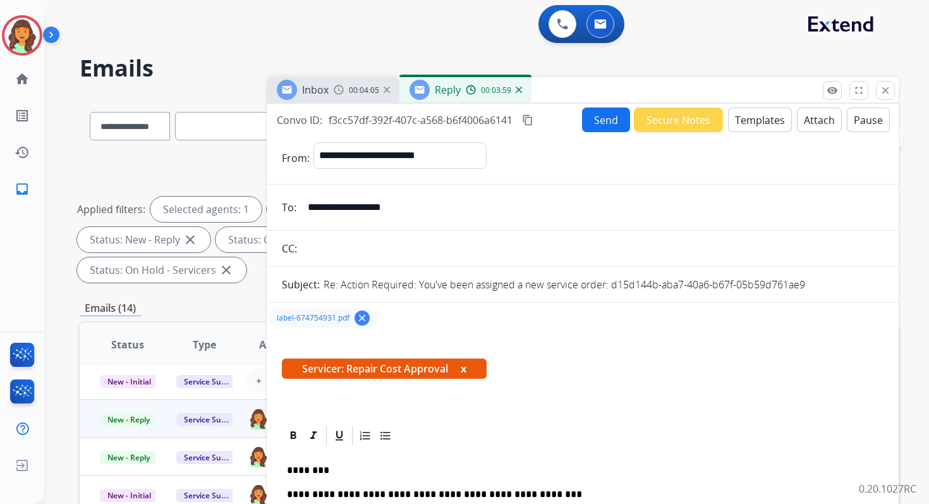
click at [524, 118] on mat-icon "content_copy" at bounding box center [527, 119] width 11 height 11
click at [598, 114] on button "Send" at bounding box center [606, 119] width 48 height 25
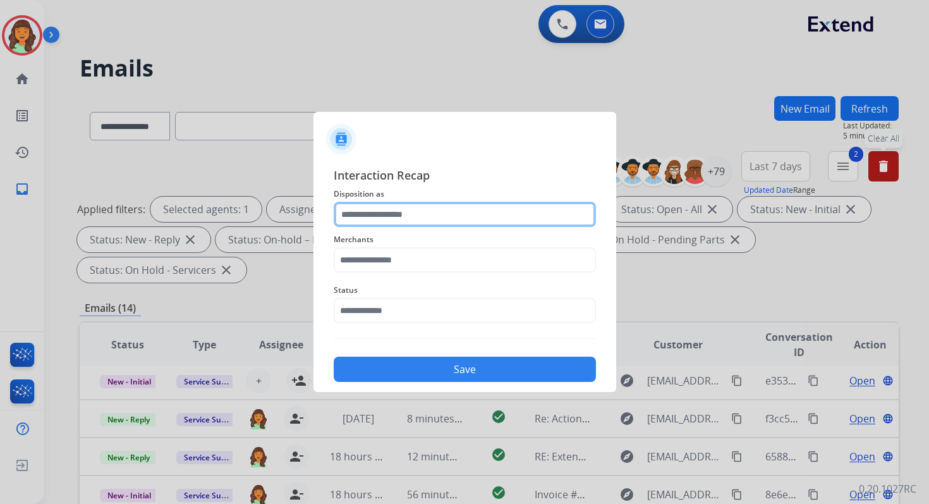
click at [406, 202] on input "text" at bounding box center [465, 214] width 262 height 25
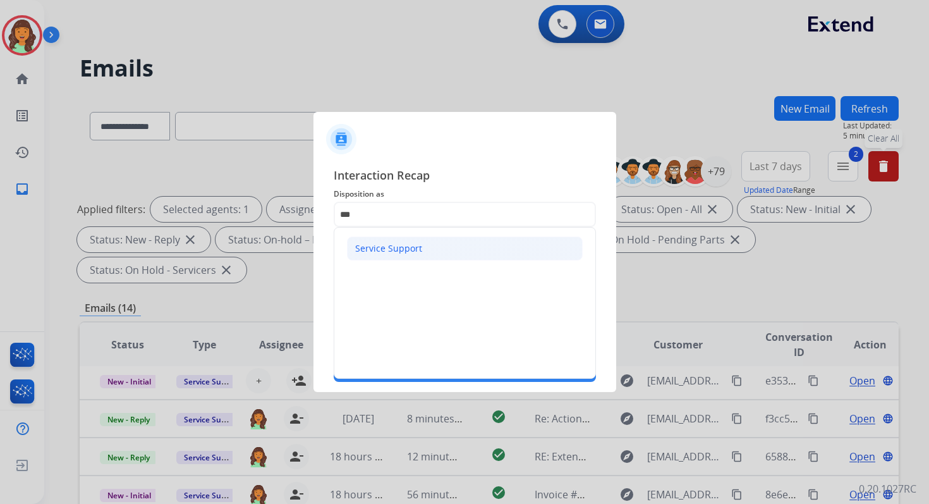
click at [396, 246] on div "Service Support" at bounding box center [388, 248] width 67 height 13
type input "**********"
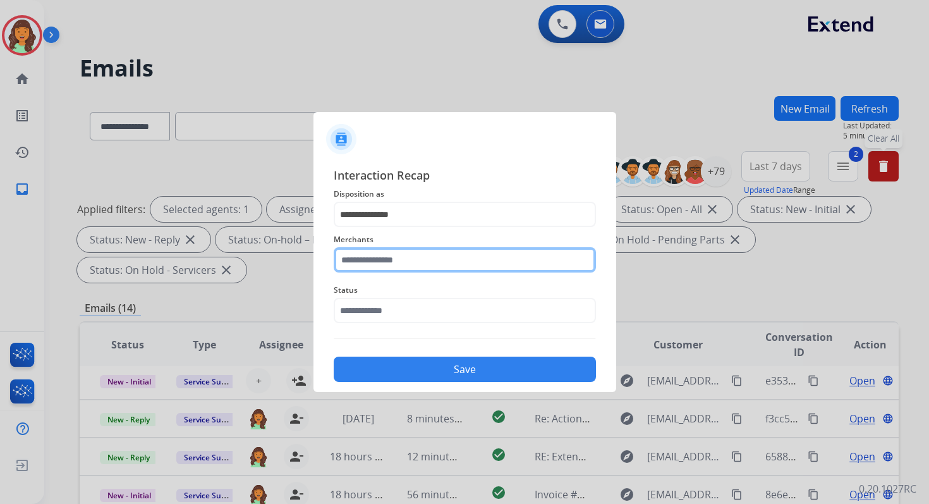
click at [398, 258] on input "text" at bounding box center [465, 259] width 262 height 25
type input "*"
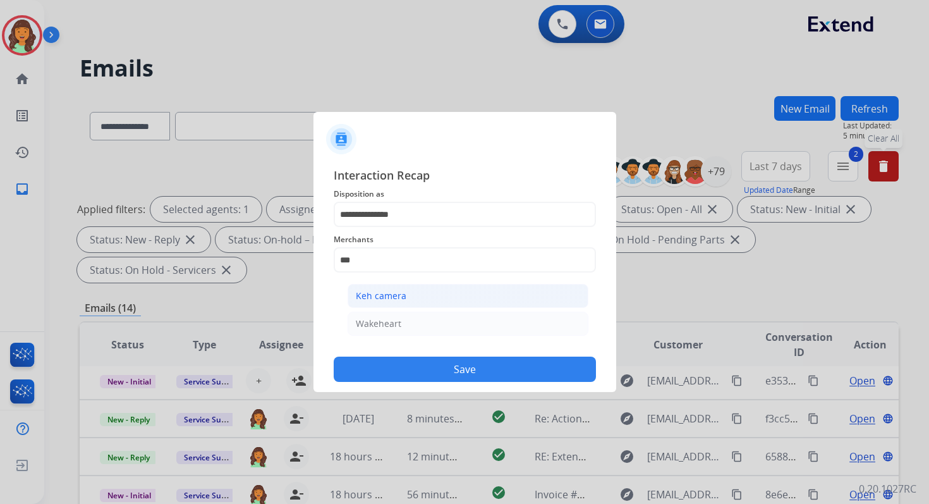
click at [432, 297] on li "Keh camera" at bounding box center [468, 296] width 241 height 24
type input "**********"
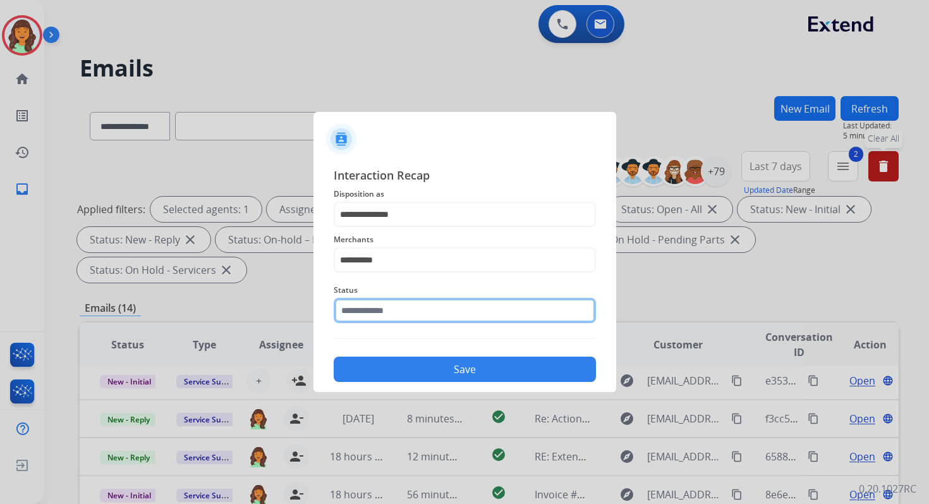
click at [432, 309] on input "text" at bounding box center [465, 310] width 262 height 25
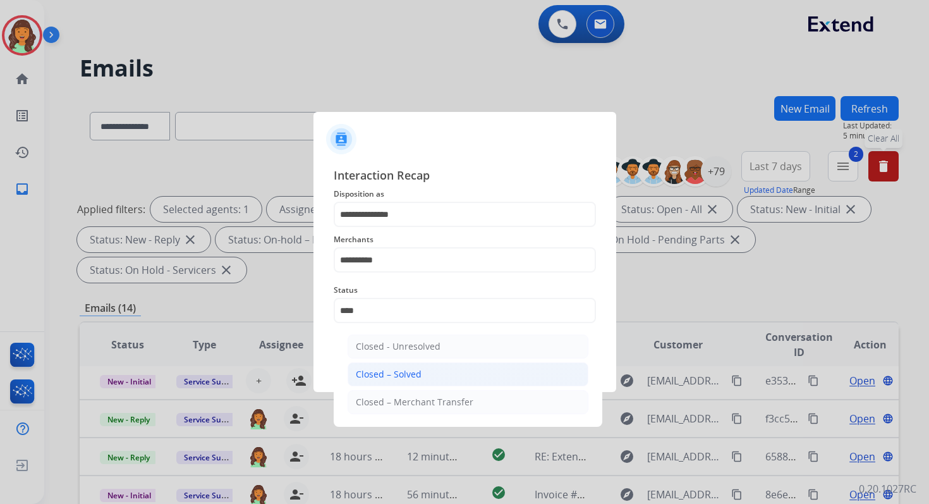
click at [444, 372] on li "Closed – Solved" at bounding box center [468, 374] width 241 height 24
type input "**********"
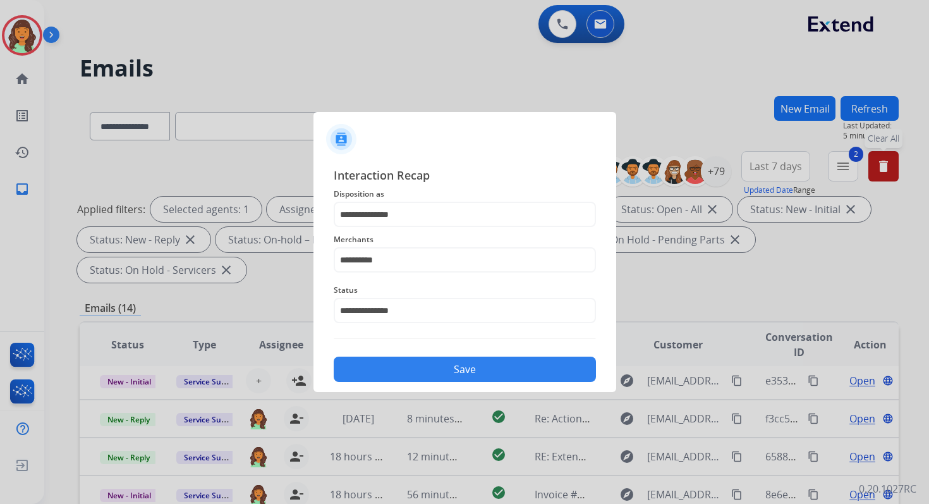
click at [444, 372] on button "Save" at bounding box center [465, 368] width 262 height 25
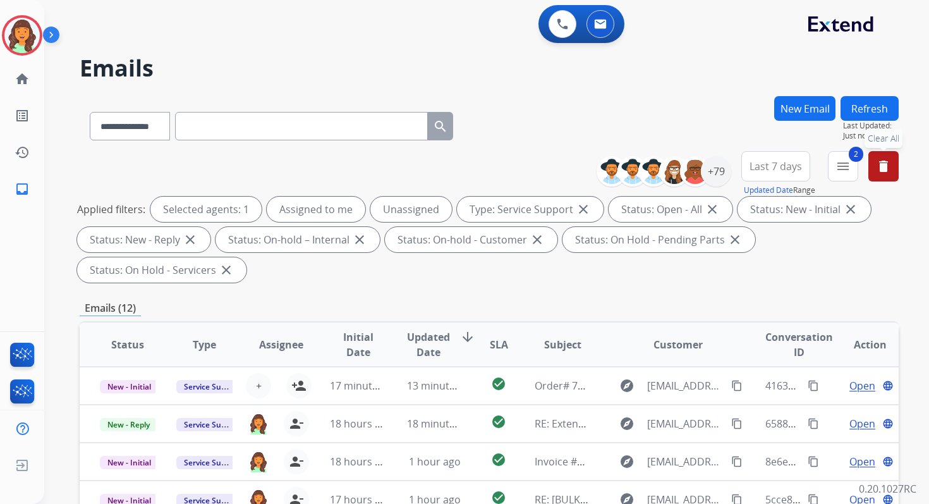
click at [226, 129] on input "text" at bounding box center [301, 126] width 253 height 28
paste input "**********"
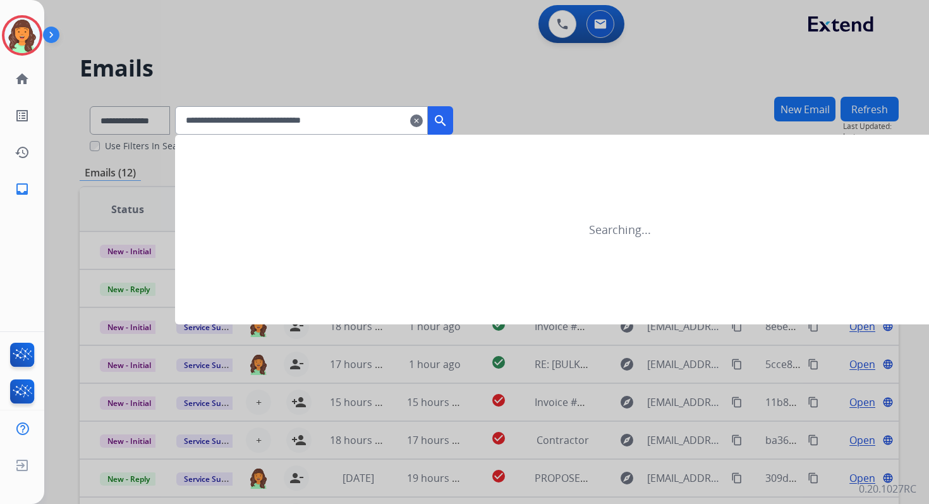
type input "**********"
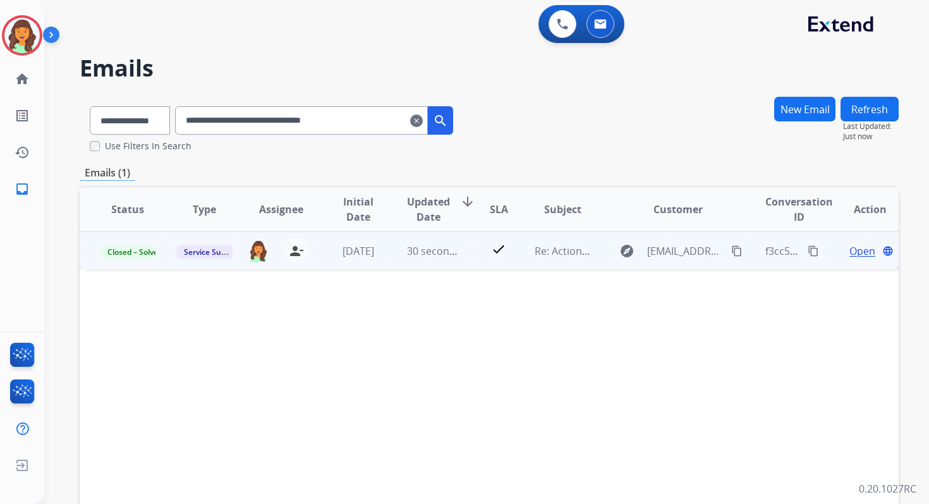
click at [864, 252] on span "Open" at bounding box center [862, 250] width 26 height 15
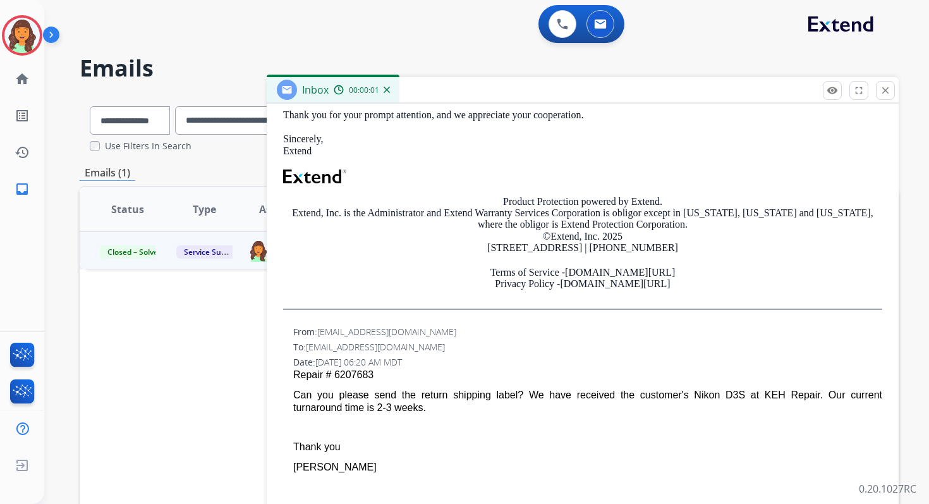
scroll to position [320, 0]
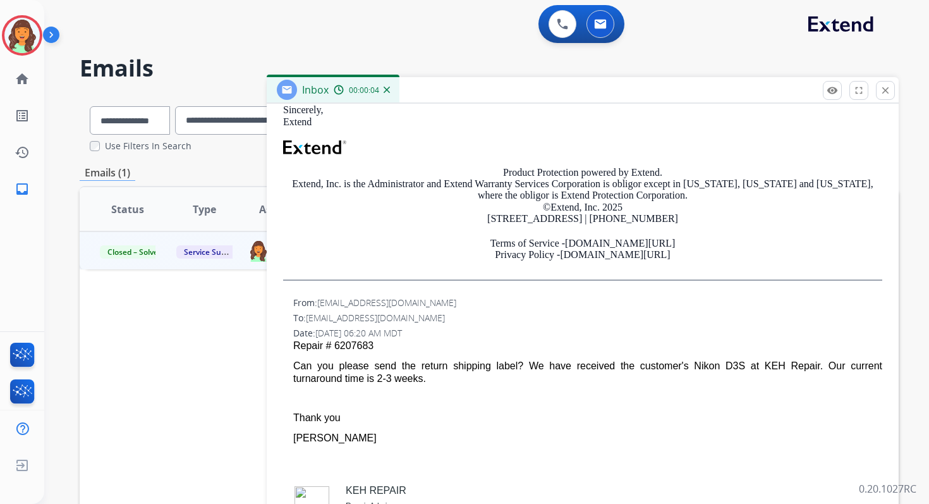
drag, startPoint x: 527, startPoint y: 367, endPoint x: 562, endPoint y: 382, distance: 38.2
click at [562, 382] on div "Can you please send the return shipping label? We have received the customer's …" at bounding box center [587, 373] width 589 height 26
copy div "We have received the customer's Nikon D3S at KEH Repair. Our current turnaround…"
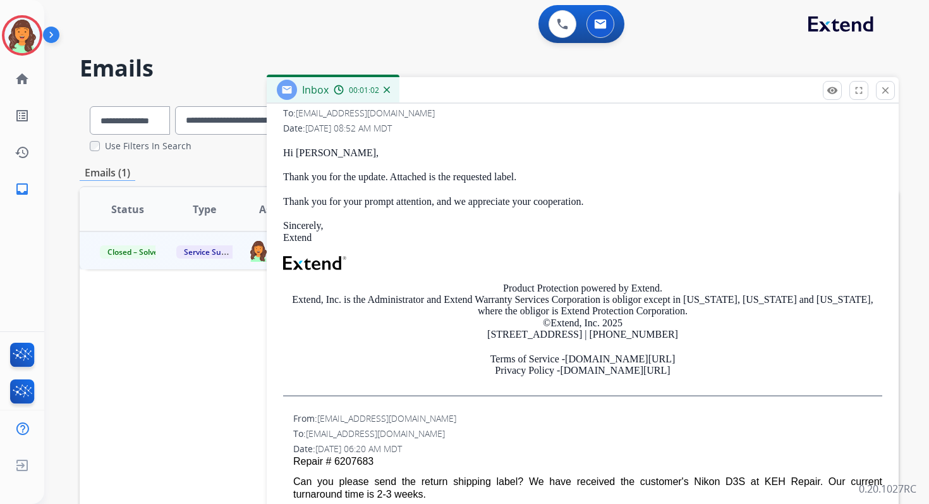
scroll to position [0, 0]
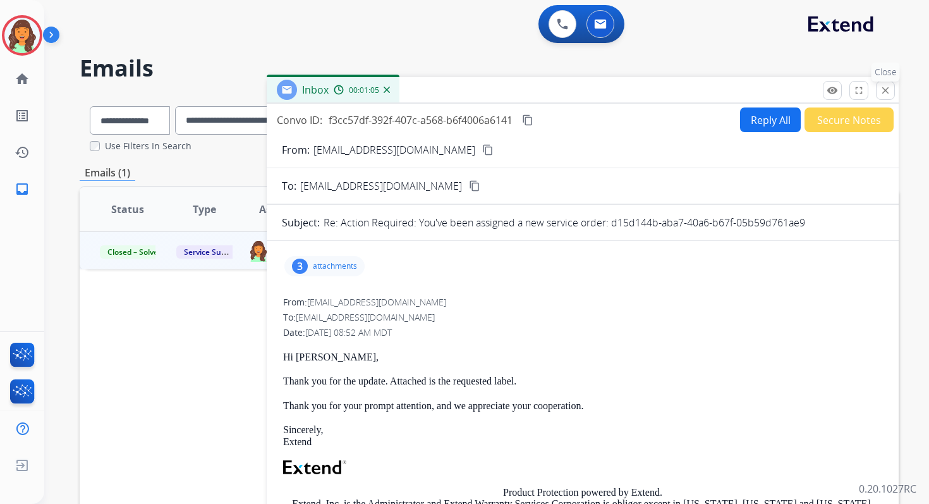
click at [885, 90] on mat-icon "close" at bounding box center [885, 90] width 11 height 11
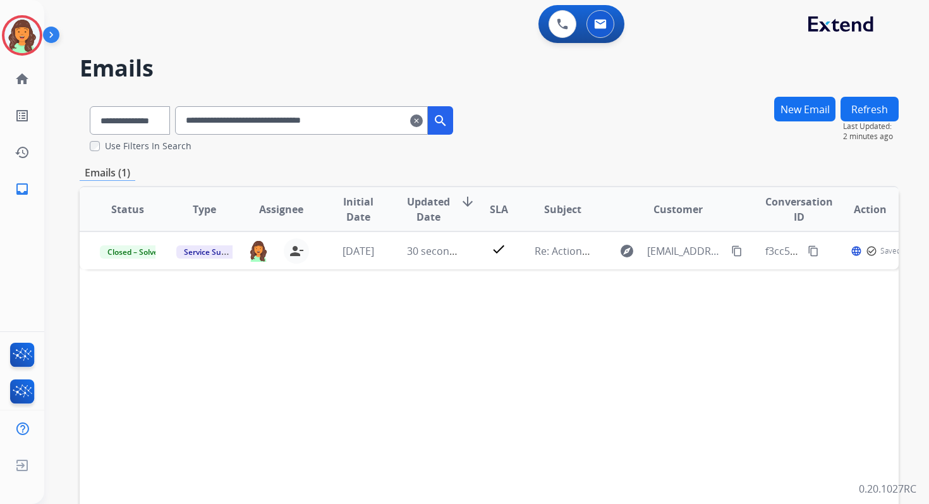
click at [423, 123] on mat-icon "clear" at bounding box center [416, 120] width 13 height 15
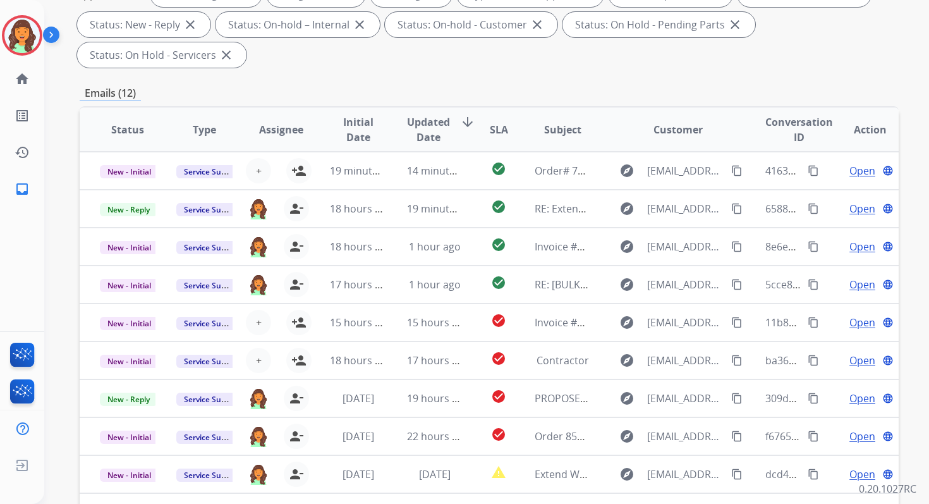
scroll to position [307, 0]
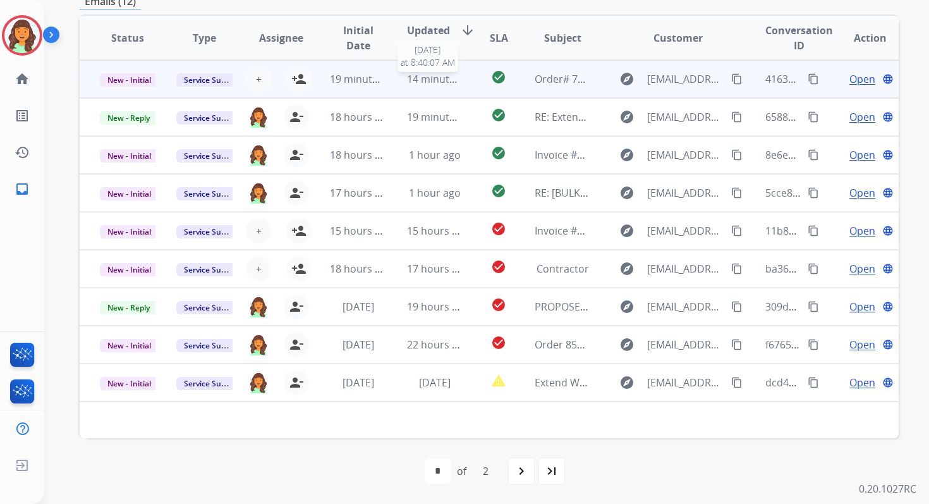
click at [434, 83] on span "14 minutes ago" at bounding box center [443, 79] width 73 height 14
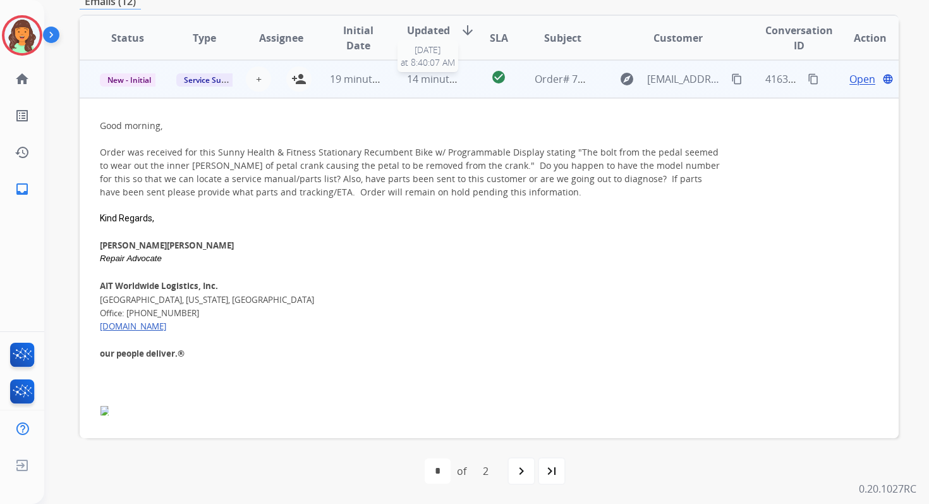
click at [434, 80] on span "14 minutes ago" at bounding box center [443, 79] width 73 height 14
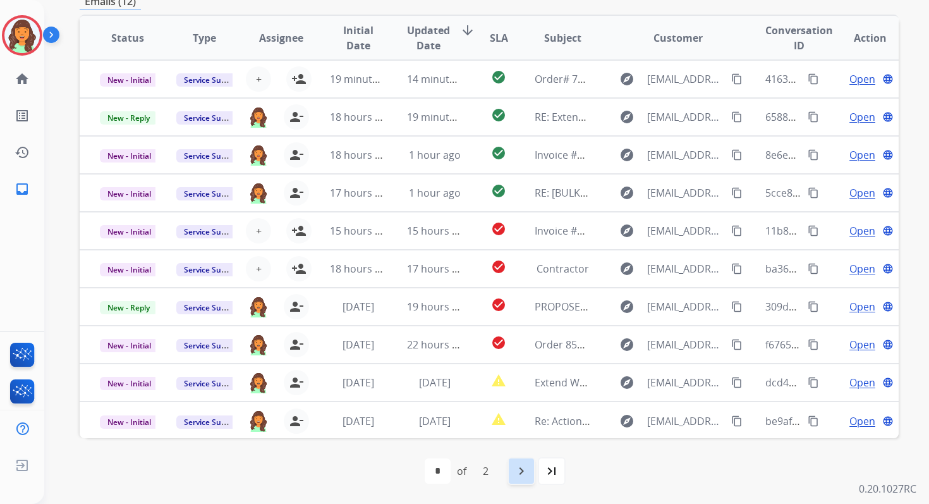
click at [521, 464] on mat-icon "navigate_next" at bounding box center [521, 470] width 15 height 15
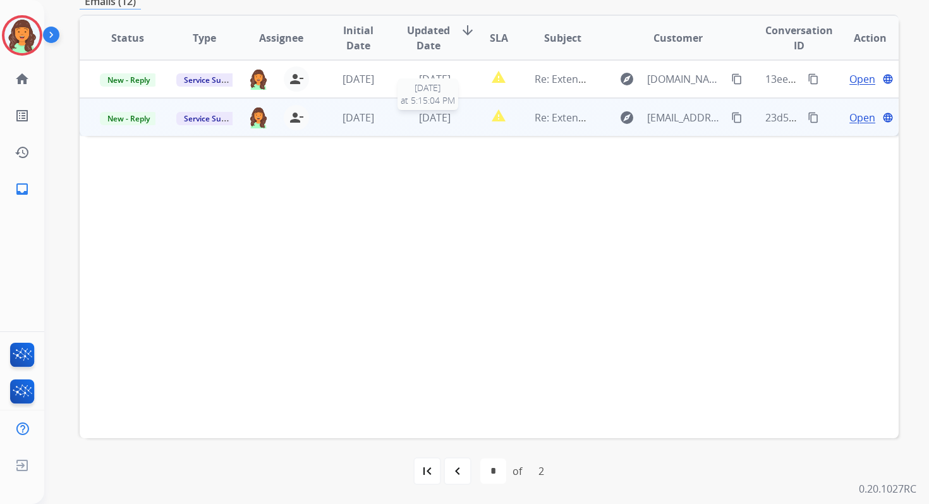
click at [439, 116] on span "1 day ago" at bounding box center [435, 118] width 32 height 14
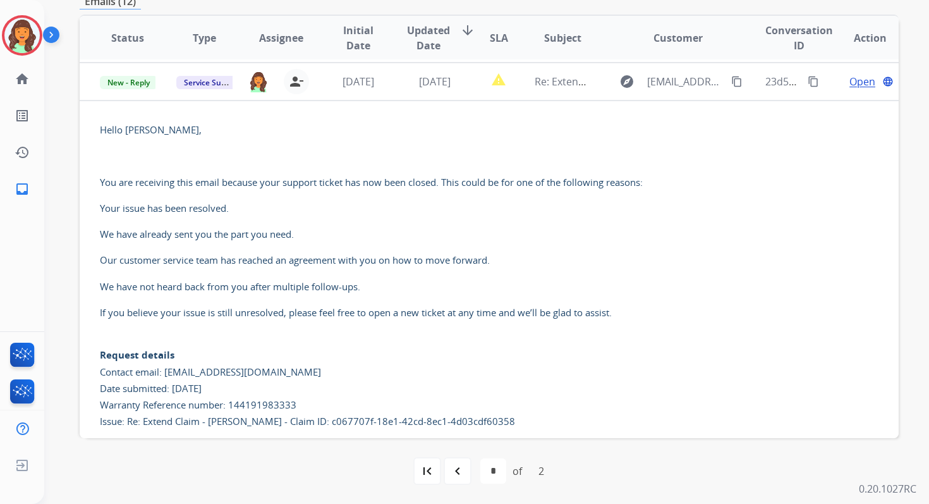
scroll to position [38, 0]
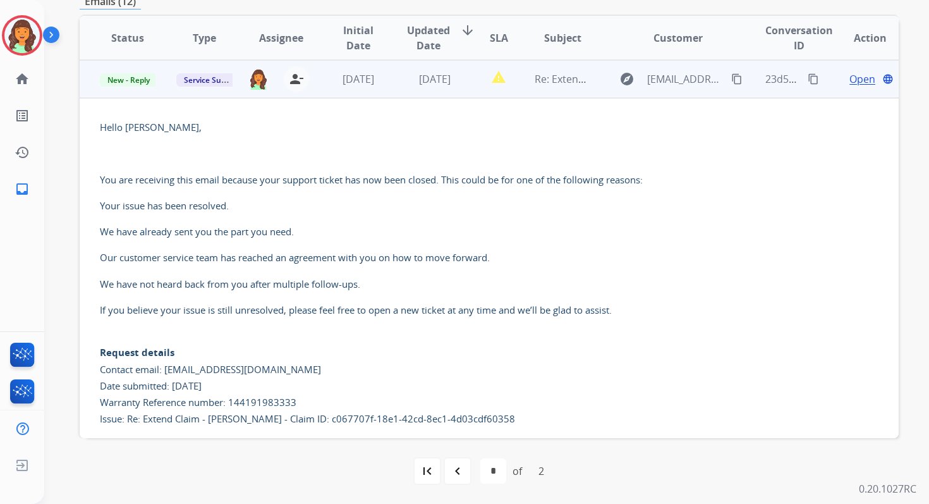
click at [856, 79] on span "Open" at bounding box center [862, 78] width 26 height 15
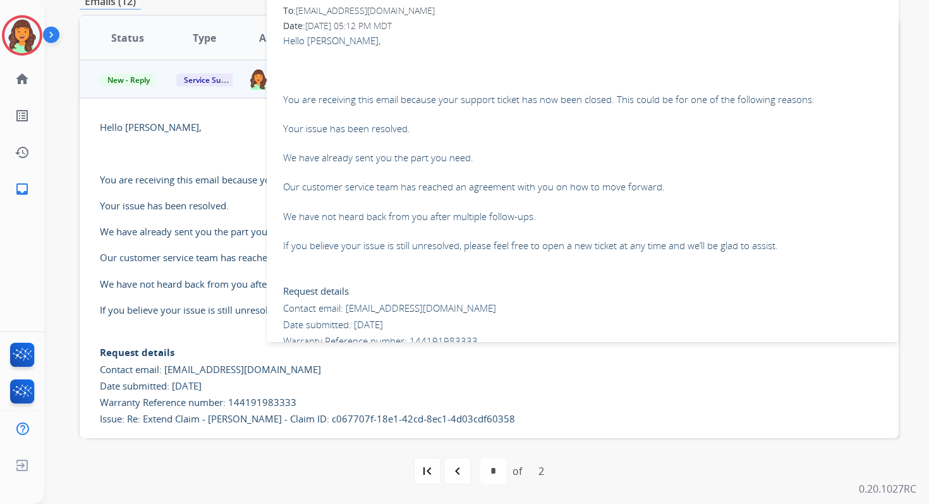
scroll to position [58, 0]
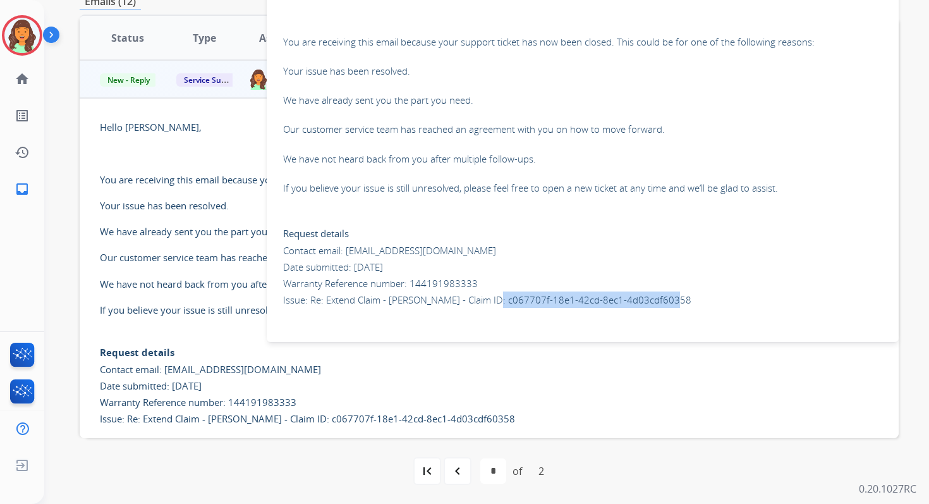
drag, startPoint x: 482, startPoint y: 299, endPoint x: 714, endPoint y: 296, distance: 232.6
click at [714, 296] on p "Request details Contact email: servicesupport@extend.com Date submitted: 09/09/…" at bounding box center [582, 259] width 599 height 100
copy p "c067707f-18e1-42cd-8ec1-4d03cdf60358"
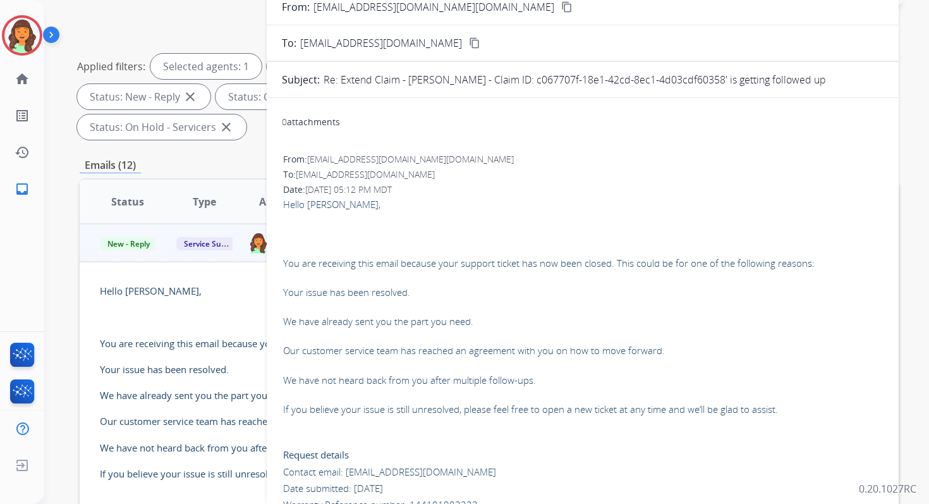
scroll to position [0, 0]
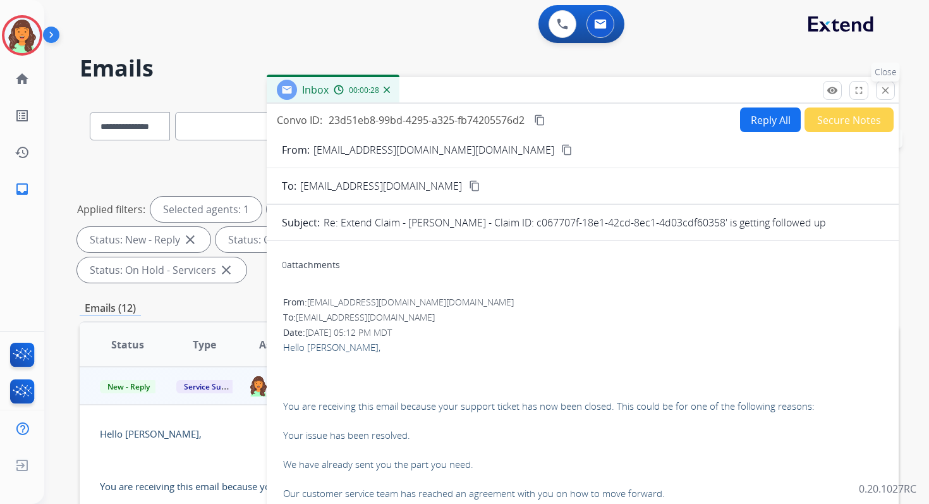
click at [887, 92] on mat-icon "close" at bounding box center [885, 90] width 11 height 11
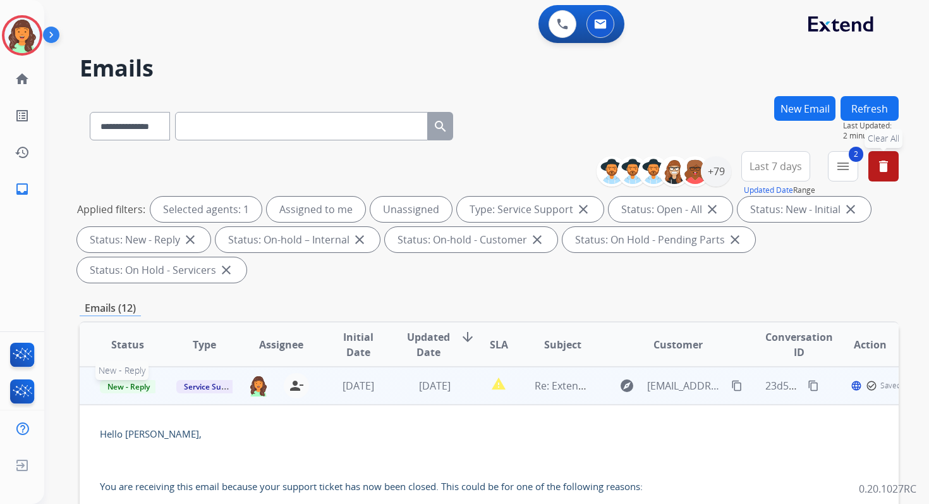
click at [138, 387] on span "New - Reply" at bounding box center [129, 386] width 58 height 13
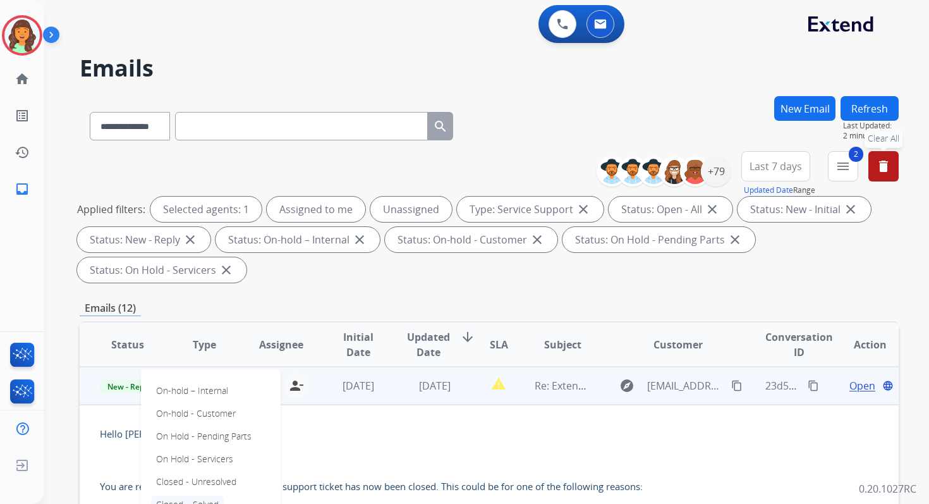
click at [186, 499] on p "Closed – Solved" at bounding box center [187, 505] width 73 height 18
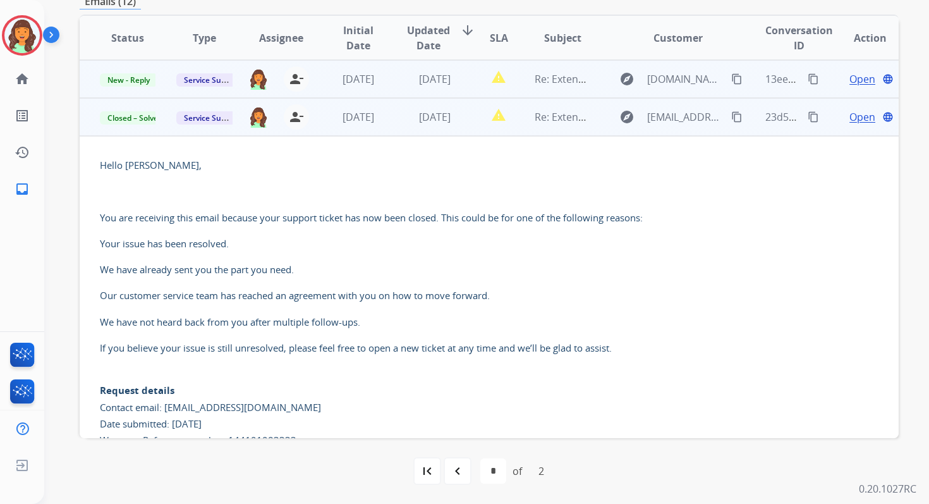
click at [444, 85] on span "1 day ago" at bounding box center [435, 79] width 32 height 14
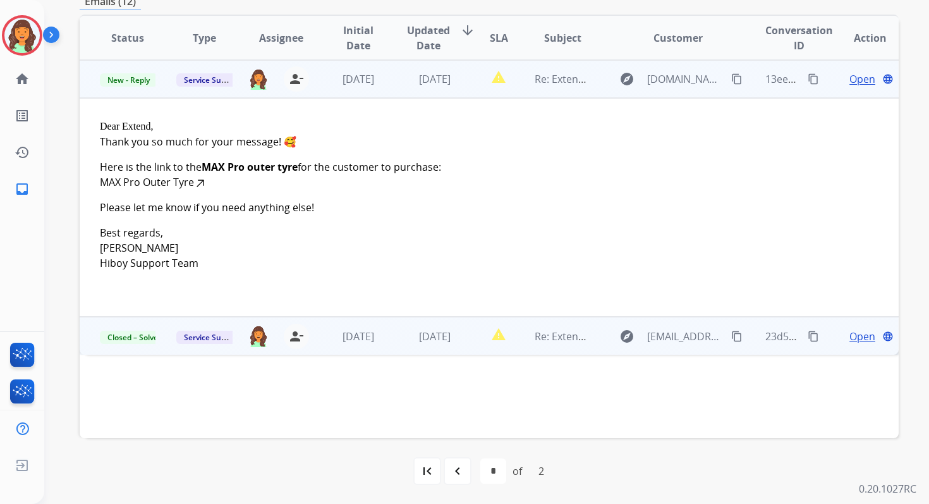
click at [856, 82] on span "Open" at bounding box center [862, 78] width 26 height 15
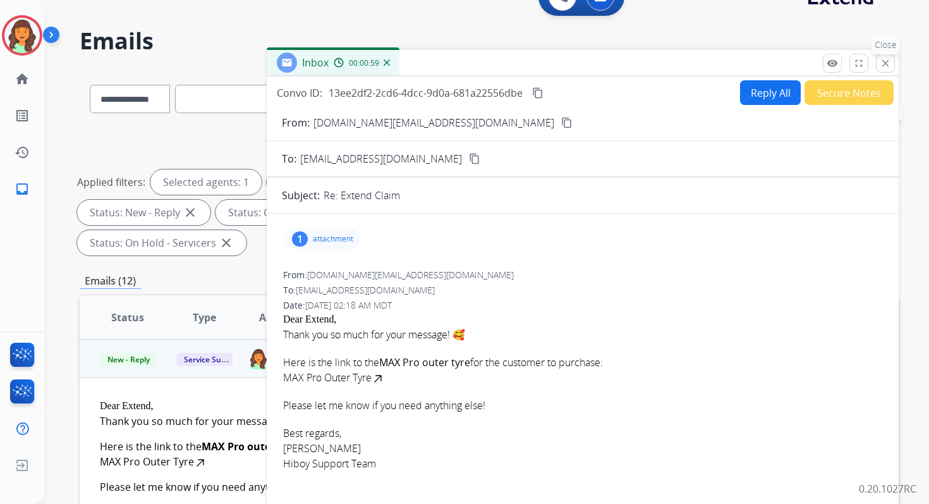
click at [886, 63] on mat-icon "close" at bounding box center [885, 63] width 11 height 11
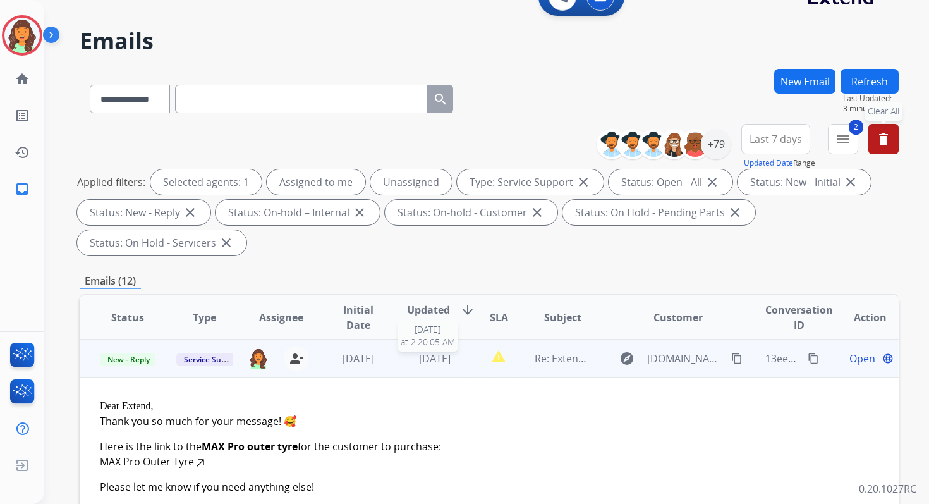
click at [450, 356] on span "1 day ago" at bounding box center [435, 358] width 32 height 14
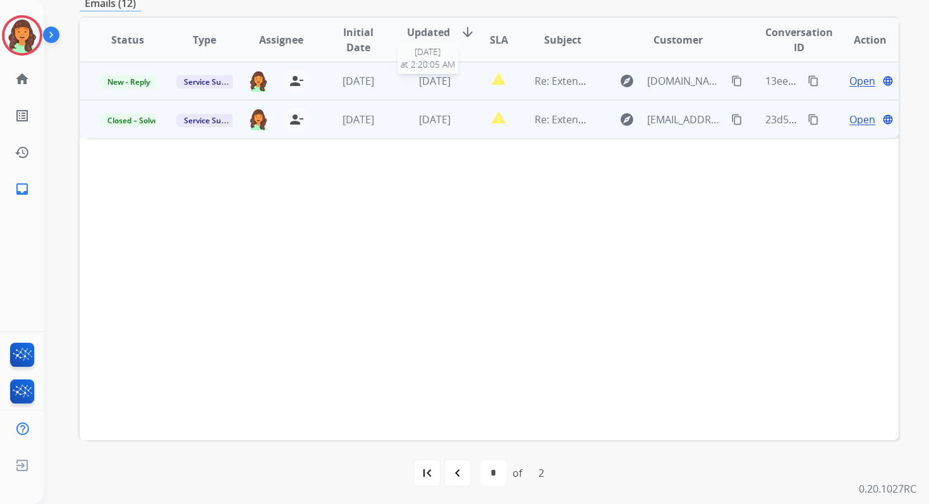
scroll to position [307, 0]
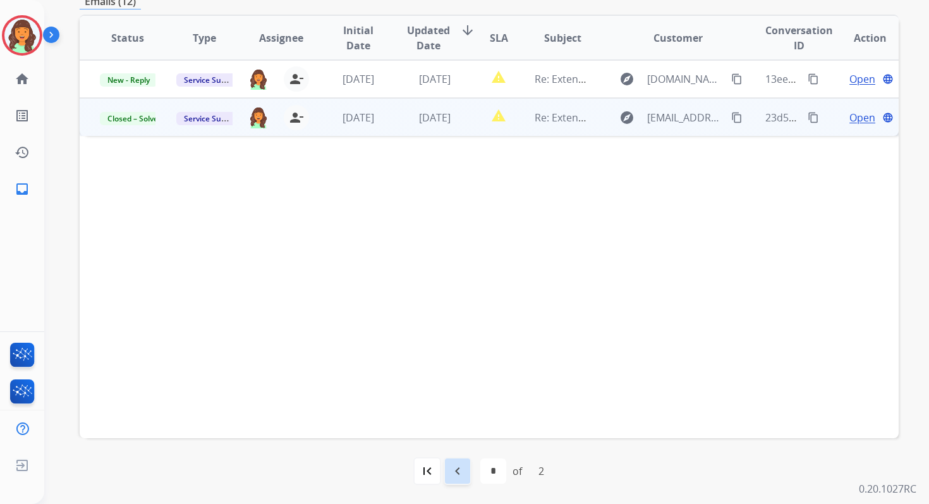
click at [445, 466] on div "navigate_before" at bounding box center [458, 471] width 28 height 28
select select "*"
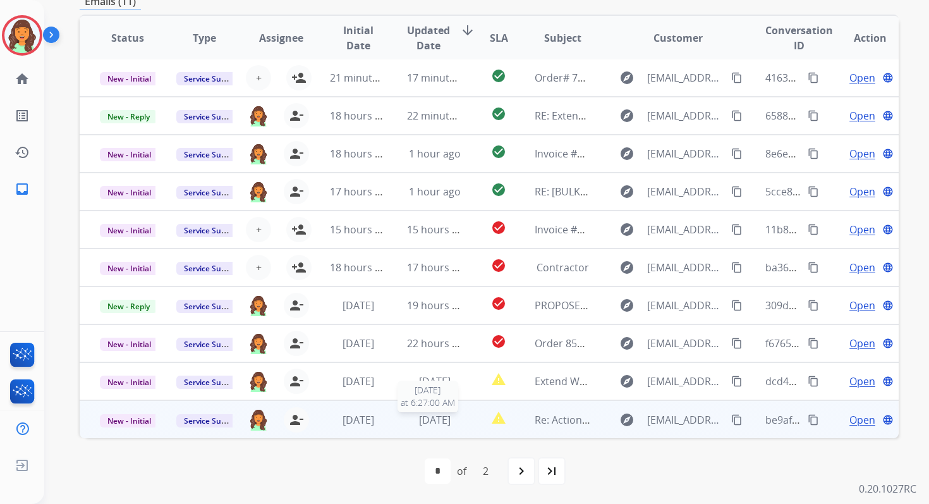
click at [442, 418] on span "1 day ago" at bounding box center [435, 420] width 32 height 14
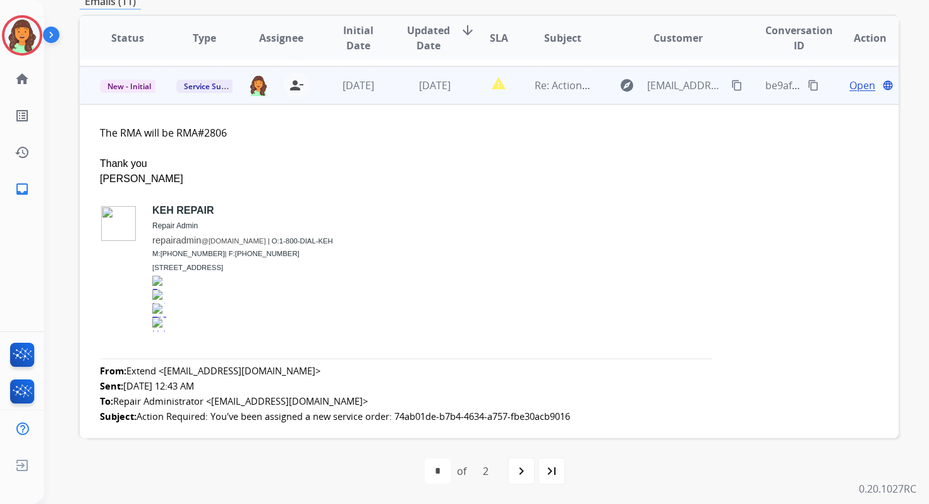
scroll to position [341, 0]
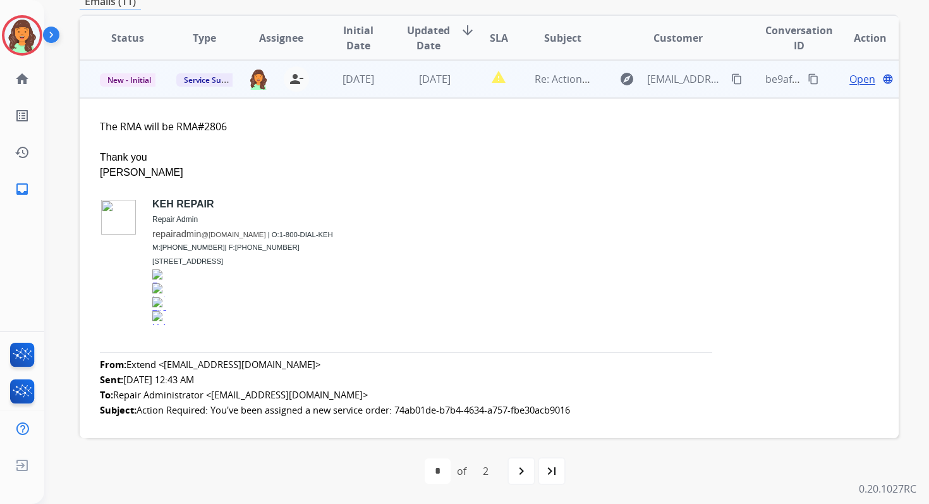
click at [851, 80] on span "Open" at bounding box center [862, 78] width 26 height 15
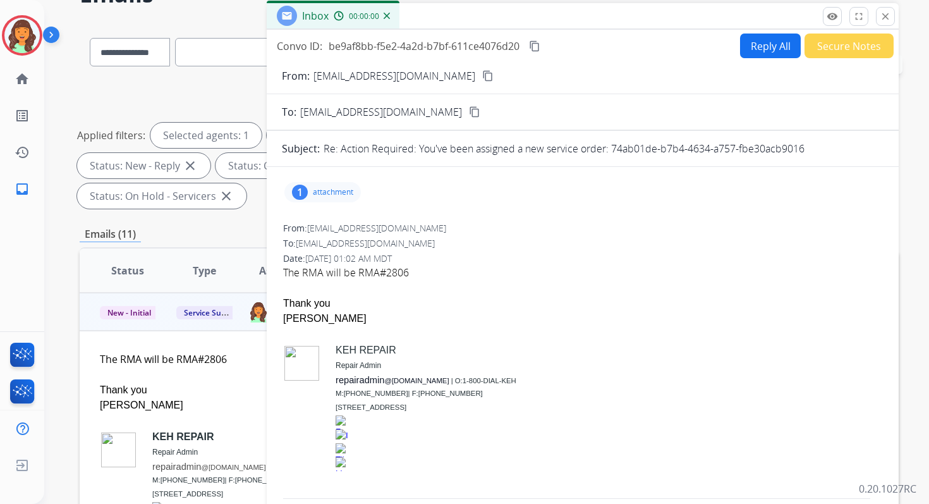
scroll to position [0, 0]
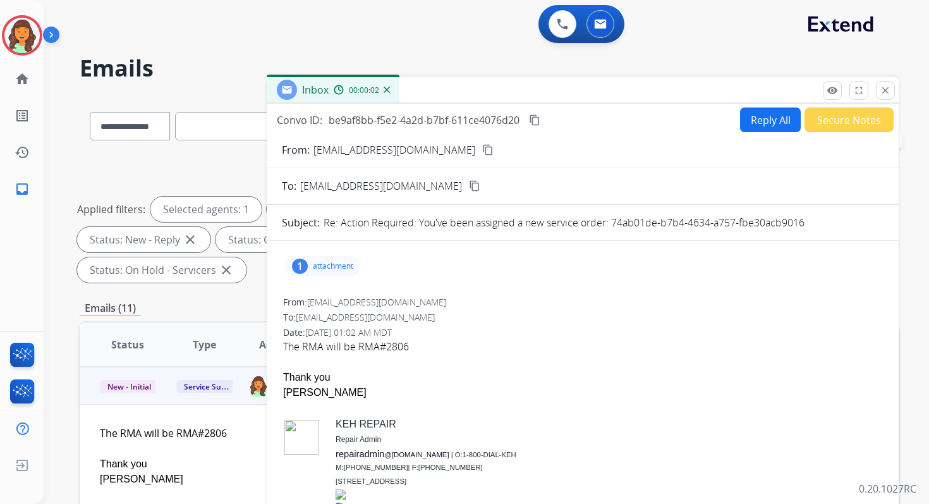
drag, startPoint x: 611, startPoint y: 222, endPoint x: 815, endPoint y: 227, distance: 204.2
click at [815, 227] on div "Re: Action Required: You've been assigned a new service order: 74ab01de-b7b4-46…" at bounding box center [604, 222] width 560 height 15
copy p "74ab01de-b7b4-4634-a757-fbe30acb9016"
click at [887, 89] on mat-icon "close" at bounding box center [885, 90] width 11 height 11
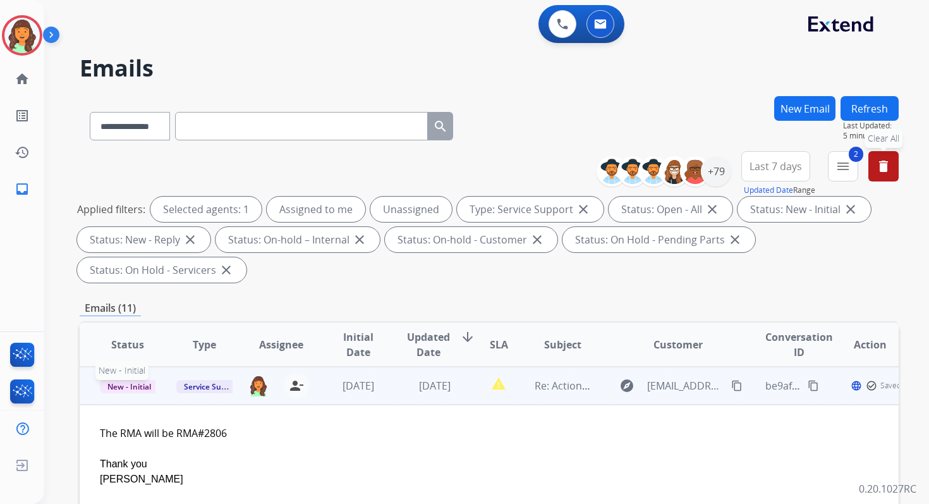
click at [142, 385] on span "New - Initial" at bounding box center [129, 386] width 59 height 13
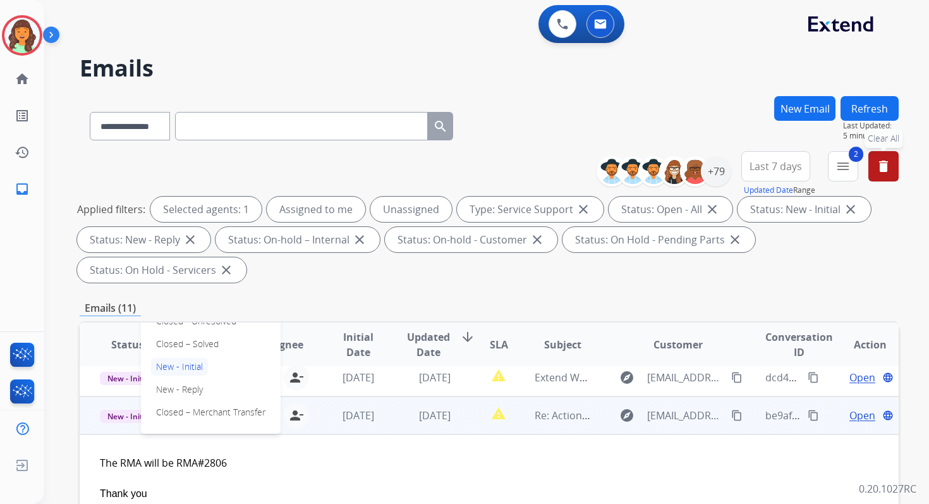
scroll to position [282, 0]
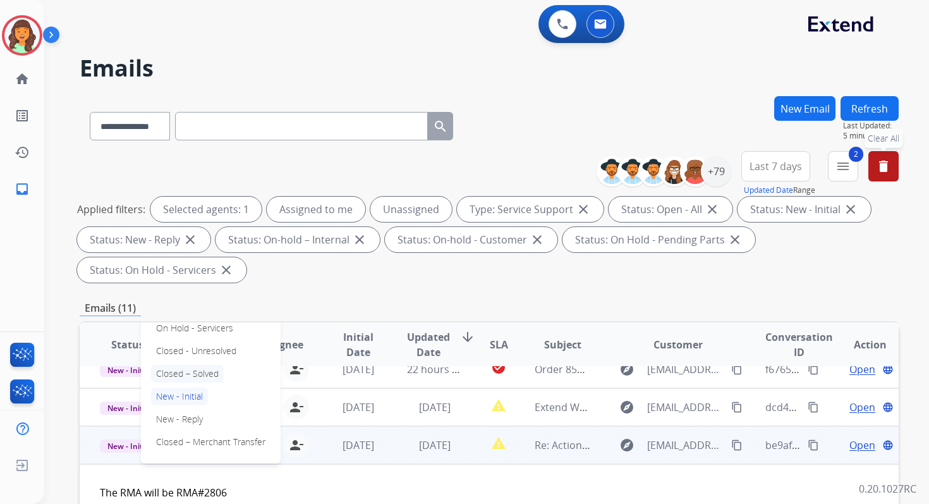
click at [169, 375] on p "Closed – Solved" at bounding box center [187, 374] width 73 height 18
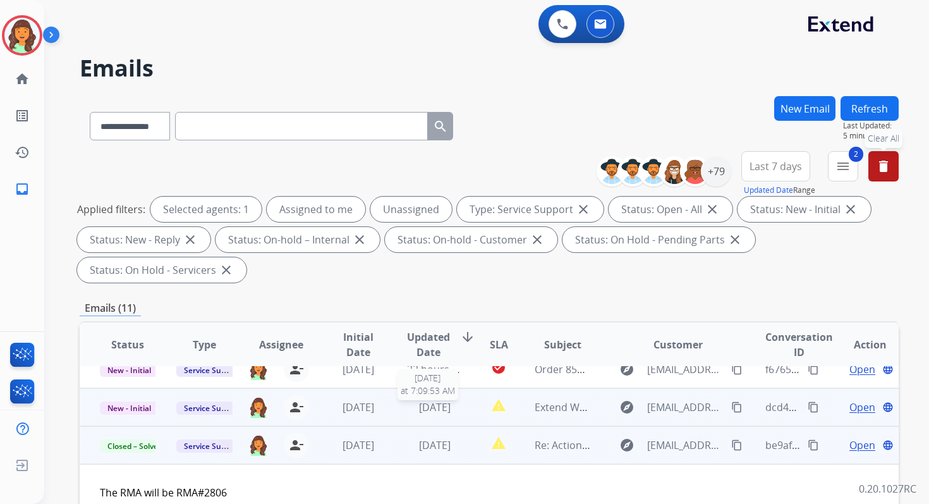
click at [407, 409] on div "1 day ago" at bounding box center [435, 406] width 56 height 15
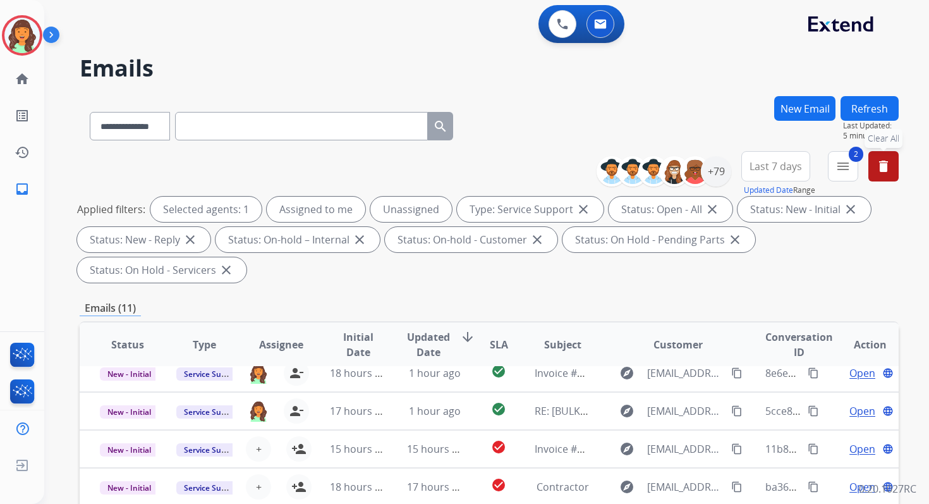
scroll to position [307, 0]
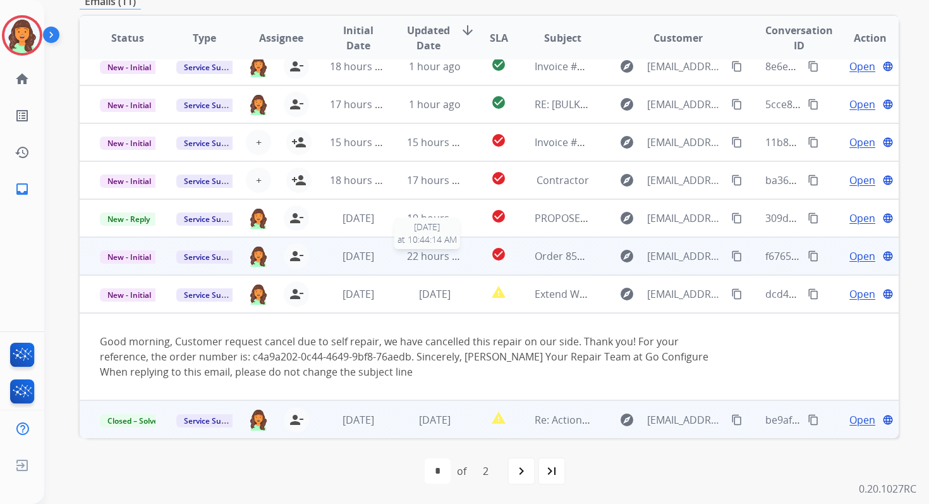
click at [420, 252] on span "22 hours ago" at bounding box center [438, 256] width 63 height 14
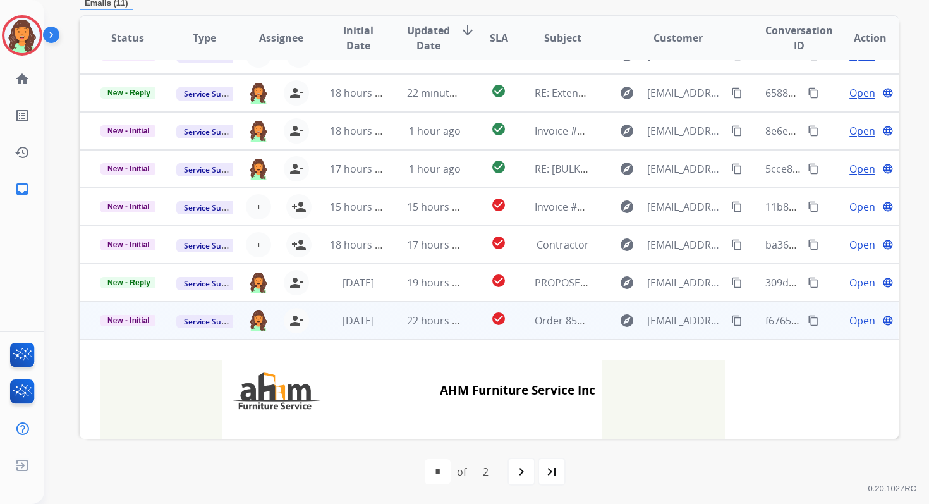
scroll to position [0, 0]
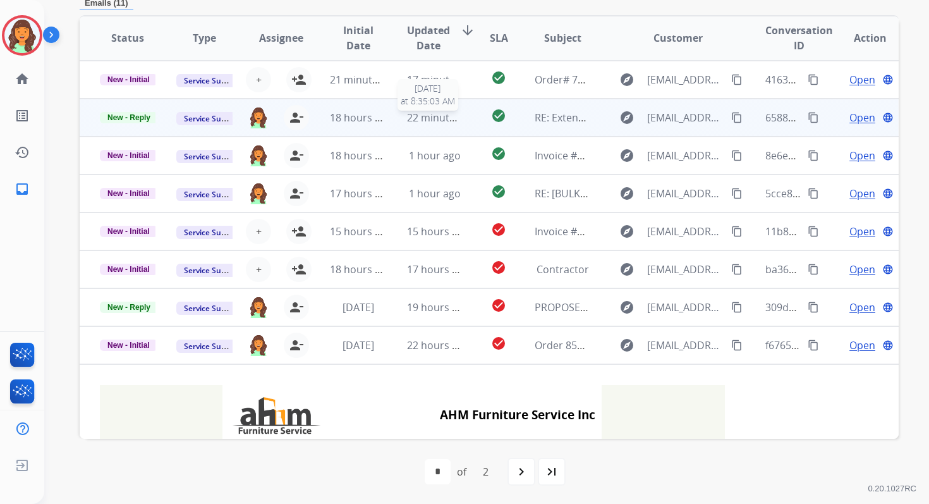
click at [407, 113] on span "22 minutes ago" at bounding box center [443, 118] width 73 height 14
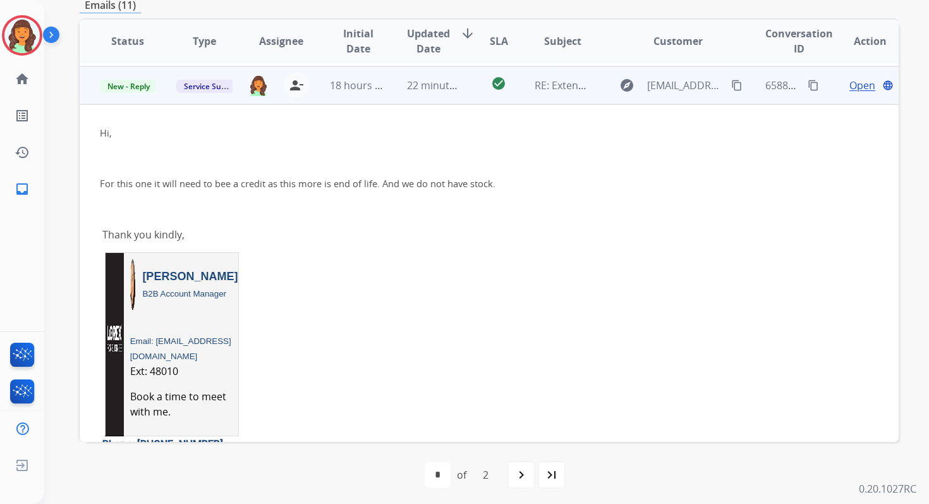
scroll to position [38, 0]
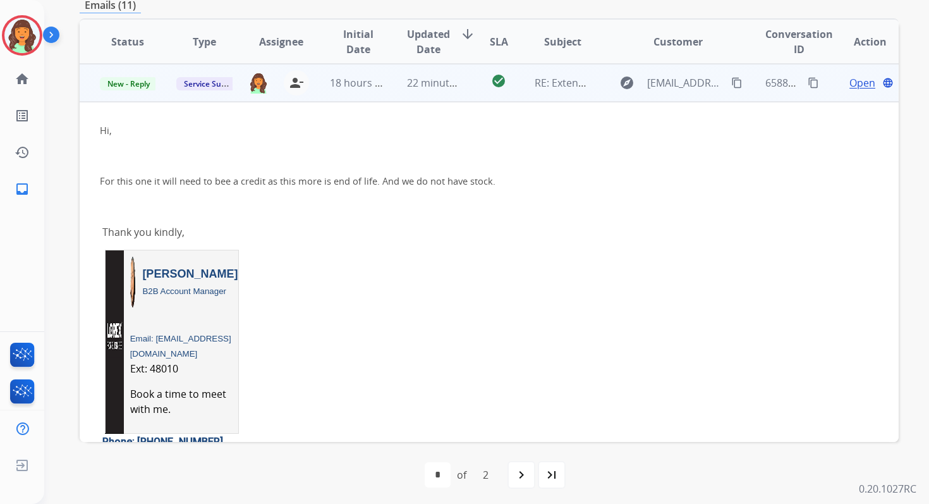
click at [849, 86] on span "Open" at bounding box center [862, 82] width 26 height 15
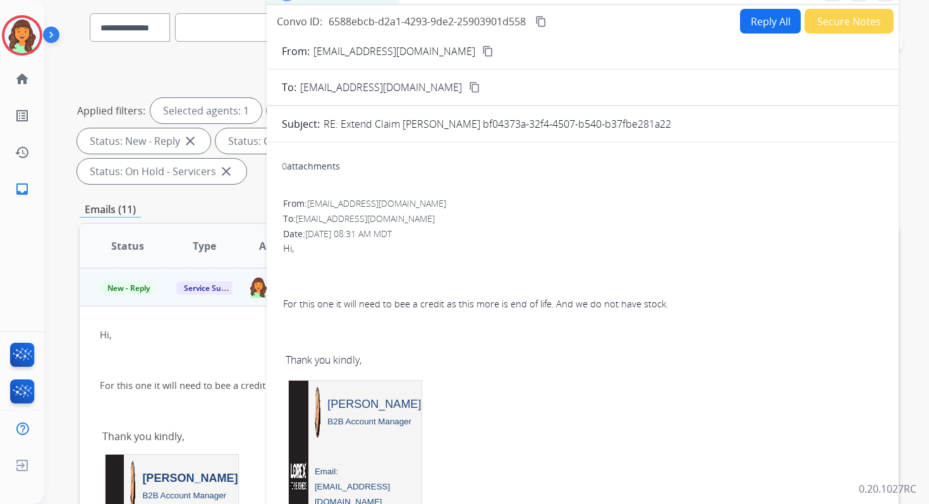
scroll to position [0, 0]
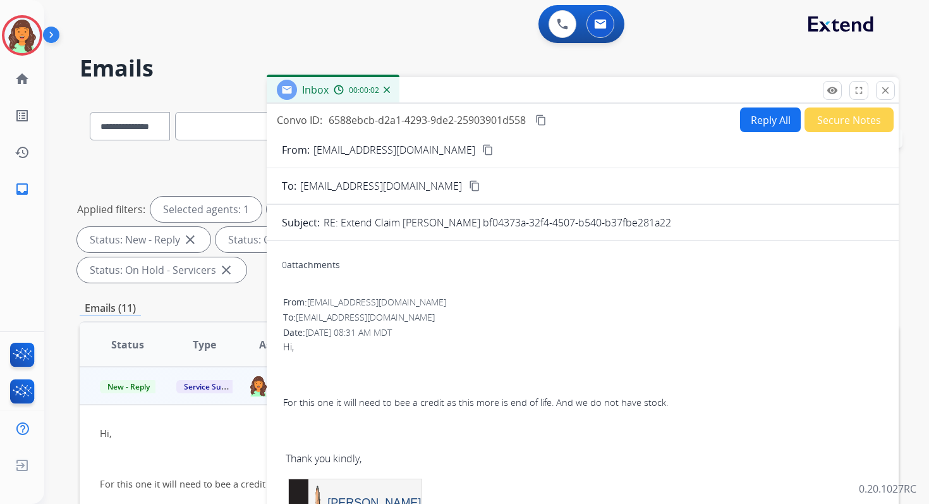
click at [437, 224] on p "RE: Extend Claim Ronald Kadlec bf04373a-32f4-4507-b540-b37fbe281a22" at bounding box center [498, 222] width 348 height 15
drag, startPoint x: 468, startPoint y: 223, endPoint x: 702, endPoint y: 224, distance: 233.2
click at [702, 224] on div "RE: Extend Claim Ronald Kadlec bf04373a-32f4-4507-b540-b37fbe281a22" at bounding box center [604, 222] width 560 height 15
copy p "bf04373a-32f4-4507-b540-b37fbe281a22"
click at [542, 118] on mat-icon "content_copy" at bounding box center [540, 119] width 11 height 11
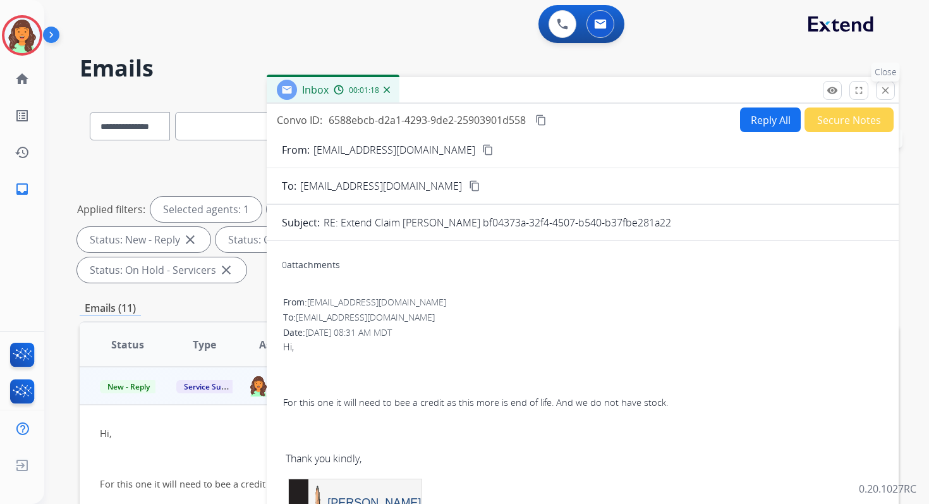
click at [876, 86] on button "close Close" at bounding box center [885, 90] width 19 height 19
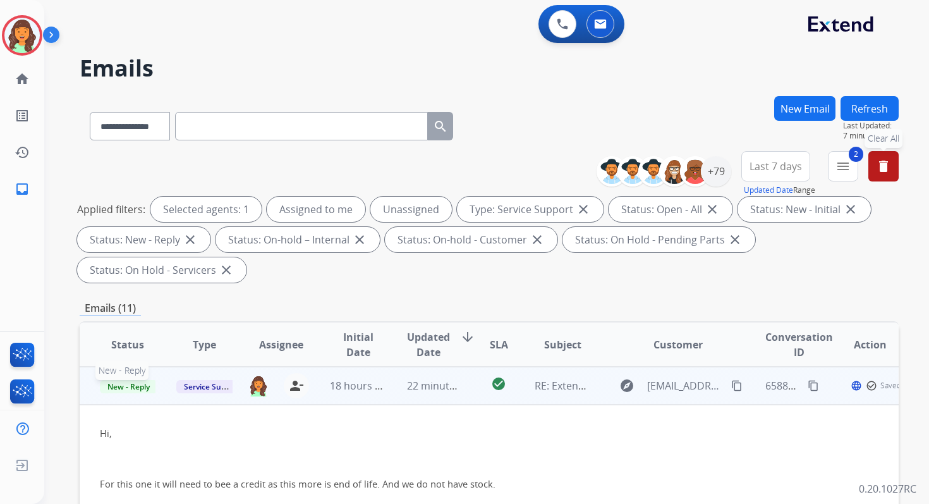
click at [130, 387] on span "New - Reply" at bounding box center [129, 386] width 58 height 13
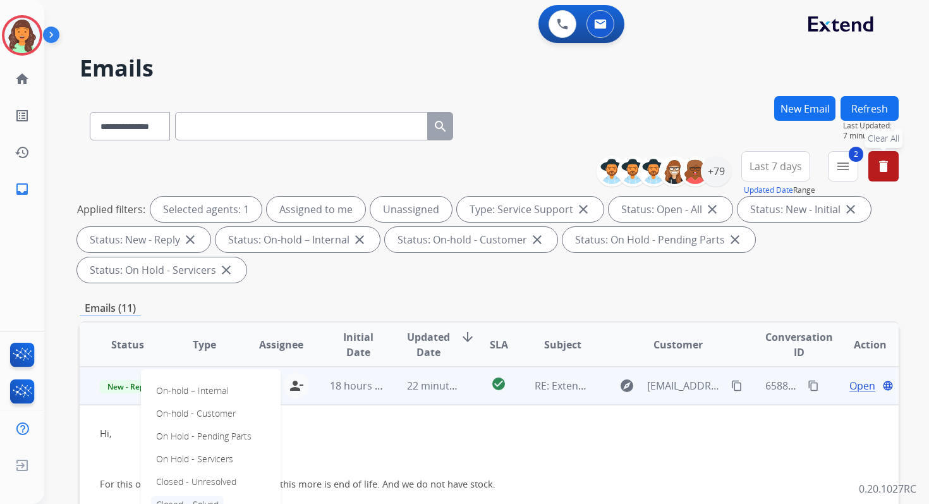
click at [188, 498] on p "Closed – Solved" at bounding box center [187, 505] width 73 height 18
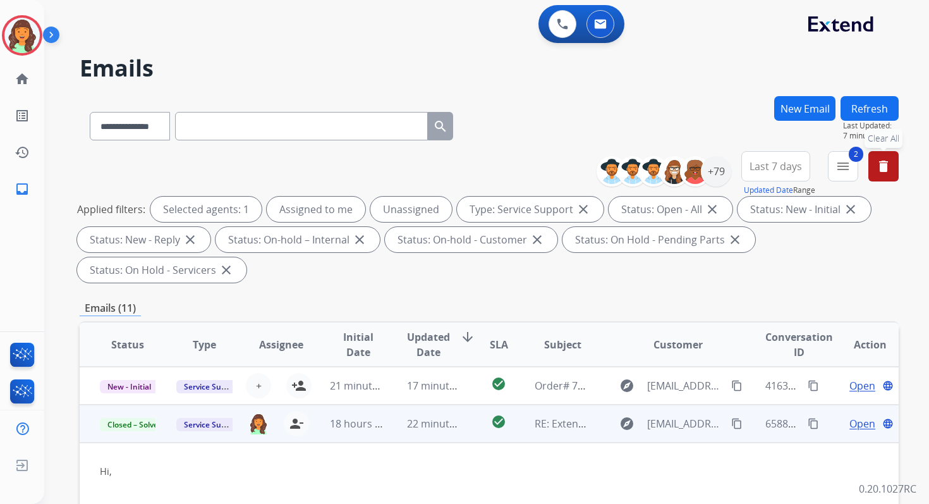
click at [872, 106] on button "Refresh" at bounding box center [870, 108] width 58 height 25
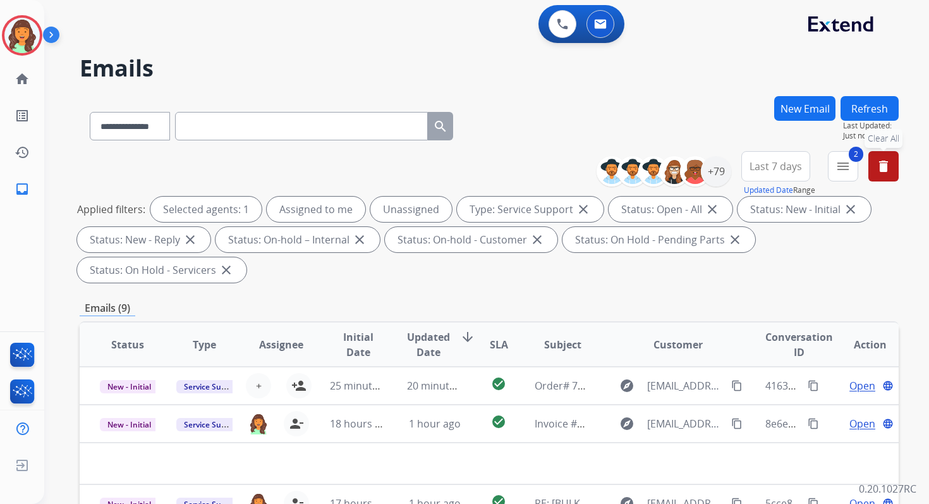
scroll to position [307, 0]
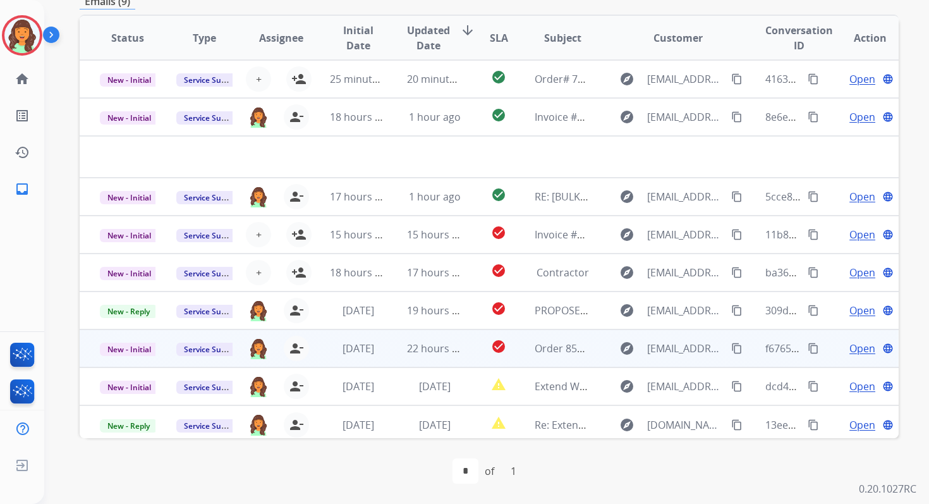
click at [468, 355] on td "check_circle" at bounding box center [488, 348] width 51 height 38
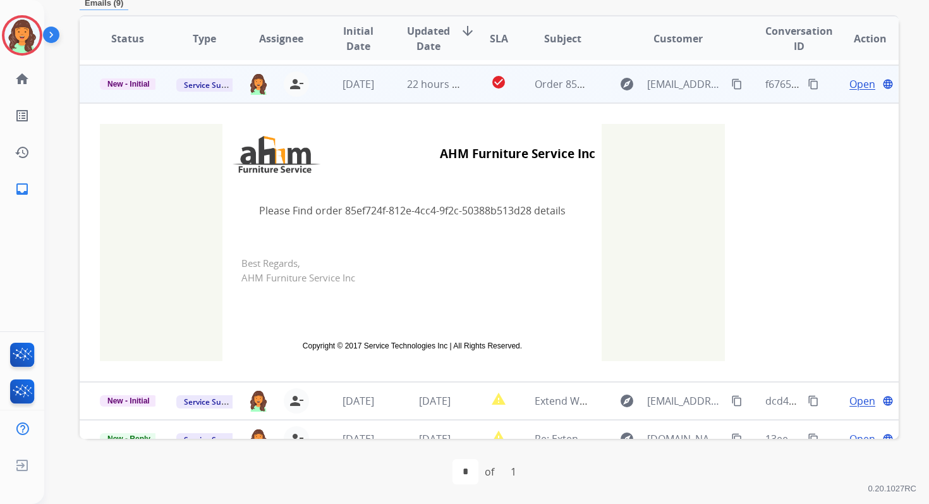
scroll to position [228, 0]
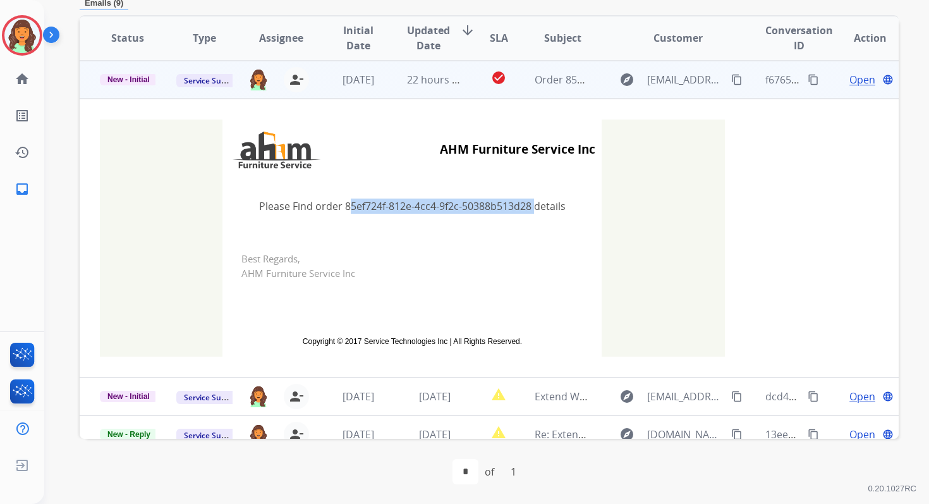
drag, startPoint x: 340, startPoint y: 207, endPoint x: 526, endPoint y: 206, distance: 185.8
click at [526, 206] on td "Please Find order 85ef724f-812e-4cc4-9f2c-50388b513d28 details" at bounding box center [411, 205] width 379 height 53
copy td "85ef724f-812e-4cc4-9f2c-50388b513d28"
click at [134, 80] on span "New - Initial" at bounding box center [129, 79] width 58 height 11
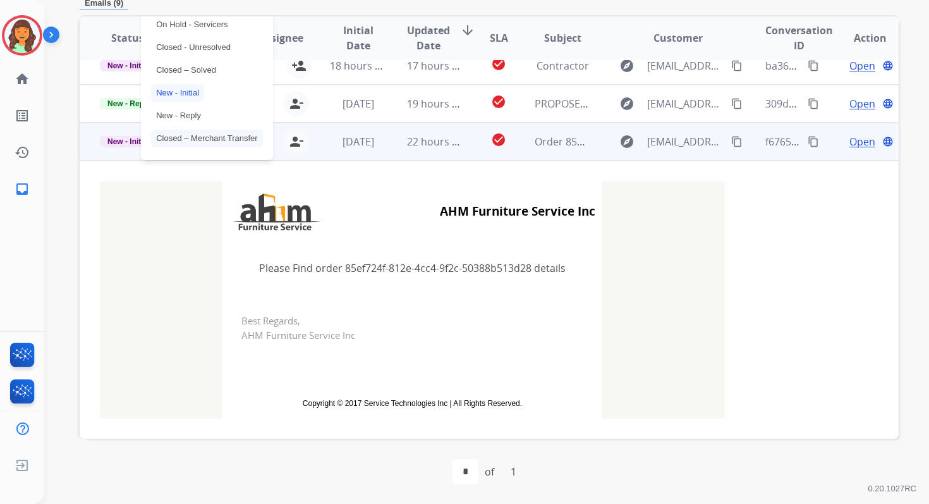
scroll to position [157, 0]
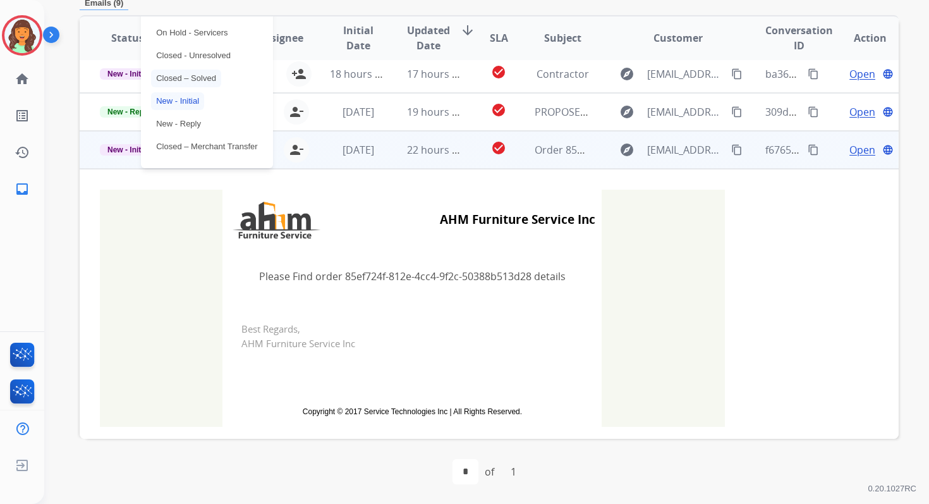
click at [162, 73] on p "Closed – Solved" at bounding box center [186, 79] width 70 height 18
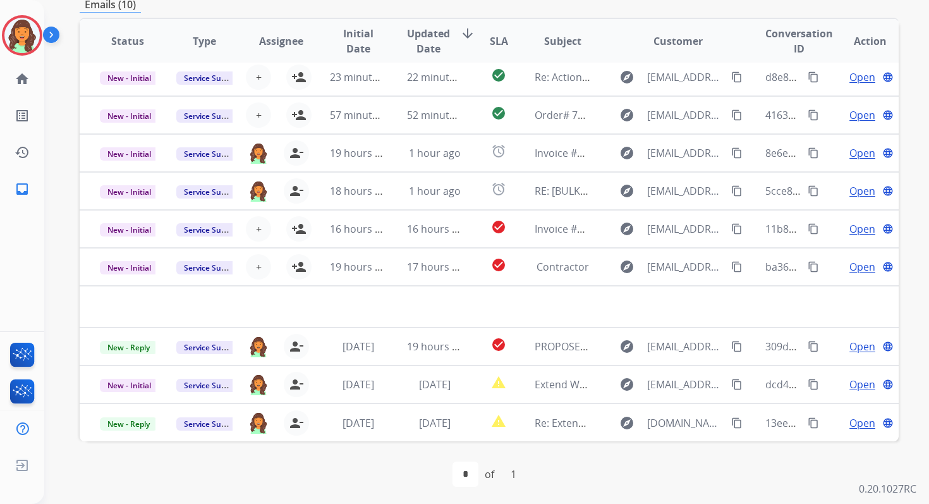
scroll to position [0, 0]
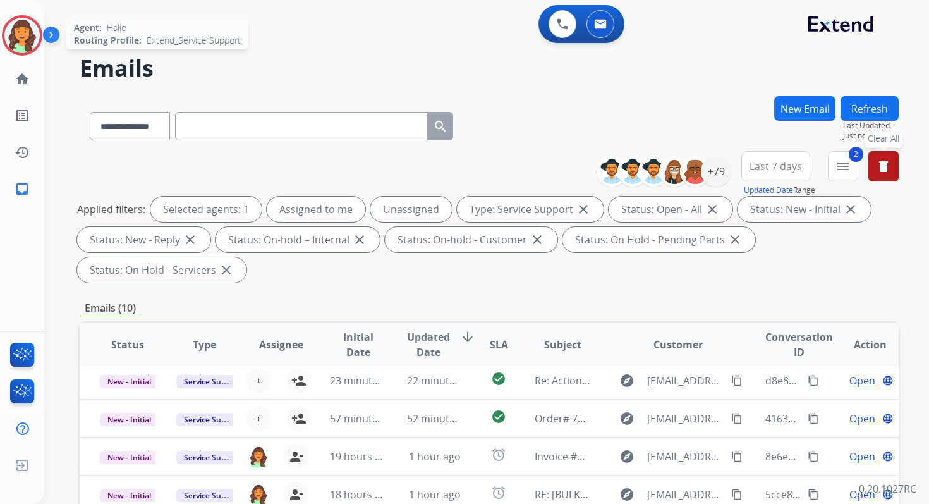
click at [20, 35] on img at bounding box center [21, 35] width 35 height 35
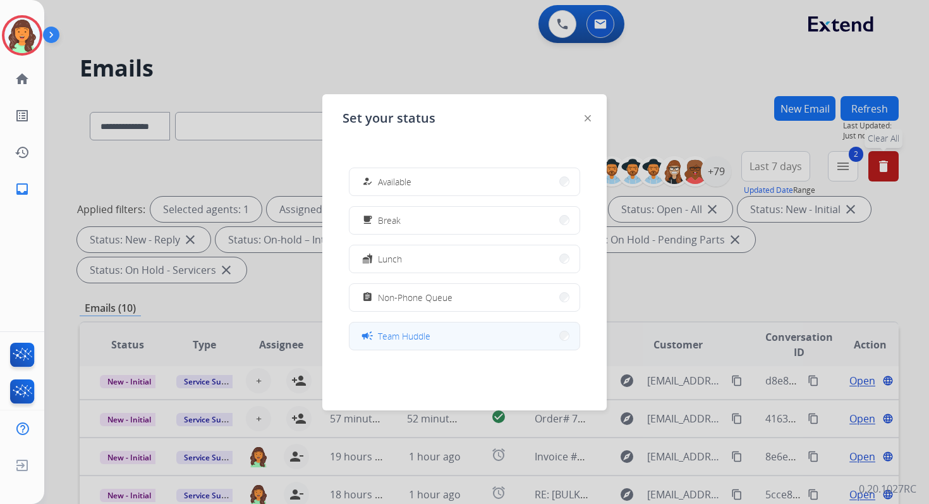
click at [416, 337] on span "Team Huddle" at bounding box center [404, 335] width 52 height 13
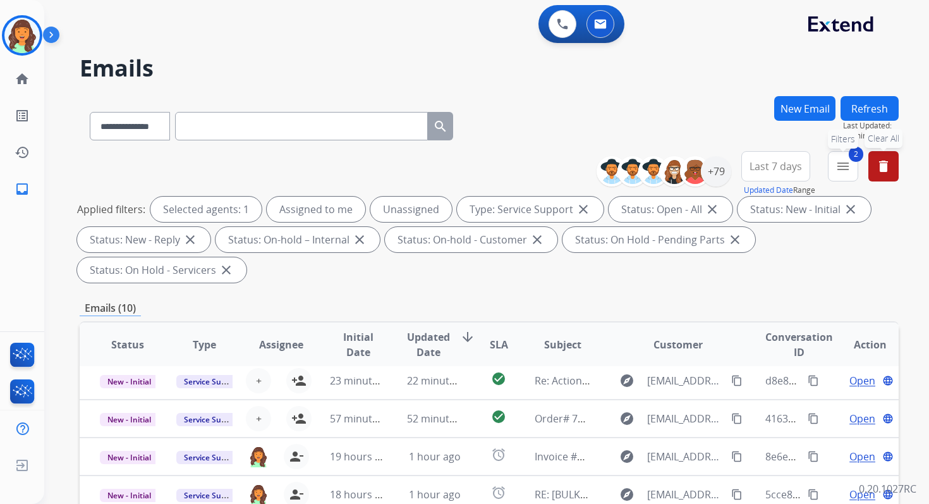
click at [845, 167] on mat-icon "menu" at bounding box center [843, 166] width 15 height 15
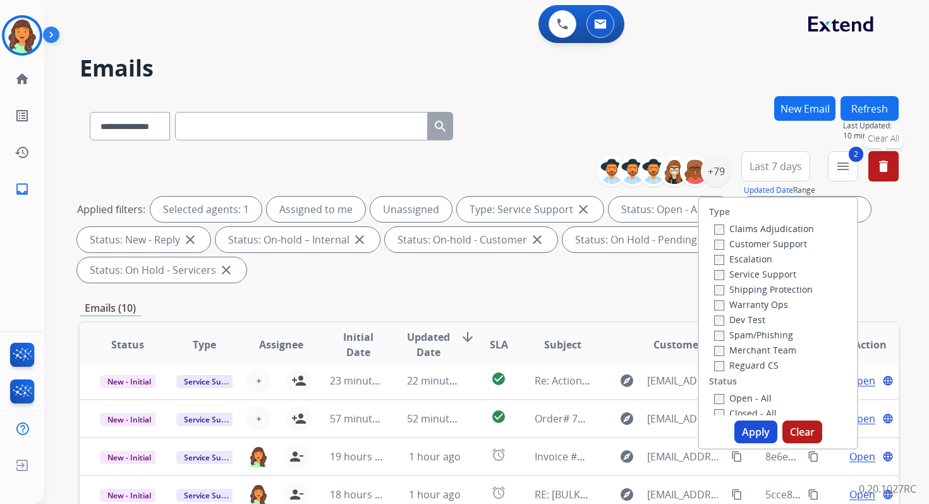
click at [756, 428] on button "Apply" at bounding box center [755, 431] width 43 height 23
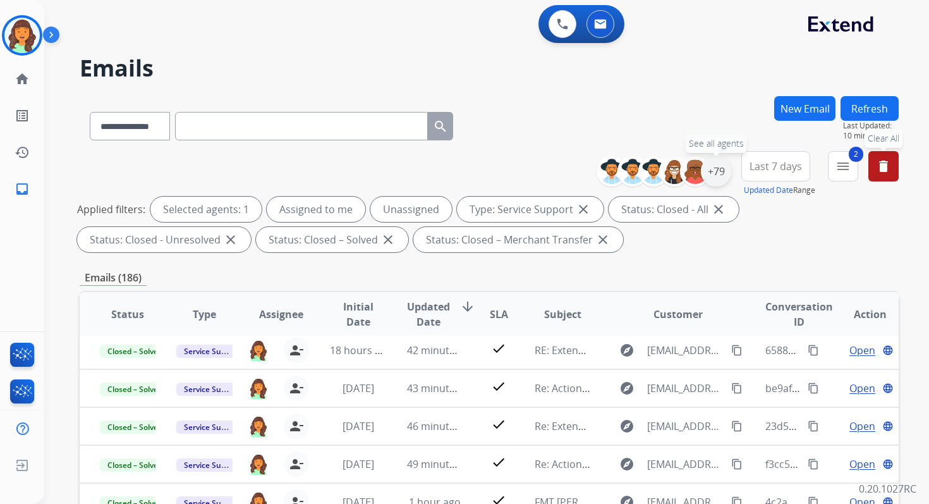
click at [718, 174] on div "+79" at bounding box center [716, 171] width 30 height 30
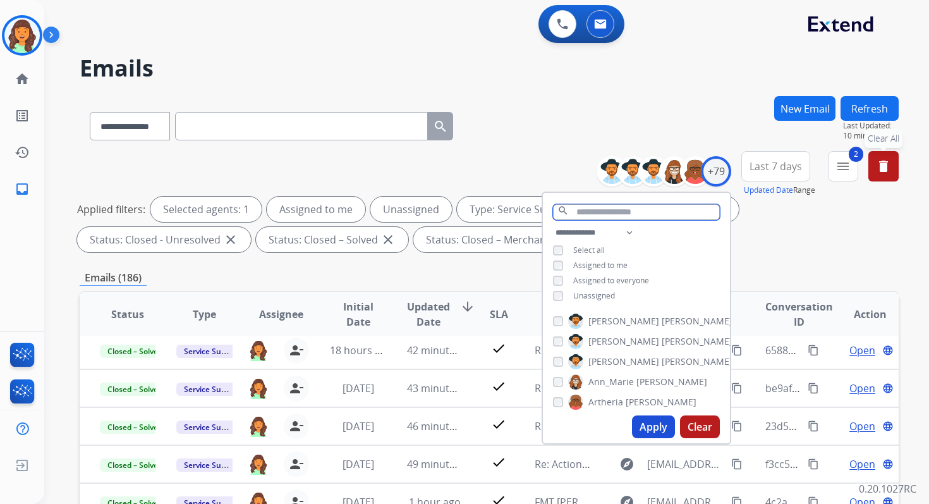
click at [589, 212] on input "text" at bounding box center [636, 212] width 167 height 16
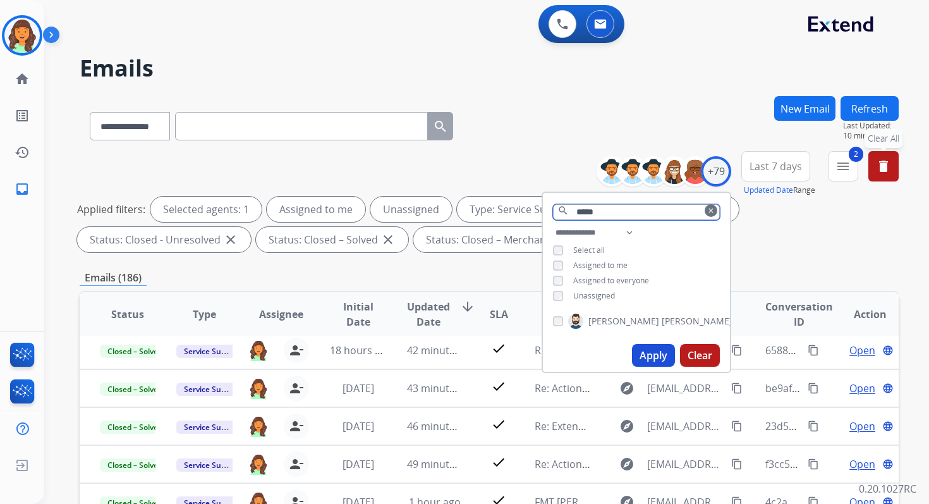
type input "*****"
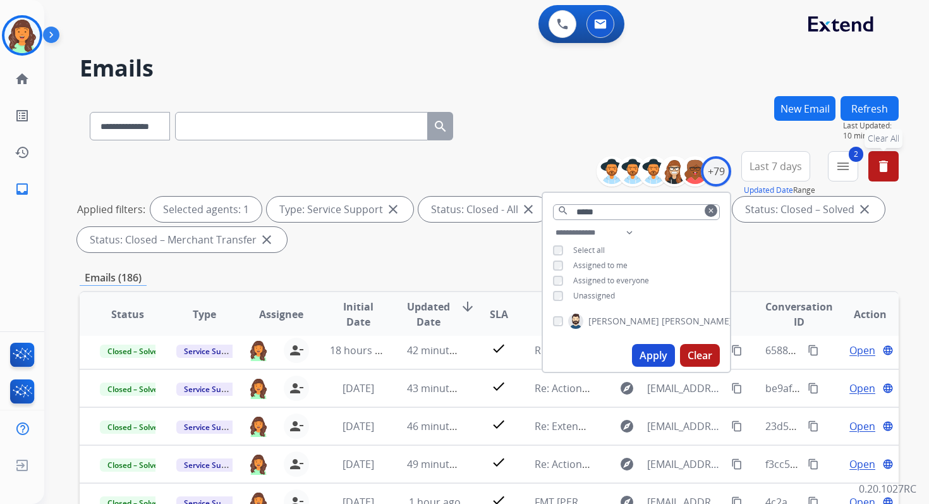
click at [652, 356] on button "Apply" at bounding box center [653, 355] width 43 height 23
click at [520, 265] on div "**********" at bounding box center [489, 438] width 819 height 684
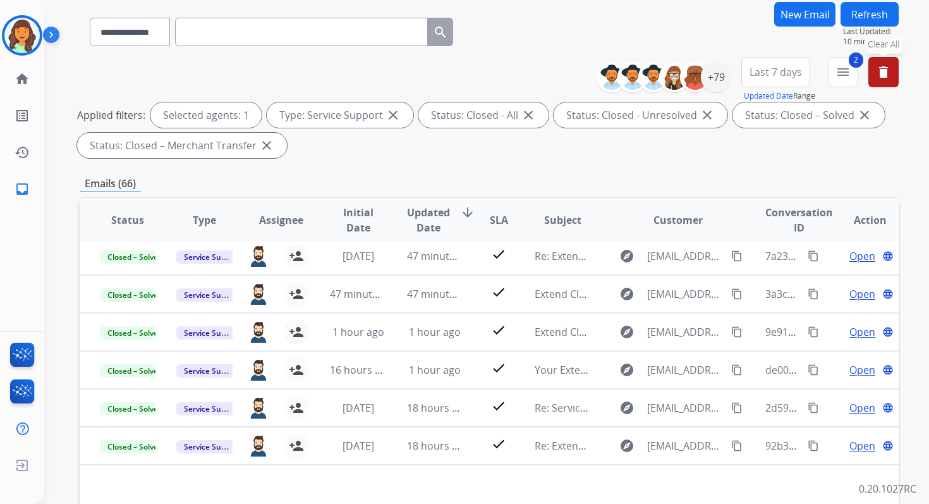
scroll to position [152, 0]
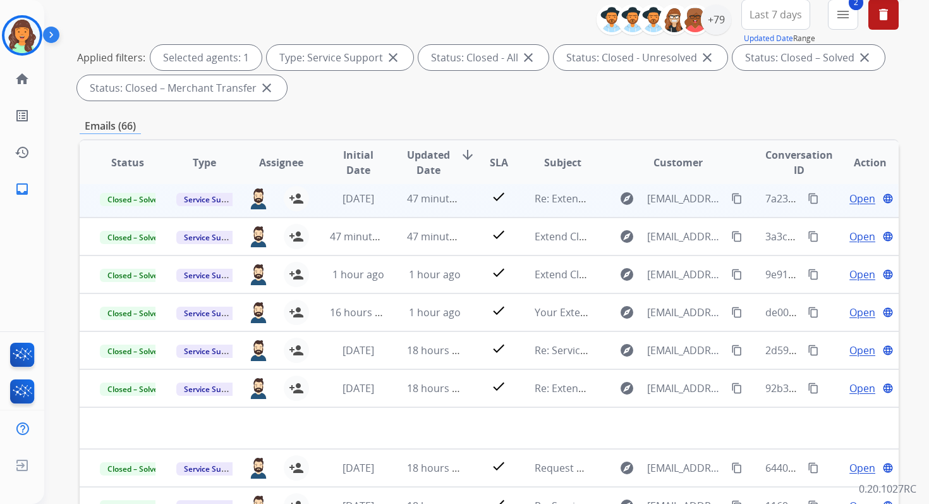
click at [849, 195] on span "Open" at bounding box center [862, 198] width 26 height 15
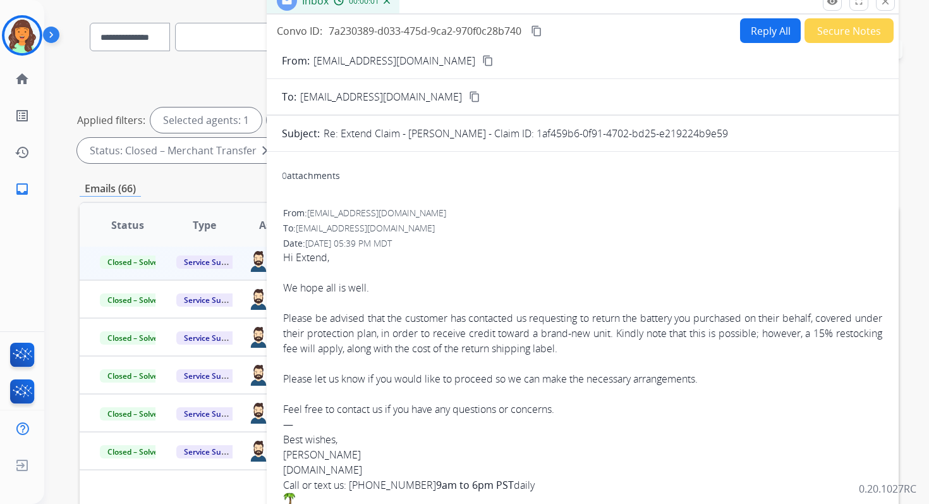
scroll to position [0, 0]
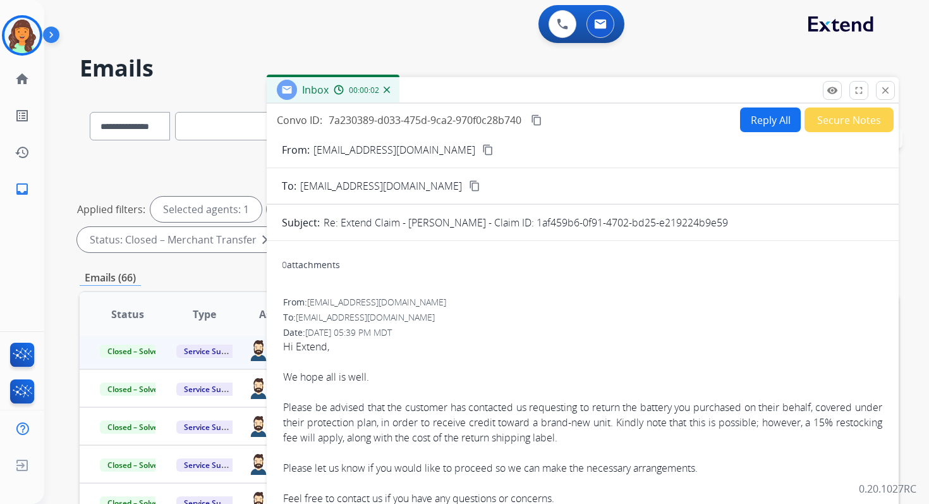
click at [757, 123] on button "Reply All" at bounding box center [770, 119] width 61 height 25
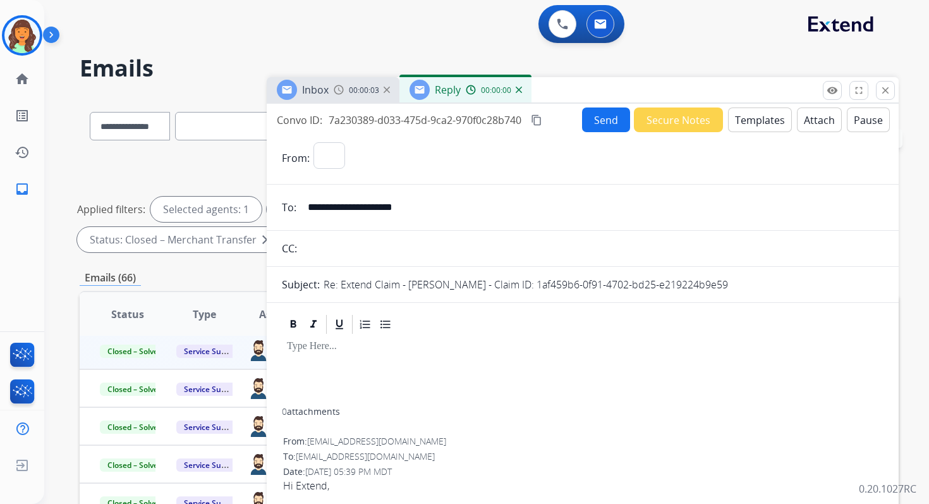
select select "**********"
click at [880, 94] on mat-icon "close" at bounding box center [885, 90] width 11 height 11
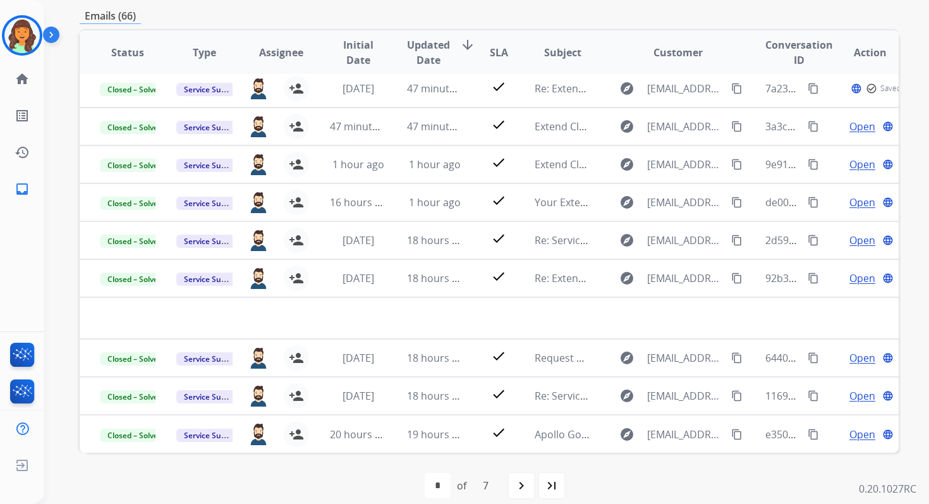
scroll to position [276, 0]
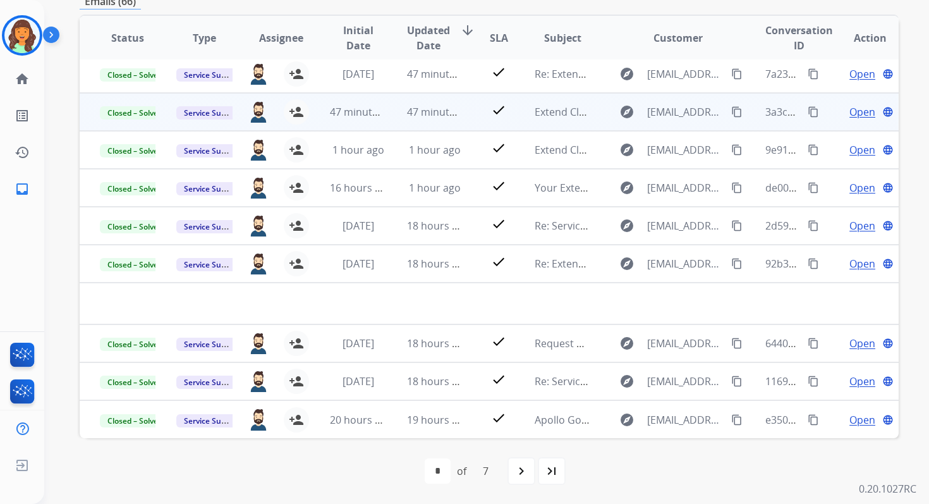
click at [852, 111] on span "Open" at bounding box center [862, 111] width 26 height 15
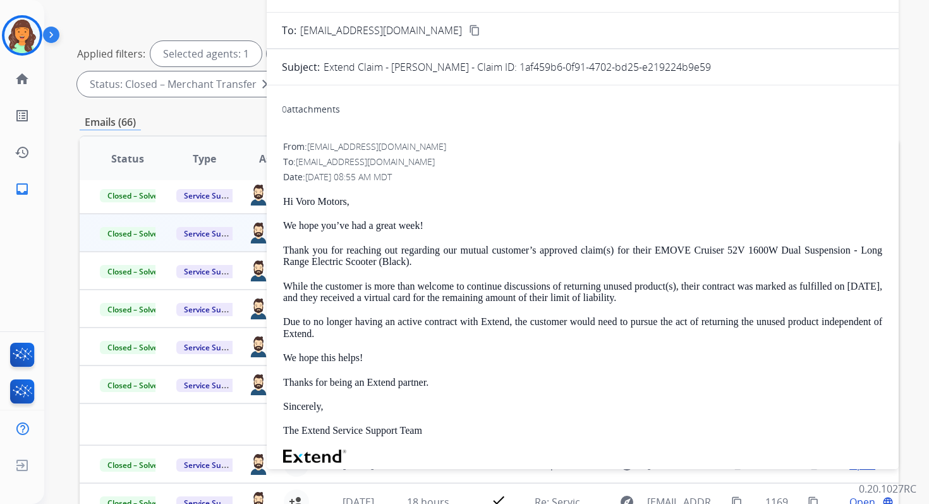
scroll to position [0, 0]
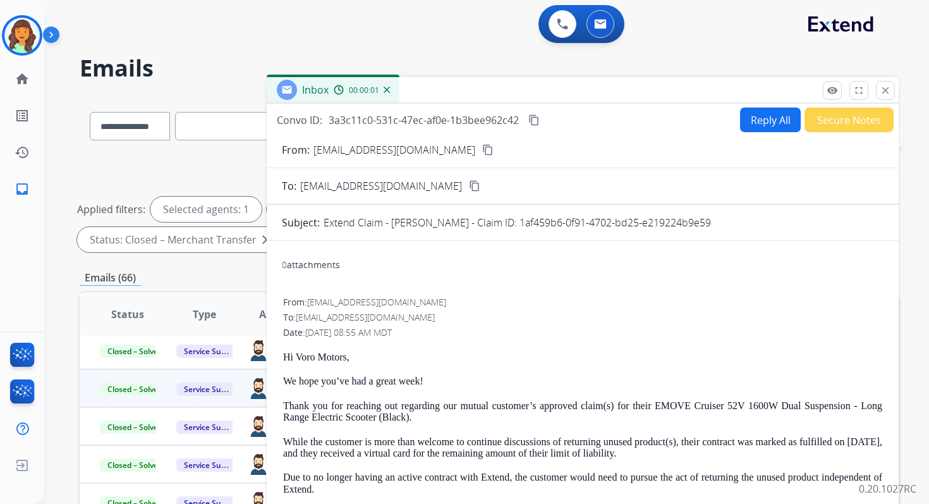
click at [754, 121] on button "Reply All" at bounding box center [770, 119] width 61 height 25
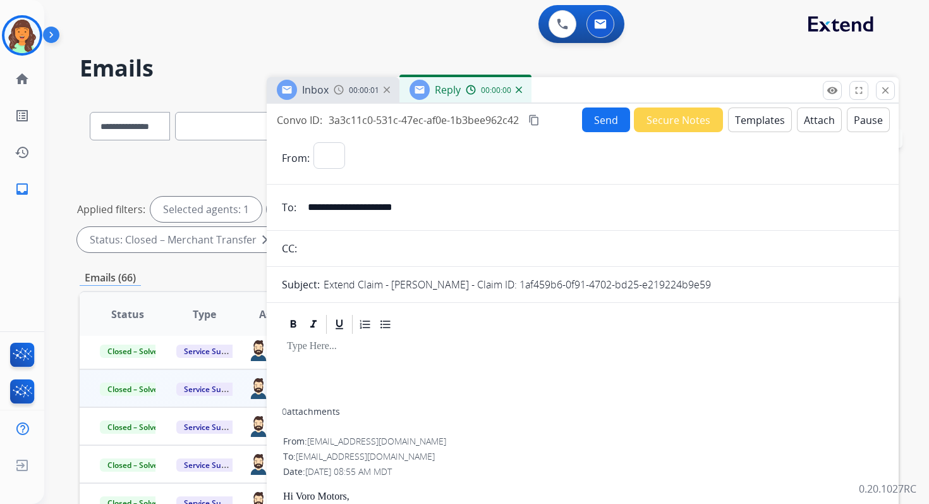
select select "**********"
click at [886, 89] on mat-icon "close" at bounding box center [885, 90] width 11 height 11
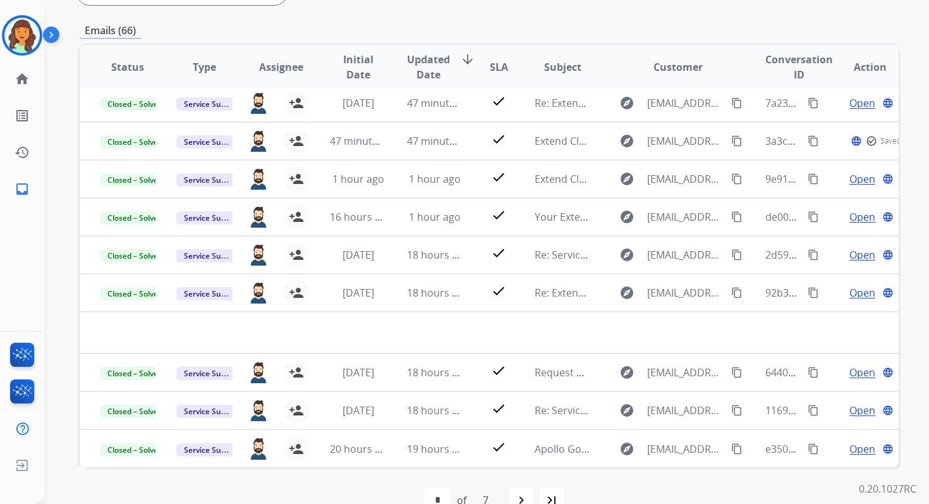
scroll to position [276, 0]
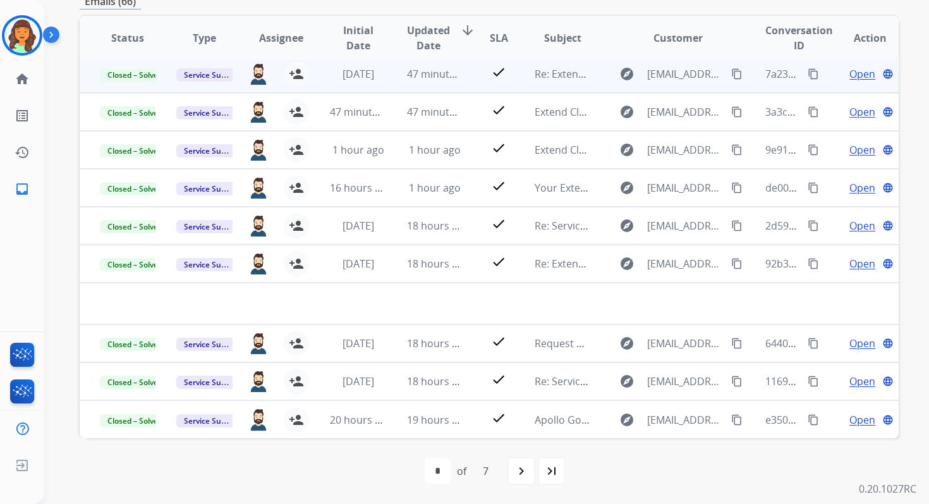
click at [808, 70] on mat-icon "content_copy" at bounding box center [813, 73] width 11 height 11
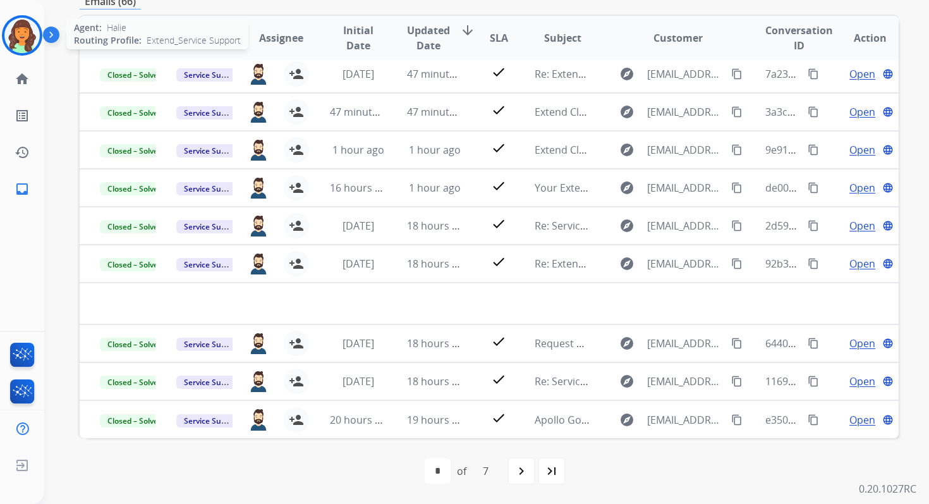
click at [26, 37] on img at bounding box center [21, 35] width 35 height 35
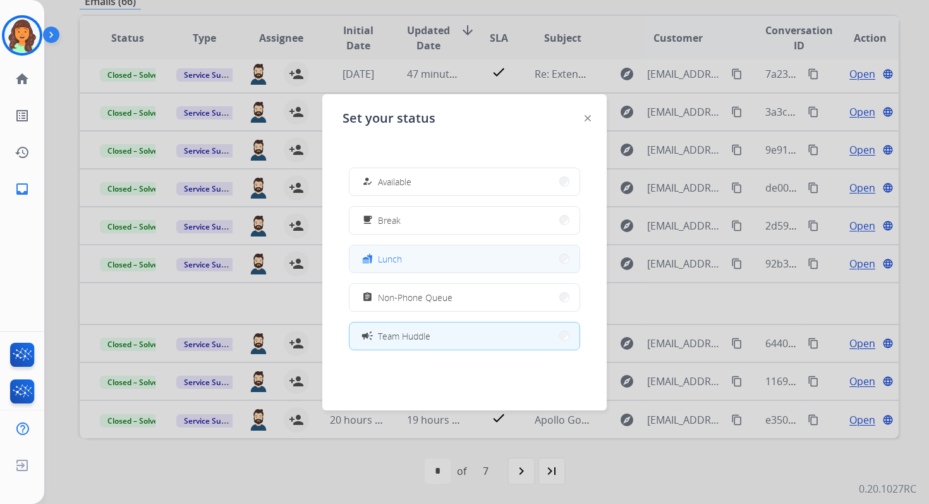
click at [390, 252] on div "fastfood Lunch" at bounding box center [381, 258] width 42 height 15
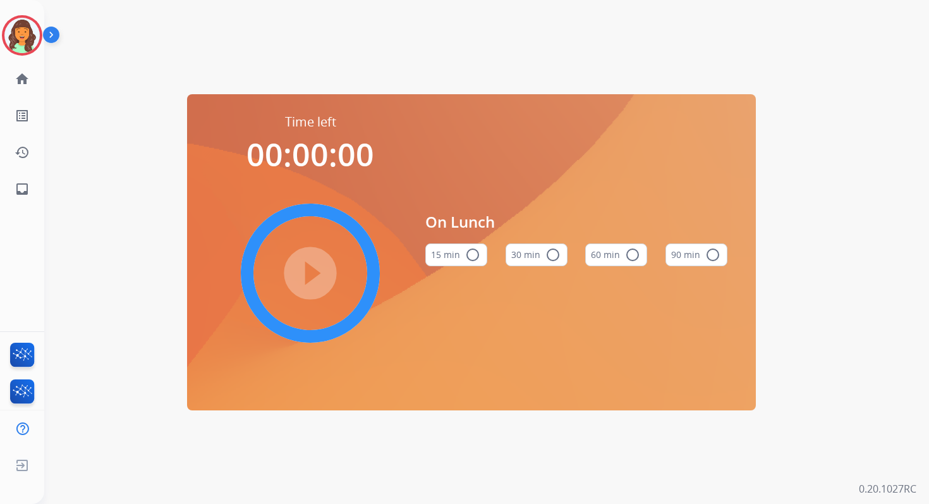
click at [628, 253] on mat-icon "radio_button_unchecked" at bounding box center [632, 254] width 15 height 15
click at [308, 272] on mat-icon "play_circle_filled" at bounding box center [310, 272] width 15 height 15
